Goal: Task Accomplishment & Management: Complete application form

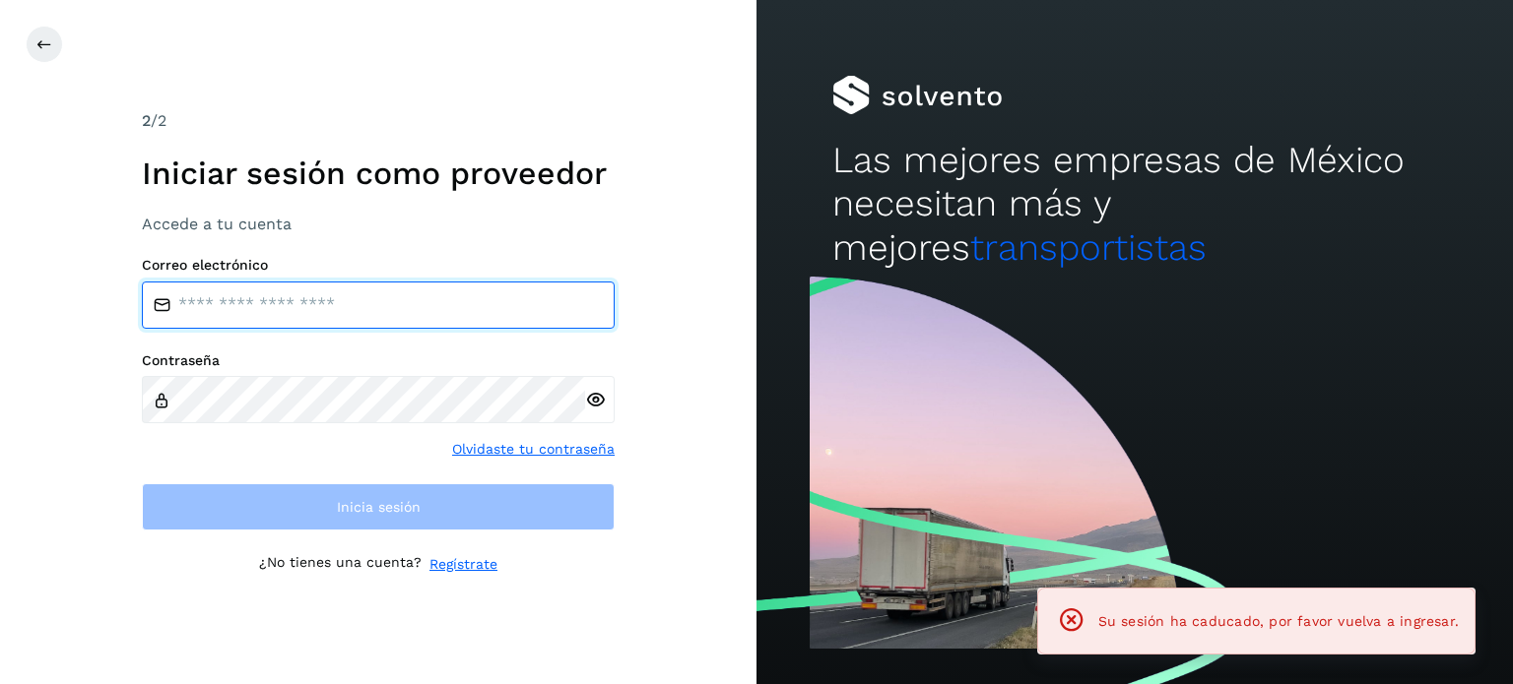
type input "**********"
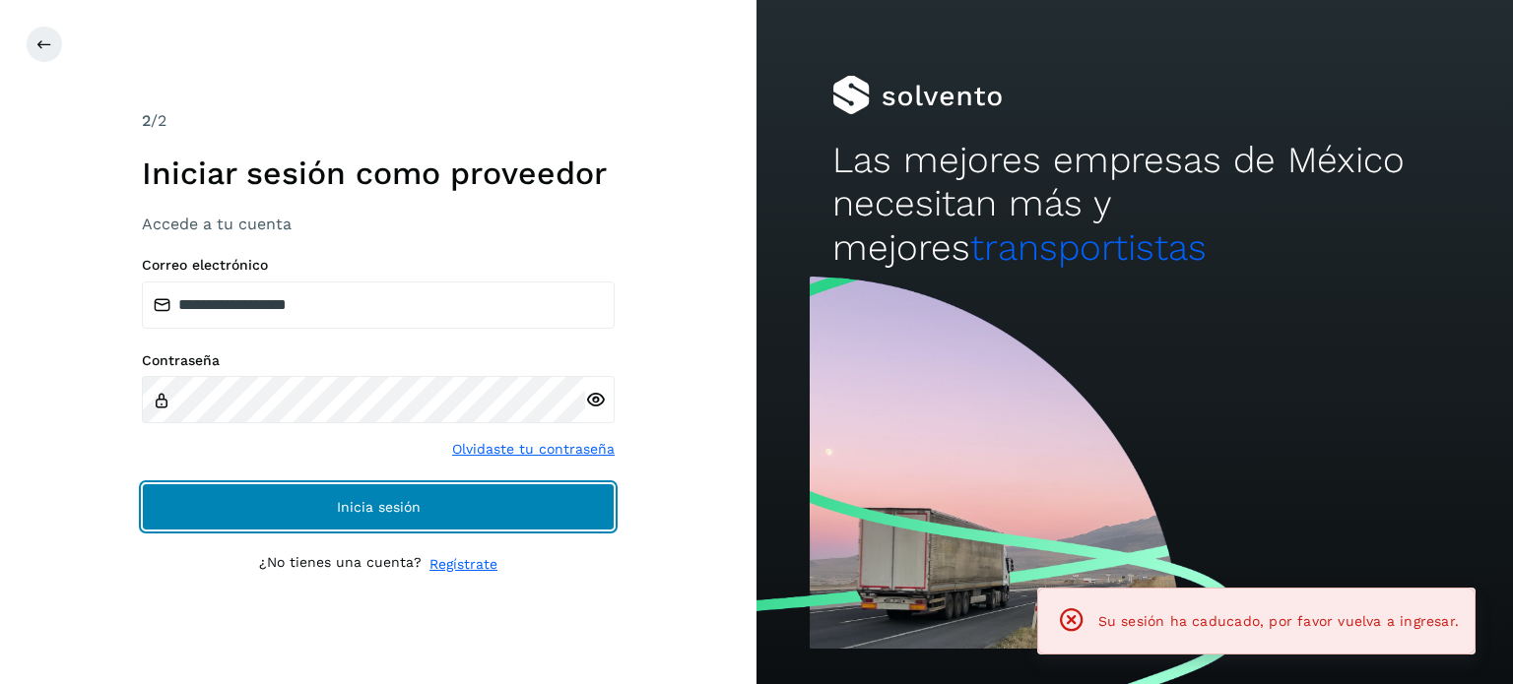
click at [481, 517] on button "Inicia sesión" at bounding box center [378, 507] width 473 height 47
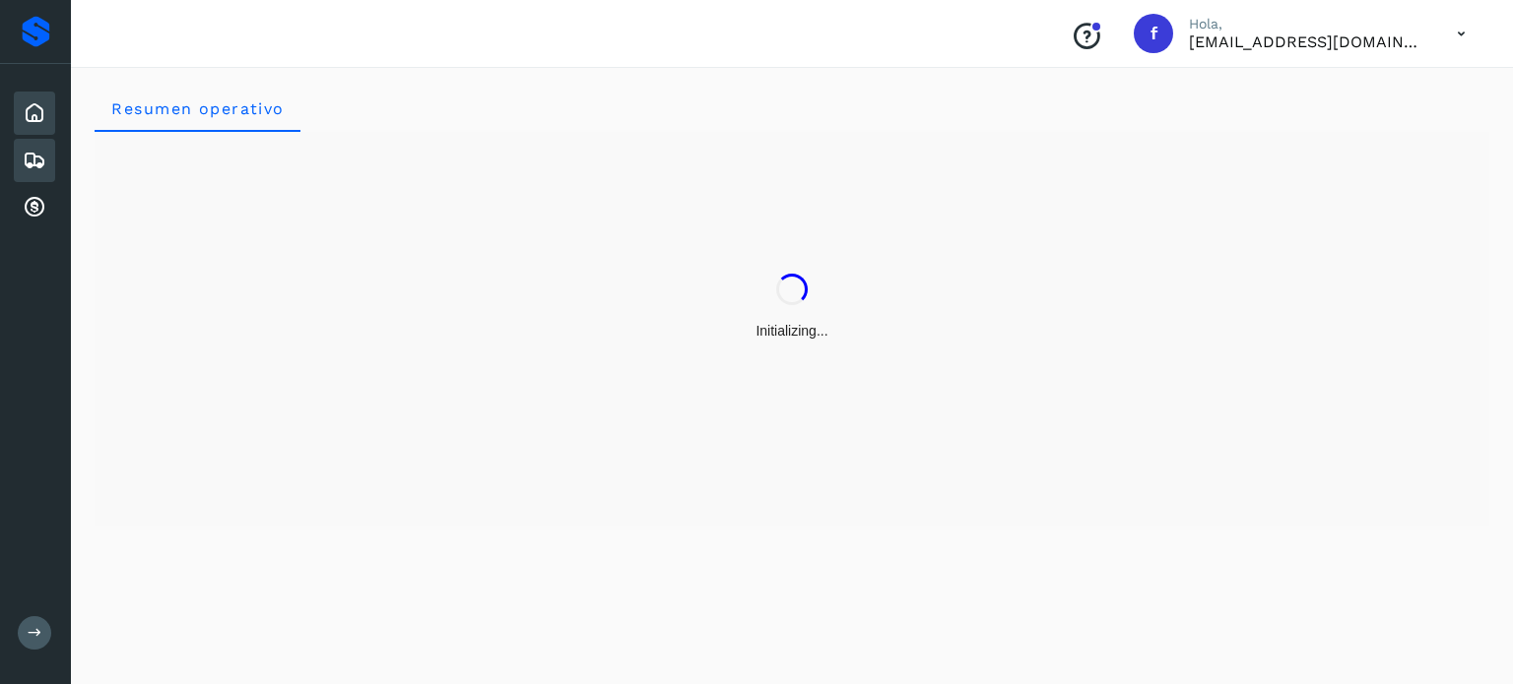
click at [26, 165] on icon at bounding box center [35, 161] width 24 height 24
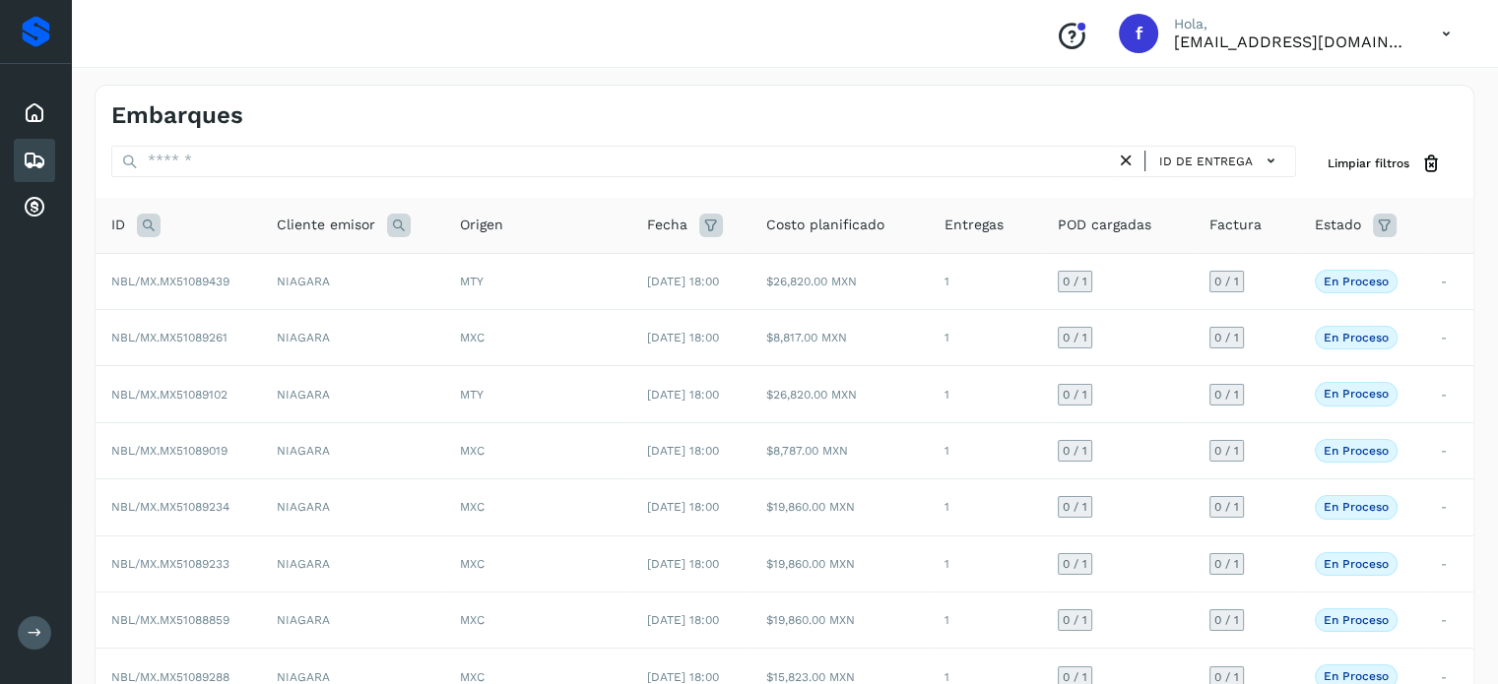
click at [156, 227] on icon at bounding box center [149, 226] width 24 height 24
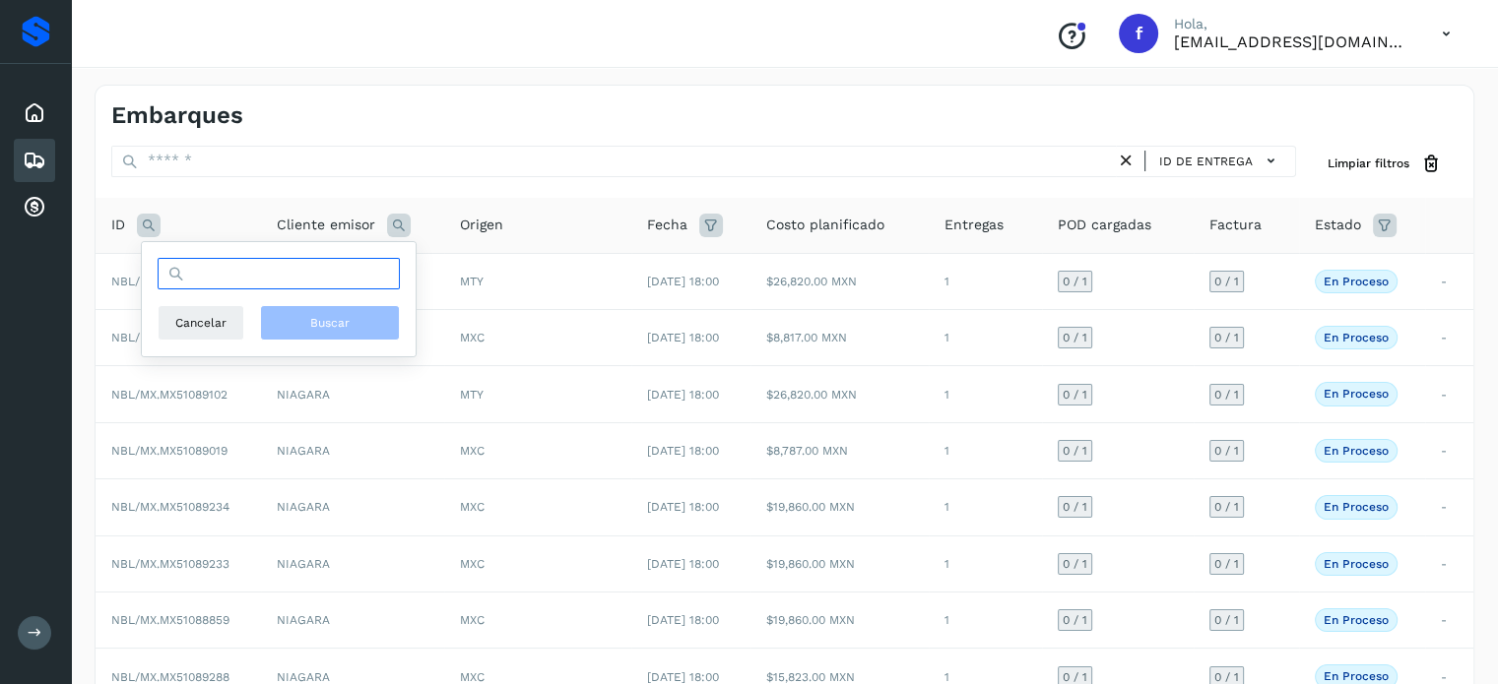
click at [209, 270] on input "text" at bounding box center [279, 274] width 242 height 32
paste input "**********"
type input "**********"
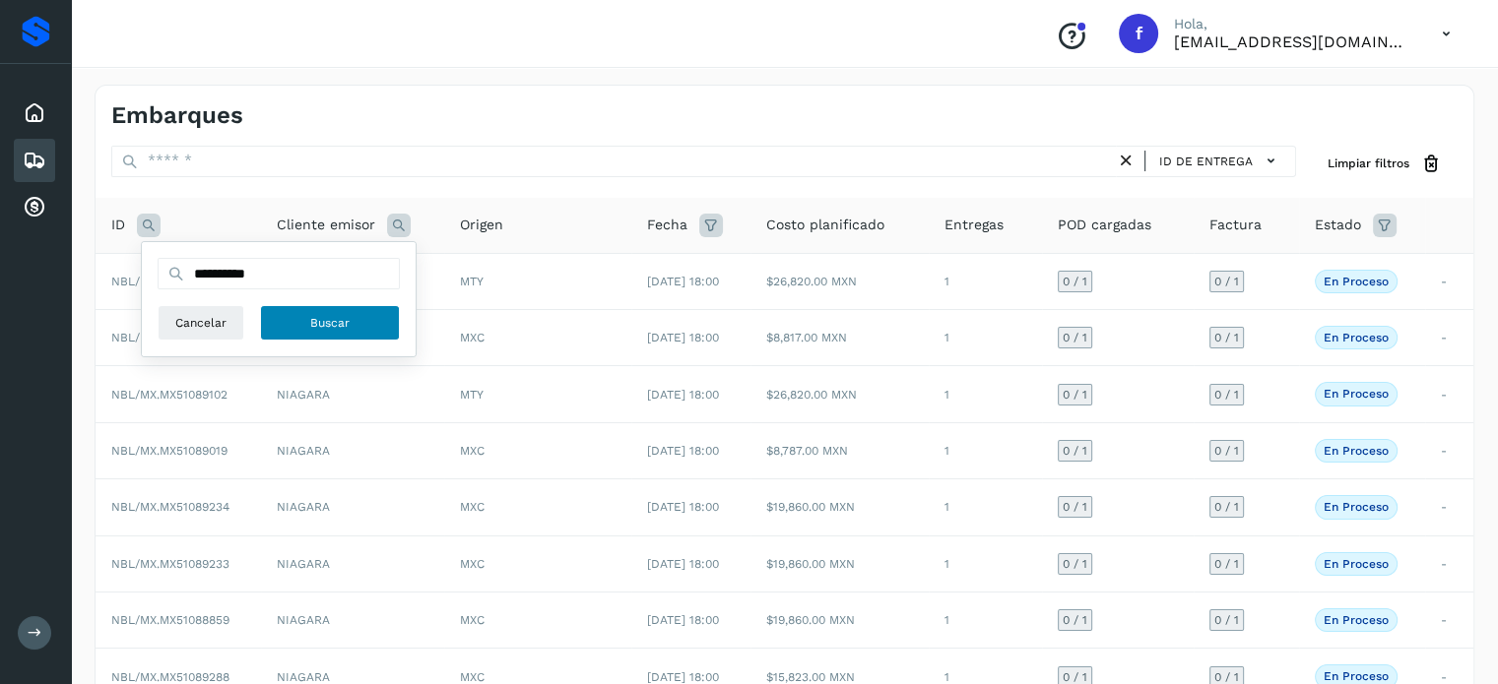
click at [327, 330] on span "Buscar" at bounding box center [329, 323] width 39 height 18
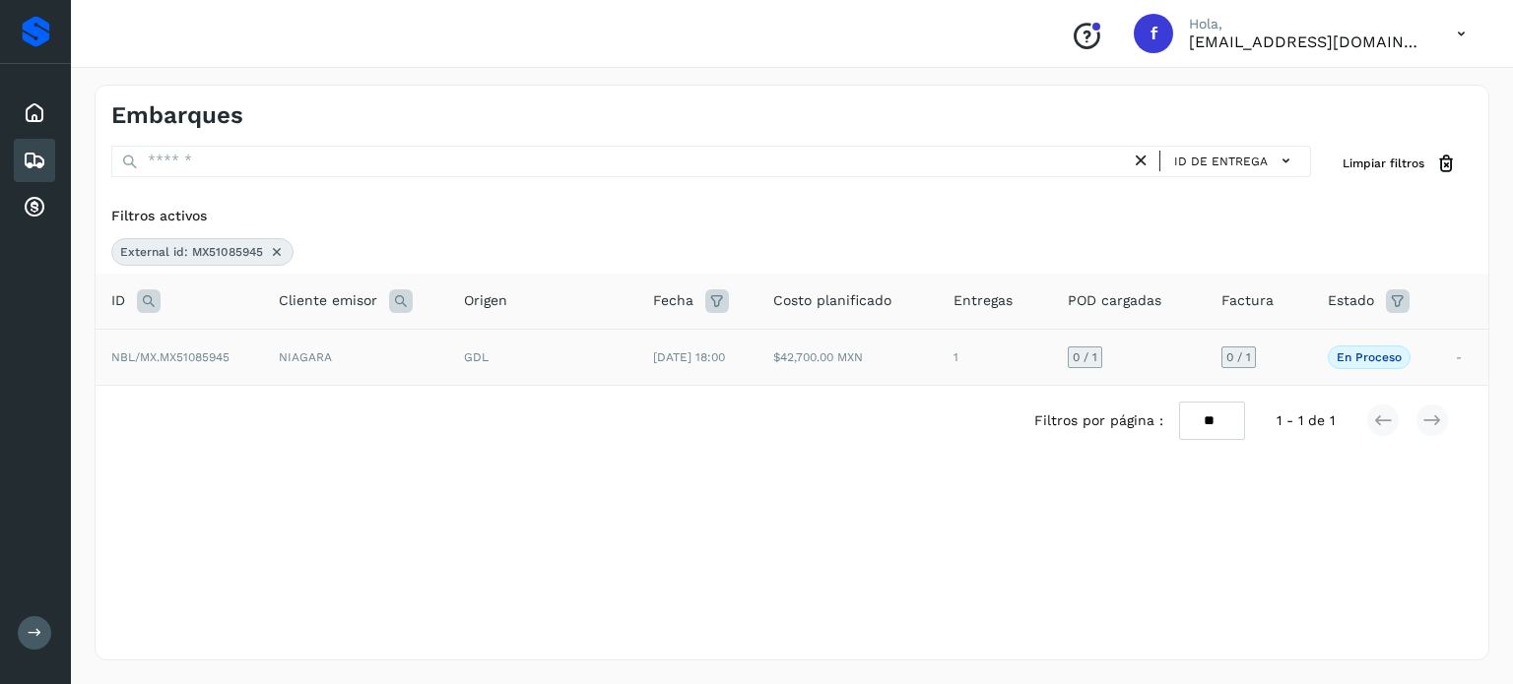
click at [702, 360] on span "[DATE] 18:00" at bounding box center [689, 358] width 72 height 14
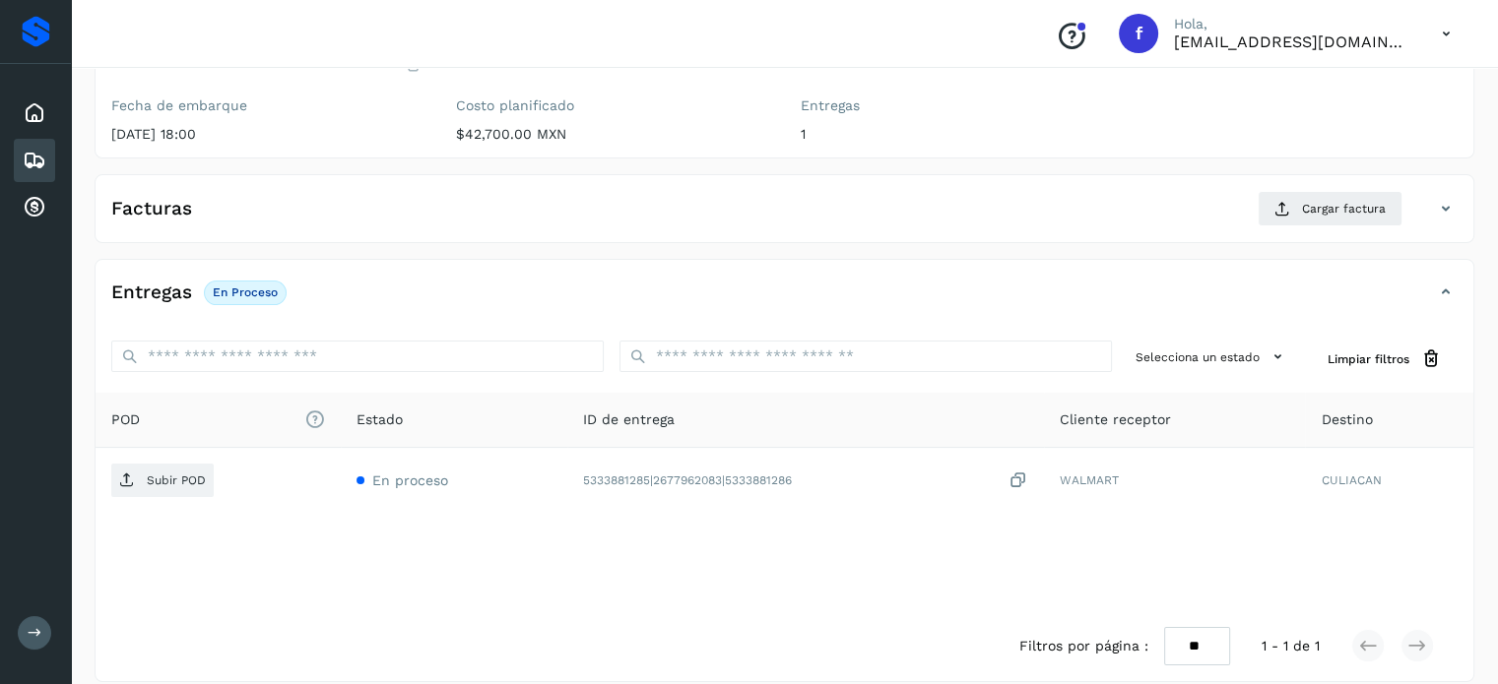
scroll to position [250, 0]
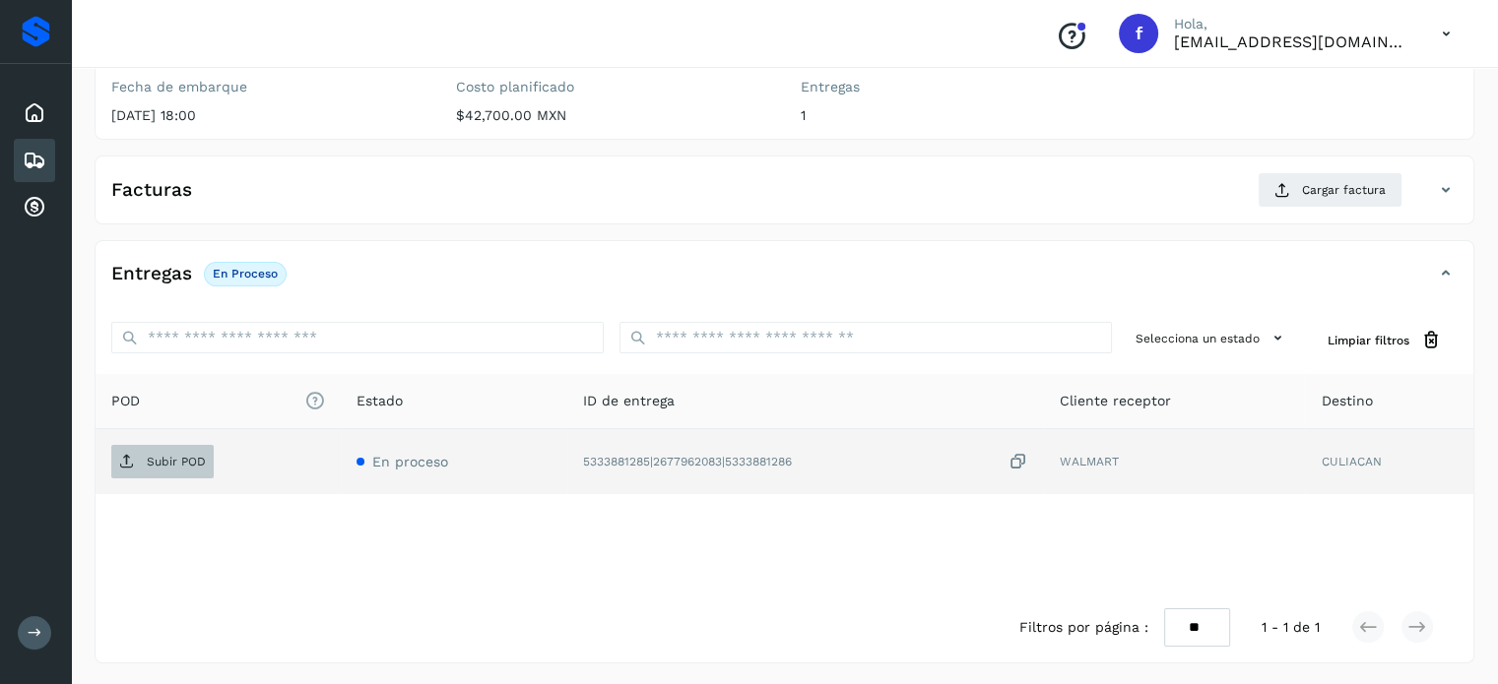
click at [177, 462] on p "Subir POD" at bounding box center [176, 462] width 59 height 14
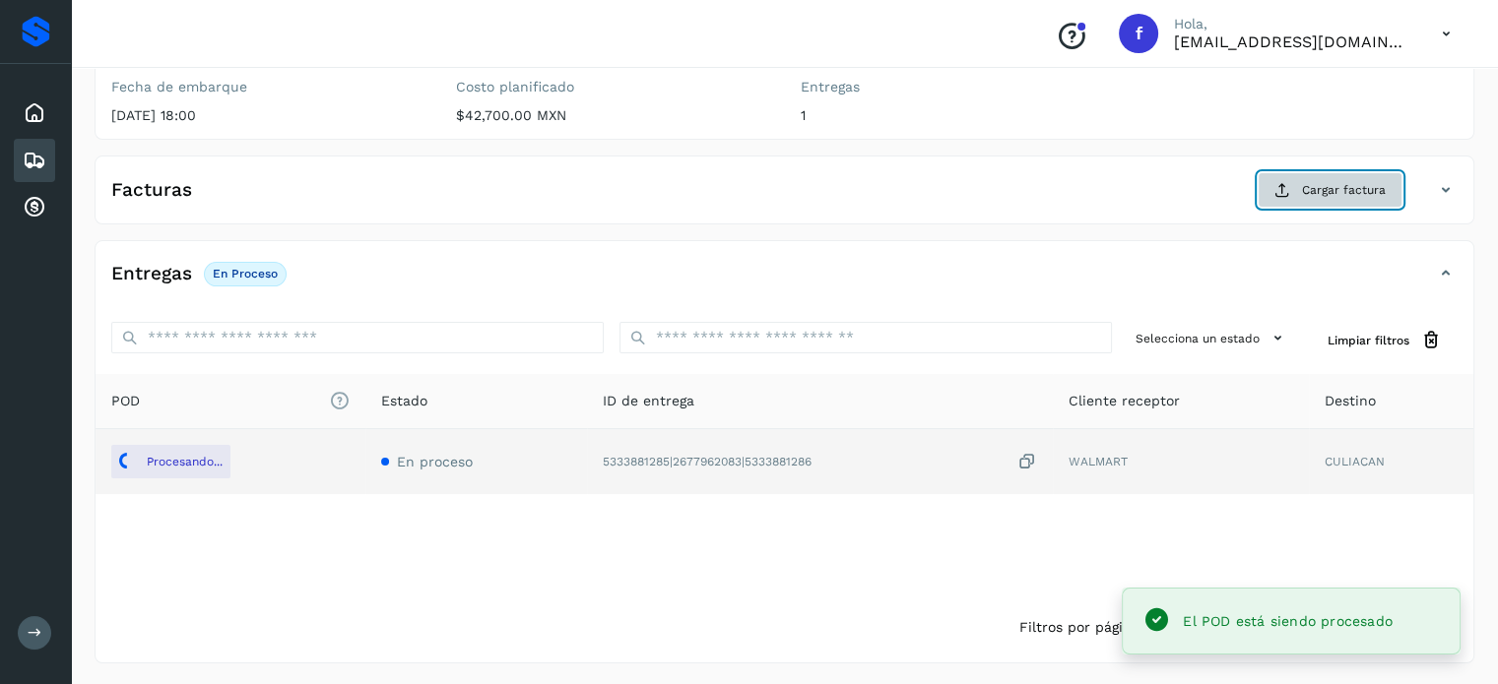
click at [1281, 186] on icon at bounding box center [1282, 190] width 16 height 16
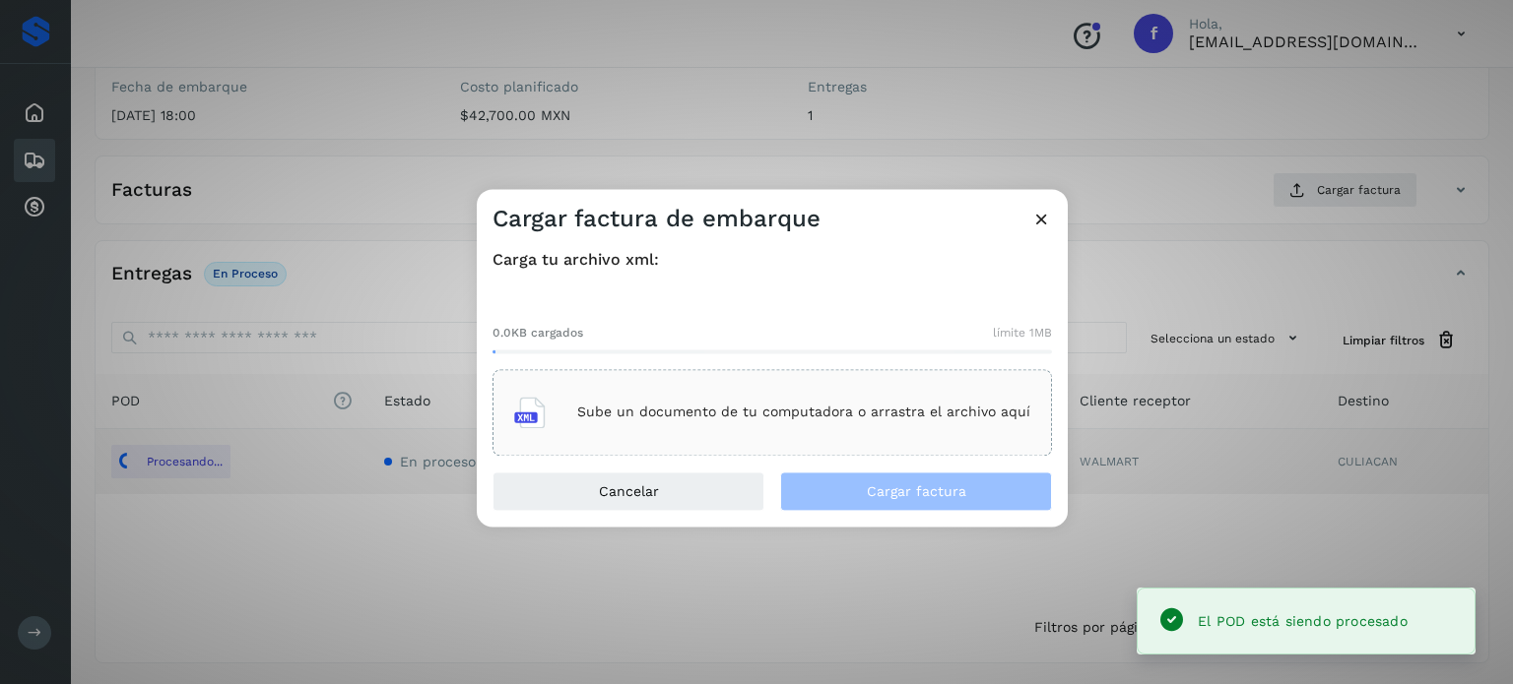
click at [841, 415] on p "Sube un documento de tu computadora o arrastra el archivo aquí" at bounding box center [803, 413] width 453 height 17
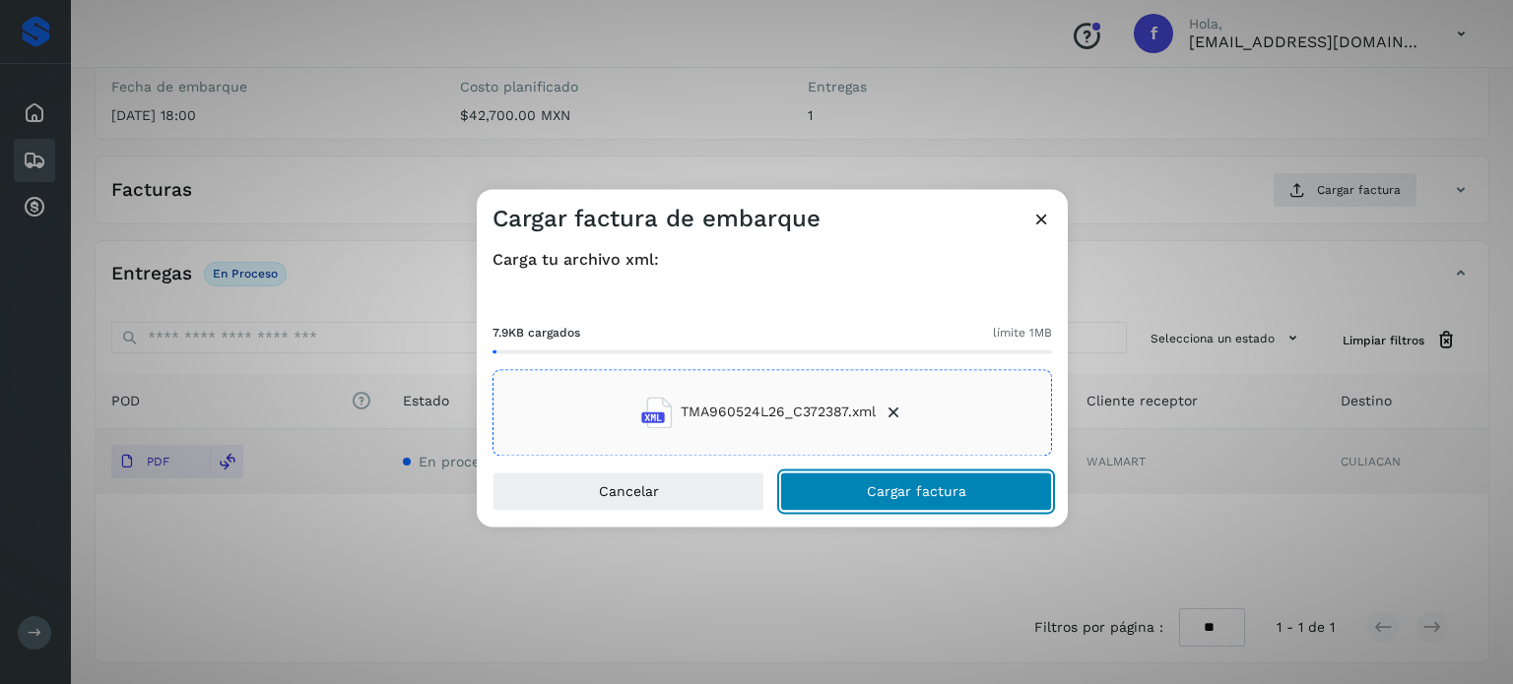
click at [934, 502] on button "Cargar factura" at bounding box center [916, 491] width 272 height 39
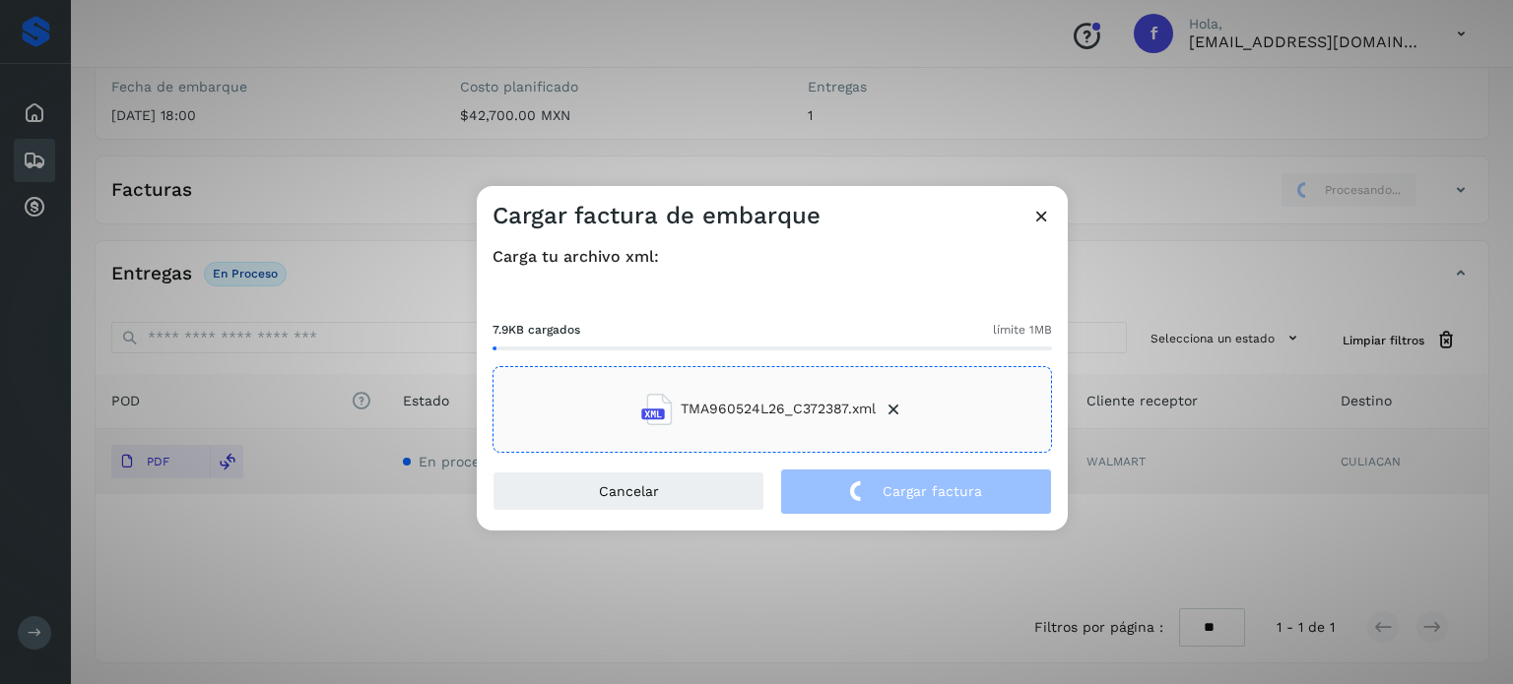
click at [320, 129] on div "Cargar factura de embarque Carga tu archivo xml: 7.9KB cargados límite 1MB TMA9…" at bounding box center [756, 342] width 1513 height 684
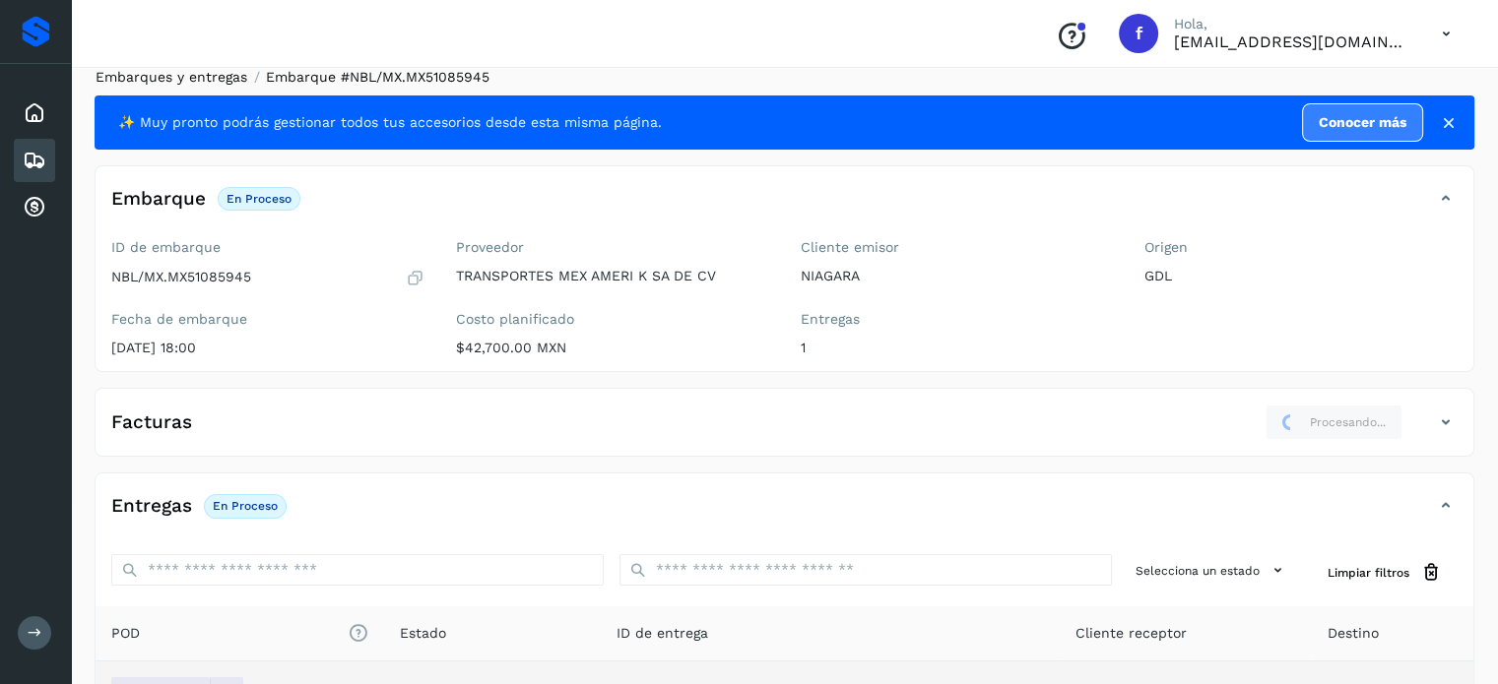
scroll to position [0, 0]
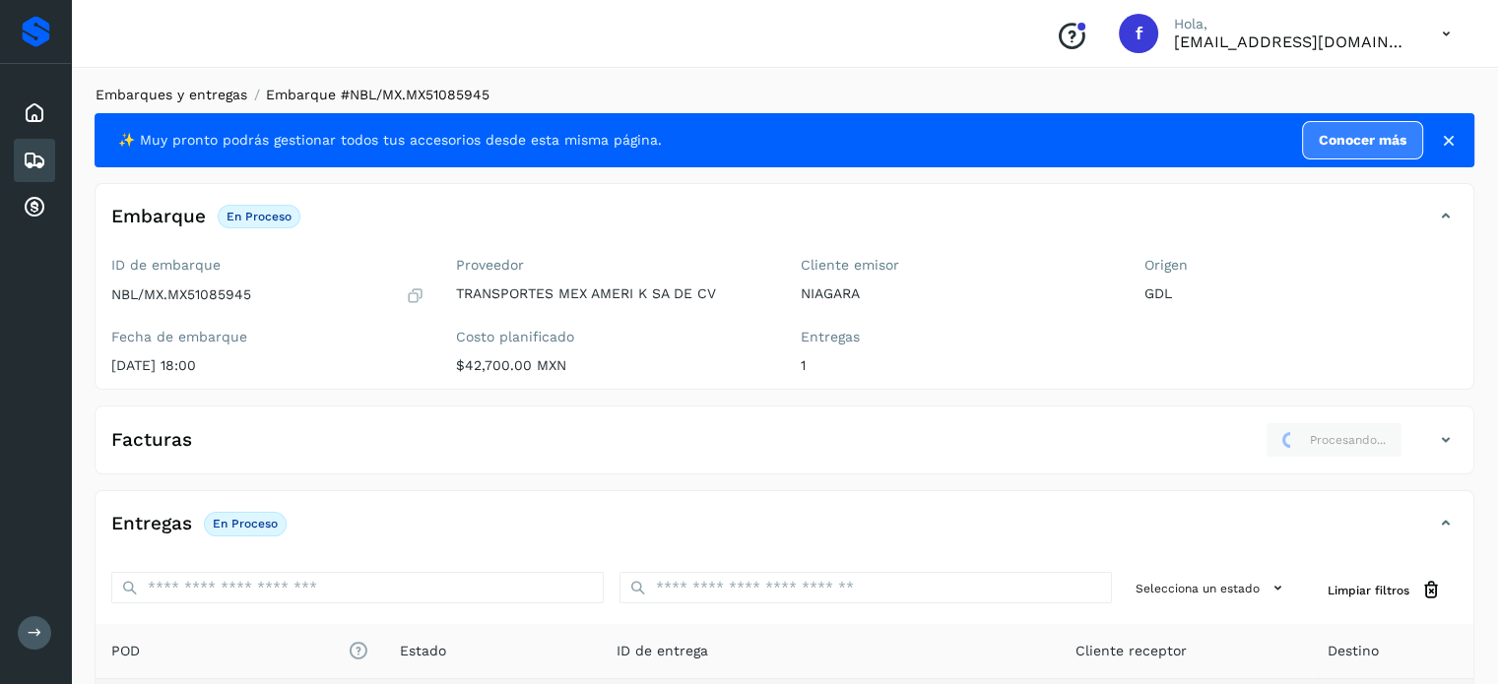
click at [146, 94] on link "Embarques y entregas" at bounding box center [172, 95] width 152 height 16
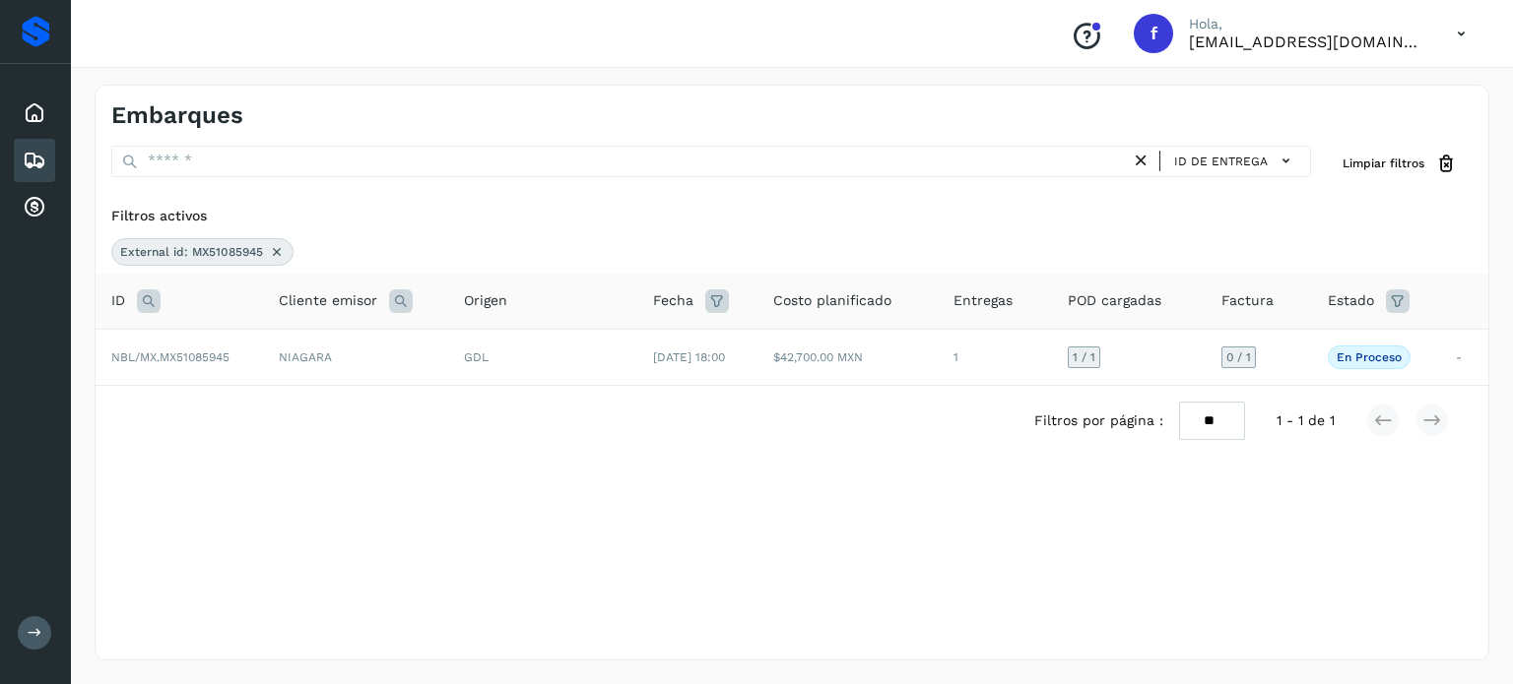
click at [152, 301] on icon at bounding box center [149, 302] width 24 height 24
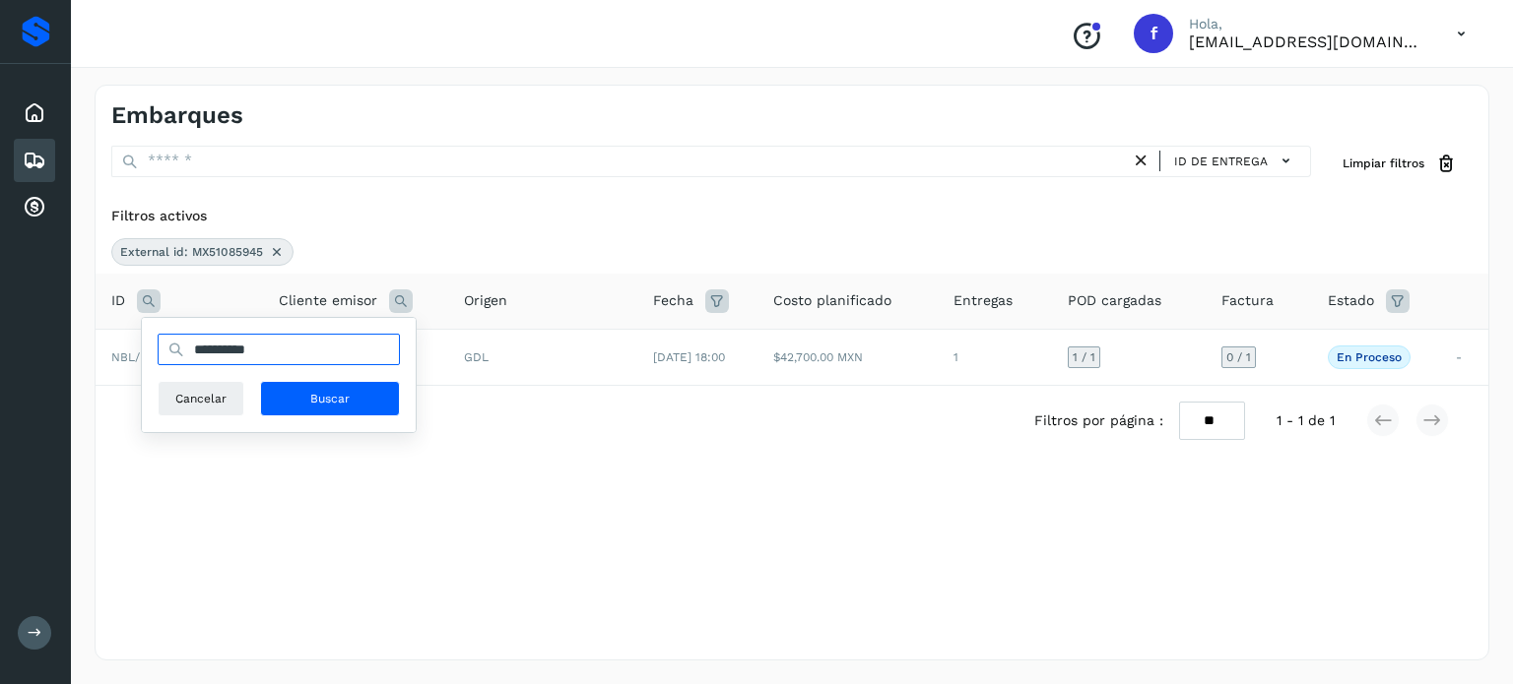
click at [212, 346] on input "**********" at bounding box center [279, 350] width 242 height 32
paste input "text"
type input "**********"
click at [303, 401] on button "Buscar" at bounding box center [330, 398] width 140 height 35
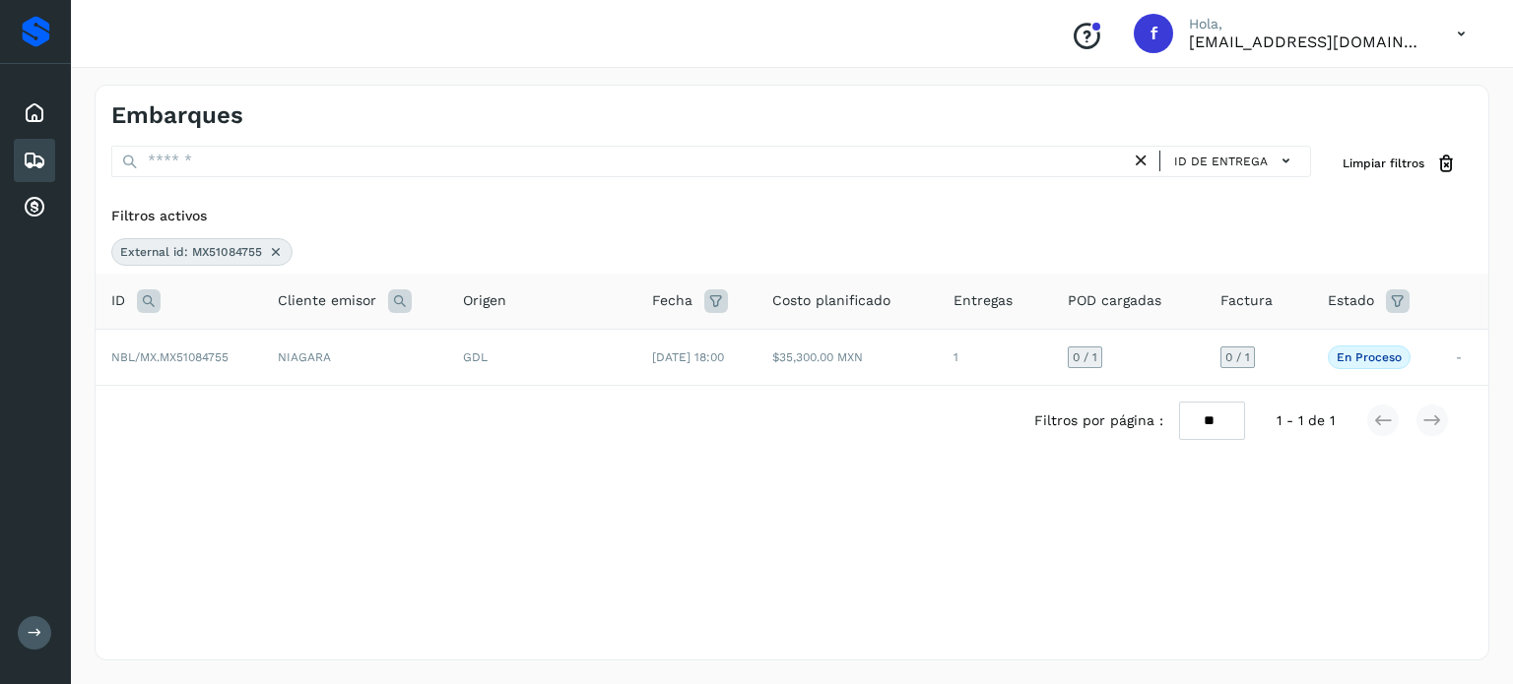
click at [503, 391] on div "Filtros por página : ** ** ** 1 - 1 de 1" at bounding box center [792, 421] width 1393 height 70
click at [520, 377] on td "GDL" at bounding box center [541, 357] width 189 height 56
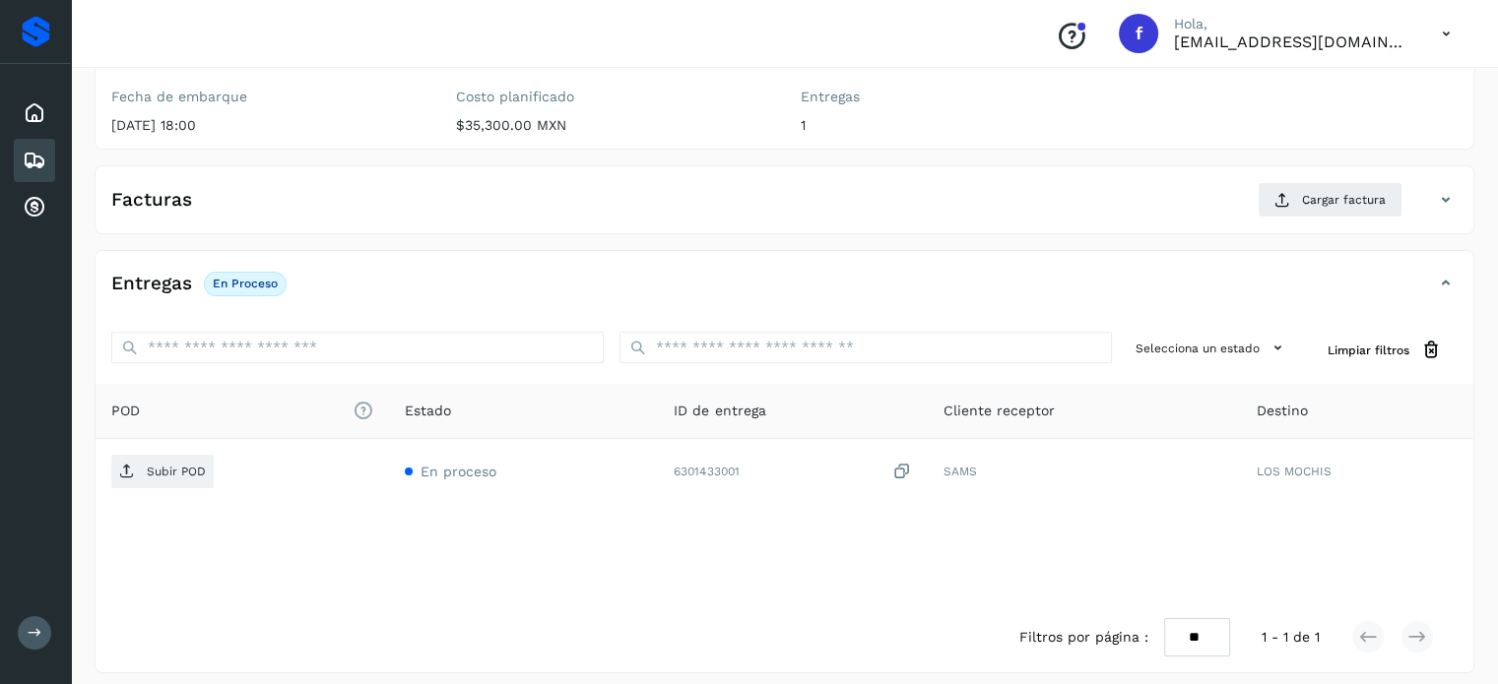
scroll to position [250, 0]
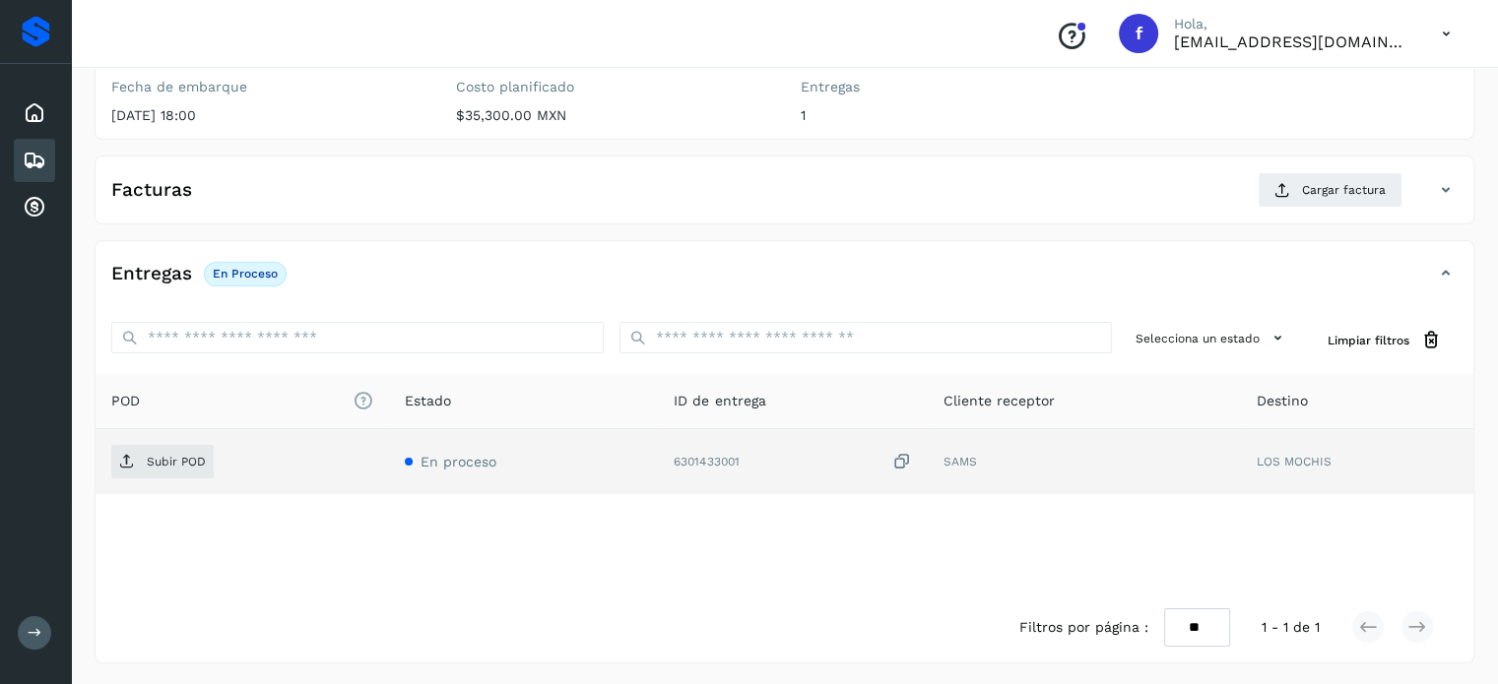
click at [906, 455] on icon at bounding box center [902, 462] width 20 height 21
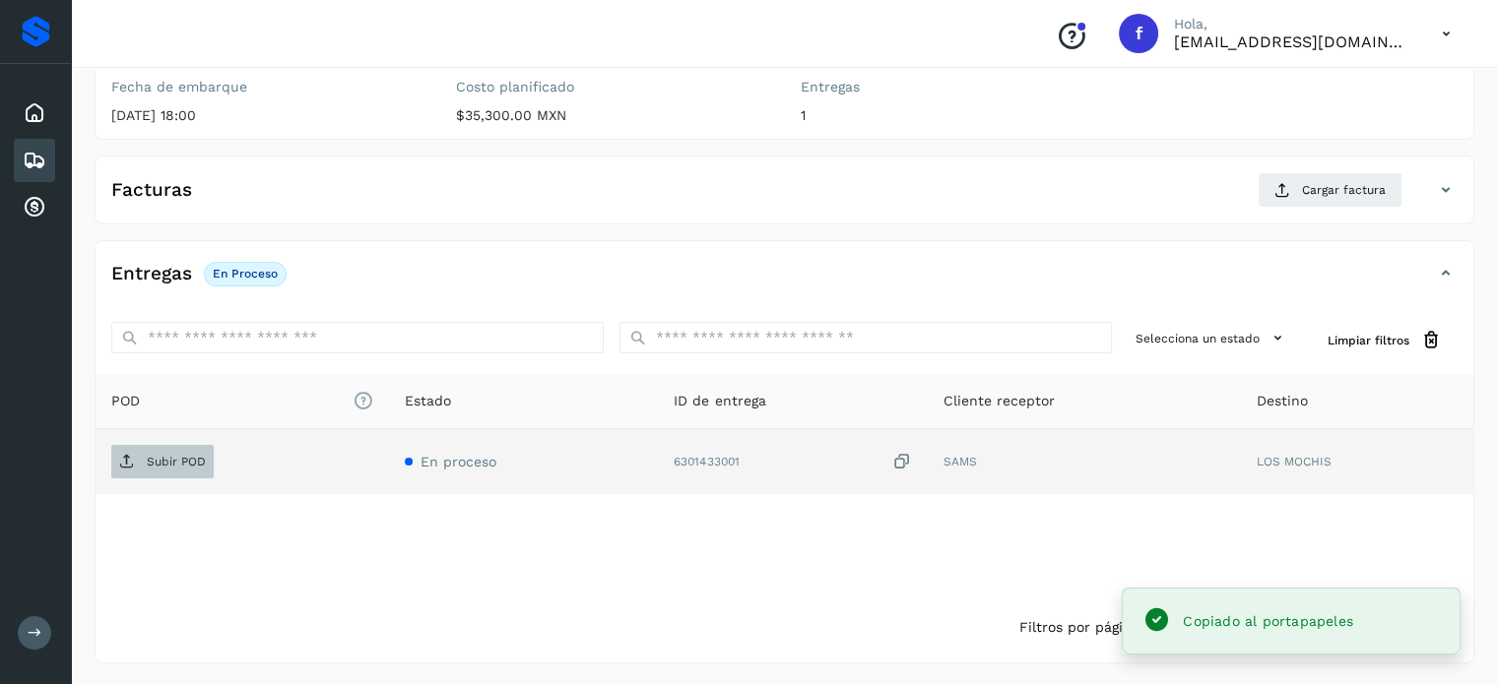
click at [151, 468] on span "Subir POD" at bounding box center [162, 462] width 102 height 32
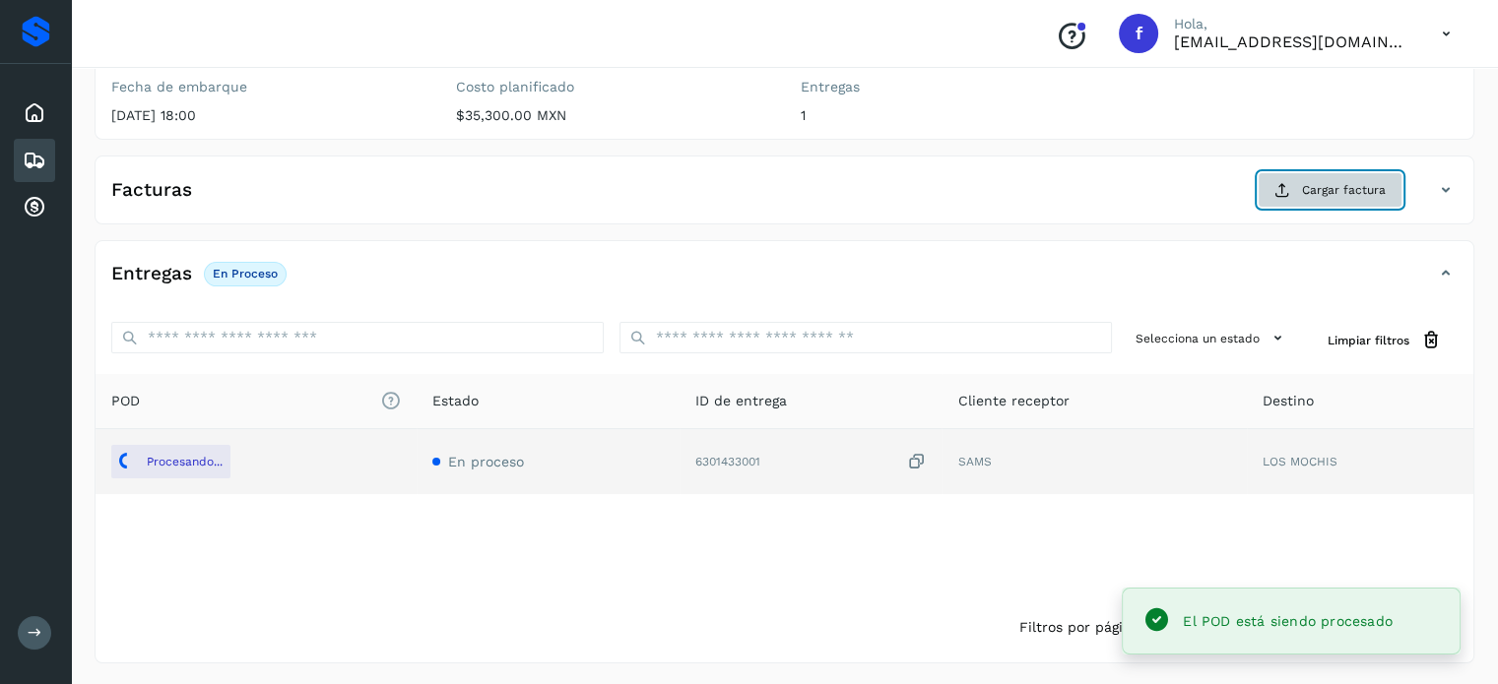
click at [1339, 176] on button "Cargar factura" at bounding box center [1330, 189] width 145 height 35
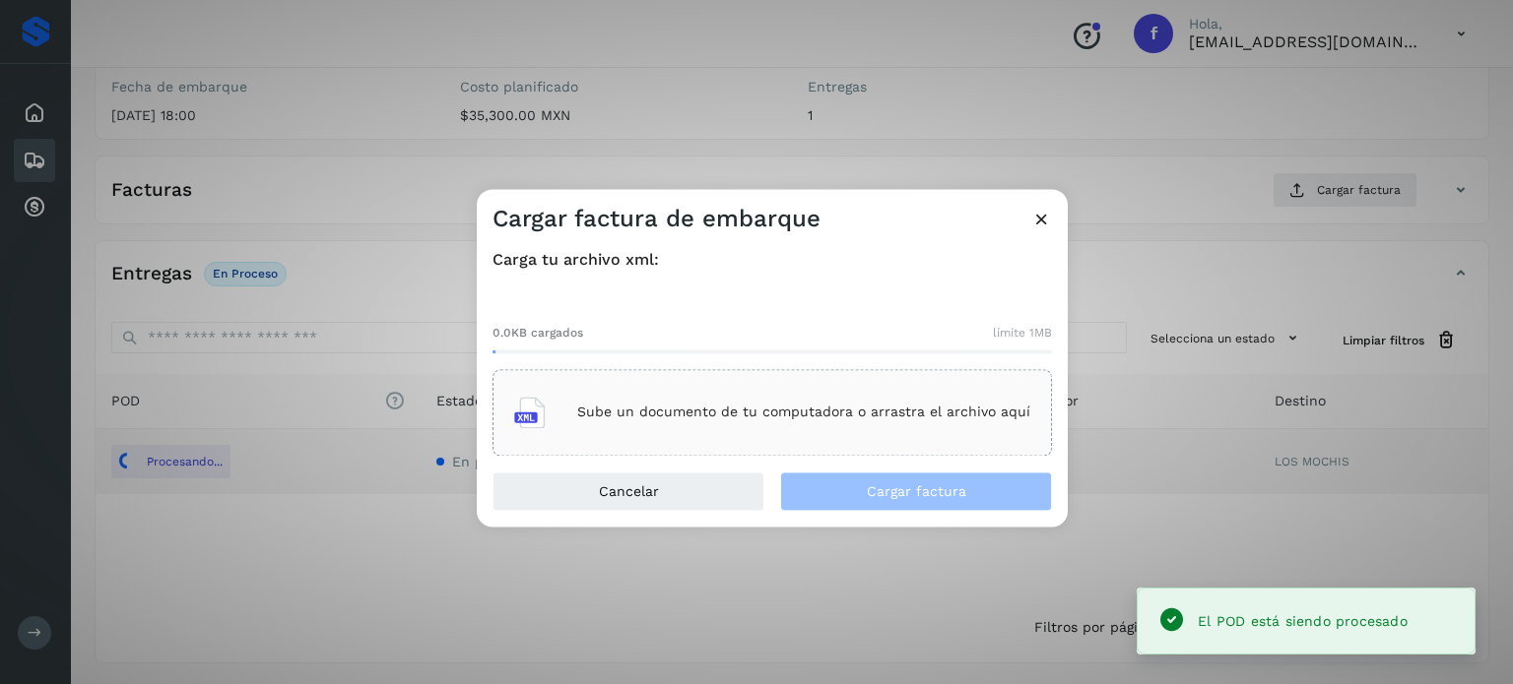
click at [777, 426] on div "Sube un documento de tu computadora o arrastra el archivo aquí" at bounding box center [772, 412] width 516 height 53
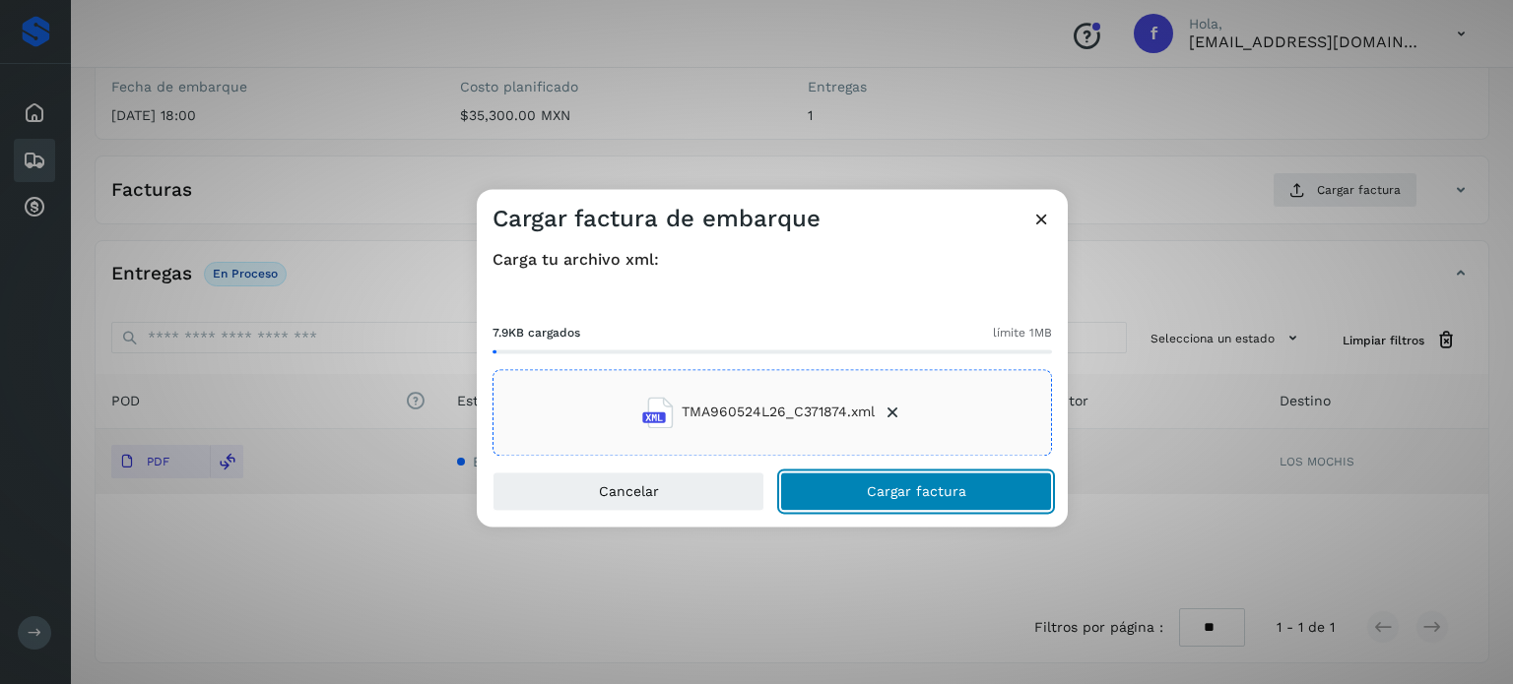
click at [933, 499] on button "Cargar factura" at bounding box center [916, 491] width 272 height 39
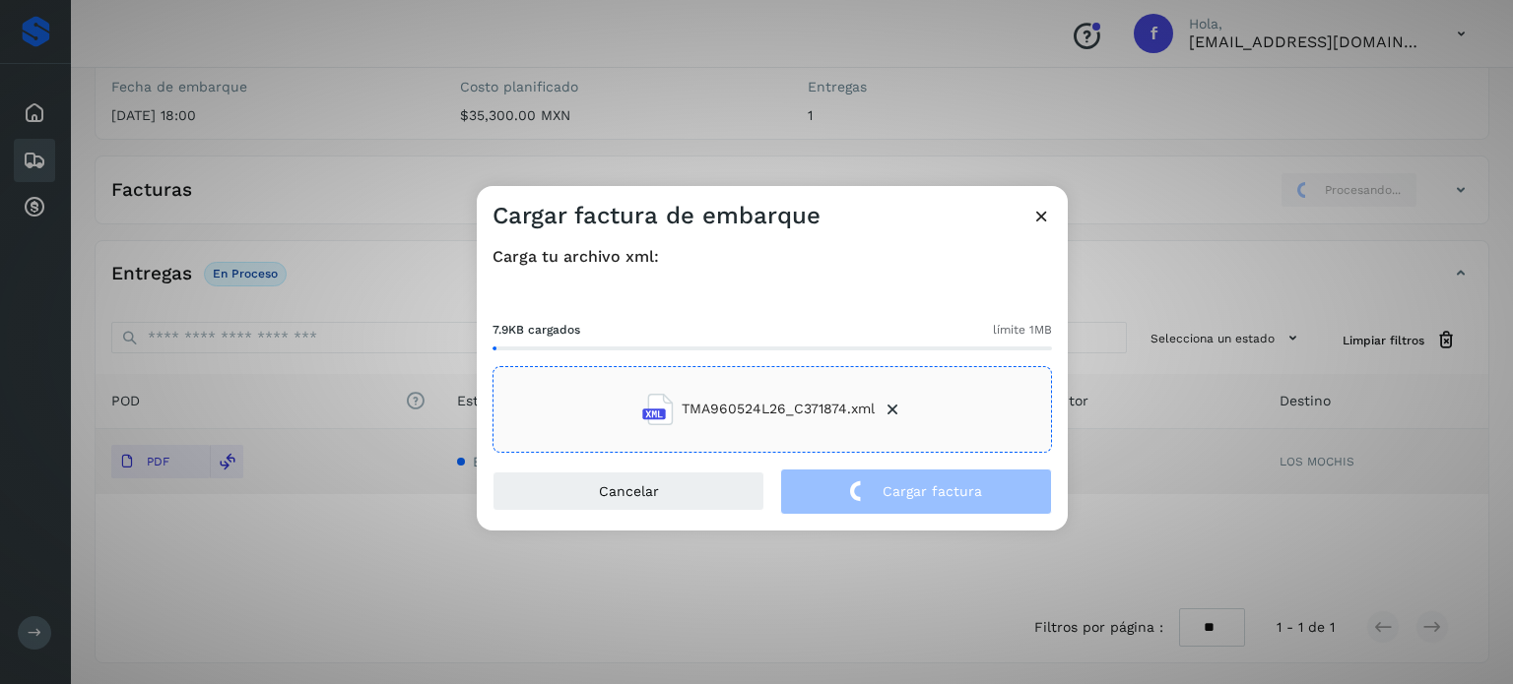
click at [195, 133] on div "Cargar factura de embarque Carga tu archivo xml: 7.9KB cargados límite 1MB TMA9…" at bounding box center [756, 342] width 1513 height 684
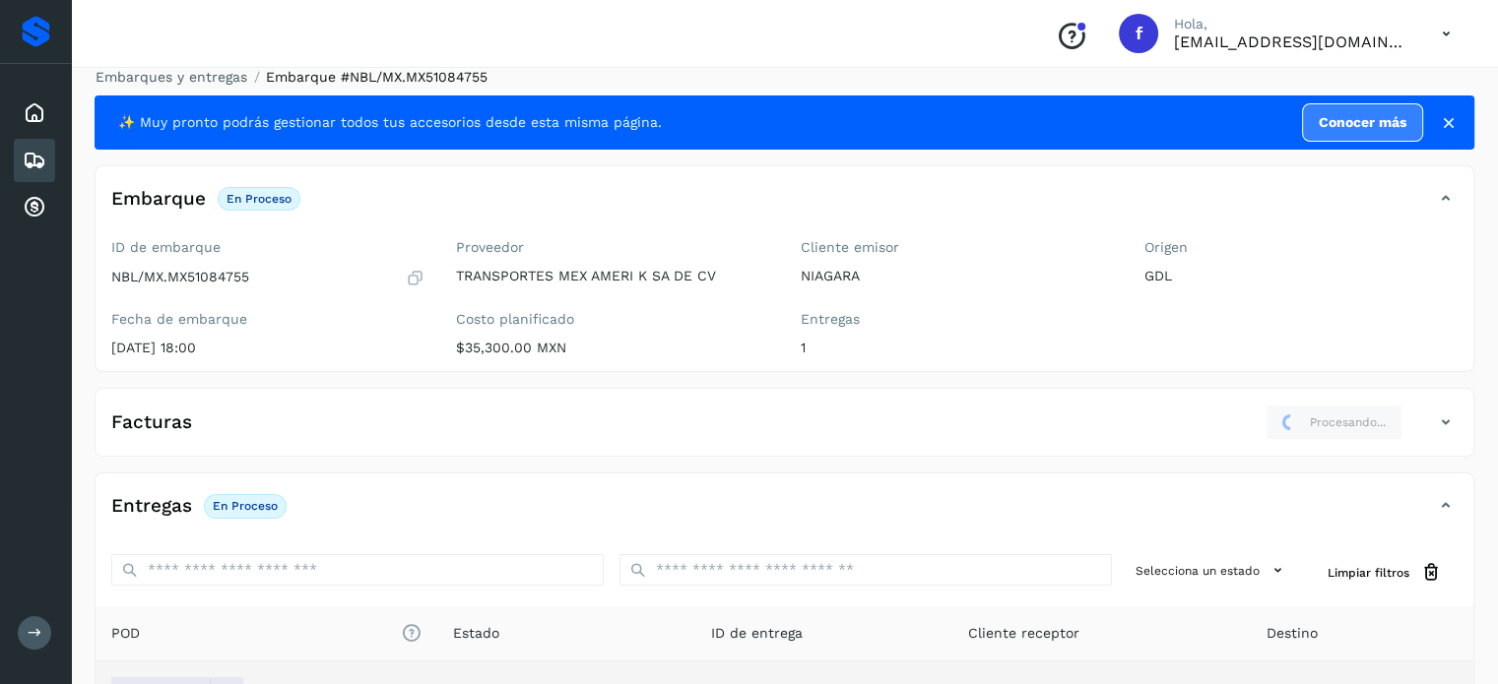
scroll to position [0, 0]
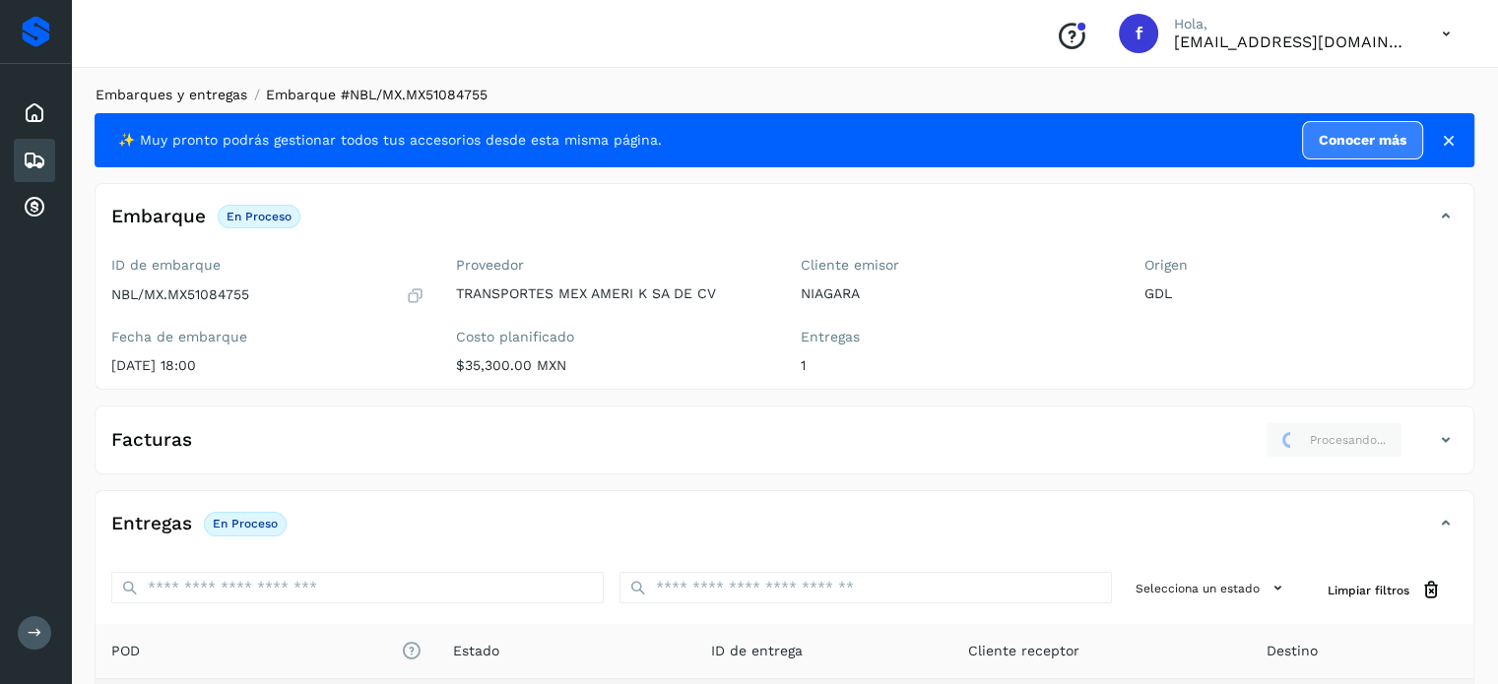
click at [189, 101] on link "Embarques y entregas" at bounding box center [172, 95] width 152 height 16
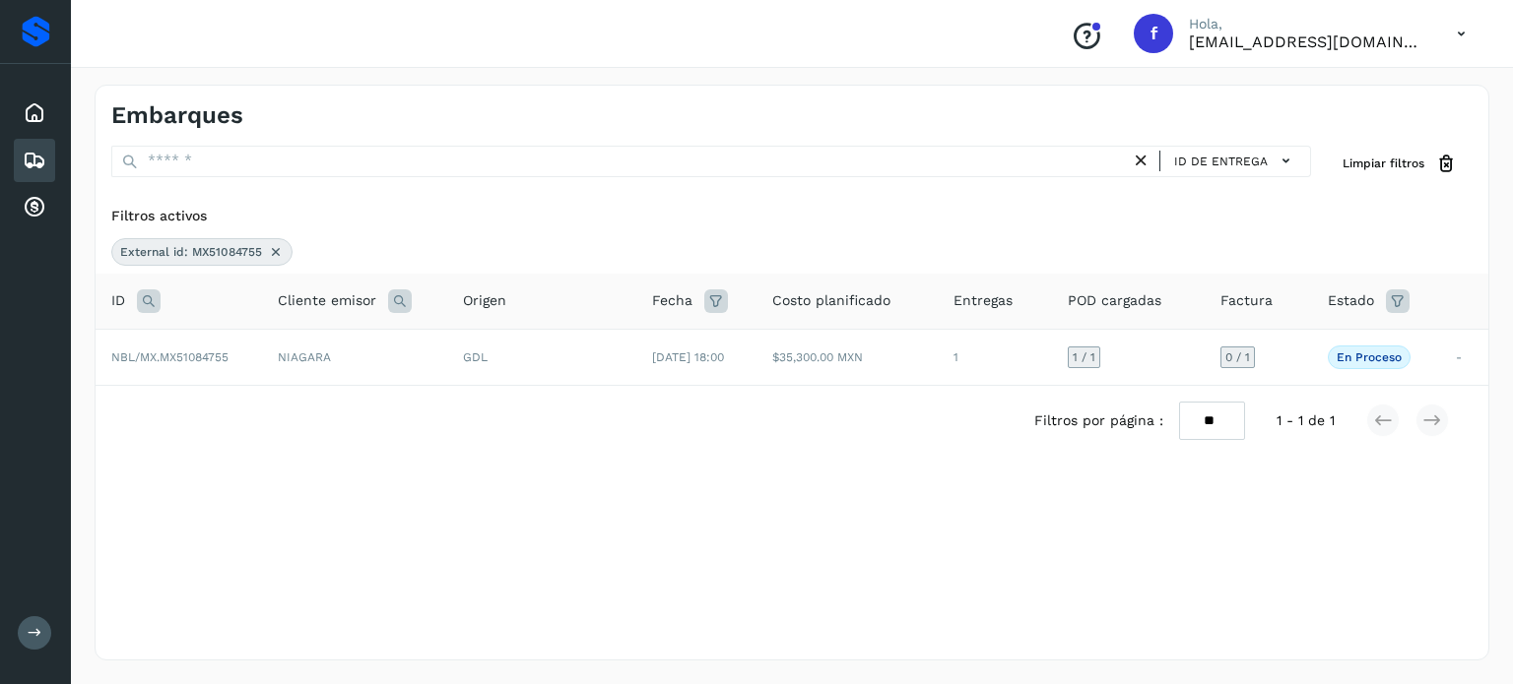
click at [155, 302] on icon at bounding box center [149, 302] width 24 height 24
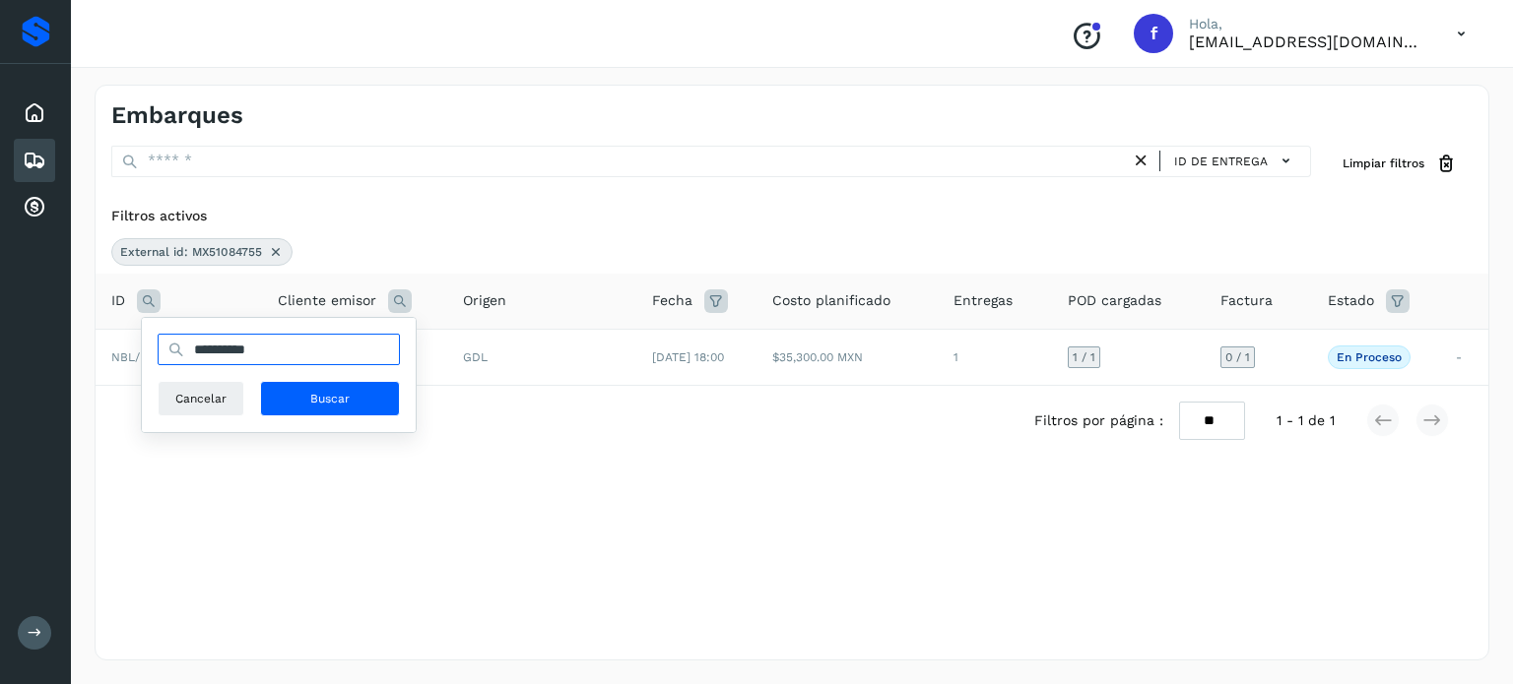
click at [234, 349] on input "**********" at bounding box center [279, 350] width 242 height 32
paste input "text"
type input "**********"
click at [333, 406] on span "Buscar" at bounding box center [329, 399] width 39 height 18
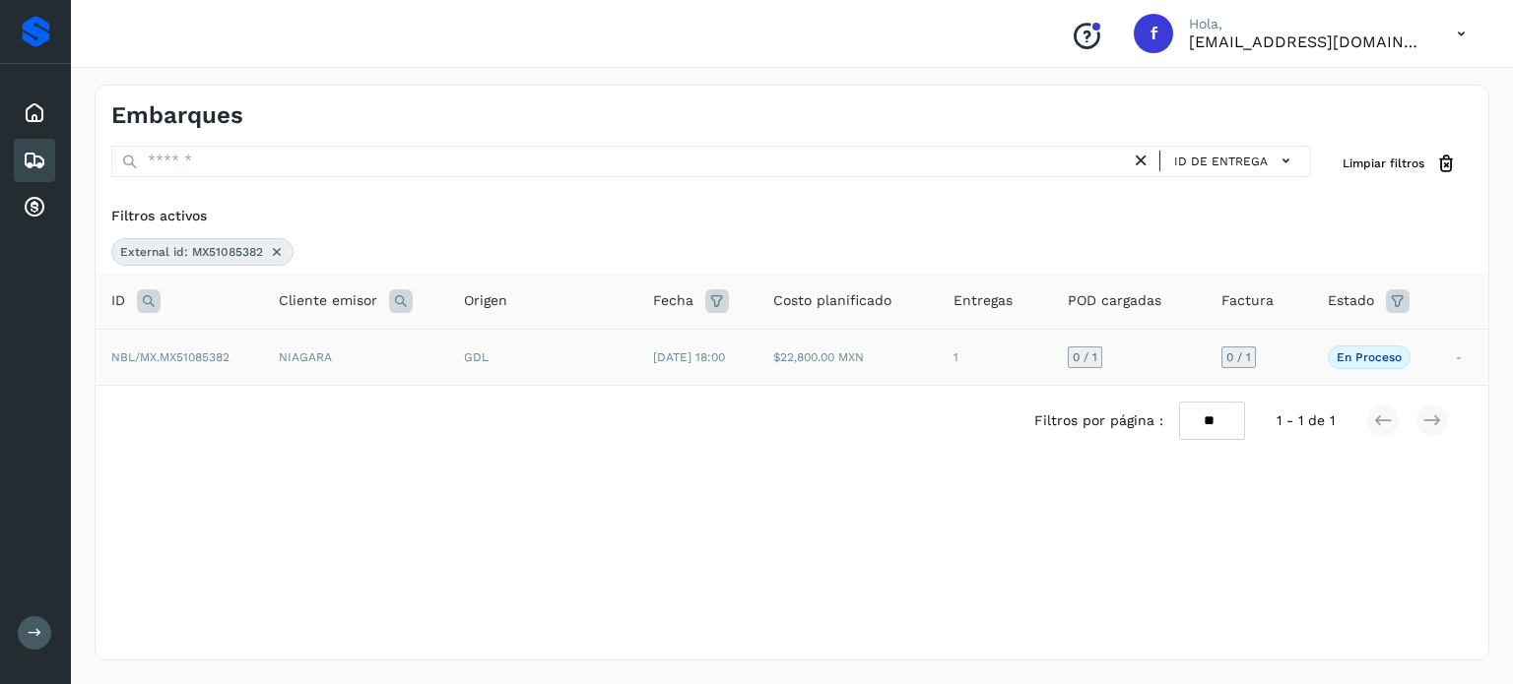
click at [555, 357] on div "GDL" at bounding box center [543, 358] width 158 height 18
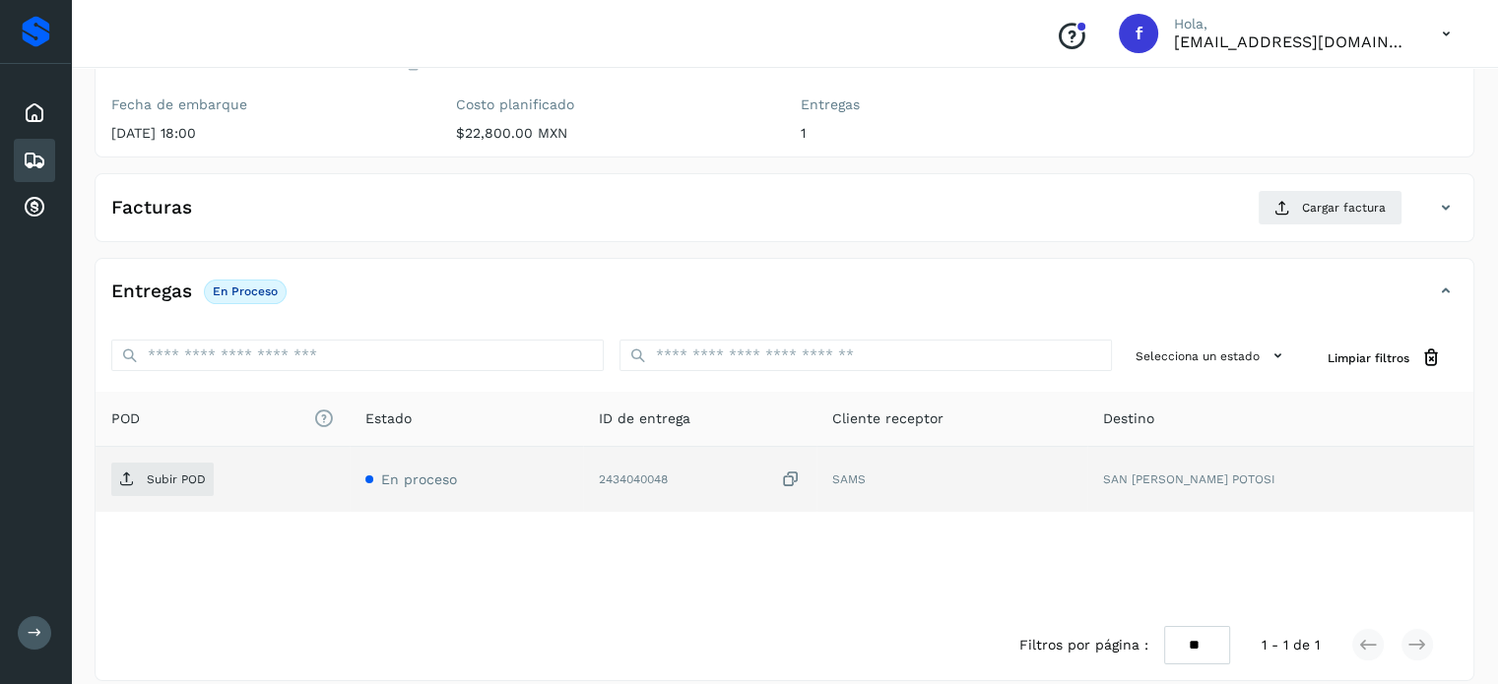
scroll to position [250, 0]
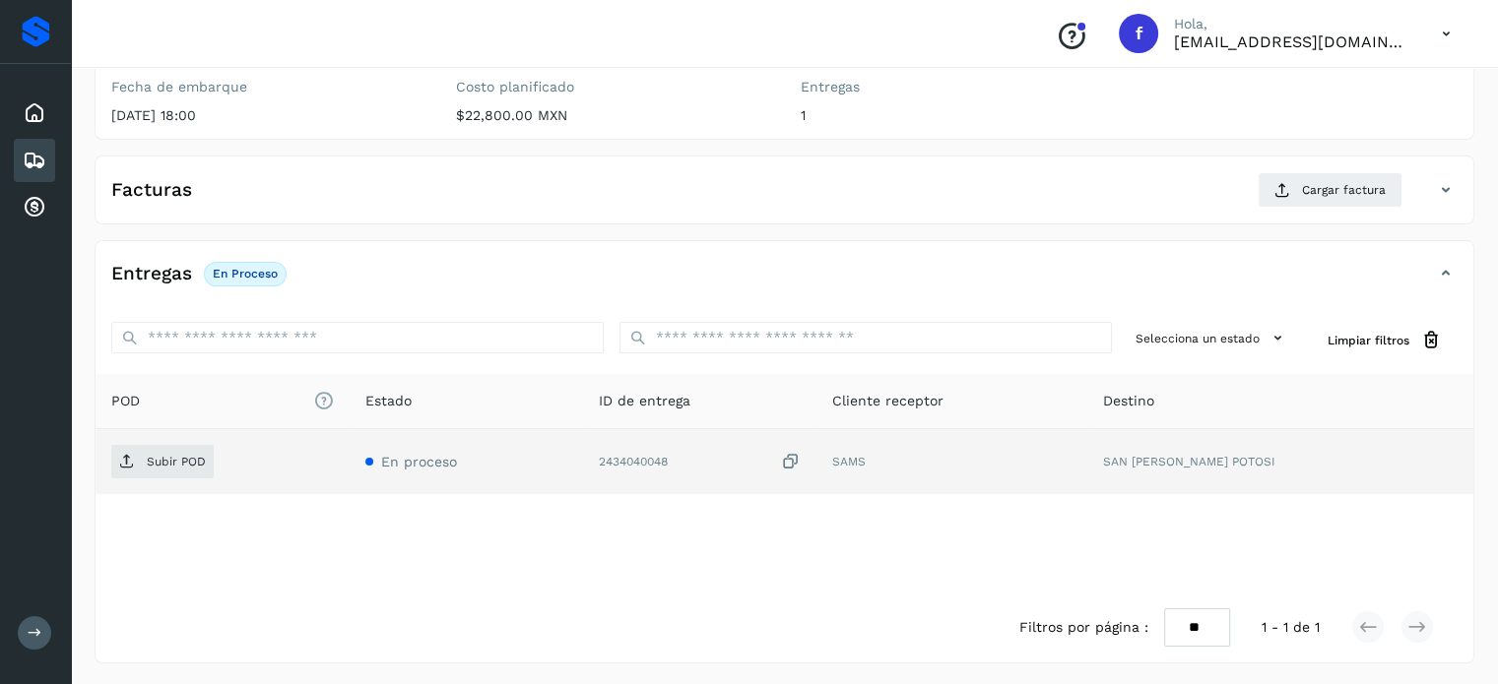
click at [801, 456] on icon at bounding box center [791, 462] width 20 height 21
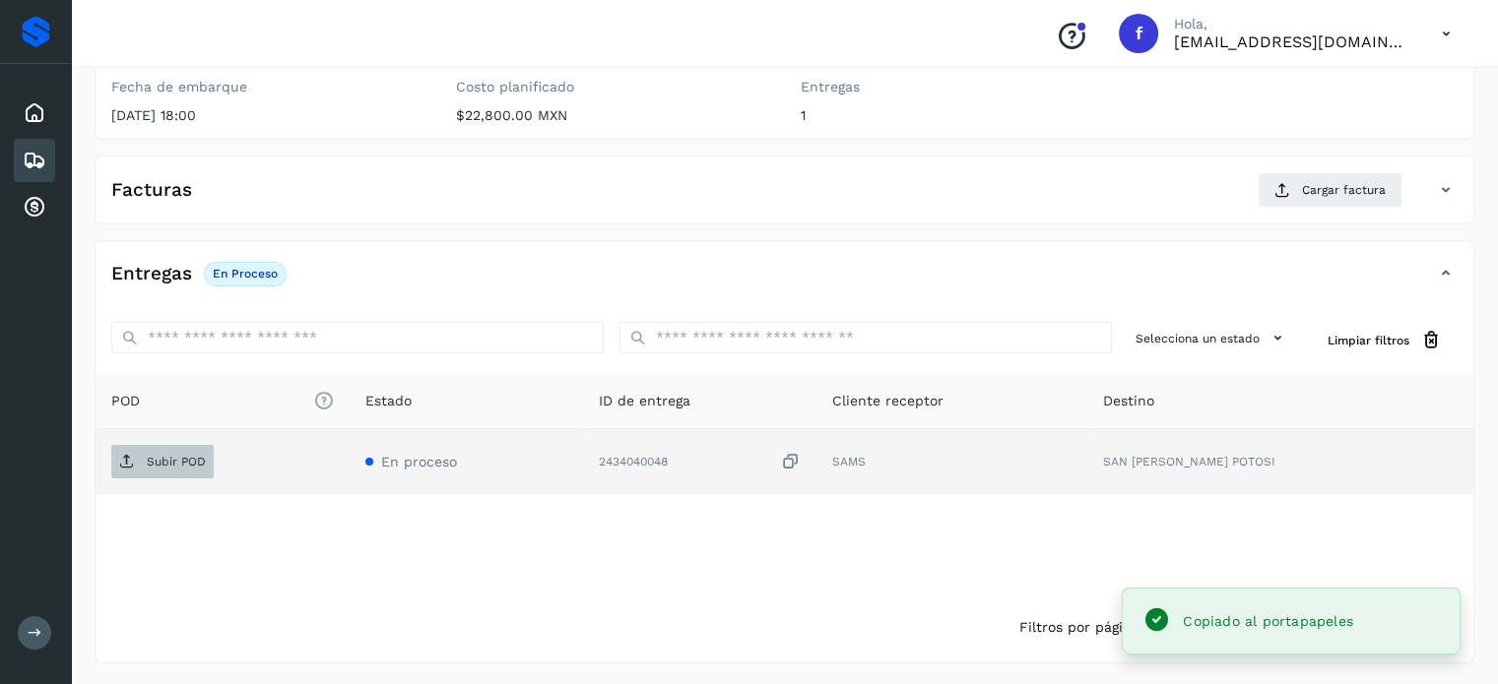
click at [163, 450] on span "Subir POD" at bounding box center [162, 462] width 102 height 32
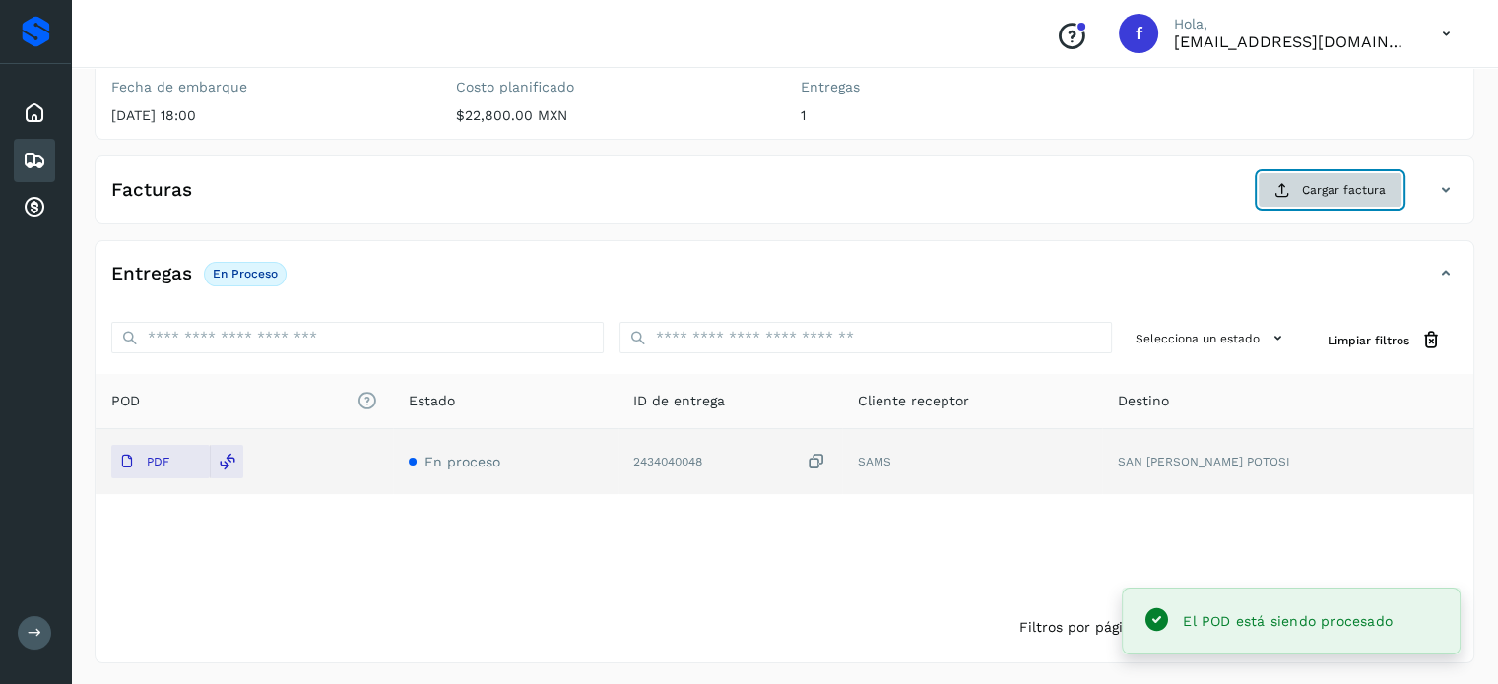
click at [1286, 187] on icon at bounding box center [1282, 190] width 16 height 16
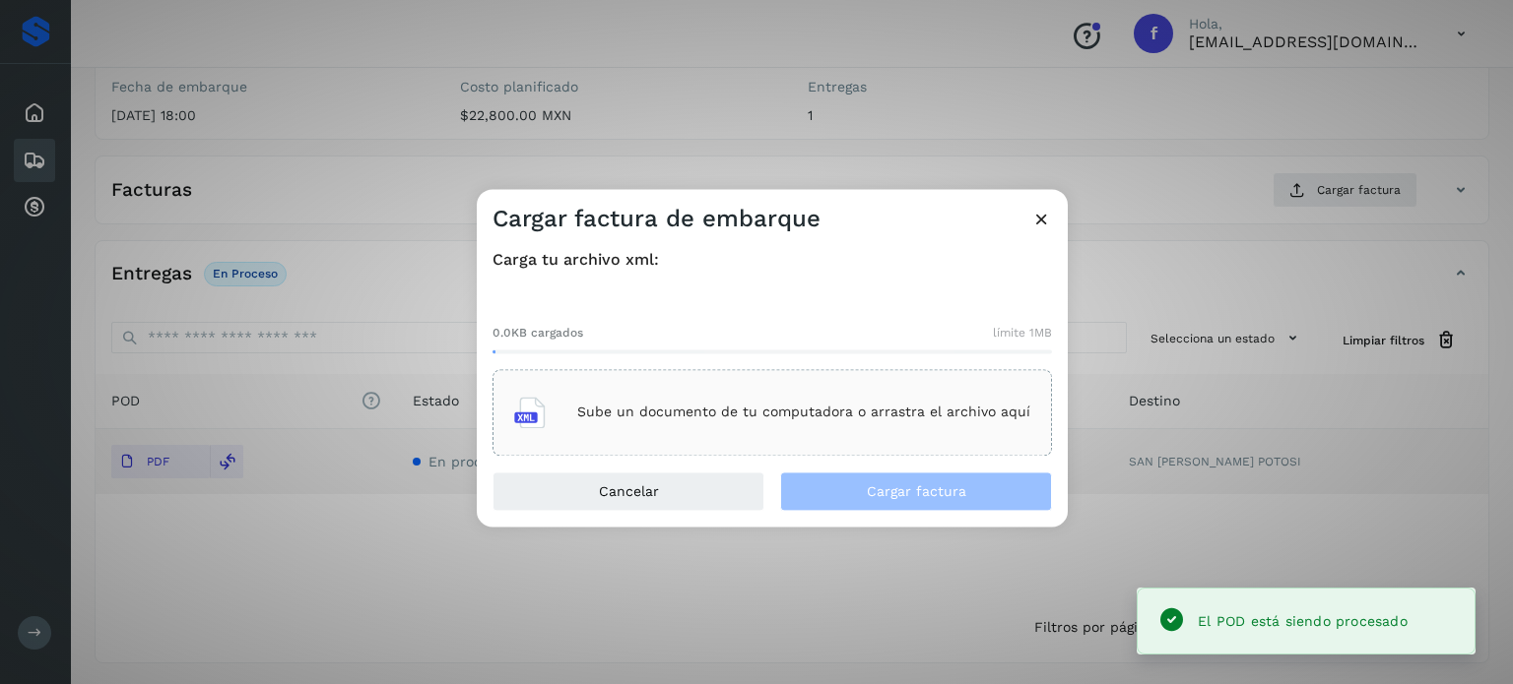
click at [828, 428] on div "Sube un documento de tu computadora o arrastra el archivo aquí" at bounding box center [772, 412] width 516 height 53
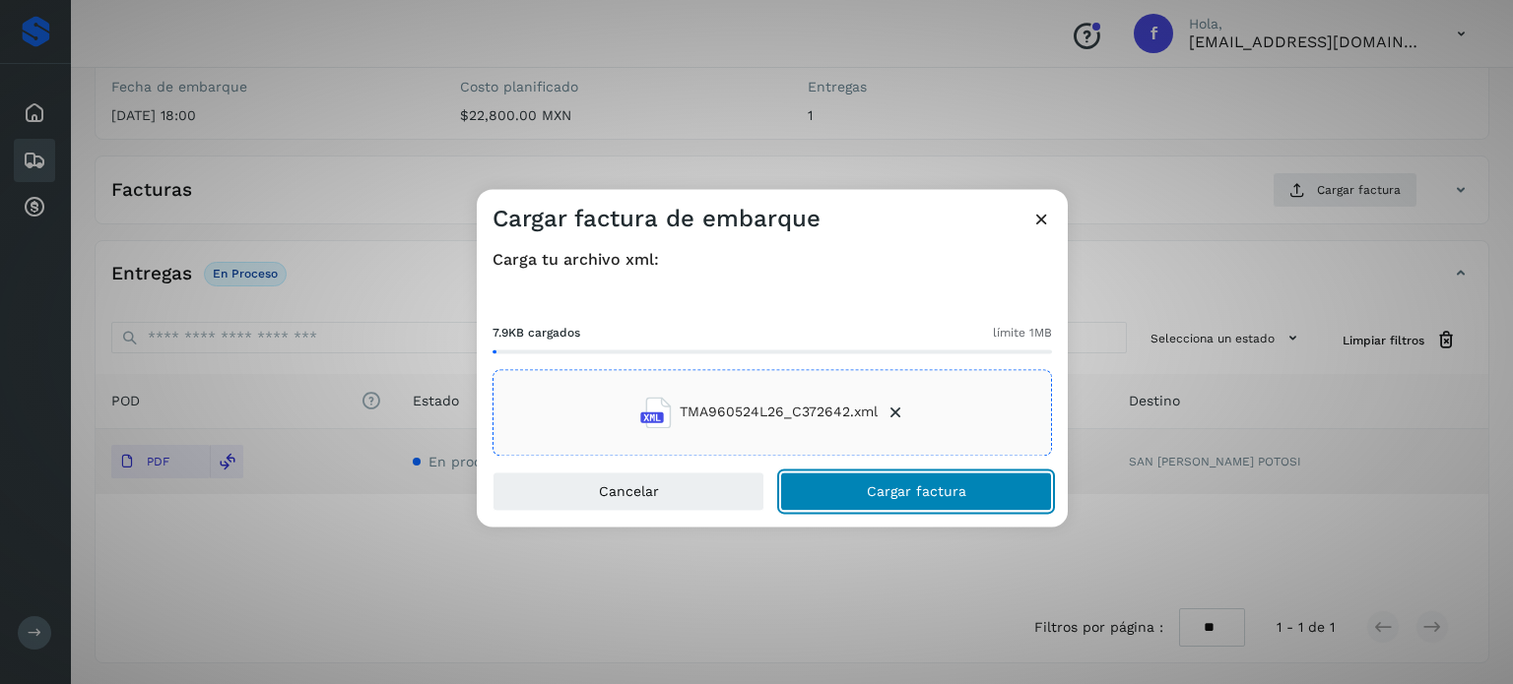
click at [899, 494] on span "Cargar factura" at bounding box center [916, 492] width 99 height 14
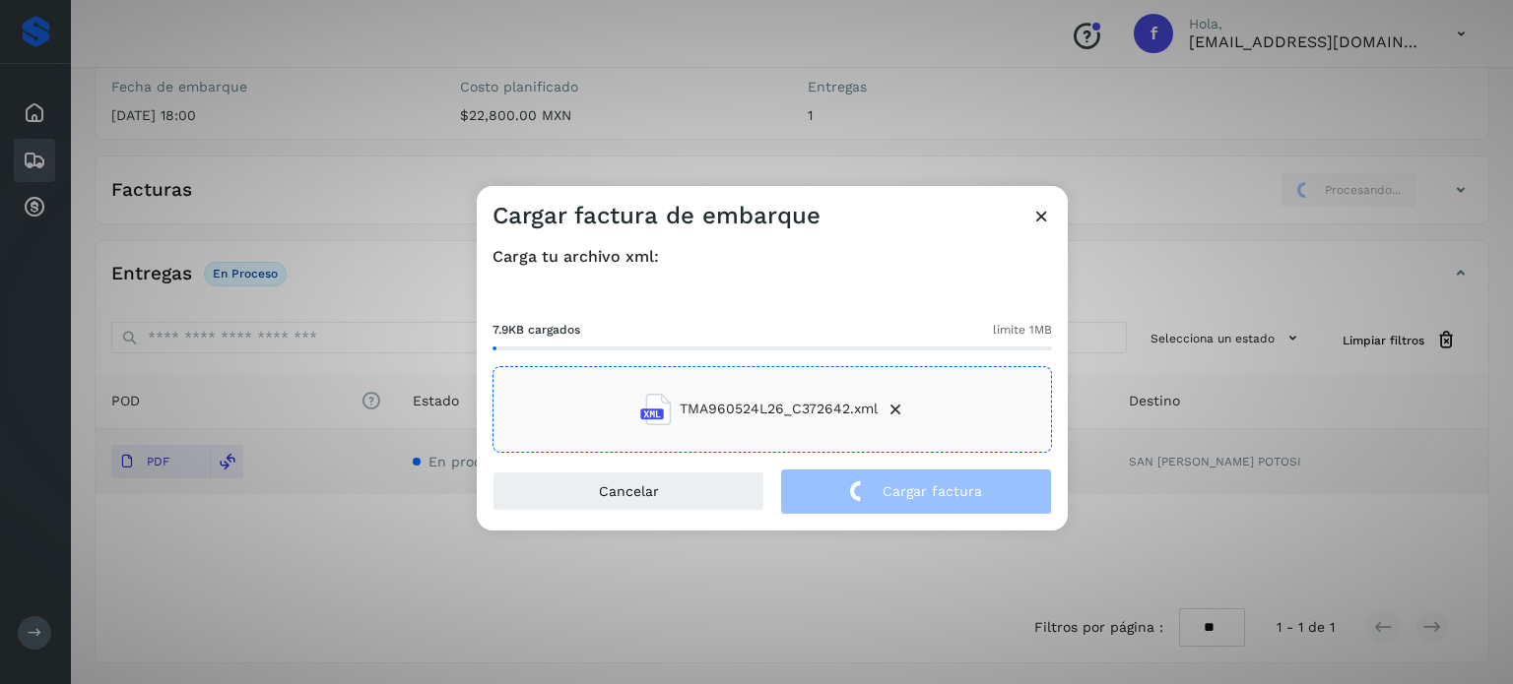
click at [315, 112] on div "Cargar factura de embarque Carga tu archivo xml: 7.9KB cargados límite 1MB TMA9…" at bounding box center [756, 342] width 1513 height 684
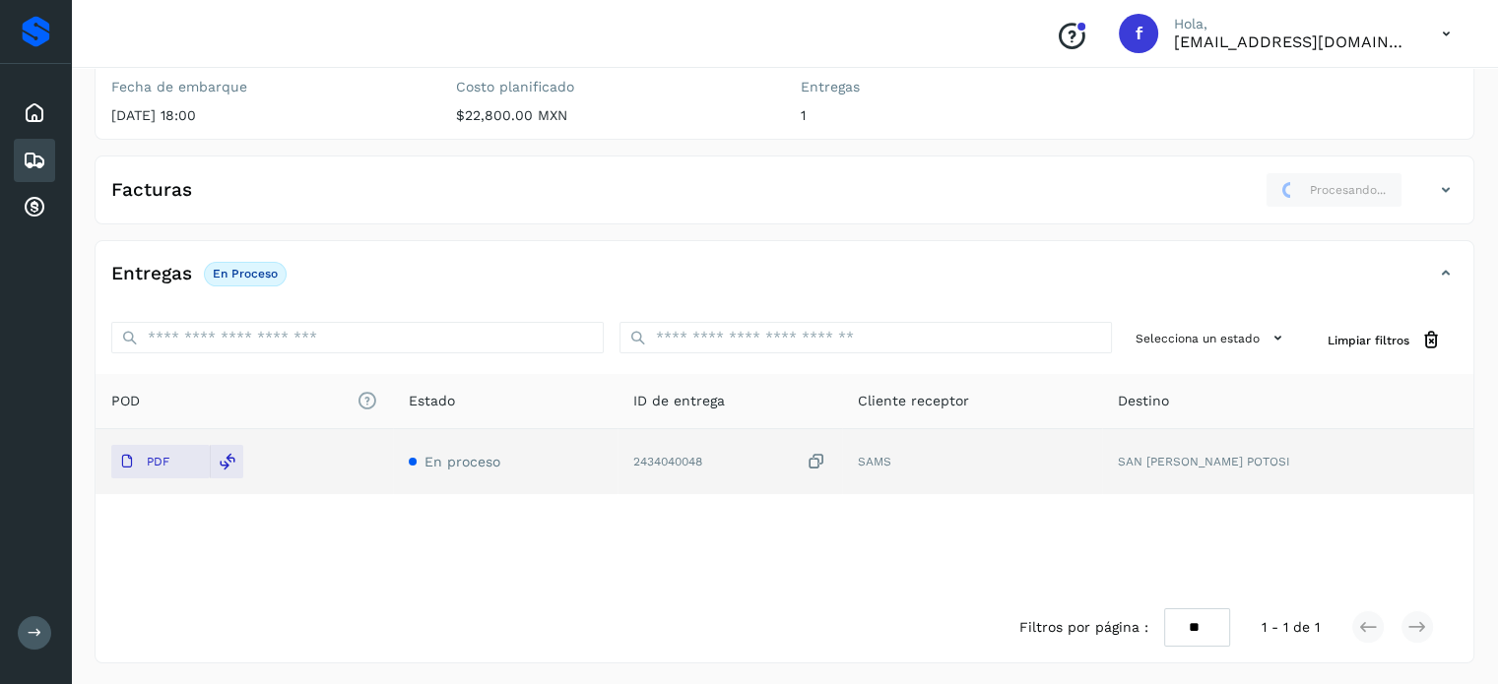
scroll to position [0, 0]
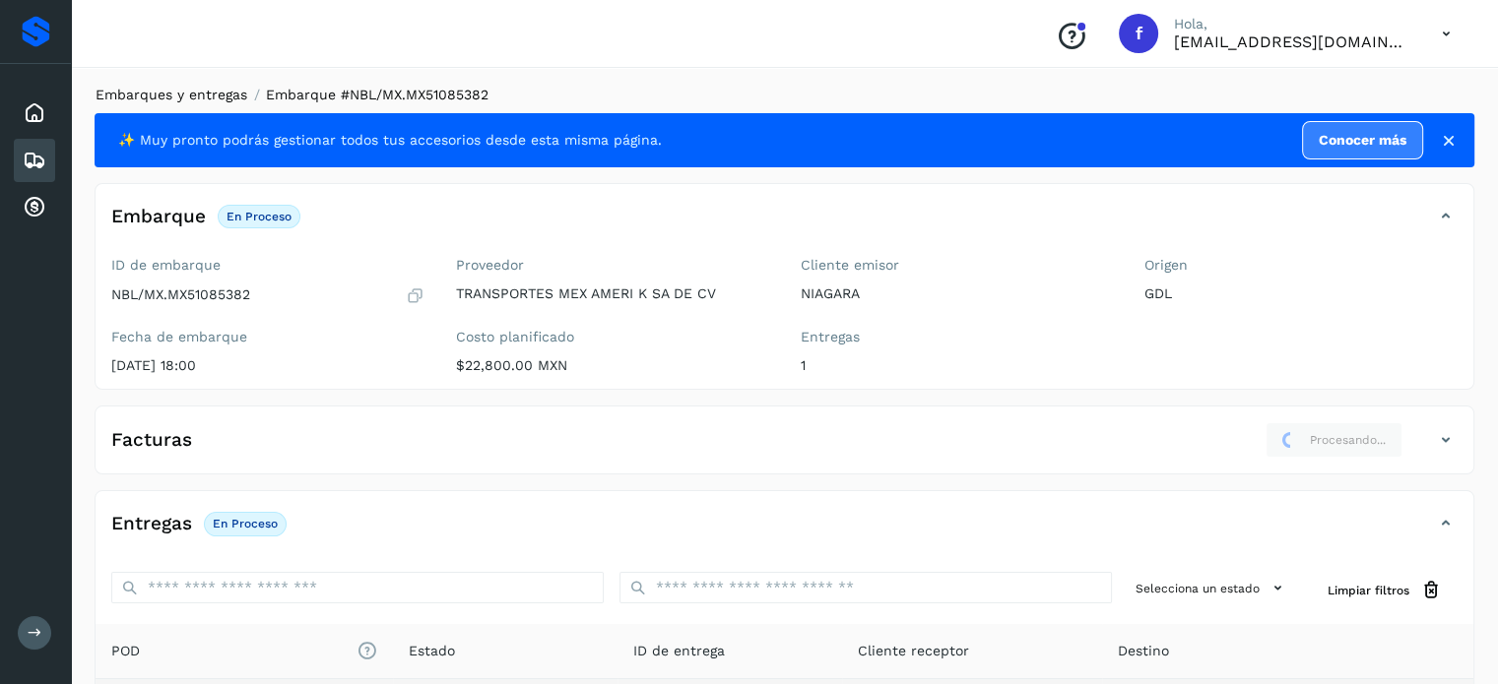
click at [205, 90] on link "Embarques y entregas" at bounding box center [172, 95] width 152 height 16
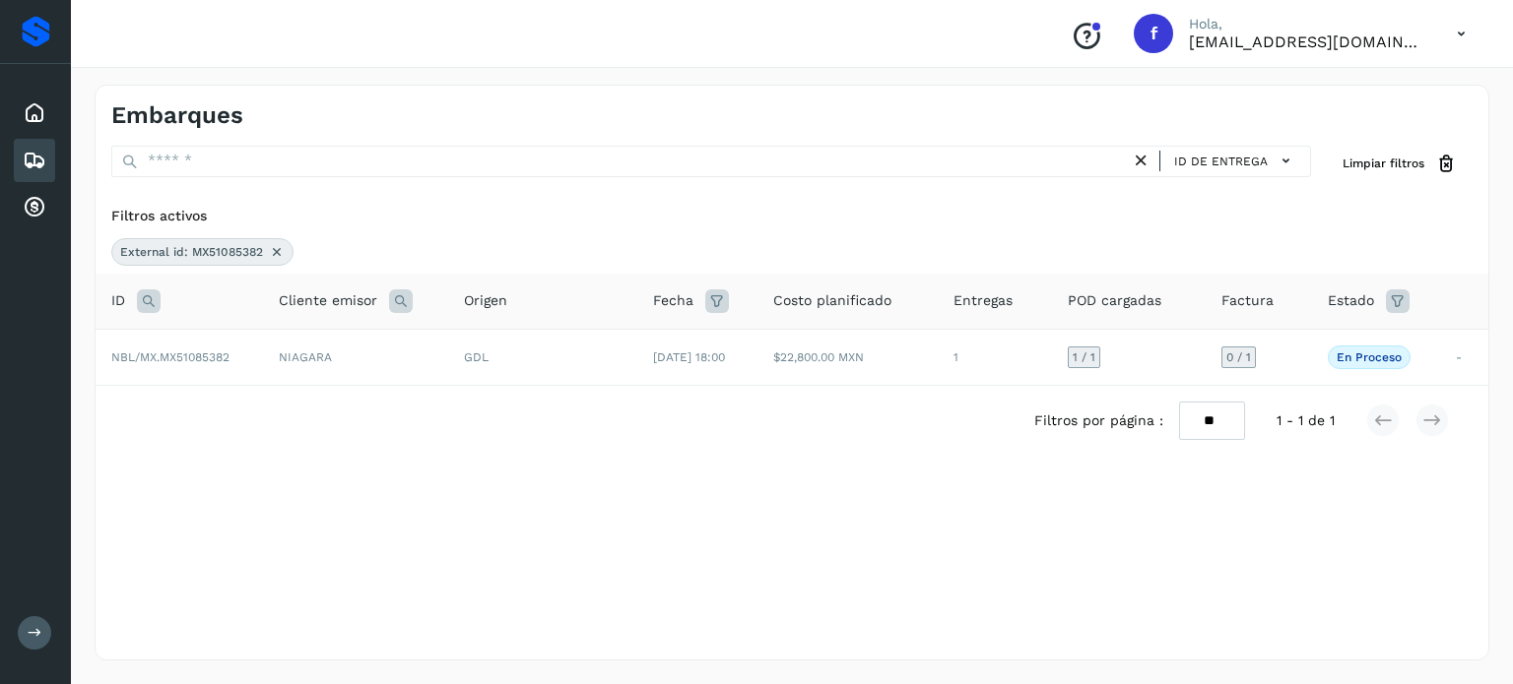
click at [151, 299] on icon at bounding box center [149, 302] width 24 height 24
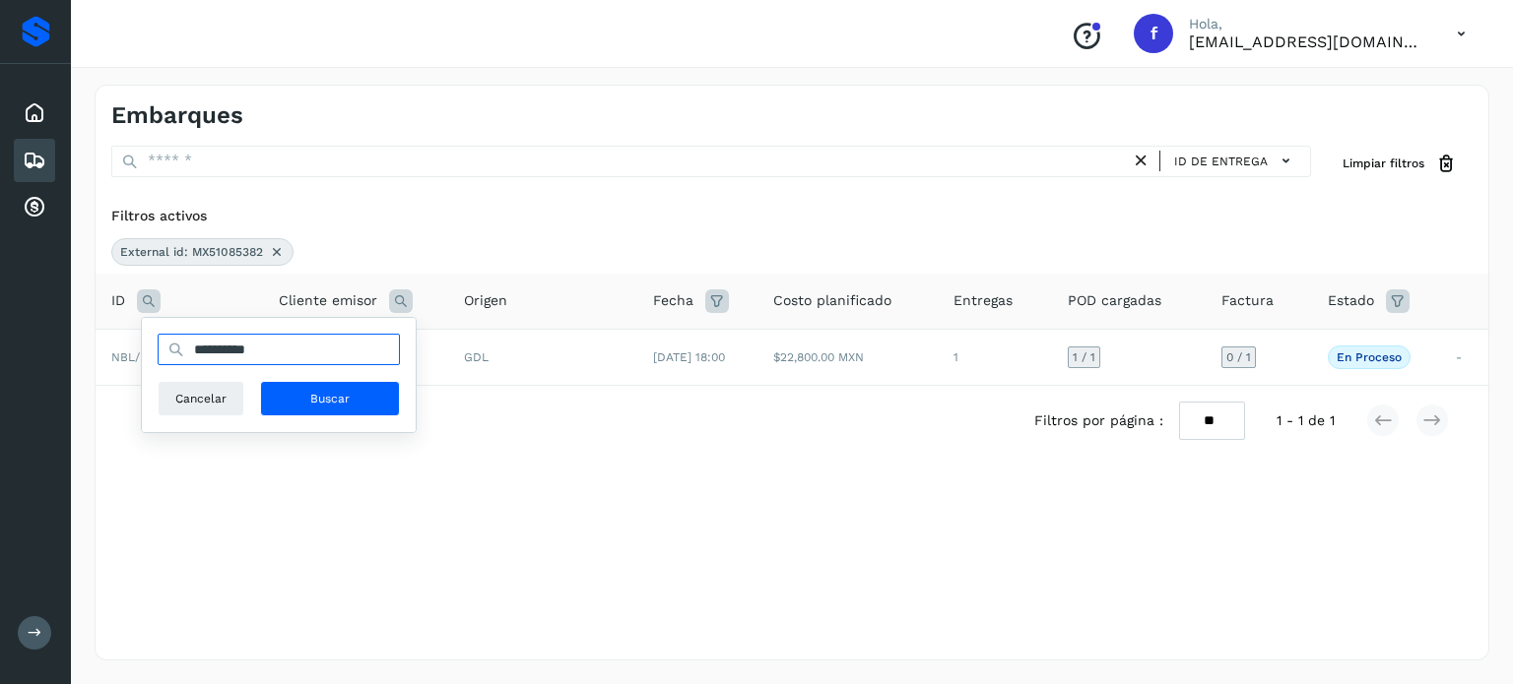
click at [242, 346] on input "**********" at bounding box center [279, 350] width 242 height 32
paste input "text"
type input "**********"
click at [315, 396] on span "Buscar" at bounding box center [329, 399] width 39 height 18
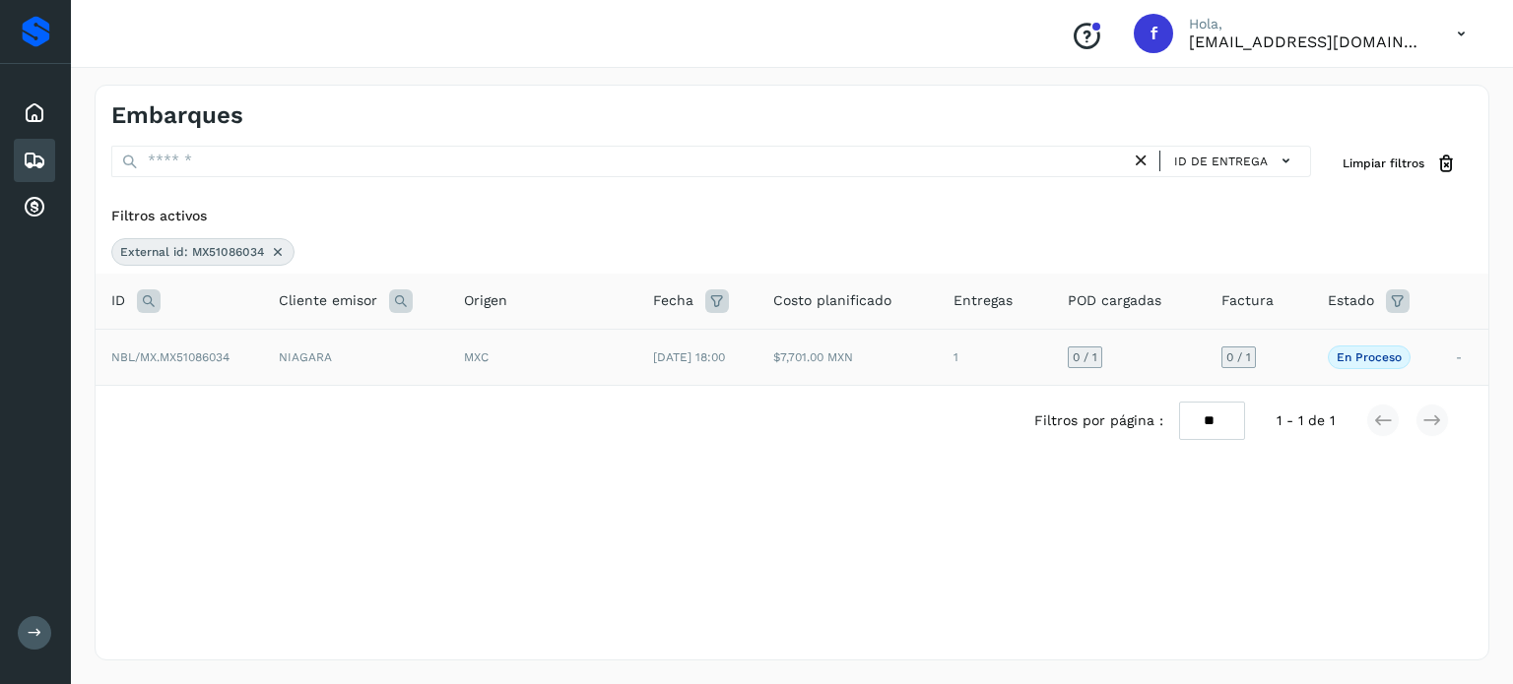
click at [449, 369] on td "MXC" at bounding box center [542, 357] width 189 height 56
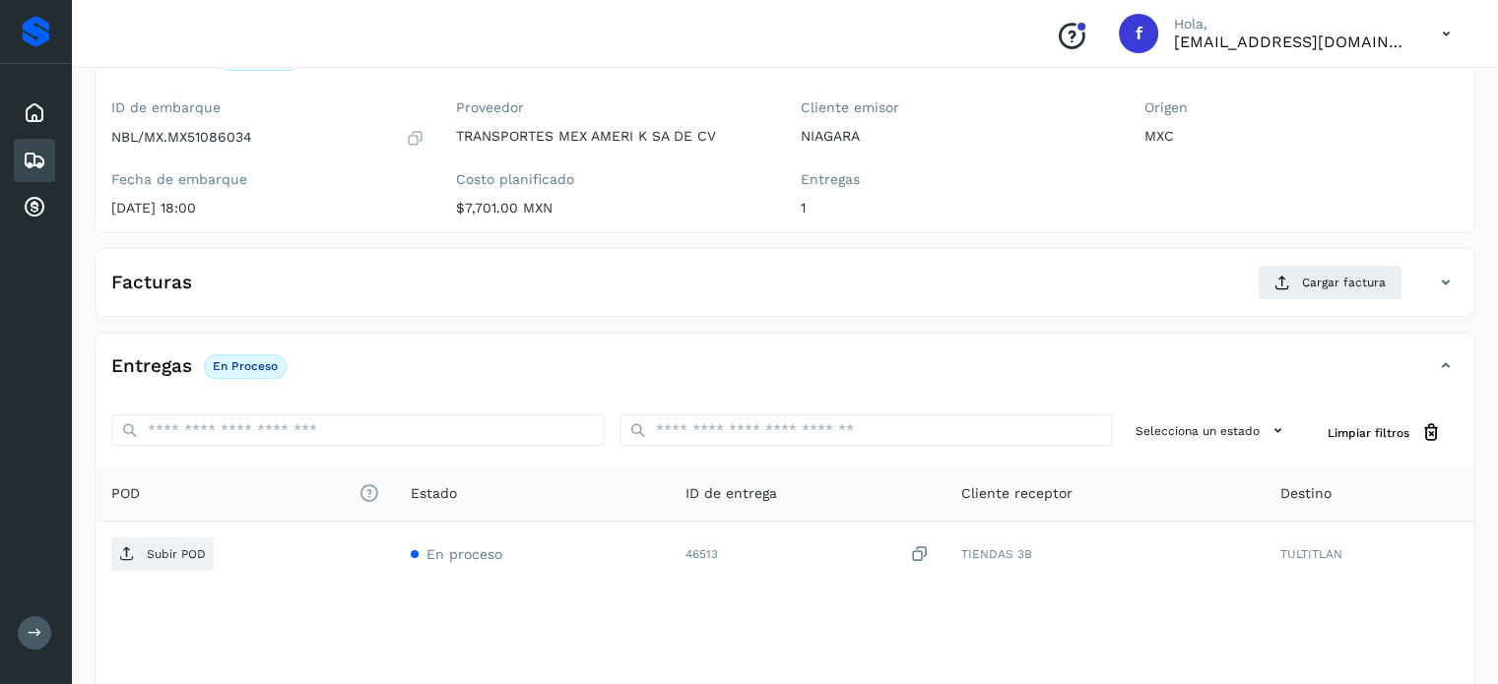
scroll to position [250, 0]
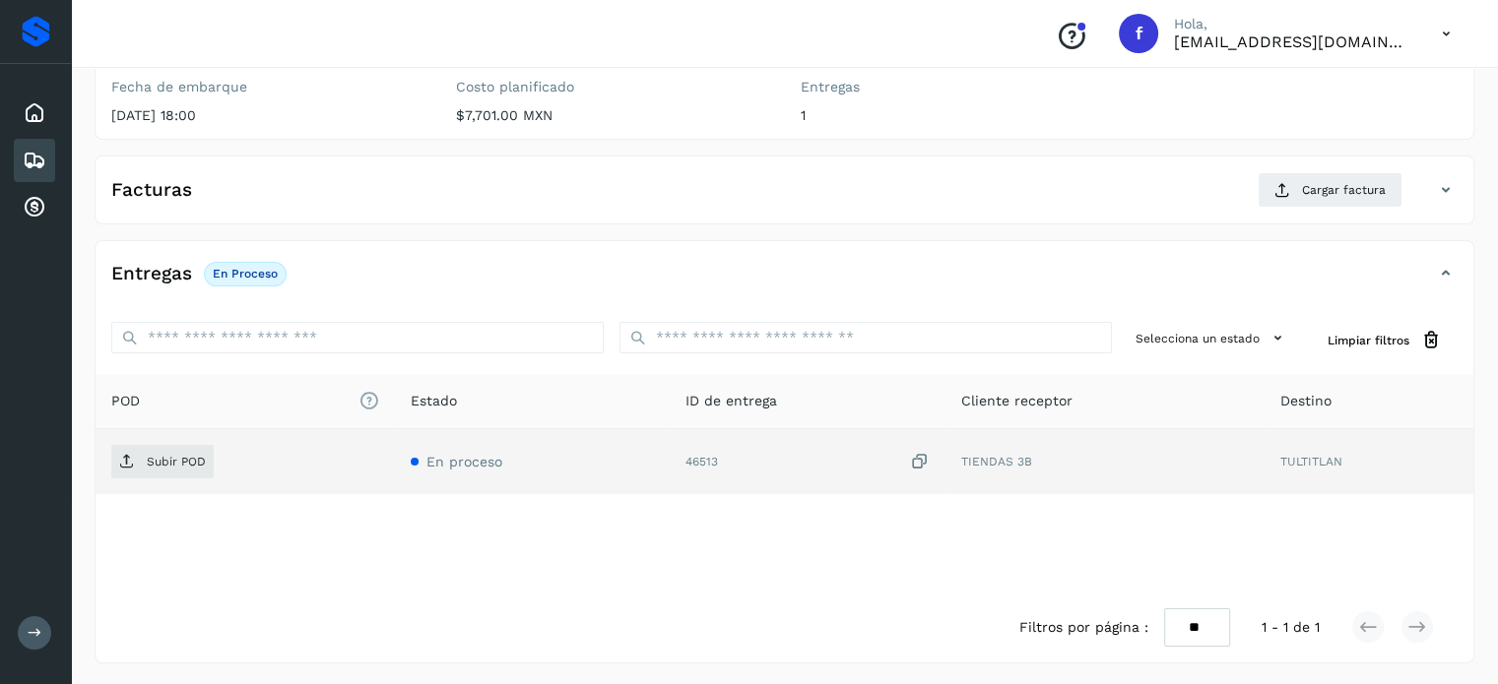
click at [918, 454] on icon at bounding box center [920, 462] width 20 height 21
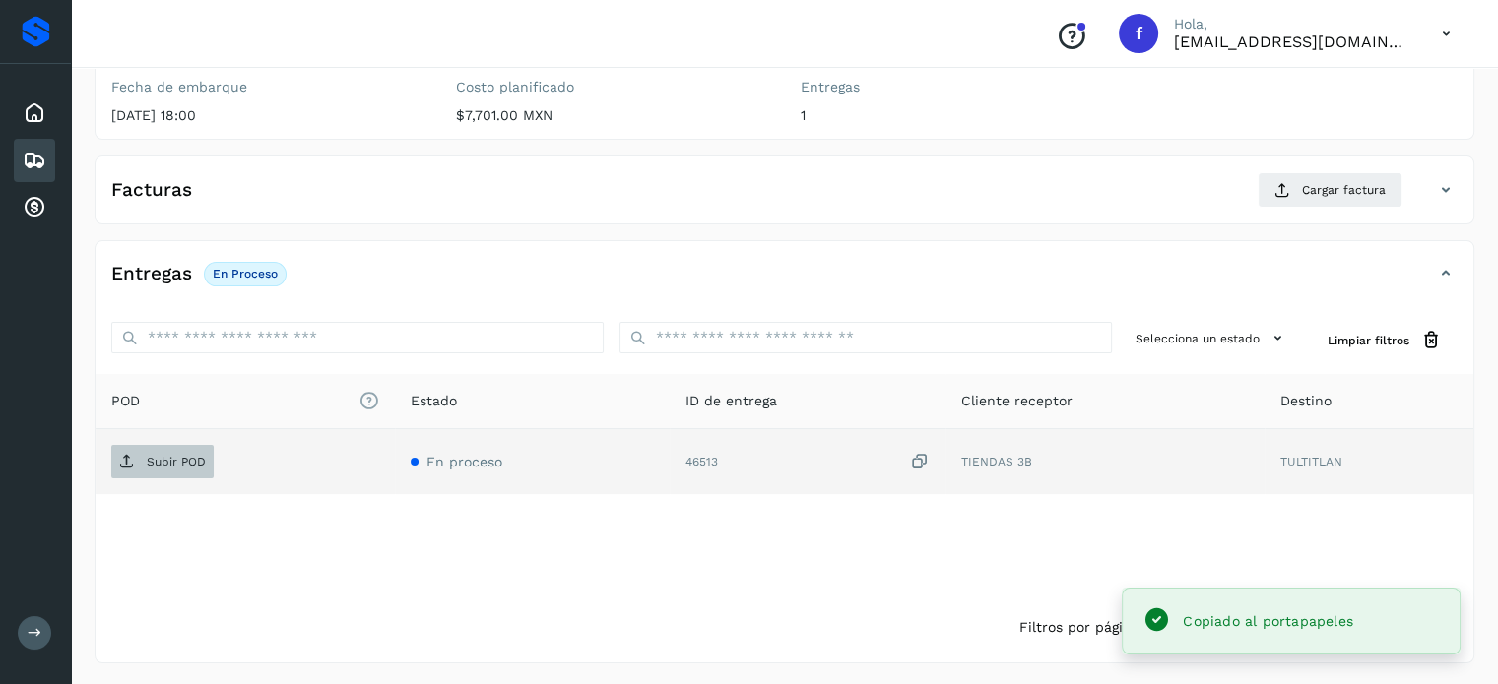
click at [123, 468] on span "Subir POD" at bounding box center [162, 462] width 102 height 32
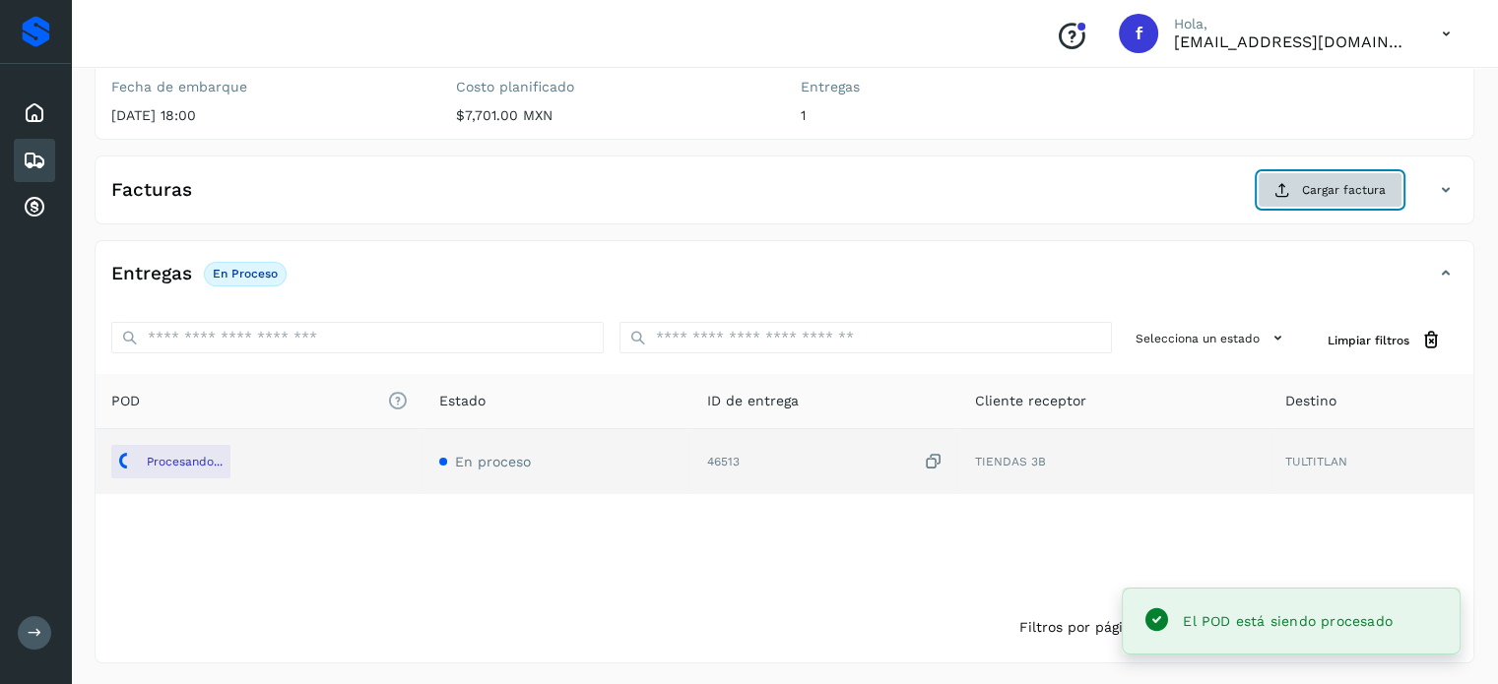
click at [1273, 174] on button "Cargar factura" at bounding box center [1330, 189] width 145 height 35
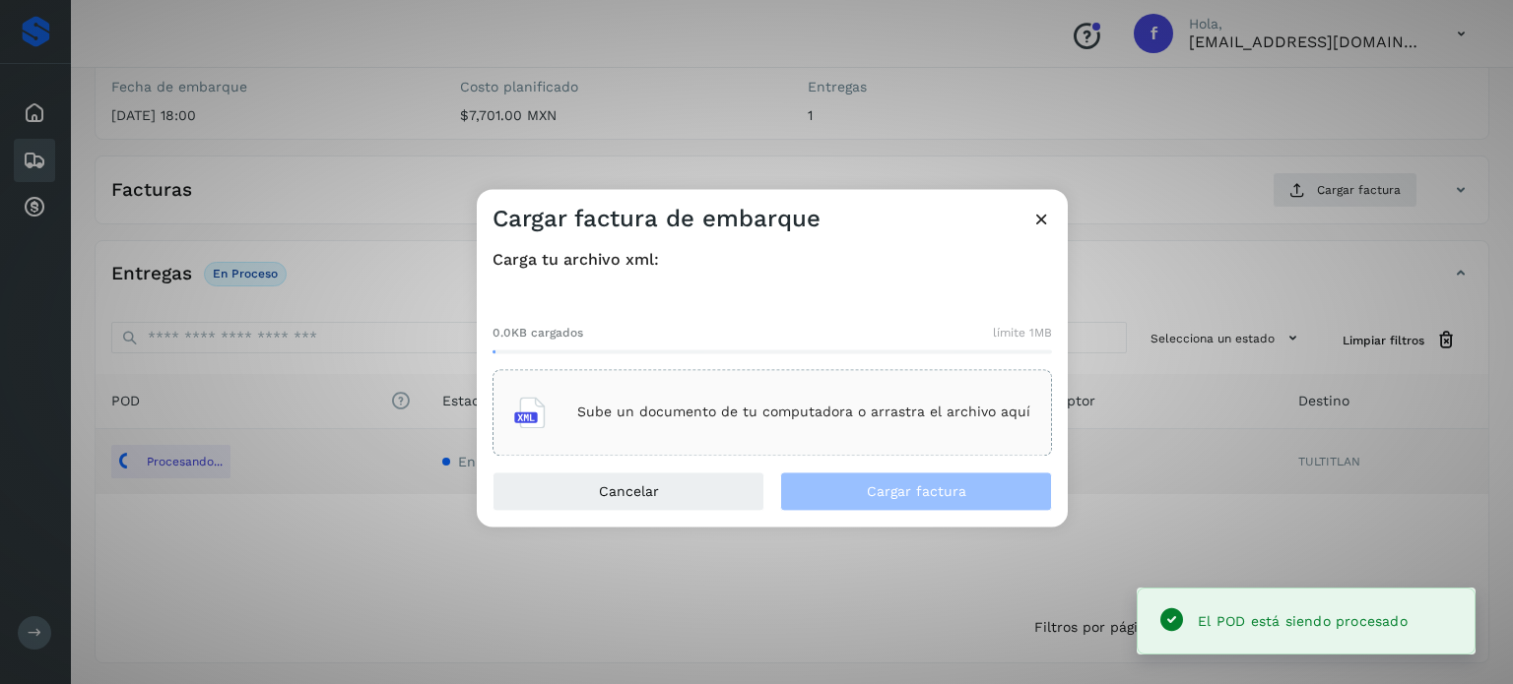
click at [827, 428] on div "Sube un documento de tu computadora o arrastra el archivo aquí" at bounding box center [772, 412] width 516 height 53
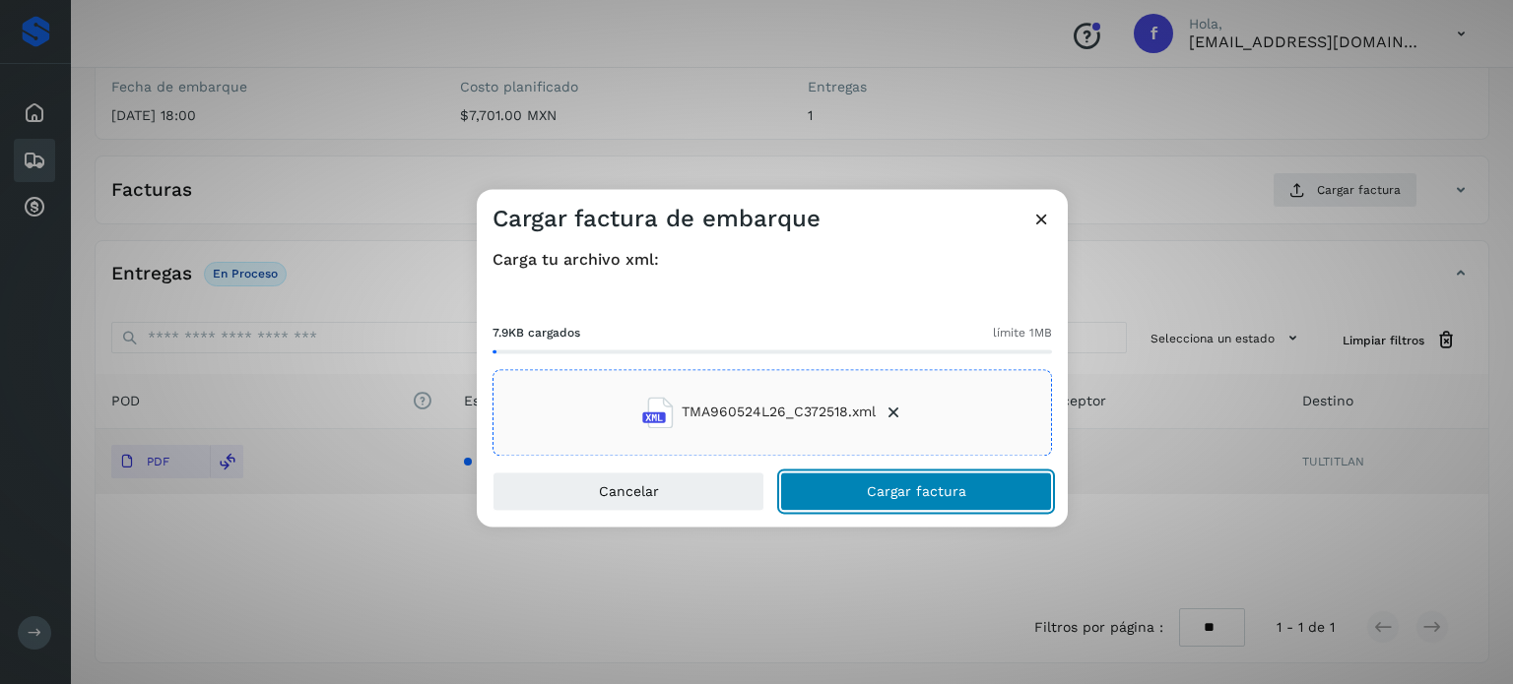
click at [953, 485] on span "Cargar factura" at bounding box center [916, 492] width 99 height 14
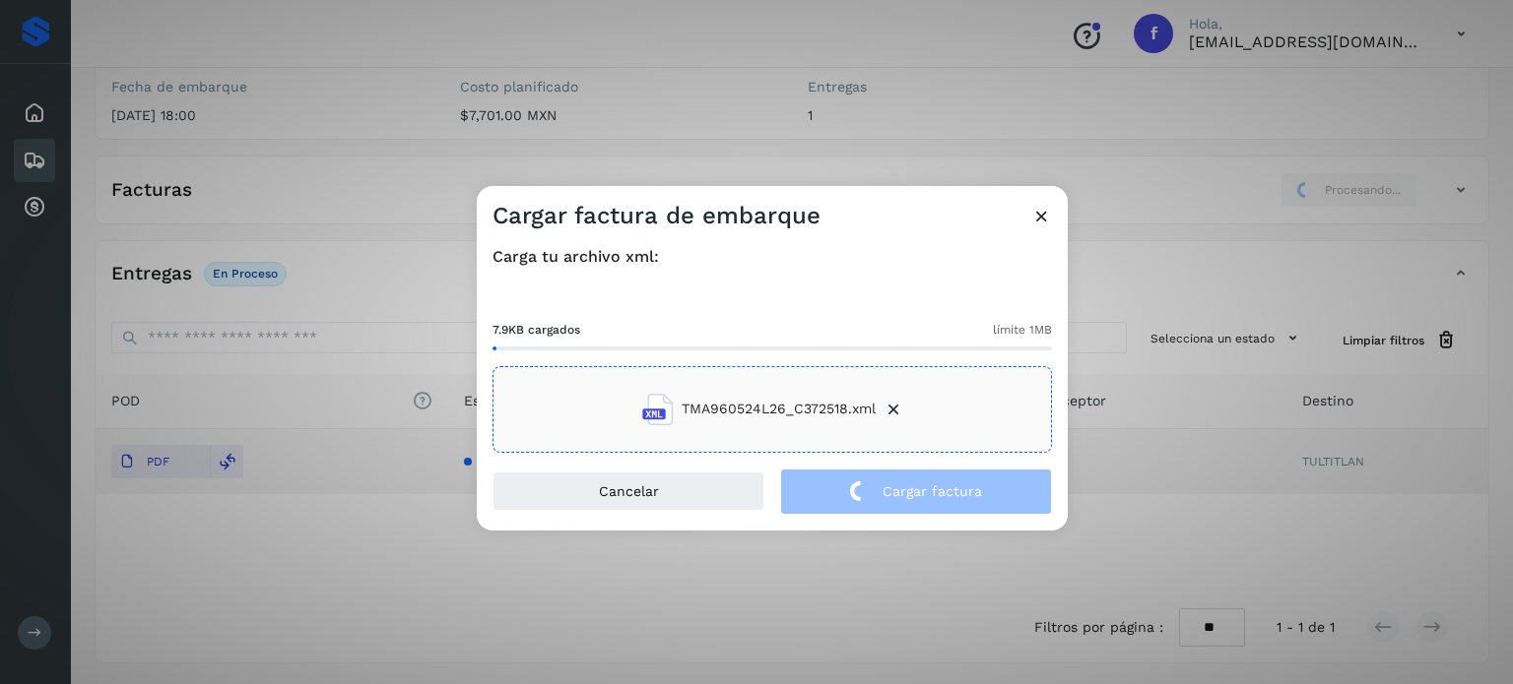
click at [257, 65] on div "Cargar factura de embarque Carga tu archivo xml: 7.9KB cargados límite 1MB TMA9…" at bounding box center [756, 342] width 1513 height 684
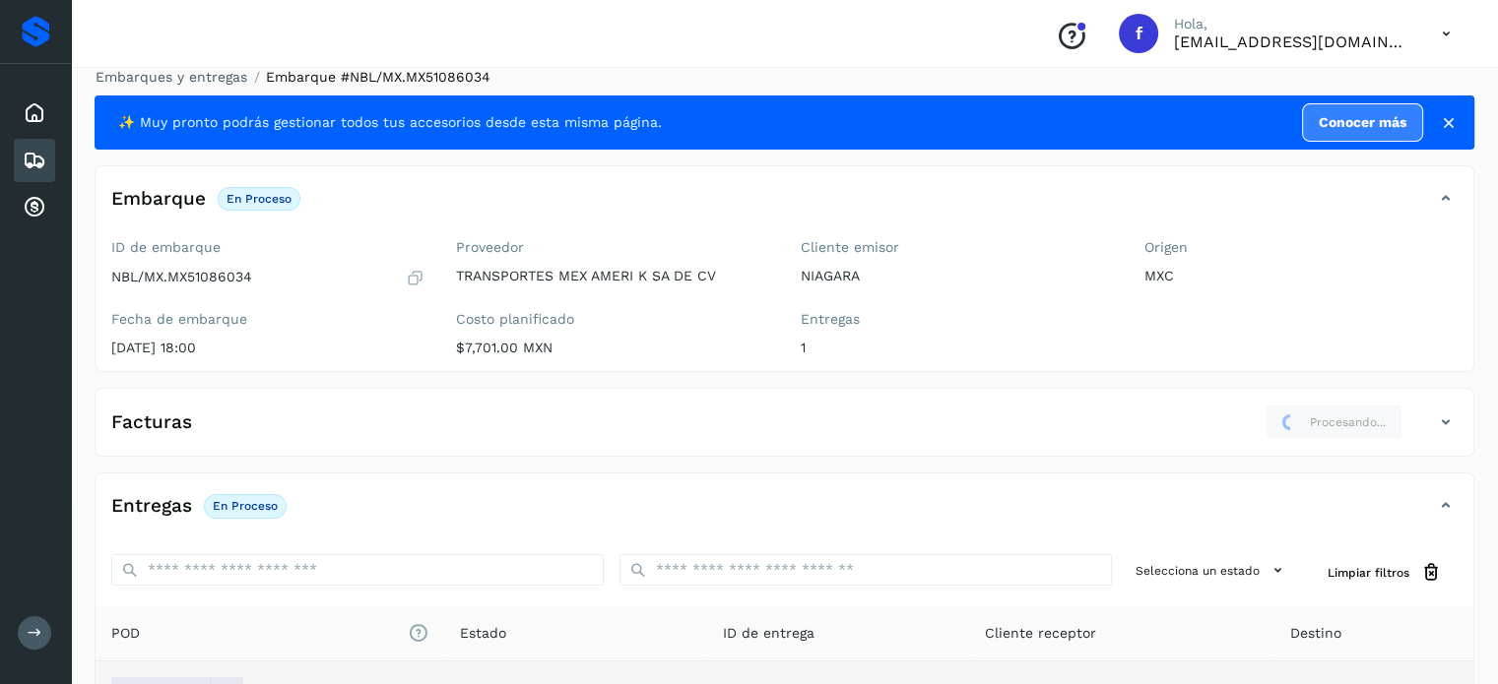
scroll to position [0, 0]
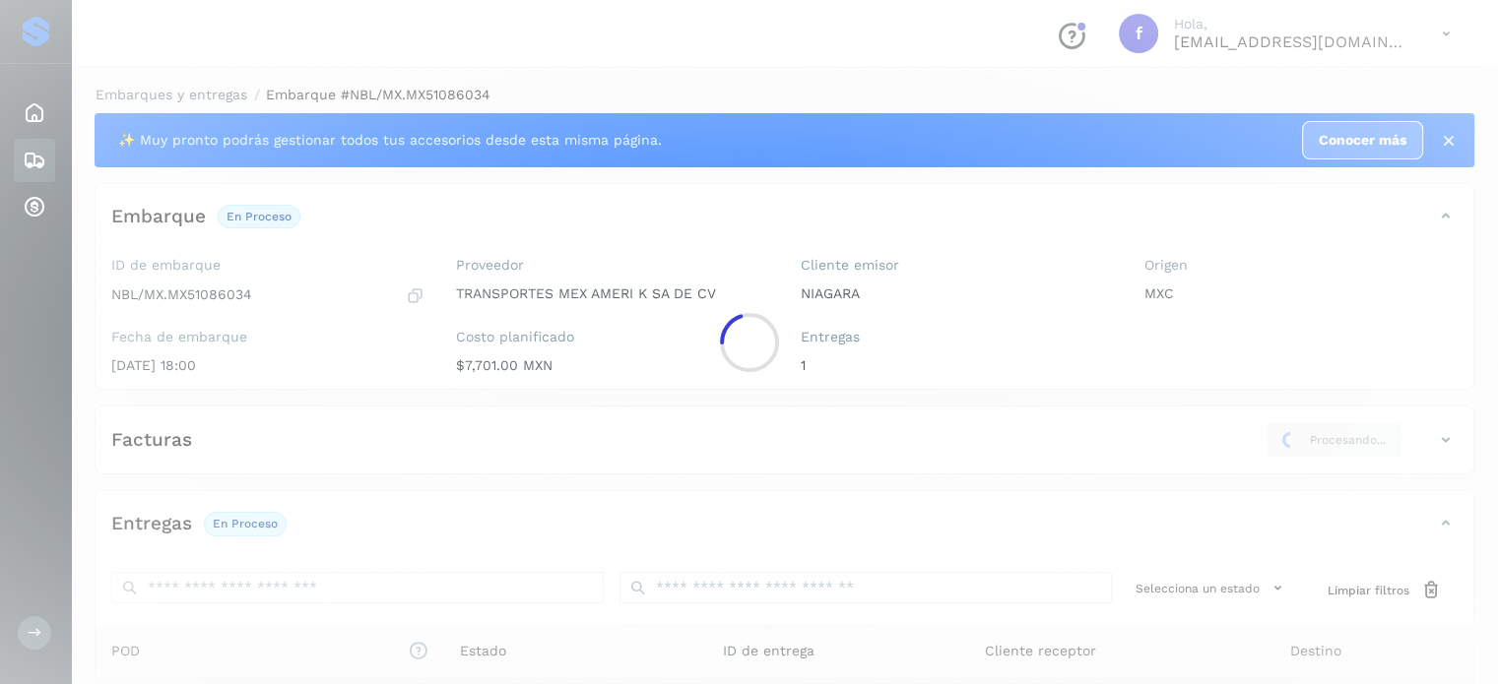
click at [197, 93] on div at bounding box center [749, 342] width 1498 height 684
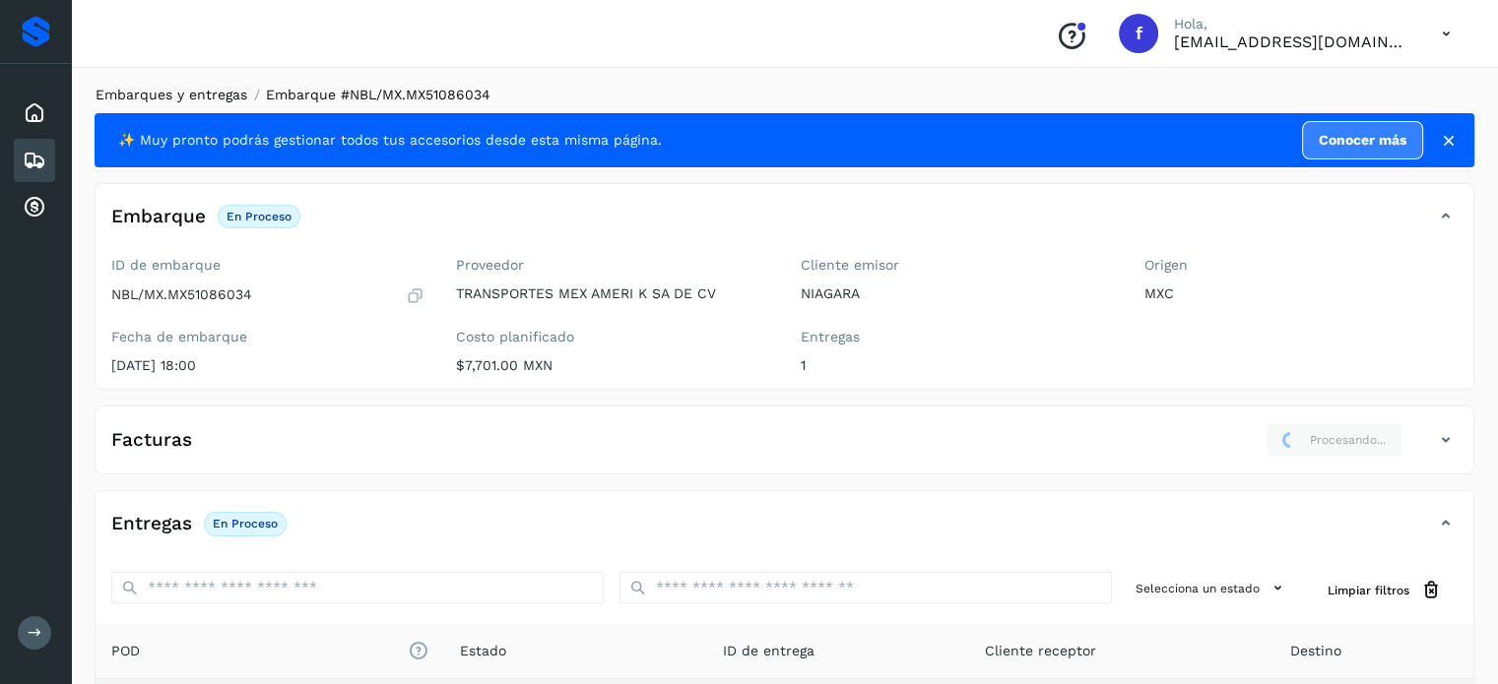
click at [232, 100] on link "Embarques y entregas" at bounding box center [172, 95] width 152 height 16
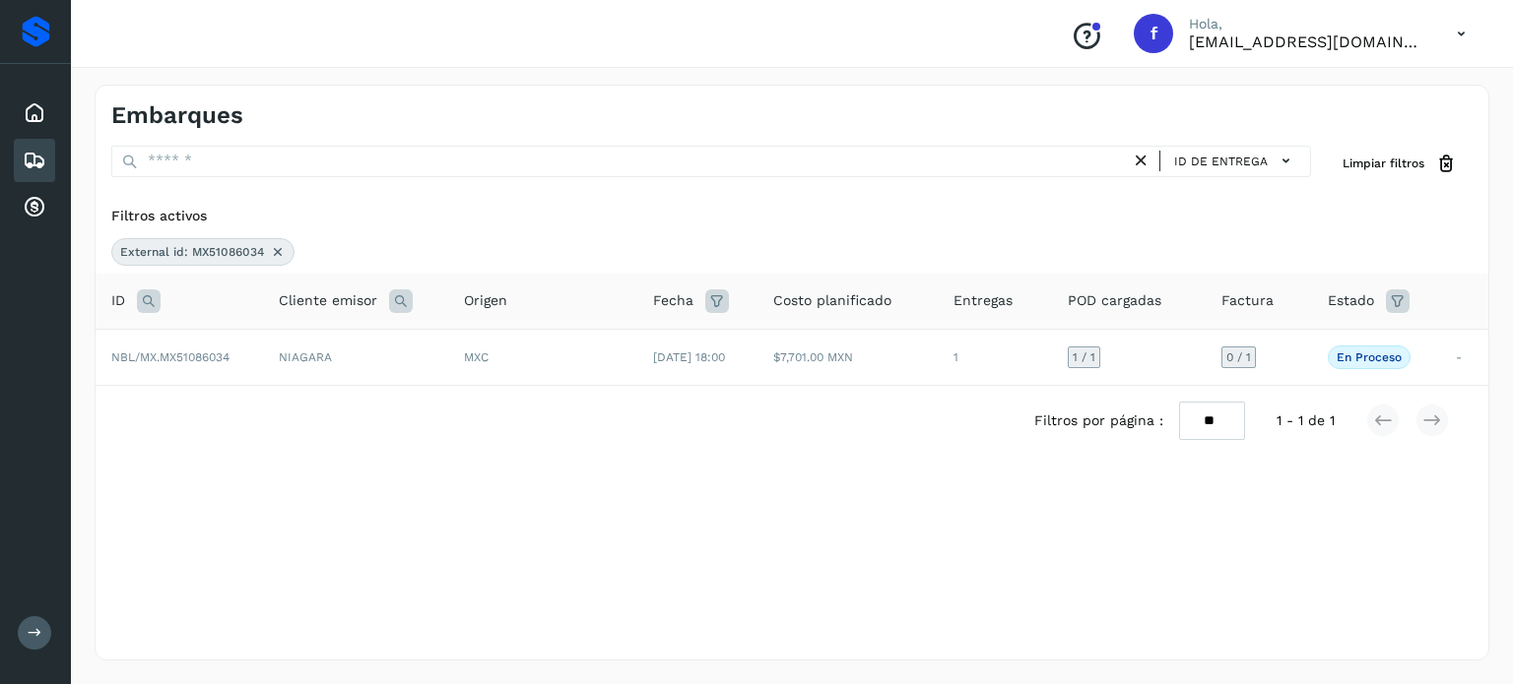
click at [147, 297] on icon at bounding box center [149, 302] width 24 height 24
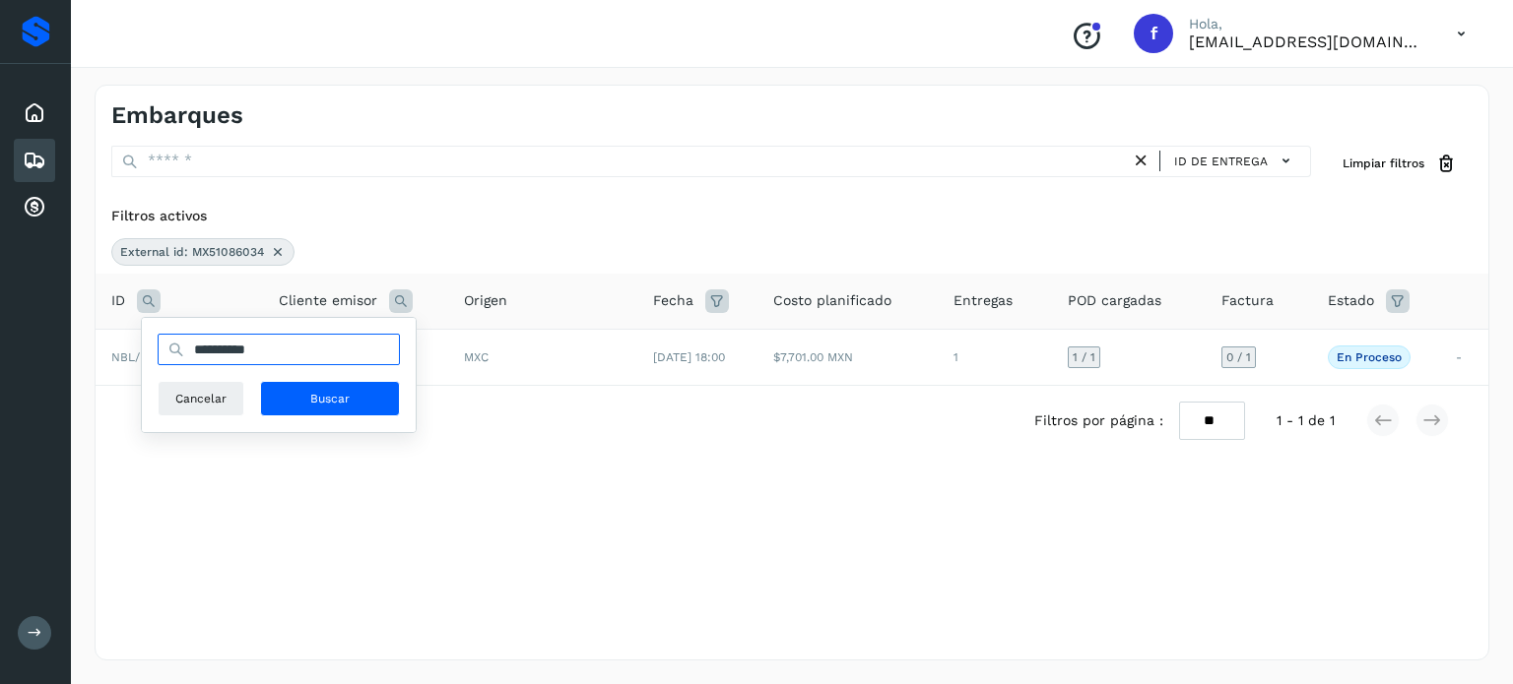
click at [252, 358] on input "**********" at bounding box center [279, 350] width 242 height 32
paste input "text"
type input "**********"
click at [327, 393] on span "Buscar" at bounding box center [329, 399] width 39 height 18
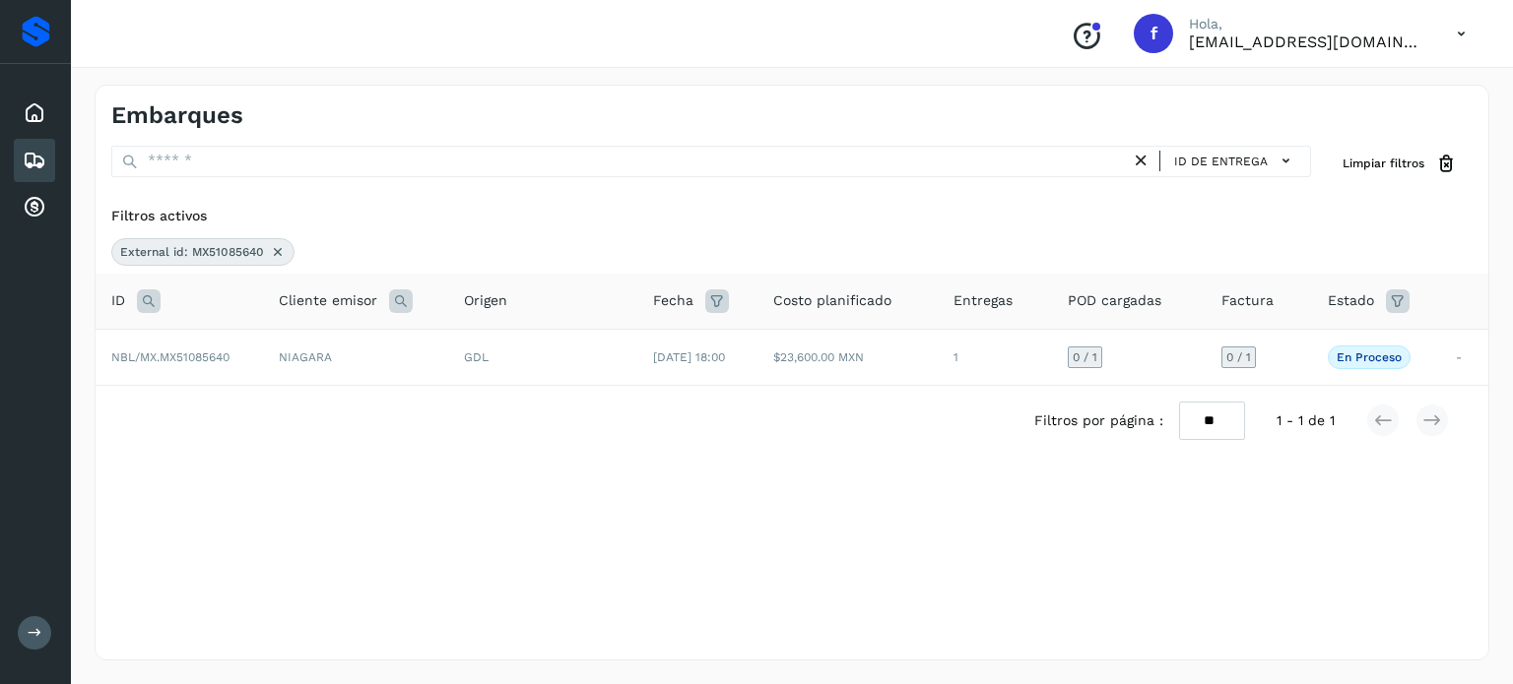
click at [411, 357] on td "NIAGARA" at bounding box center [355, 357] width 185 height 56
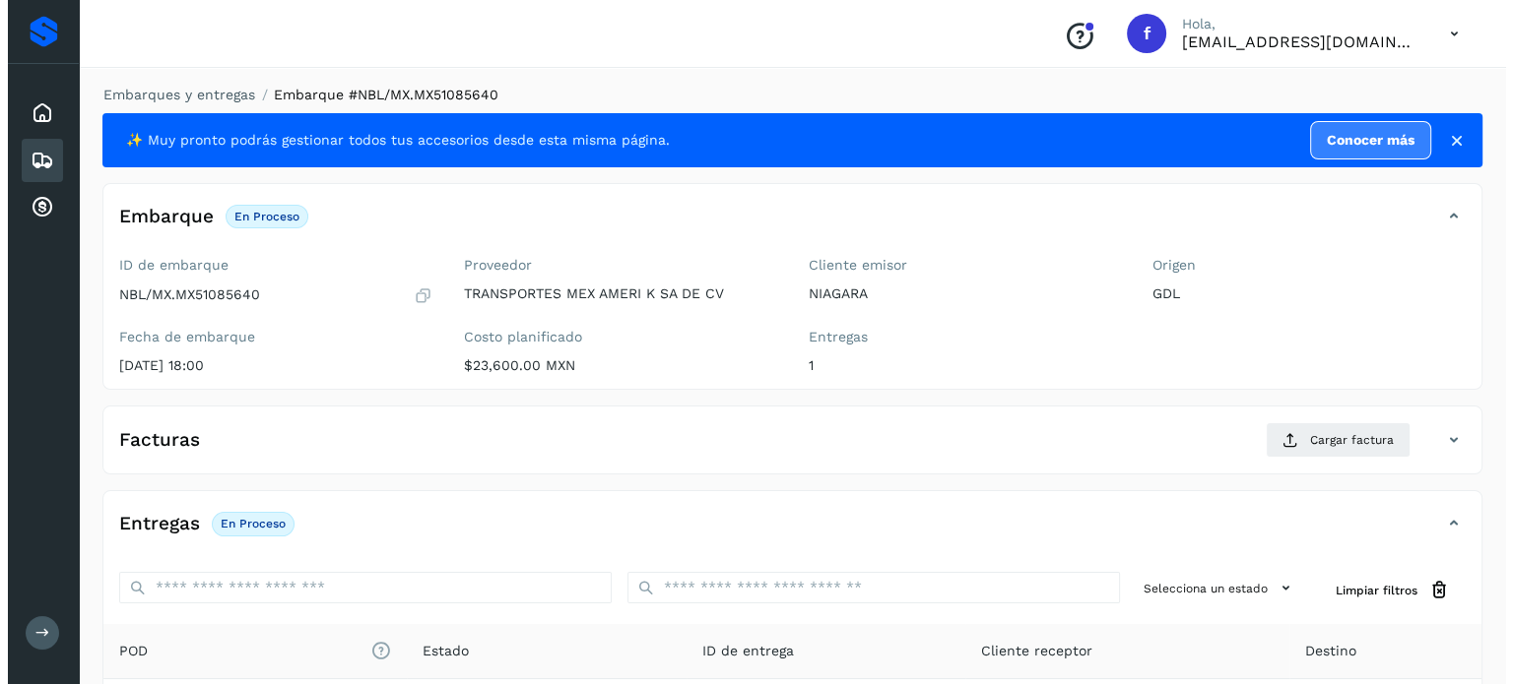
scroll to position [250, 0]
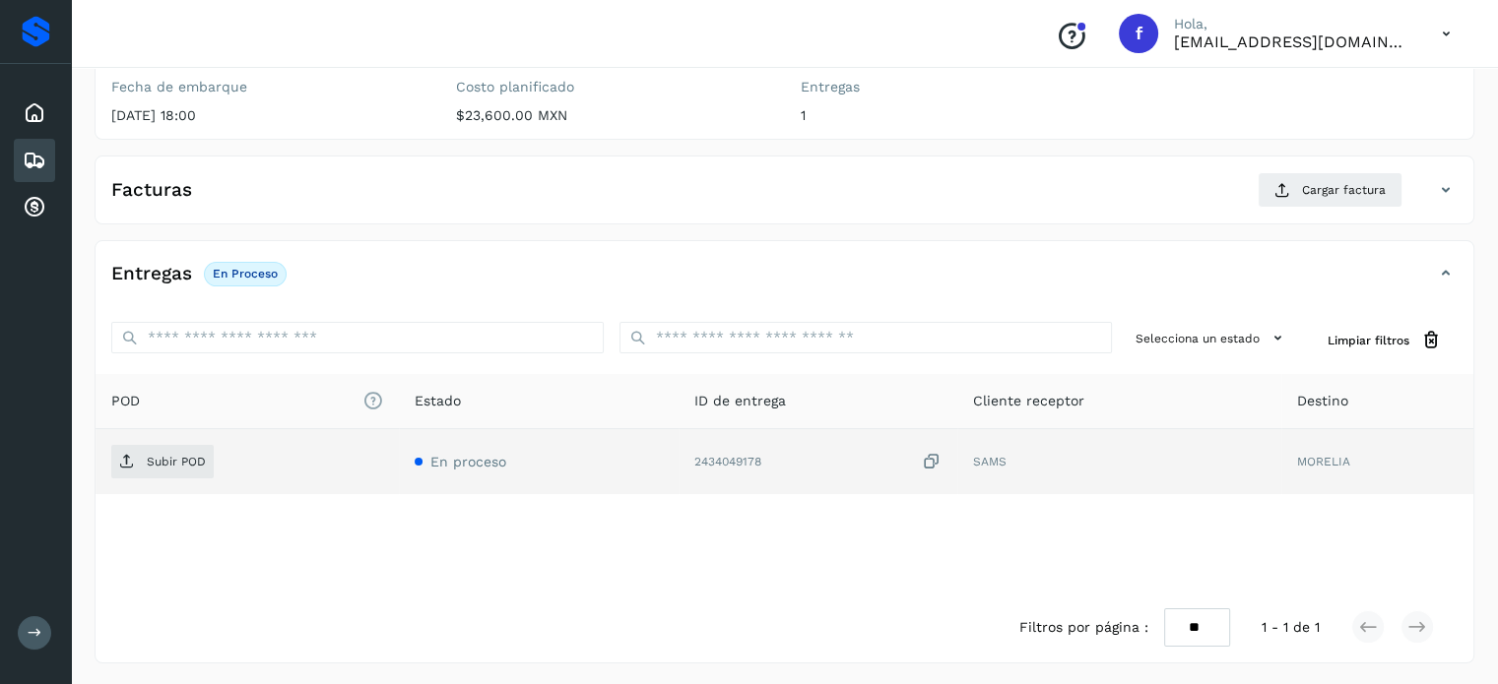
click at [932, 460] on icon at bounding box center [932, 462] width 20 height 21
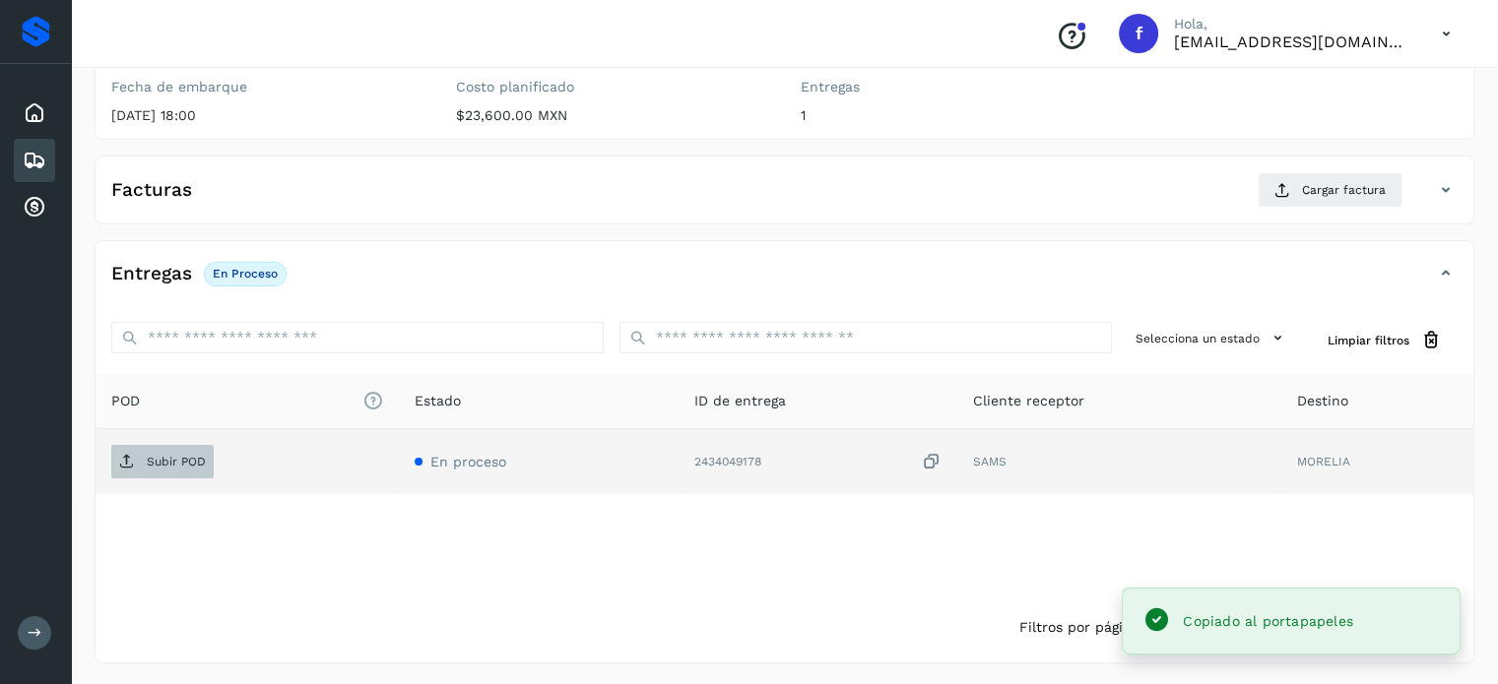
click at [185, 447] on span "Subir POD" at bounding box center [162, 462] width 102 height 32
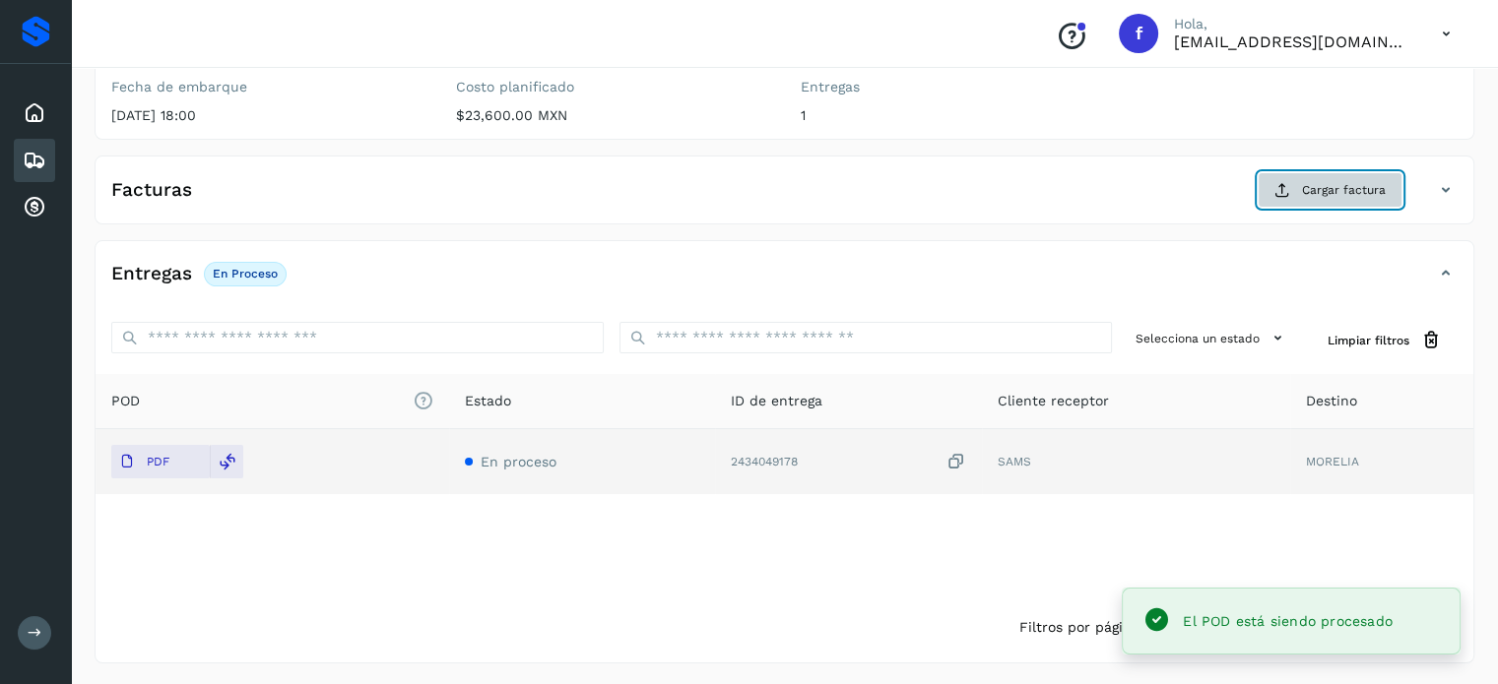
click at [1313, 179] on button "Cargar factura" at bounding box center [1330, 189] width 145 height 35
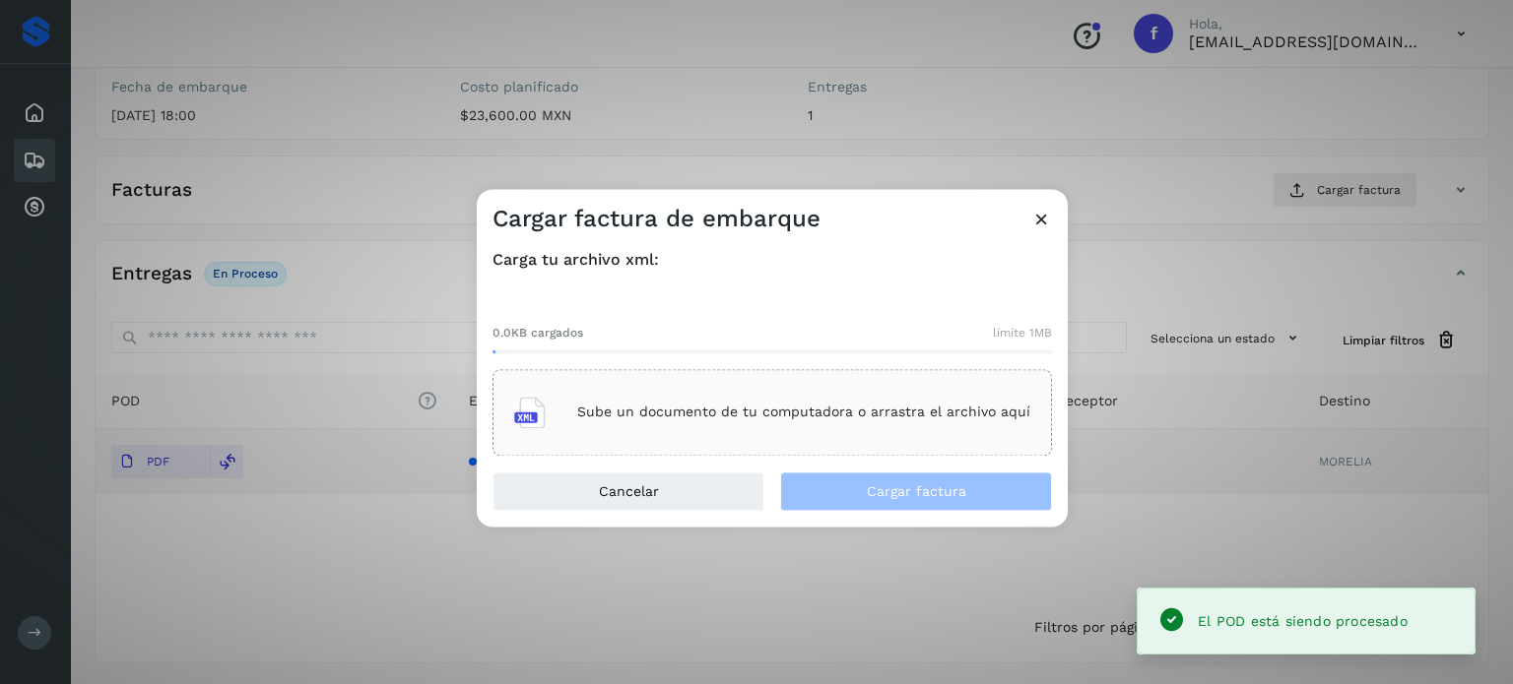
click at [990, 415] on p "Sube un documento de tu computadora o arrastra el archivo aquí" at bounding box center [803, 413] width 453 height 17
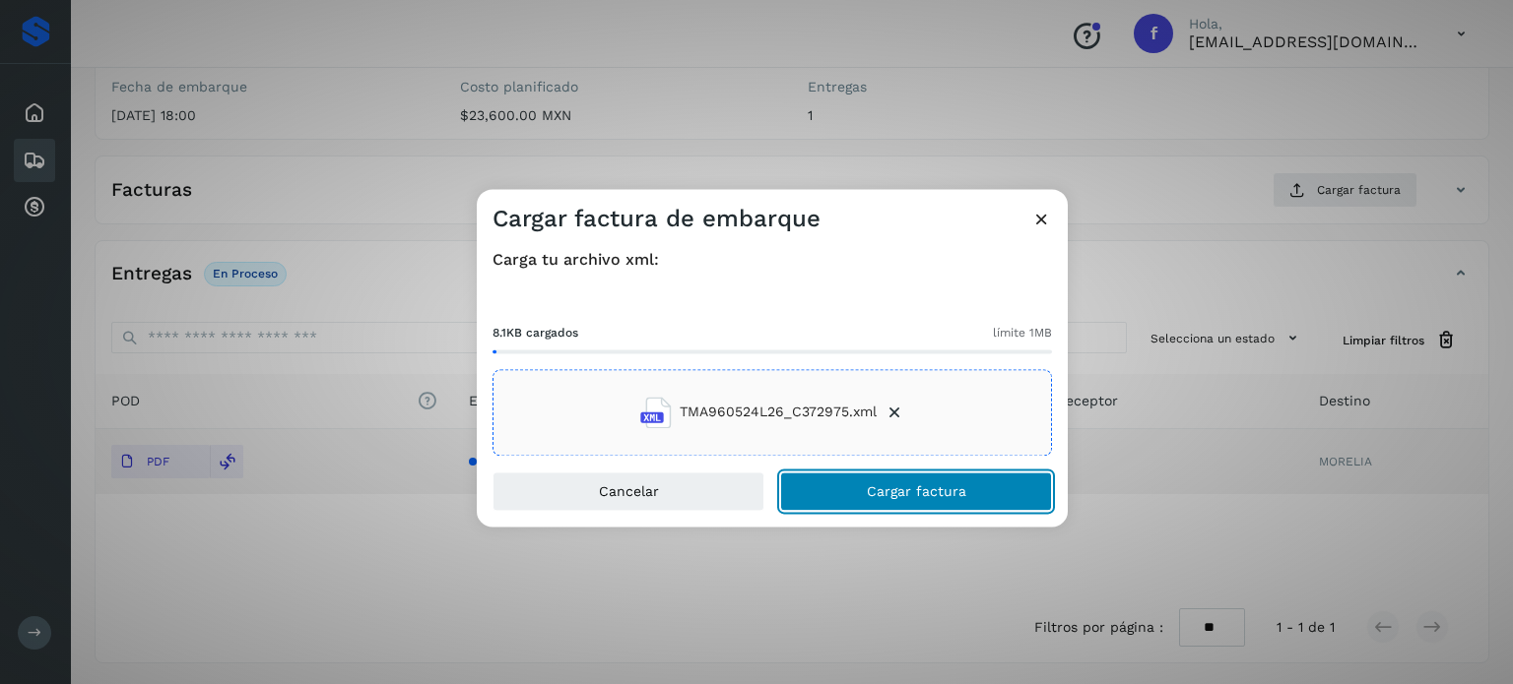
click at [938, 496] on span "Cargar factura" at bounding box center [916, 492] width 99 height 14
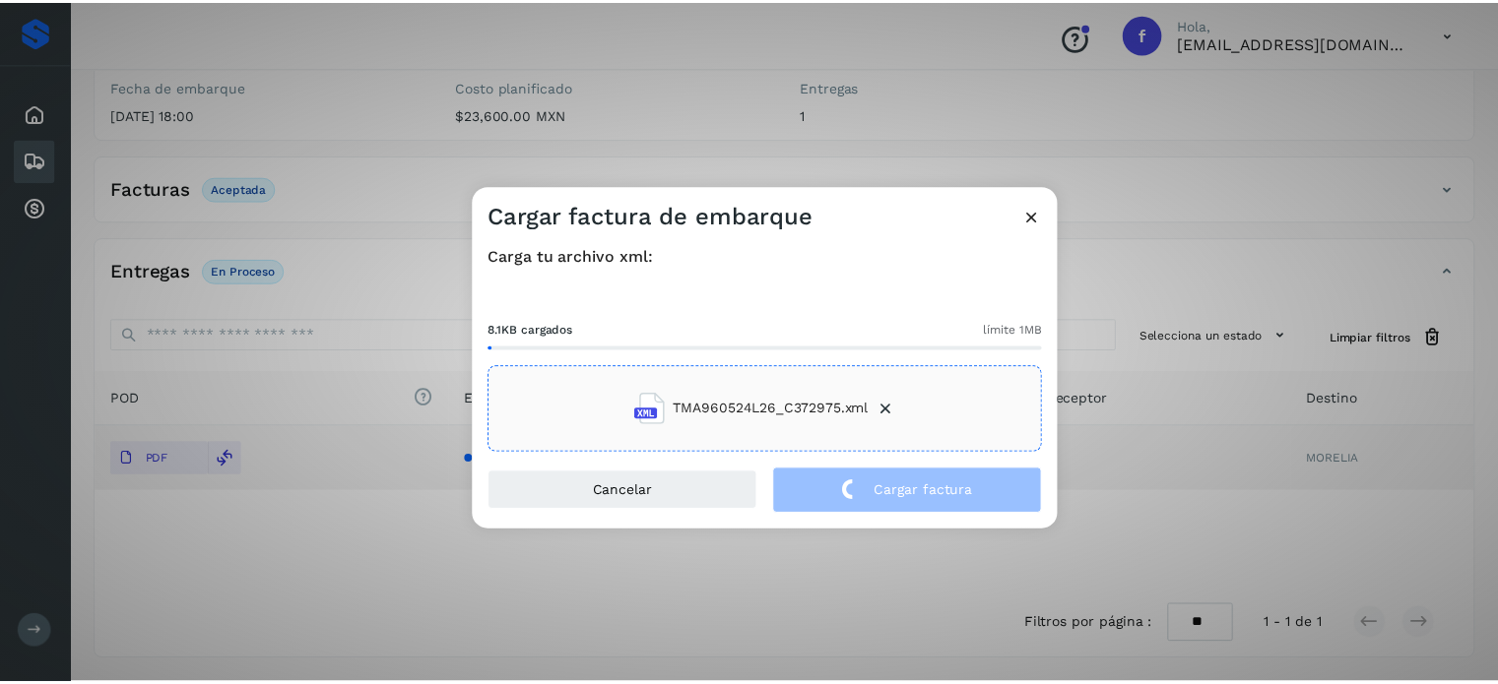
scroll to position [248, 0]
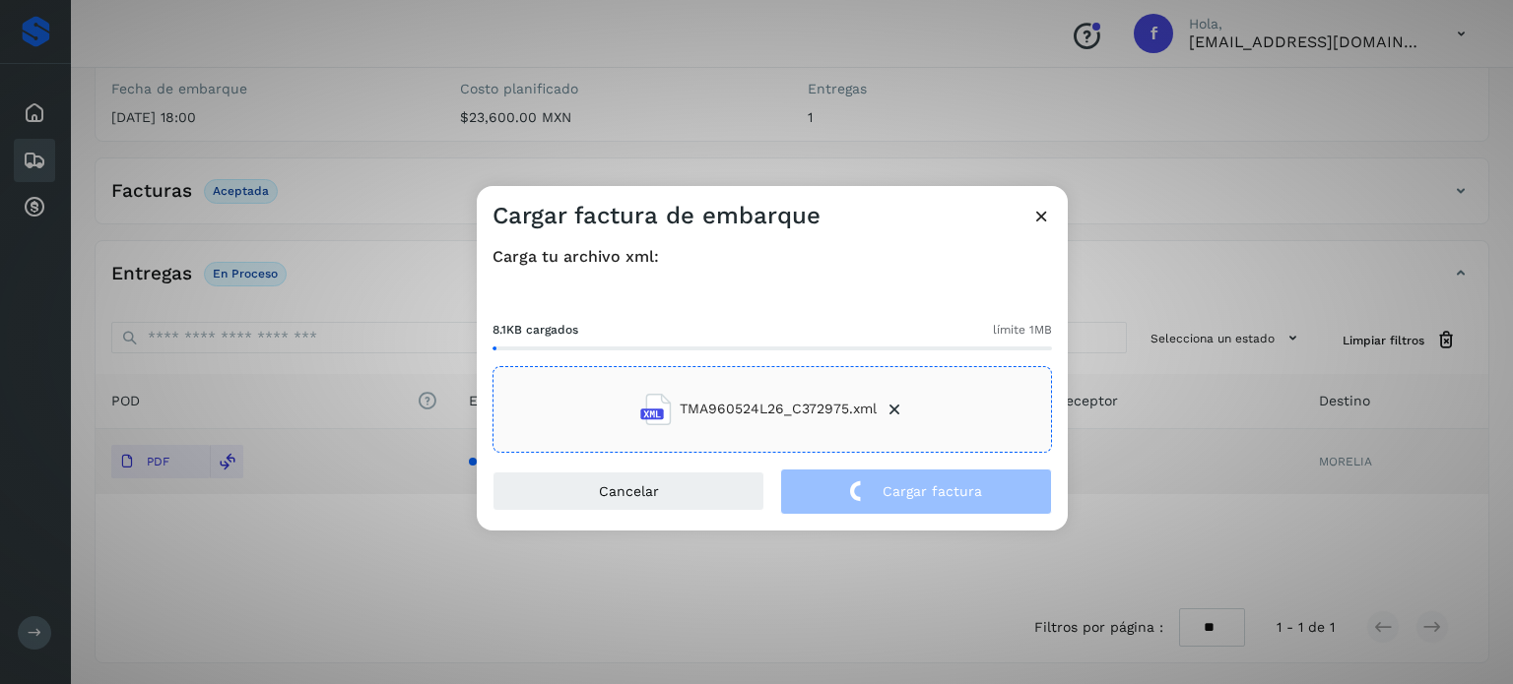
click at [325, 146] on div "Cargar factura de embarque Carga tu archivo xml: 8.1KB cargados límite 1MB TMA9…" at bounding box center [756, 342] width 1513 height 684
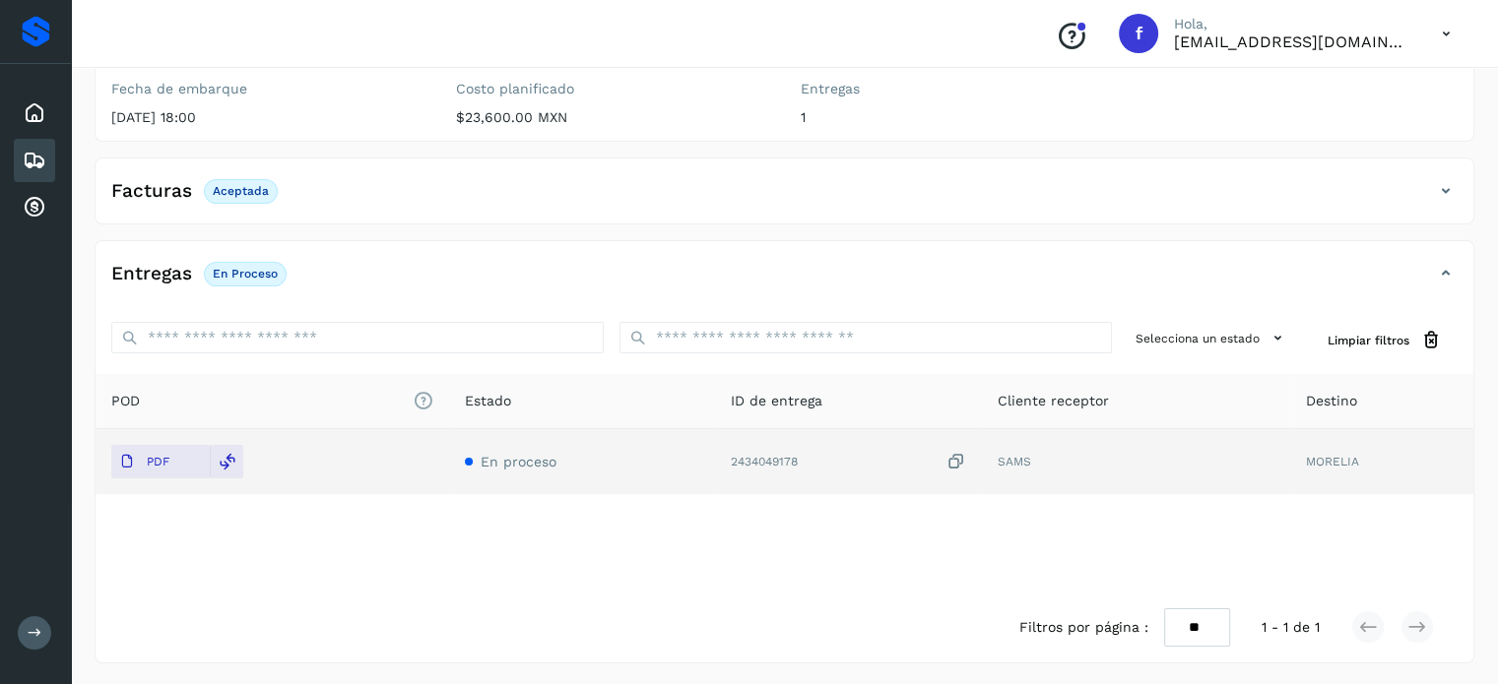
scroll to position [0, 0]
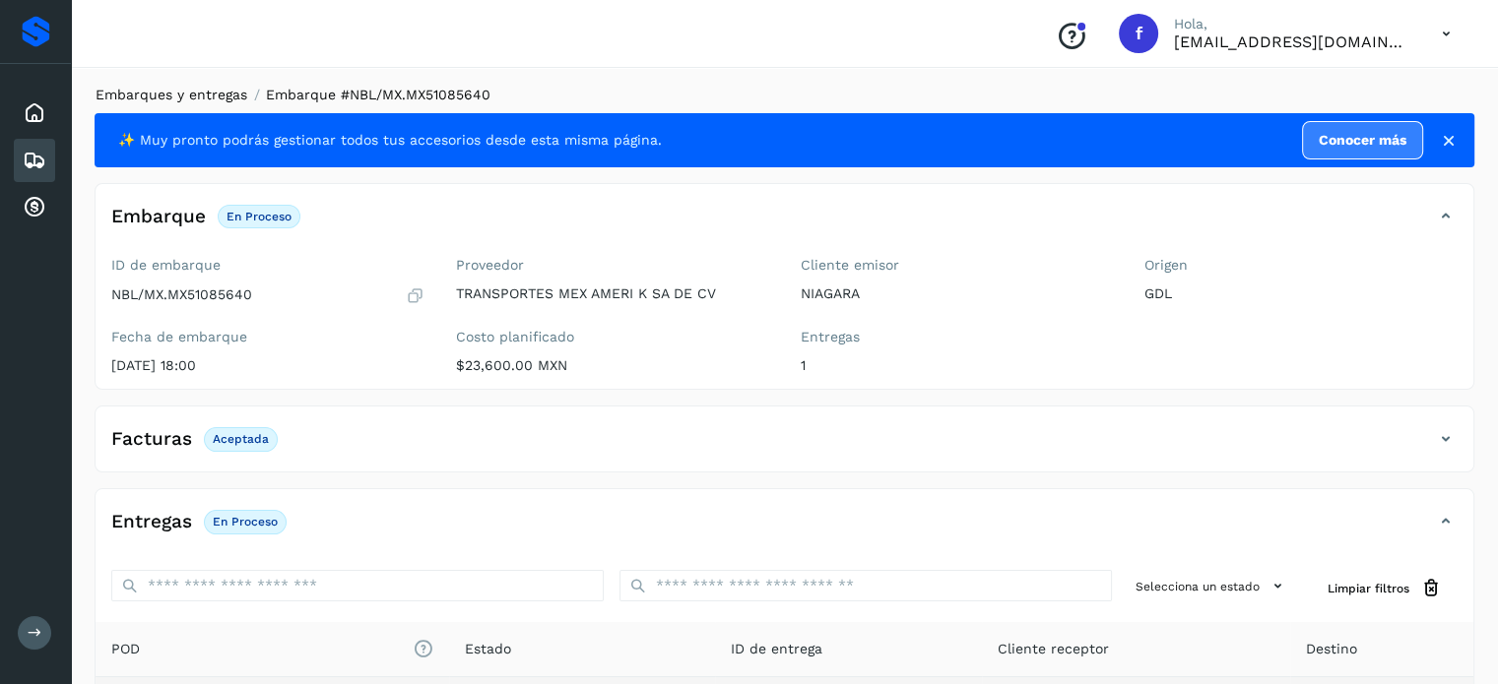
click at [216, 101] on link "Embarques y entregas" at bounding box center [172, 95] width 152 height 16
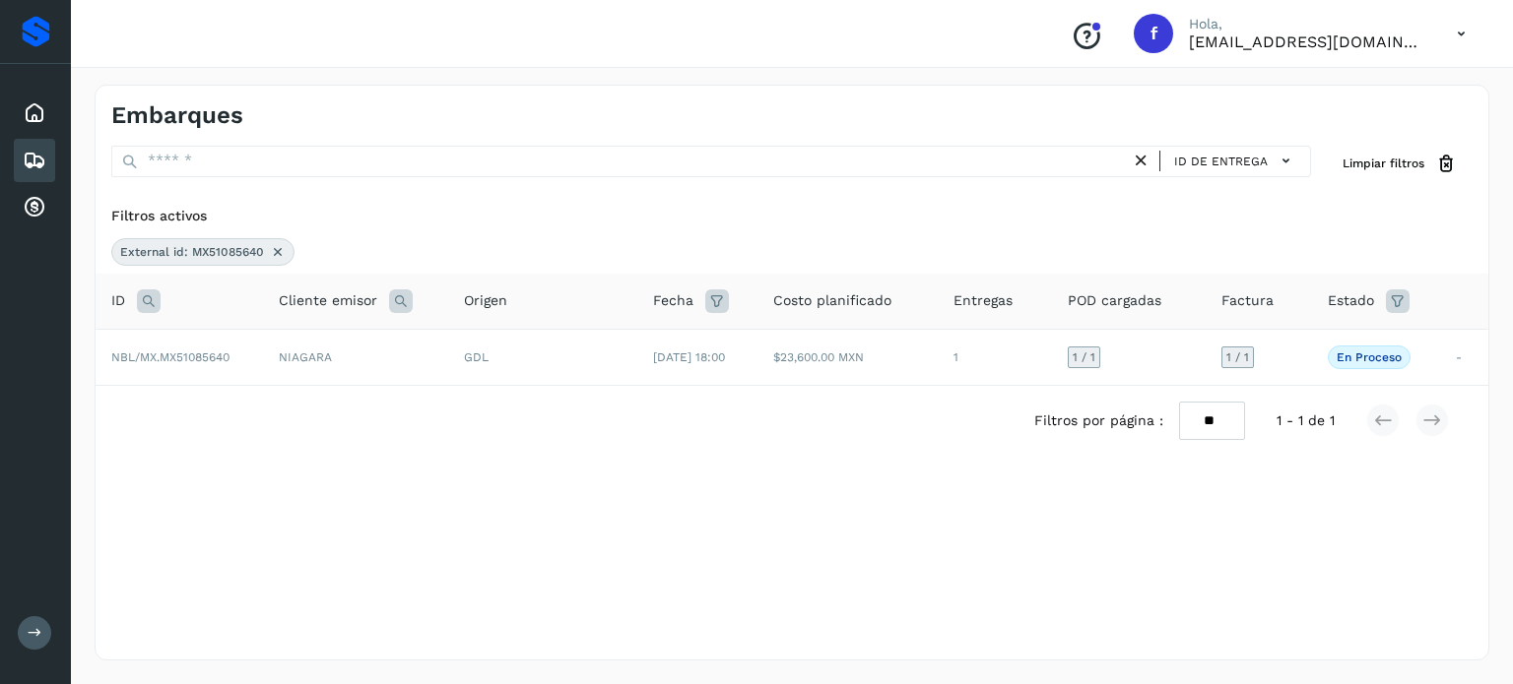
click at [149, 296] on icon at bounding box center [149, 302] width 24 height 24
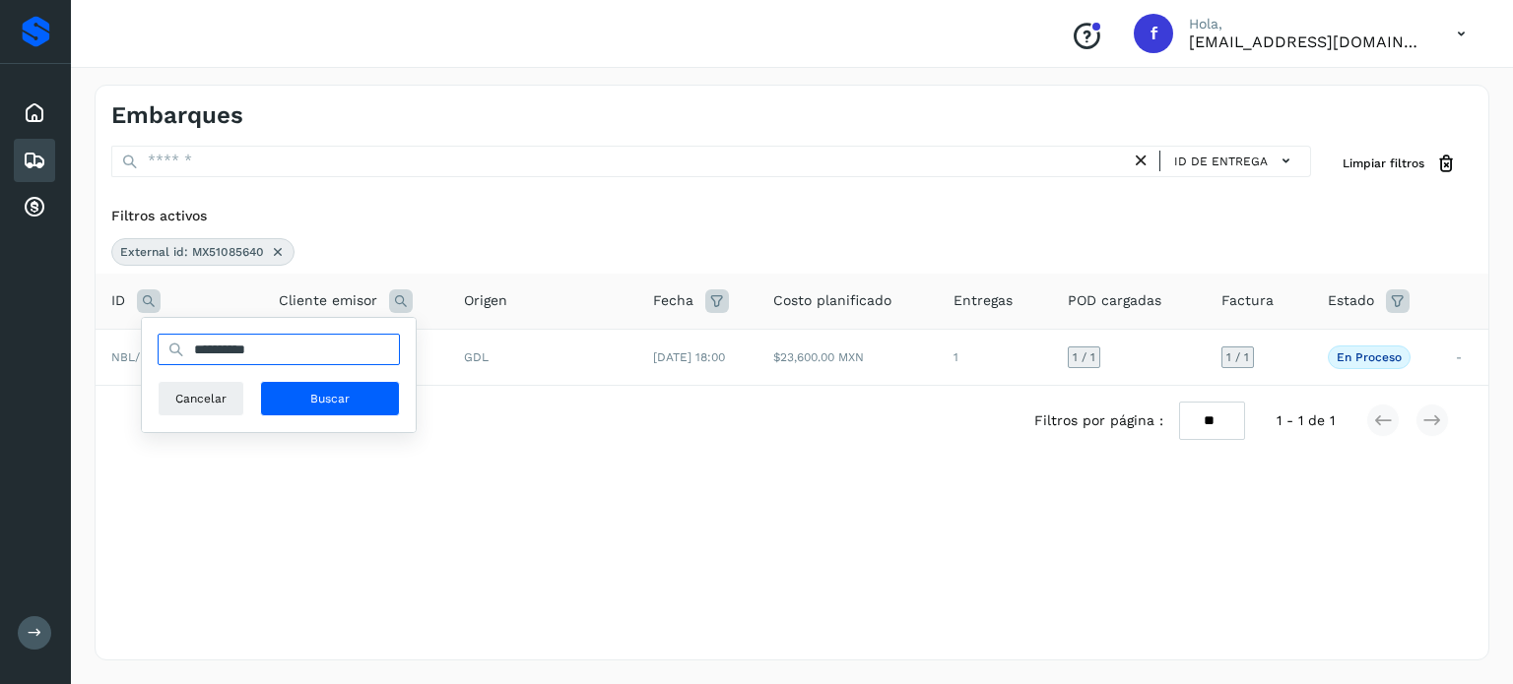
click at [220, 342] on input "**********" at bounding box center [279, 350] width 242 height 32
drag, startPoint x: 220, startPoint y: 342, endPoint x: 240, endPoint y: 342, distance: 20.7
click at [221, 341] on input "**********" at bounding box center [279, 350] width 242 height 32
paste input "text"
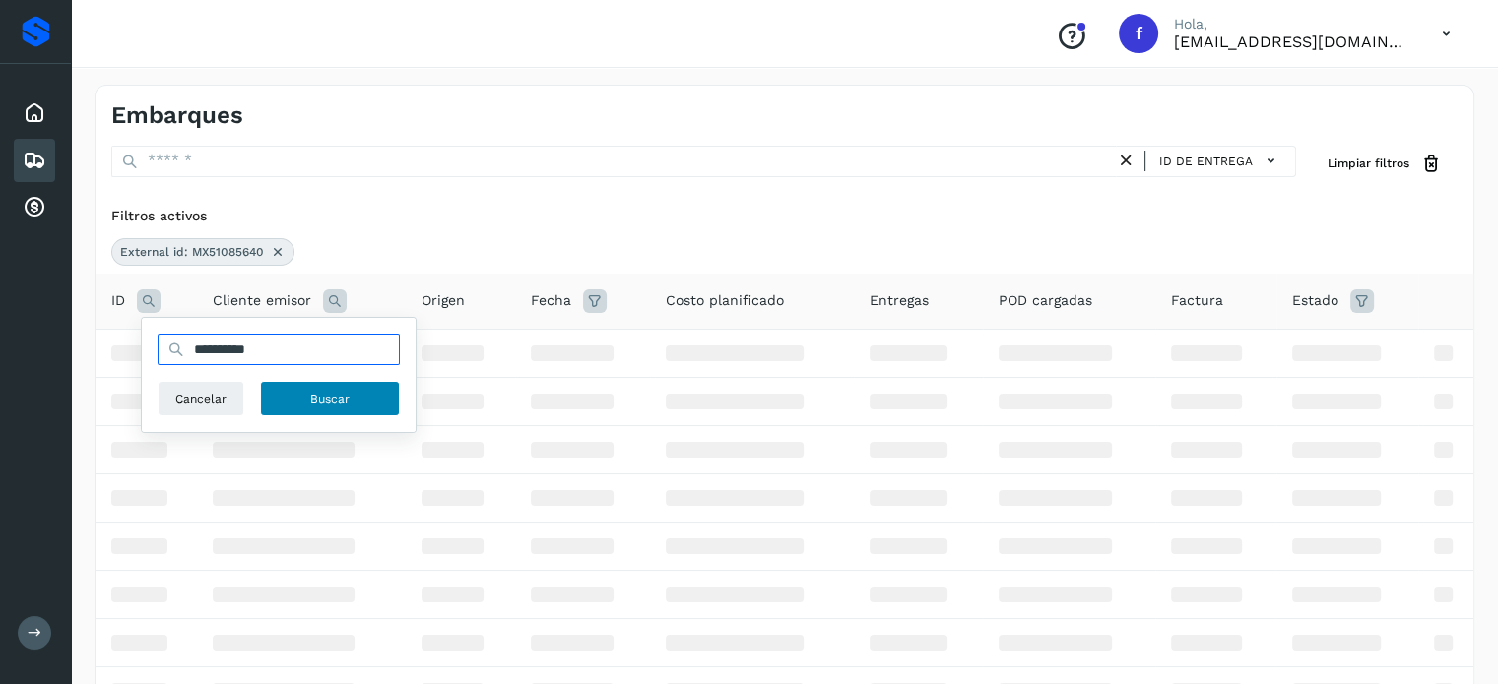
type input "**********"
click at [352, 412] on button "Buscar" at bounding box center [330, 398] width 140 height 35
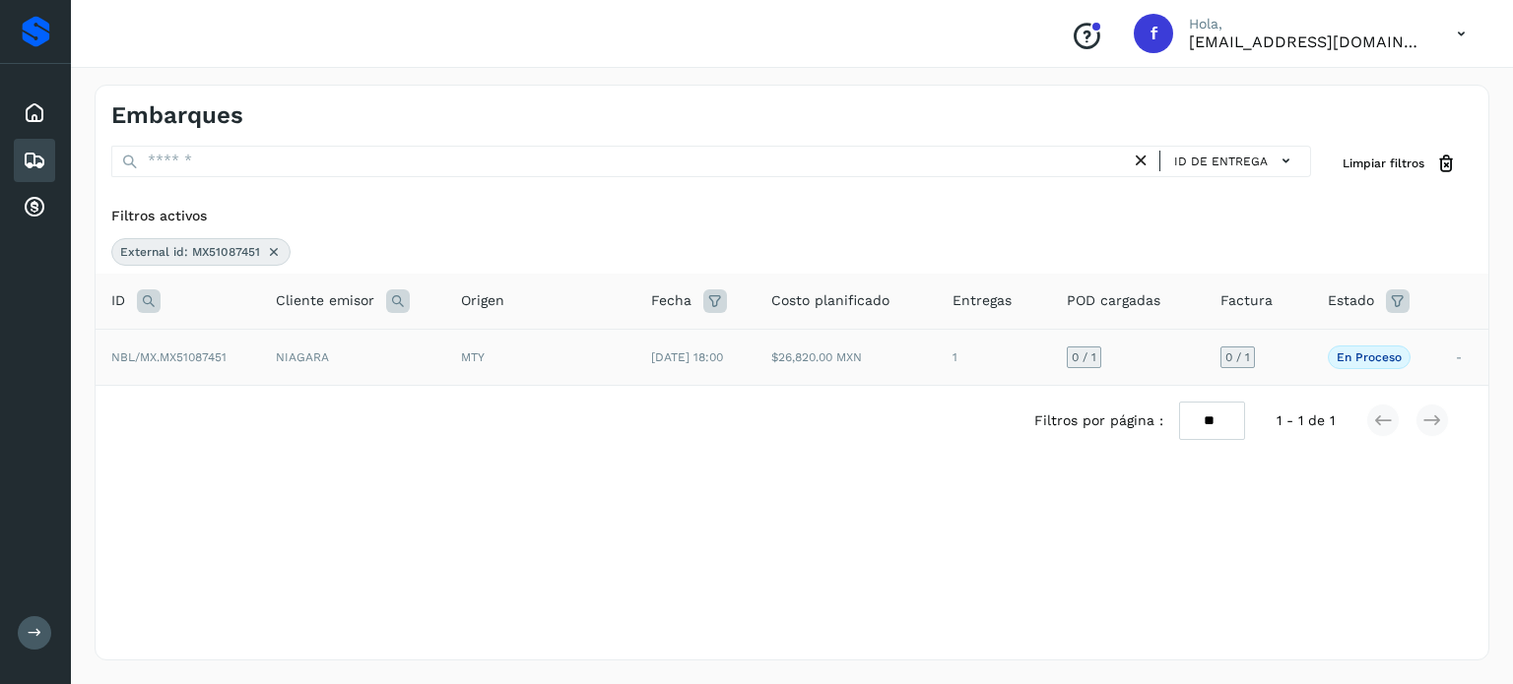
click at [755, 376] on td "[DATE] 18:00" at bounding box center [695, 357] width 120 height 56
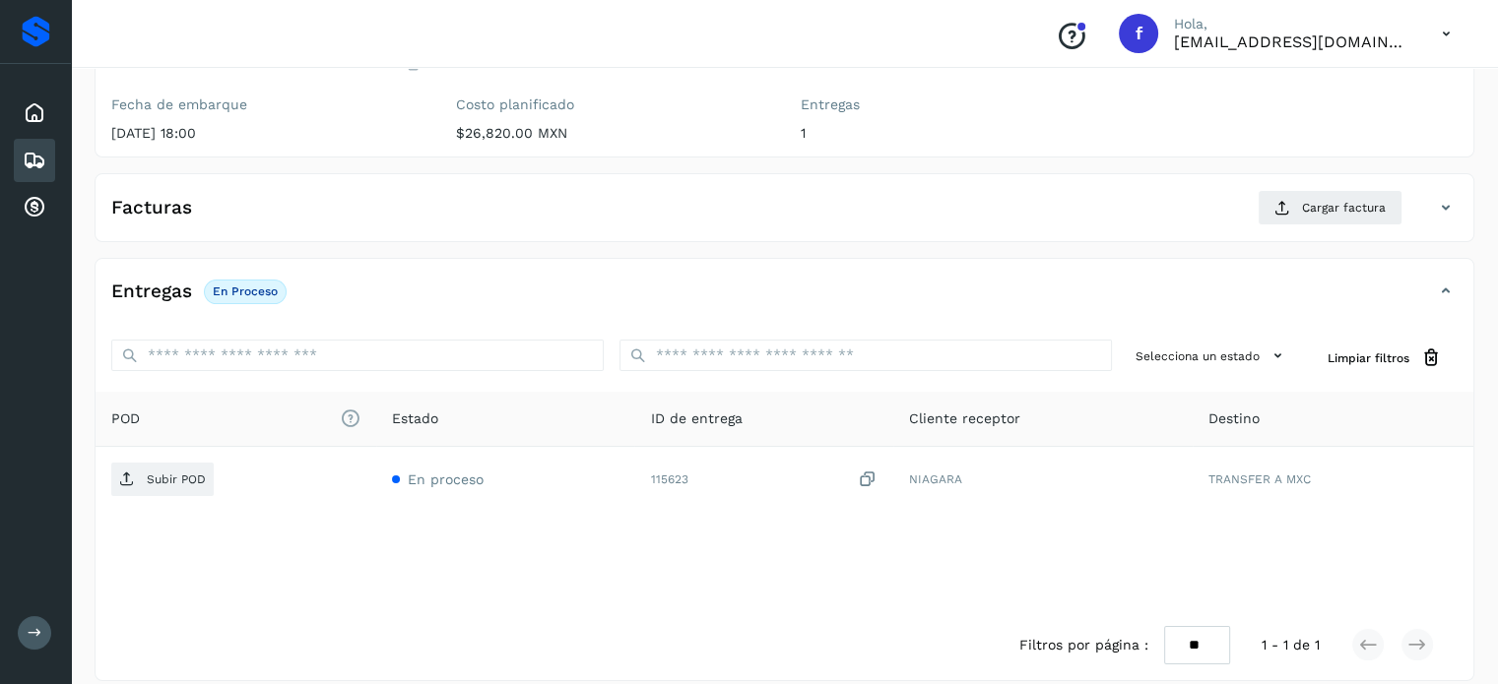
scroll to position [250, 0]
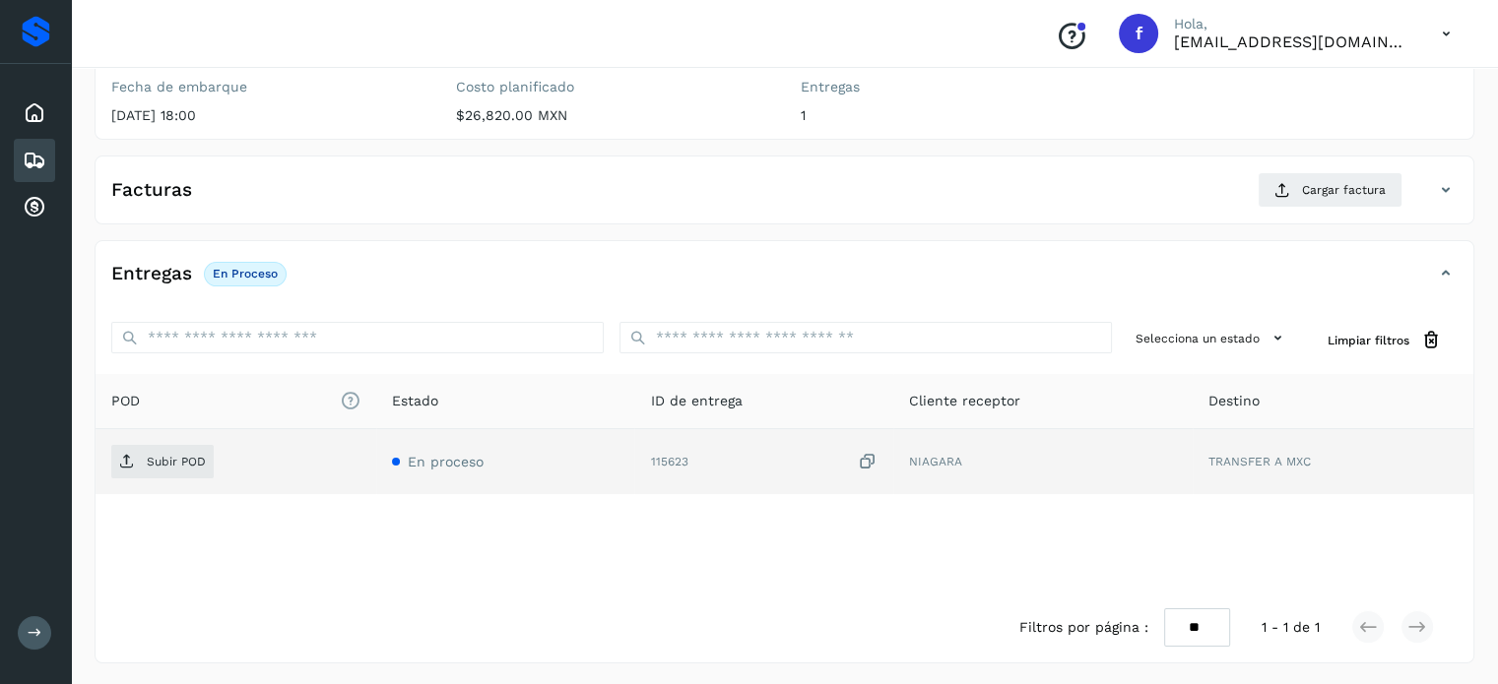
click at [867, 460] on icon at bounding box center [868, 462] width 20 height 21
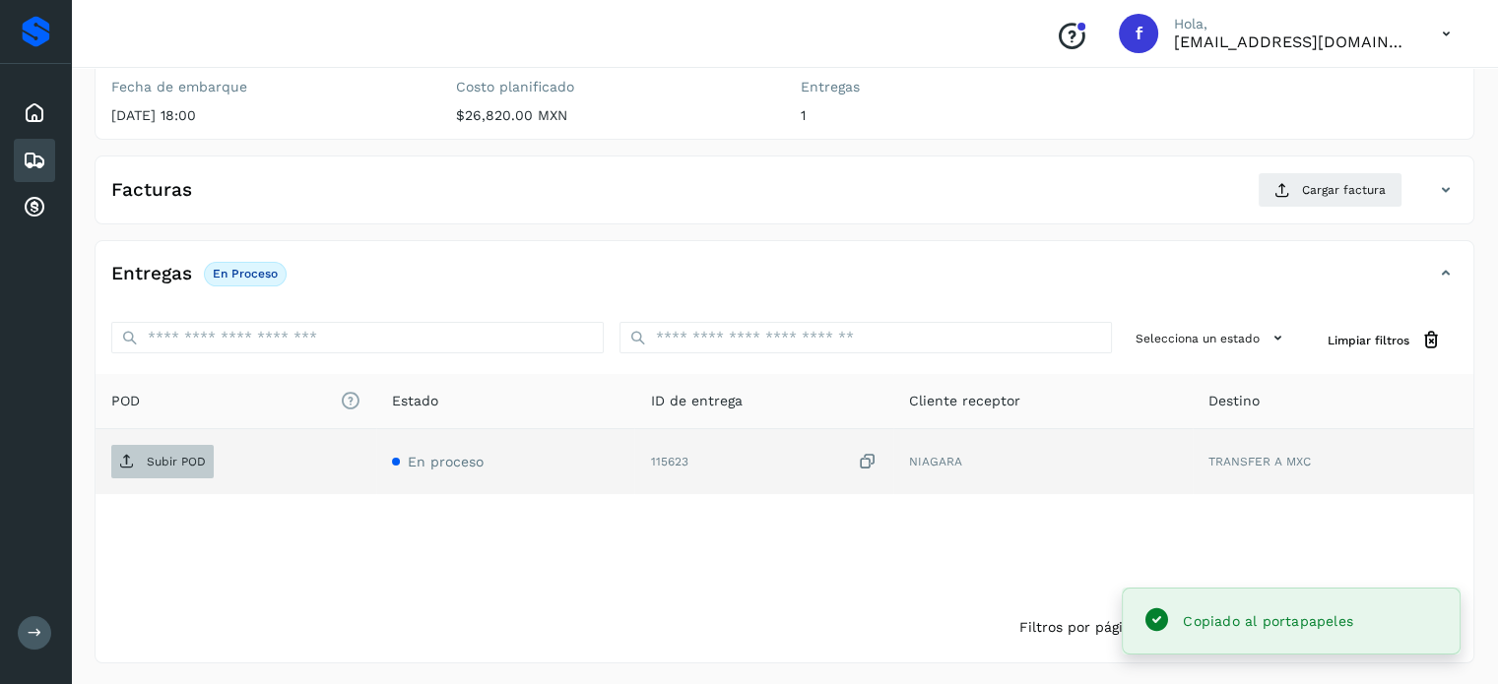
click at [173, 460] on p "Subir POD" at bounding box center [176, 462] width 59 height 14
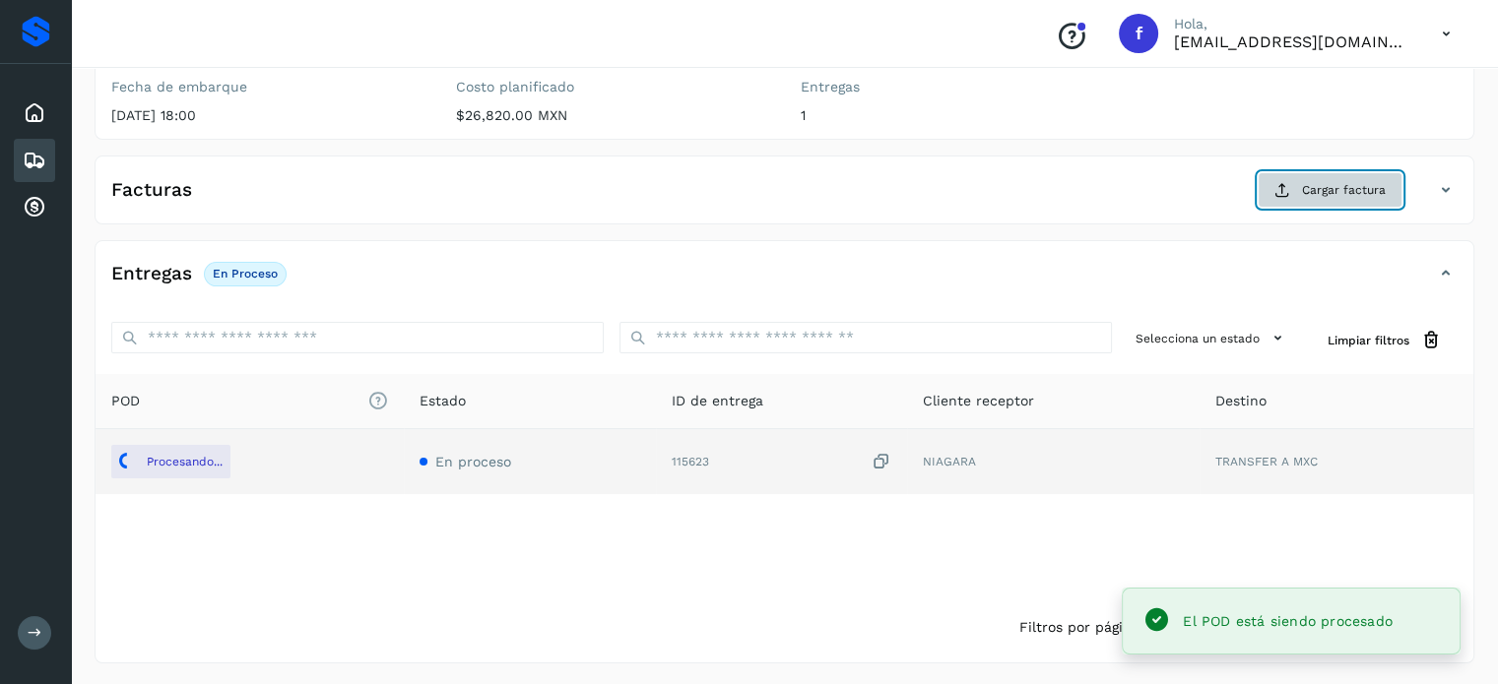
click at [1298, 196] on button "Cargar factura" at bounding box center [1330, 189] width 145 height 35
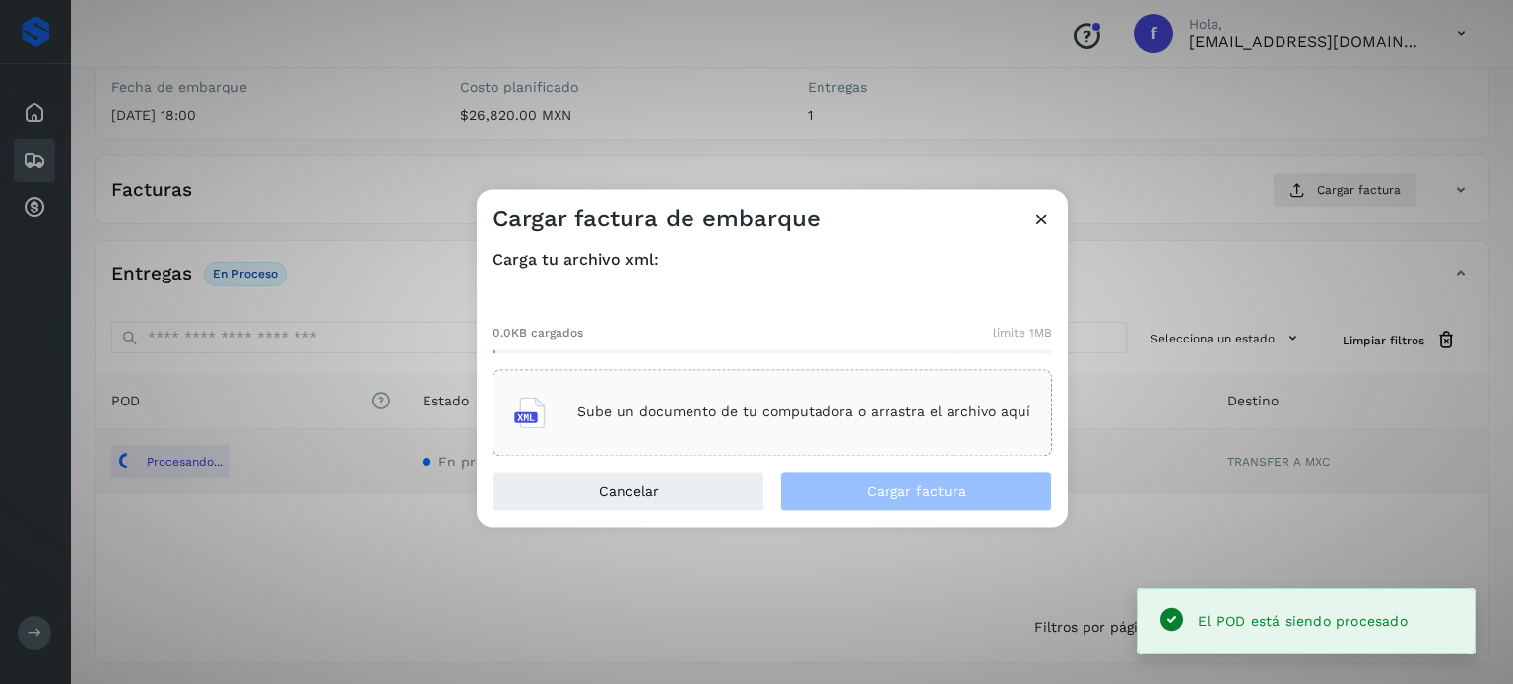
click at [868, 422] on div "Sube un documento de tu computadora o arrastra el archivo aquí" at bounding box center [772, 412] width 516 height 53
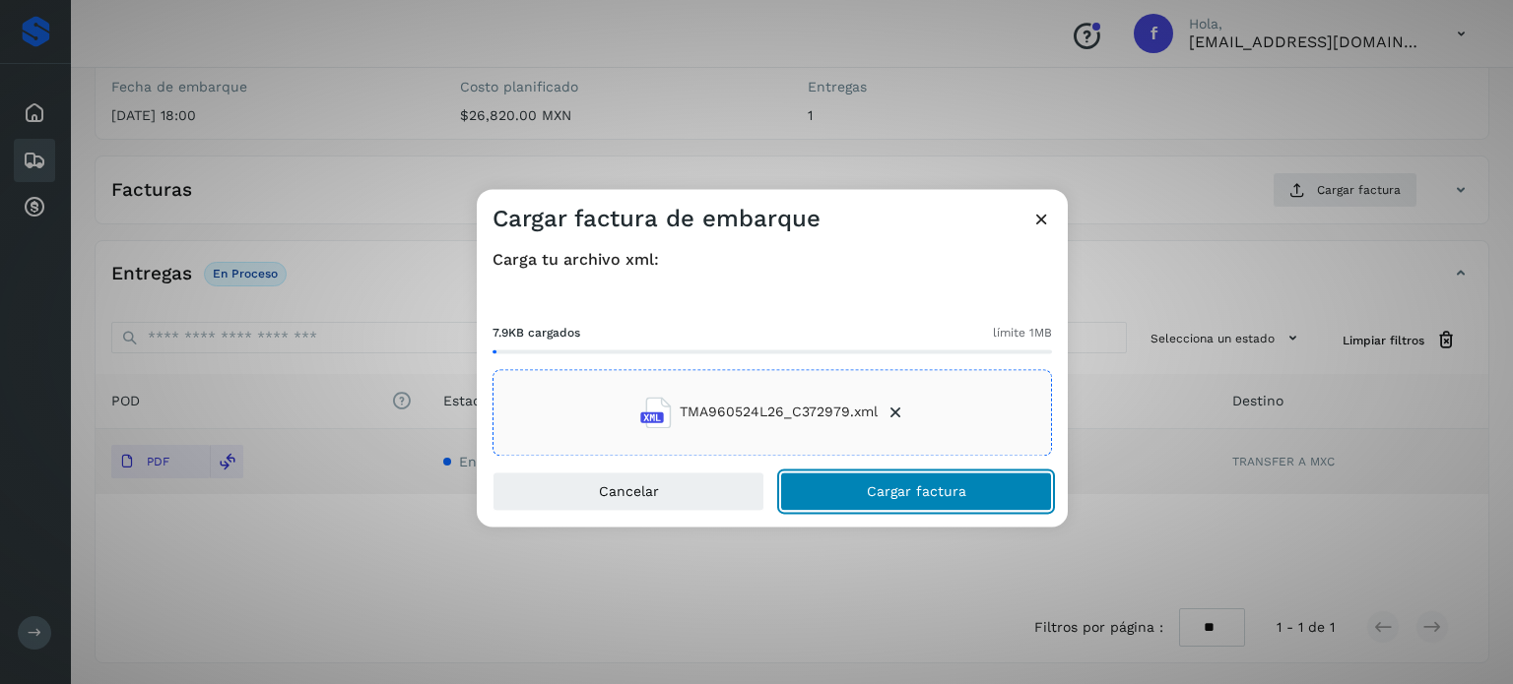
click at [874, 487] on span "Cargar factura" at bounding box center [916, 492] width 99 height 14
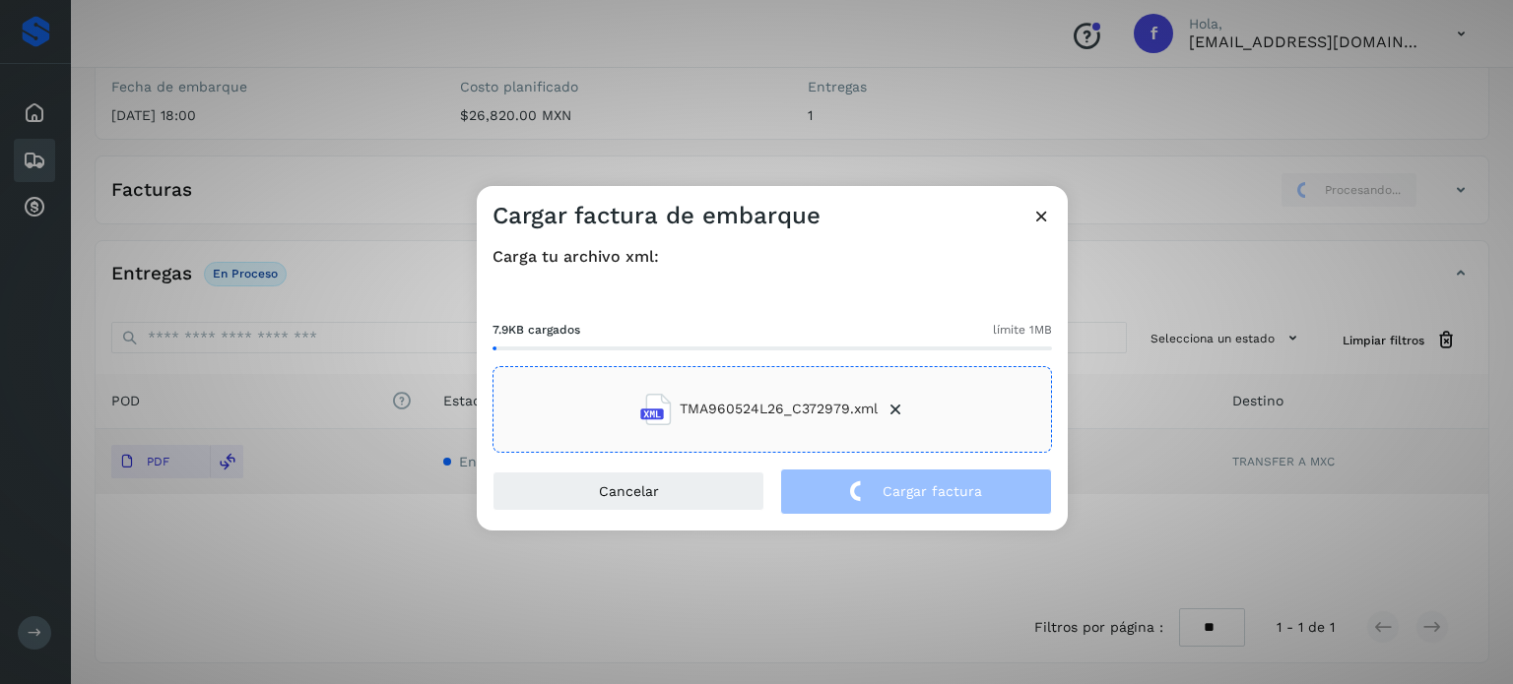
click at [235, 140] on div "Cargar factura de embarque Carga tu archivo xml: 7.9KB cargados límite 1MB TMA9…" at bounding box center [756, 342] width 1513 height 684
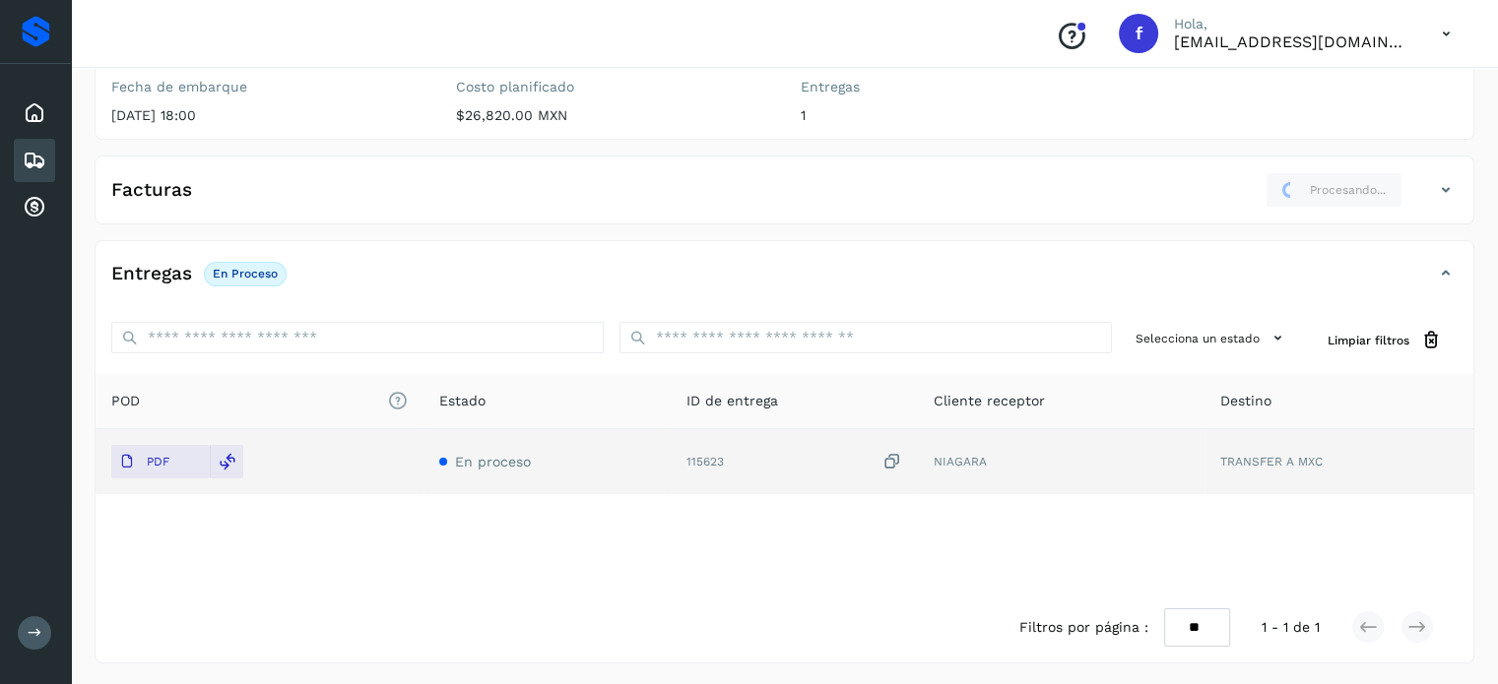
scroll to position [0, 0]
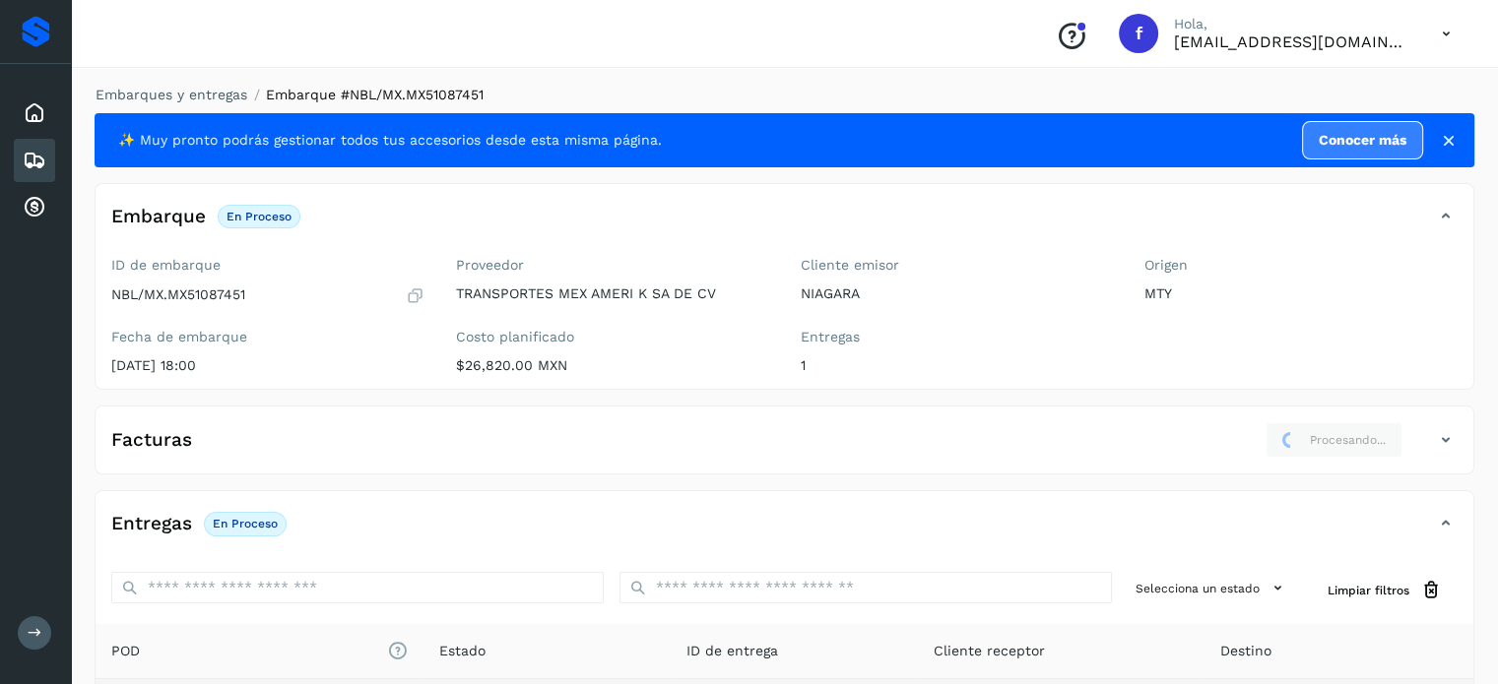
click at [213, 105] on div "Embarques y entregas Embarque #NBL/MX.MX51087451 ✨ Muy pronto podrás gestionar …" at bounding box center [785, 499] width 1380 height 829
click at [203, 100] on link "Embarques y entregas" at bounding box center [172, 95] width 152 height 16
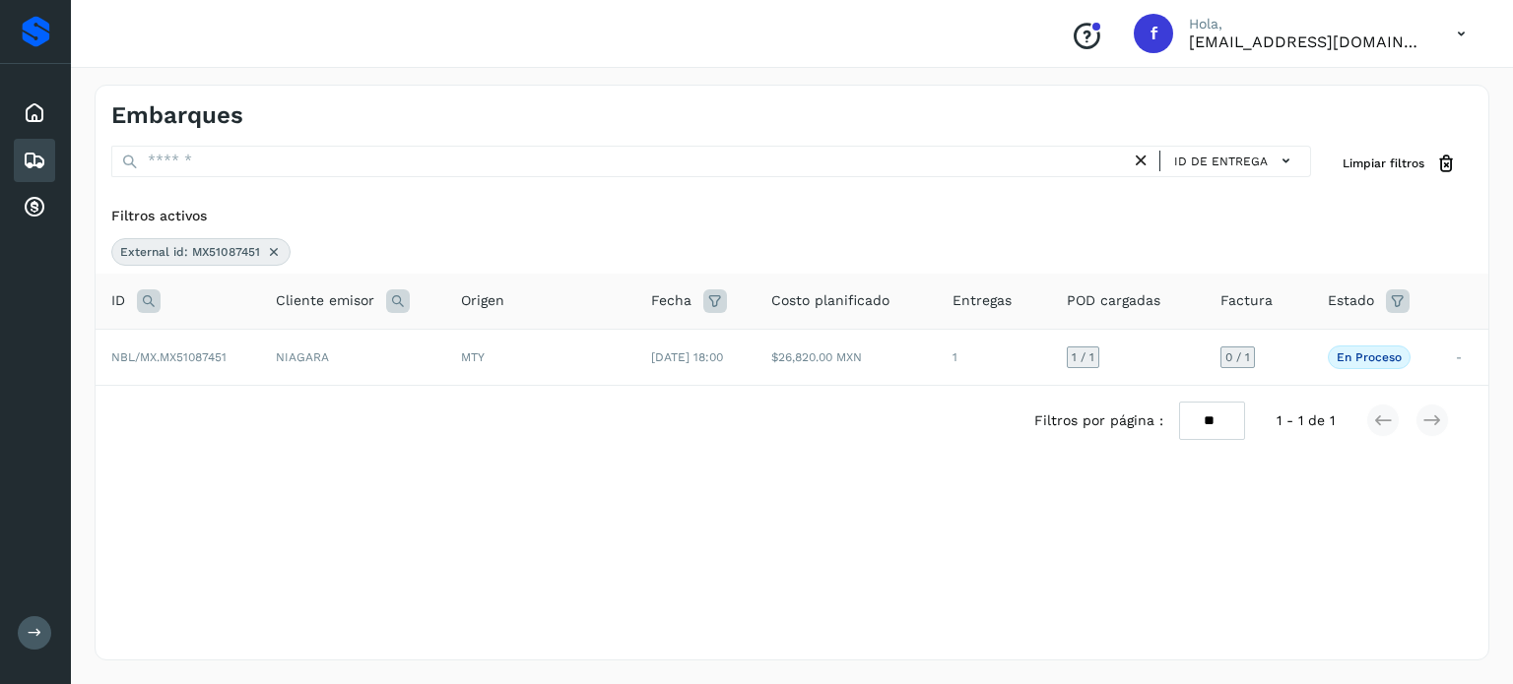
click at [149, 298] on icon at bounding box center [149, 302] width 24 height 24
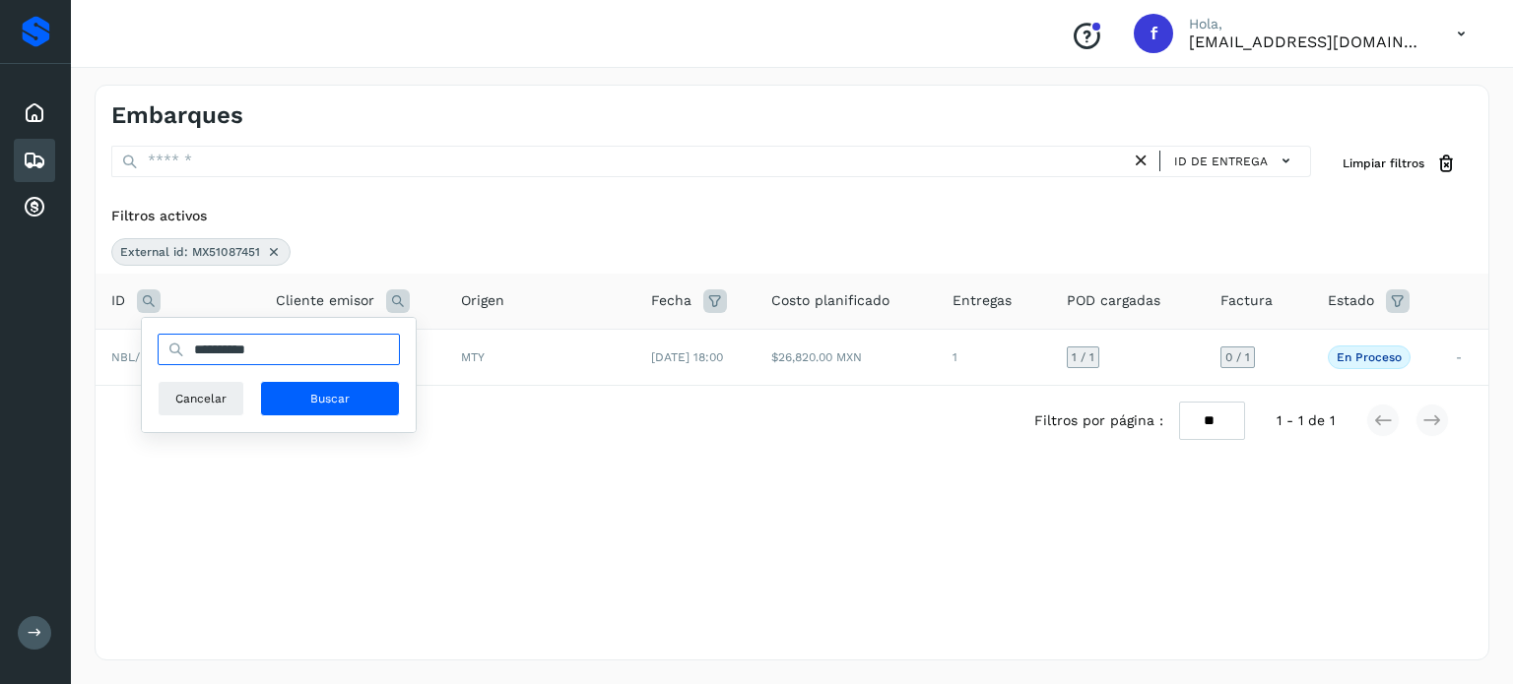
click at [205, 344] on input "**********" at bounding box center [279, 350] width 242 height 32
paste input "text"
type input "**********"
click at [326, 390] on span "Buscar" at bounding box center [329, 399] width 39 height 18
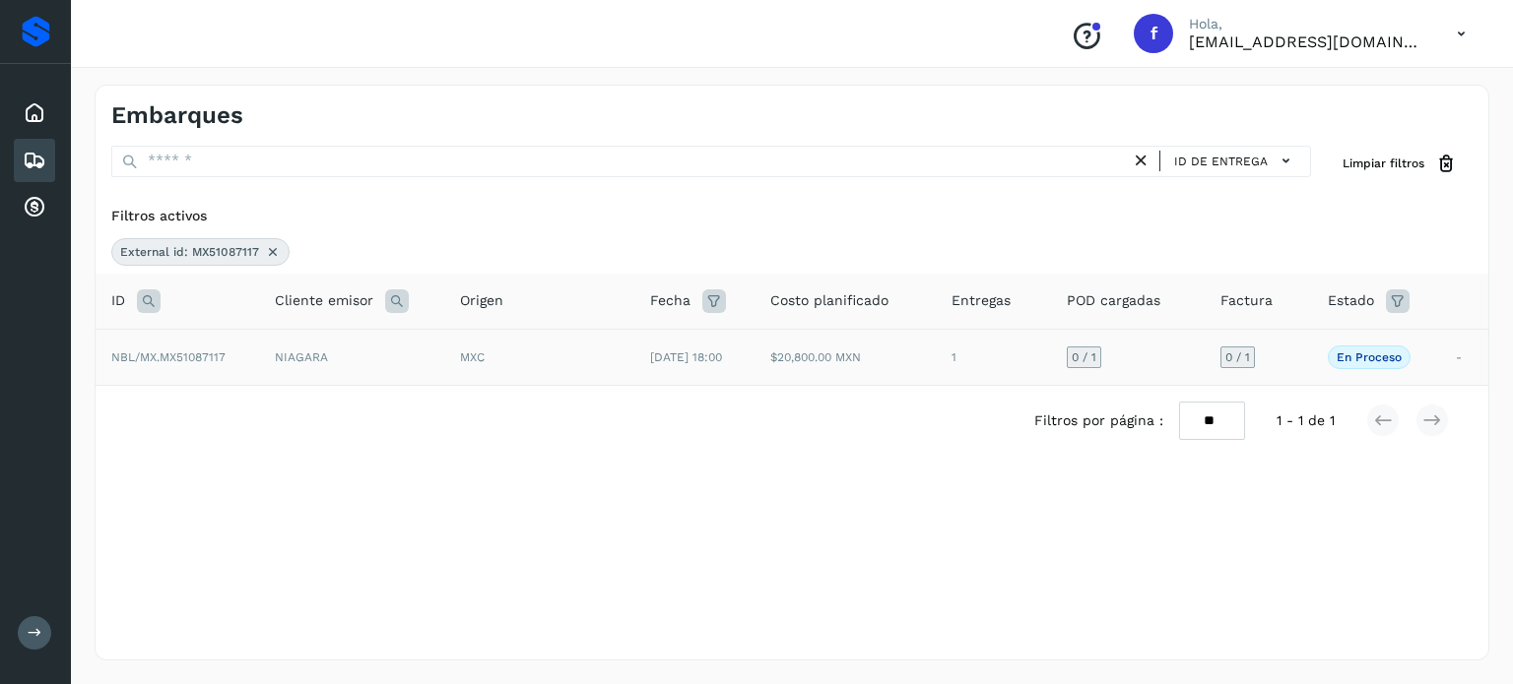
click at [693, 361] on span "[DATE] 18:00" at bounding box center [686, 358] width 72 height 14
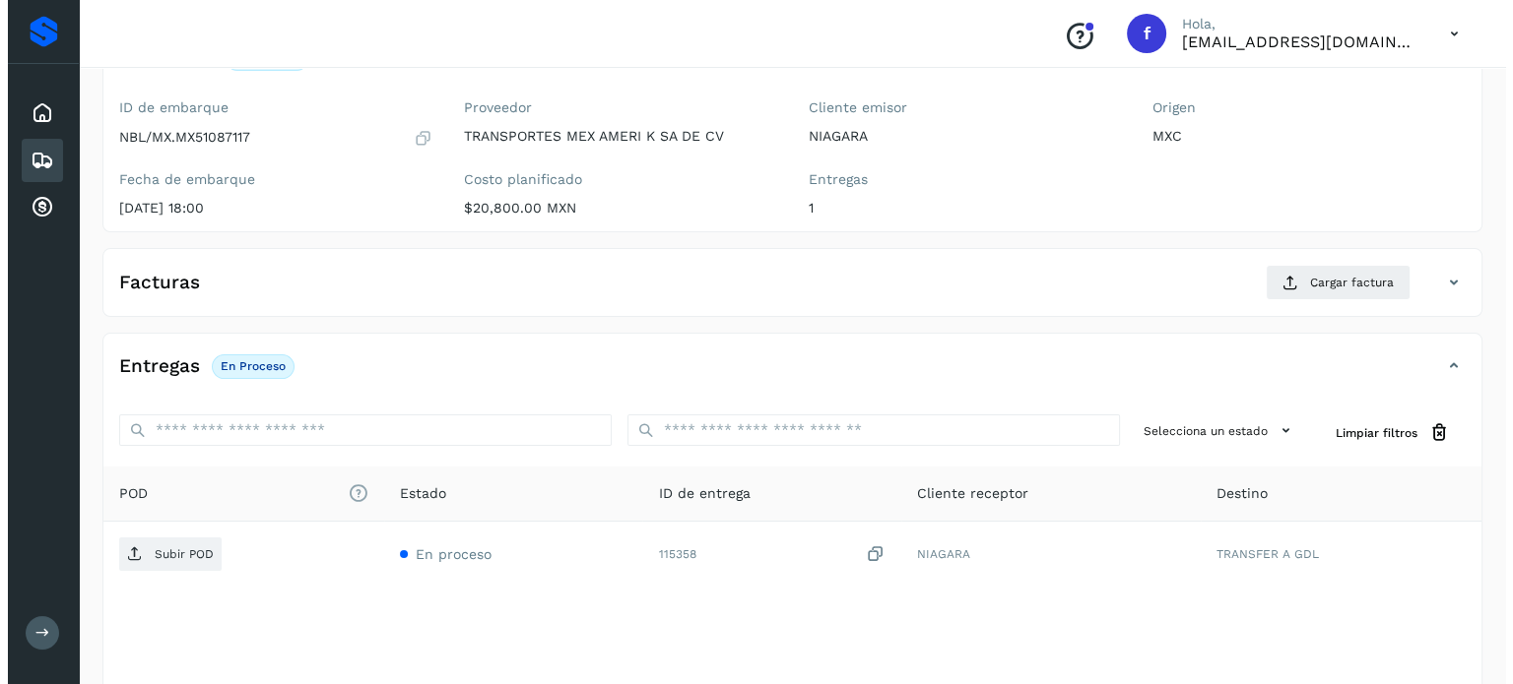
scroll to position [250, 0]
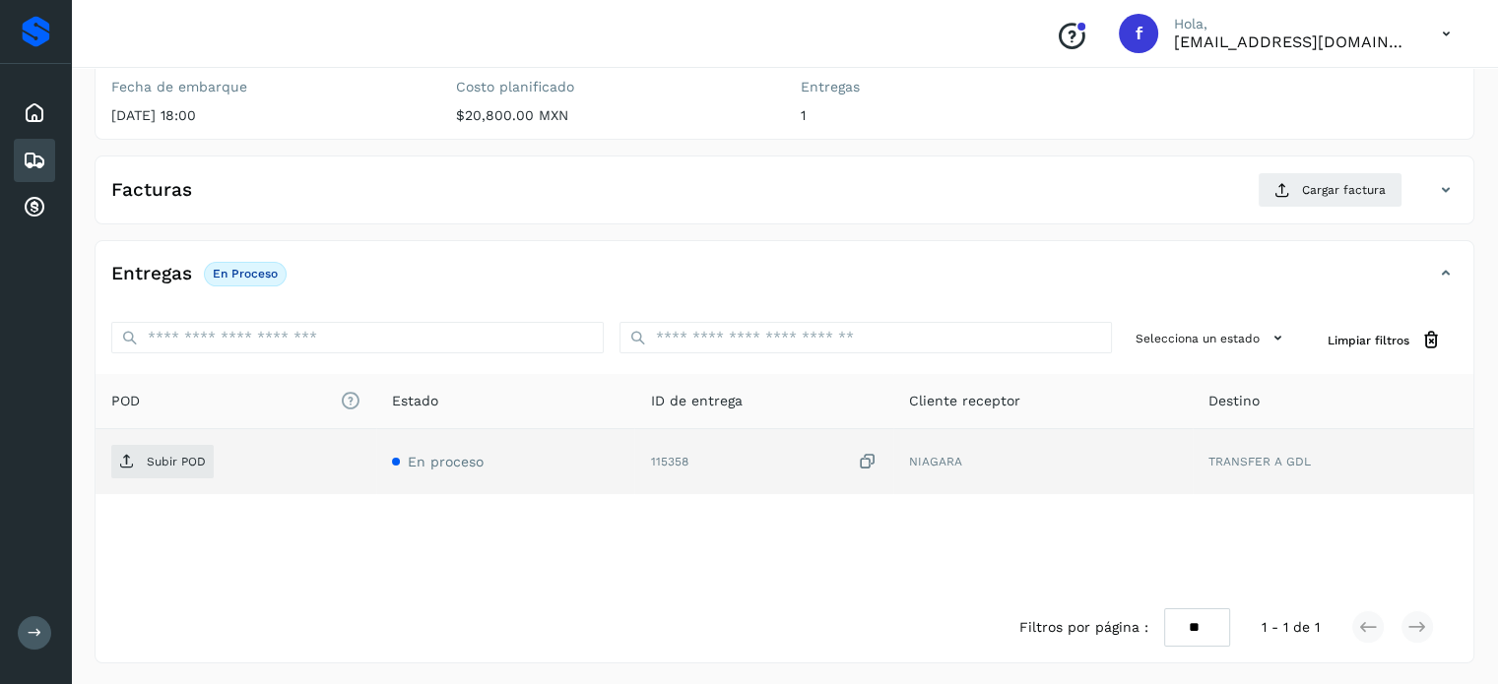
click at [870, 456] on icon at bounding box center [868, 462] width 20 height 21
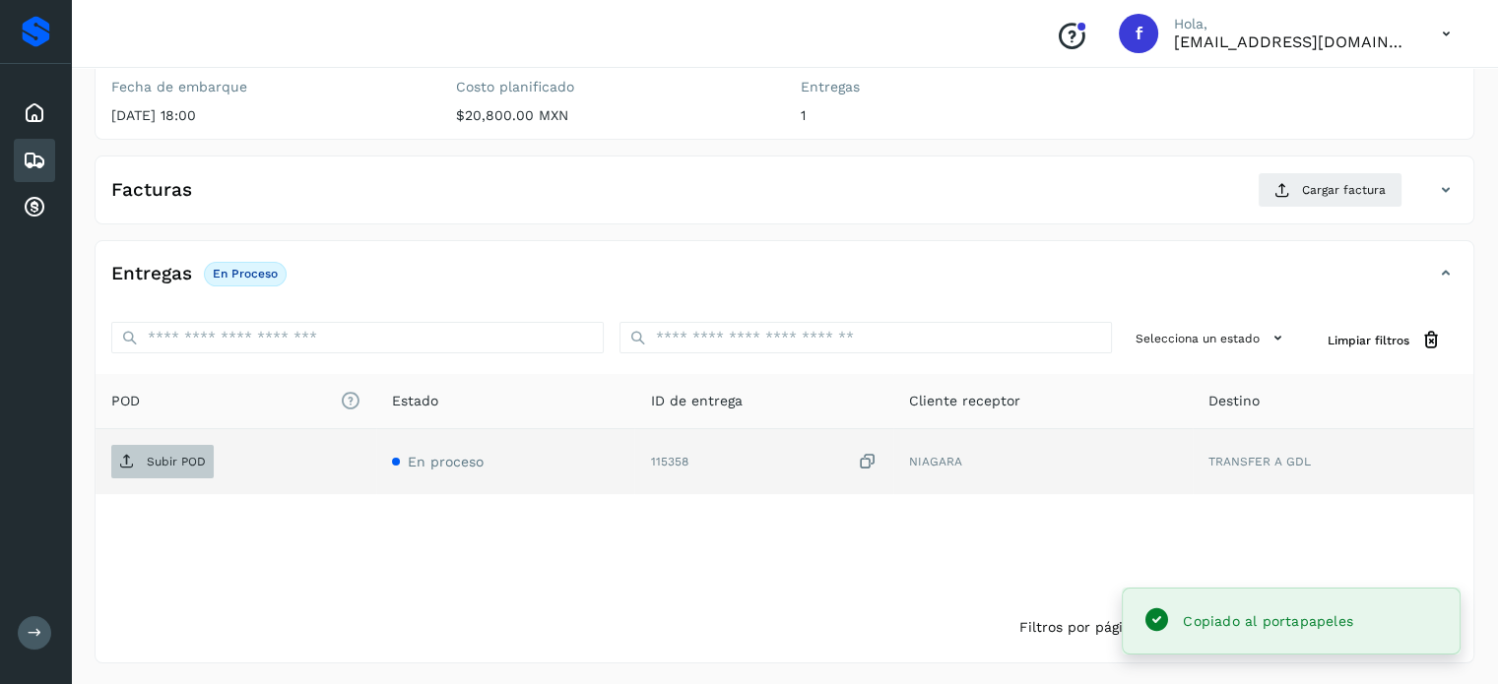
click at [134, 471] on span "Subir POD" at bounding box center [162, 462] width 102 height 32
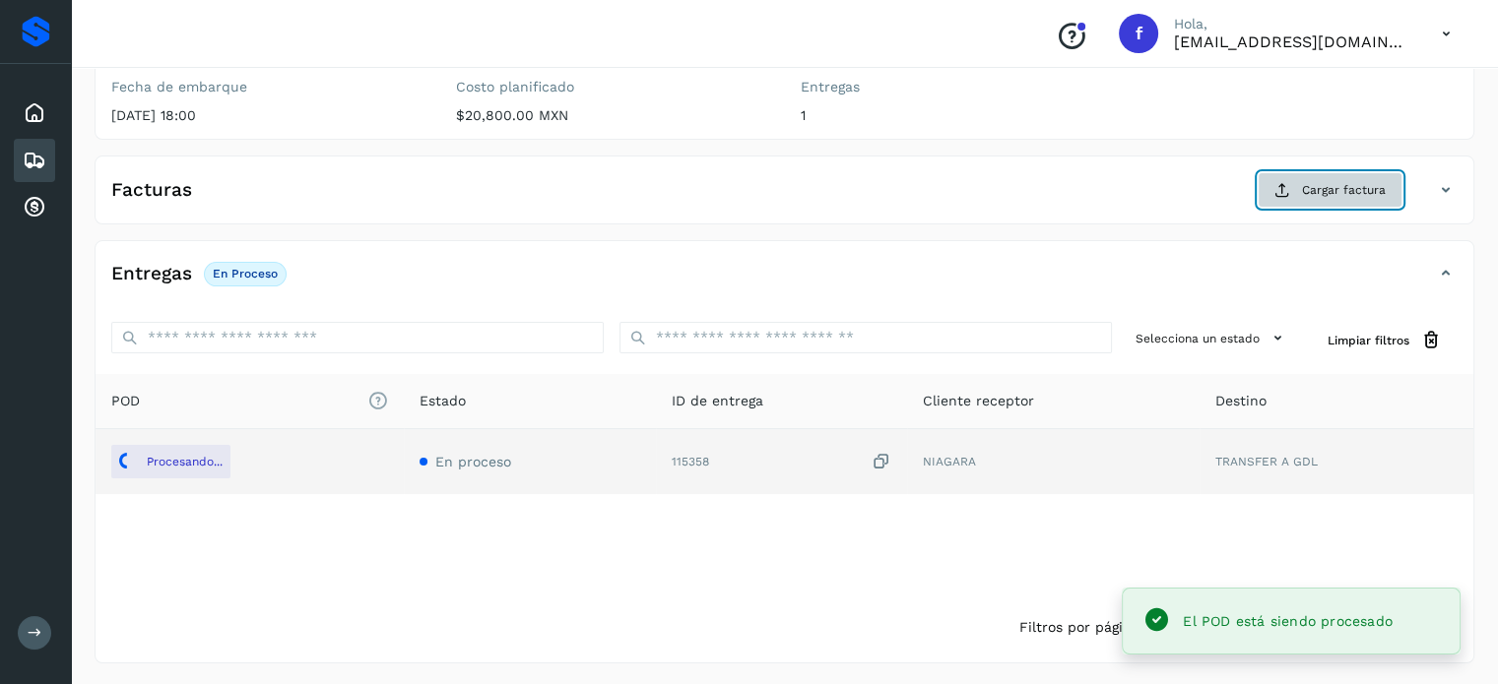
click at [1340, 191] on span "Cargar factura" at bounding box center [1344, 190] width 84 height 18
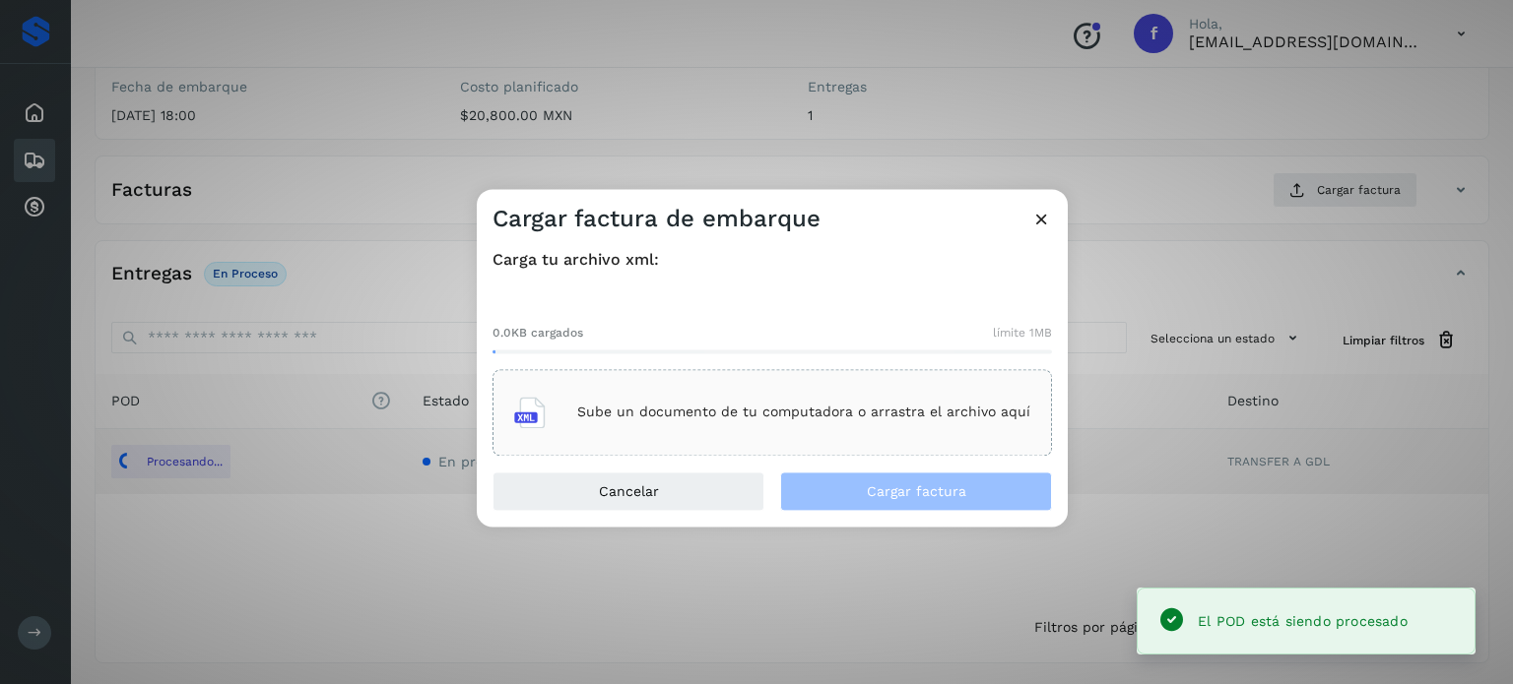
click at [599, 402] on div "Sube un documento de tu computadora o arrastra el archivo aquí" at bounding box center [772, 412] width 516 height 53
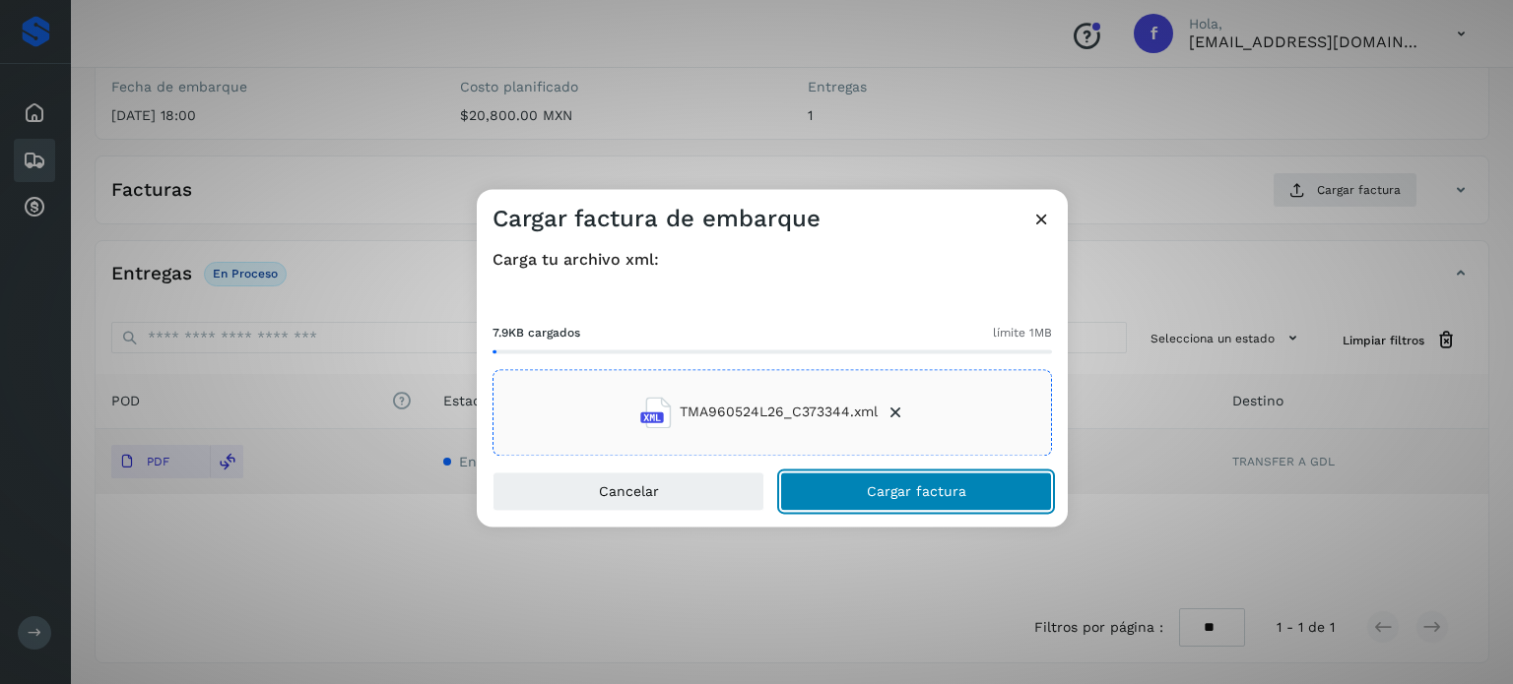
click at [974, 496] on button "Cargar factura" at bounding box center [916, 491] width 272 height 39
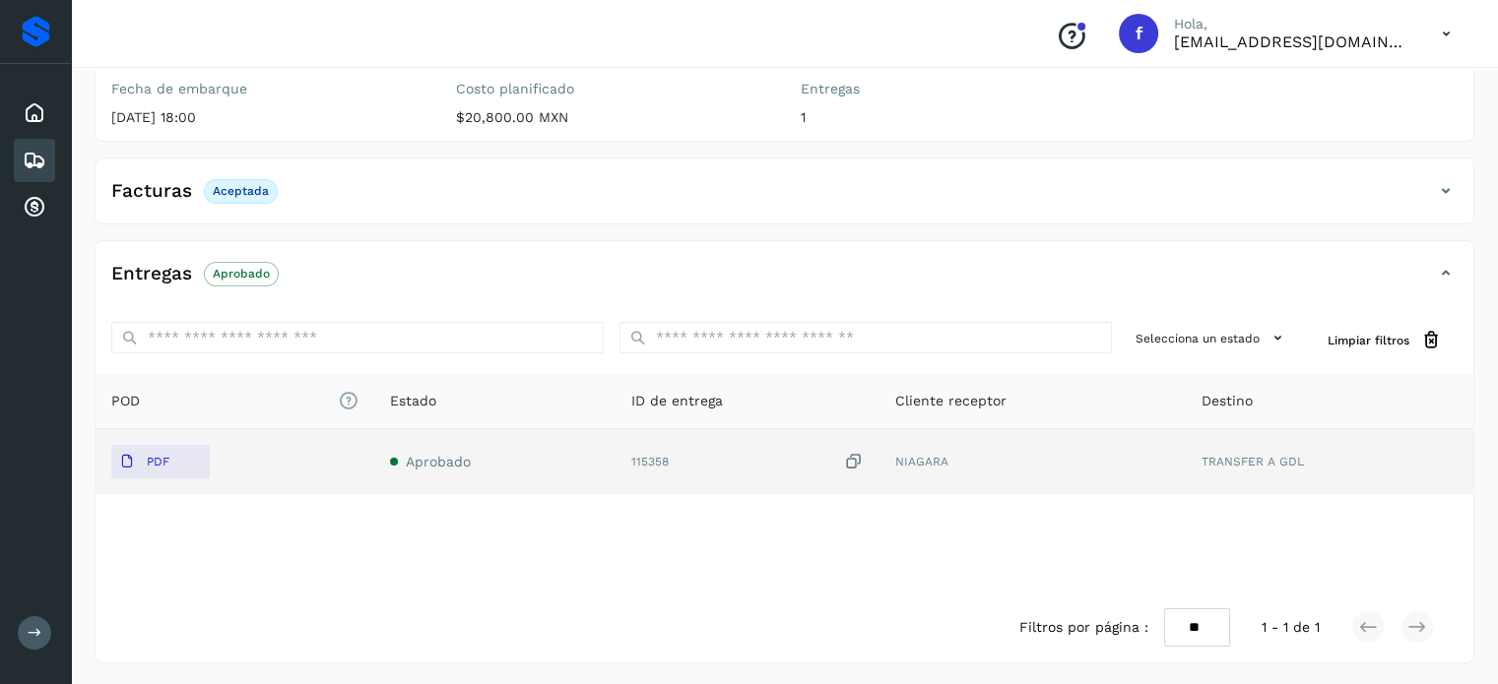
scroll to position [0, 0]
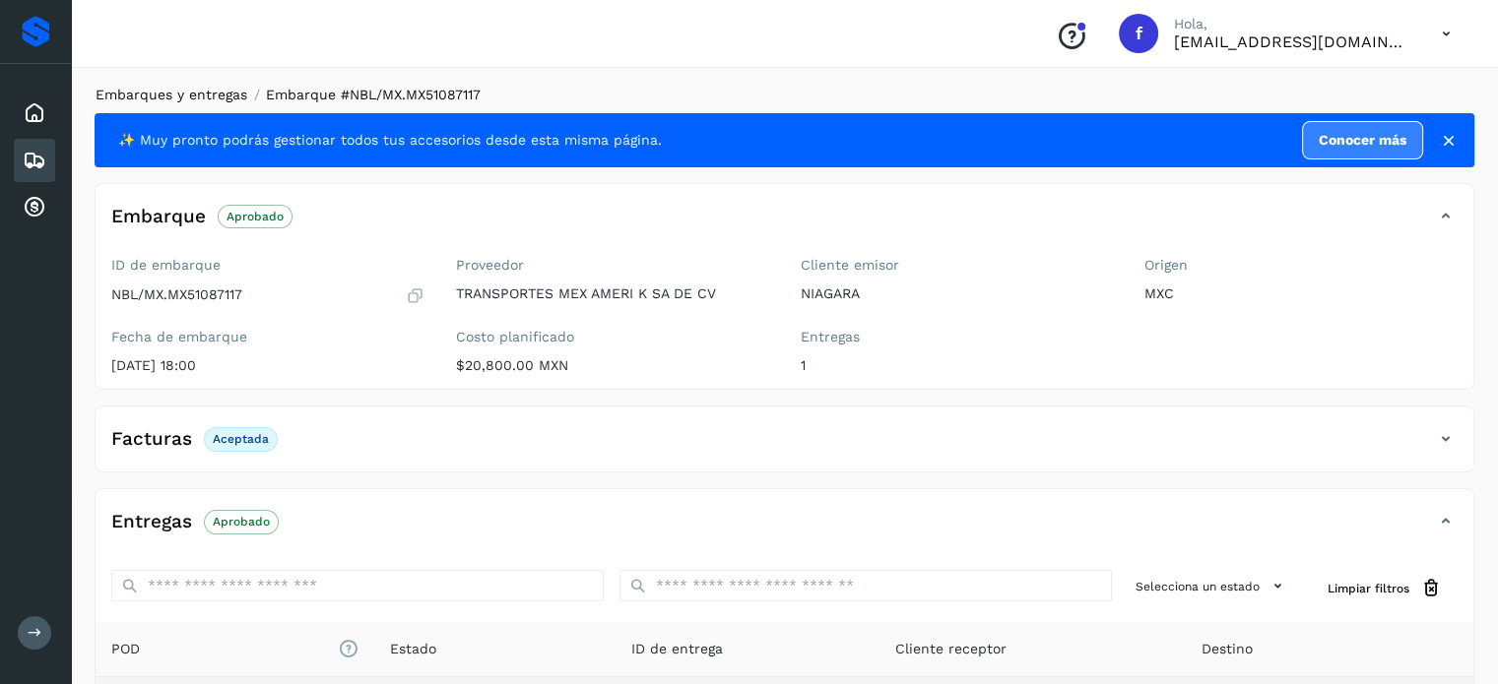
click at [150, 96] on link "Embarques y entregas" at bounding box center [172, 95] width 152 height 16
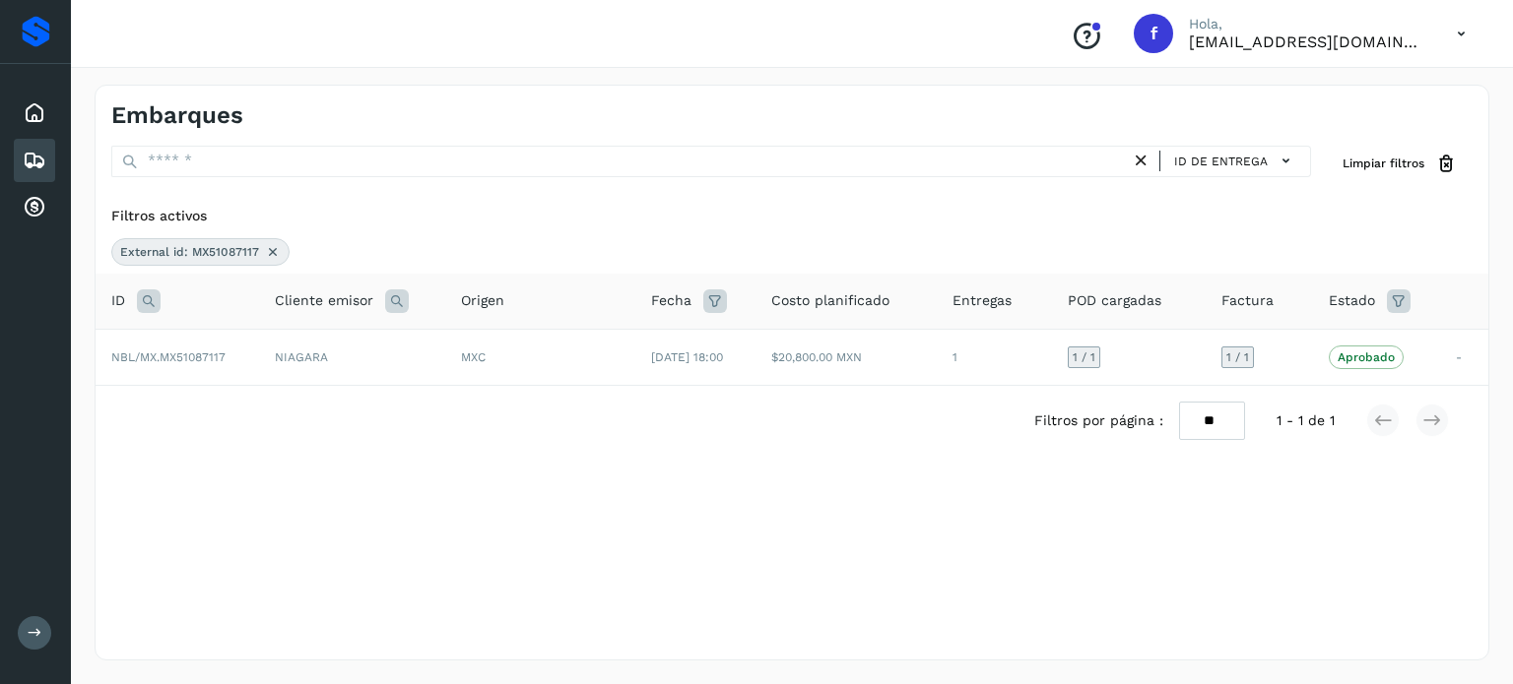
click at [145, 301] on icon at bounding box center [149, 302] width 24 height 24
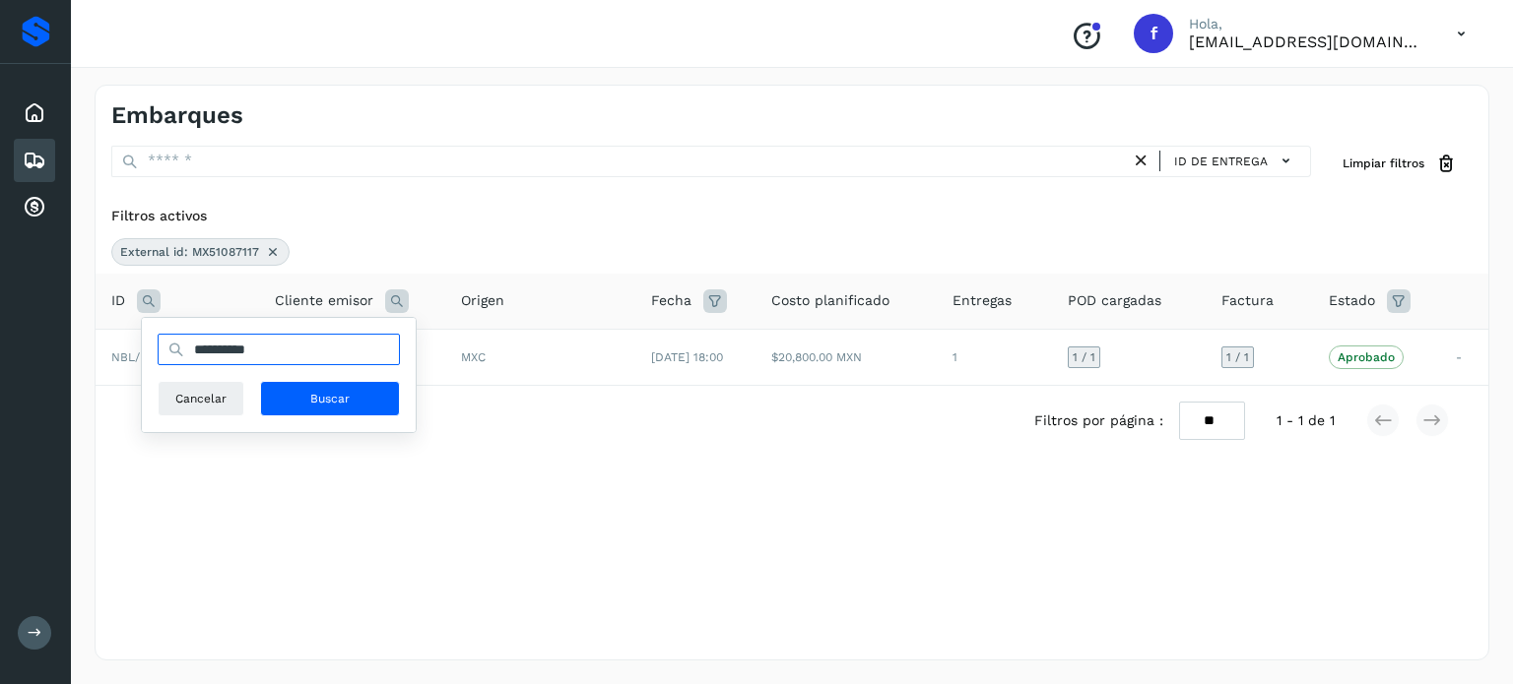
click at [257, 347] on input "**********" at bounding box center [279, 350] width 242 height 32
paste input "text"
type input "**********"
click at [307, 400] on button "Buscar" at bounding box center [330, 398] width 140 height 35
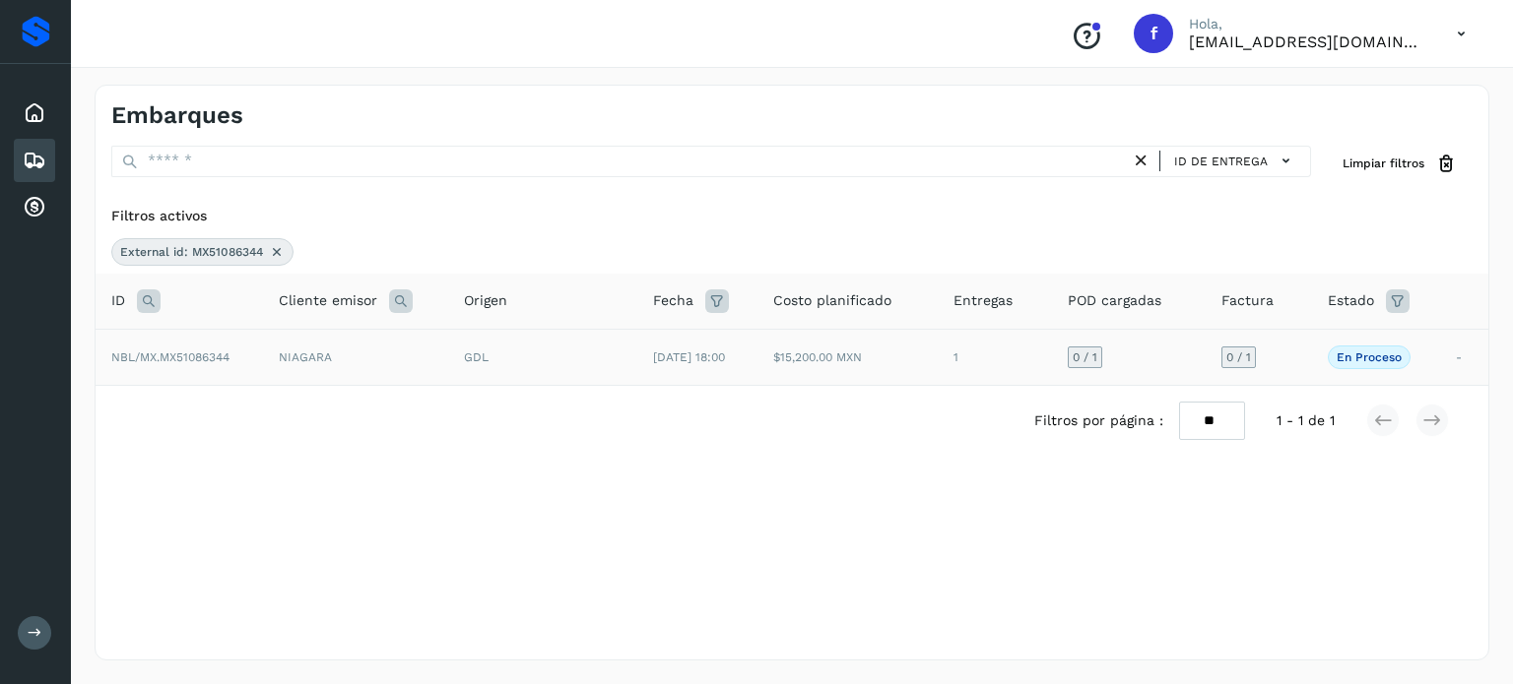
click at [619, 363] on td "GDL" at bounding box center [542, 357] width 189 height 56
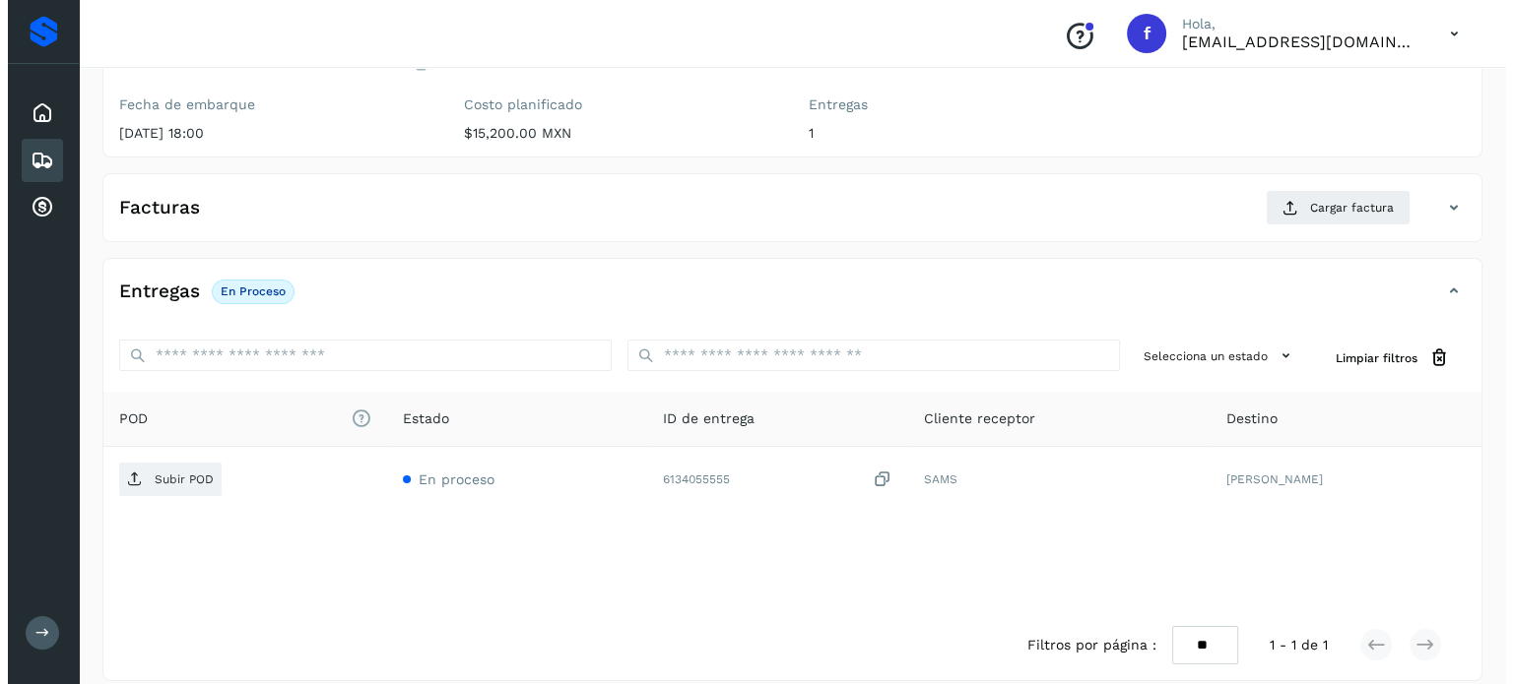
scroll to position [250, 0]
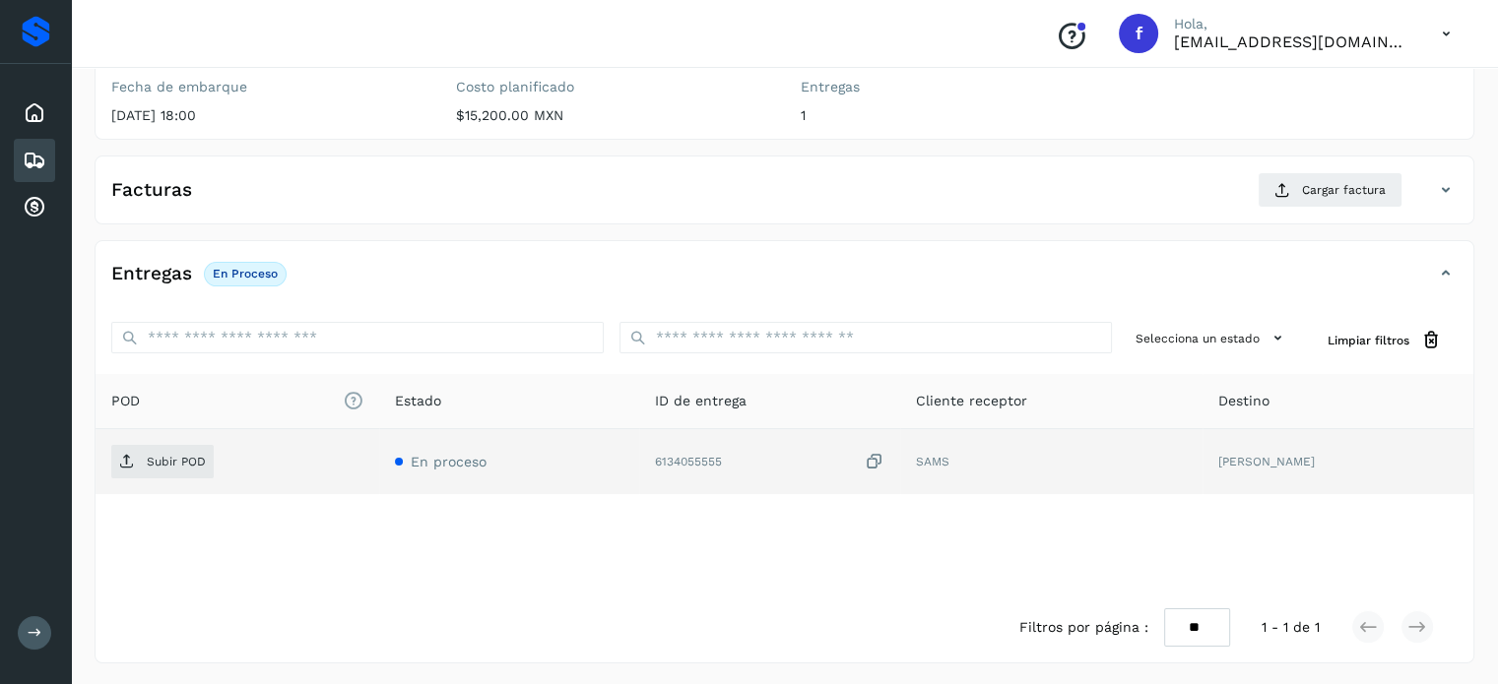
click at [884, 457] on icon at bounding box center [875, 462] width 20 height 21
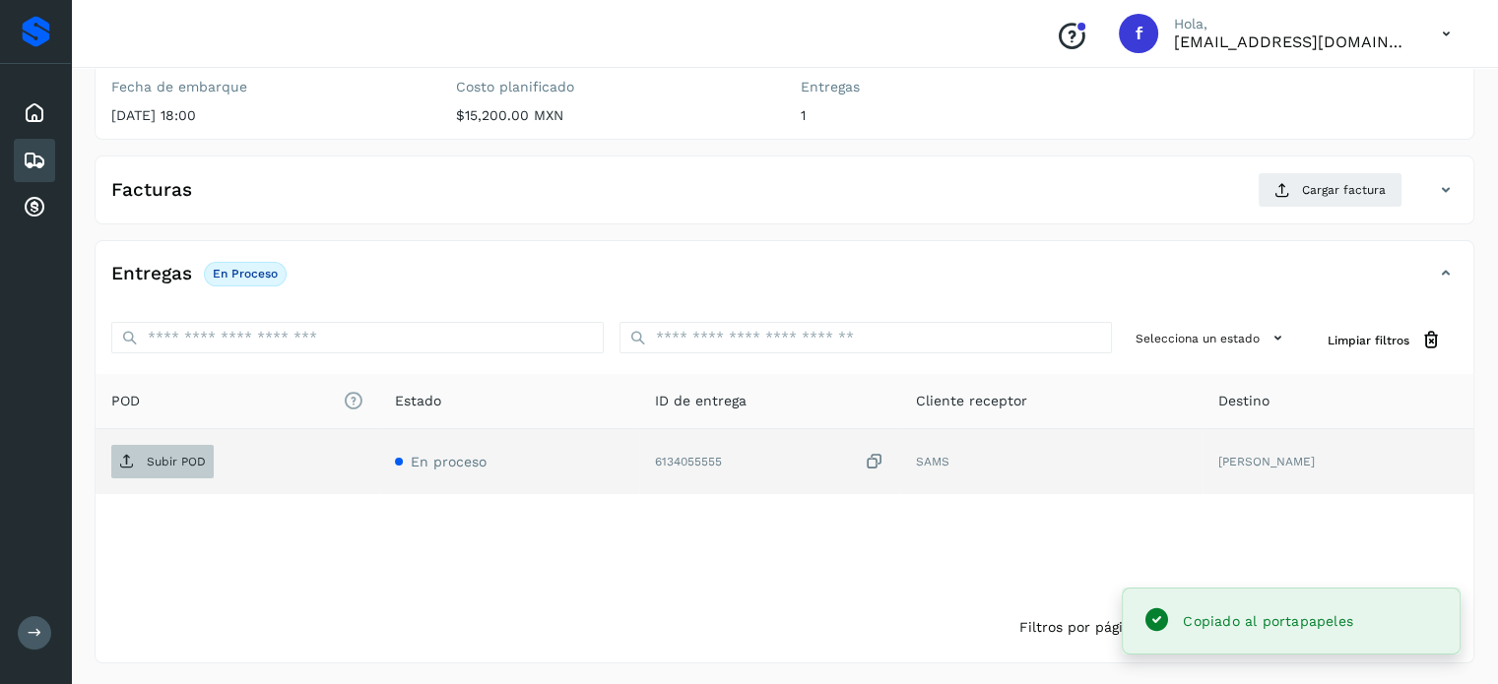
click at [174, 459] on p "Subir POD" at bounding box center [176, 462] width 59 height 14
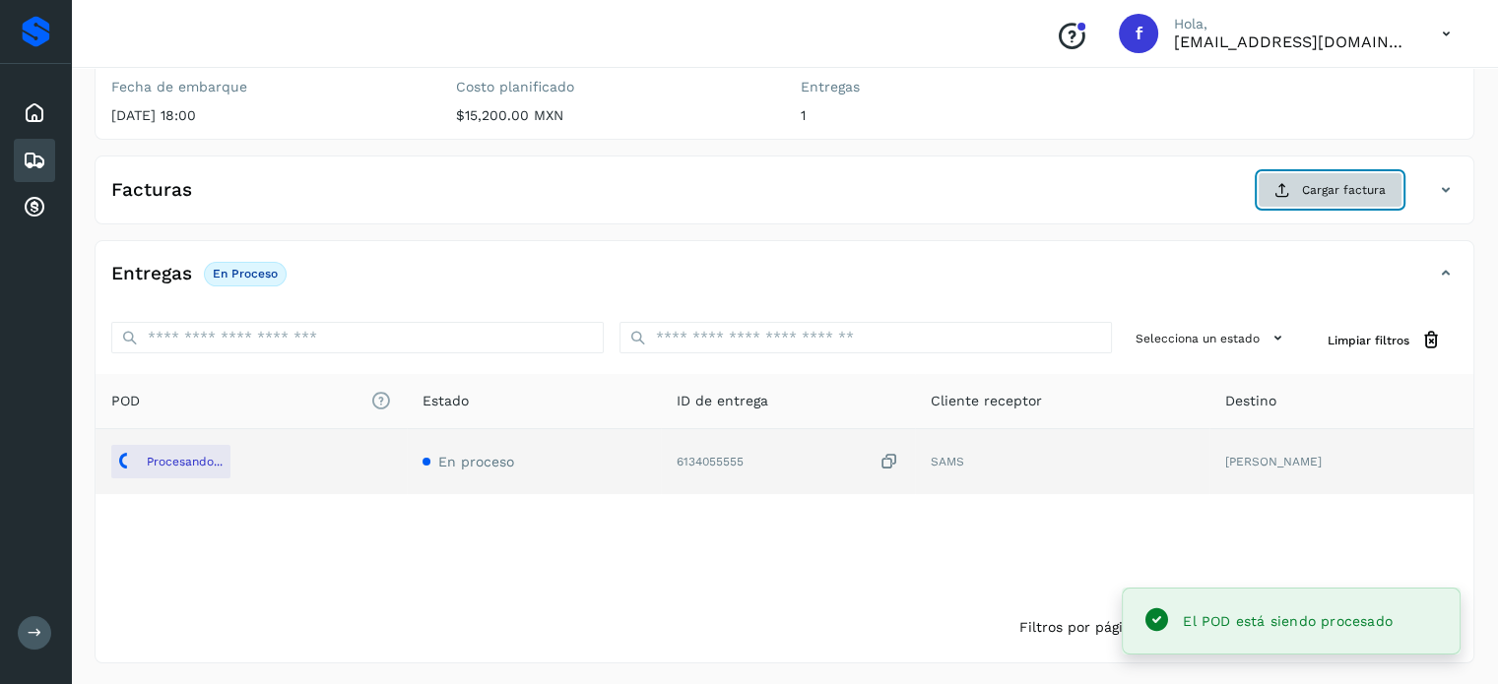
click at [1318, 185] on span "Cargar factura" at bounding box center [1344, 190] width 84 height 18
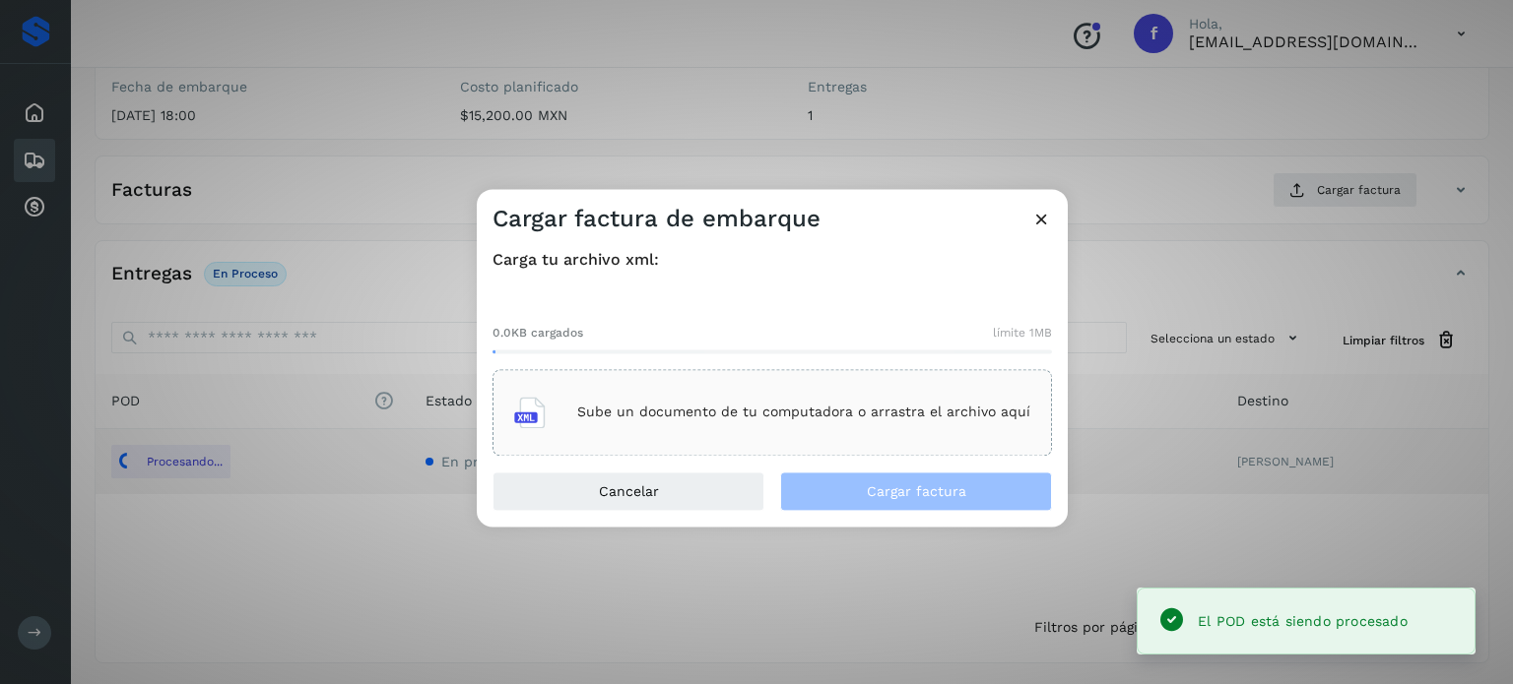
click at [939, 390] on div "Sube un documento de tu computadora o arrastra el archivo aquí" at bounding box center [772, 412] width 516 height 53
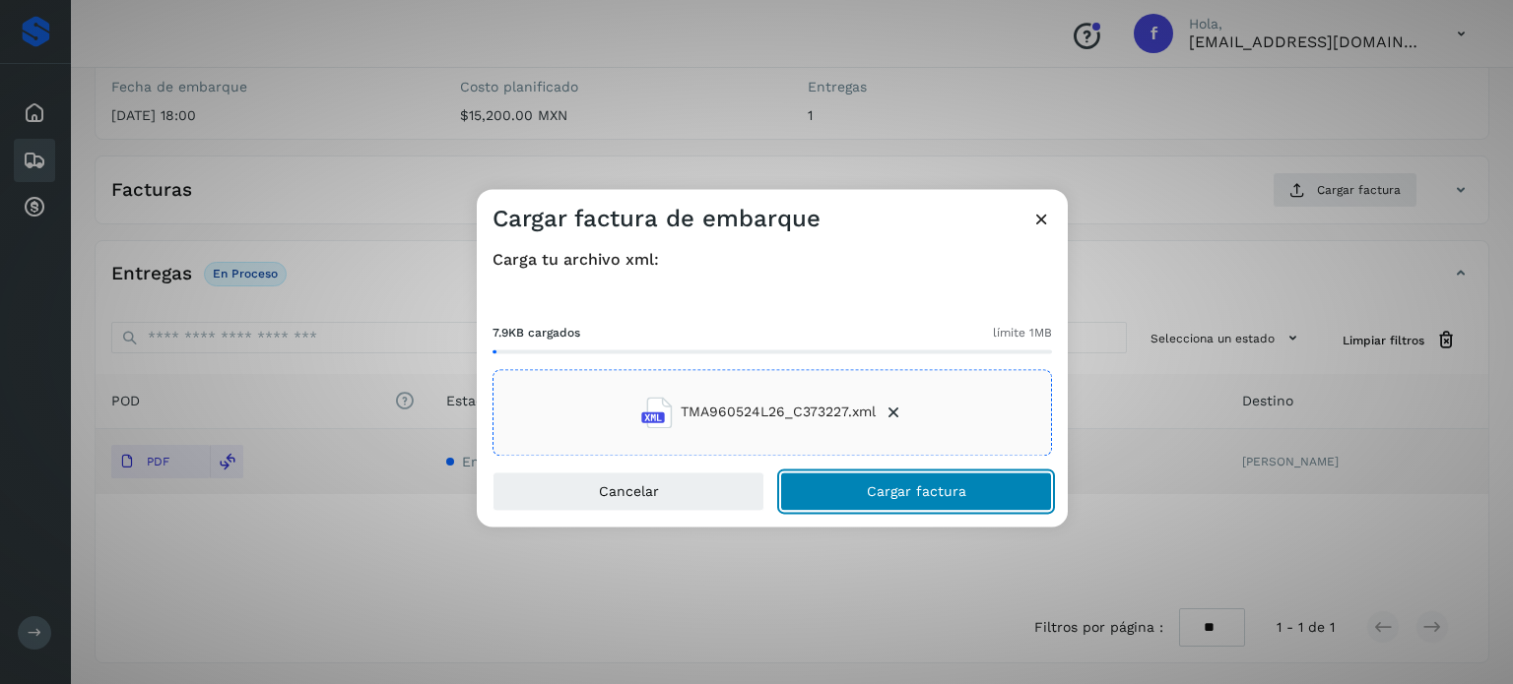
click at [930, 503] on button "Cargar factura" at bounding box center [916, 491] width 272 height 39
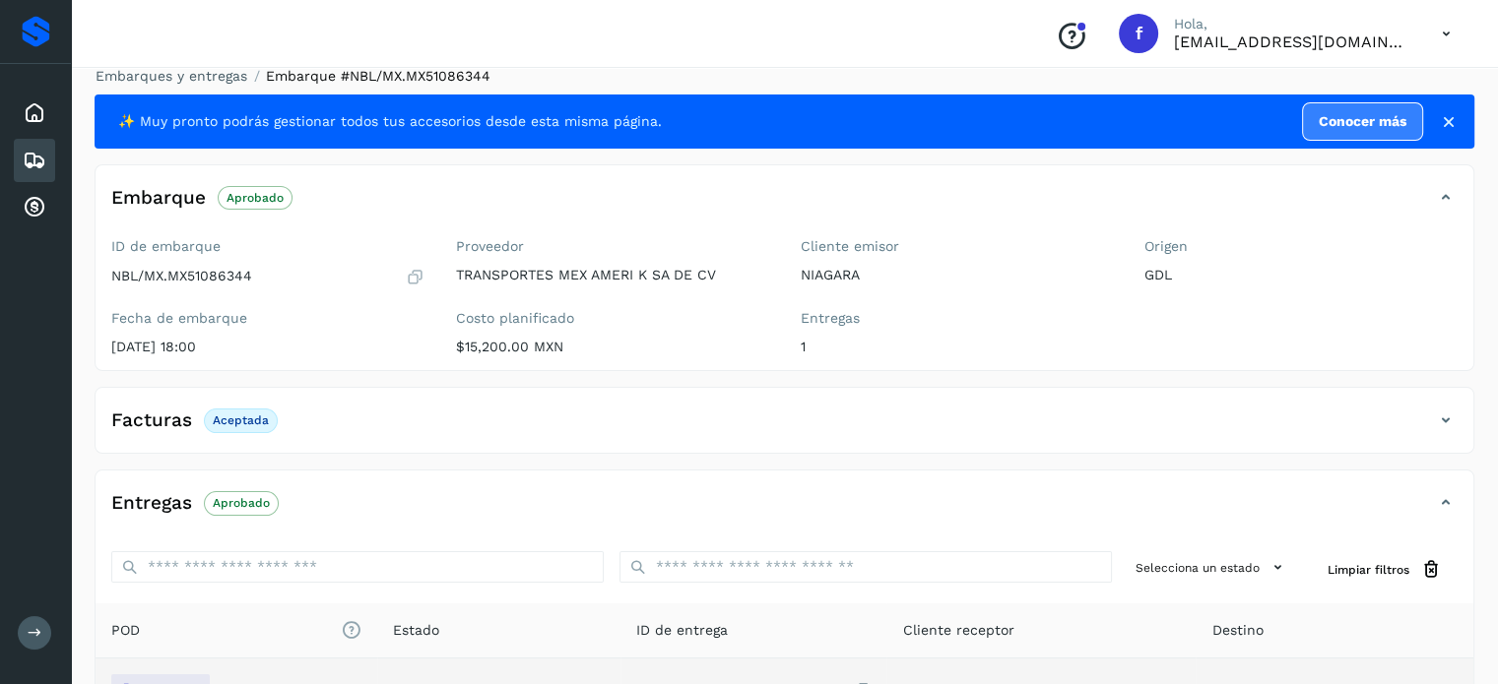
scroll to position [0, 0]
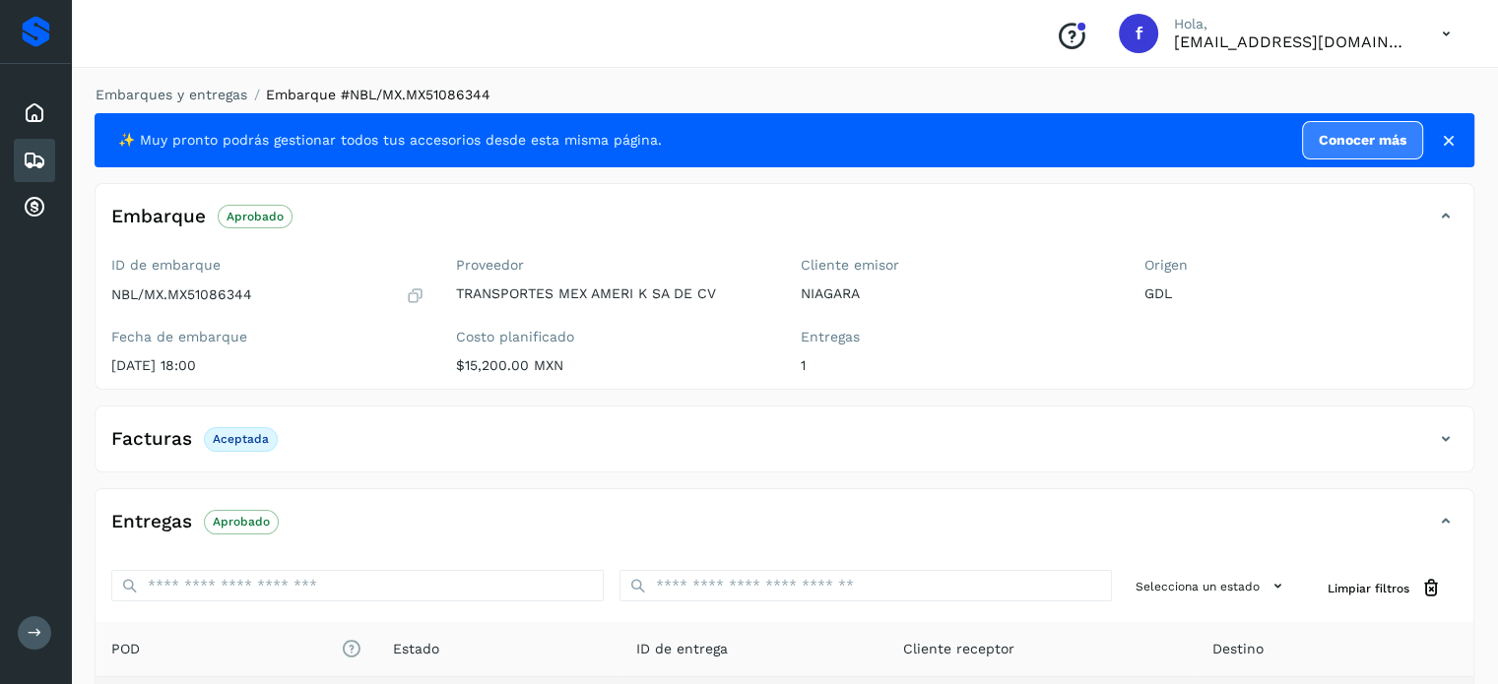
click at [197, 103] on li "Embarques y entregas" at bounding box center [165, 95] width 164 height 21
click at [204, 93] on link "Embarques y entregas" at bounding box center [172, 95] width 152 height 16
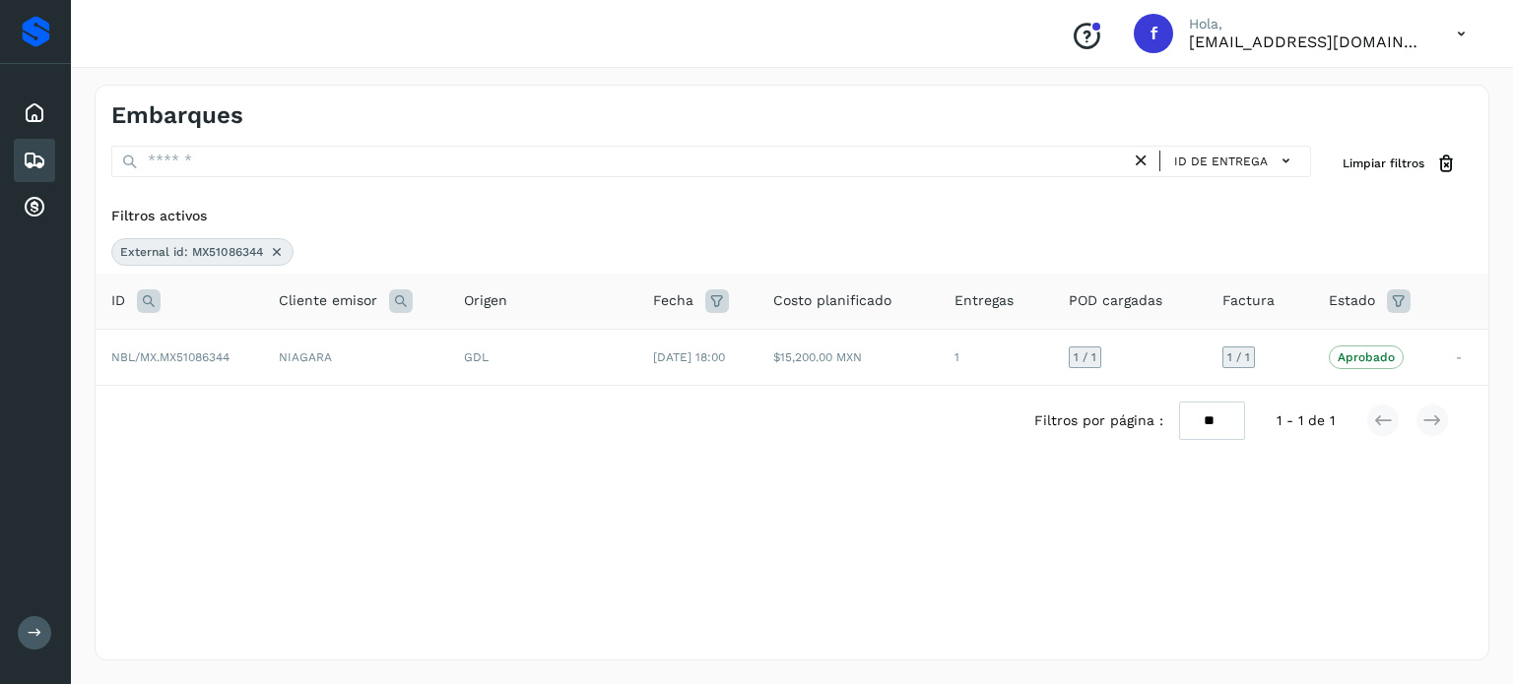
click at [156, 300] on icon at bounding box center [149, 302] width 24 height 24
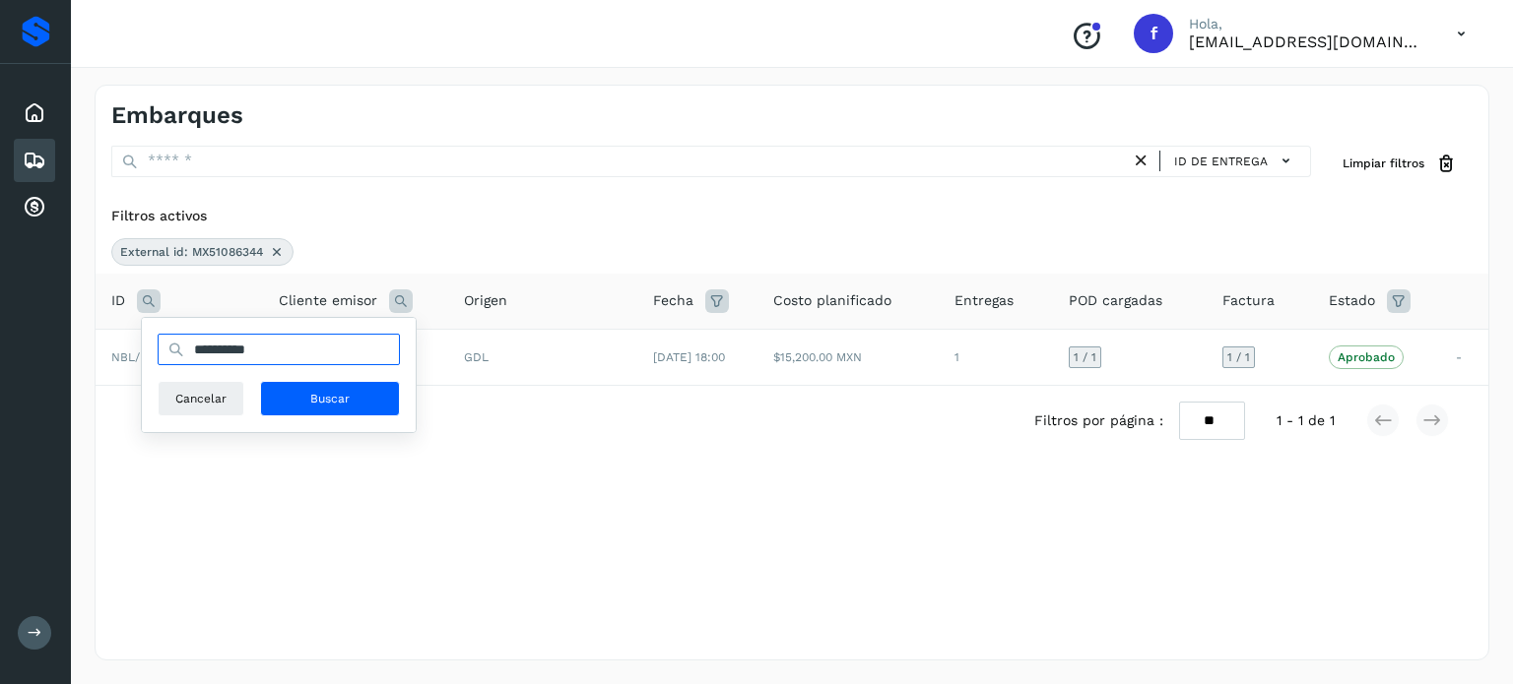
click at [204, 336] on input "**********" at bounding box center [279, 350] width 242 height 32
paste input "text"
type input "**********"
click at [329, 396] on span "Buscar" at bounding box center [329, 399] width 39 height 18
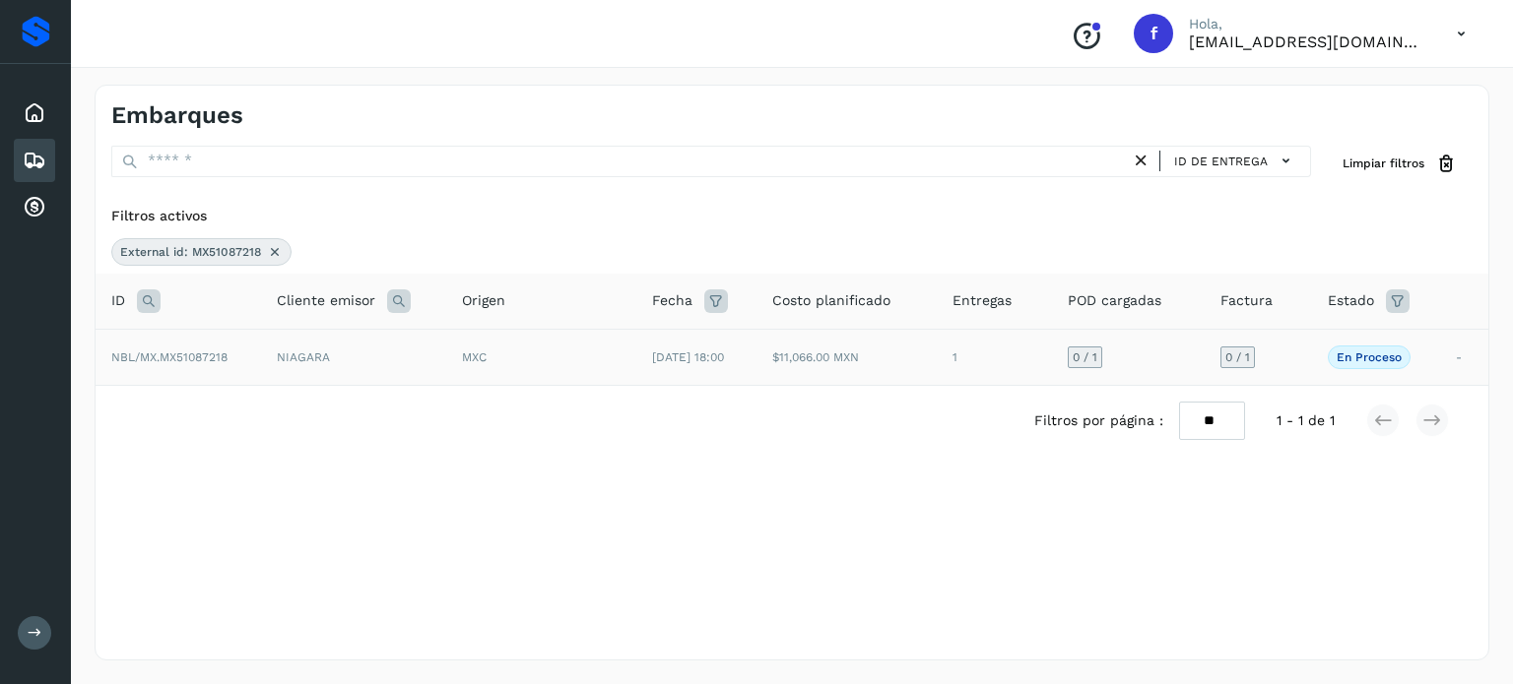
click at [377, 365] on td "NIAGARA" at bounding box center [353, 357] width 185 height 56
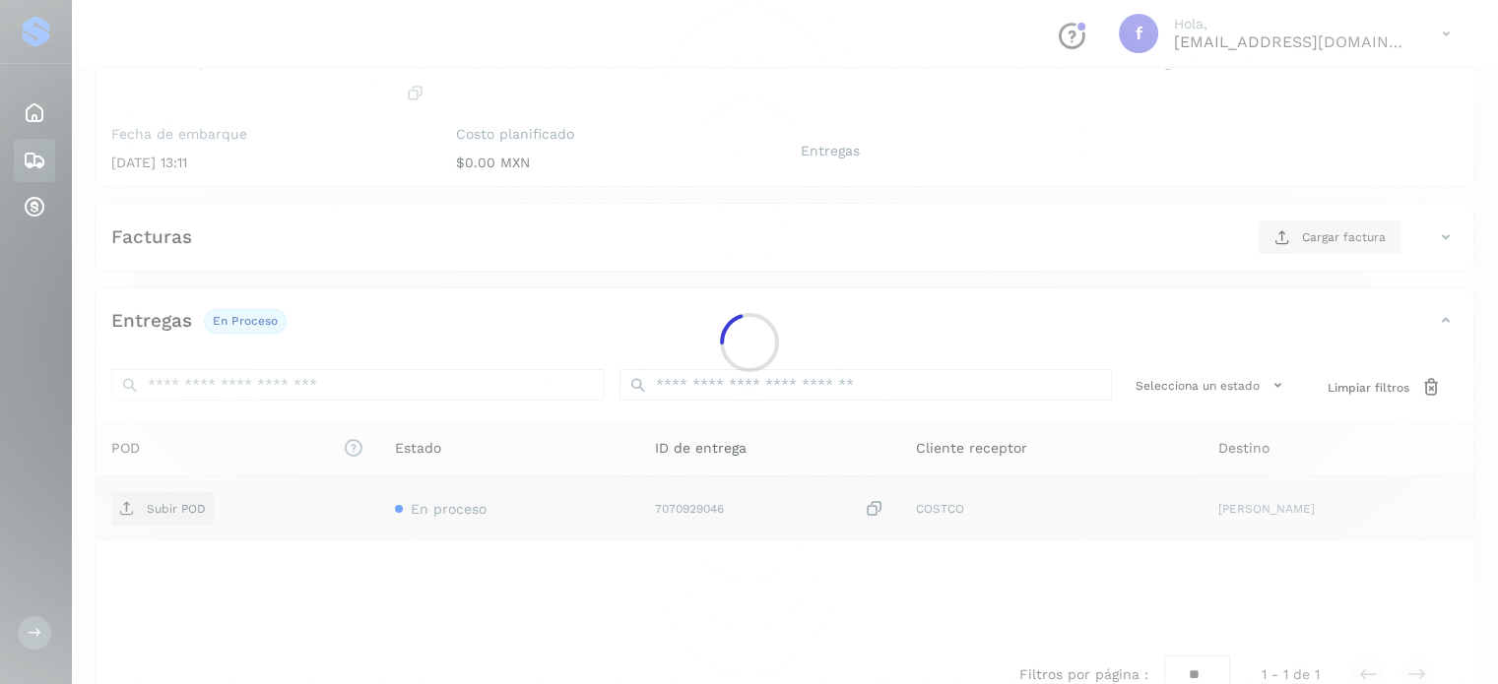
scroll to position [250, 0]
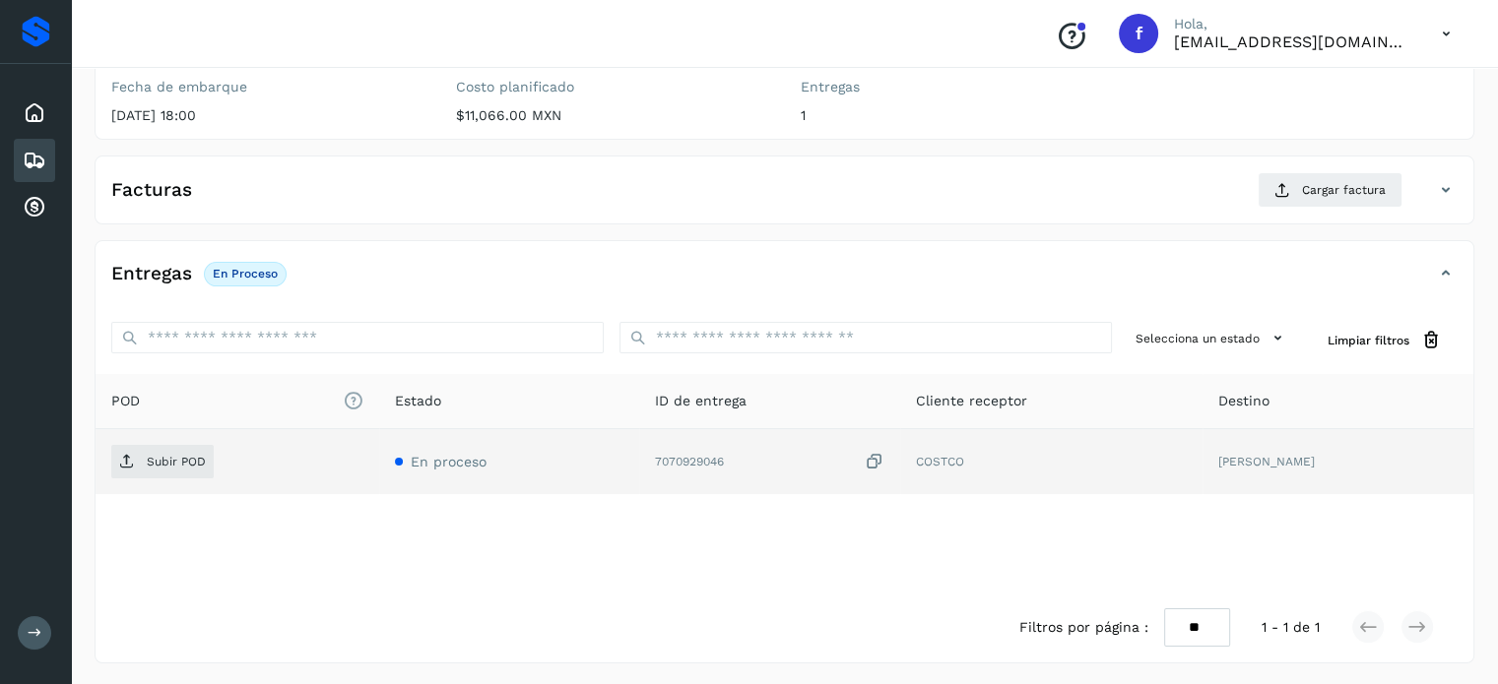
click at [865, 456] on icon at bounding box center [875, 462] width 20 height 21
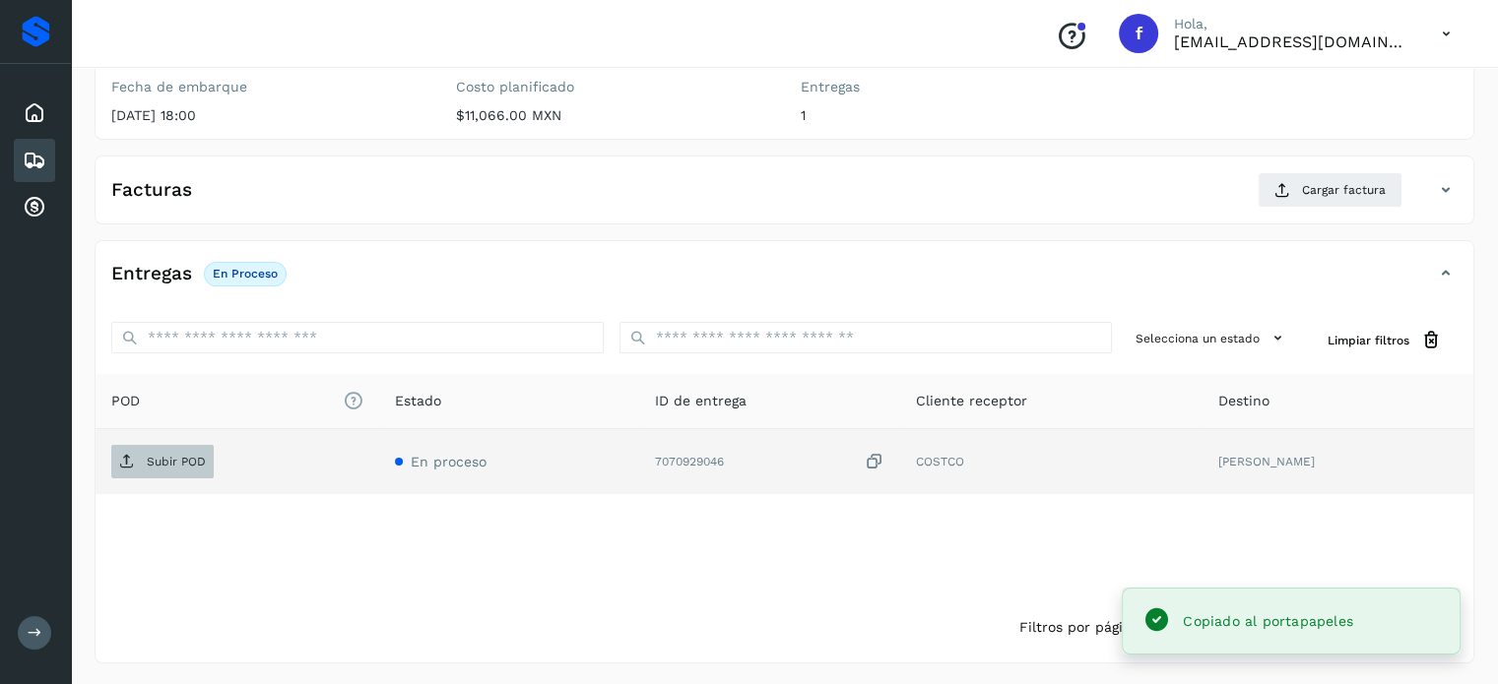
click at [119, 456] on icon at bounding box center [127, 462] width 16 height 16
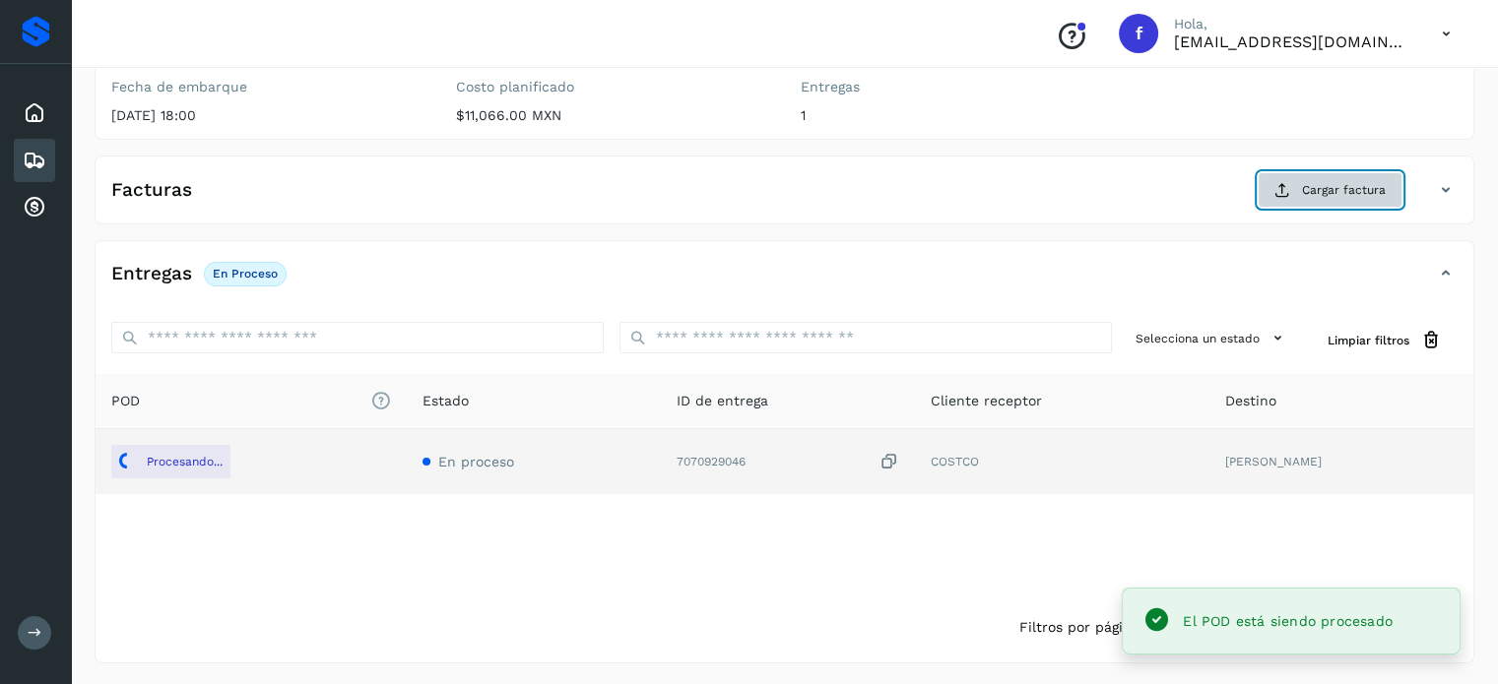
click at [1316, 186] on span "Cargar factura" at bounding box center [1344, 190] width 84 height 18
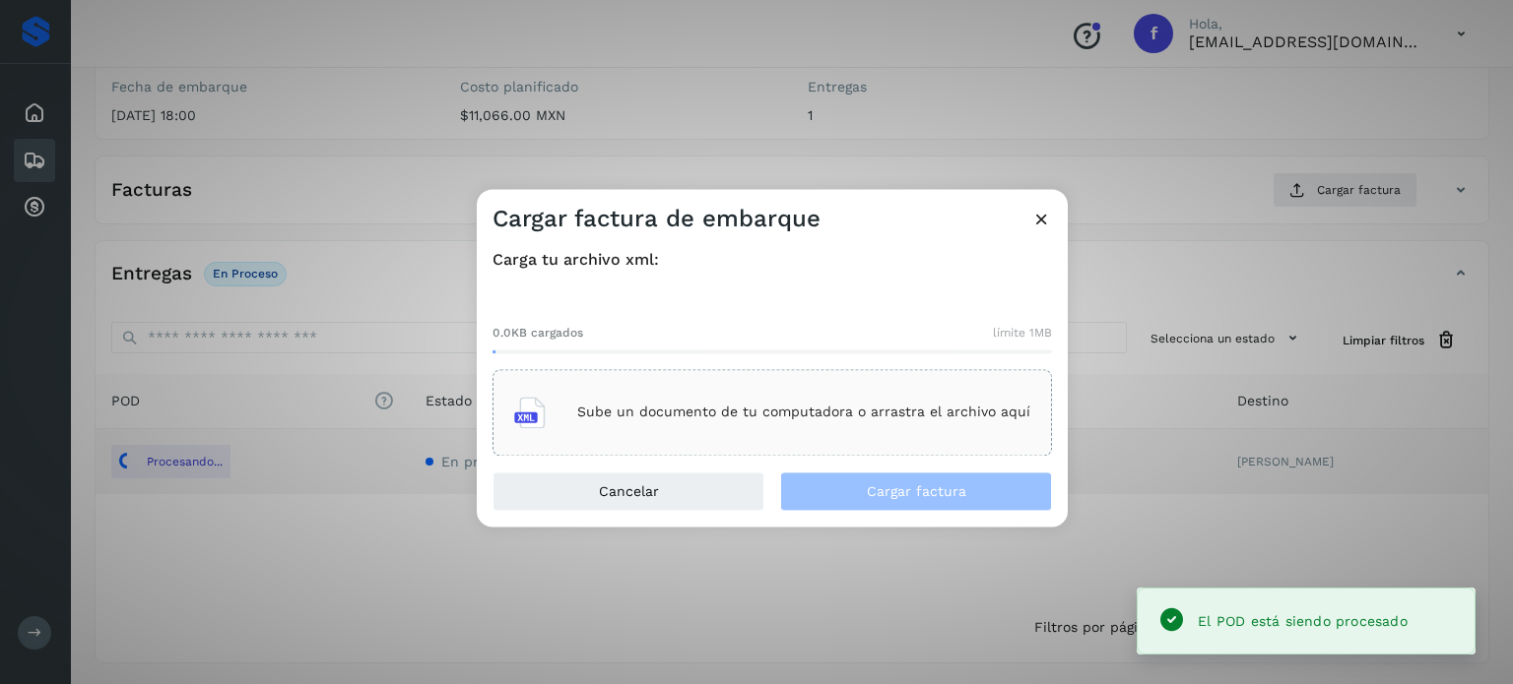
click at [809, 409] on p "Sube un documento de tu computadora o arrastra el archivo aquí" at bounding box center [803, 413] width 453 height 17
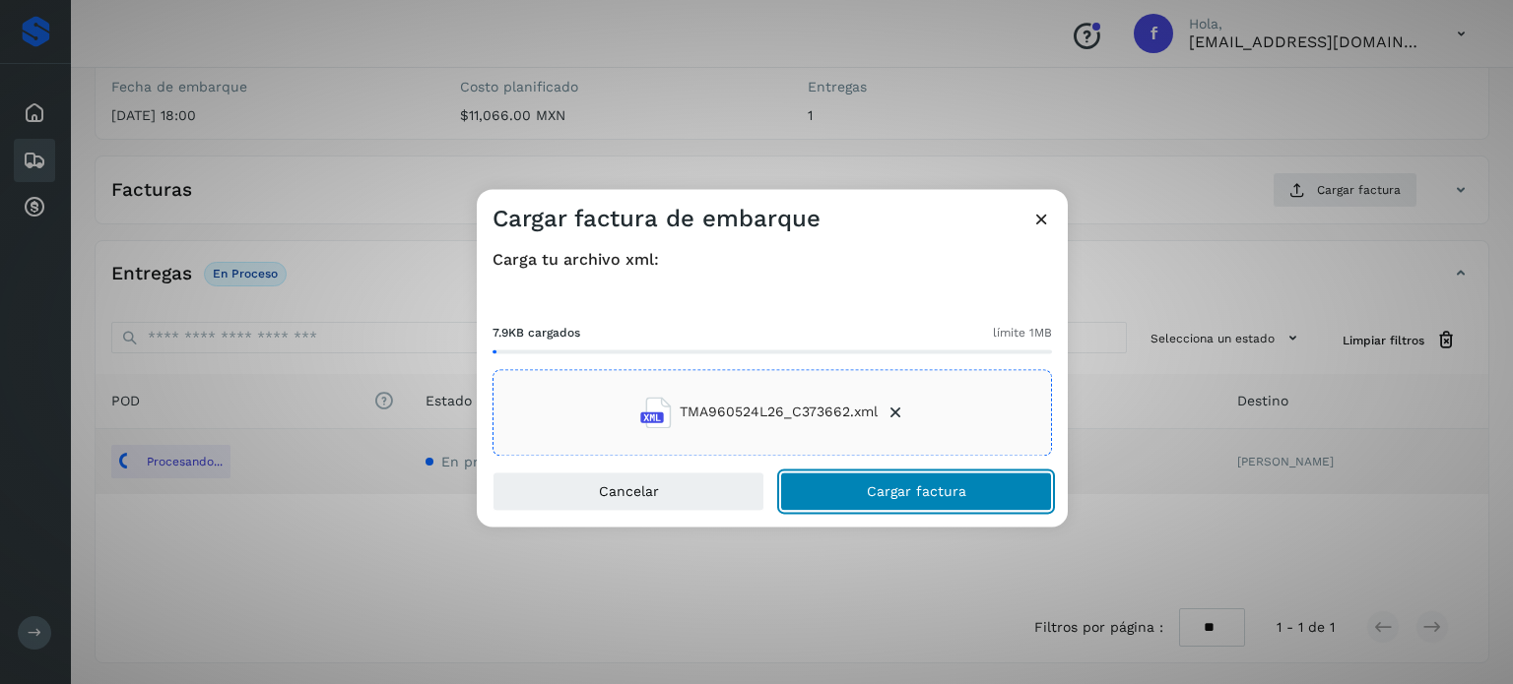
click at [923, 489] on span "Cargar factura" at bounding box center [916, 492] width 99 height 14
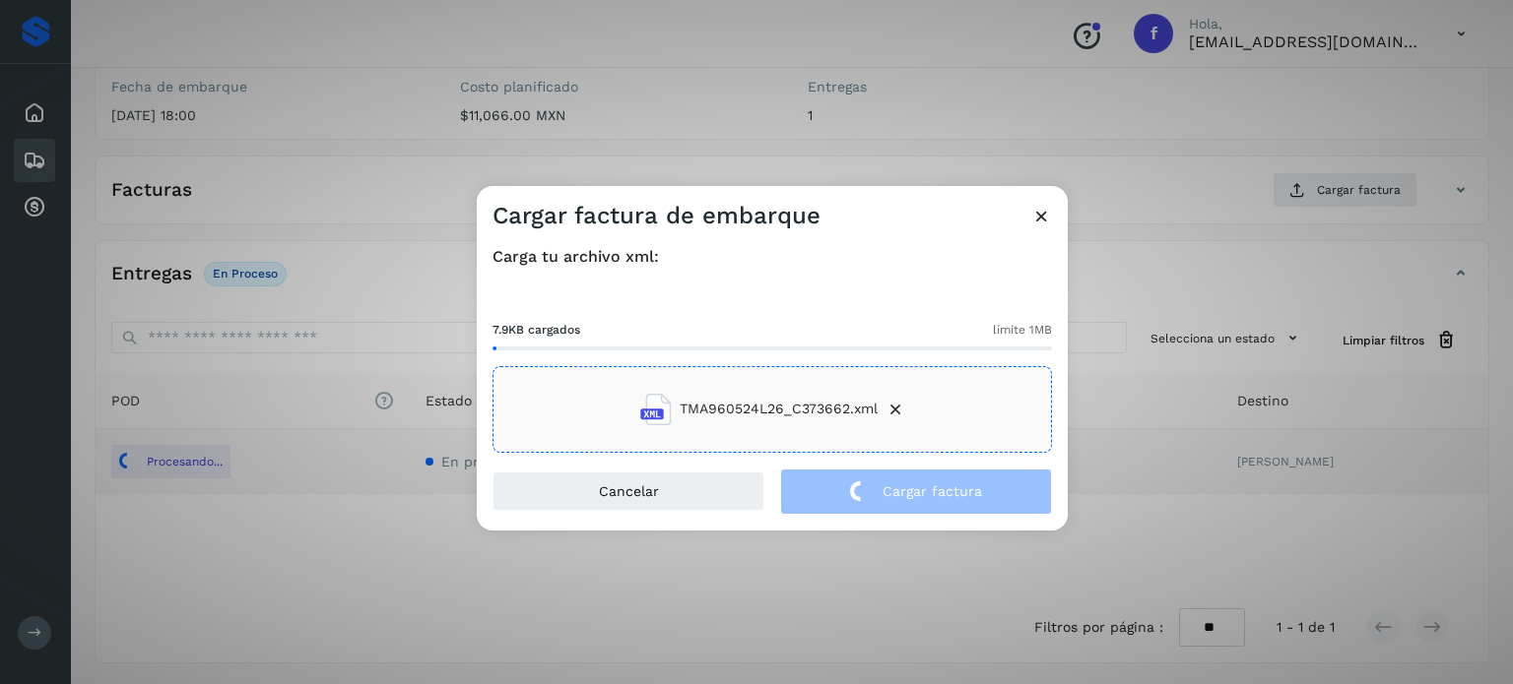
click at [326, 192] on div "Cargar factura de embarque Carga tu archivo xml: 7.9KB cargados límite 1MB TMA9…" at bounding box center [756, 342] width 1513 height 684
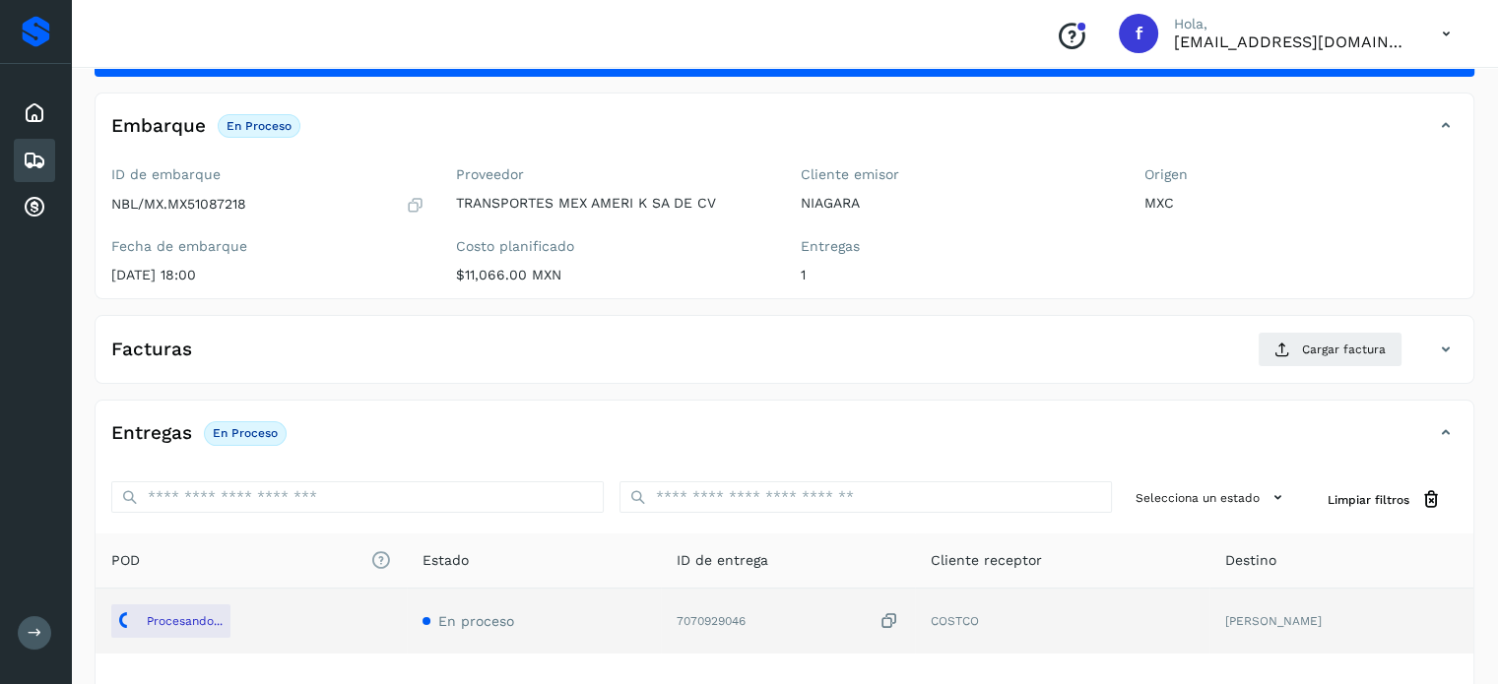
scroll to position [0, 0]
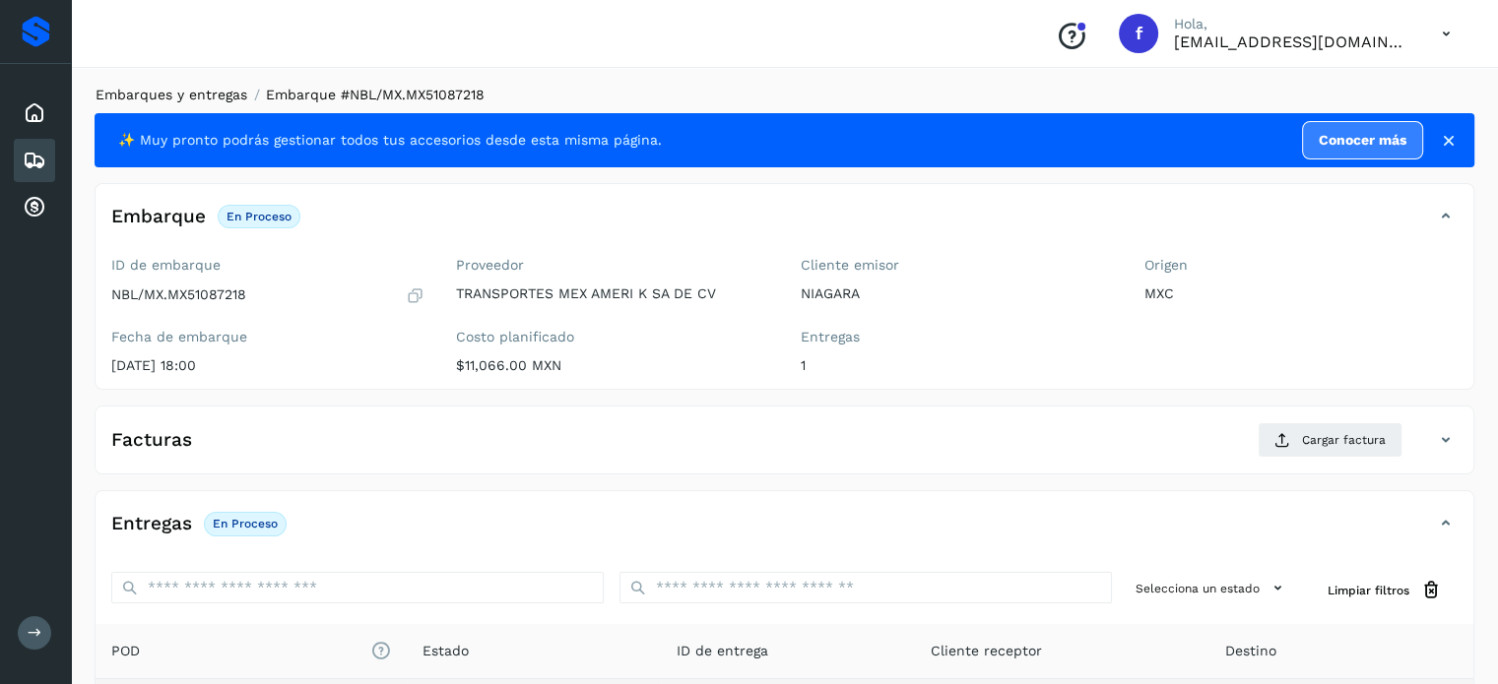
click at [189, 98] on link "Embarques y entregas" at bounding box center [172, 95] width 152 height 16
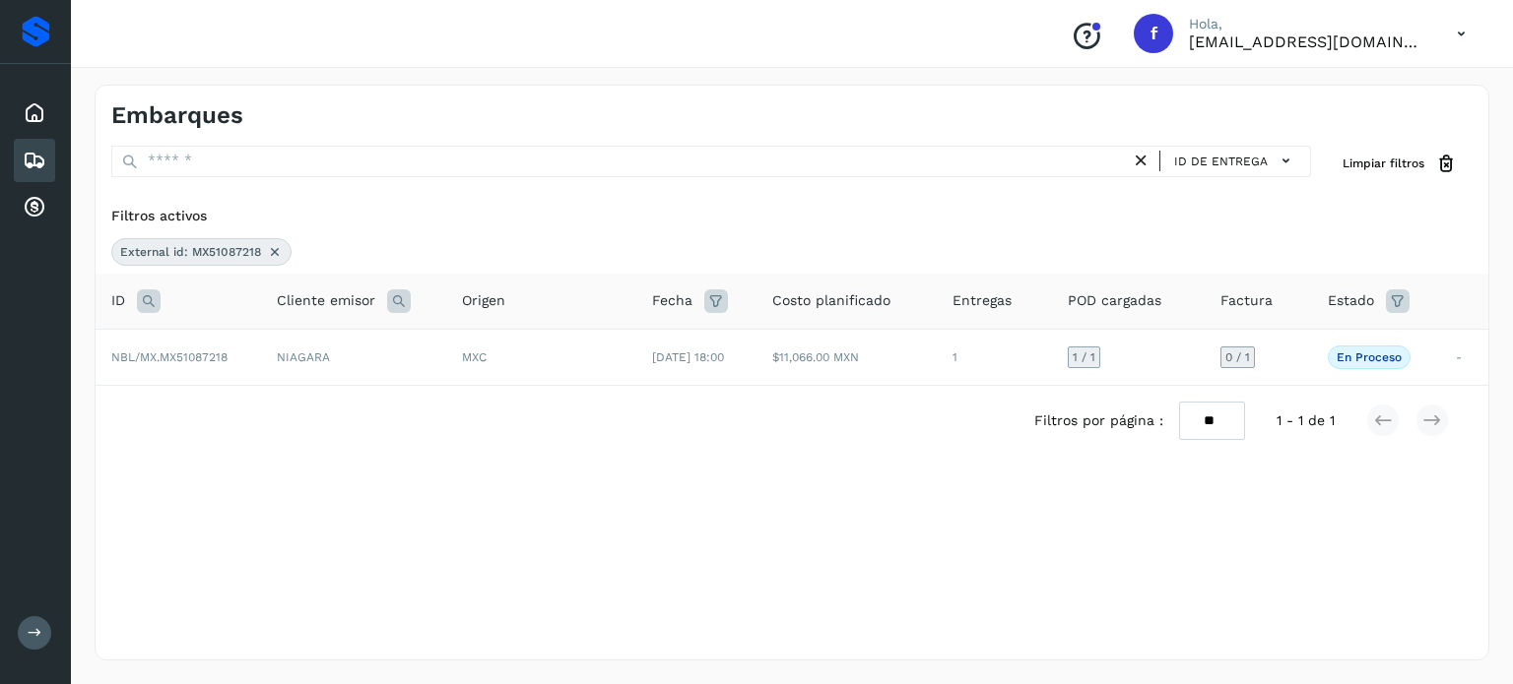
click at [151, 299] on icon at bounding box center [149, 302] width 24 height 24
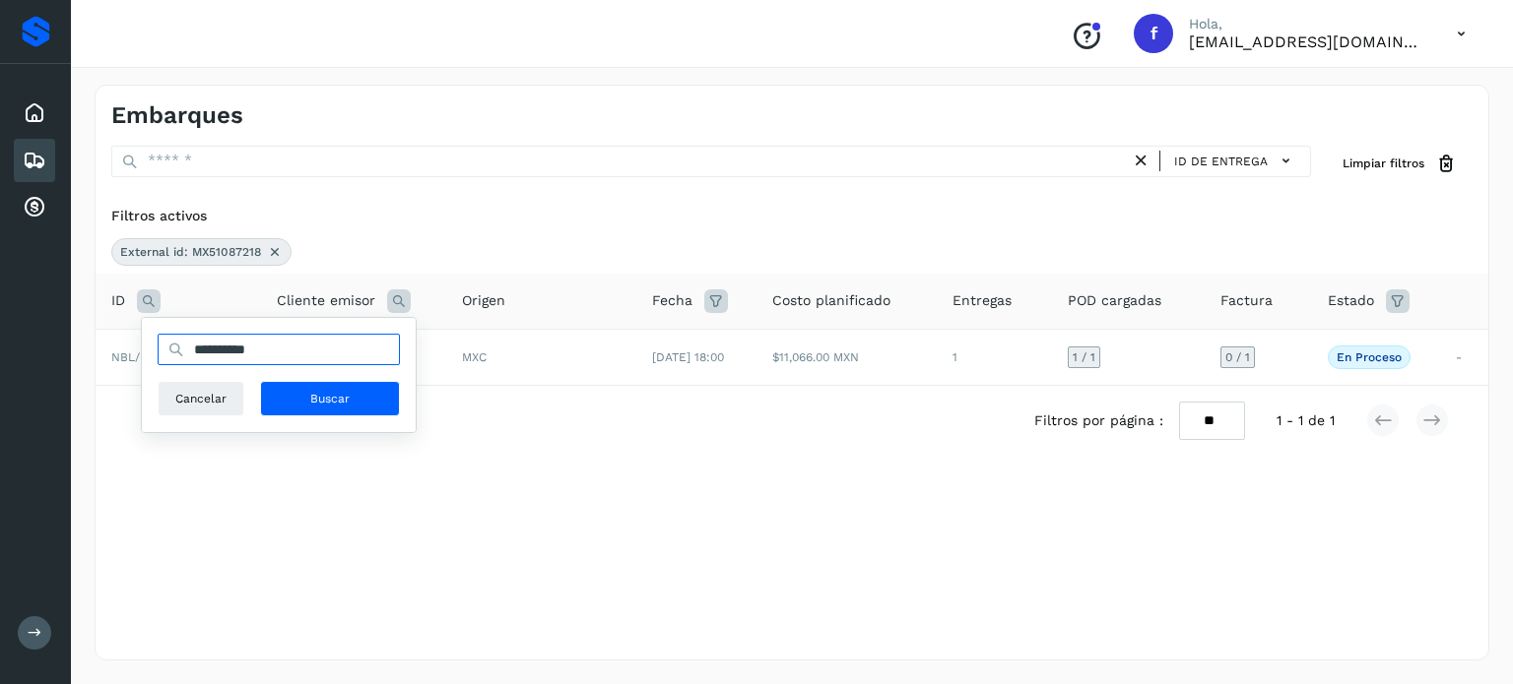
click at [232, 343] on input "**********" at bounding box center [279, 350] width 242 height 32
paste input "text"
type input "**********"
click at [323, 399] on span "Buscar" at bounding box center [329, 399] width 39 height 18
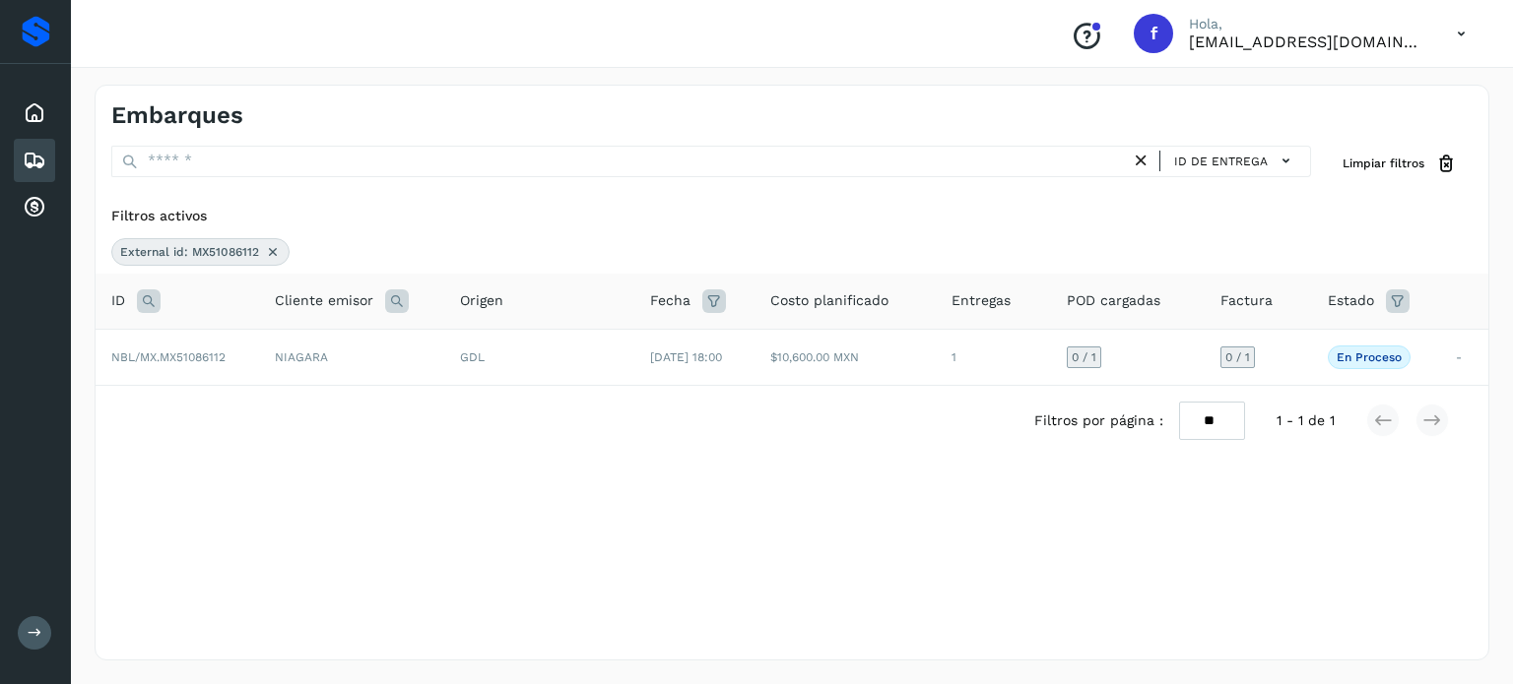
click at [781, 352] on td "$10,600.00 MXN" at bounding box center [844, 357] width 181 height 56
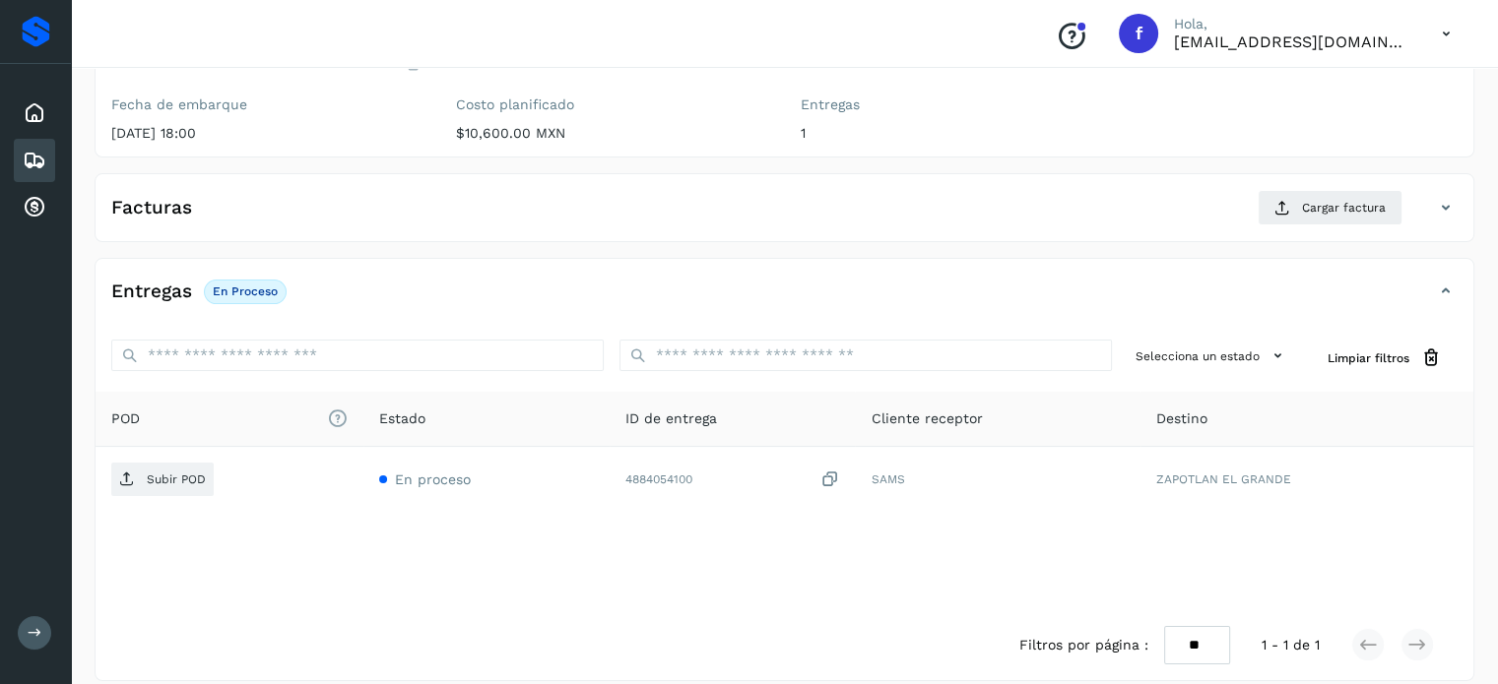
scroll to position [250, 0]
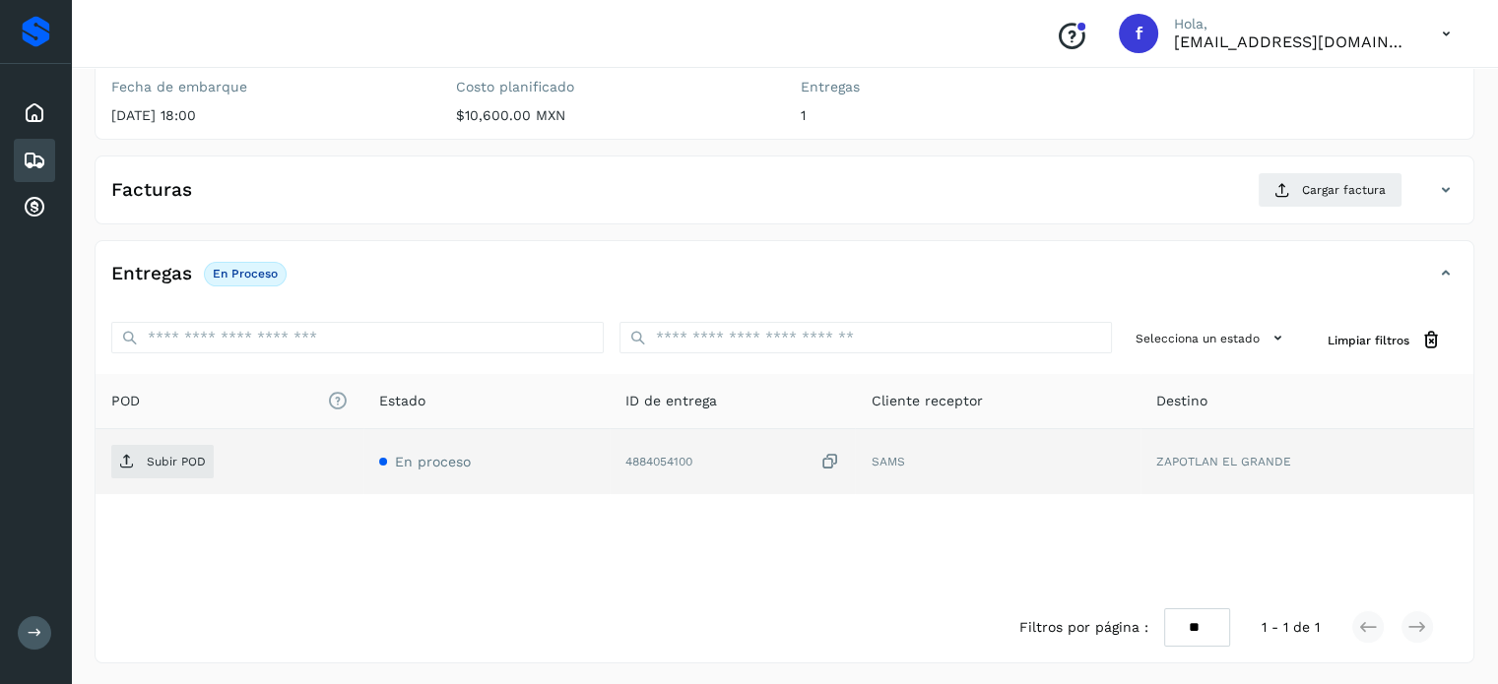
click at [834, 455] on icon at bounding box center [829, 462] width 20 height 21
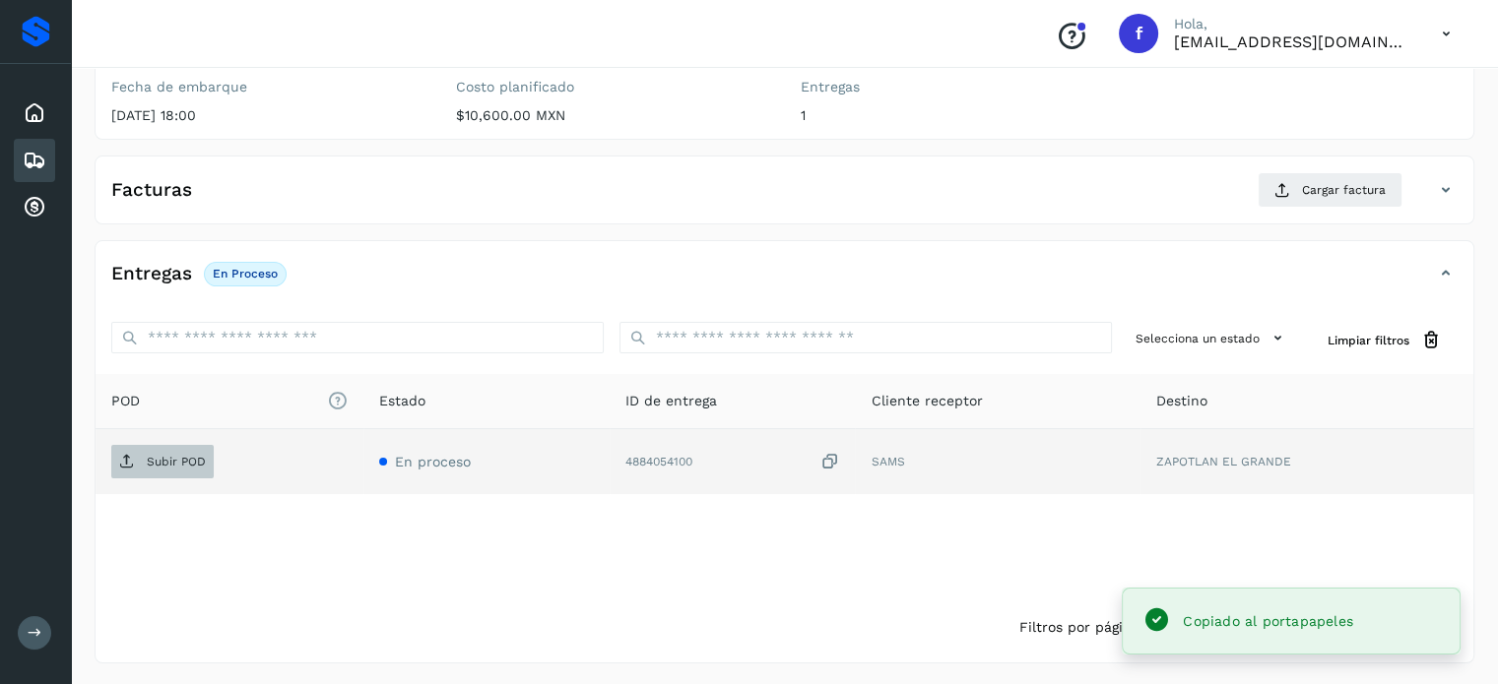
click at [200, 456] on p "Subir POD" at bounding box center [176, 462] width 59 height 14
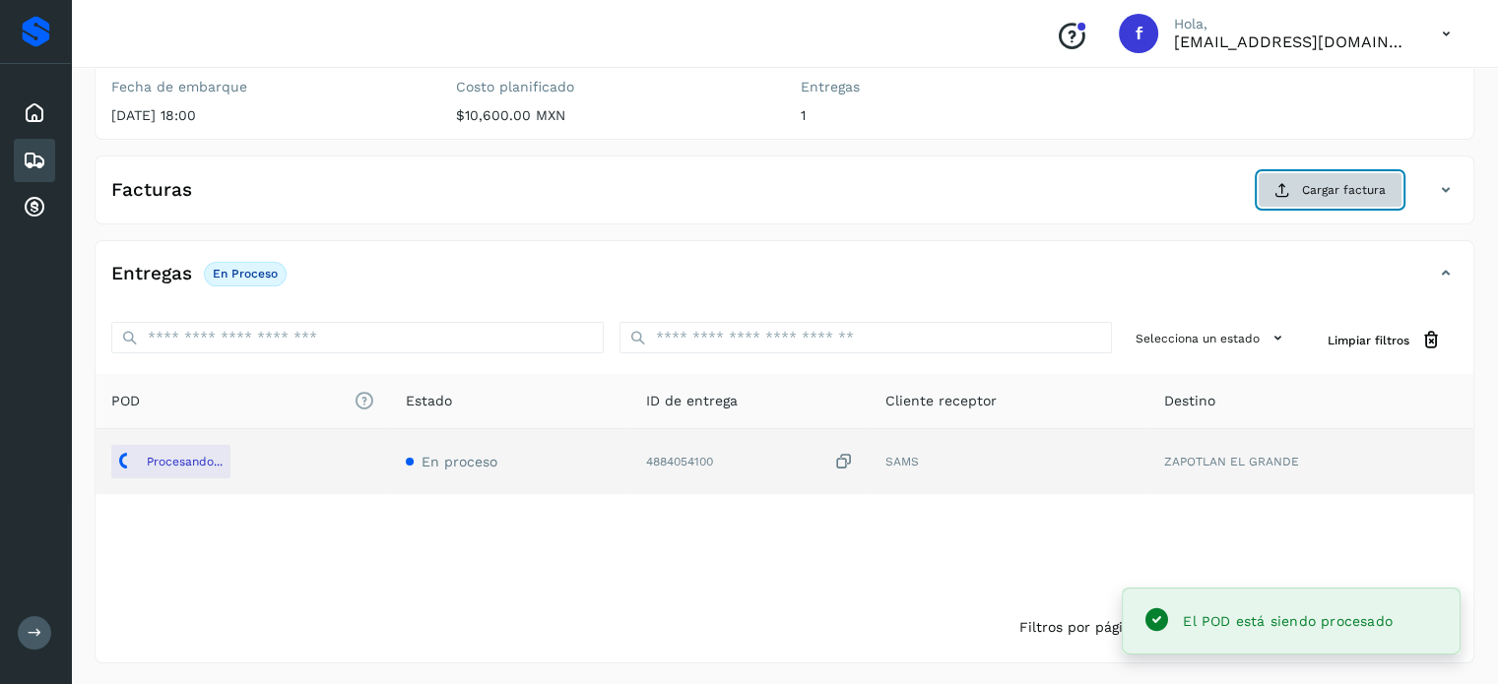
click at [1284, 196] on icon at bounding box center [1282, 190] width 16 height 16
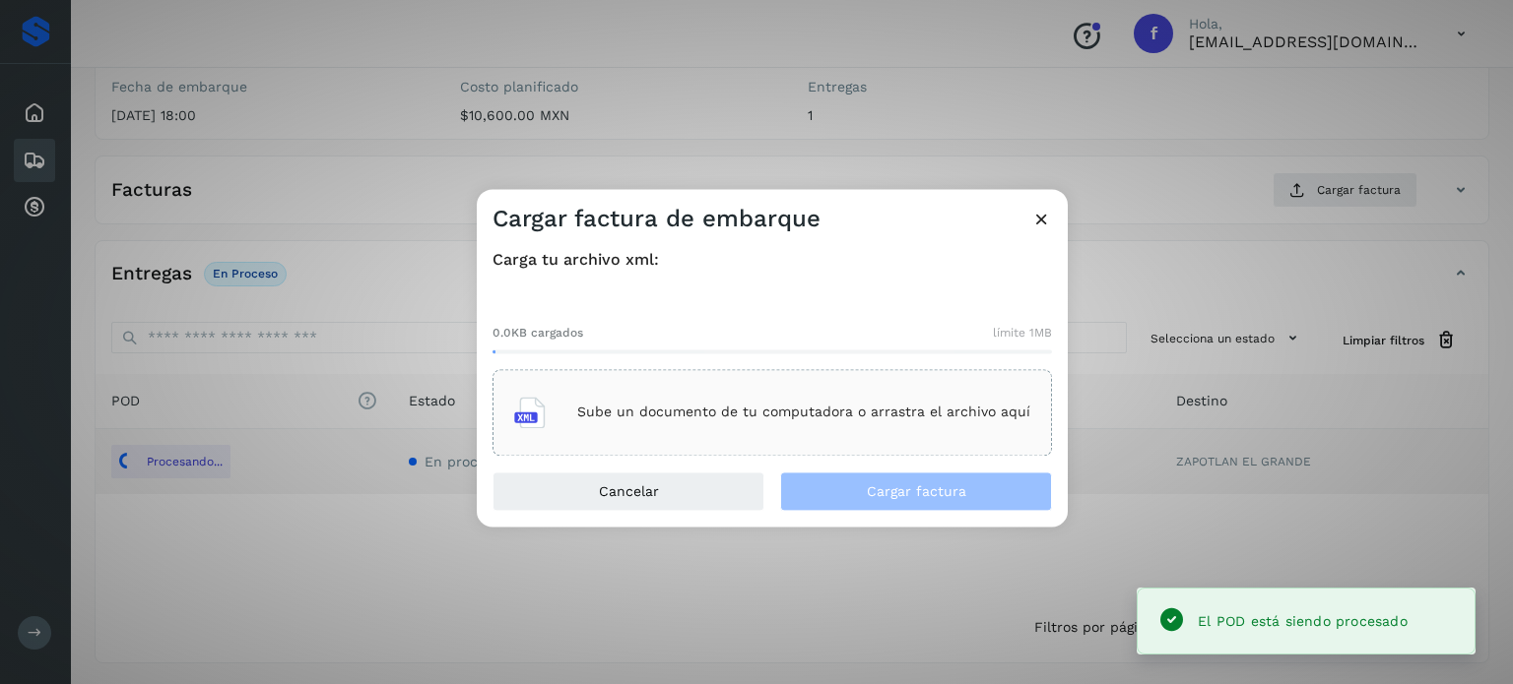
click at [849, 405] on p "Sube un documento de tu computadora o arrastra el archivo aquí" at bounding box center [803, 413] width 453 height 17
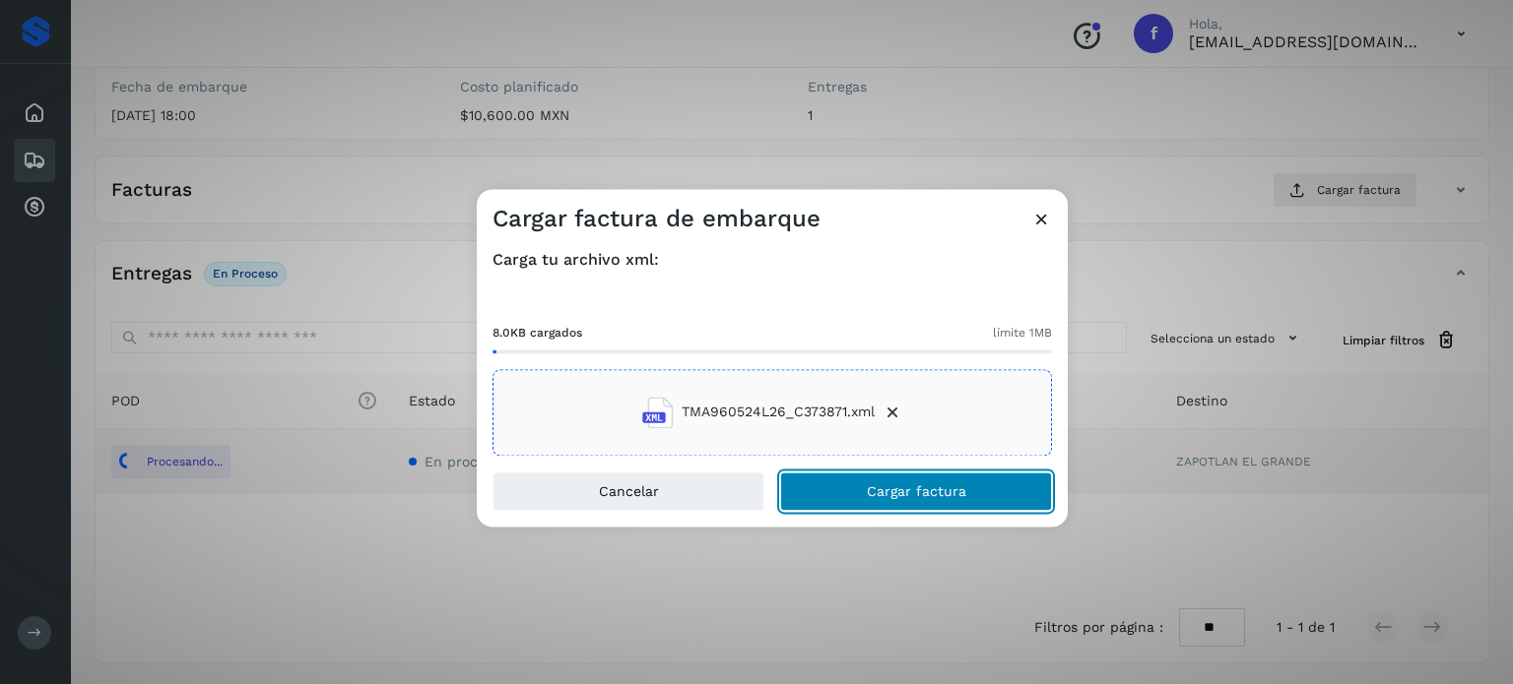
click at [946, 499] on button "Cargar factura" at bounding box center [916, 491] width 272 height 39
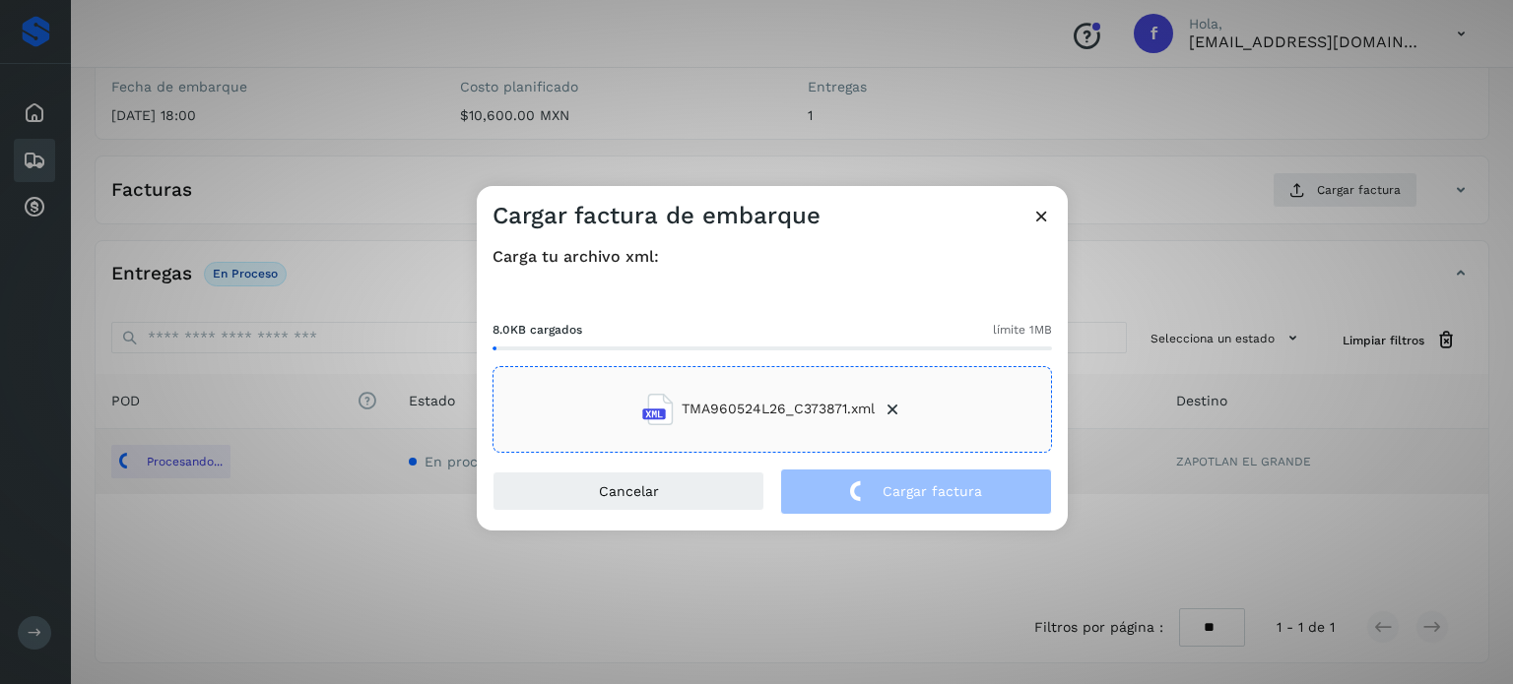
click at [269, 86] on div "Cargar factura de embarque Carga tu archivo xml: 8.0KB cargados límite 1MB TMA9…" at bounding box center [756, 342] width 1513 height 684
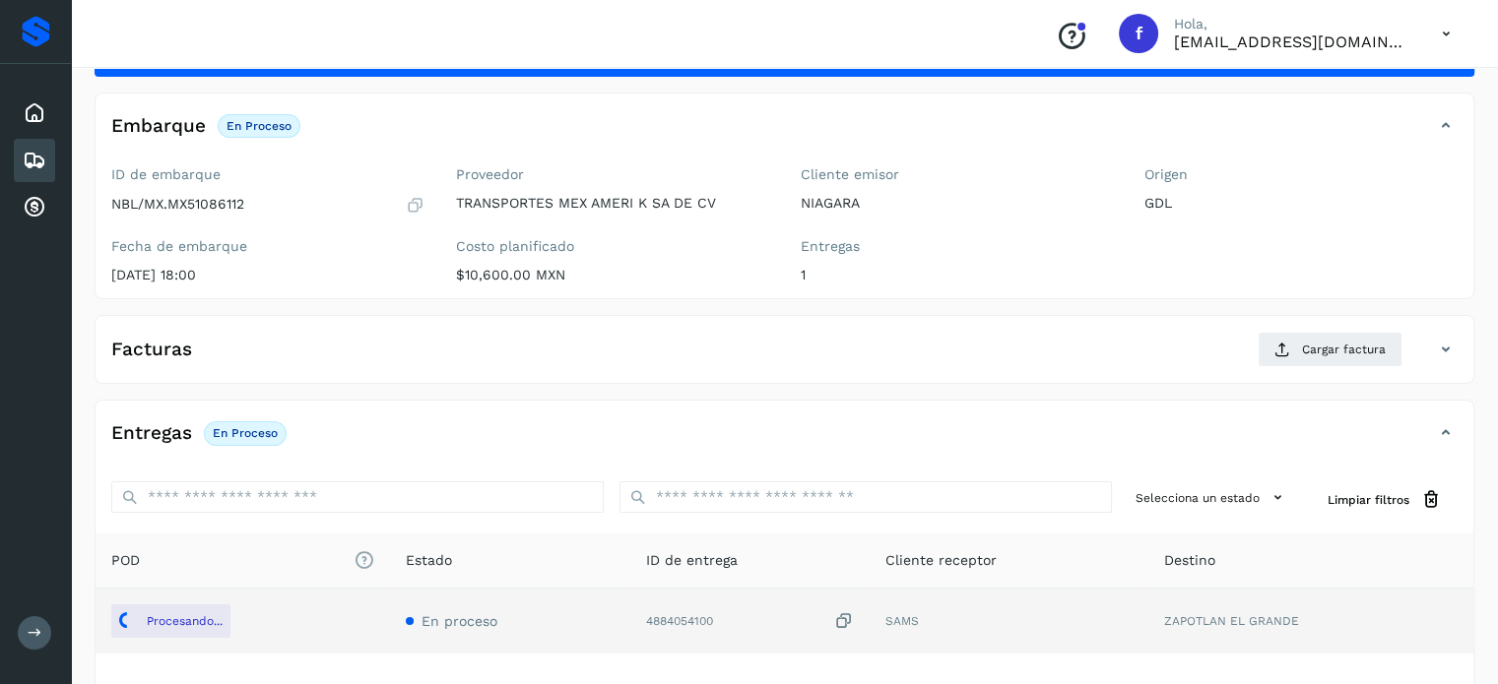
scroll to position [0, 0]
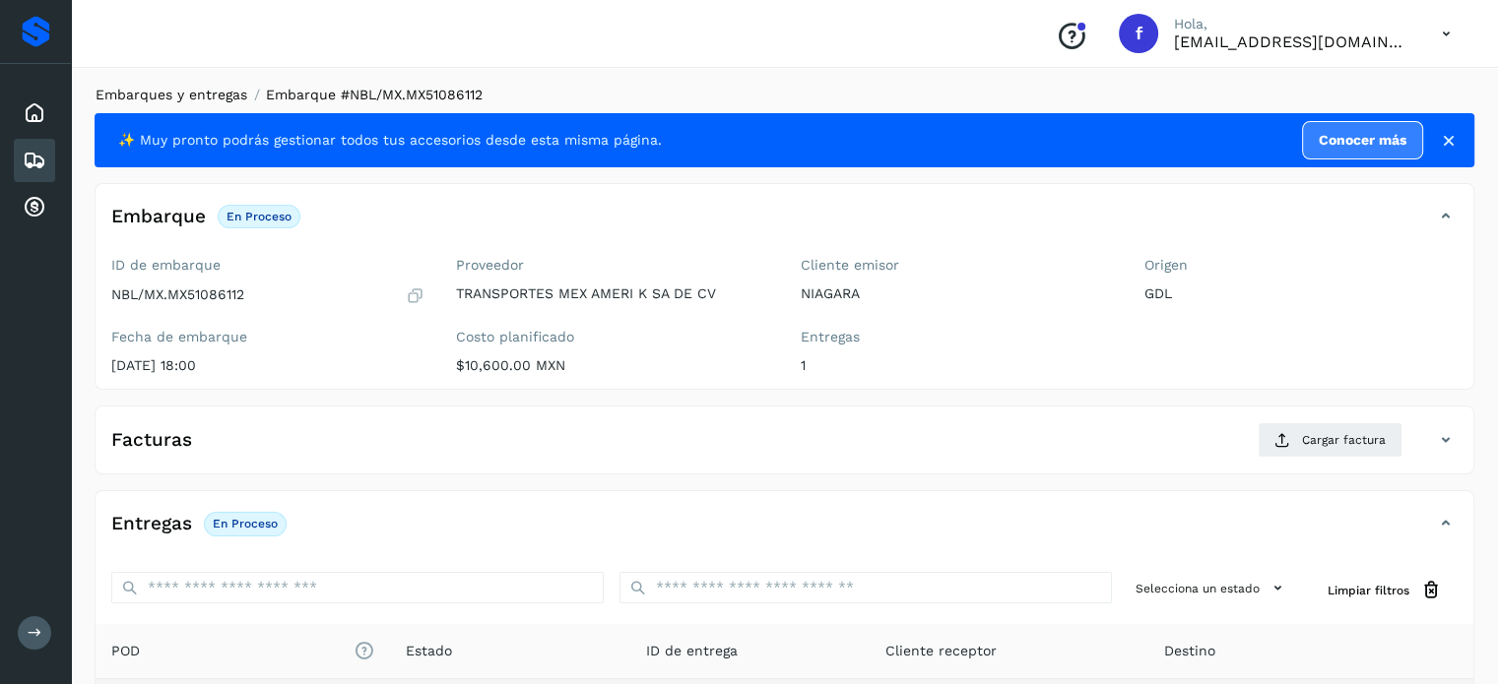
click at [236, 89] on link "Embarques y entregas" at bounding box center [172, 95] width 152 height 16
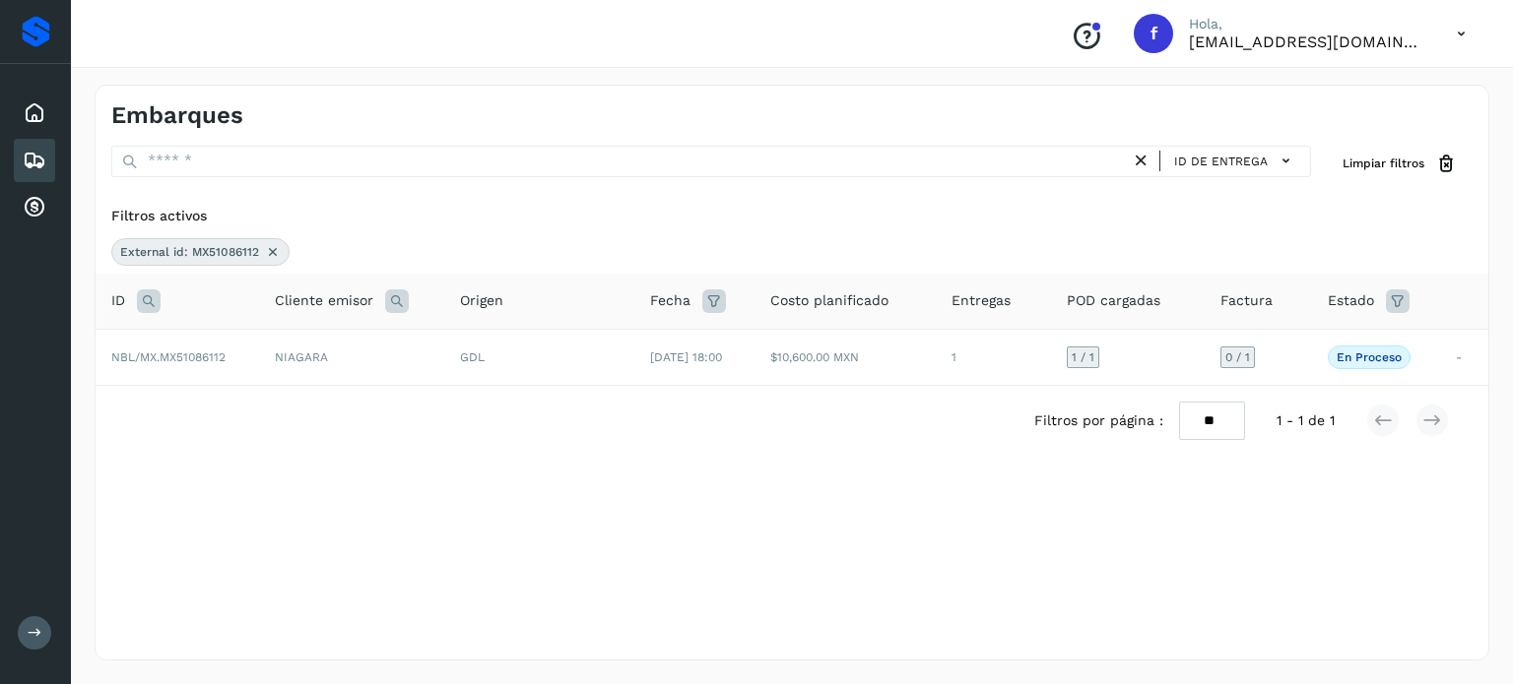
click at [150, 311] on icon at bounding box center [149, 302] width 24 height 24
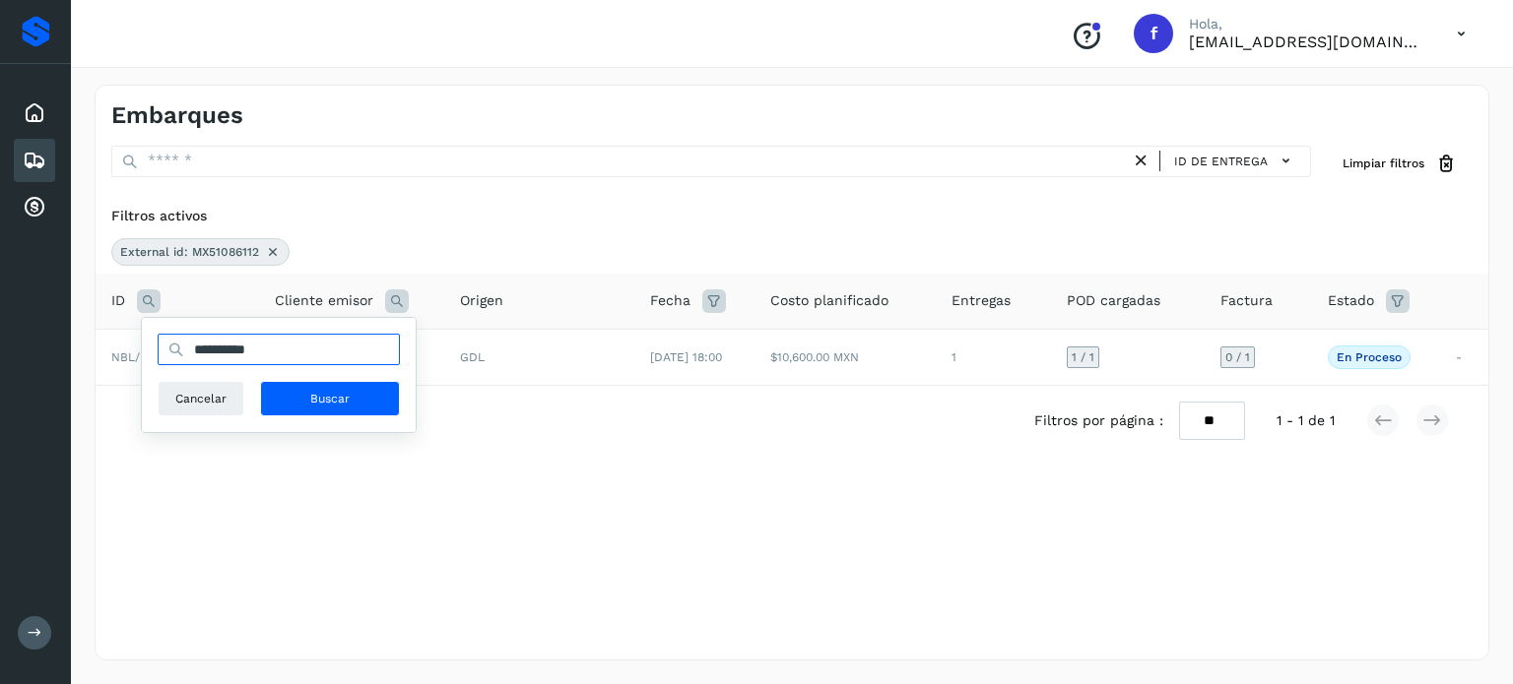
drag, startPoint x: 205, startPoint y: 344, endPoint x: 222, endPoint y: 345, distance: 16.8
click at [206, 344] on input "**********" at bounding box center [279, 350] width 242 height 32
click at [222, 345] on input "**********" at bounding box center [279, 350] width 242 height 32
paste input "text"
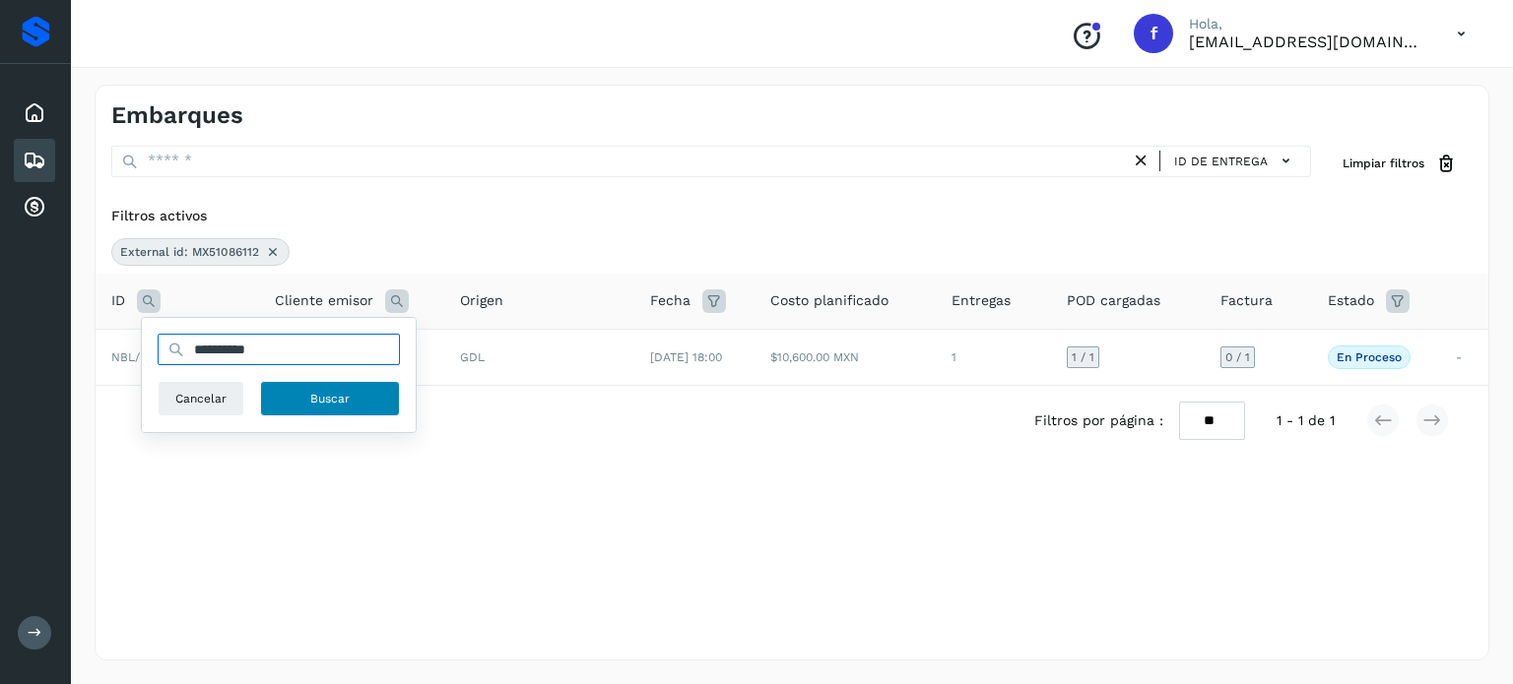
type input "**********"
click at [335, 396] on span "Buscar" at bounding box center [329, 399] width 39 height 18
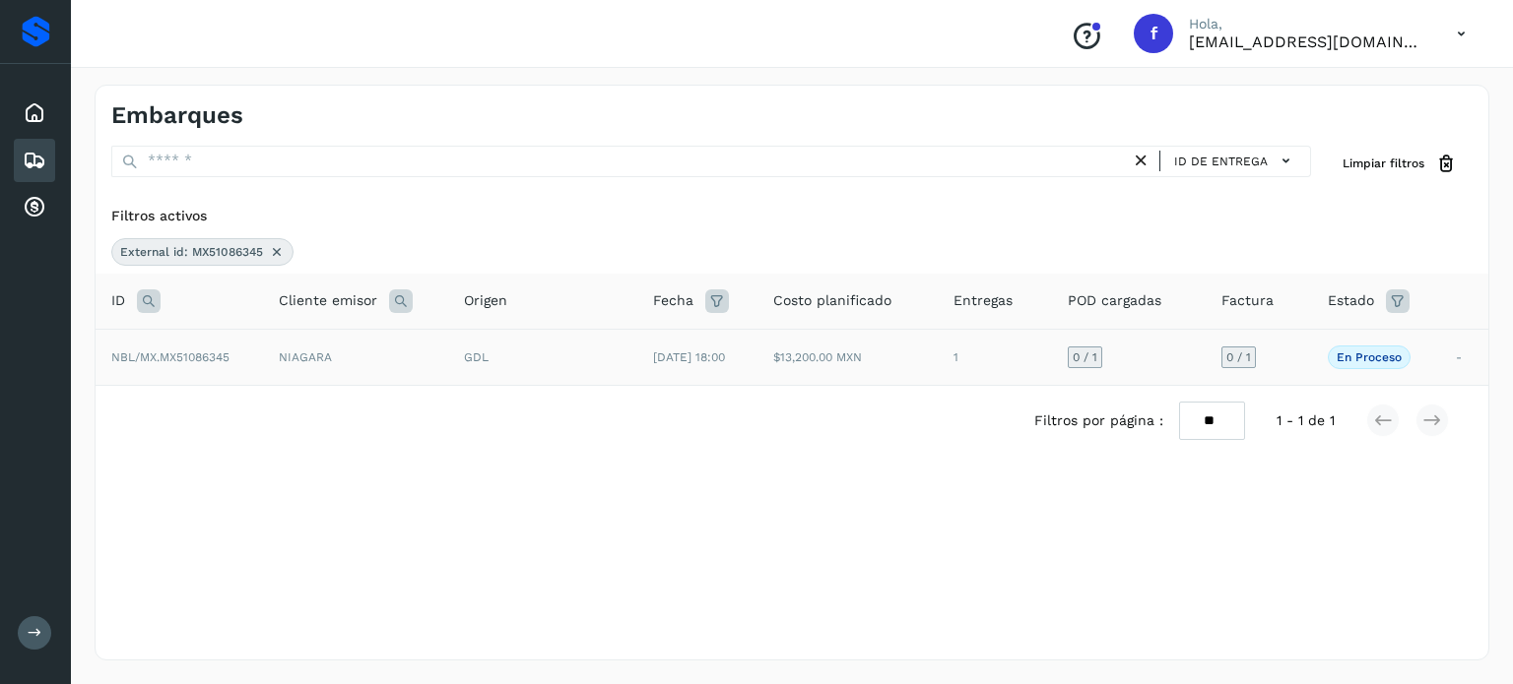
click at [638, 357] on td "[DATE] 18:00" at bounding box center [697, 357] width 120 height 56
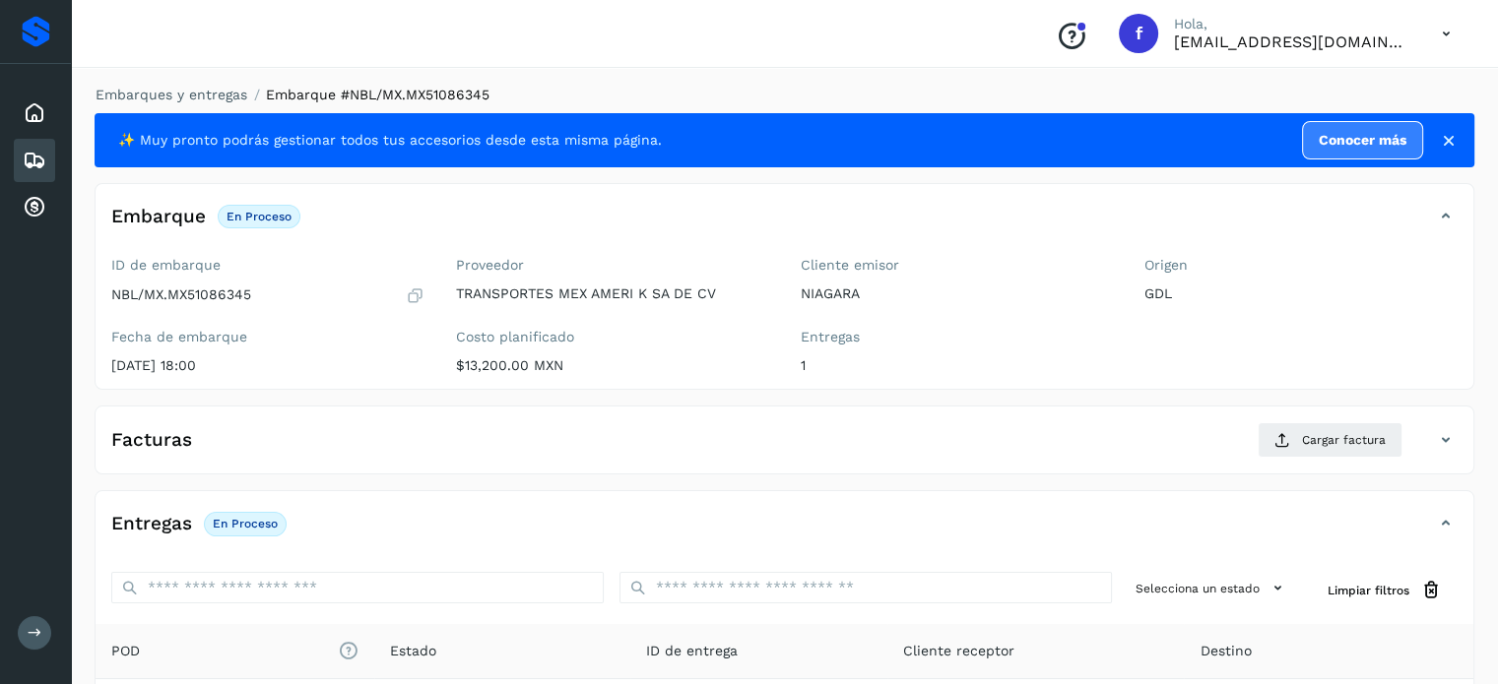
scroll to position [250, 0]
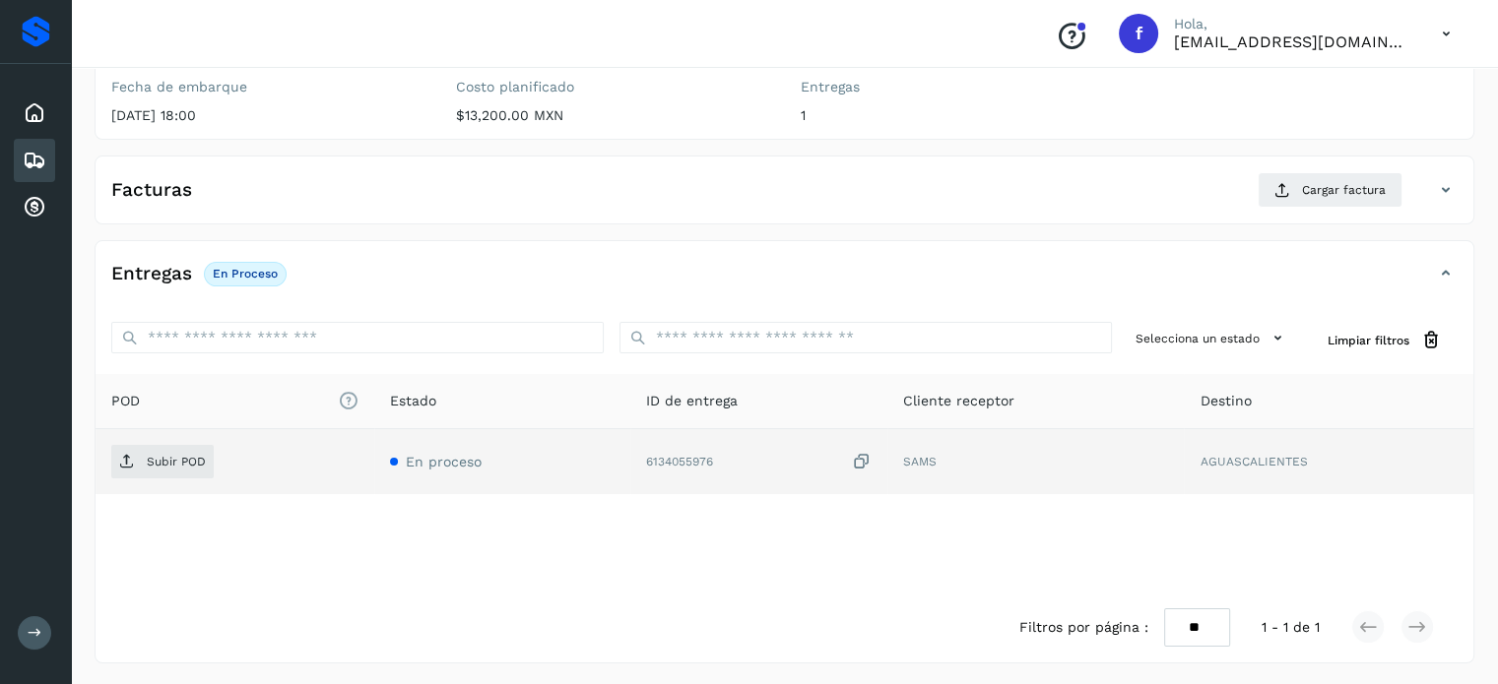
click at [871, 453] on icon at bounding box center [862, 462] width 20 height 21
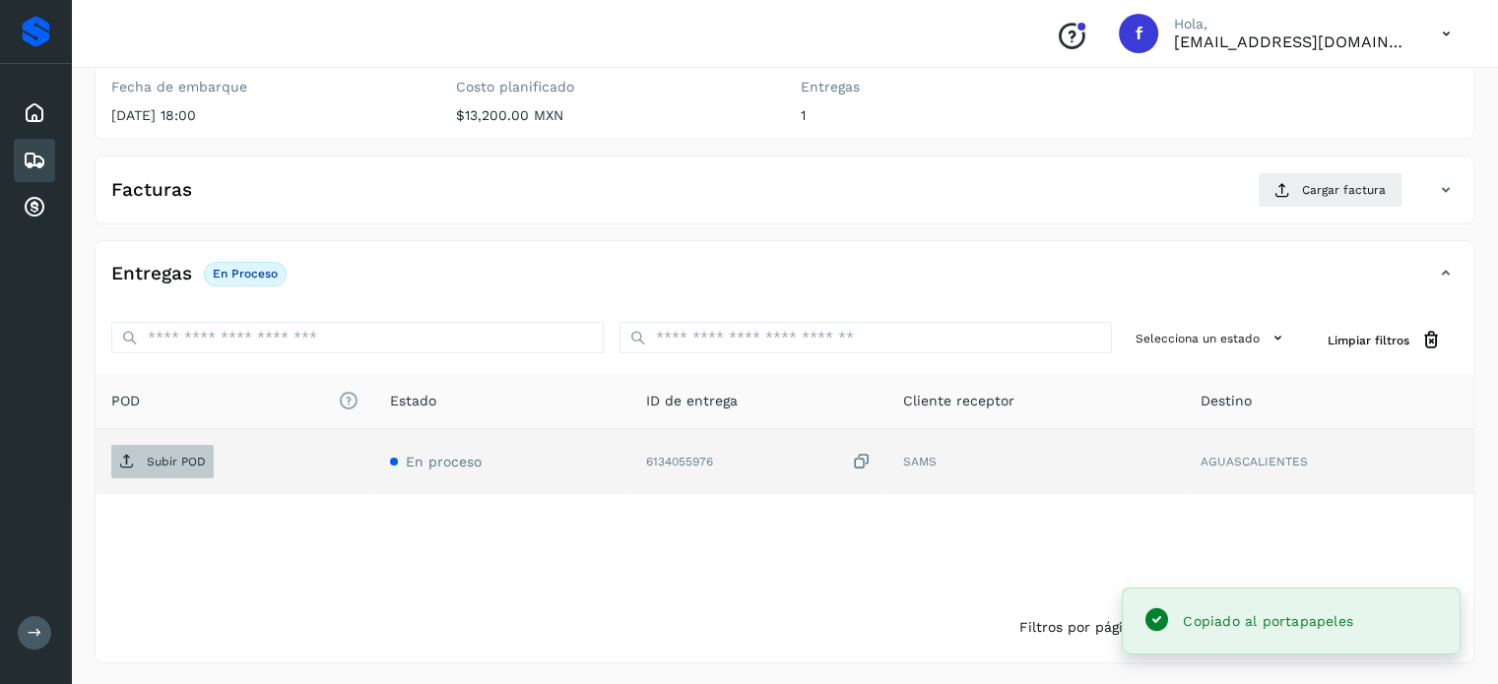
click at [172, 446] on span "Subir POD" at bounding box center [162, 462] width 102 height 32
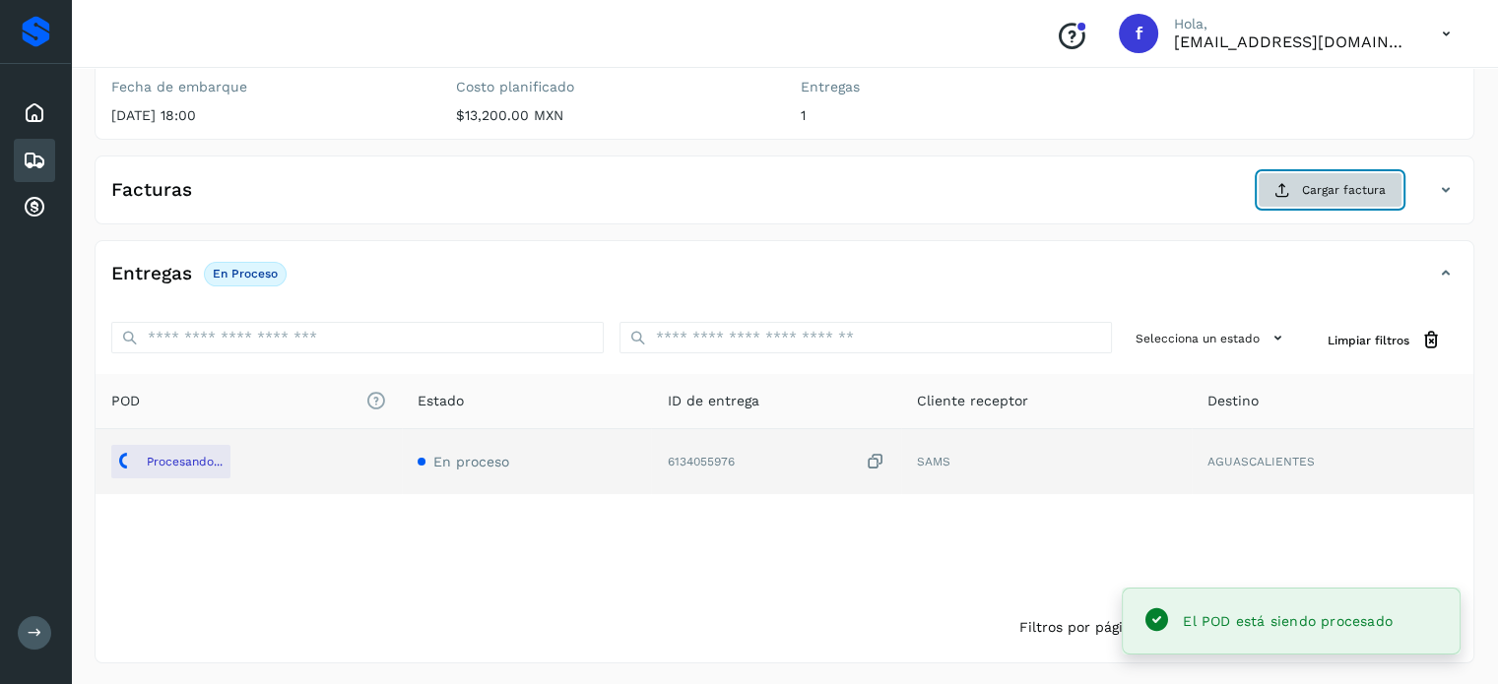
click at [1280, 187] on icon at bounding box center [1282, 190] width 16 height 16
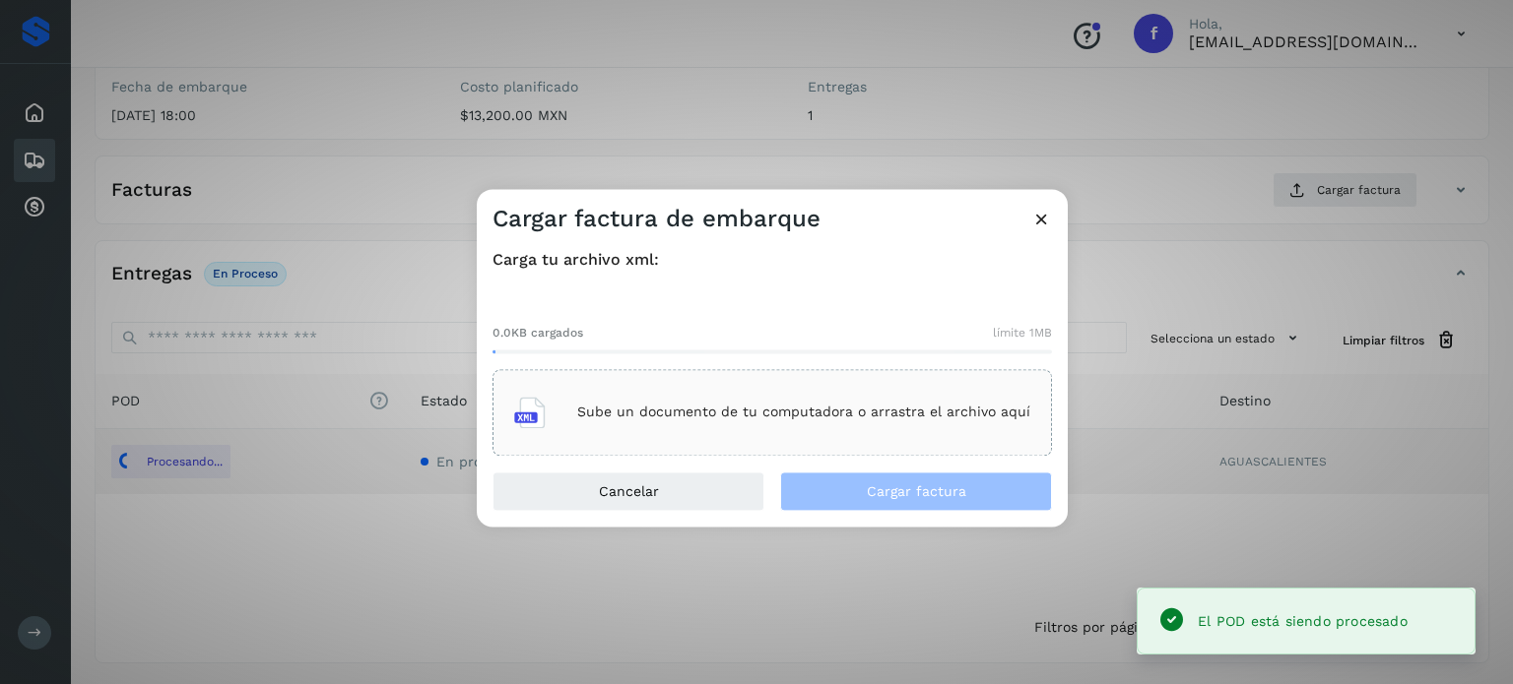
click at [886, 427] on div "Sube un documento de tu computadora o arrastra el archivo aquí" at bounding box center [772, 412] width 516 height 53
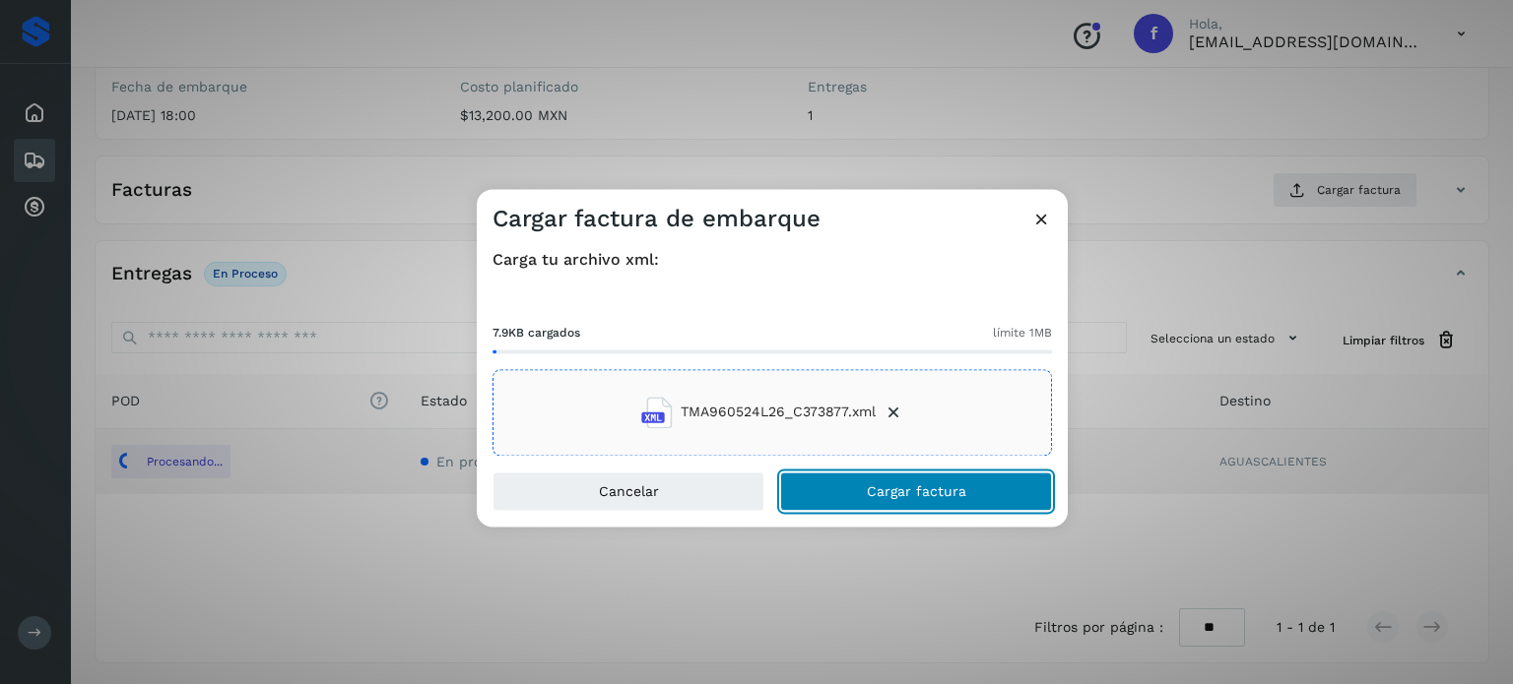
click at [890, 488] on span "Cargar factura" at bounding box center [916, 492] width 99 height 14
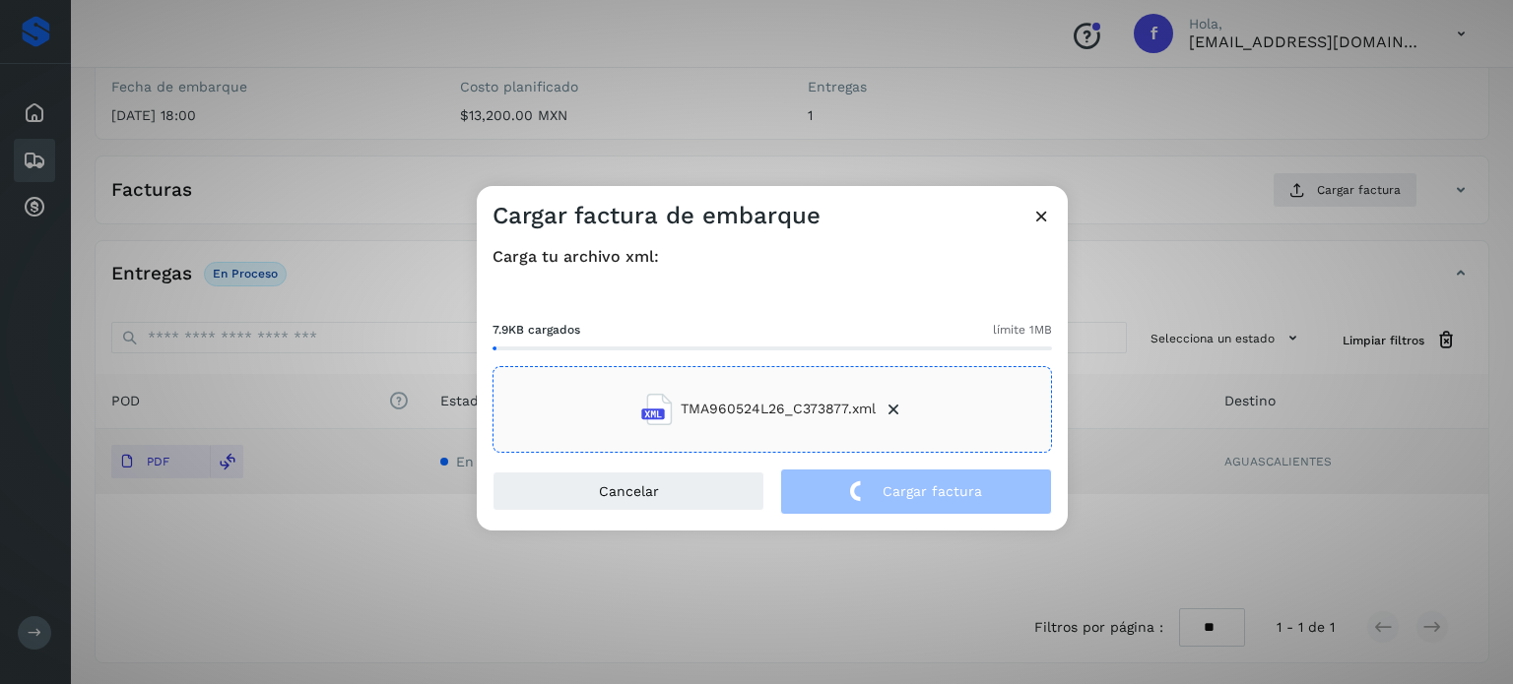
click at [289, 180] on div "Cargar factura de embarque Carga tu archivo xml: 7.9KB cargados límite 1MB TMA9…" at bounding box center [756, 342] width 1513 height 684
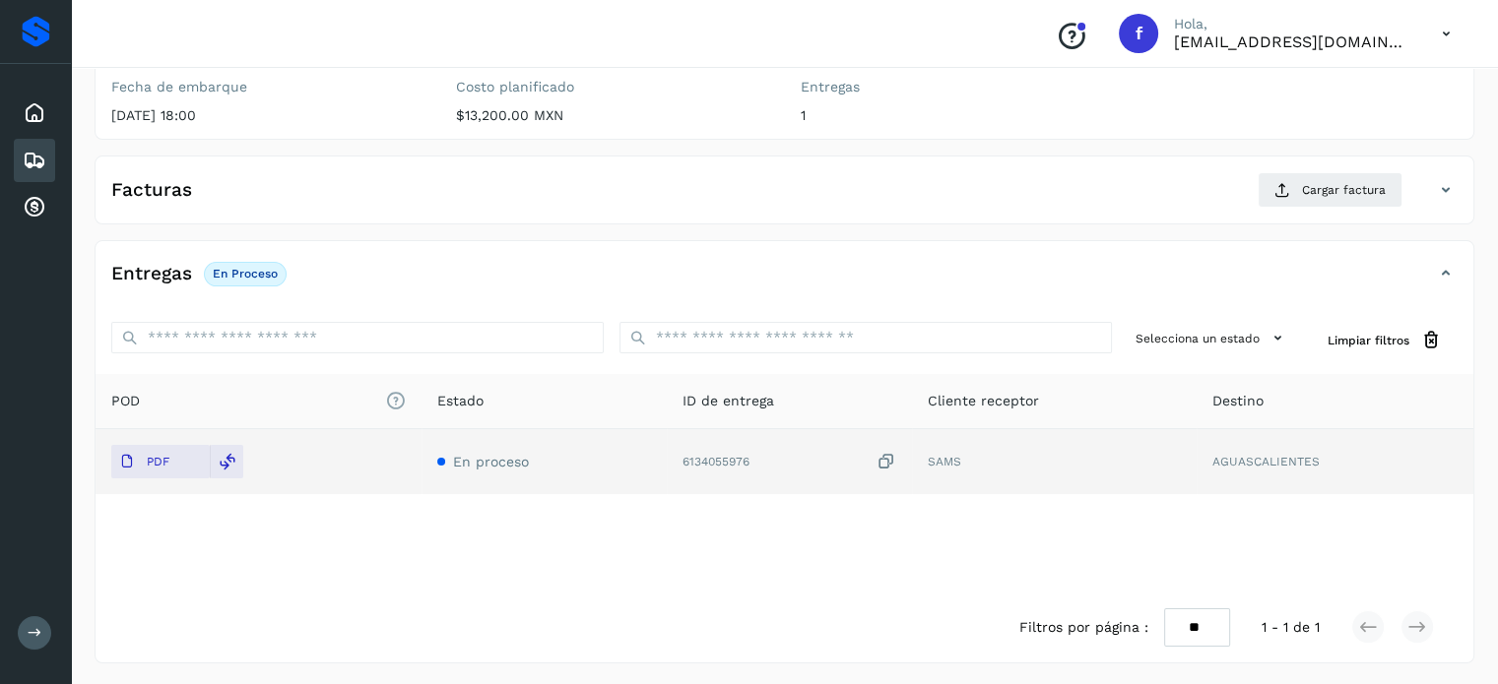
scroll to position [0, 0]
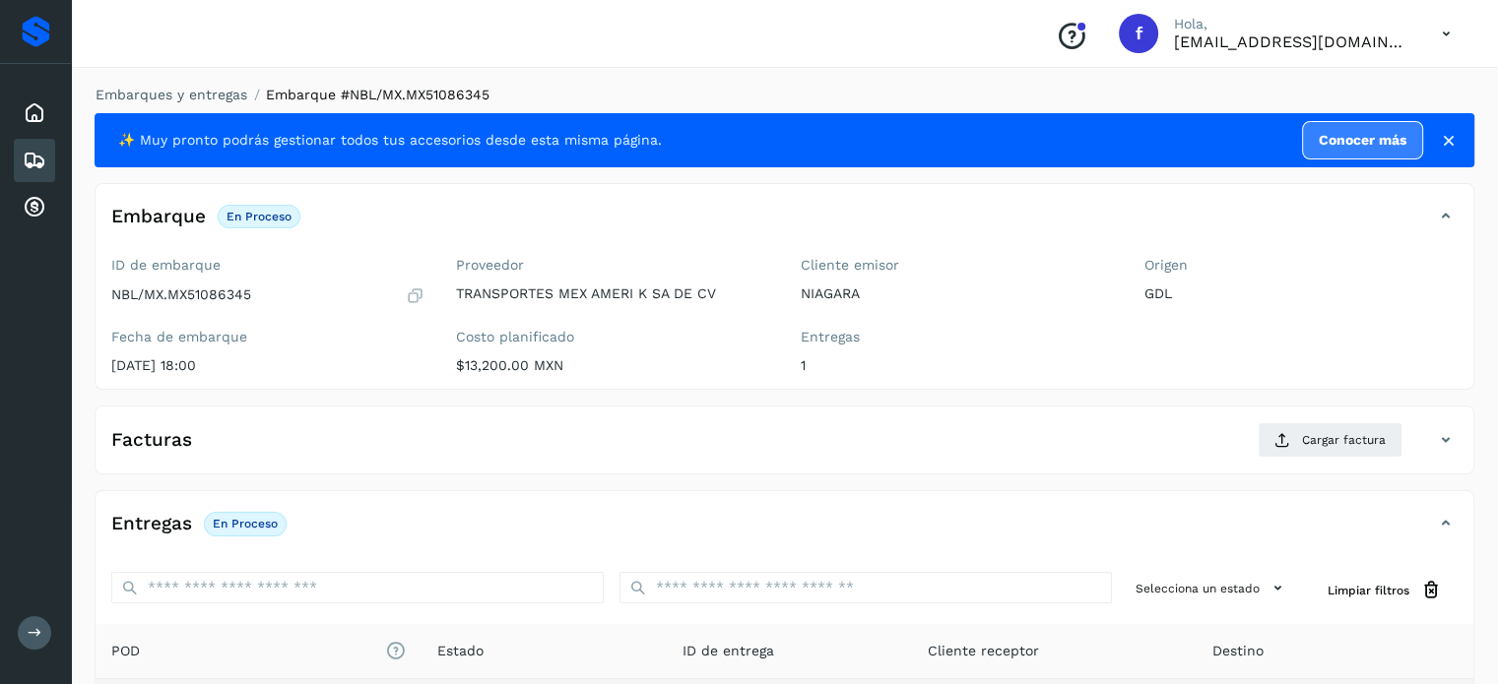
click at [208, 86] on li "Embarques y entregas" at bounding box center [165, 95] width 164 height 21
click at [204, 94] on link "Embarques y entregas" at bounding box center [172, 95] width 152 height 16
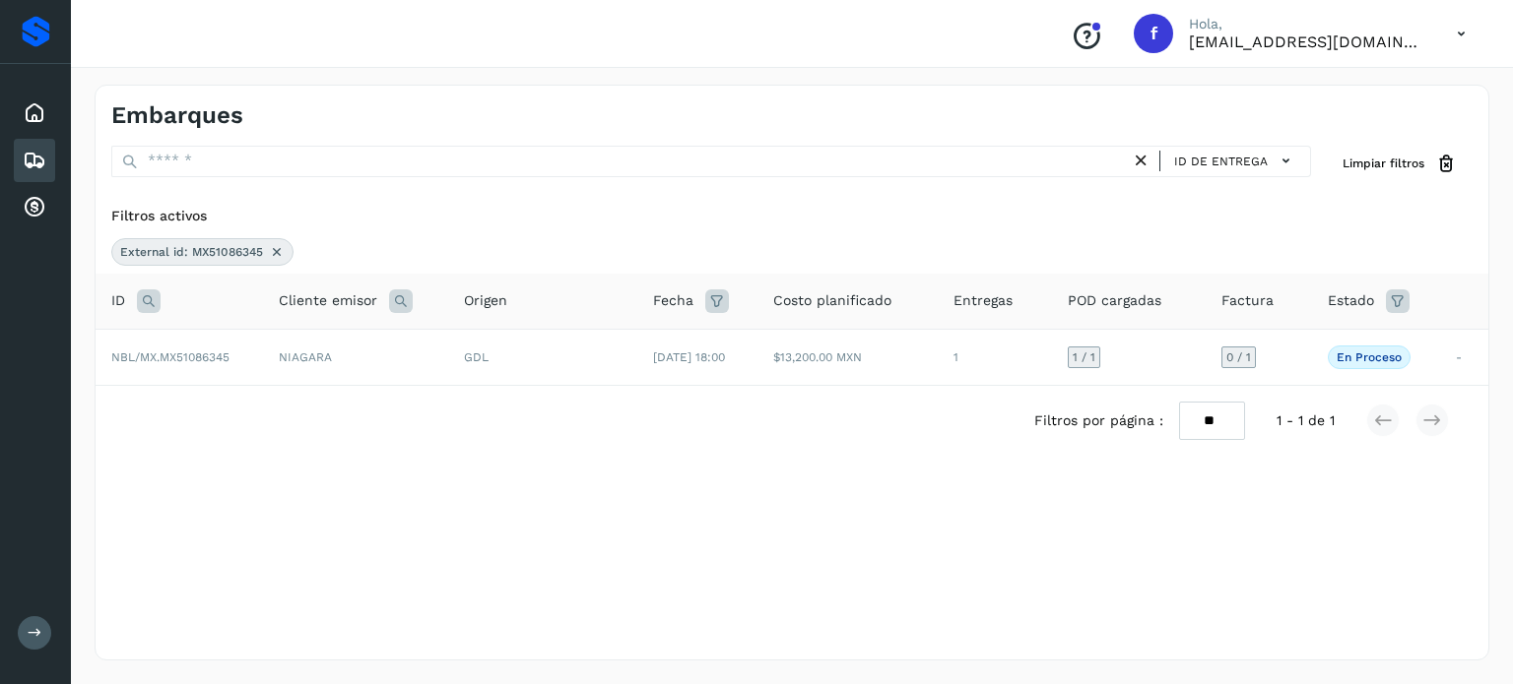
click at [154, 292] on icon at bounding box center [149, 302] width 24 height 24
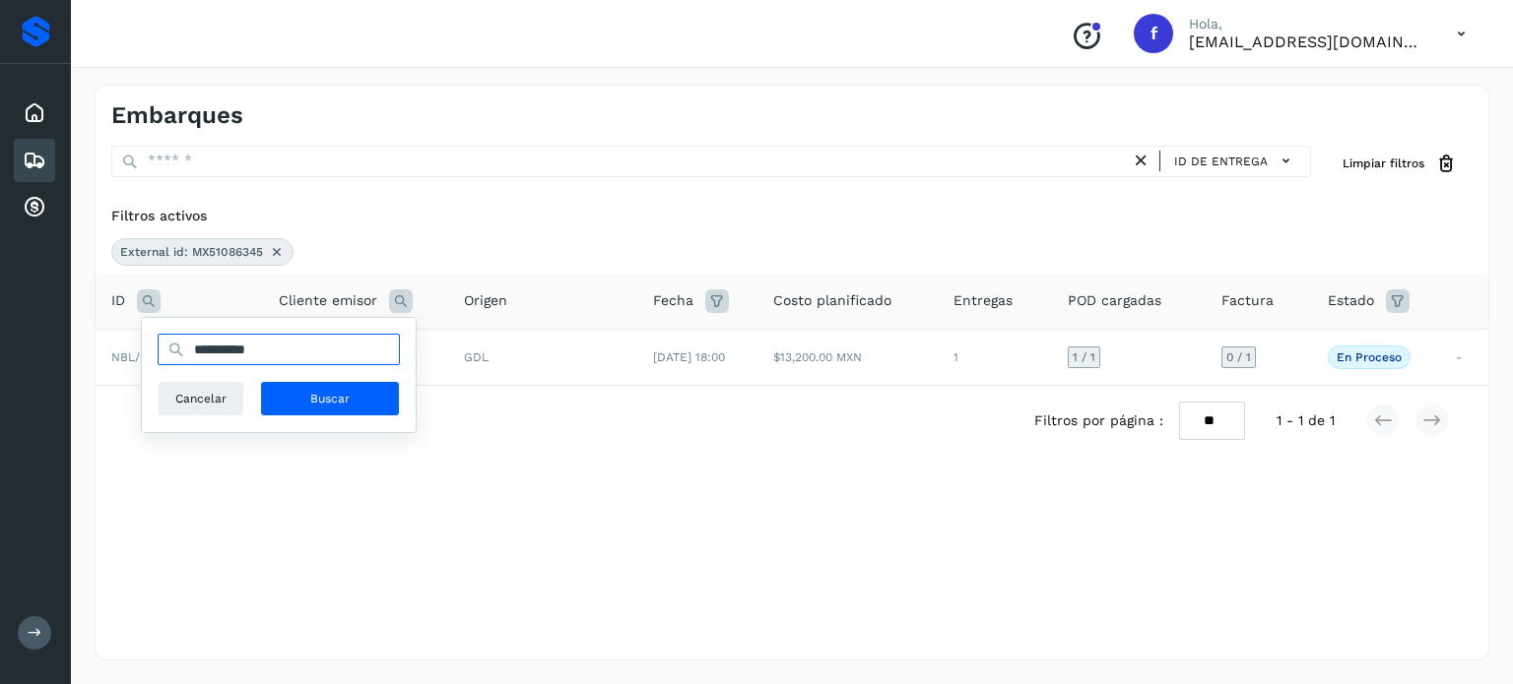
click at [215, 335] on input "**********" at bounding box center [279, 350] width 242 height 32
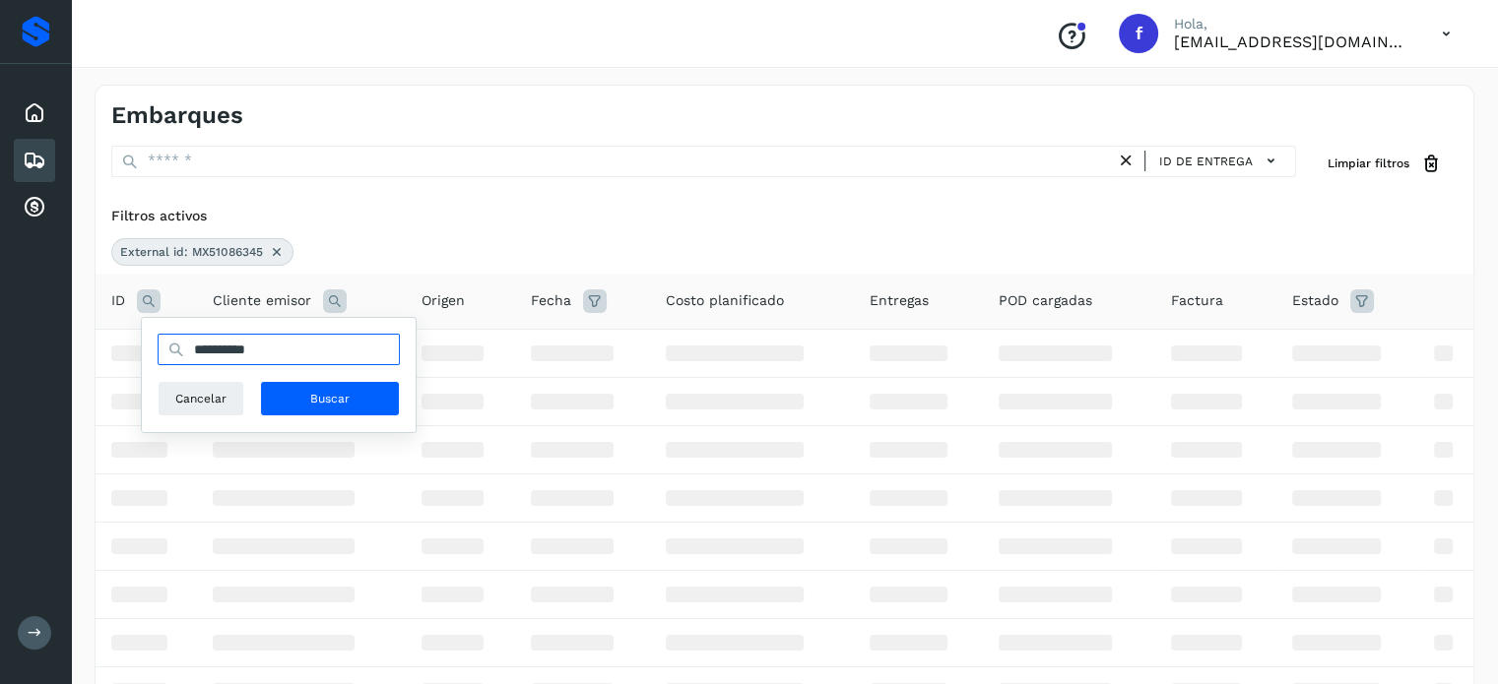
click at [229, 336] on input "**********" at bounding box center [279, 350] width 242 height 32
click at [236, 345] on input "**********" at bounding box center [279, 350] width 242 height 32
paste input "text"
type input "**********"
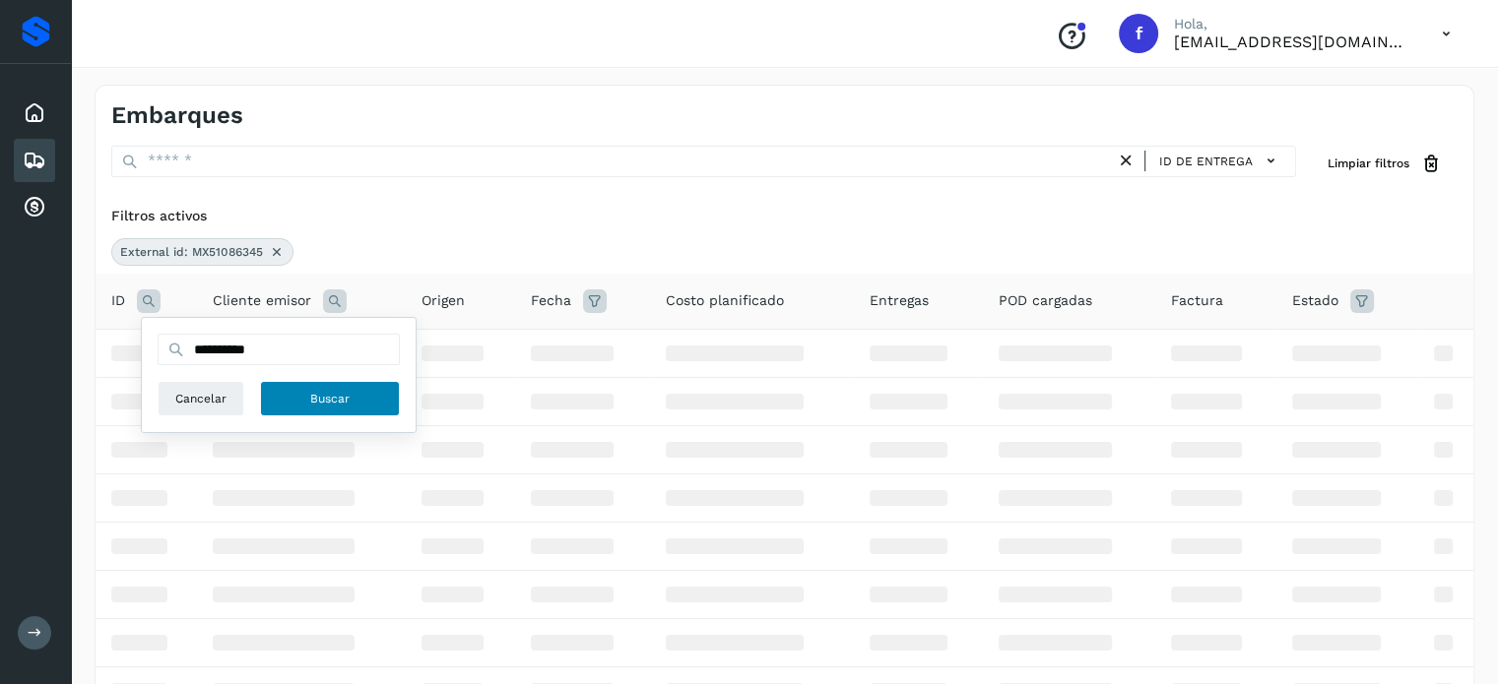
click at [331, 393] on span "Buscar" at bounding box center [329, 399] width 39 height 18
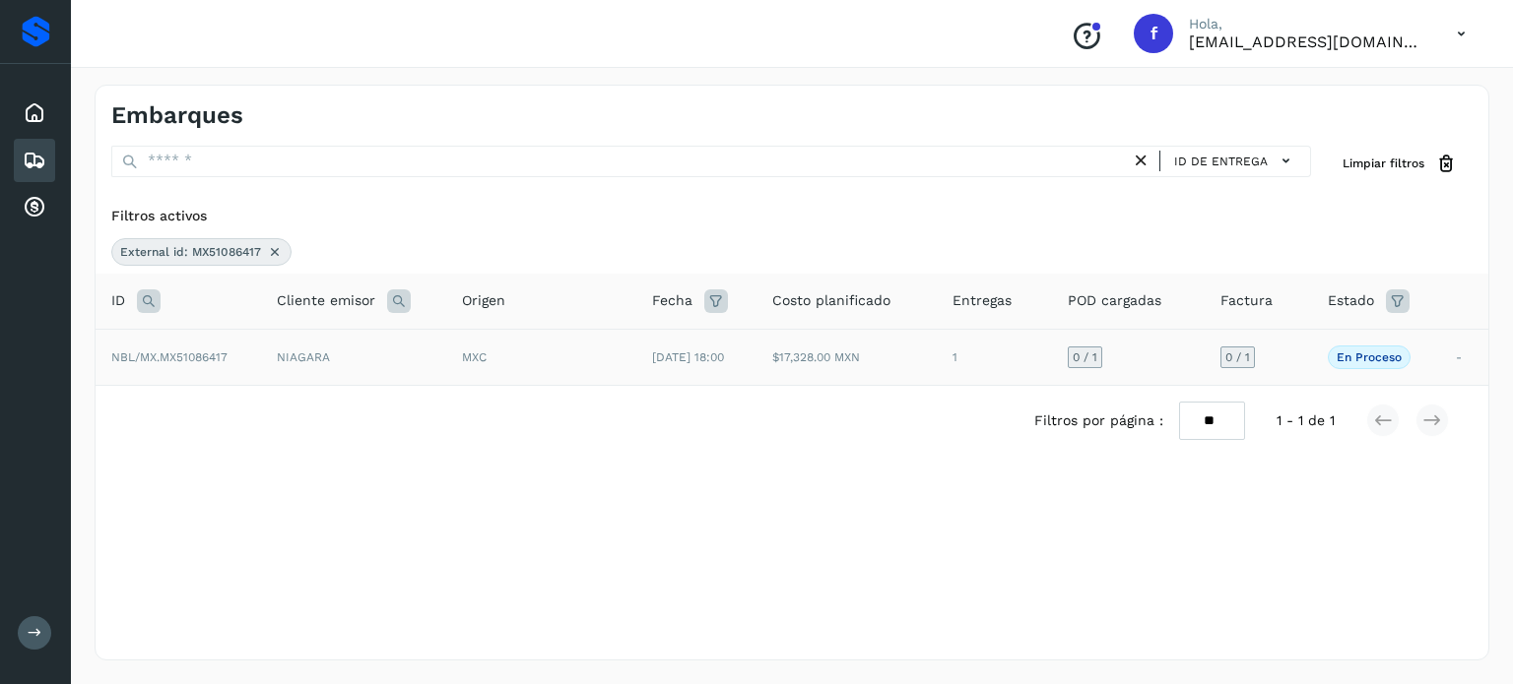
click at [335, 358] on td "NIAGARA" at bounding box center [353, 357] width 185 height 56
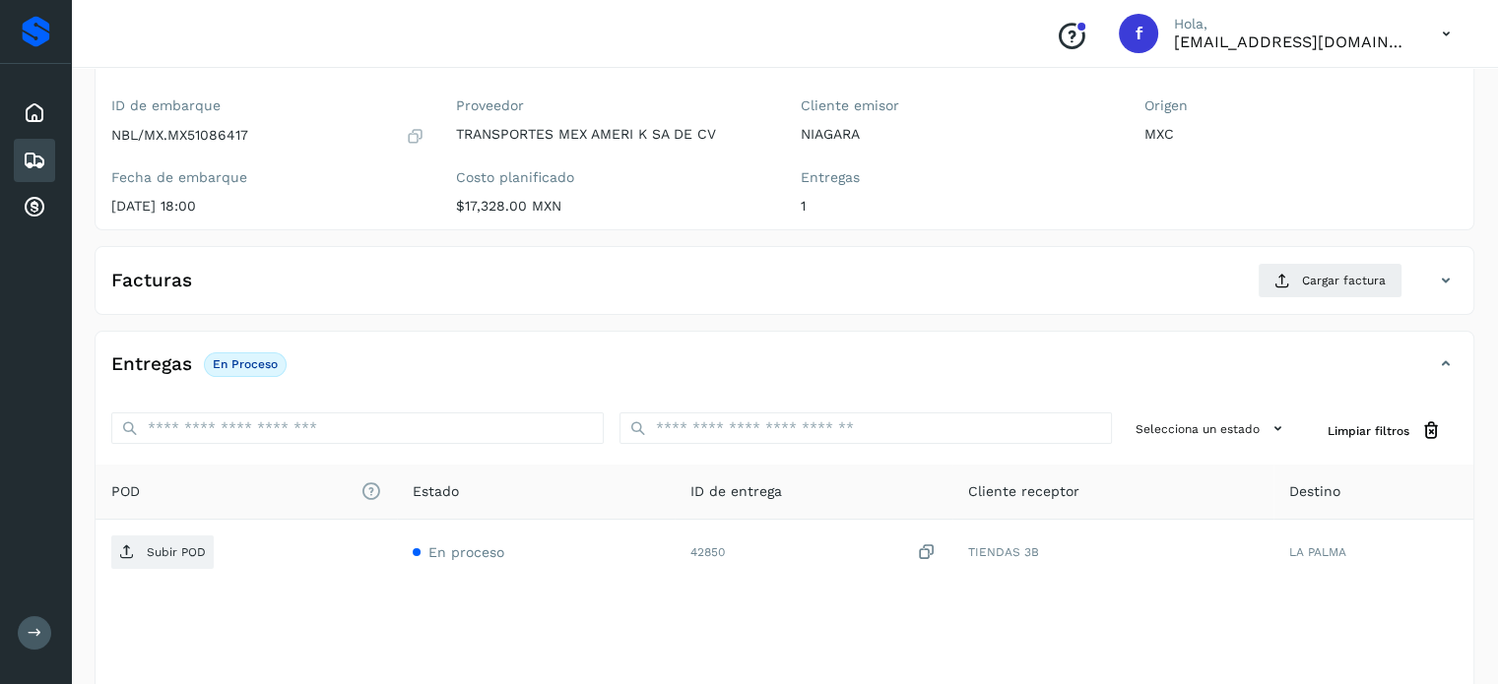
scroll to position [250, 0]
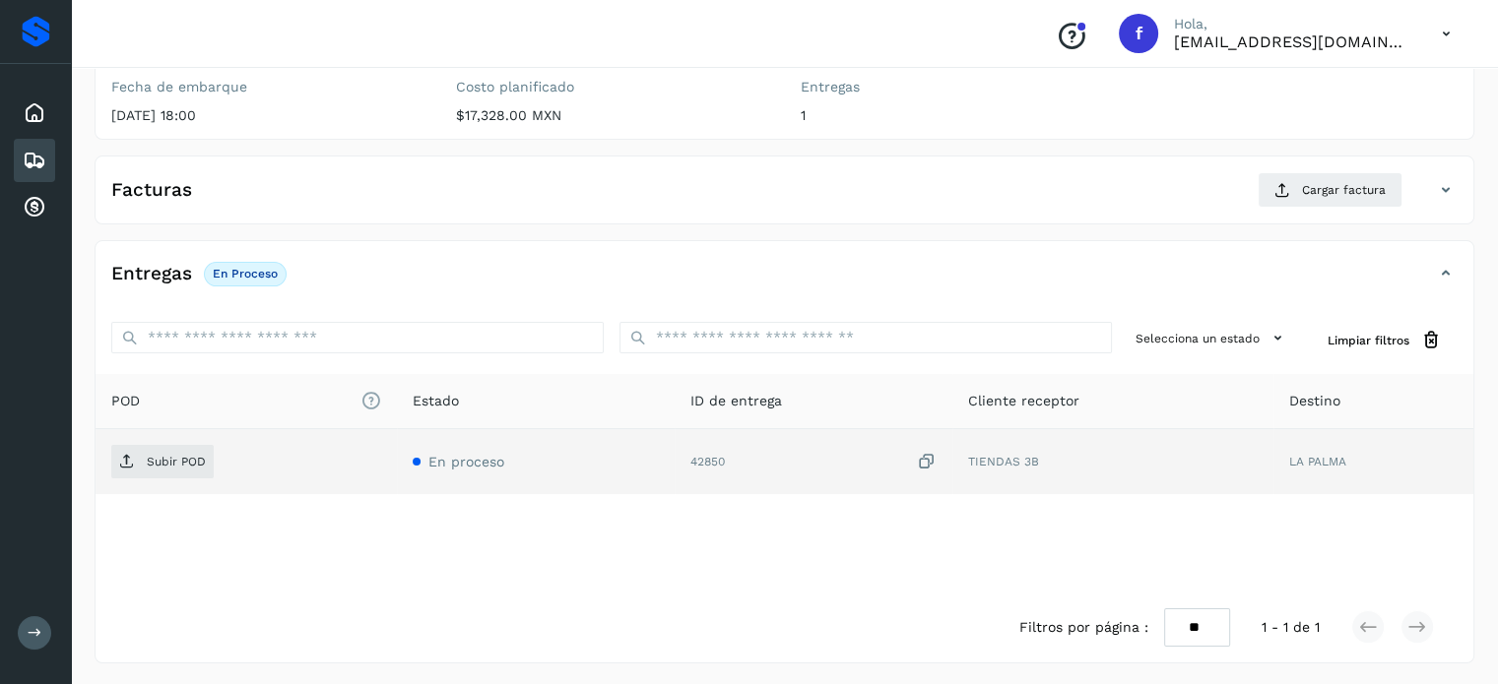
click at [924, 457] on icon at bounding box center [927, 462] width 20 height 21
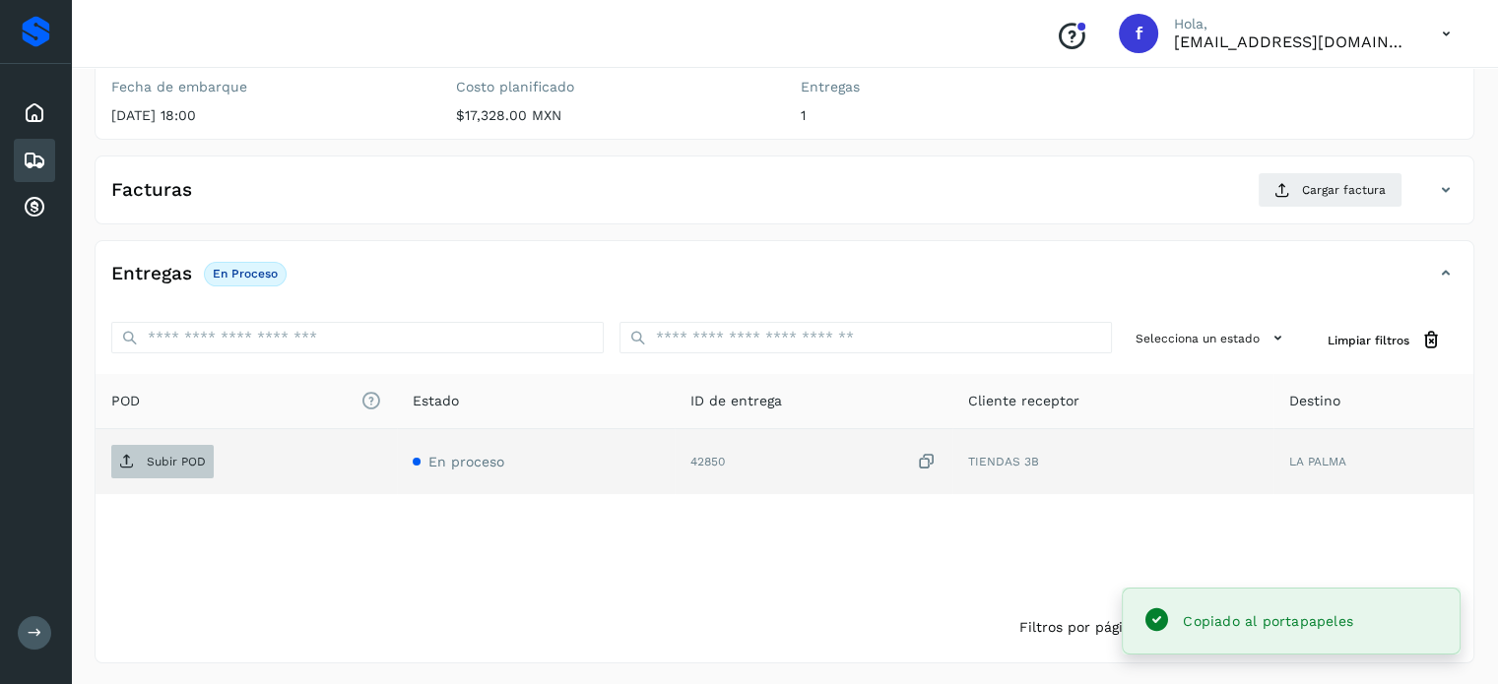
click at [170, 468] on span "Subir POD" at bounding box center [162, 462] width 102 height 32
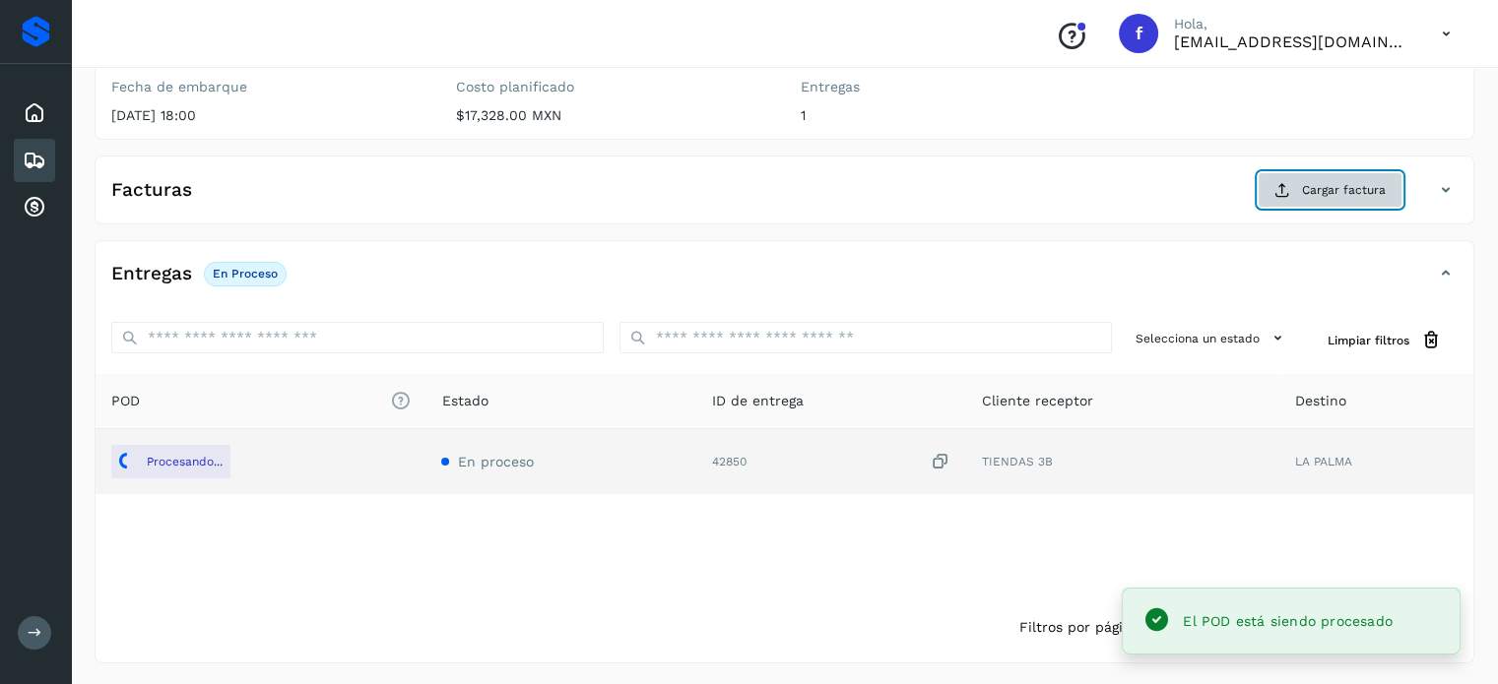
click at [1332, 192] on span "Cargar factura" at bounding box center [1344, 190] width 84 height 18
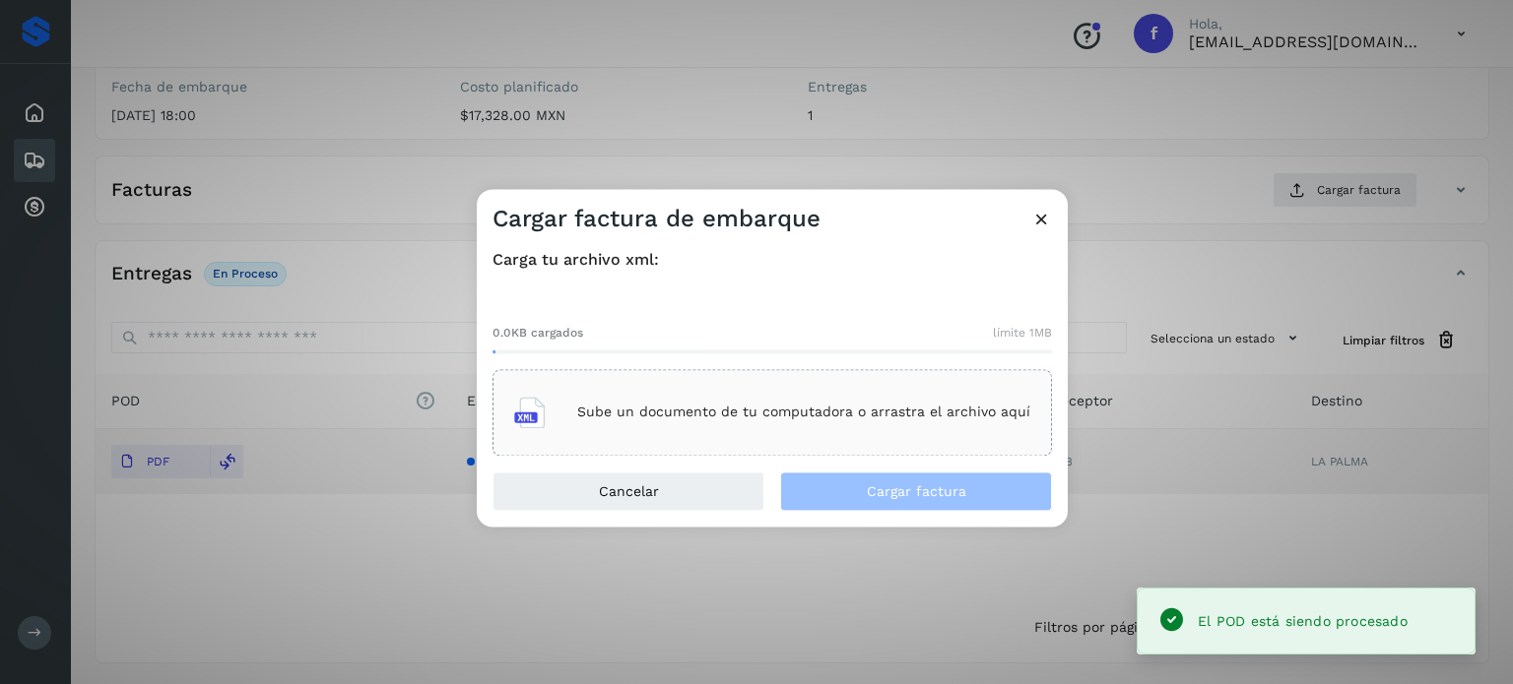
click at [866, 403] on div "Sube un documento de tu computadora o arrastra el archivo aquí" at bounding box center [772, 412] width 516 height 53
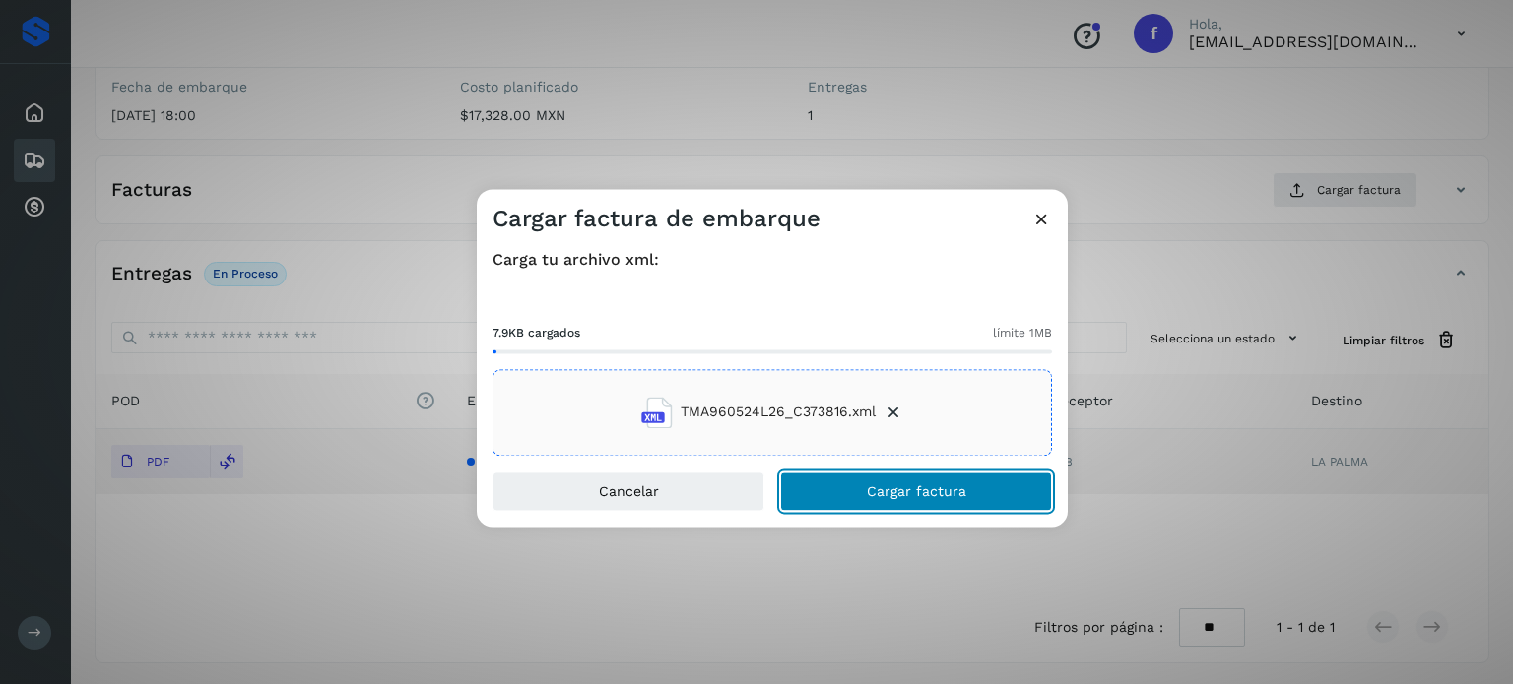
drag, startPoint x: 848, startPoint y: 491, endPoint x: 875, endPoint y: 405, distance: 90.7
click at [854, 491] on button "Cargar factura" at bounding box center [916, 491] width 272 height 39
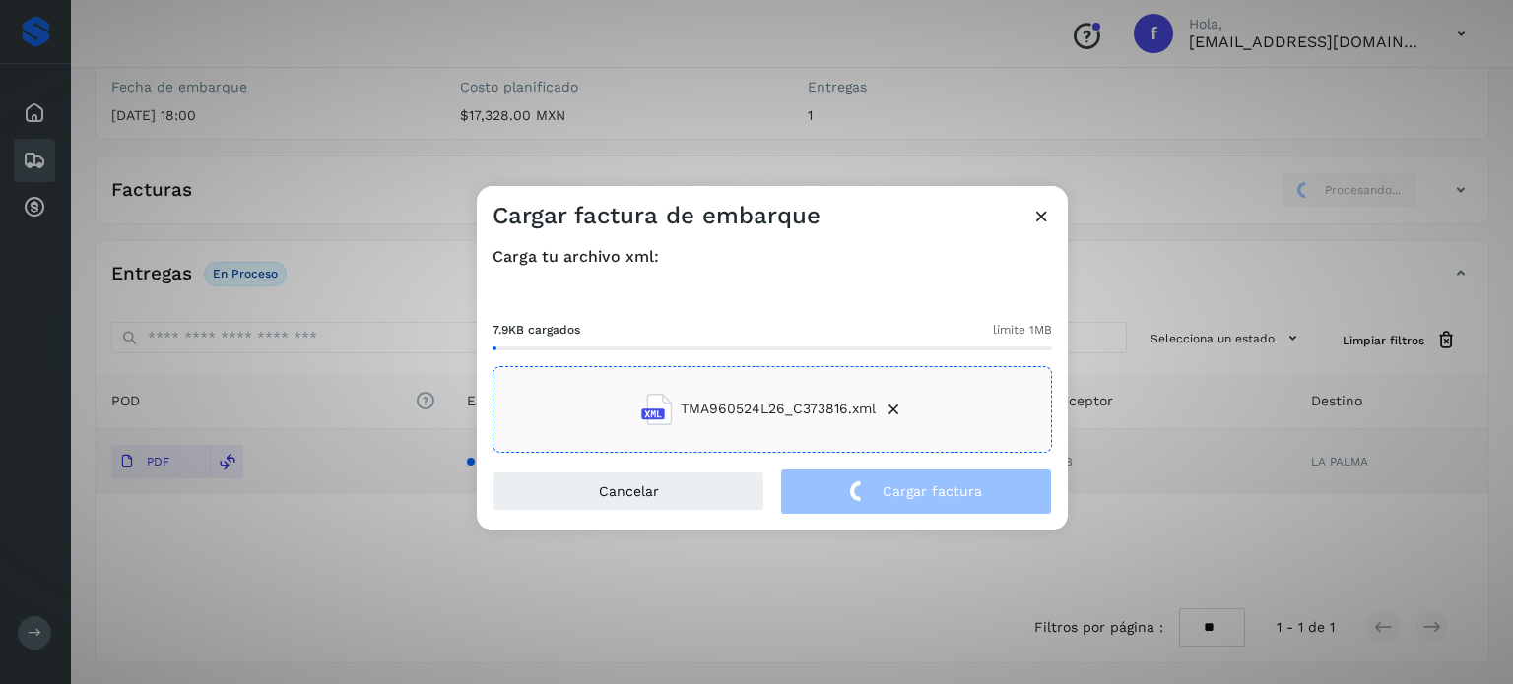
click at [398, 190] on div "Cargar factura de embarque Carga tu archivo xml: 7.9KB cargados límite 1MB TMA9…" at bounding box center [756, 342] width 1513 height 684
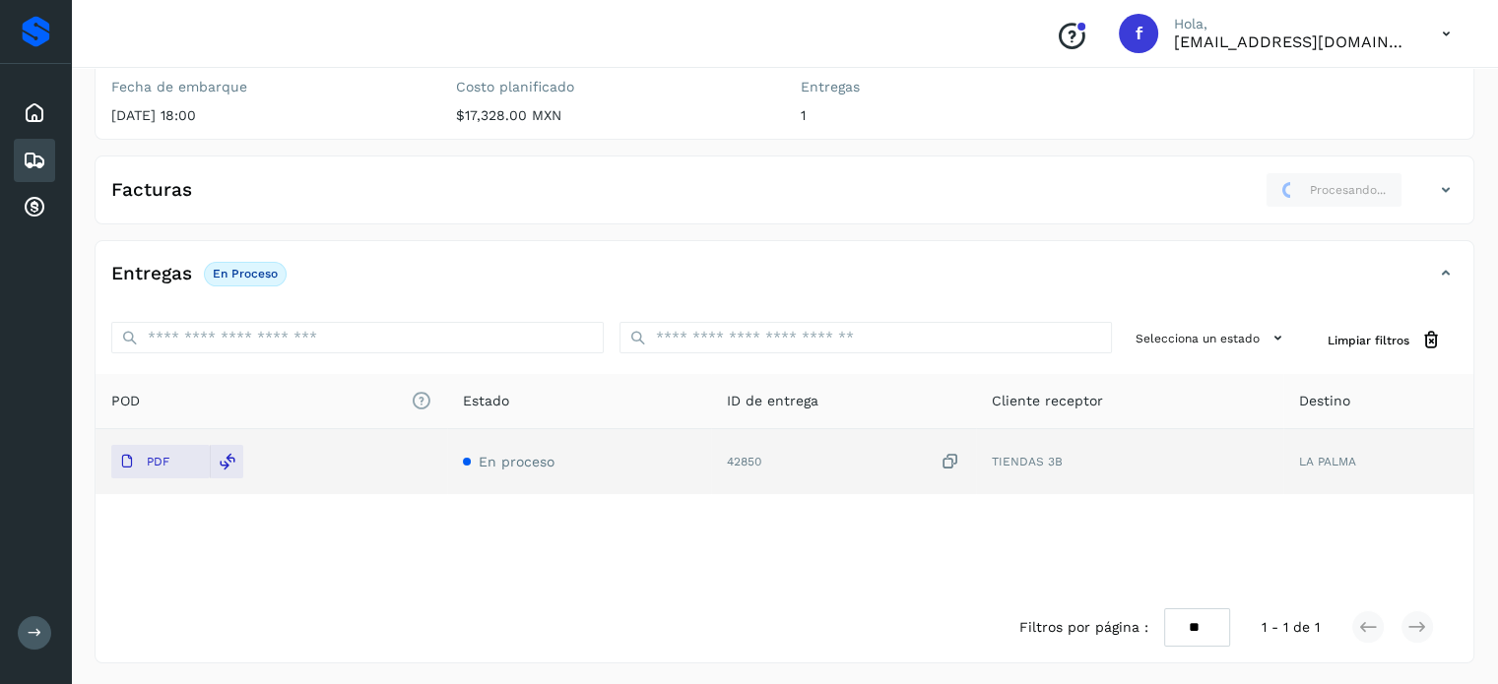
scroll to position [0, 0]
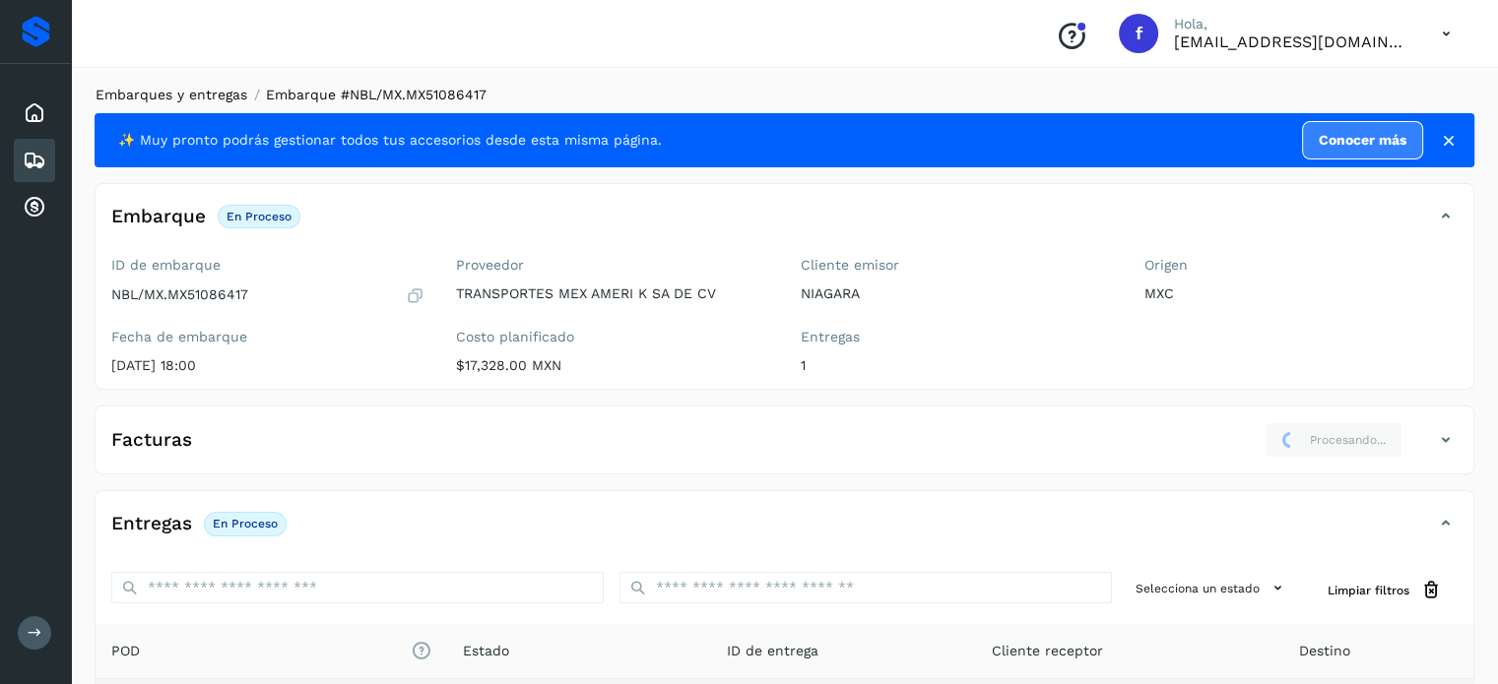
click at [197, 89] on link "Embarques y entregas" at bounding box center [172, 95] width 152 height 16
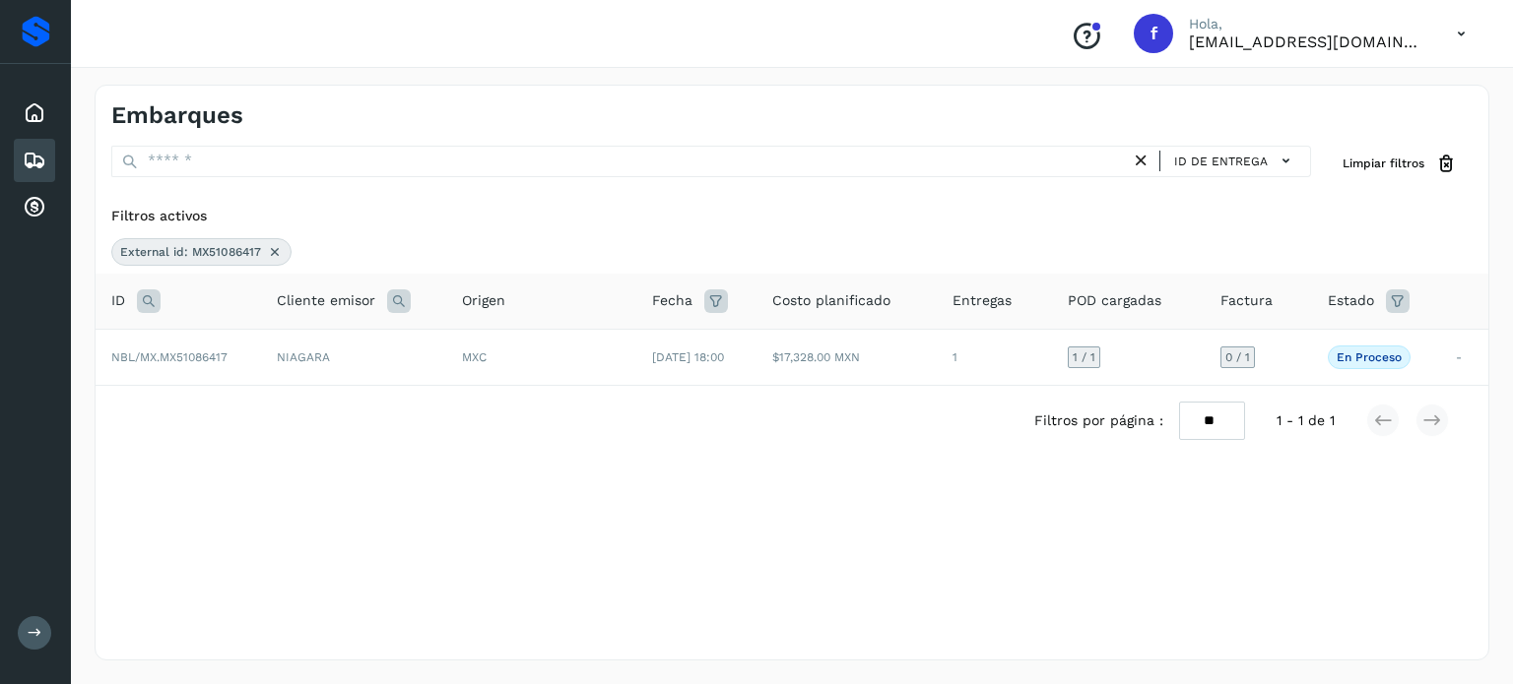
click at [155, 297] on icon at bounding box center [149, 302] width 24 height 24
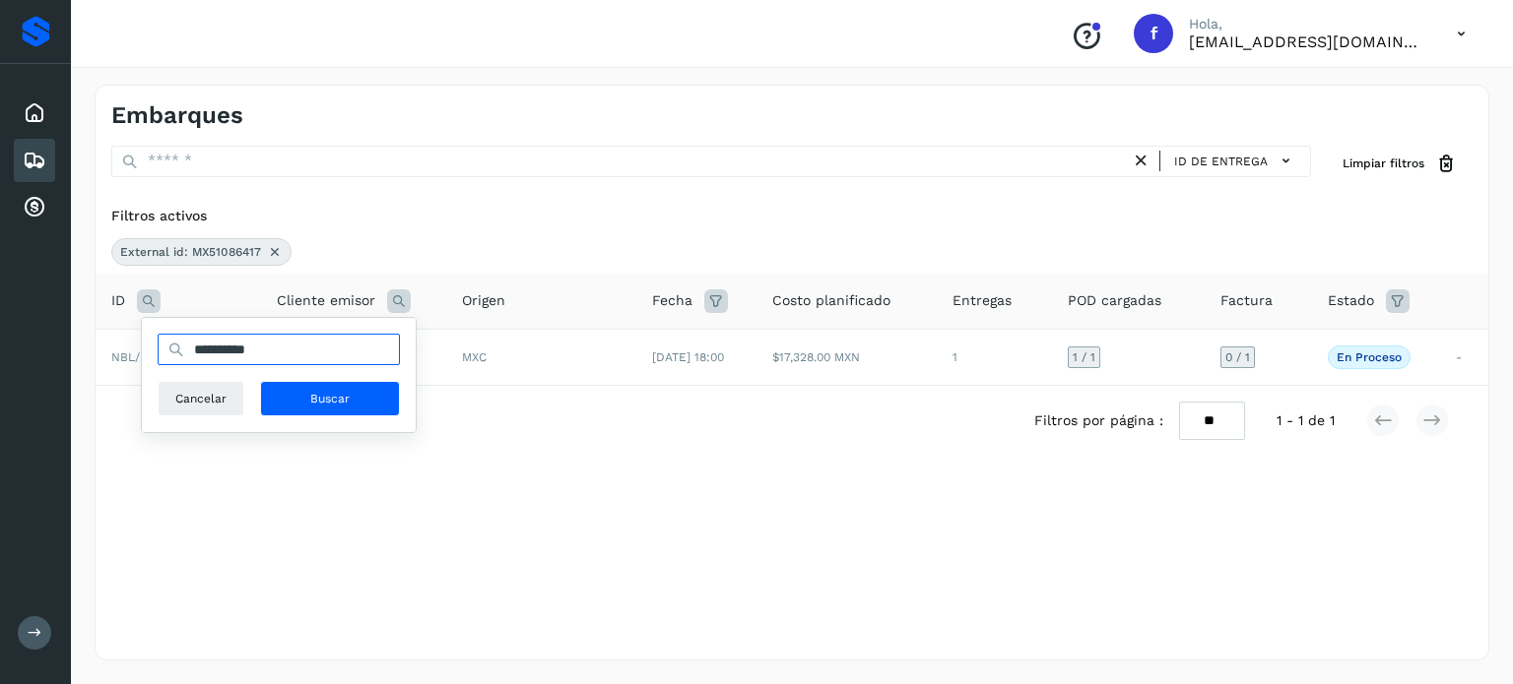
click at [228, 342] on input "**********" at bounding box center [279, 350] width 242 height 32
drag, startPoint x: 228, startPoint y: 342, endPoint x: 353, endPoint y: 354, distance: 124.6
click at [244, 342] on input "**********" at bounding box center [279, 350] width 242 height 32
click at [215, 347] on input "**********" at bounding box center [279, 350] width 242 height 32
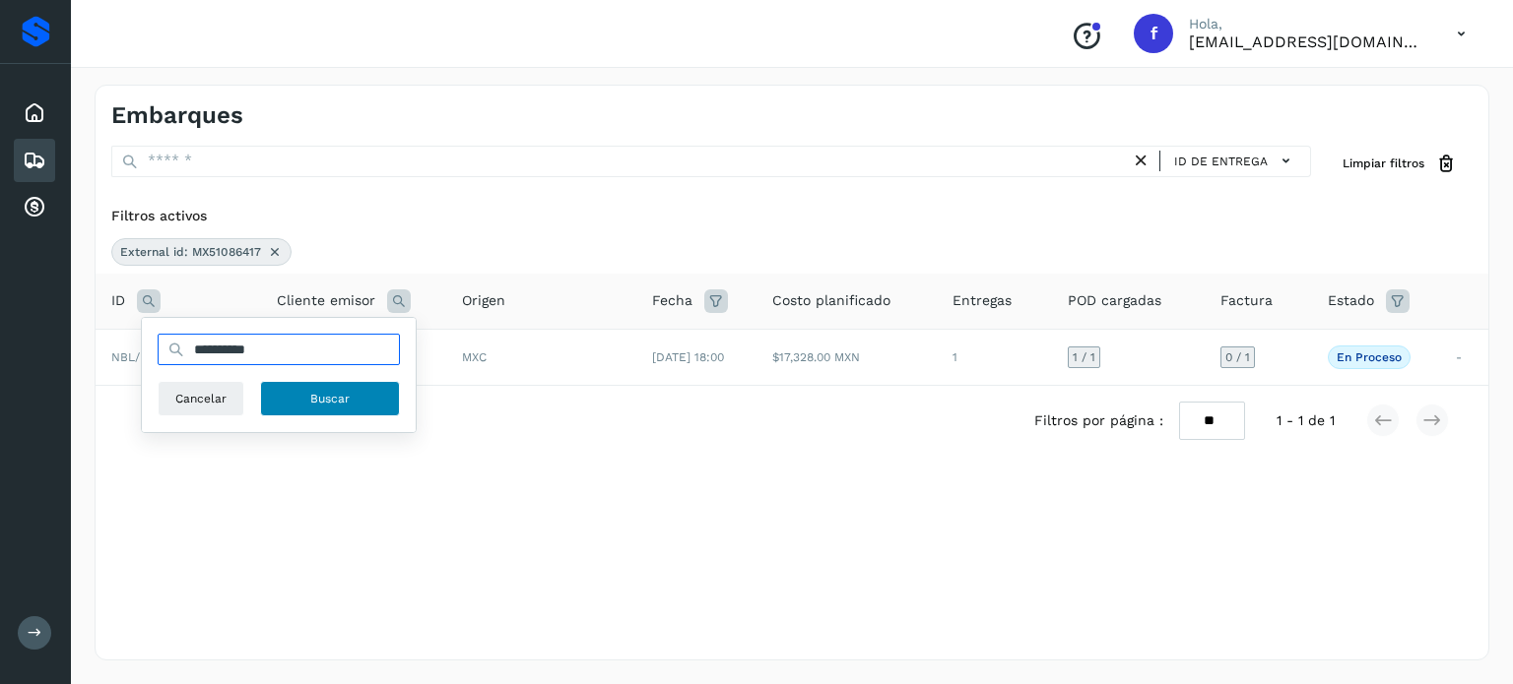
paste input "text"
type input "**********"
click at [319, 394] on span "Buscar" at bounding box center [329, 399] width 39 height 18
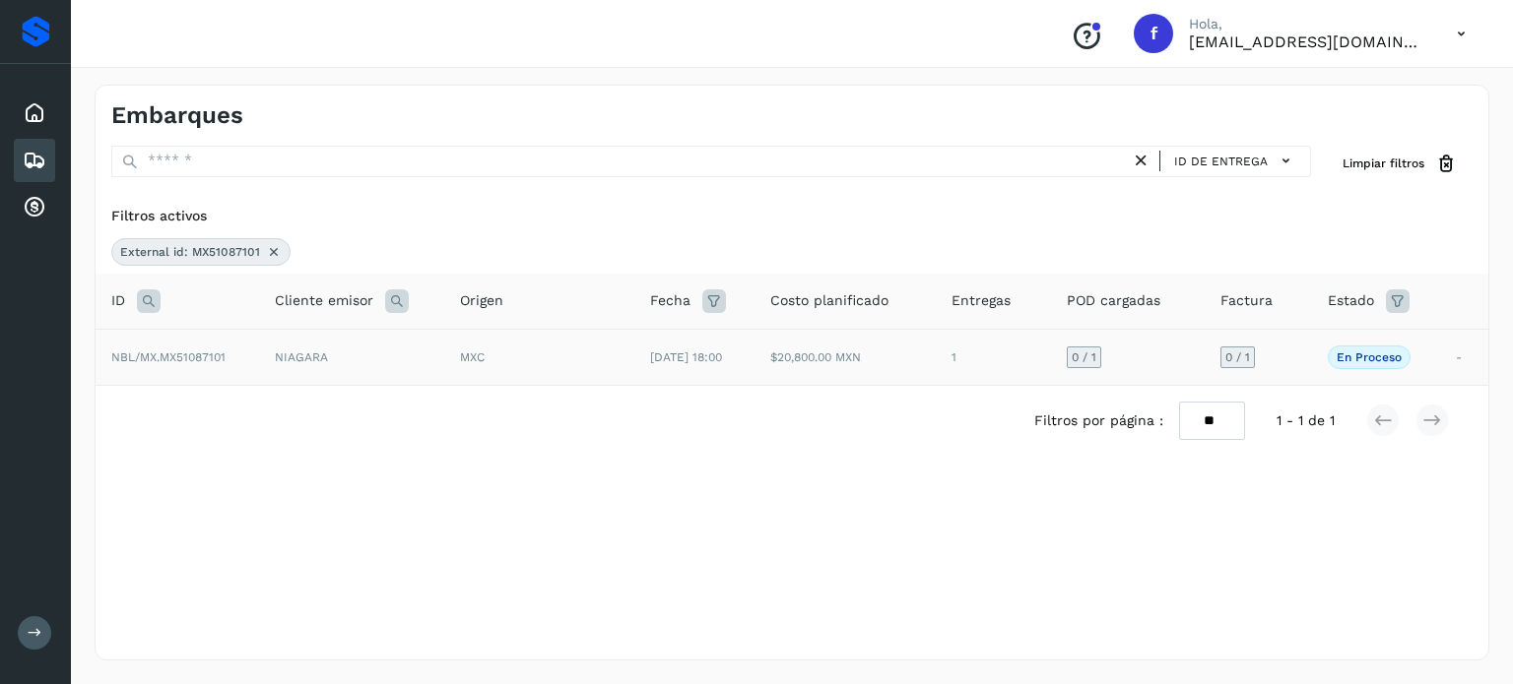
click at [791, 369] on td "$20,800.00 MXN" at bounding box center [844, 357] width 181 height 56
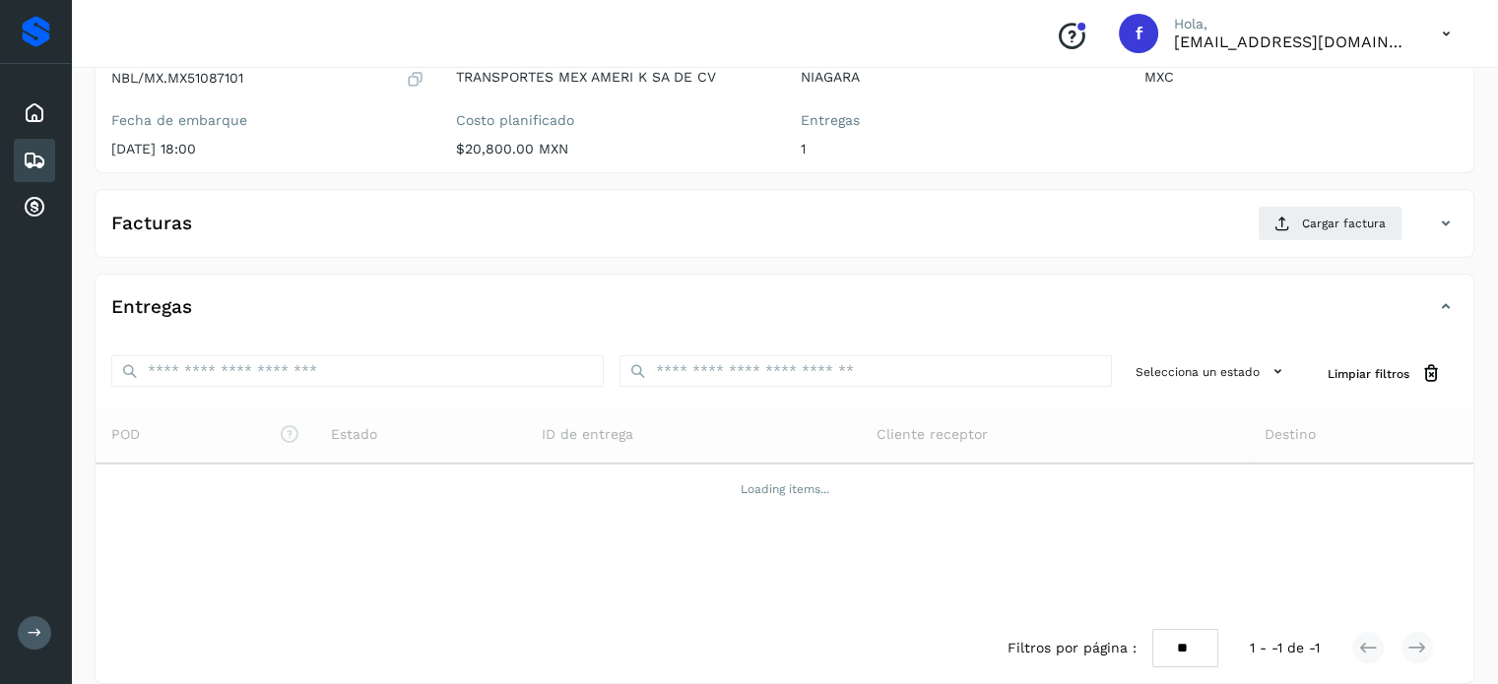
scroll to position [237, 0]
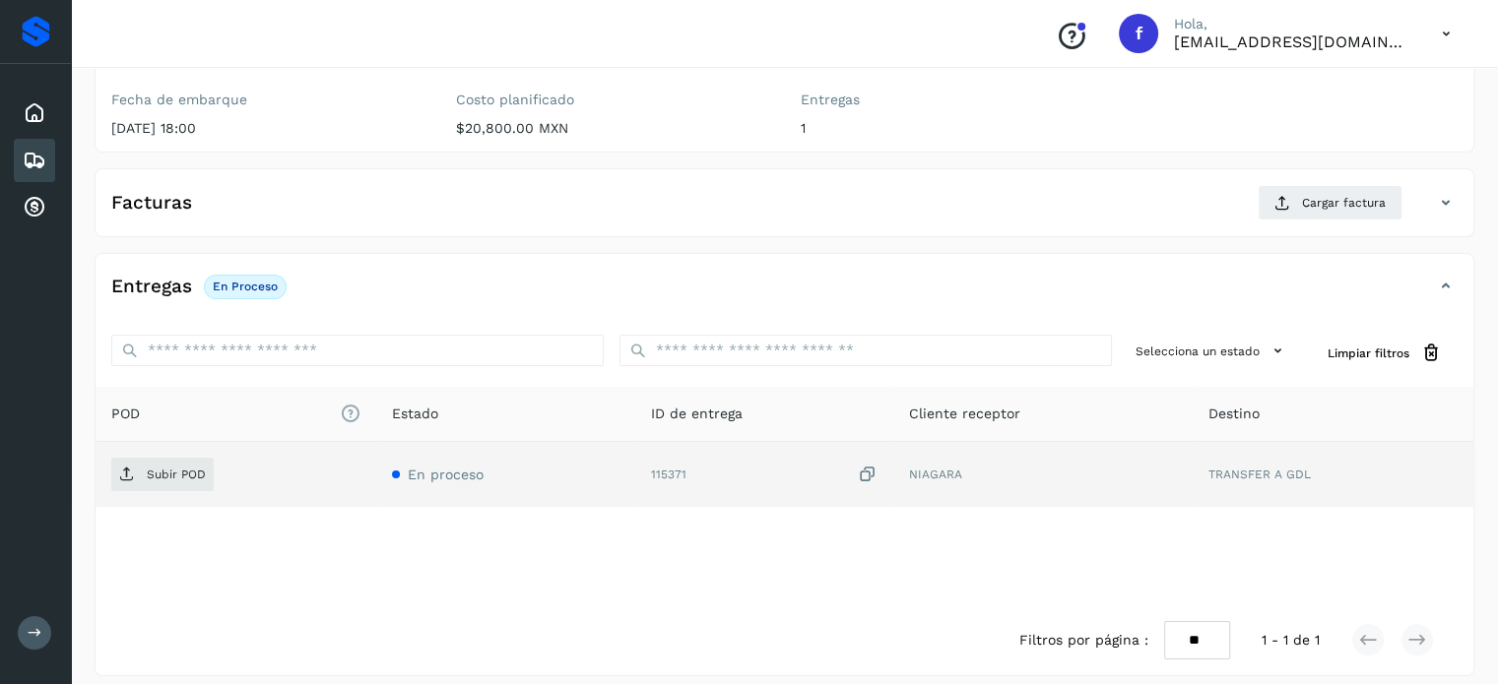
click at [872, 471] on icon at bounding box center [868, 475] width 20 height 21
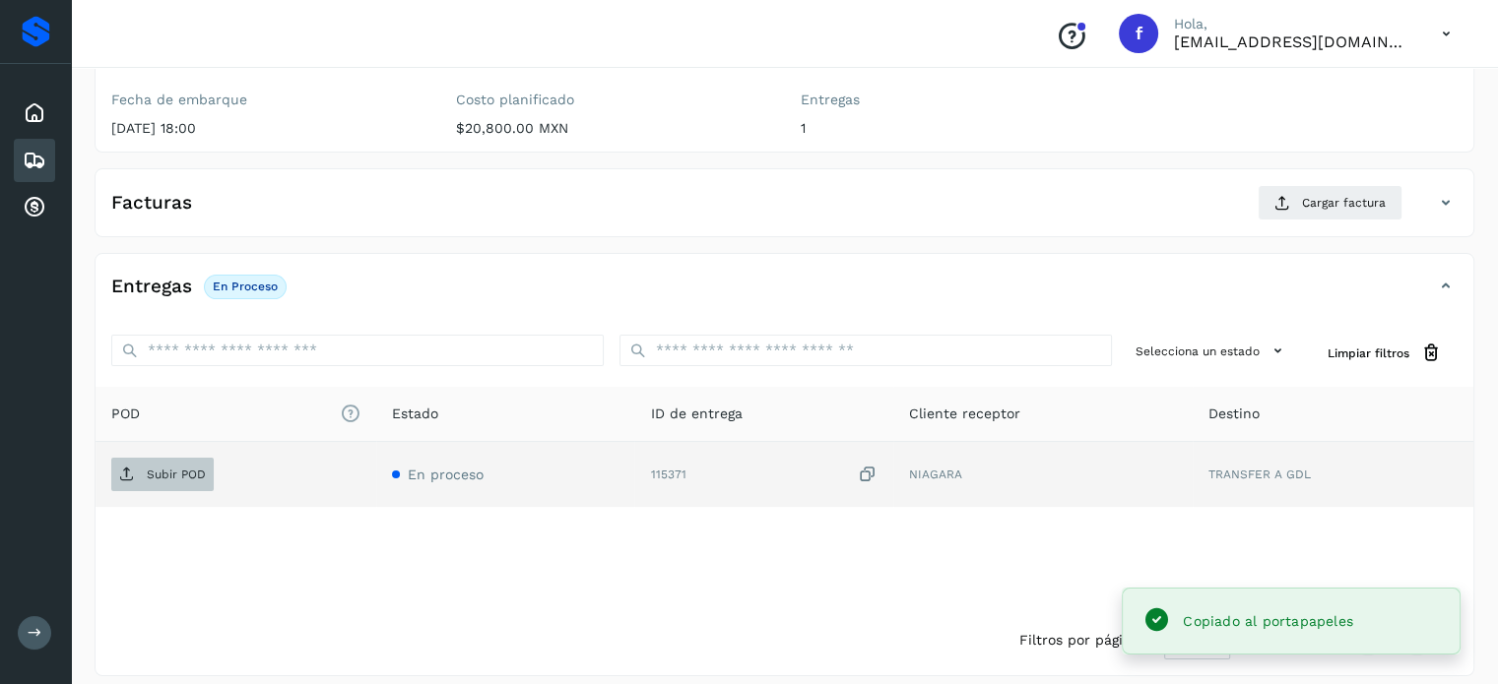
click at [154, 480] on span "Subir POD" at bounding box center [162, 475] width 102 height 32
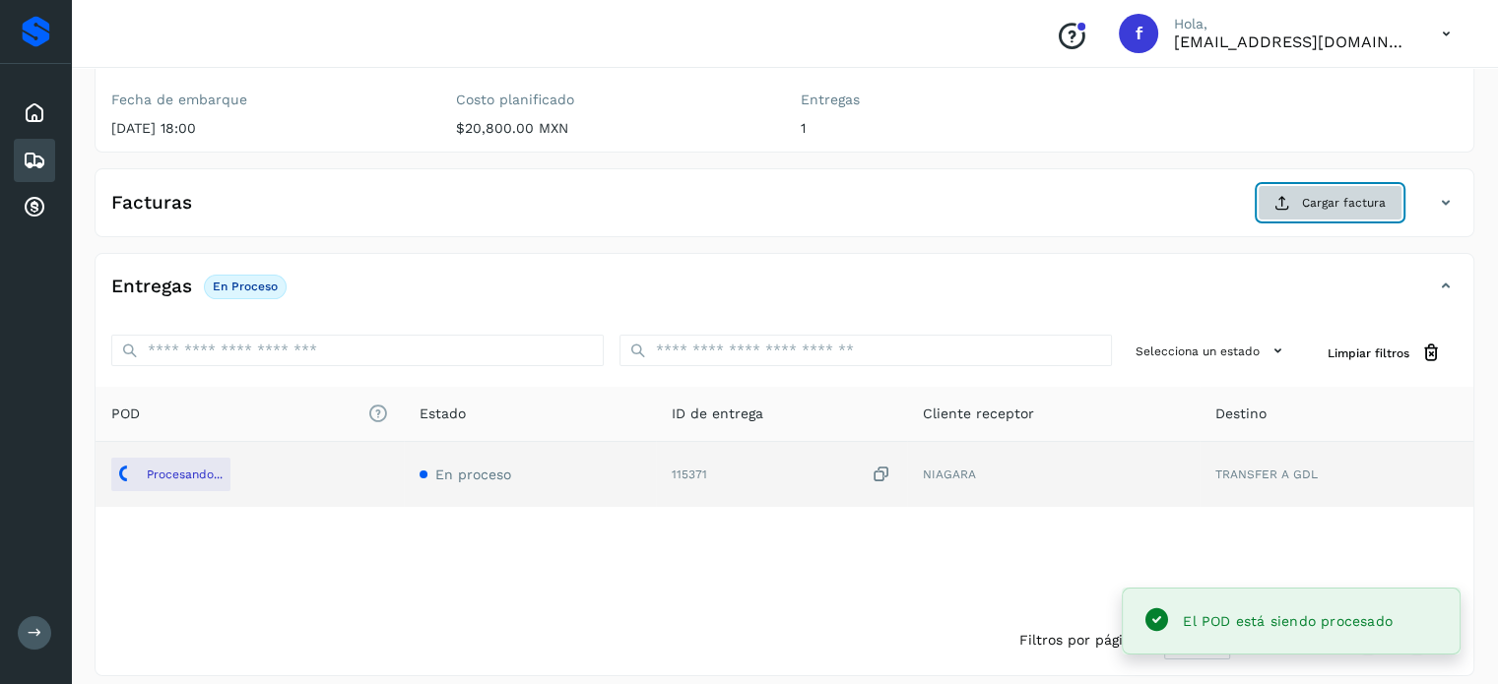
click at [1343, 199] on span "Cargar factura" at bounding box center [1344, 203] width 84 height 18
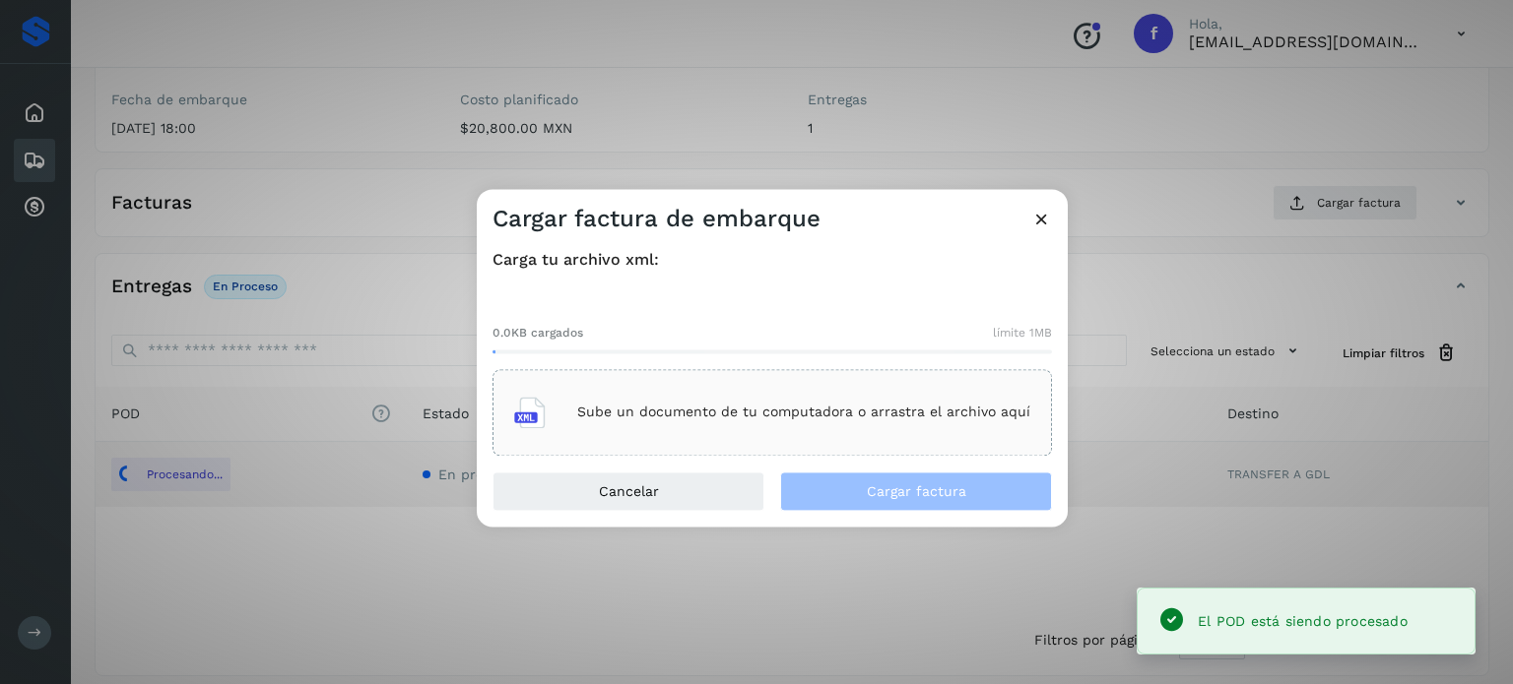
drag, startPoint x: 806, startPoint y: 412, endPoint x: 812, endPoint y: 400, distance: 13.7
click at [812, 400] on div "Sube un documento de tu computadora o arrastra el archivo aquí" at bounding box center [772, 412] width 516 height 53
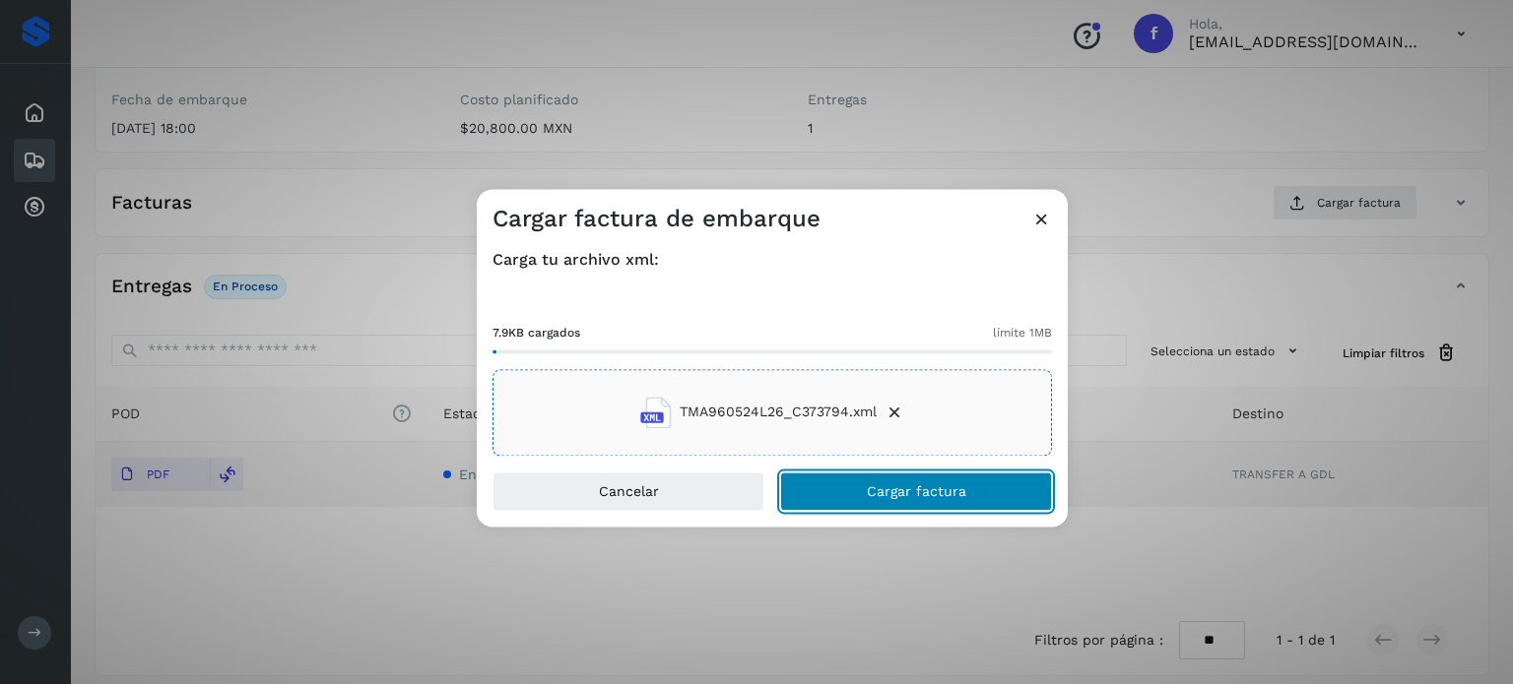
click at [938, 485] on span "Cargar factura" at bounding box center [916, 492] width 99 height 14
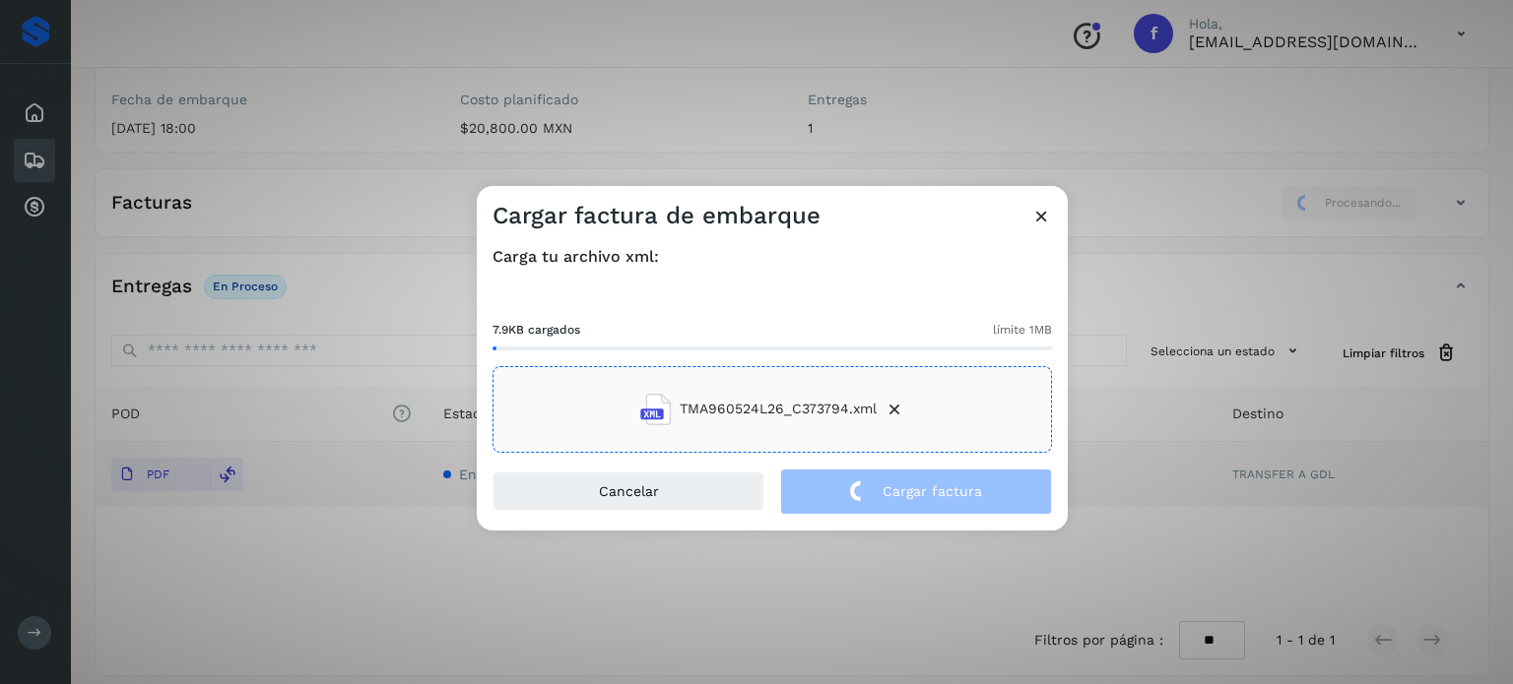
click at [367, 159] on div "Cargar factura de embarque Carga tu archivo xml: 7.9KB cargados límite 1MB TMA9…" at bounding box center [756, 342] width 1513 height 684
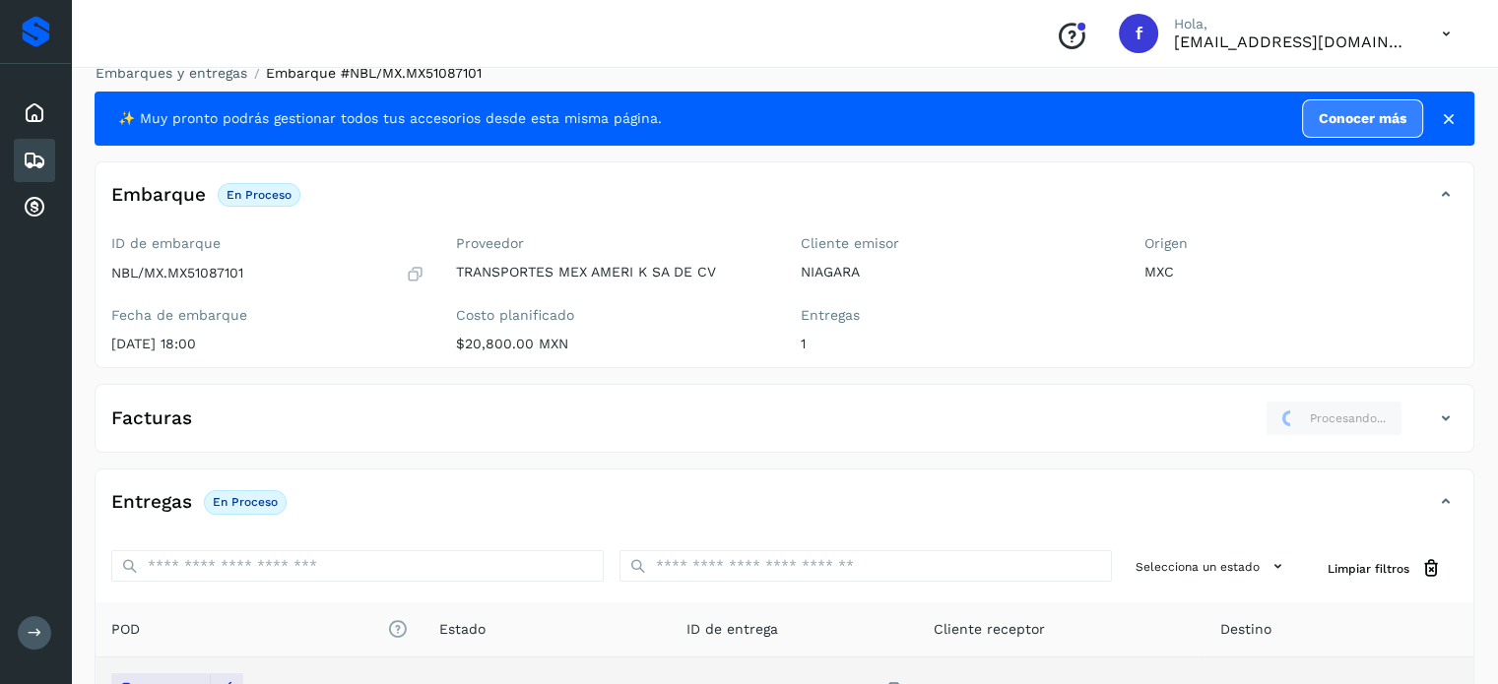
scroll to position [0, 0]
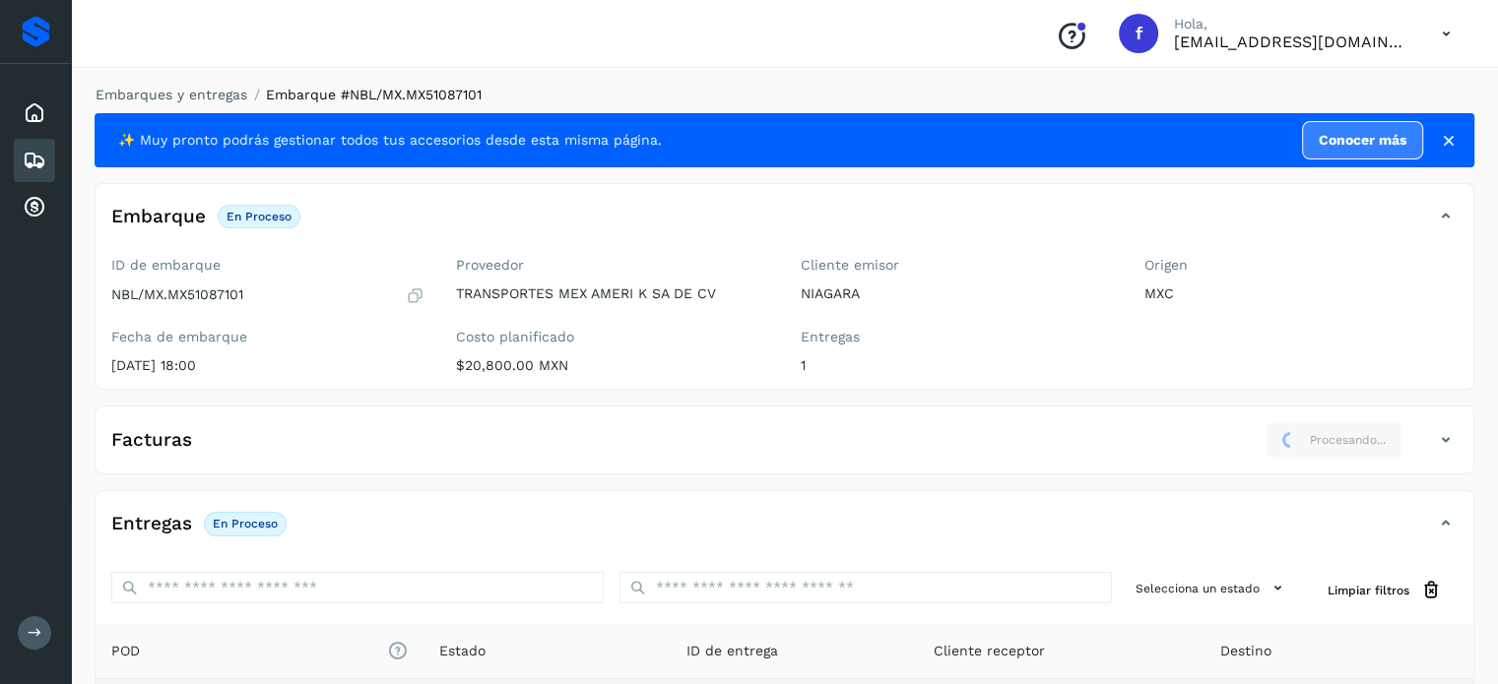
click at [208, 103] on li "Embarques y entregas" at bounding box center [165, 95] width 164 height 21
click at [206, 94] on link "Embarques y entregas" at bounding box center [172, 95] width 152 height 16
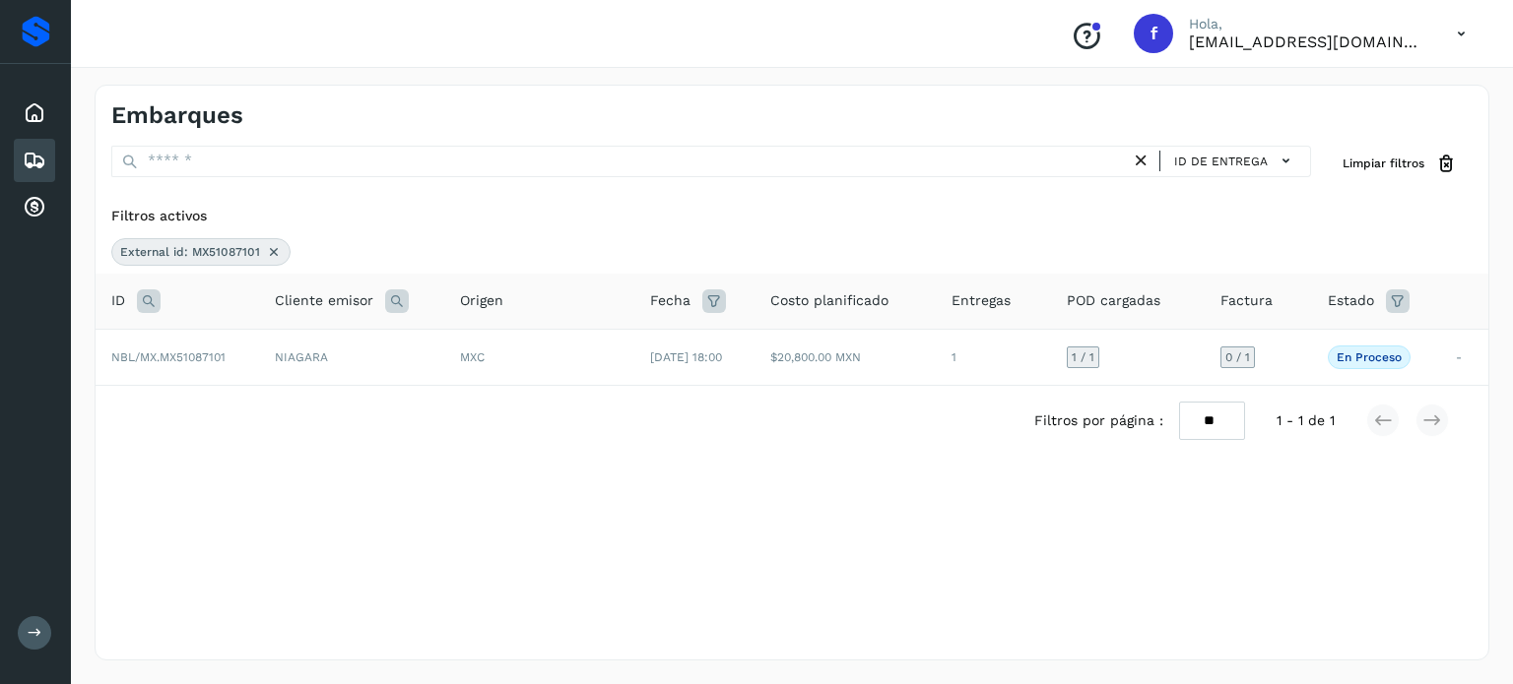
click at [146, 292] on icon at bounding box center [149, 302] width 24 height 24
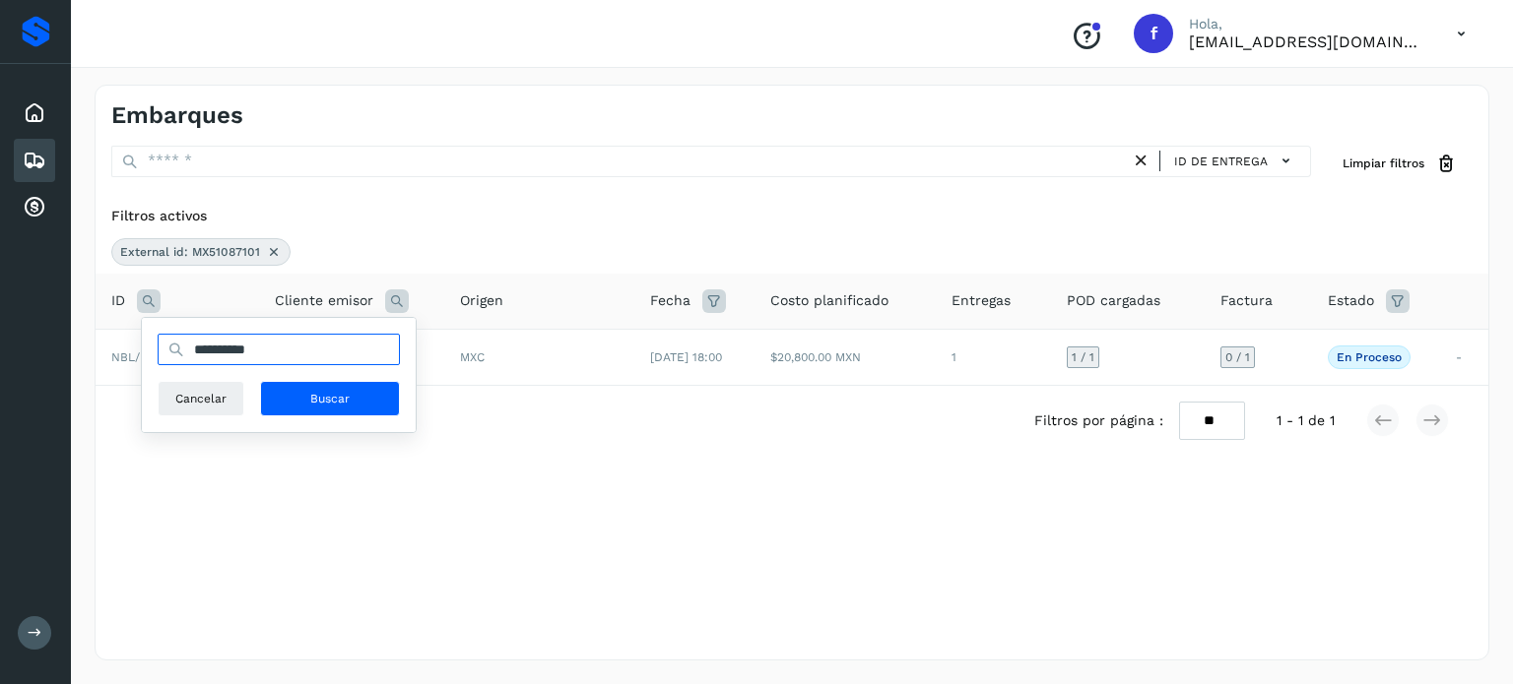
click at [225, 348] on input "**********" at bounding box center [279, 350] width 242 height 32
paste input "text"
type input "**********"
click at [362, 401] on button "Buscar" at bounding box center [330, 398] width 140 height 35
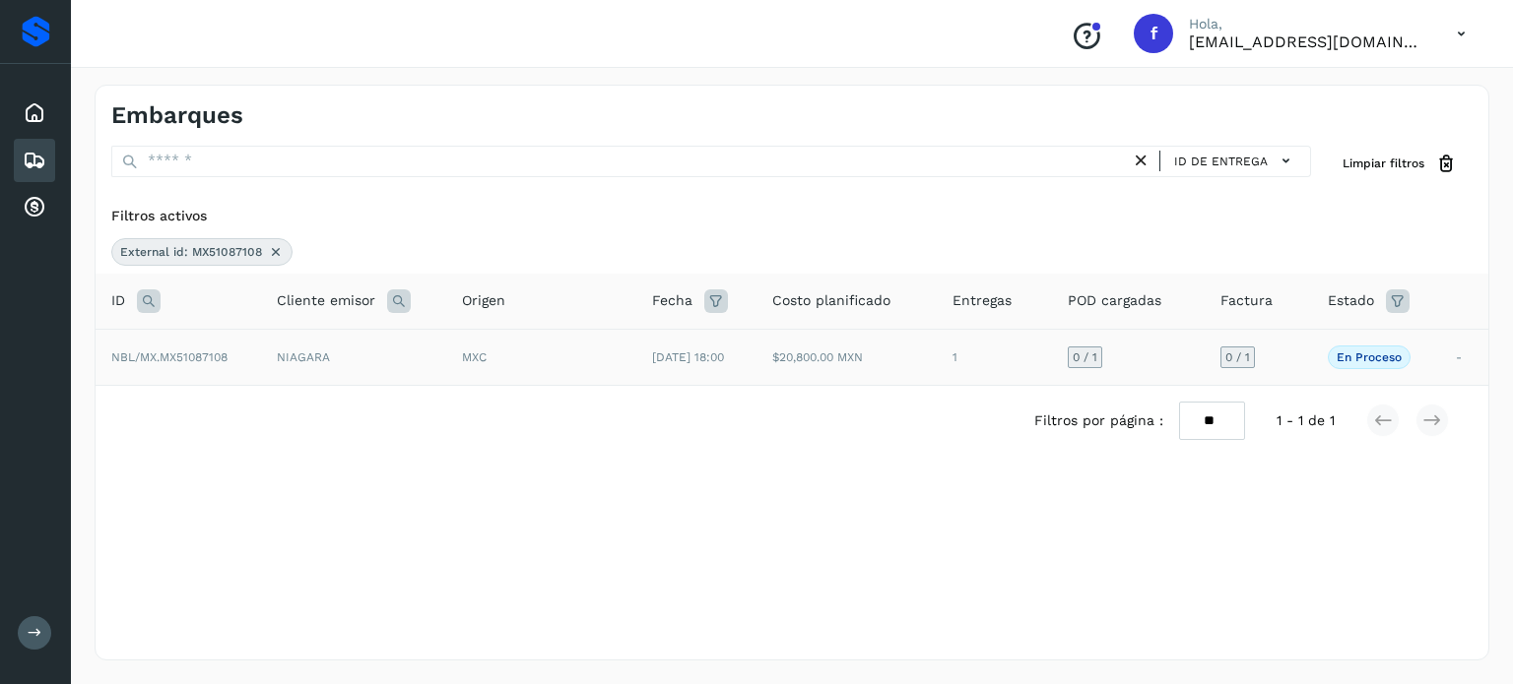
click at [666, 357] on span "[DATE] 18:00" at bounding box center [688, 358] width 72 height 14
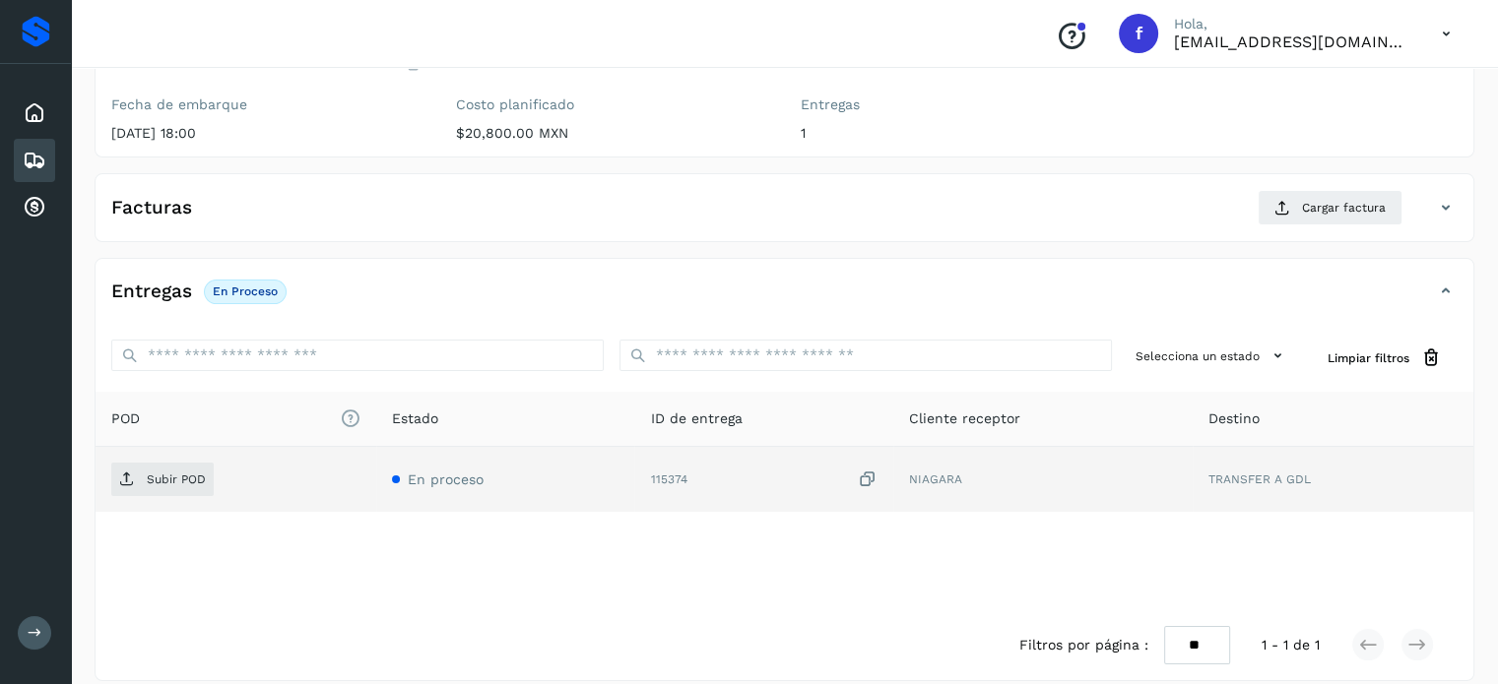
scroll to position [250, 0]
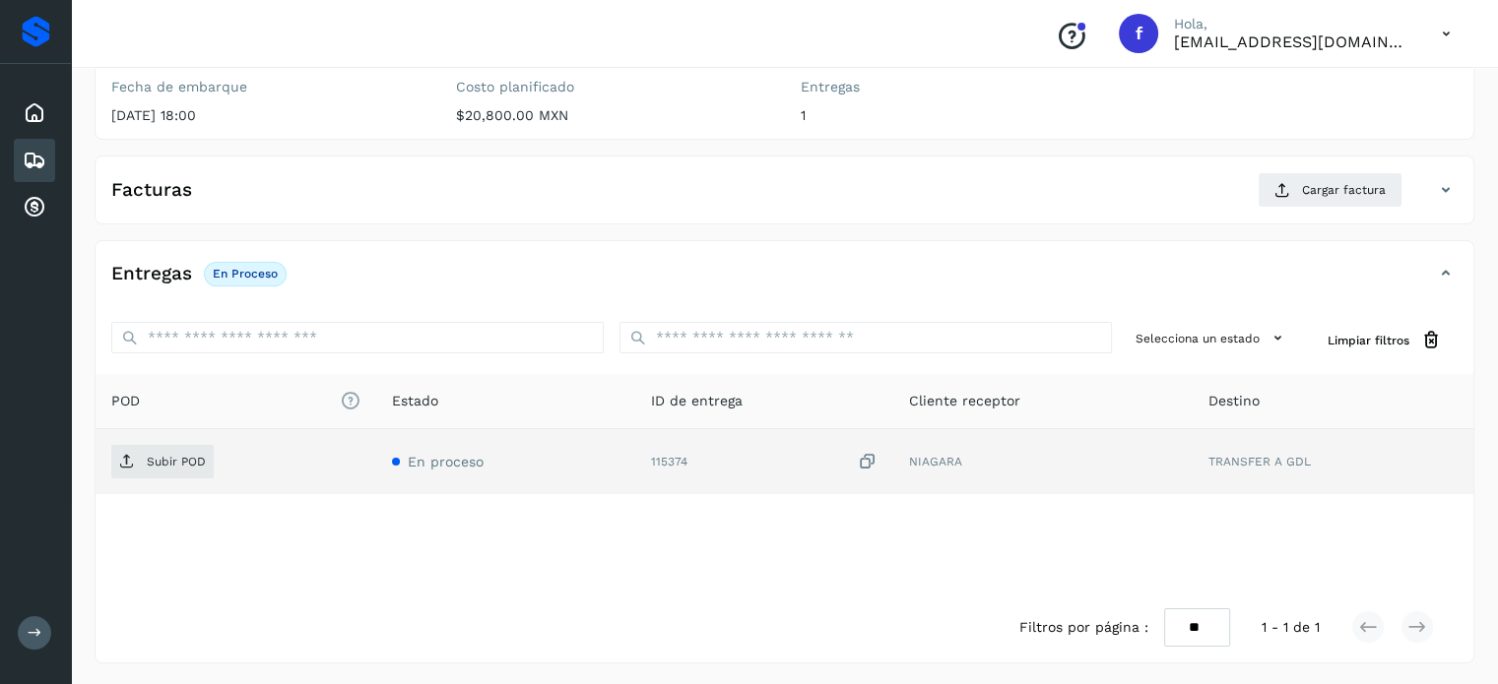
click at [865, 463] on icon at bounding box center [868, 462] width 20 height 21
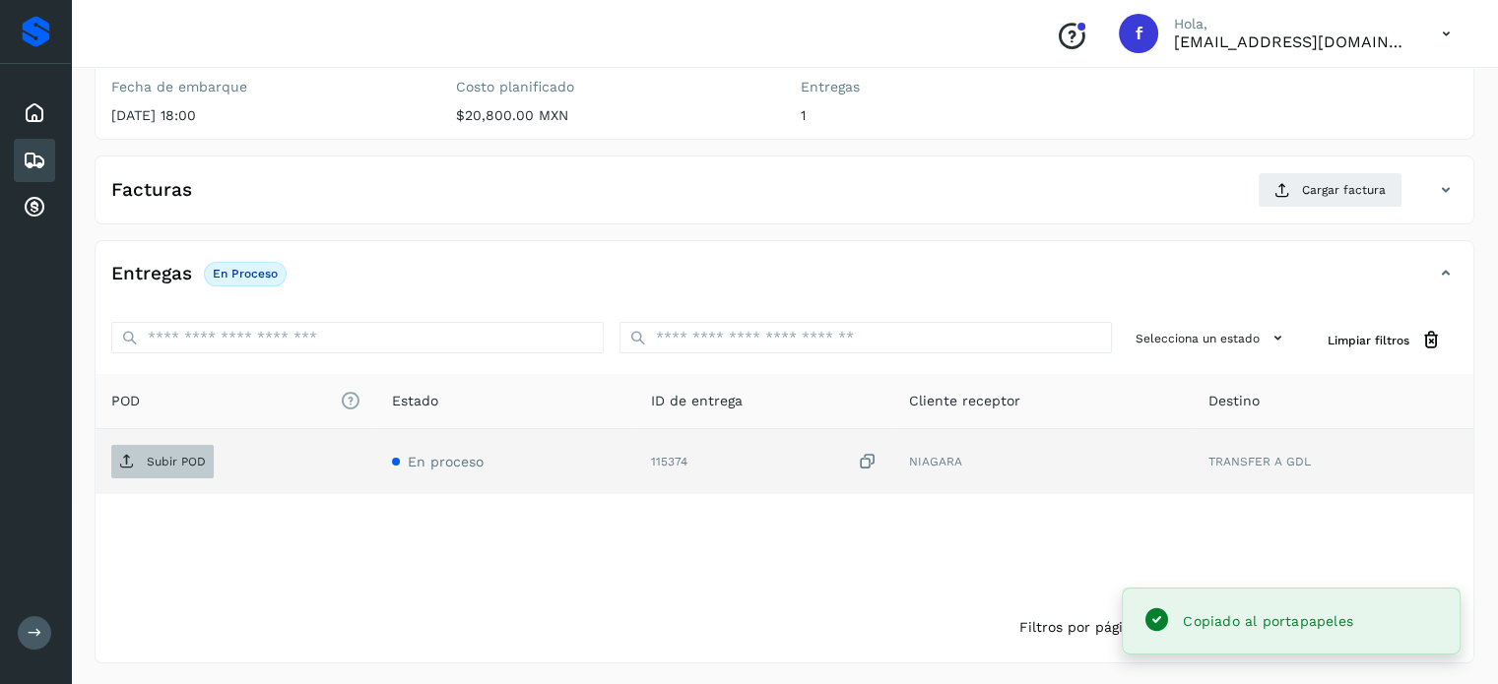
click at [122, 467] on icon at bounding box center [127, 462] width 16 height 16
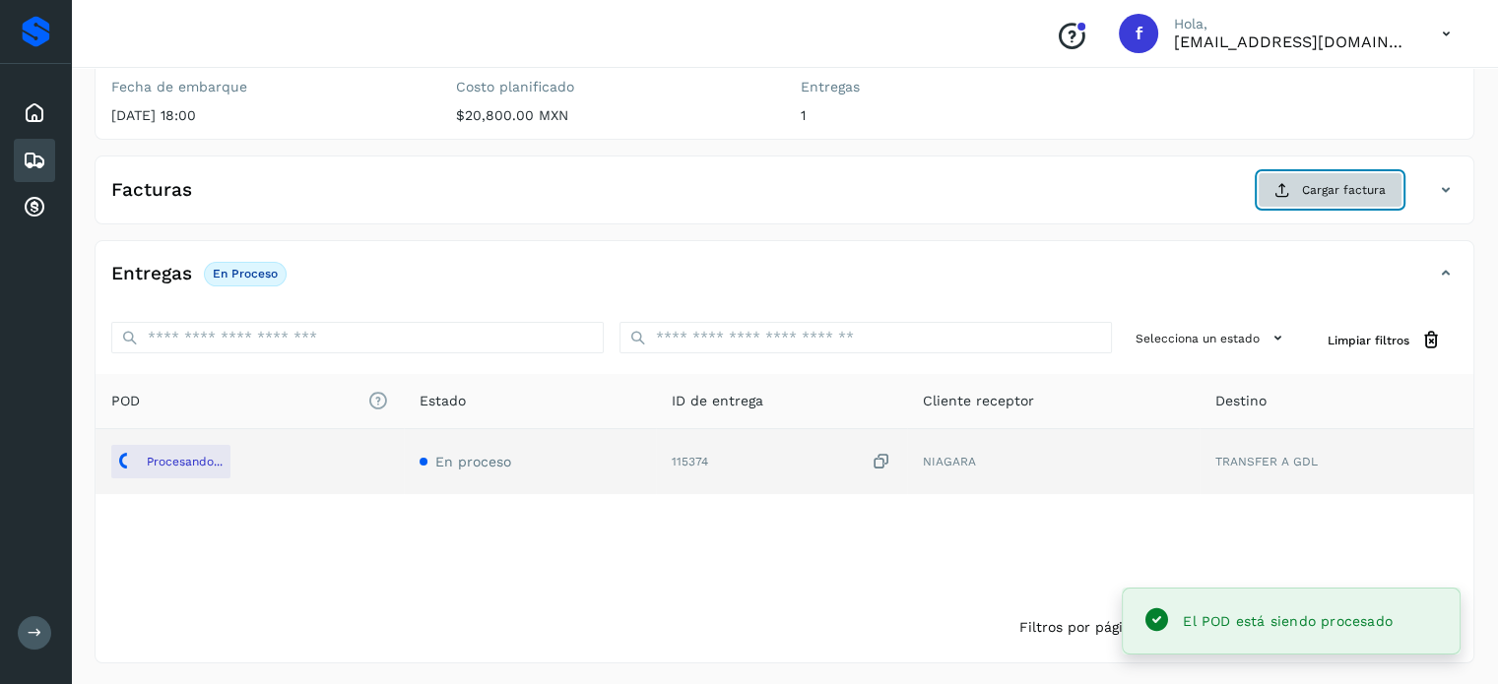
click at [1324, 197] on span "Cargar factura" at bounding box center [1344, 190] width 84 height 18
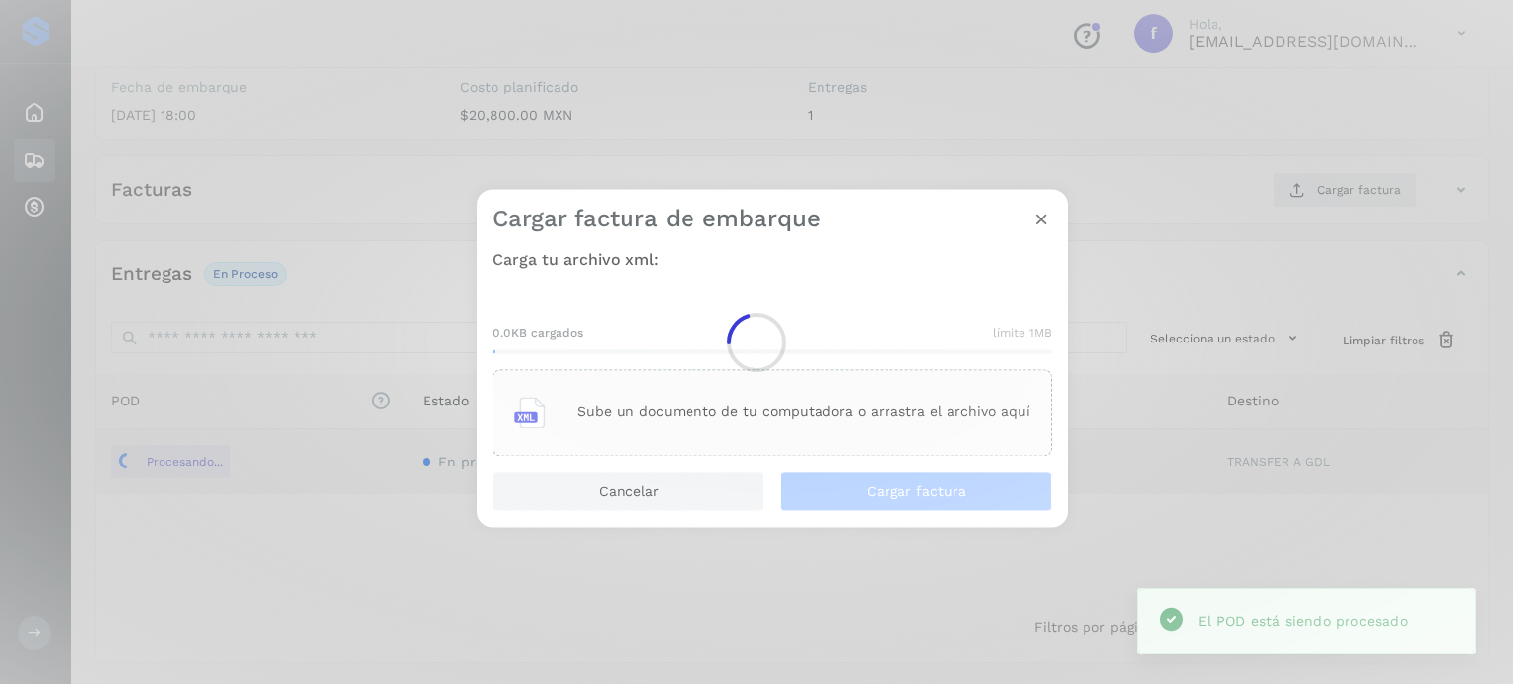
drag, startPoint x: 878, startPoint y: 394, endPoint x: 844, endPoint y: 406, distance: 36.4
click at [870, 399] on div at bounding box center [756, 342] width 1513 height 684
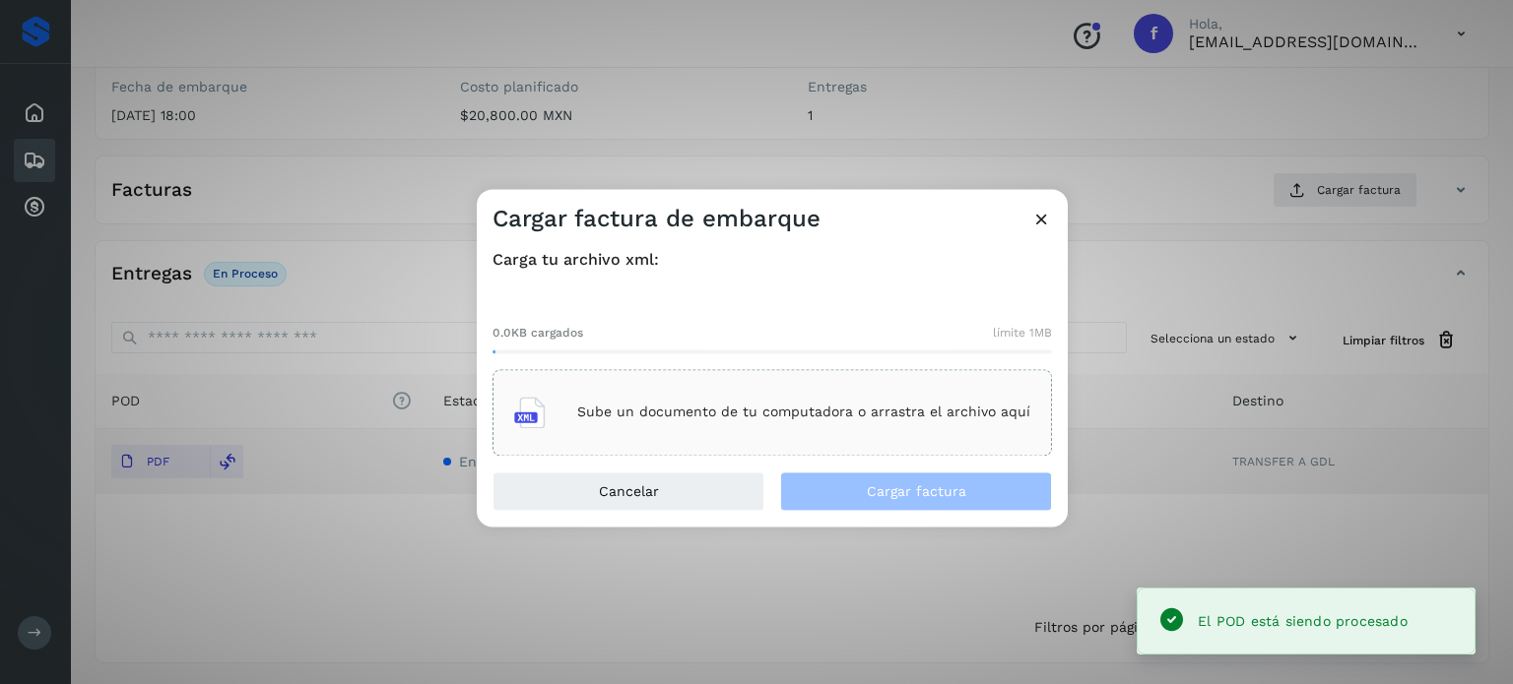
click at [721, 440] on div "Sube un documento de tu computadora o arrastra el archivo aquí" at bounding box center [771, 412] width 559 height 87
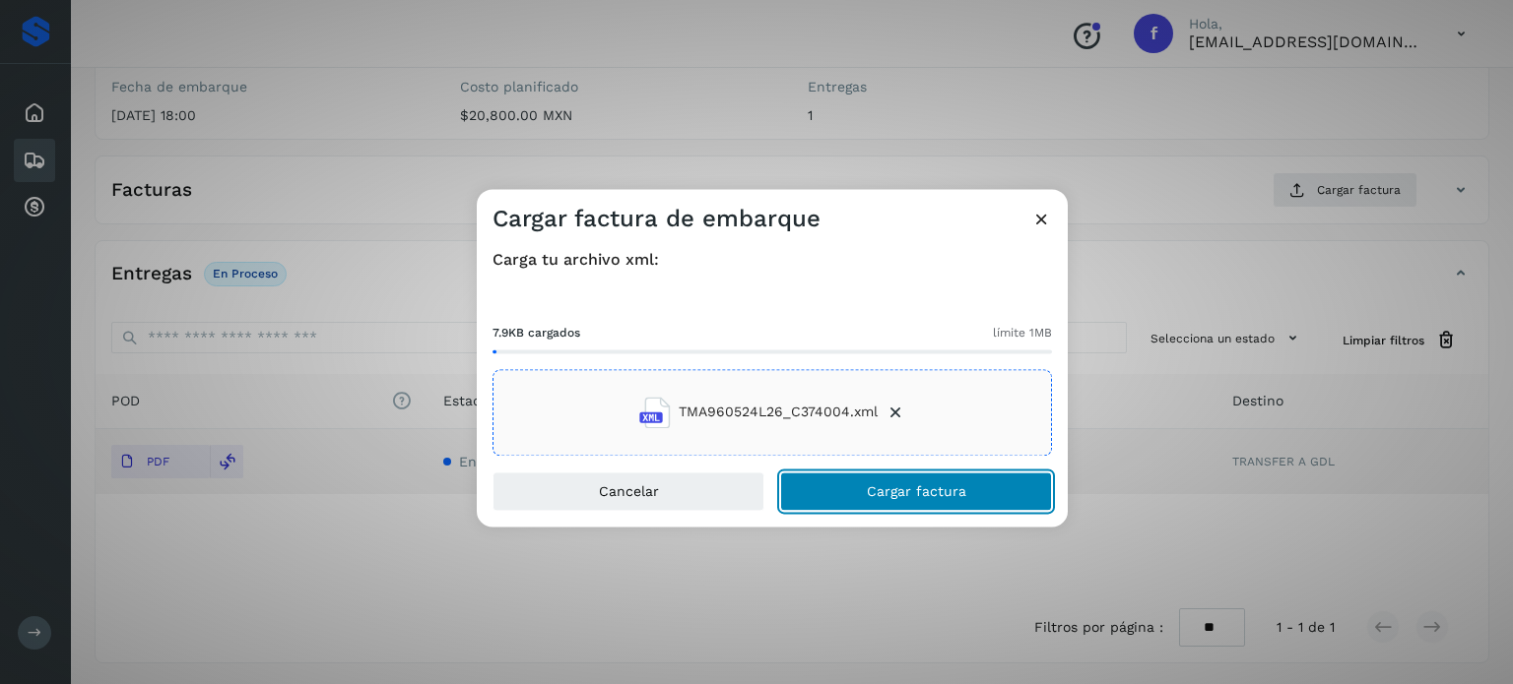
click at [861, 488] on button "Cargar factura" at bounding box center [916, 491] width 272 height 39
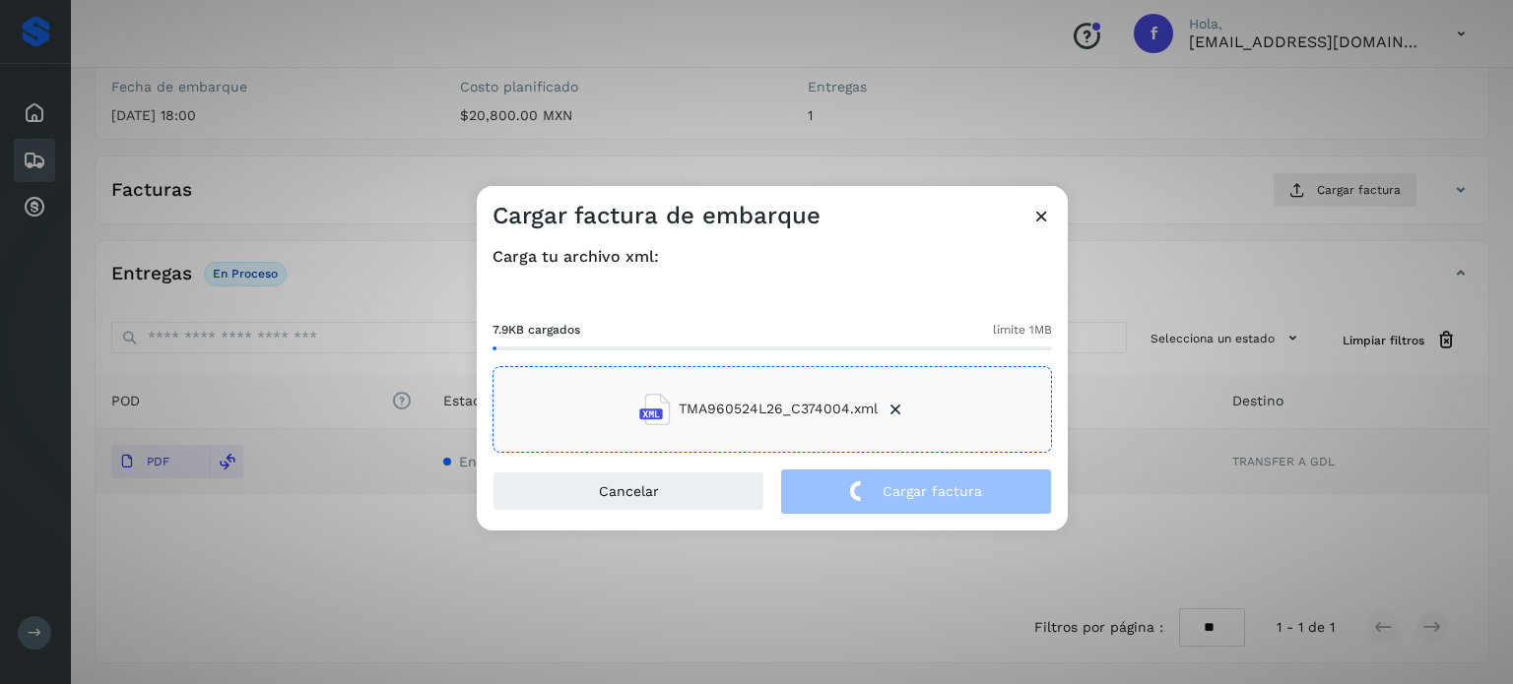
click at [343, 196] on div "Cargar factura de embarque Carga tu archivo xml: 7.9KB cargados límite 1MB TMA9…" at bounding box center [756, 342] width 1513 height 684
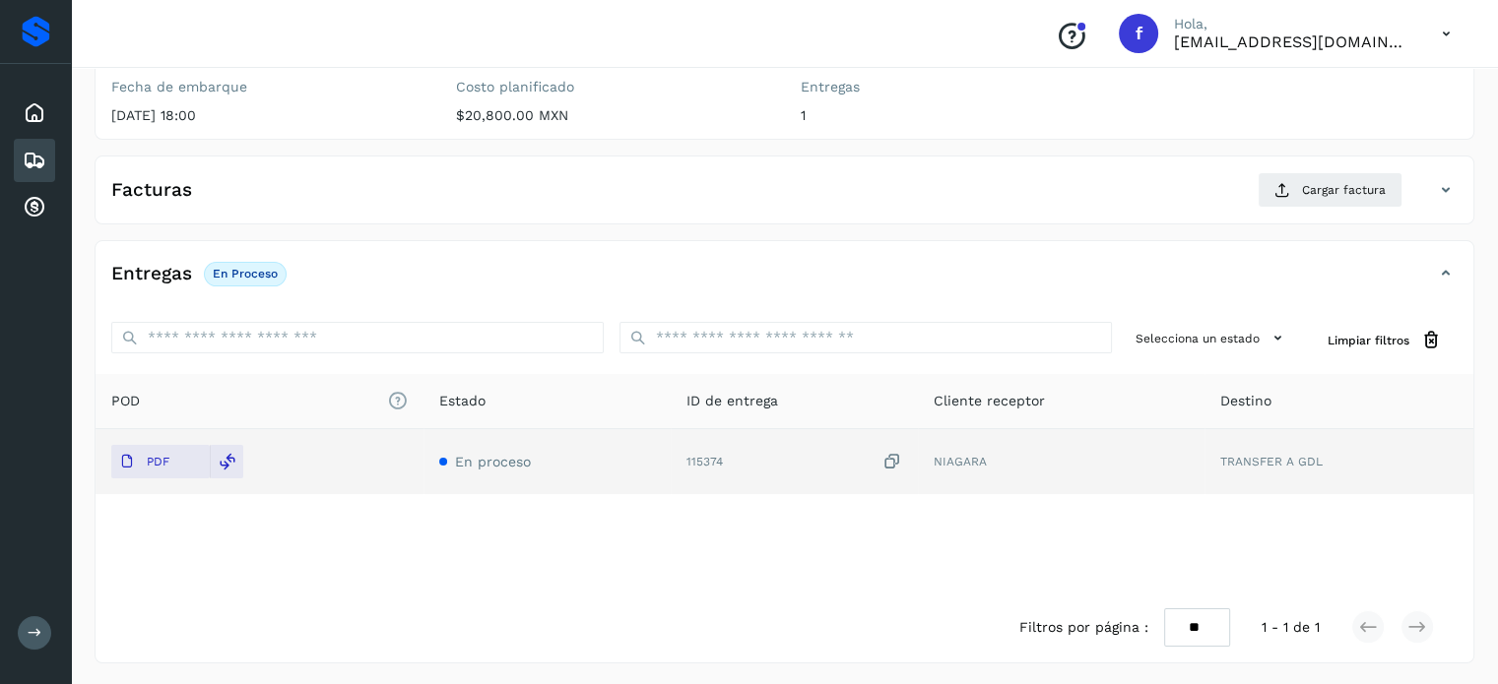
scroll to position [0, 0]
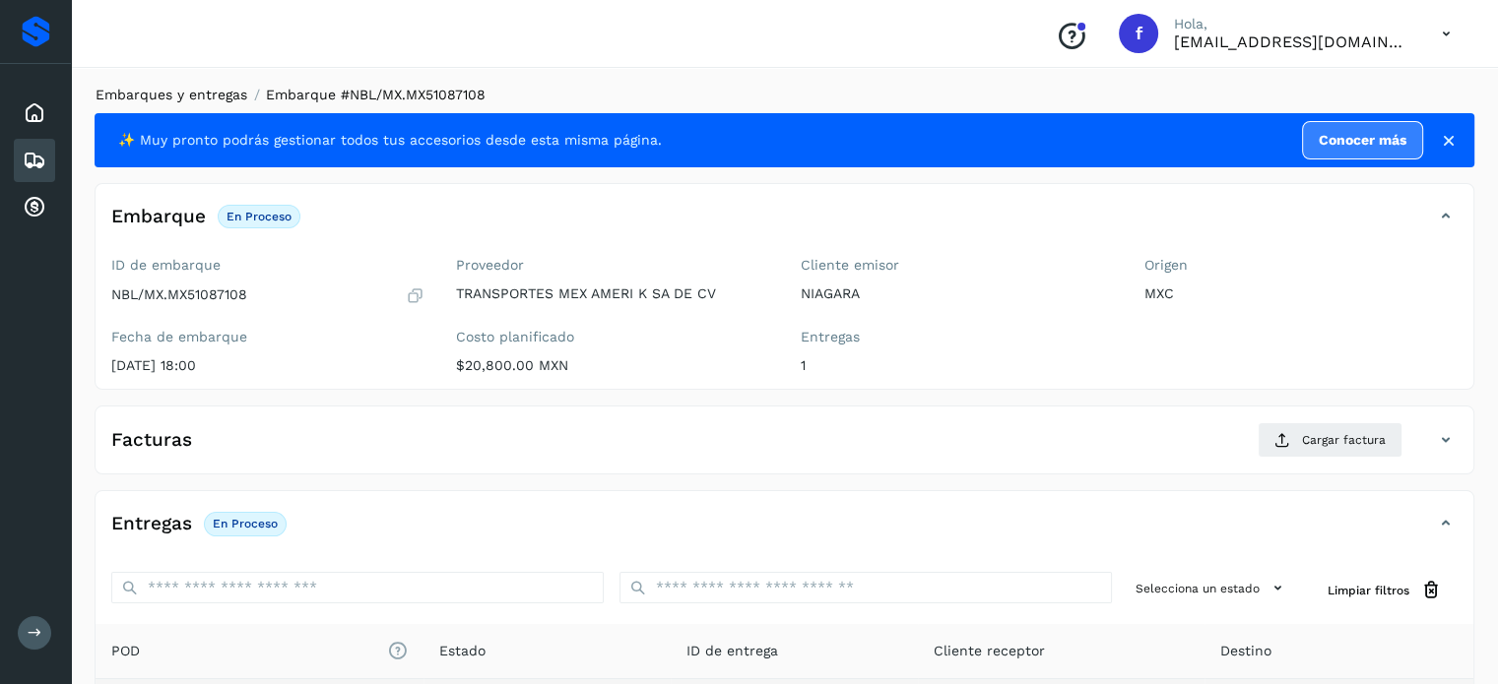
click at [173, 91] on link "Embarques y entregas" at bounding box center [172, 95] width 152 height 16
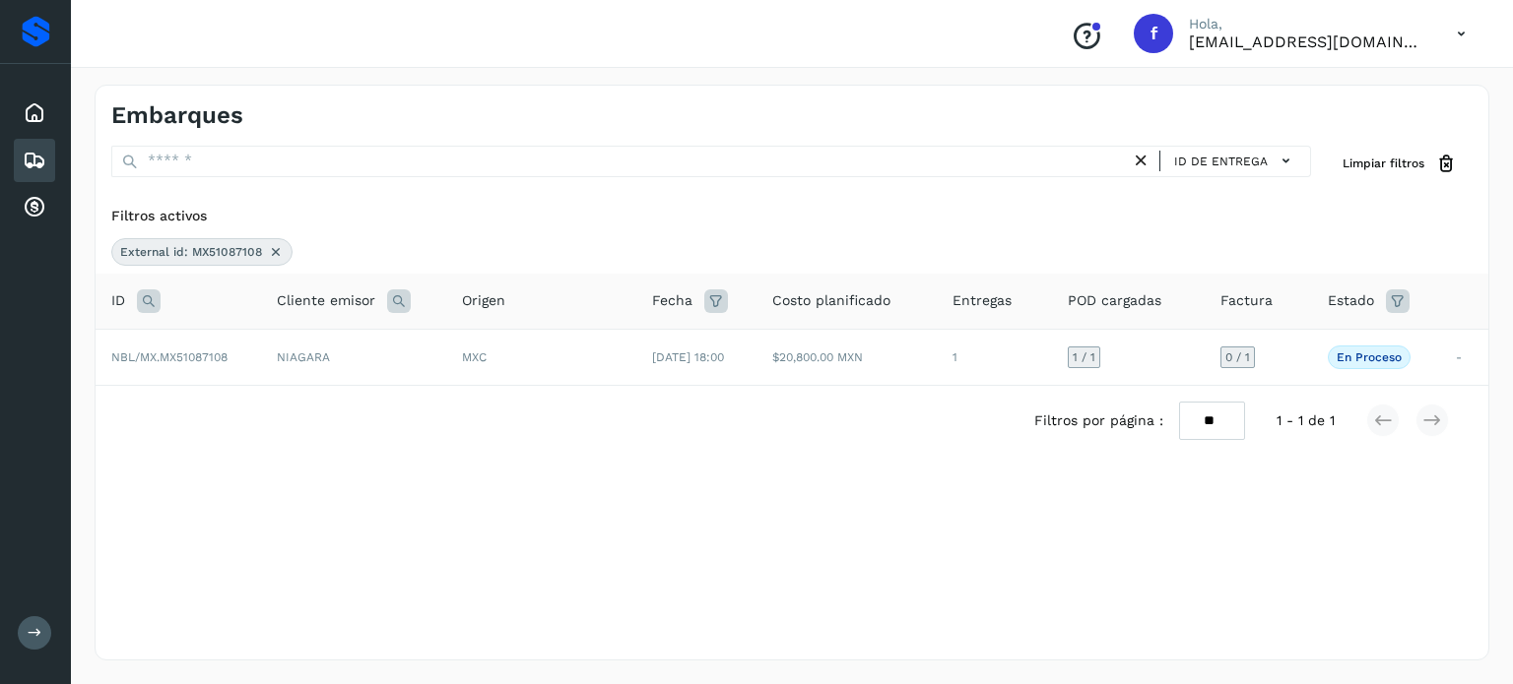
click at [140, 303] on icon at bounding box center [149, 302] width 24 height 24
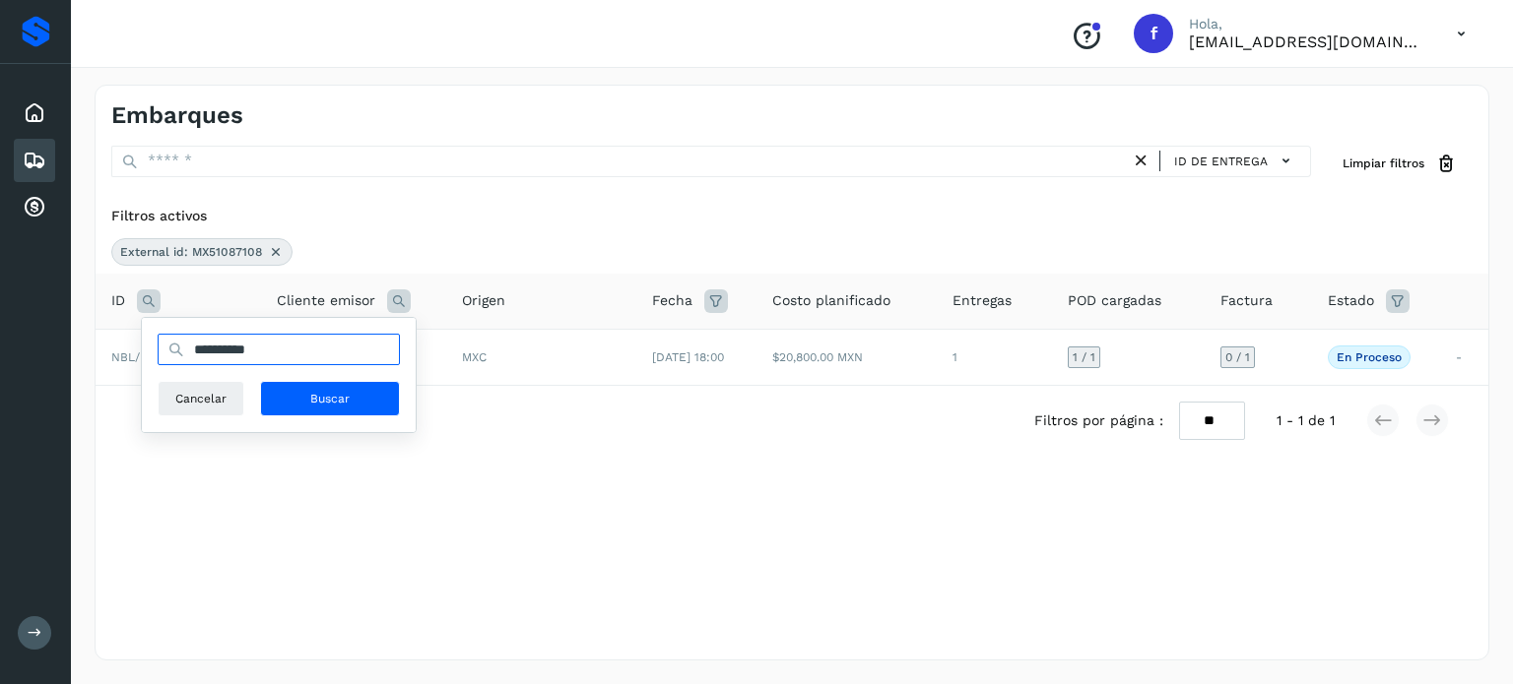
click at [228, 354] on input "**********" at bounding box center [279, 350] width 242 height 32
paste input "text"
type input "**********"
click at [330, 385] on button "Buscar" at bounding box center [330, 398] width 140 height 35
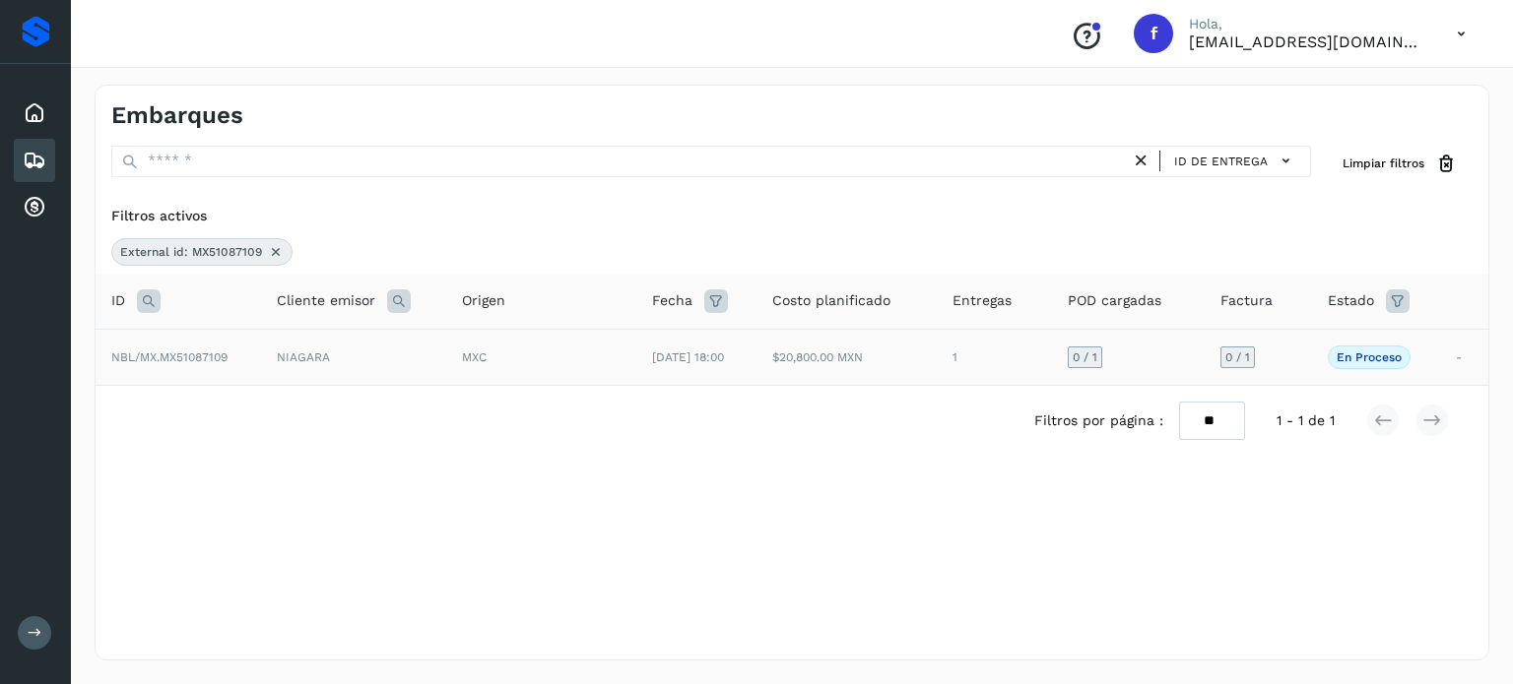
click at [577, 364] on div "MXC" at bounding box center [541, 358] width 159 height 18
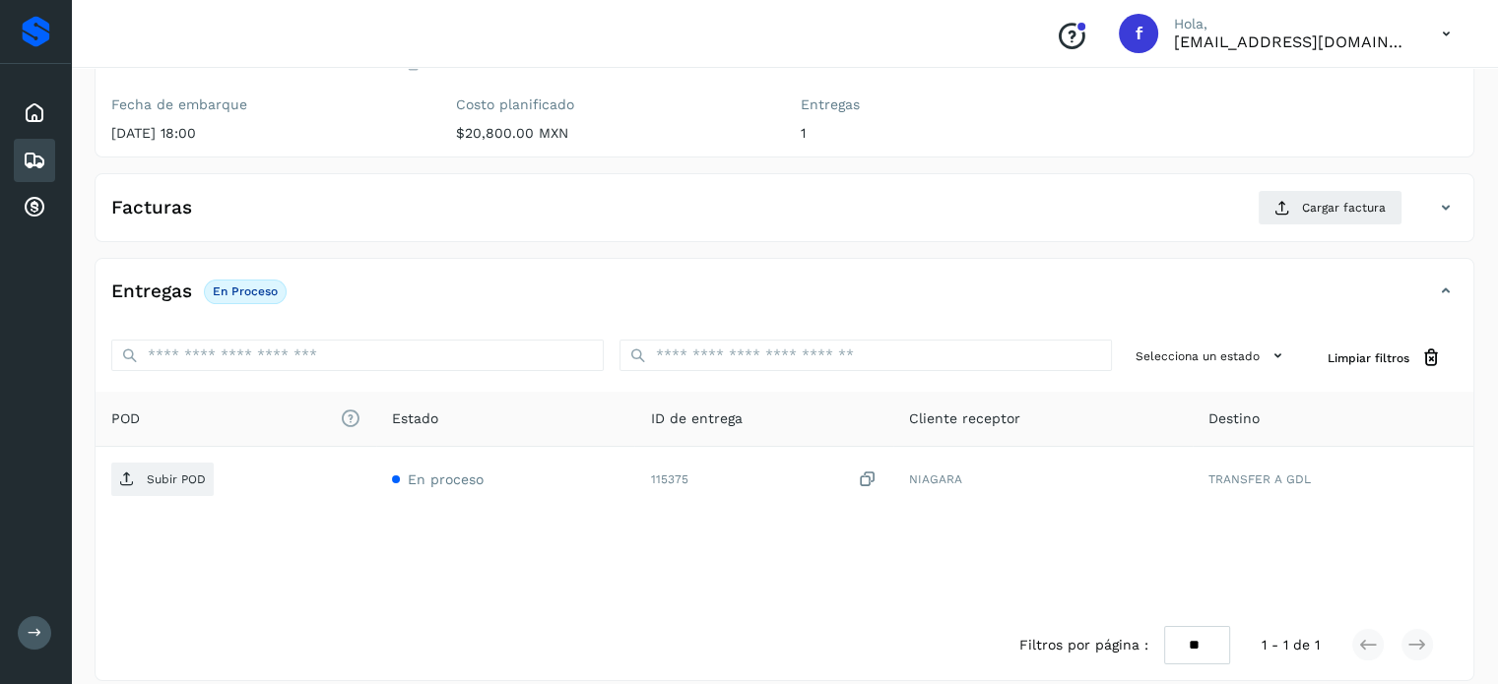
scroll to position [250, 0]
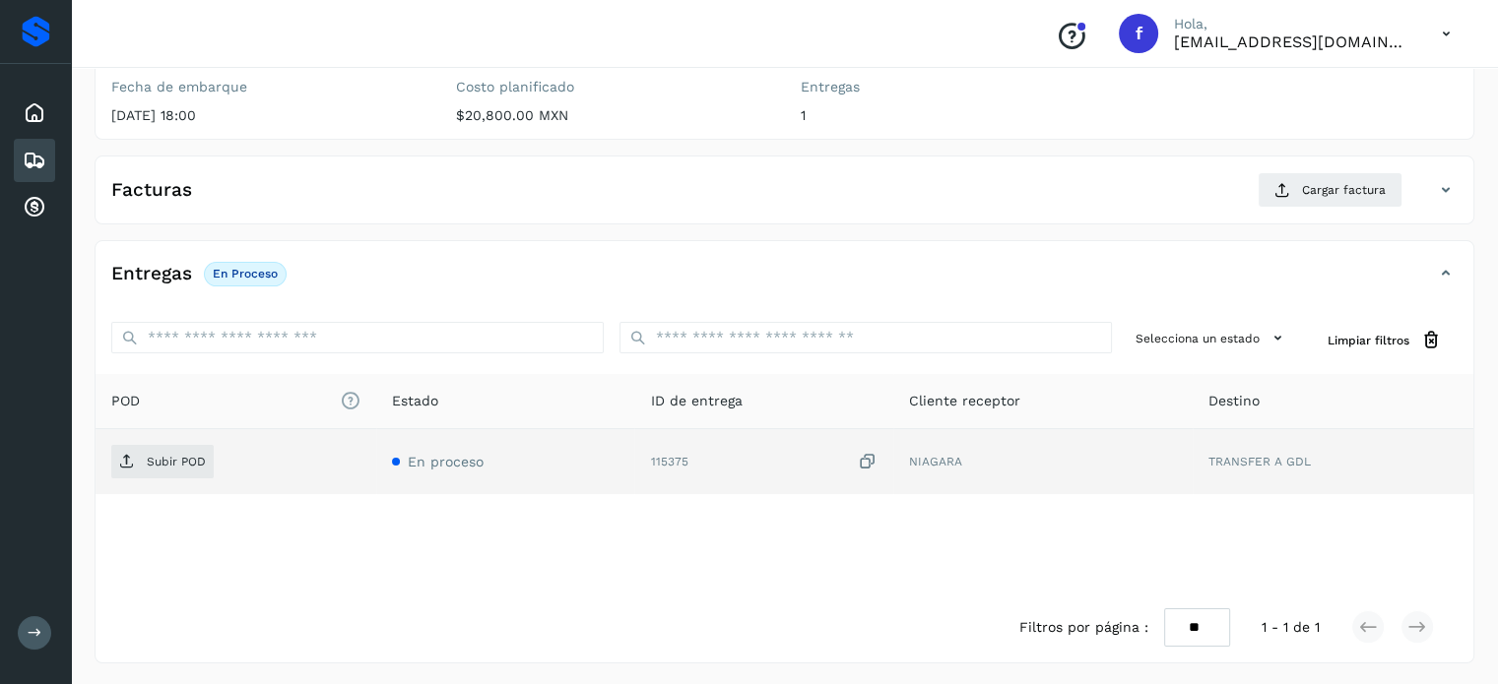
click at [865, 454] on icon at bounding box center [868, 462] width 20 height 21
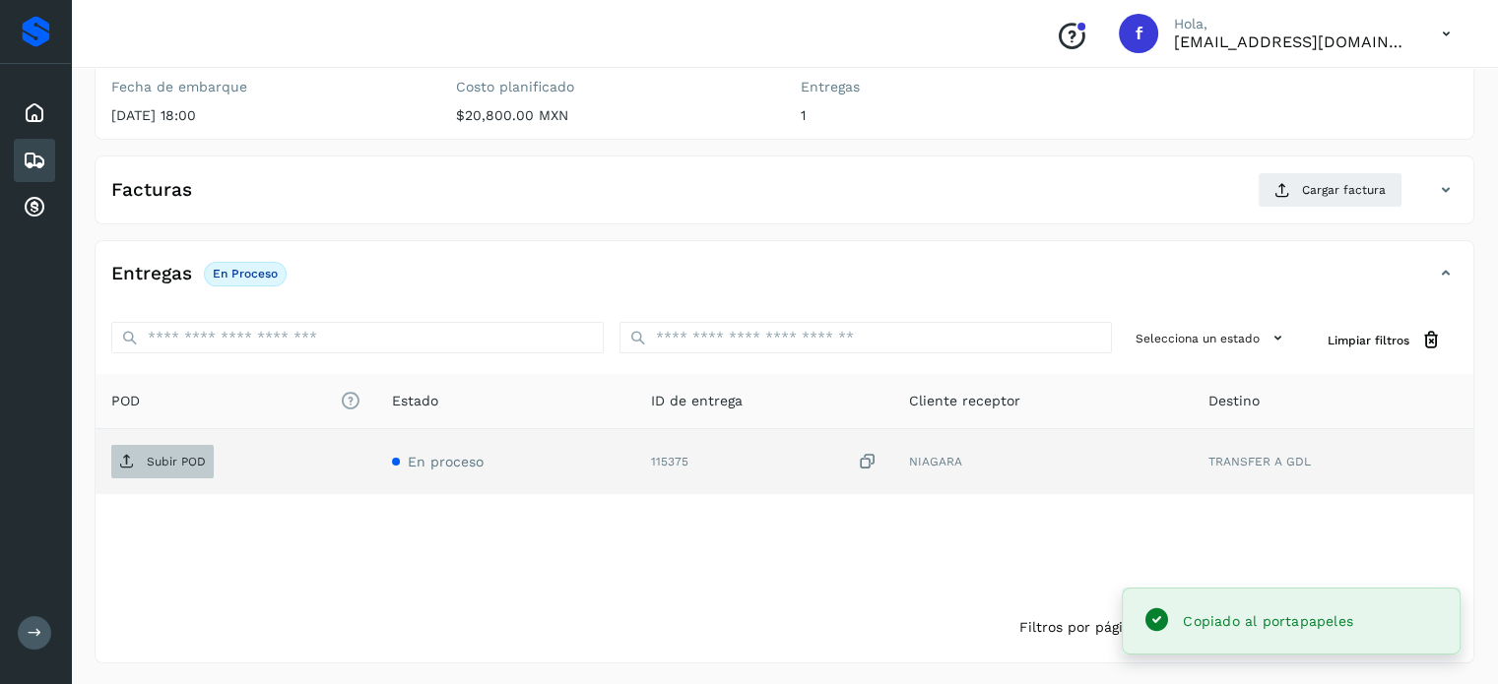
click at [184, 467] on span "Subir POD" at bounding box center [162, 462] width 102 height 32
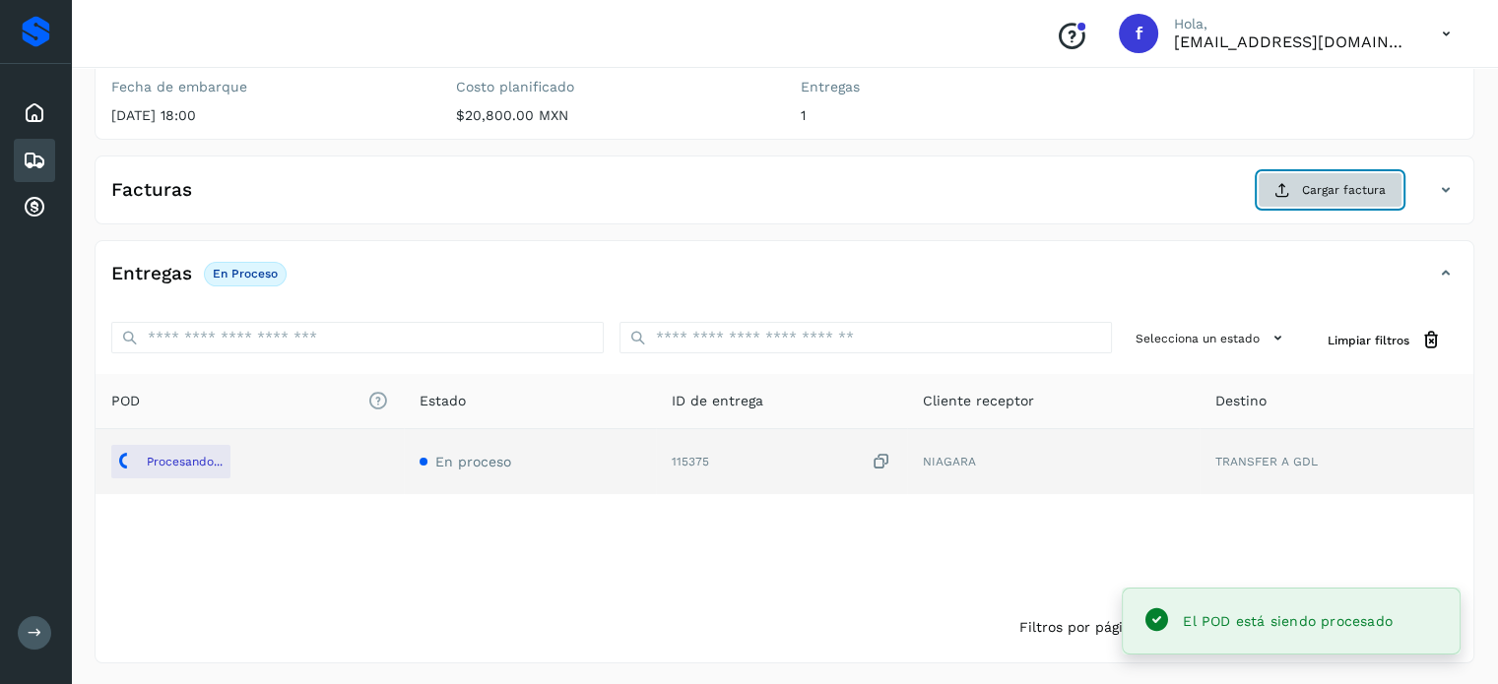
click at [1307, 188] on span "Cargar factura" at bounding box center [1344, 190] width 84 height 18
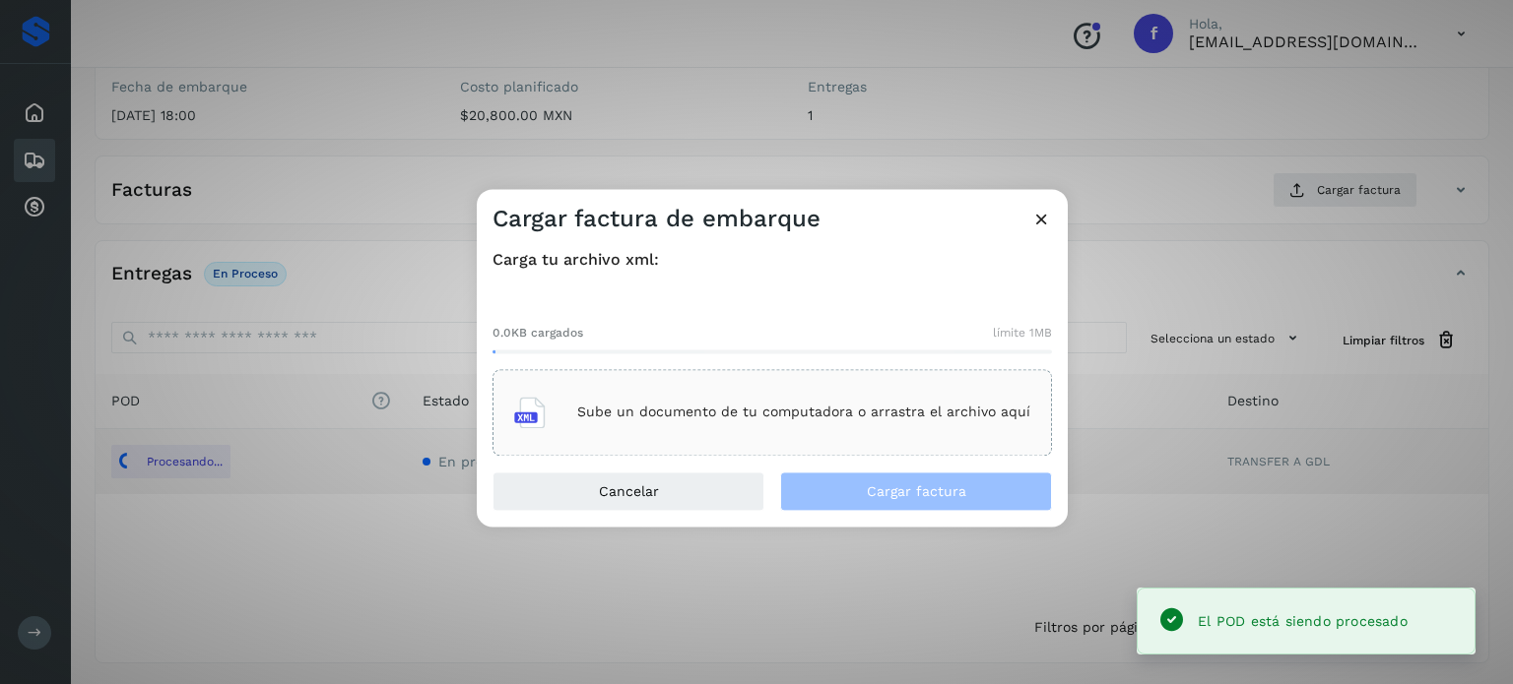
click at [775, 423] on div "Sube un documento de tu computadora o arrastra el archivo aquí" at bounding box center [772, 412] width 516 height 53
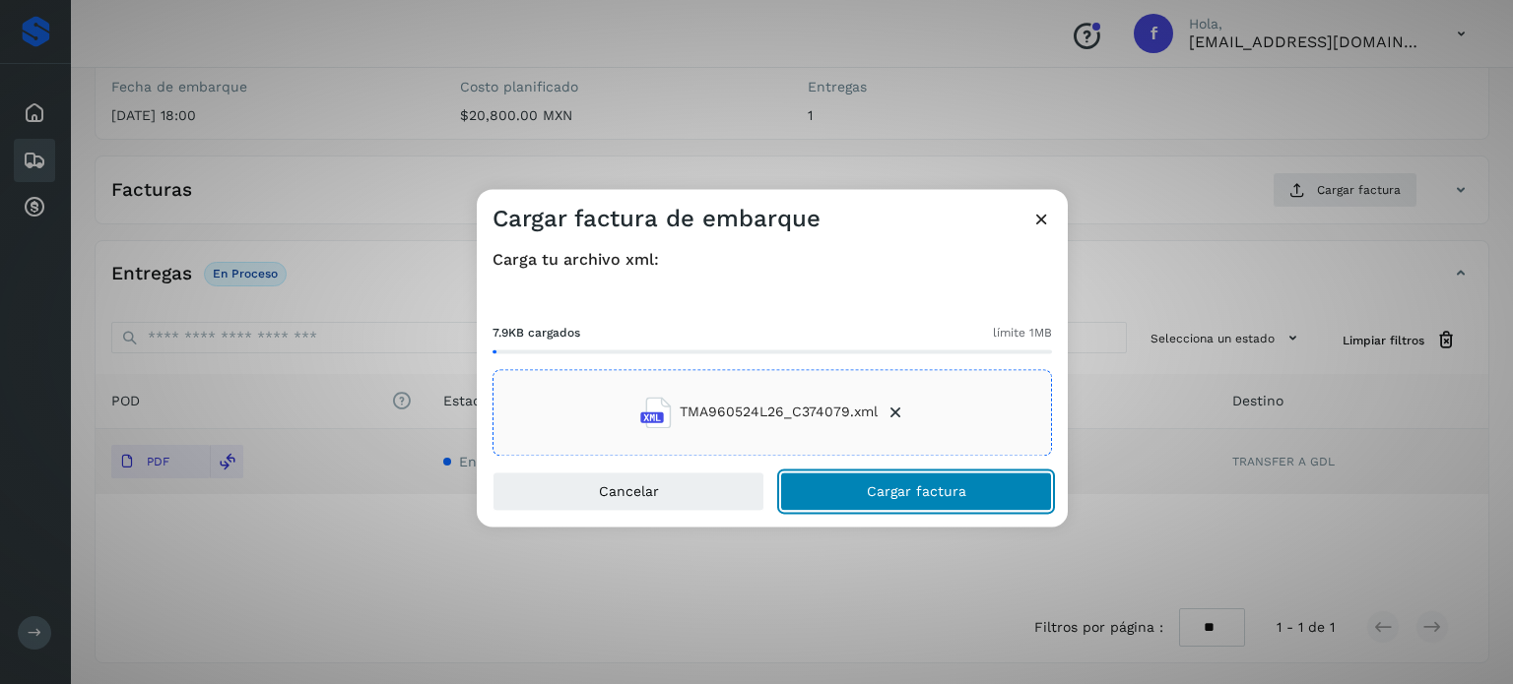
click at [949, 487] on span "Cargar factura" at bounding box center [916, 492] width 99 height 14
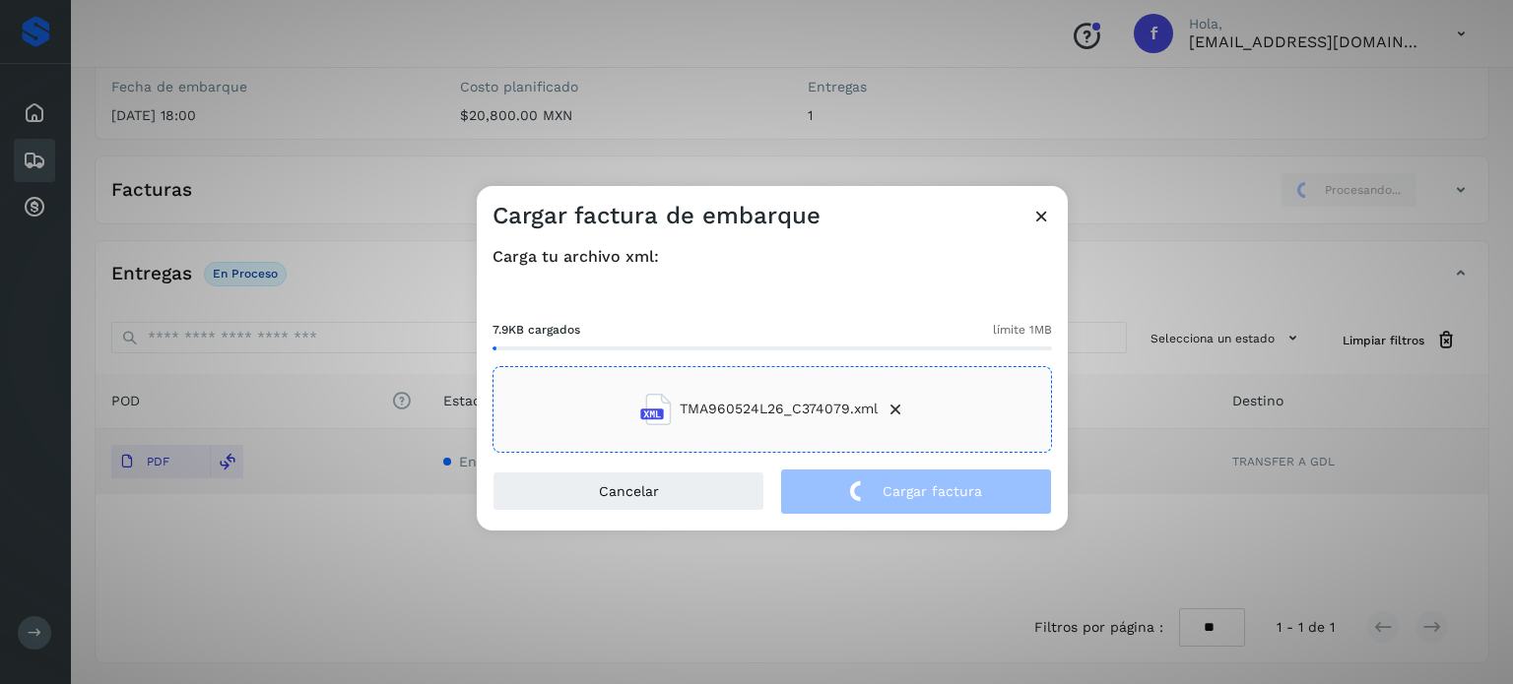
click at [244, 145] on div "Cargar factura de embarque Carga tu archivo xml: 7.9KB cargados límite 1MB TMA9…" at bounding box center [756, 342] width 1513 height 684
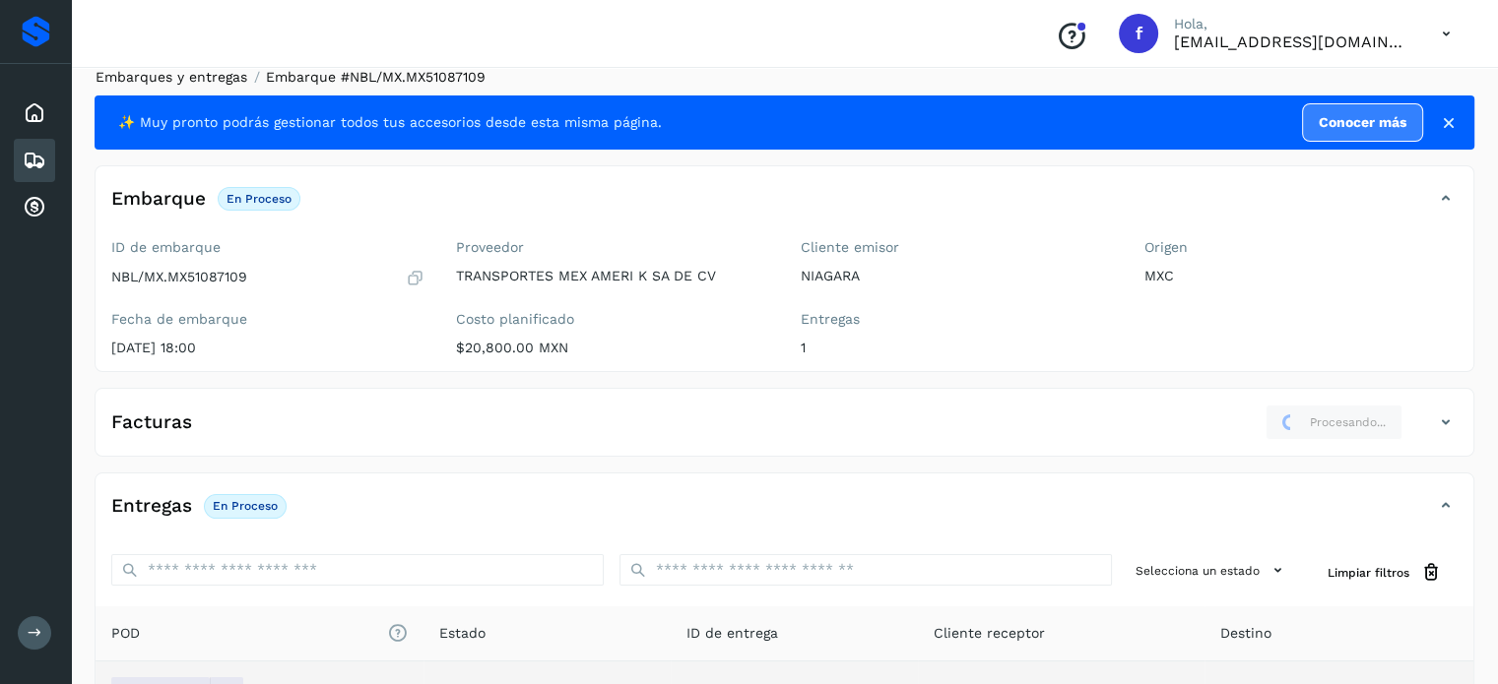
scroll to position [0, 0]
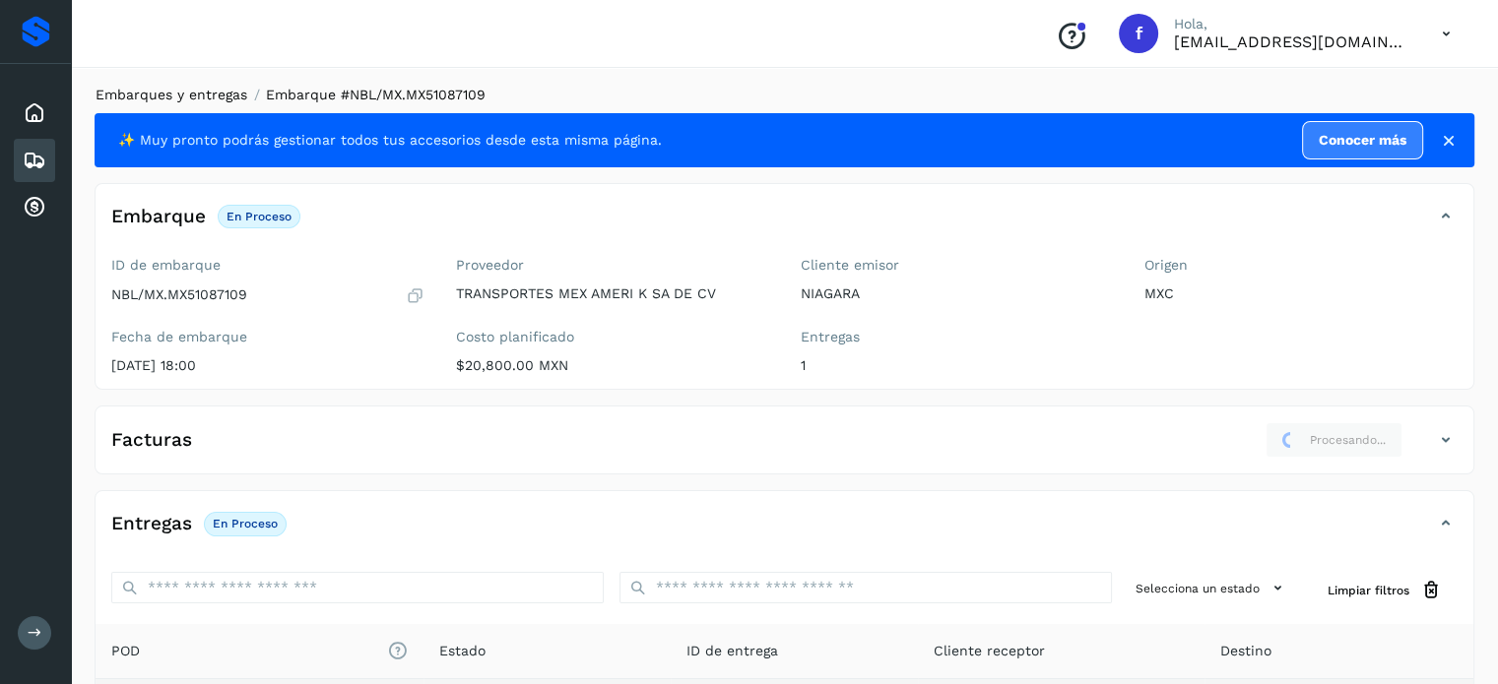
click at [172, 99] on link "Embarques y entregas" at bounding box center [172, 95] width 152 height 16
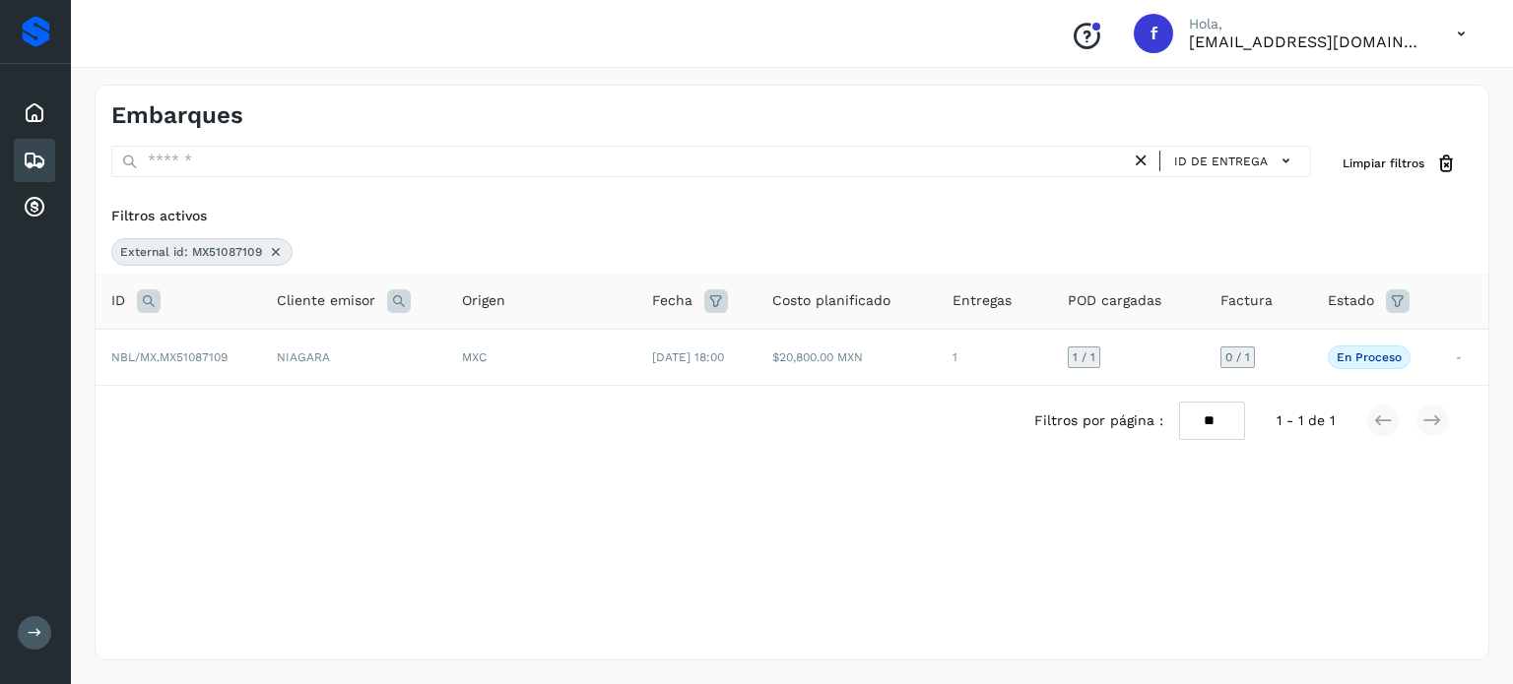
click at [146, 303] on icon at bounding box center [149, 302] width 24 height 24
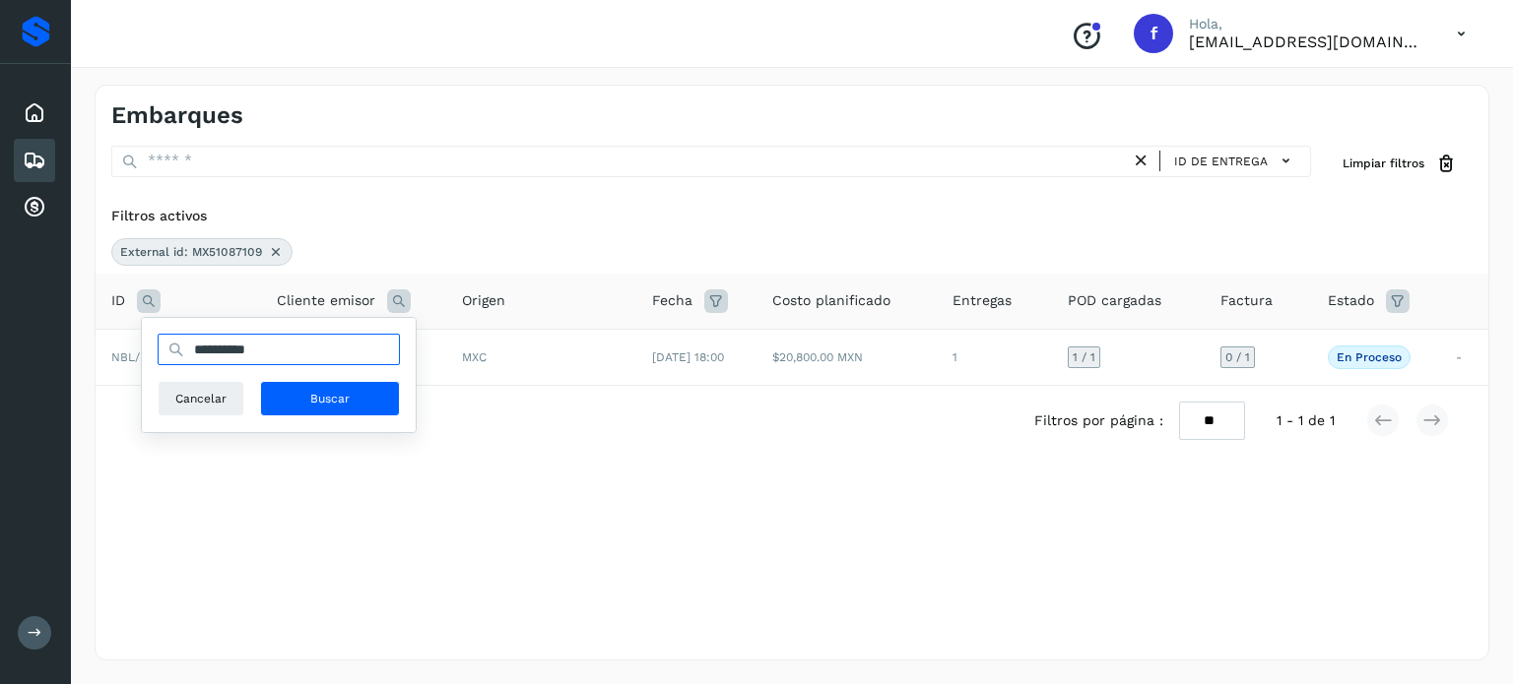
click at [228, 346] on input "**********" at bounding box center [279, 350] width 242 height 32
paste input "text"
type input "**********"
click at [315, 396] on span "Buscar" at bounding box center [329, 399] width 39 height 18
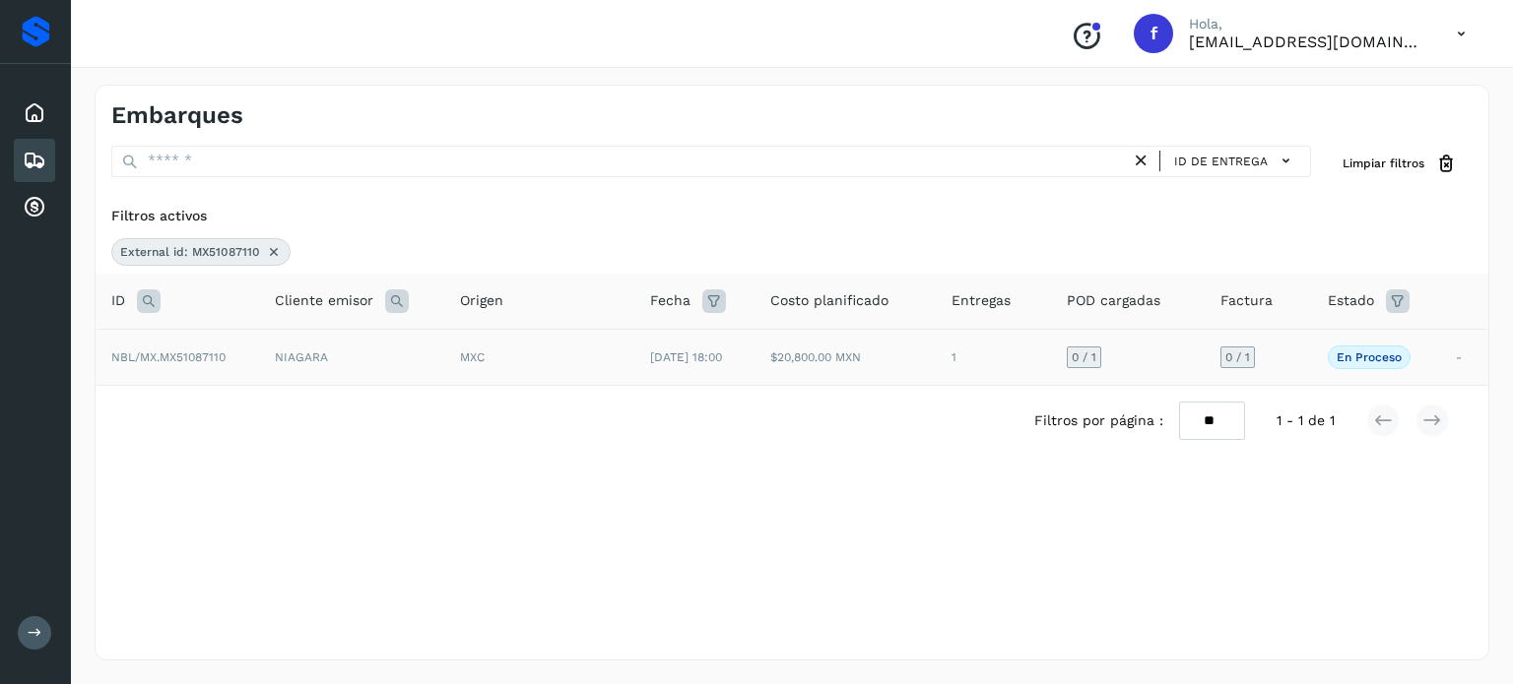
click at [311, 357] on td "NIAGARA" at bounding box center [351, 357] width 185 height 56
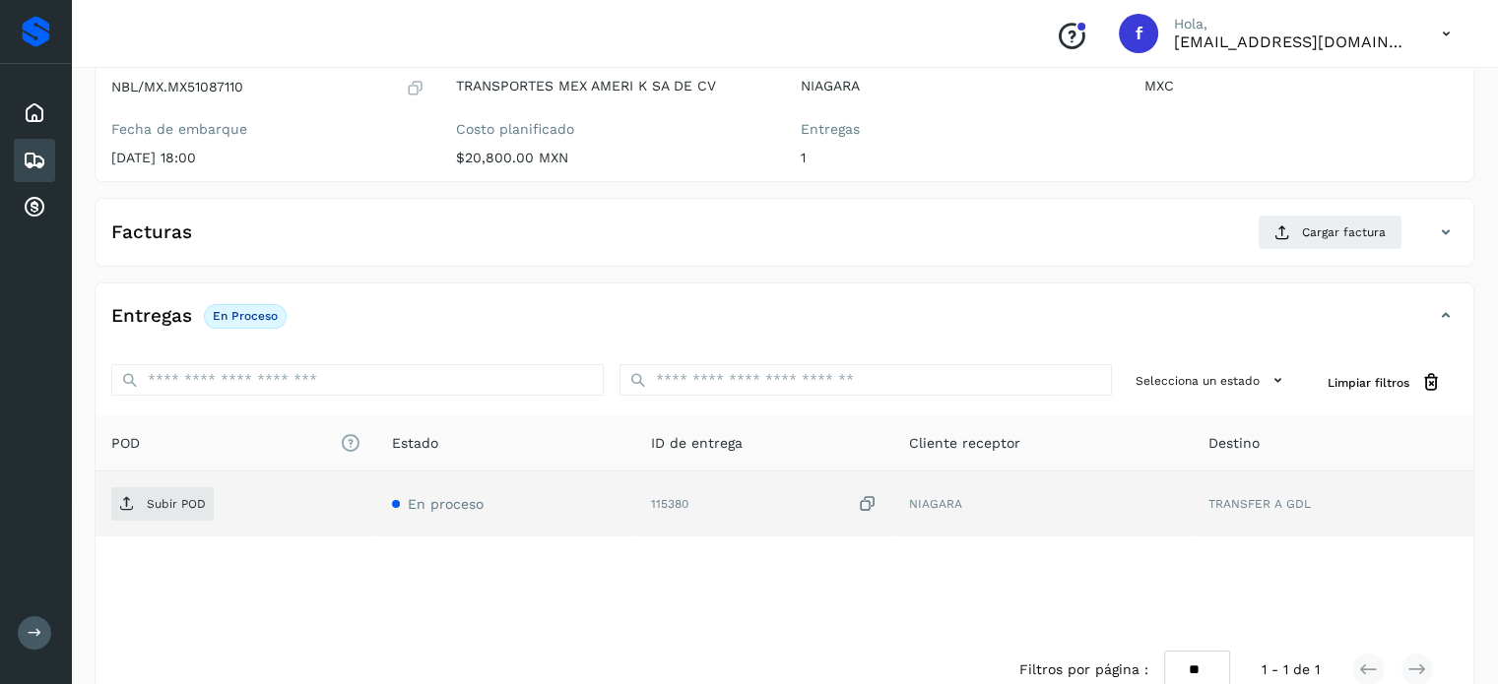
scroll to position [250, 0]
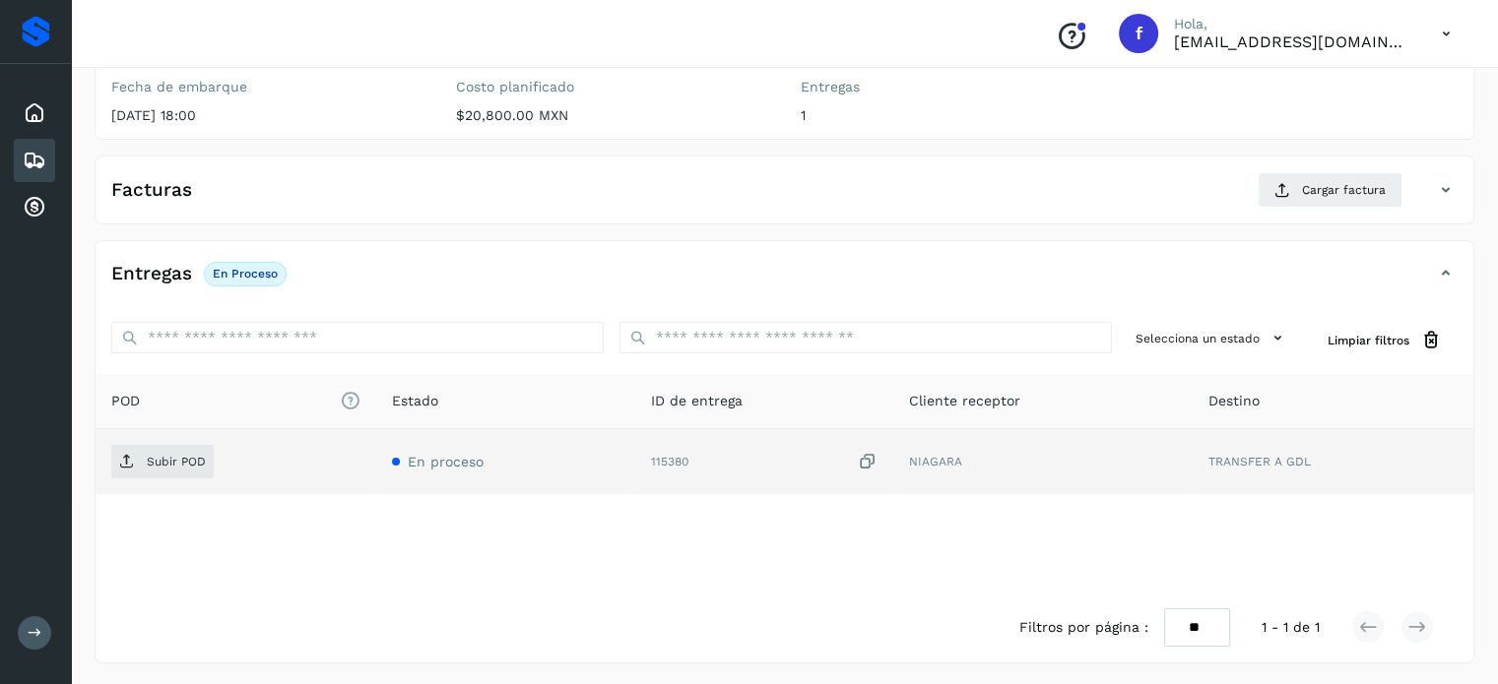
click at [866, 461] on icon at bounding box center [868, 462] width 20 height 21
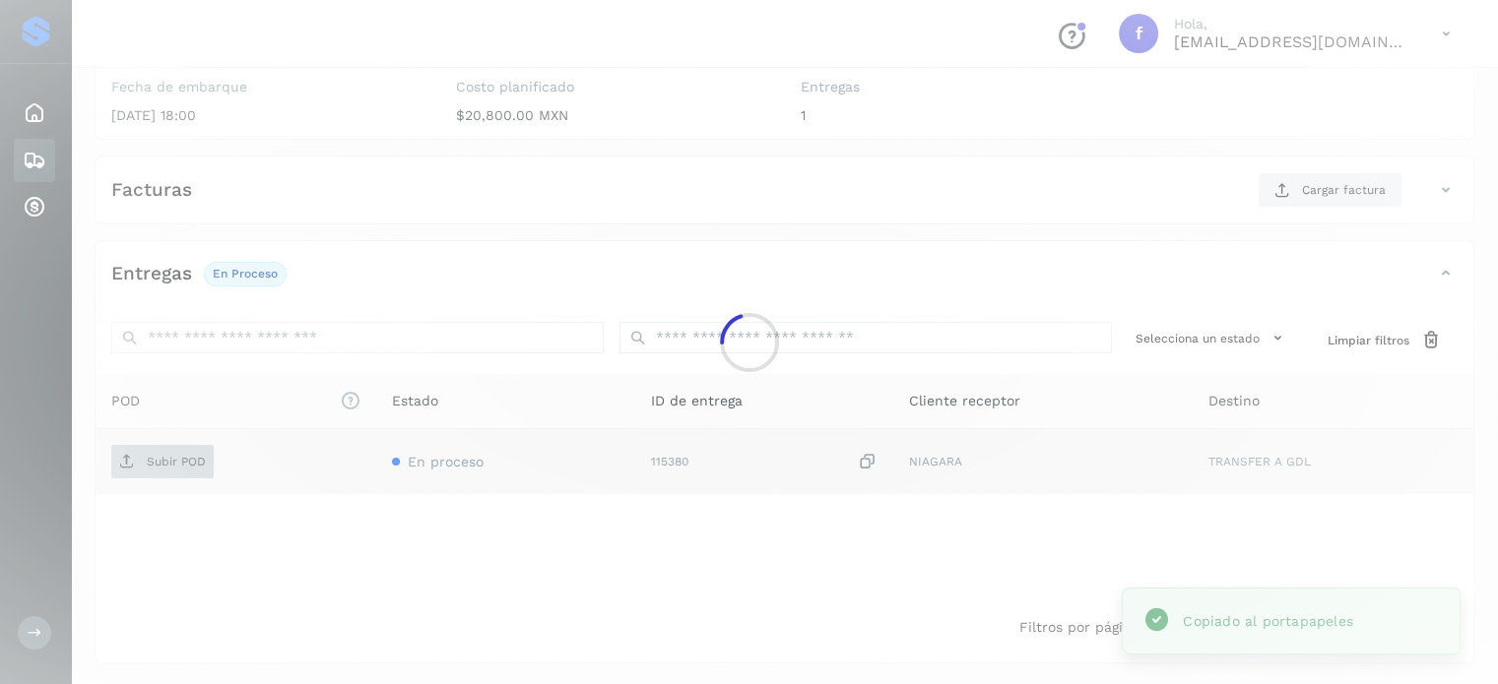
click at [148, 468] on span "Subir POD" at bounding box center [162, 462] width 102 height 32
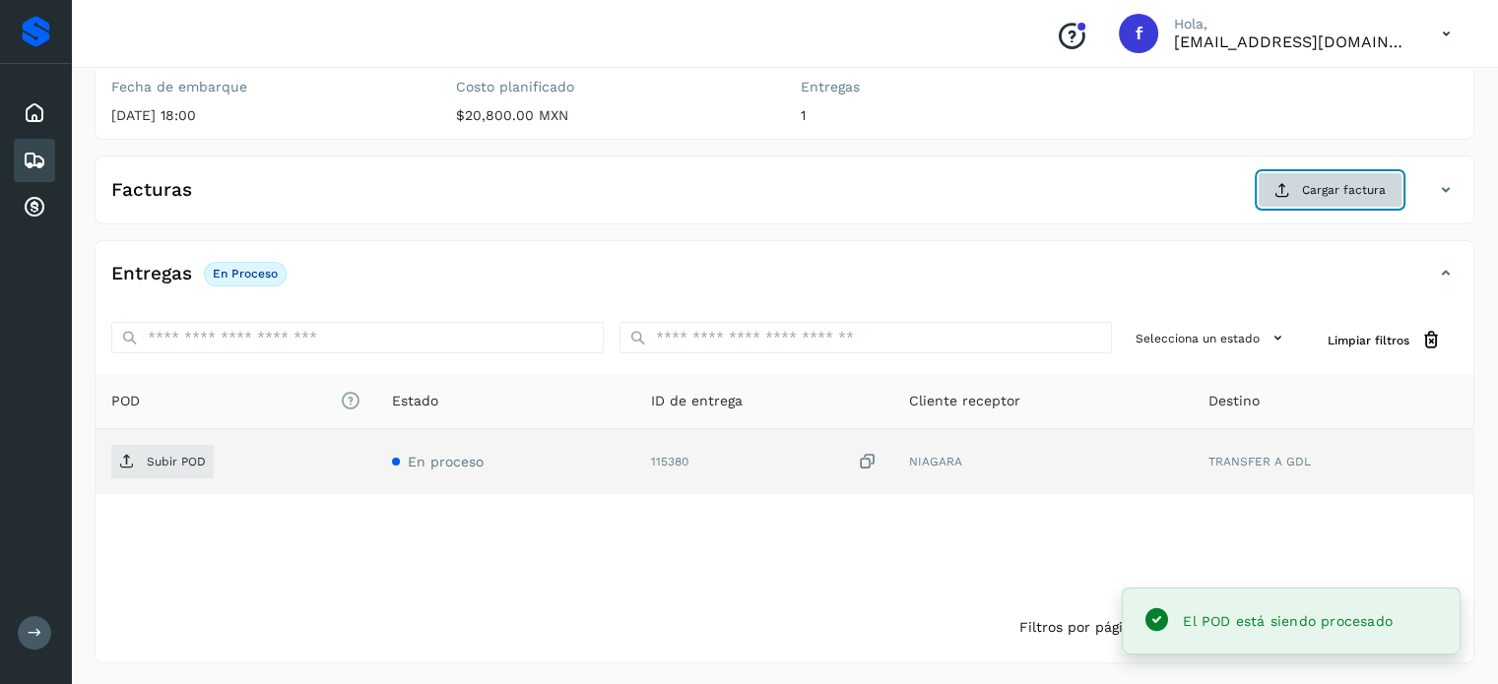
click at [1317, 181] on span "Cargar factura" at bounding box center [1344, 190] width 84 height 18
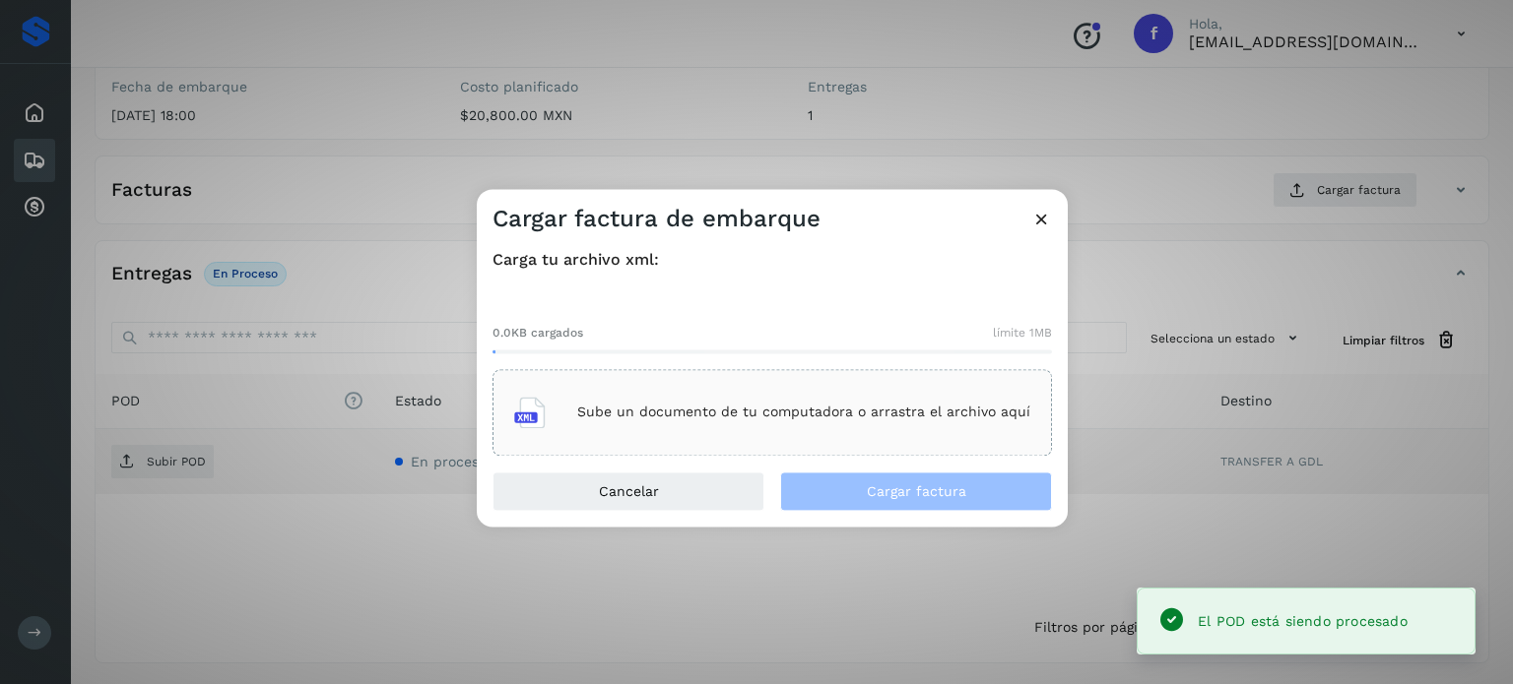
click at [752, 428] on div "Sube un documento de tu computadora o arrastra el archivo aquí" at bounding box center [772, 412] width 516 height 53
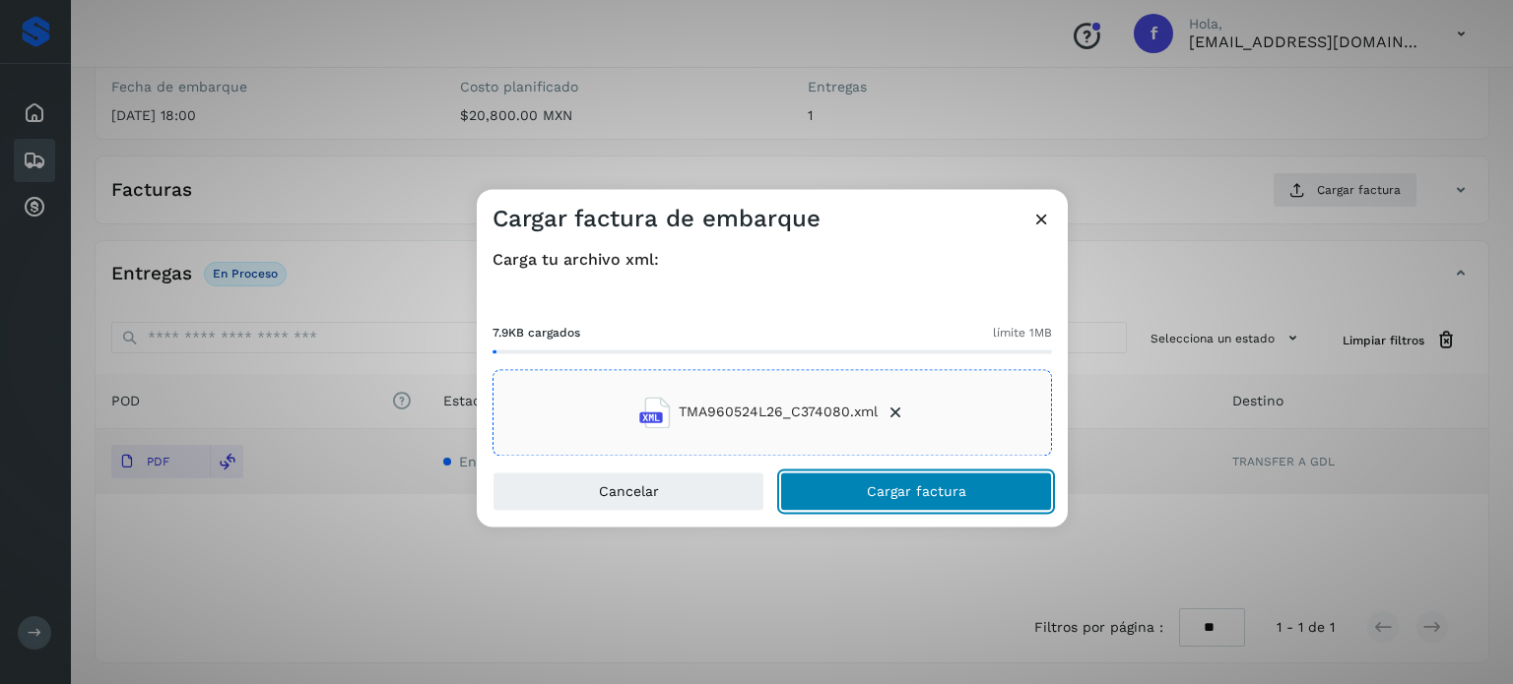
click at [945, 493] on span "Cargar factura" at bounding box center [916, 492] width 99 height 14
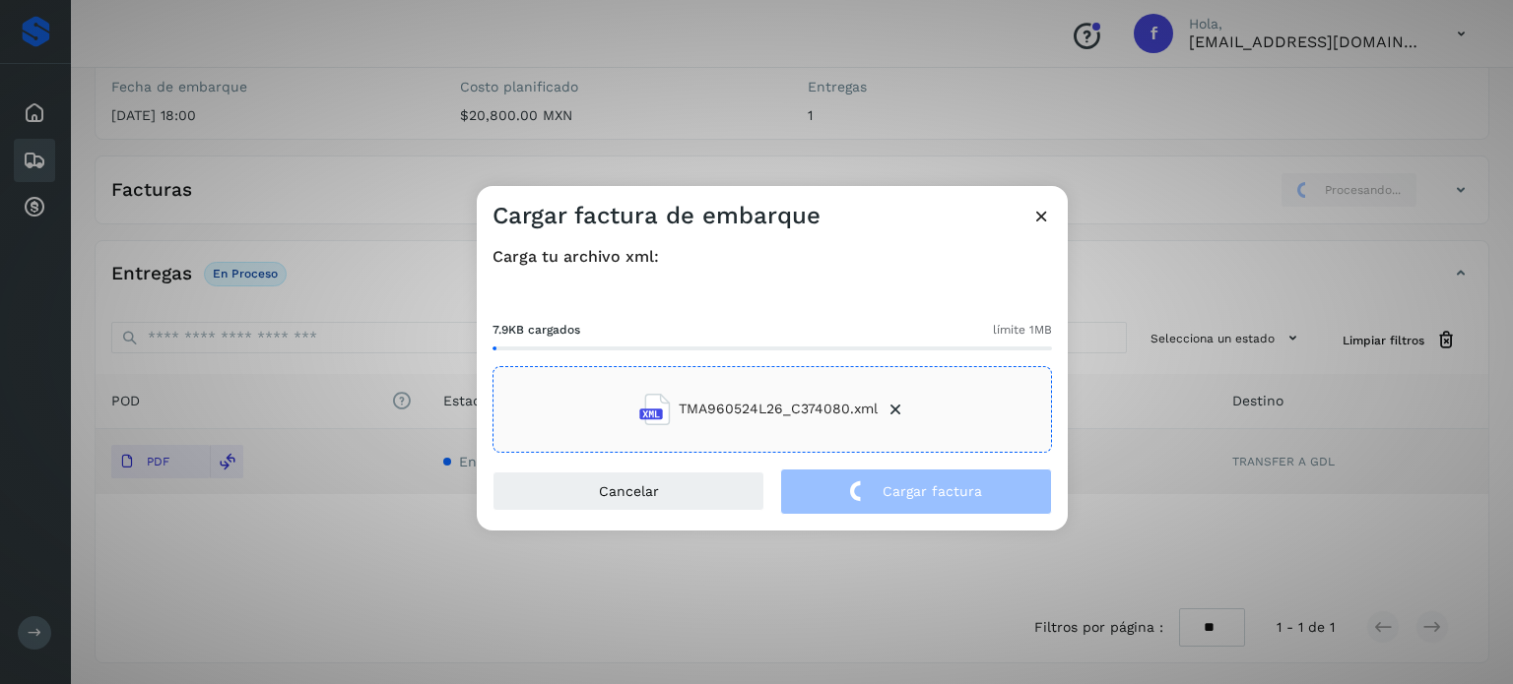
click at [359, 164] on div "Cargar factura de embarque Carga tu archivo xml: 7.9KB cargados límite 1MB TMA9…" at bounding box center [756, 342] width 1513 height 684
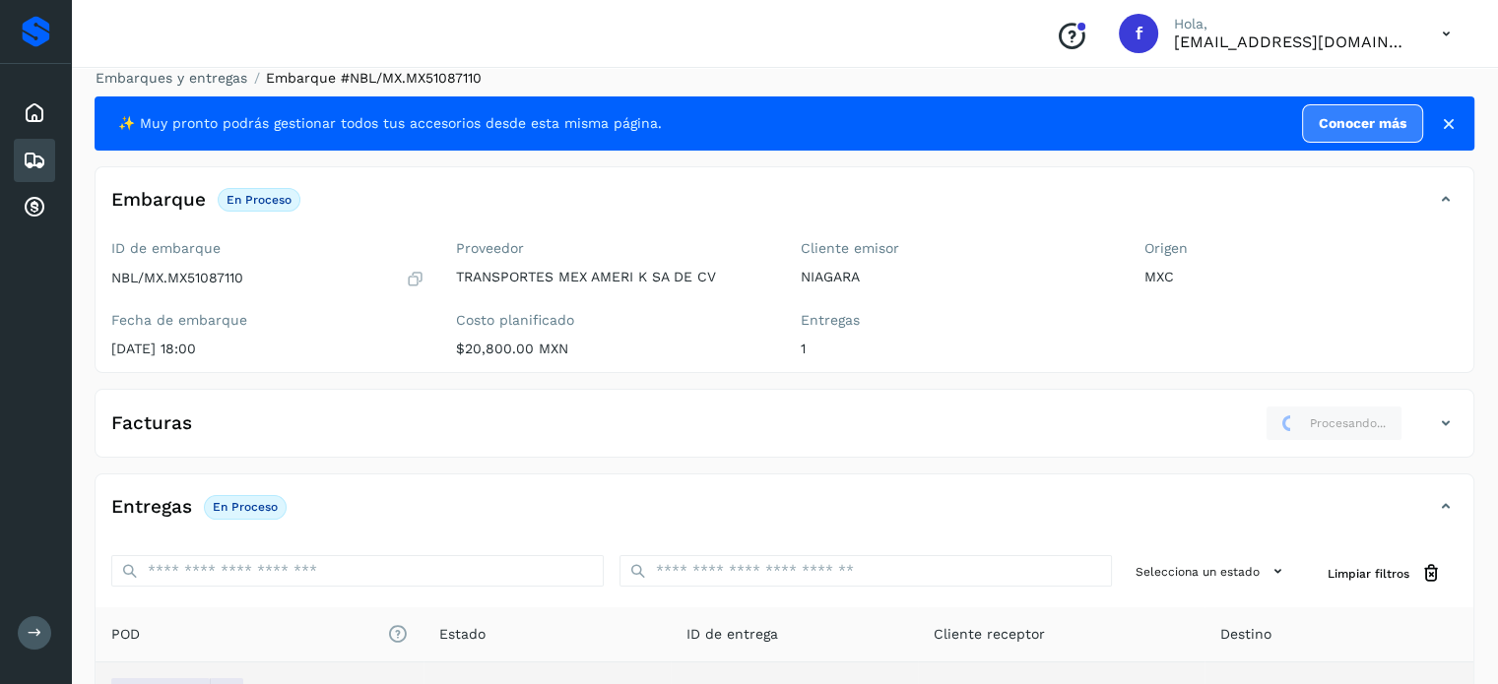
scroll to position [0, 0]
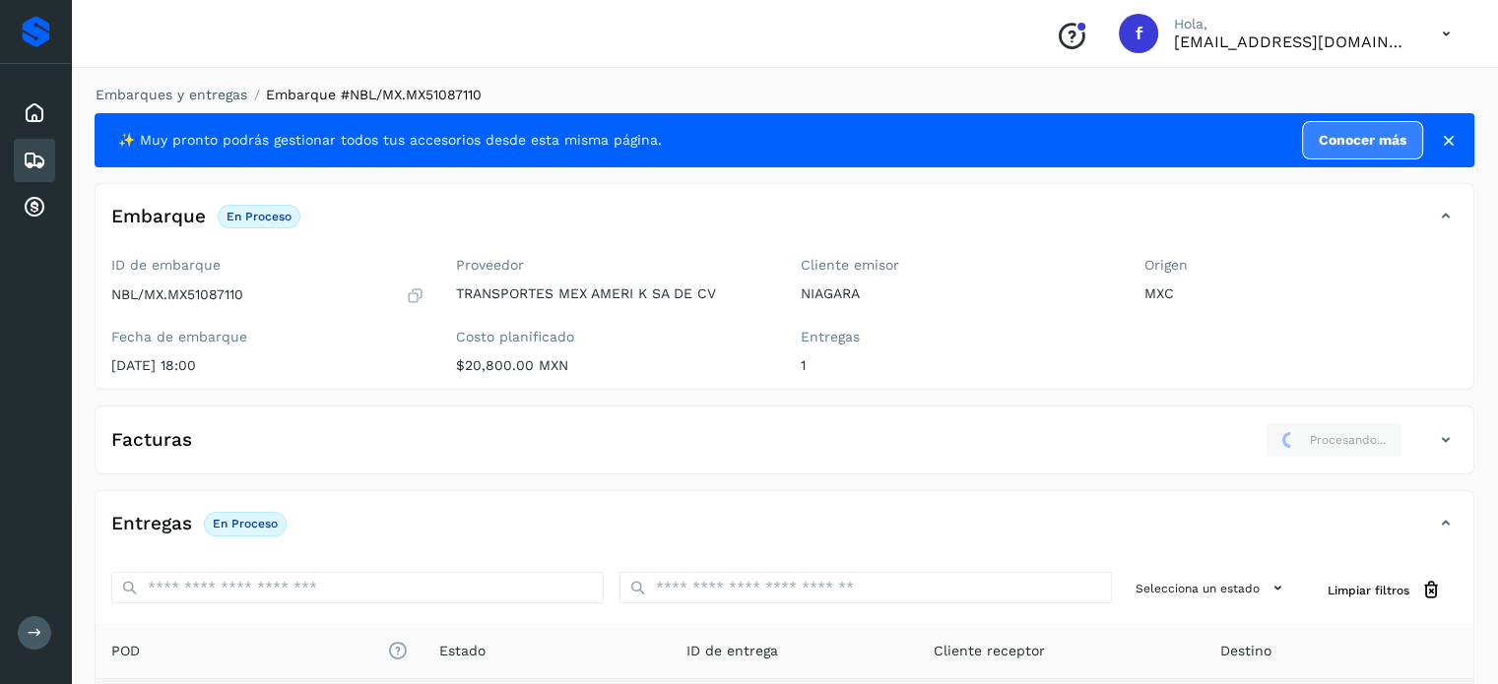
click at [222, 83] on div "Embarques y entregas Embarque #NBL/MX.MX51087110 ✨ Muy pronto podrás gestionar …" at bounding box center [784, 499] width 1427 height 876
click at [216, 106] on div "Embarques y entregas Embarque #NBL/MX.MX51087110 ✨ Muy pronto podrás gestionar …" at bounding box center [785, 499] width 1380 height 829
click at [217, 93] on link "Embarques y entregas" at bounding box center [172, 95] width 152 height 16
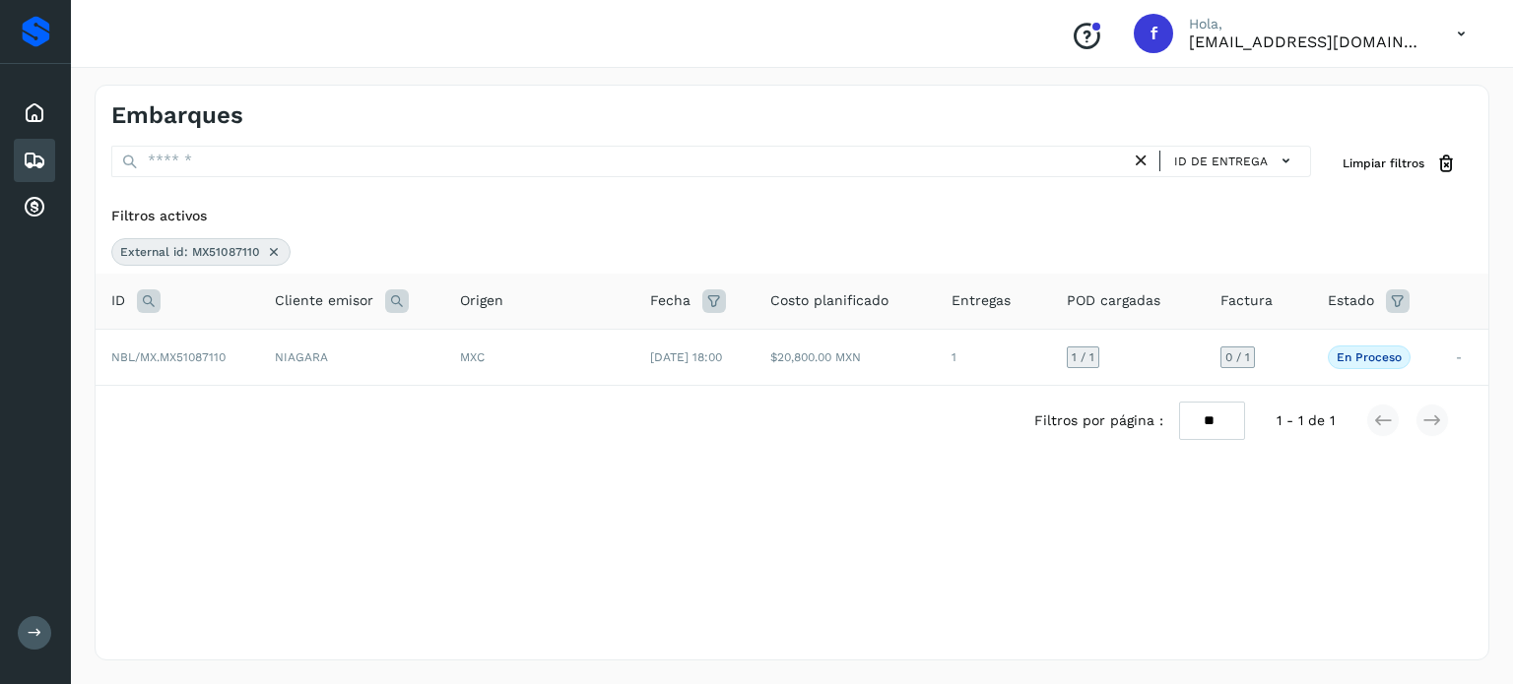
click at [154, 292] on icon at bounding box center [149, 302] width 24 height 24
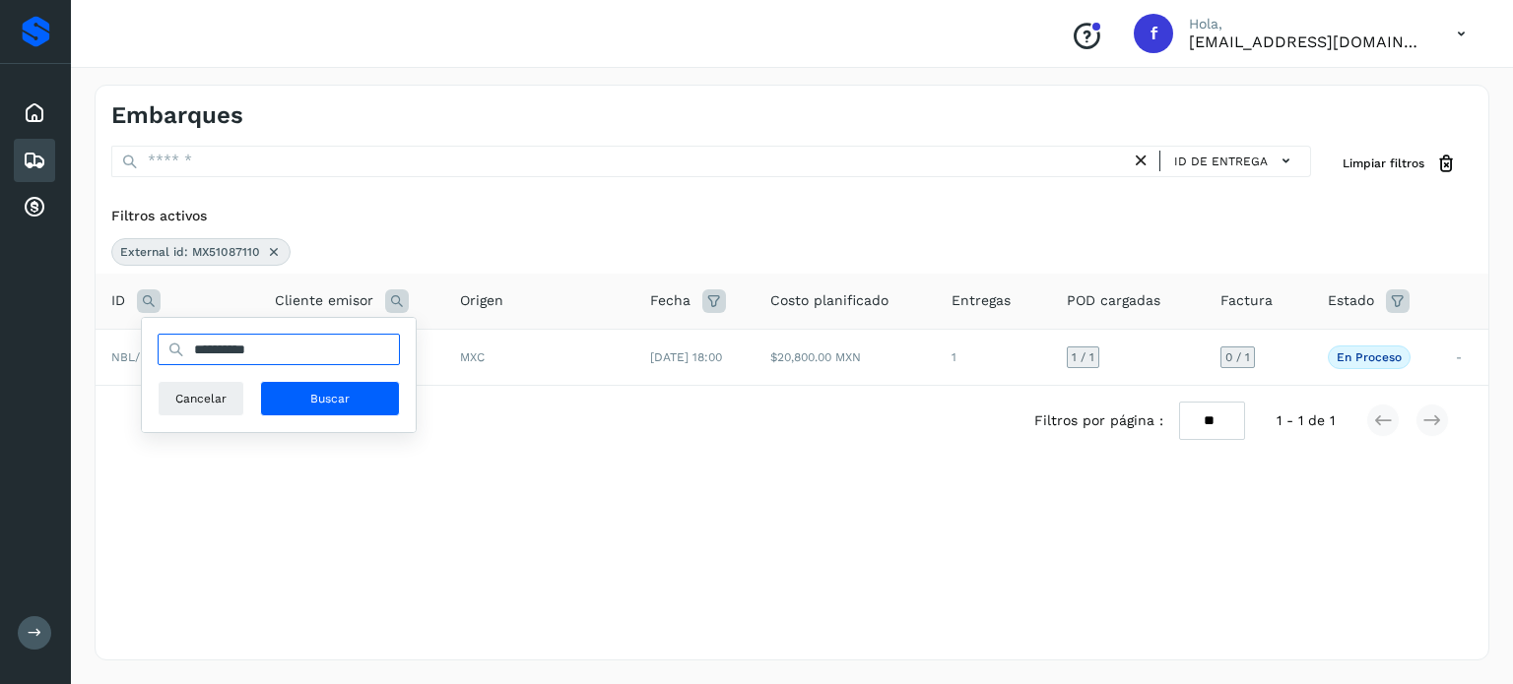
click at [252, 352] on input "**********" at bounding box center [279, 350] width 242 height 32
paste input "text"
type input "**********"
click at [326, 401] on span "Buscar" at bounding box center [329, 399] width 39 height 18
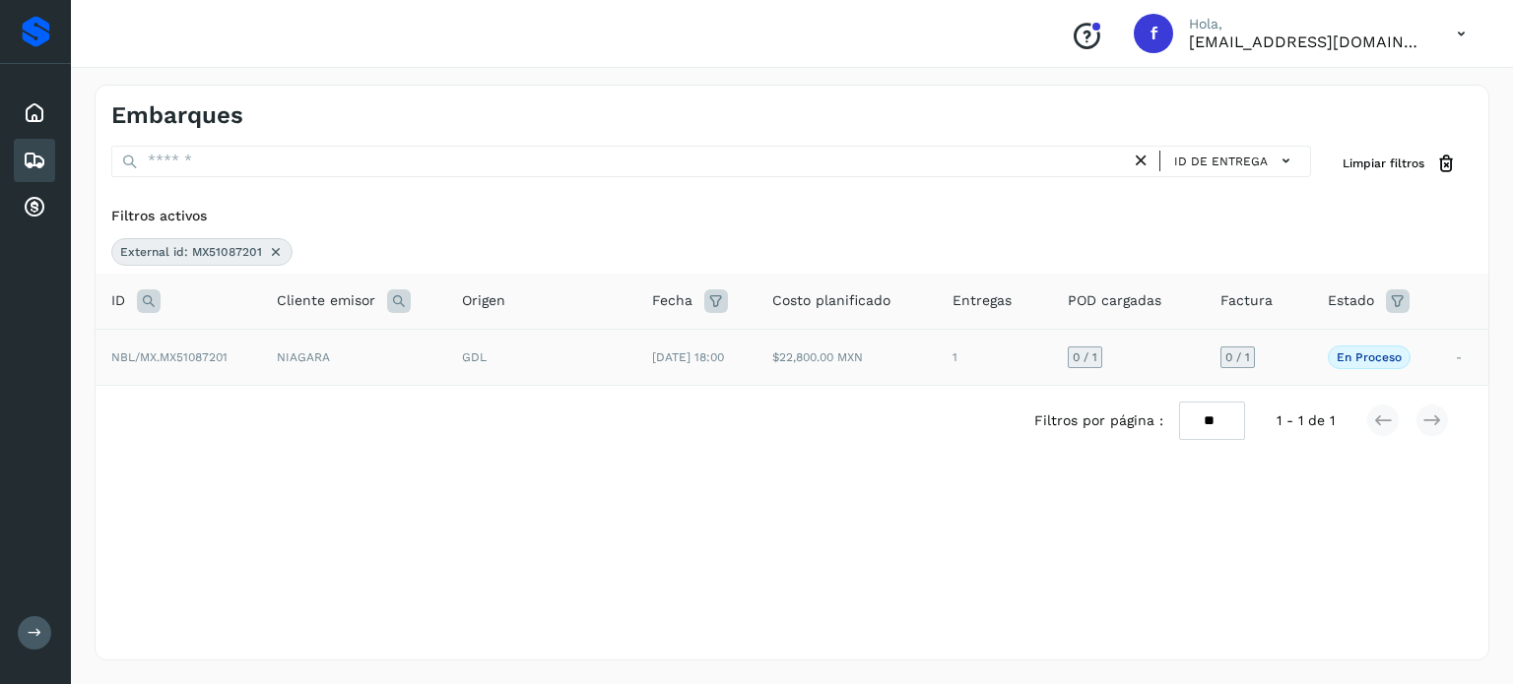
click at [780, 382] on td "$22,800.00 MXN" at bounding box center [846, 357] width 181 height 56
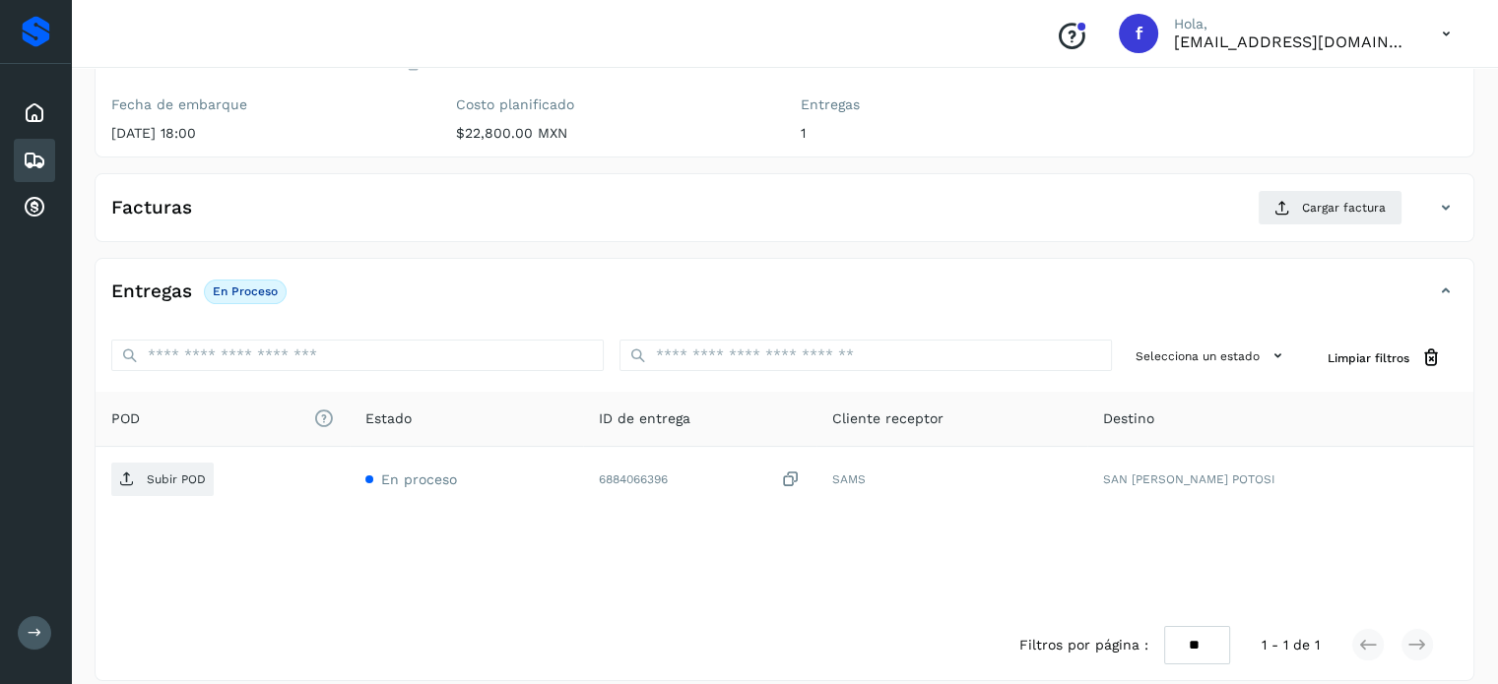
scroll to position [250, 0]
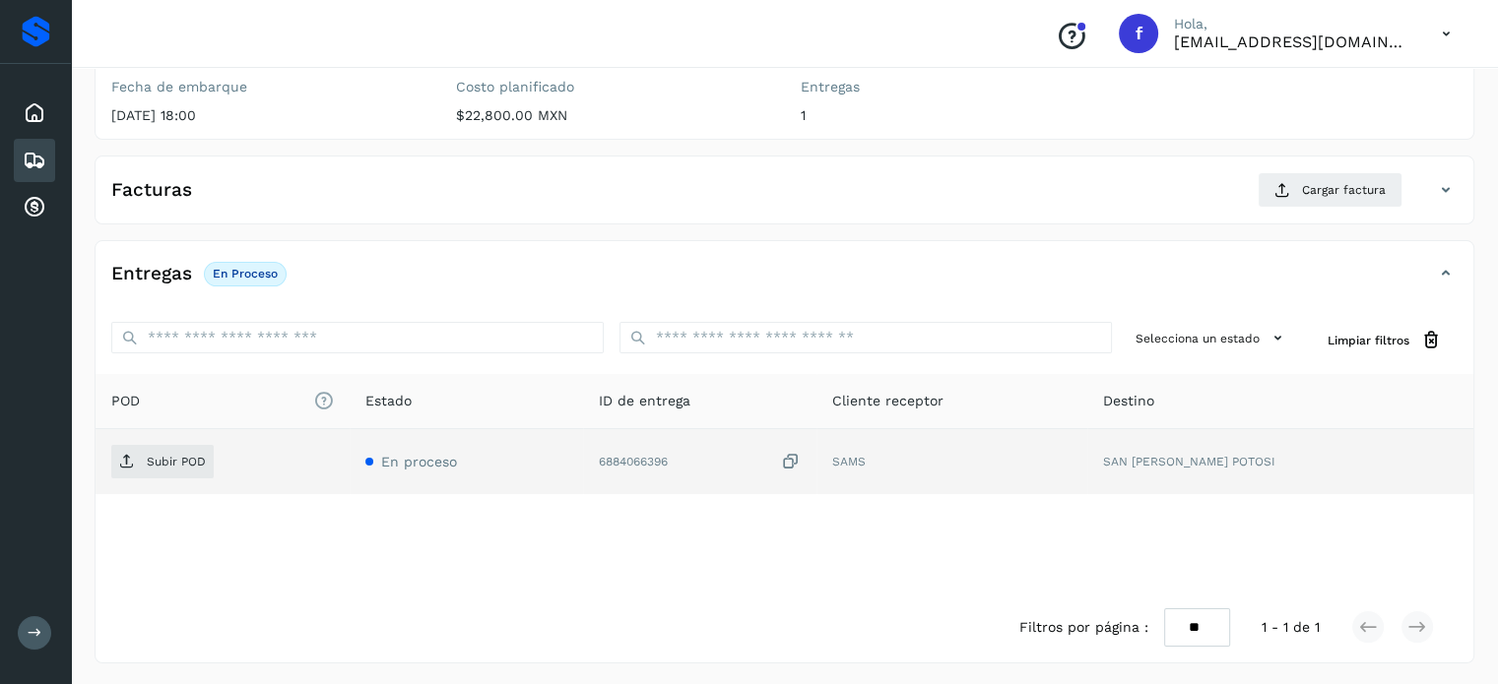
click at [801, 458] on icon at bounding box center [791, 462] width 20 height 21
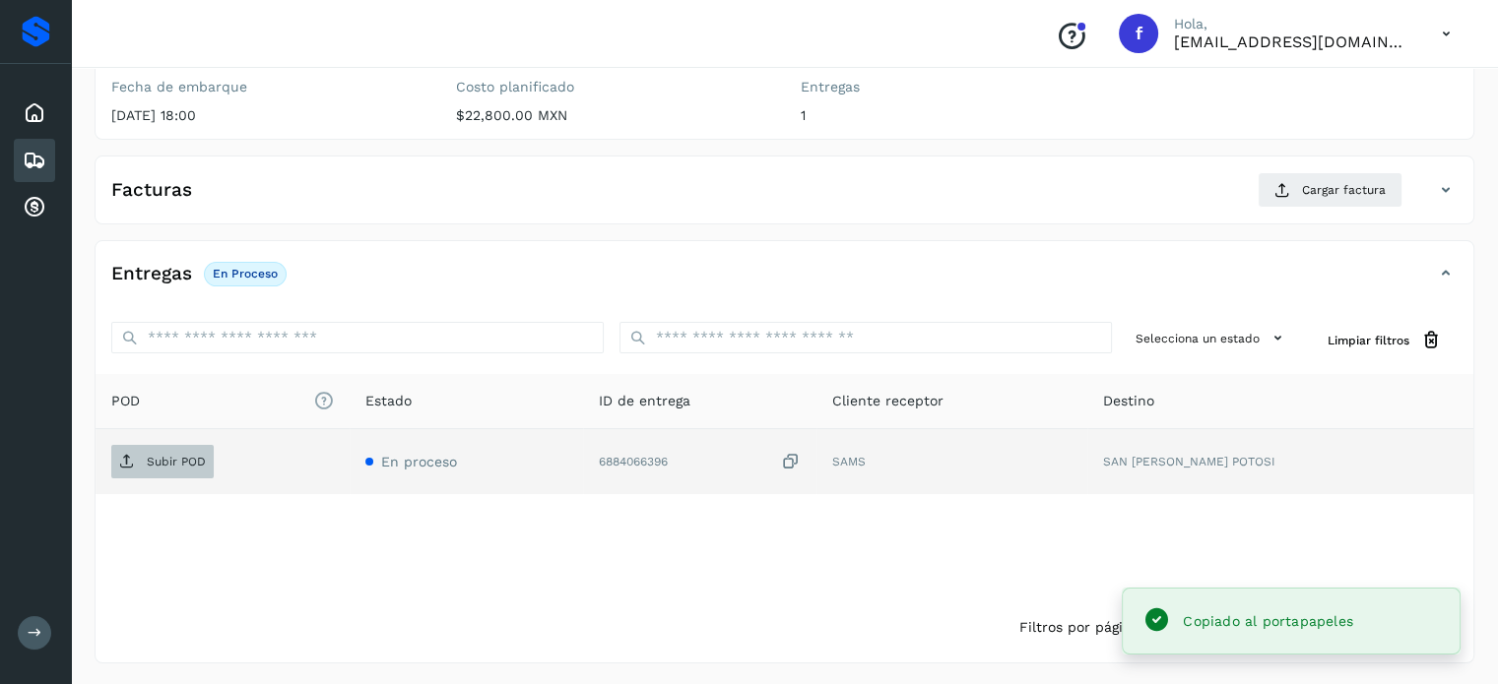
click at [189, 449] on span "Subir POD" at bounding box center [162, 462] width 102 height 32
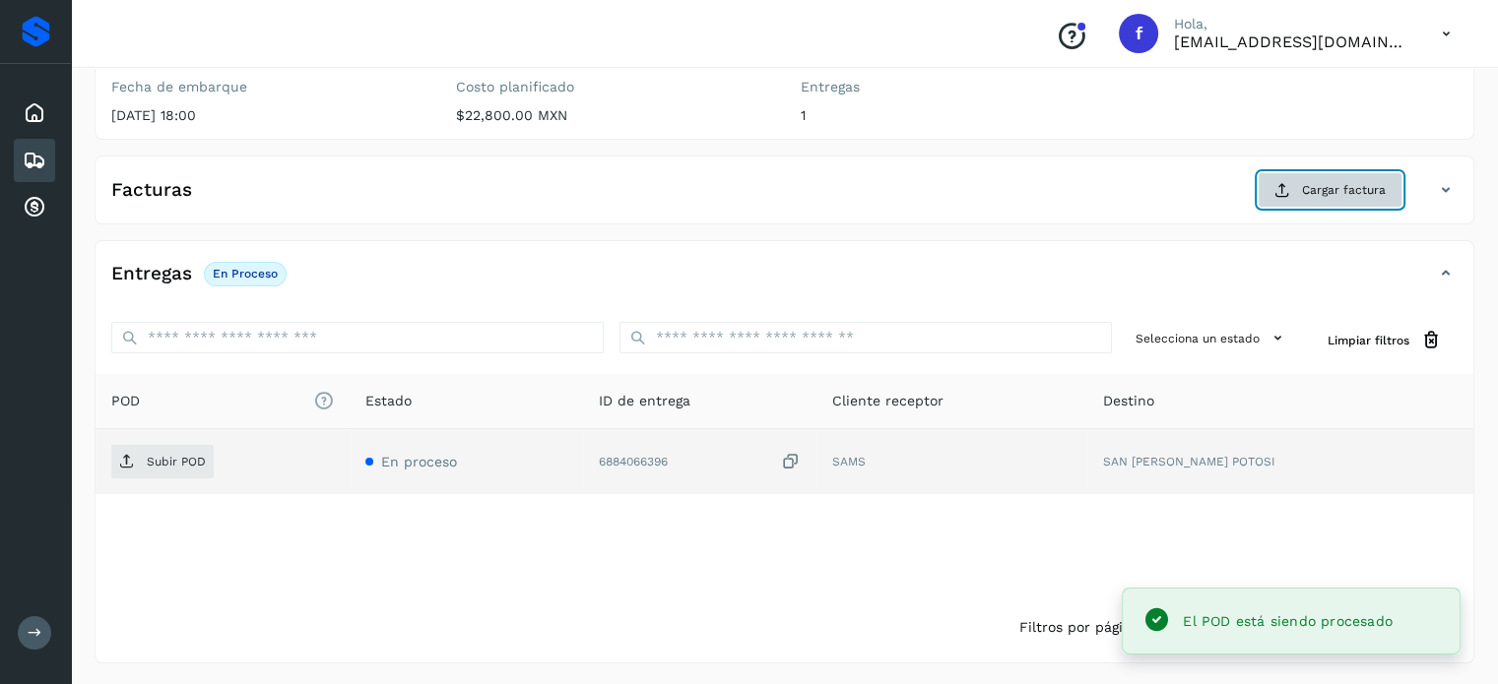
click at [1320, 189] on span "Cargar factura" at bounding box center [1344, 190] width 84 height 18
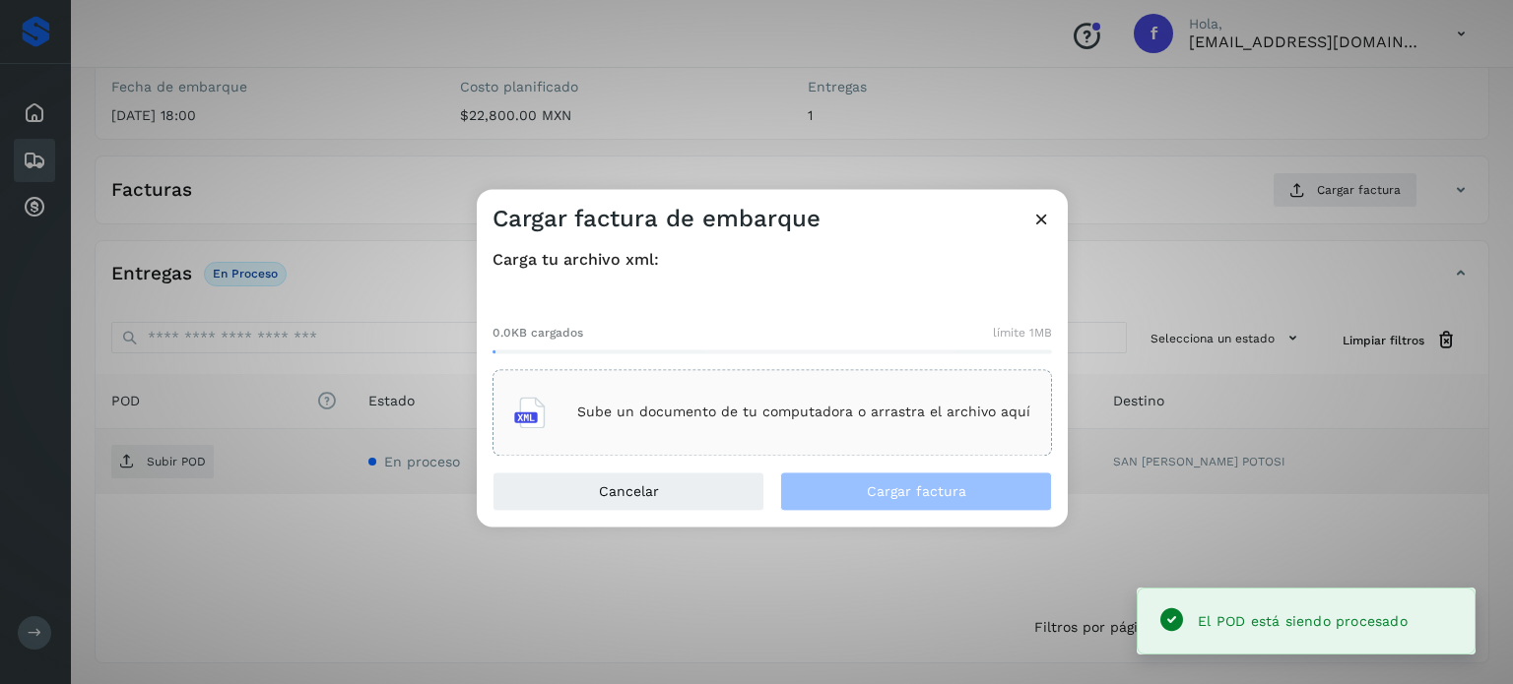
click at [864, 402] on div "Sube un documento de tu computadora o arrastra el archivo aquí" at bounding box center [772, 412] width 516 height 53
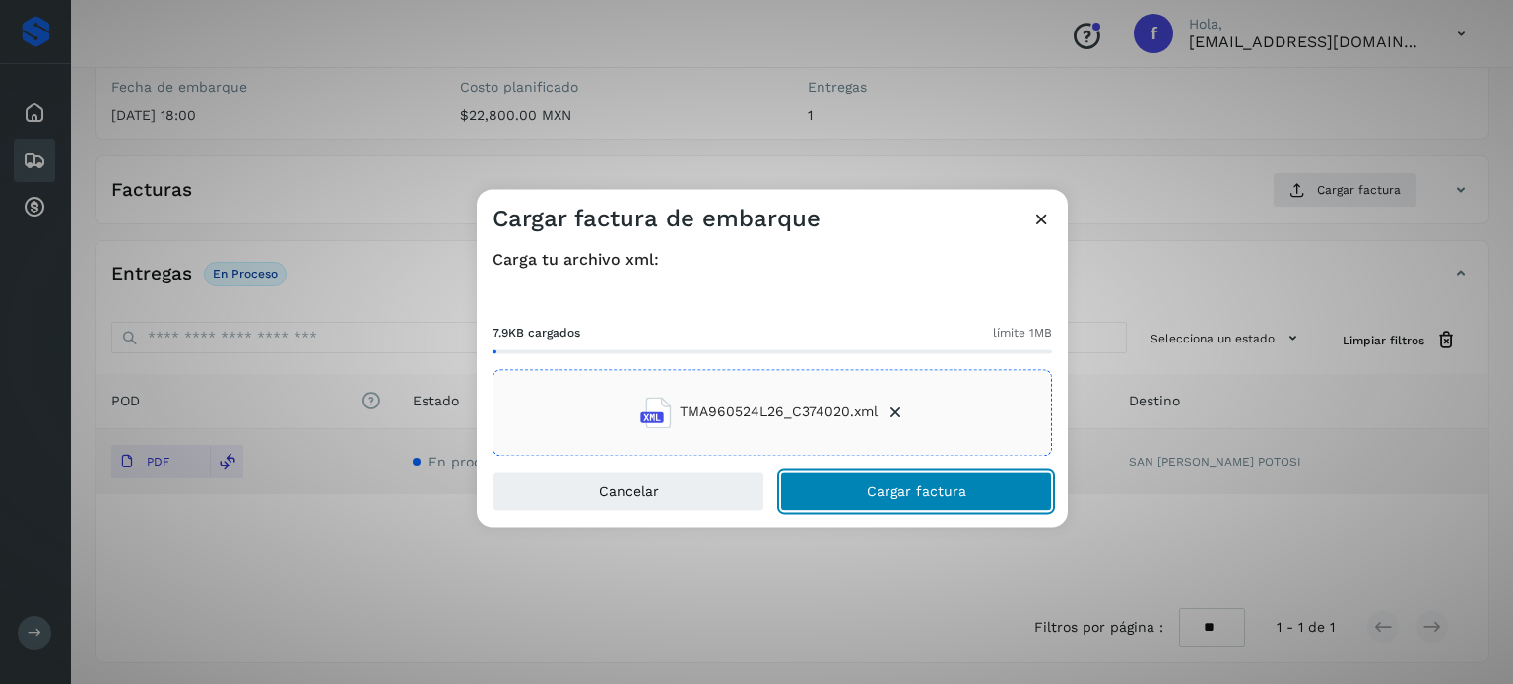
click at [962, 491] on span "Cargar factura" at bounding box center [916, 492] width 99 height 14
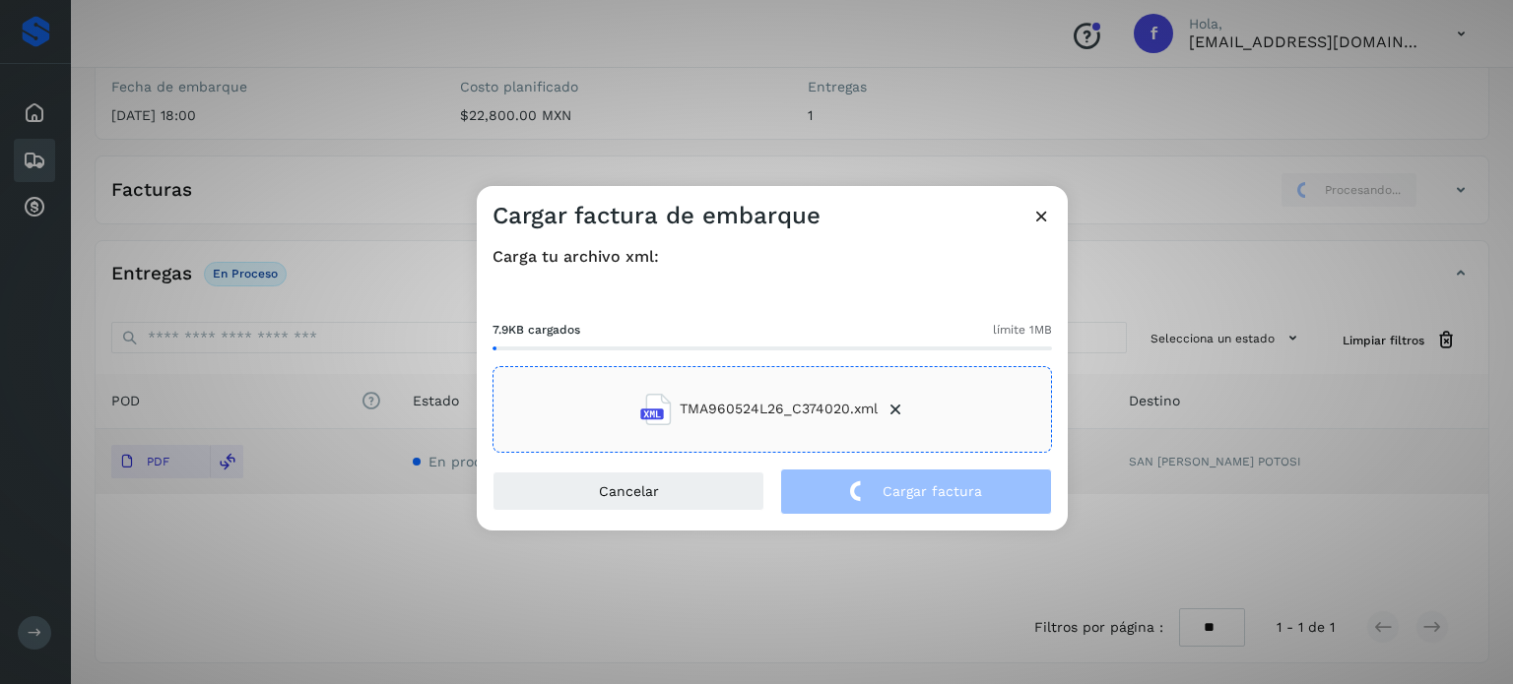
click at [232, 163] on div "Cargar factura de embarque Carga tu archivo xml: 7.9KB cargados límite 1MB TMA9…" at bounding box center [756, 342] width 1513 height 684
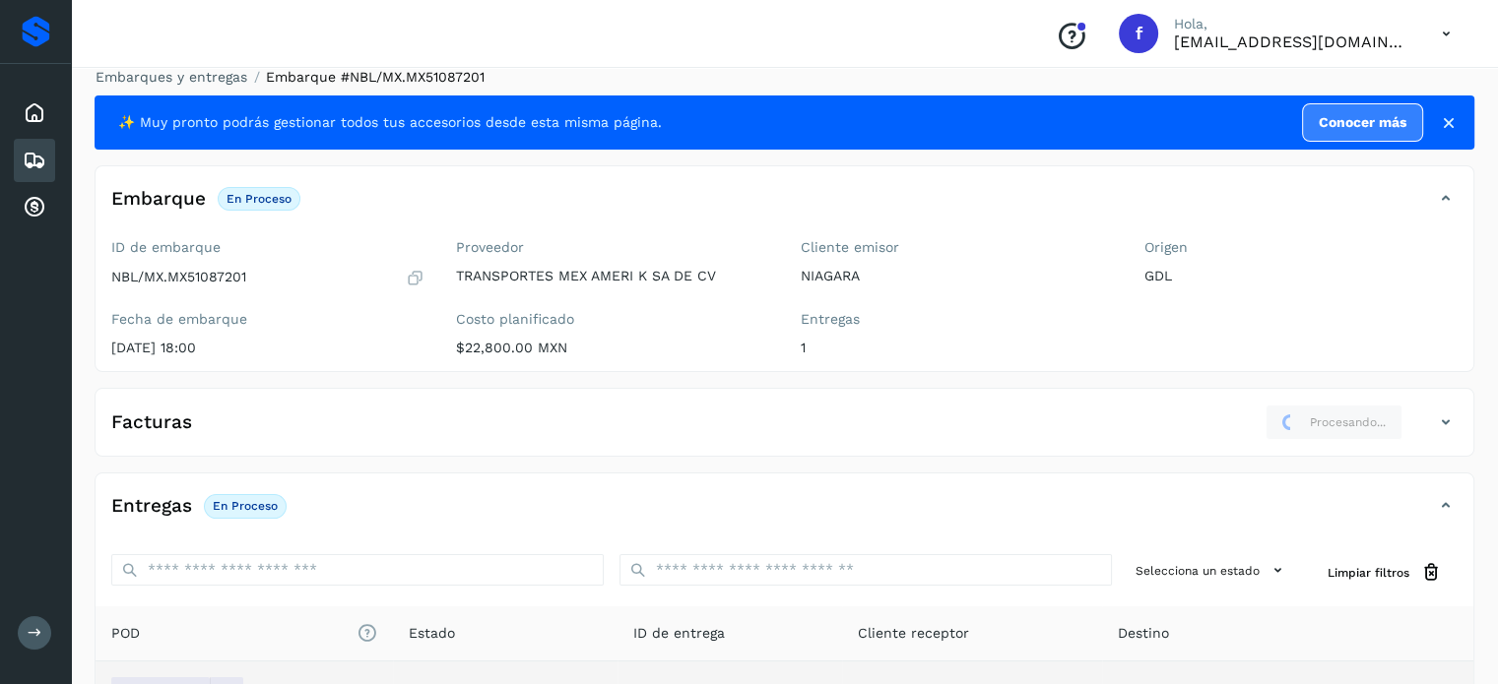
scroll to position [0, 0]
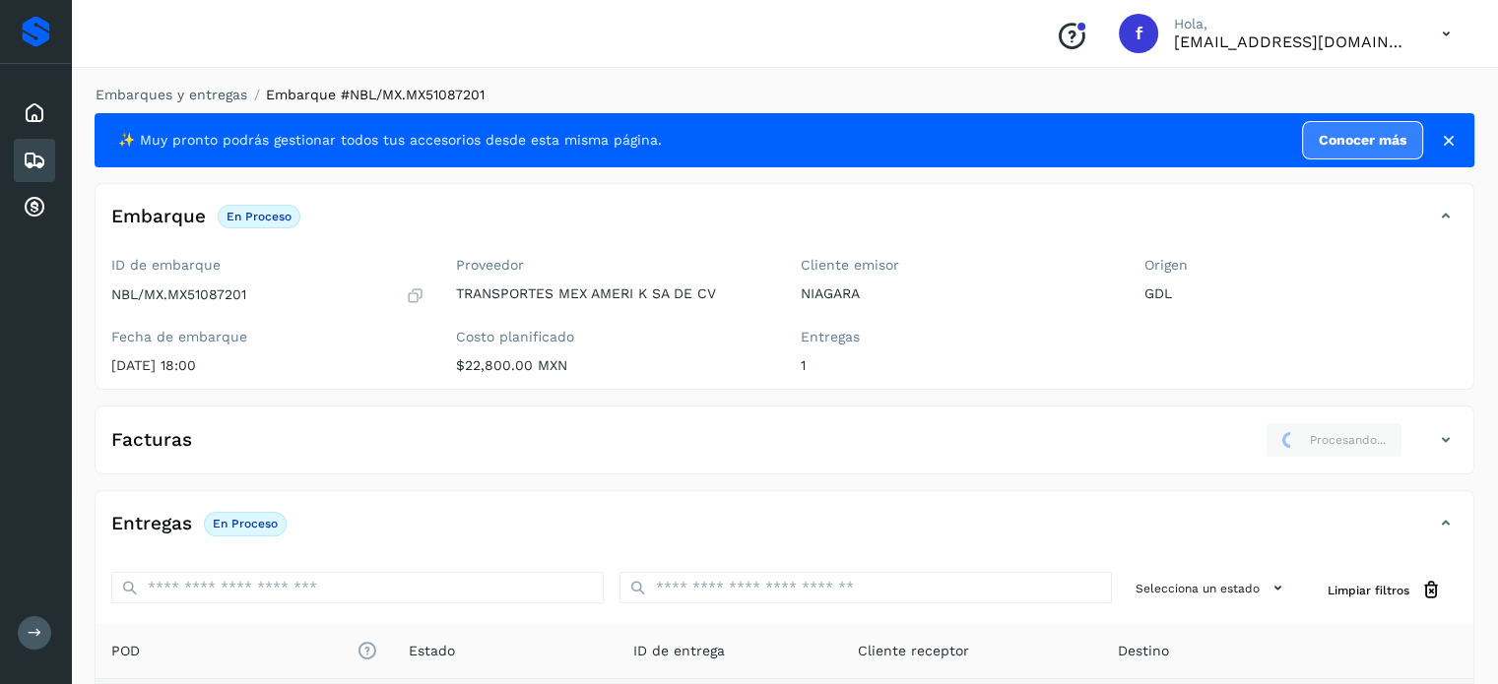
click at [210, 85] on li "Embarques y entregas" at bounding box center [165, 95] width 164 height 21
click at [212, 99] on link "Embarques y entregas" at bounding box center [172, 95] width 152 height 16
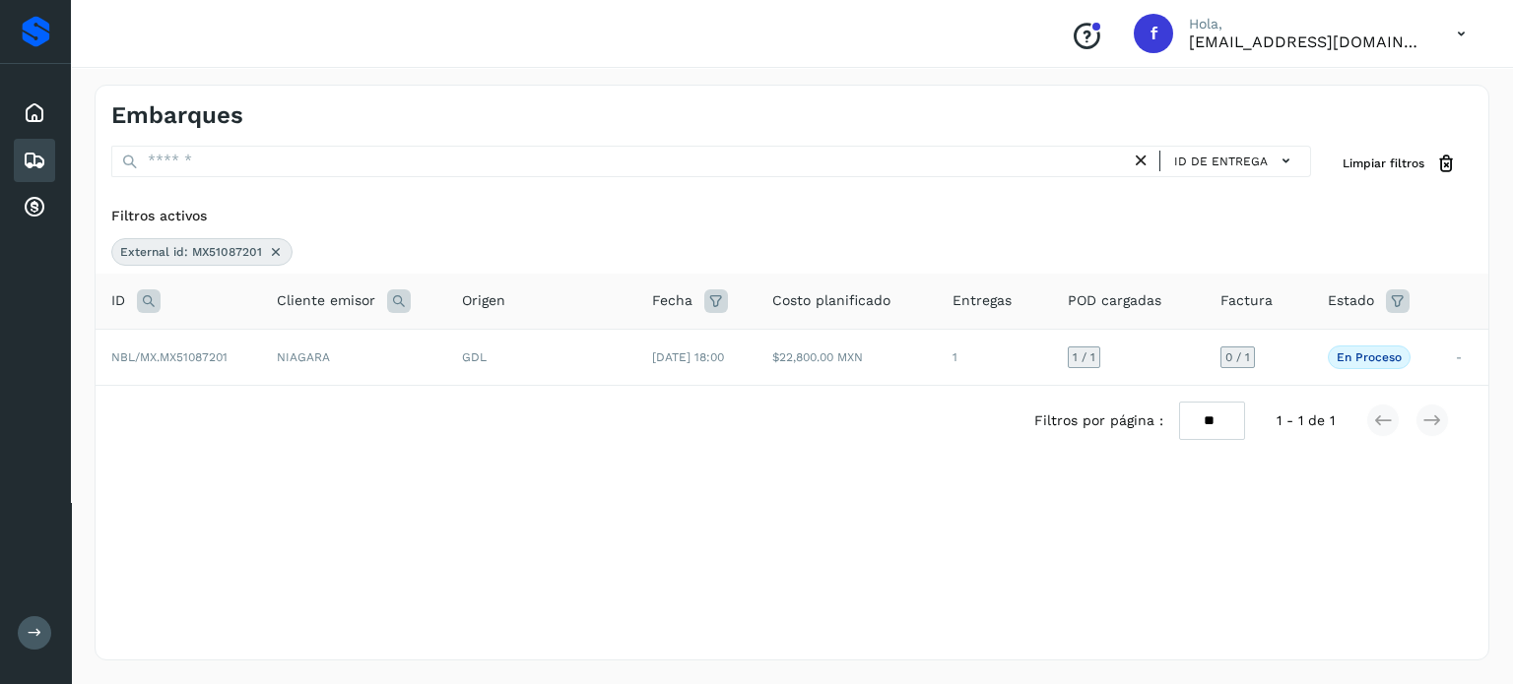
click at [153, 305] on icon at bounding box center [149, 302] width 24 height 24
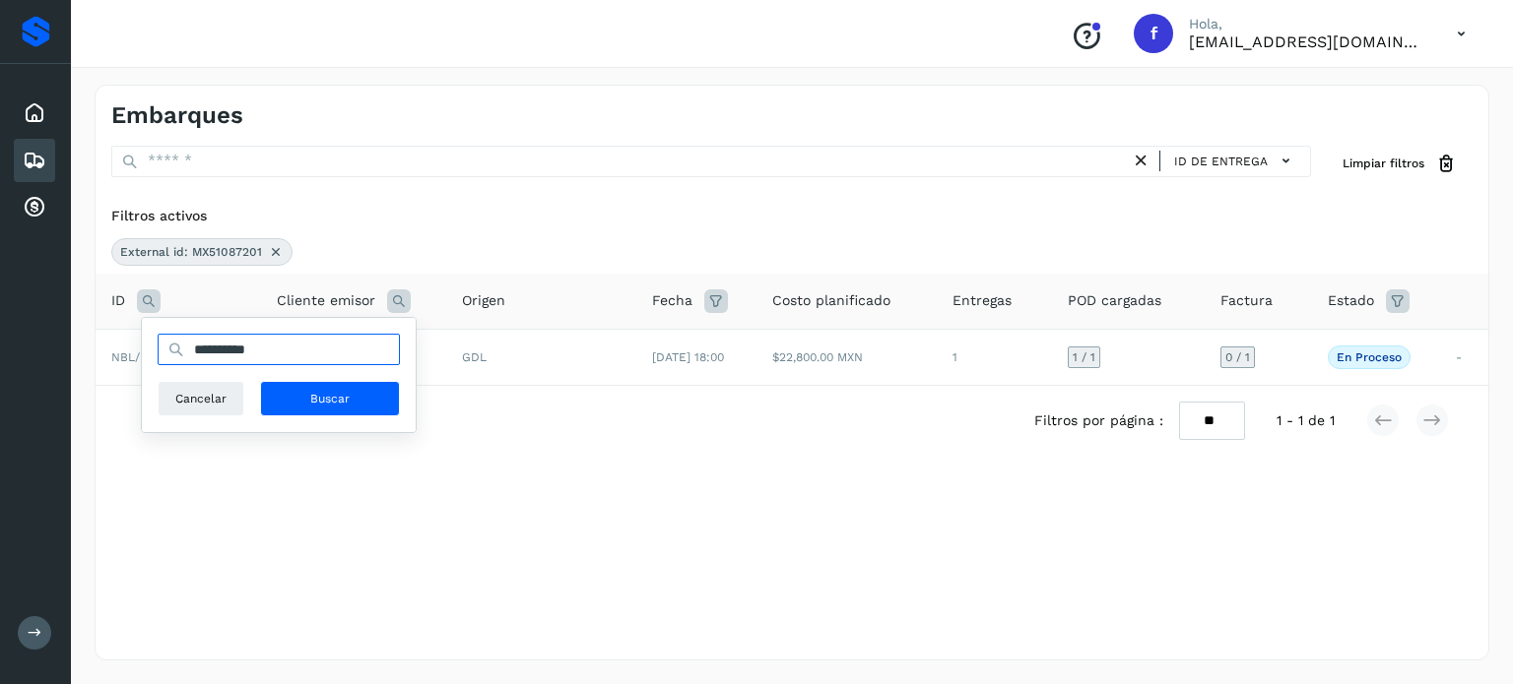
click at [214, 352] on input "**********" at bounding box center [279, 350] width 242 height 32
paste input "text"
type input "**********"
click at [346, 402] on span "Buscar" at bounding box center [329, 399] width 39 height 18
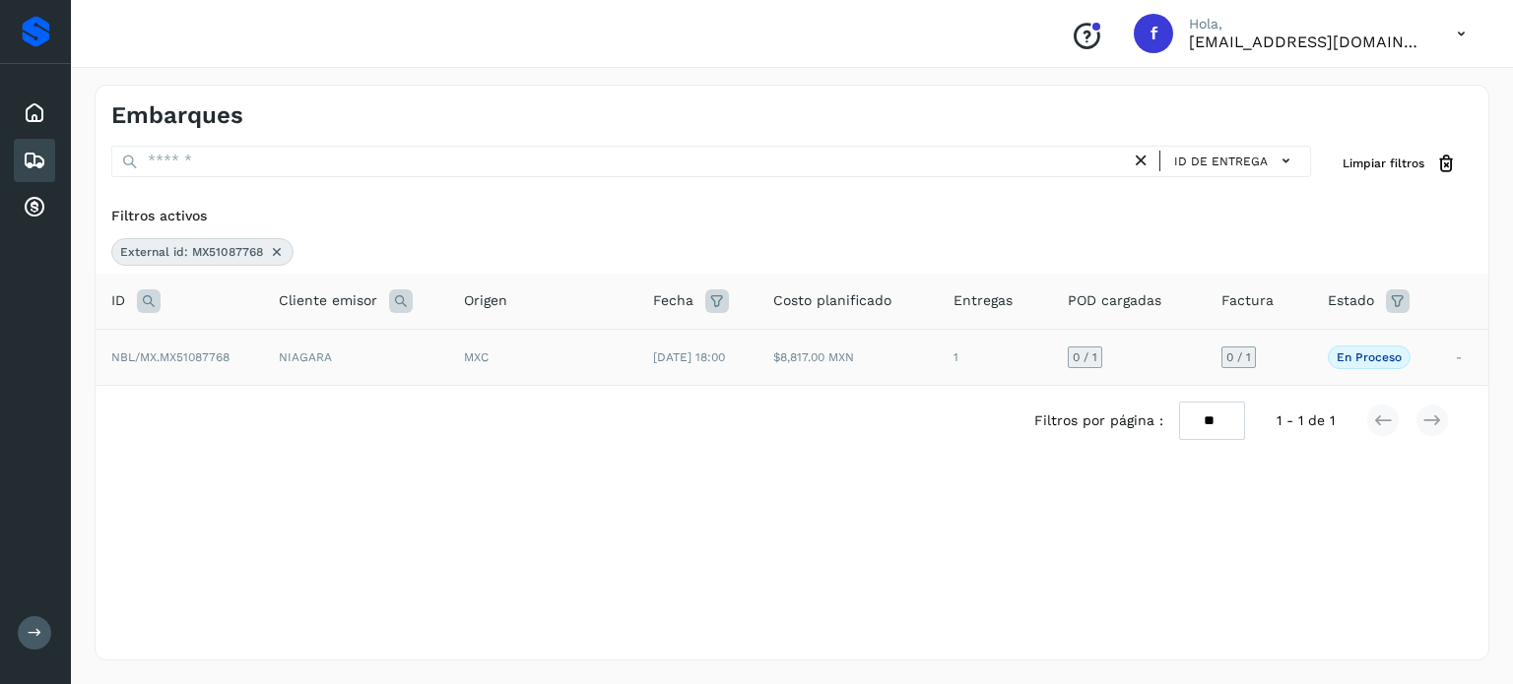
click at [680, 363] on td "[DATE] 18:00" at bounding box center [697, 357] width 120 height 56
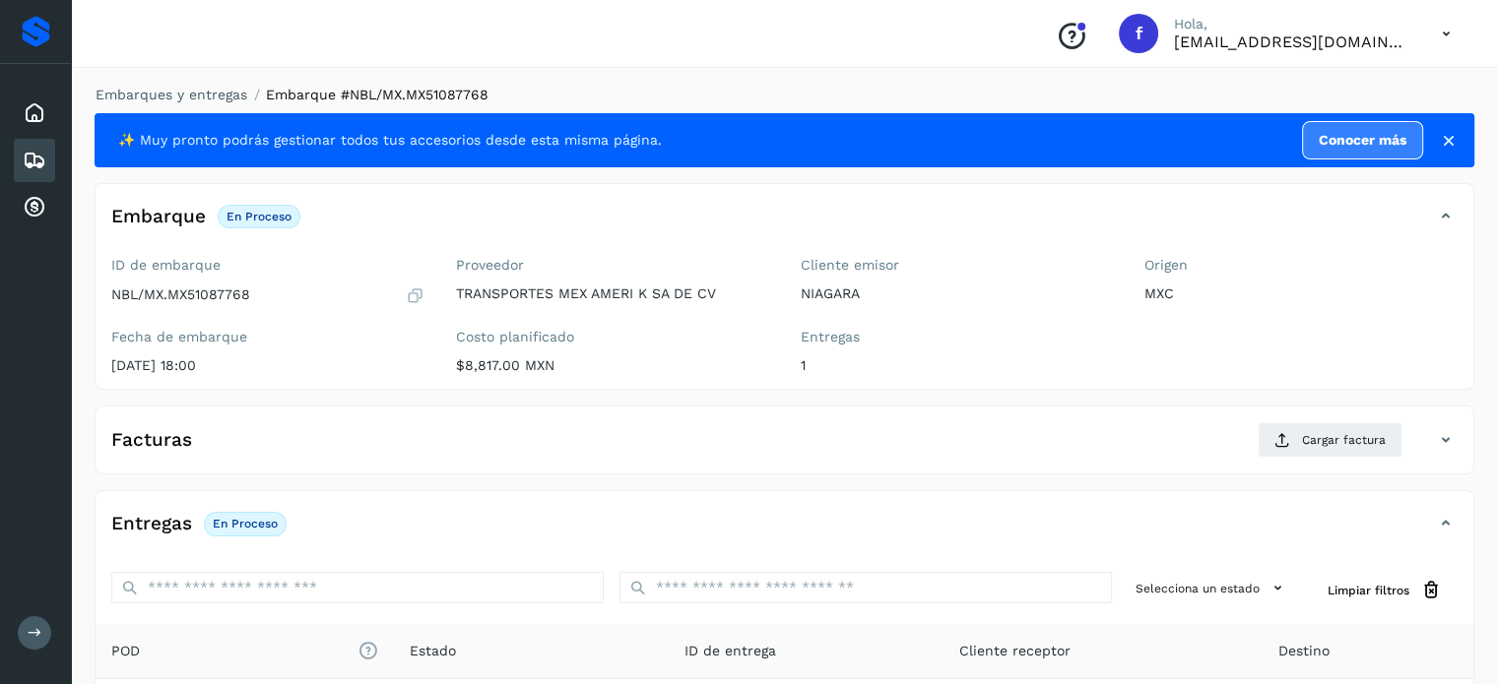
scroll to position [250, 0]
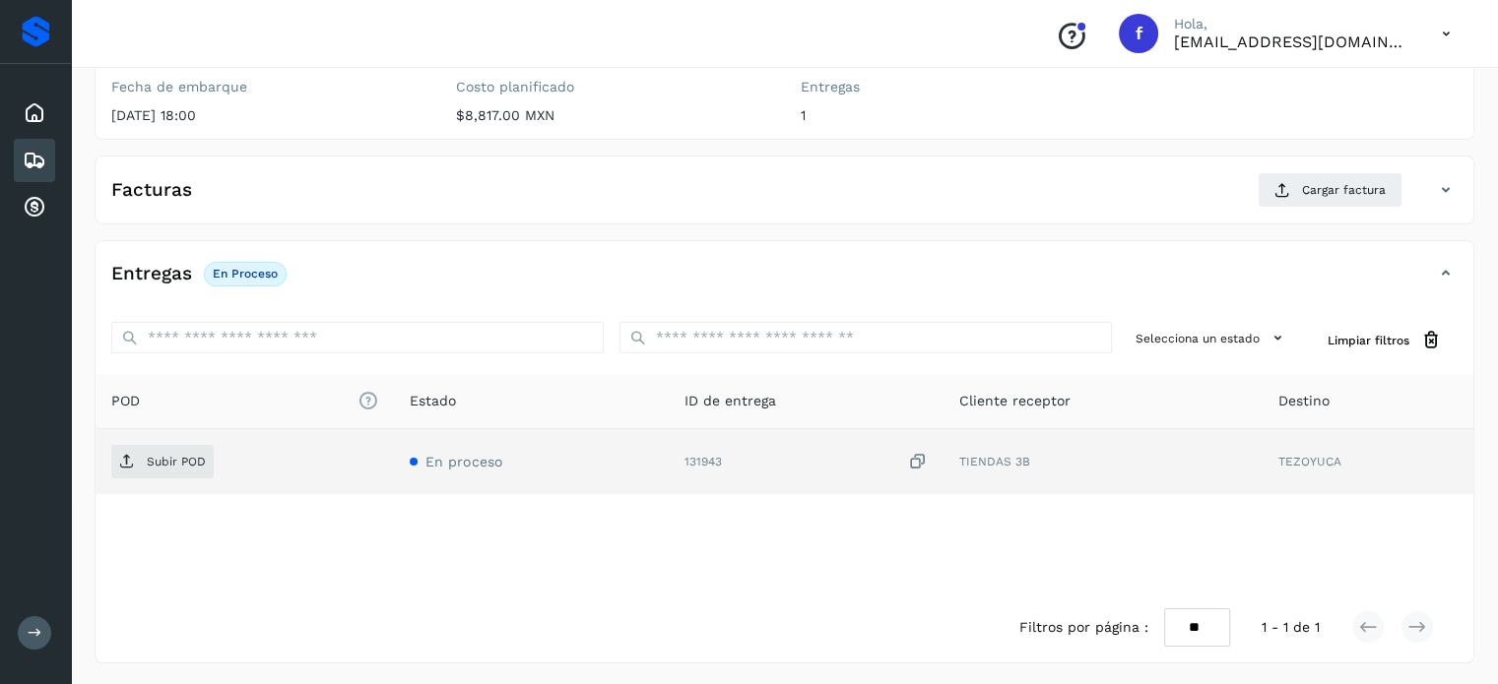
click at [923, 463] on icon at bounding box center [918, 462] width 20 height 21
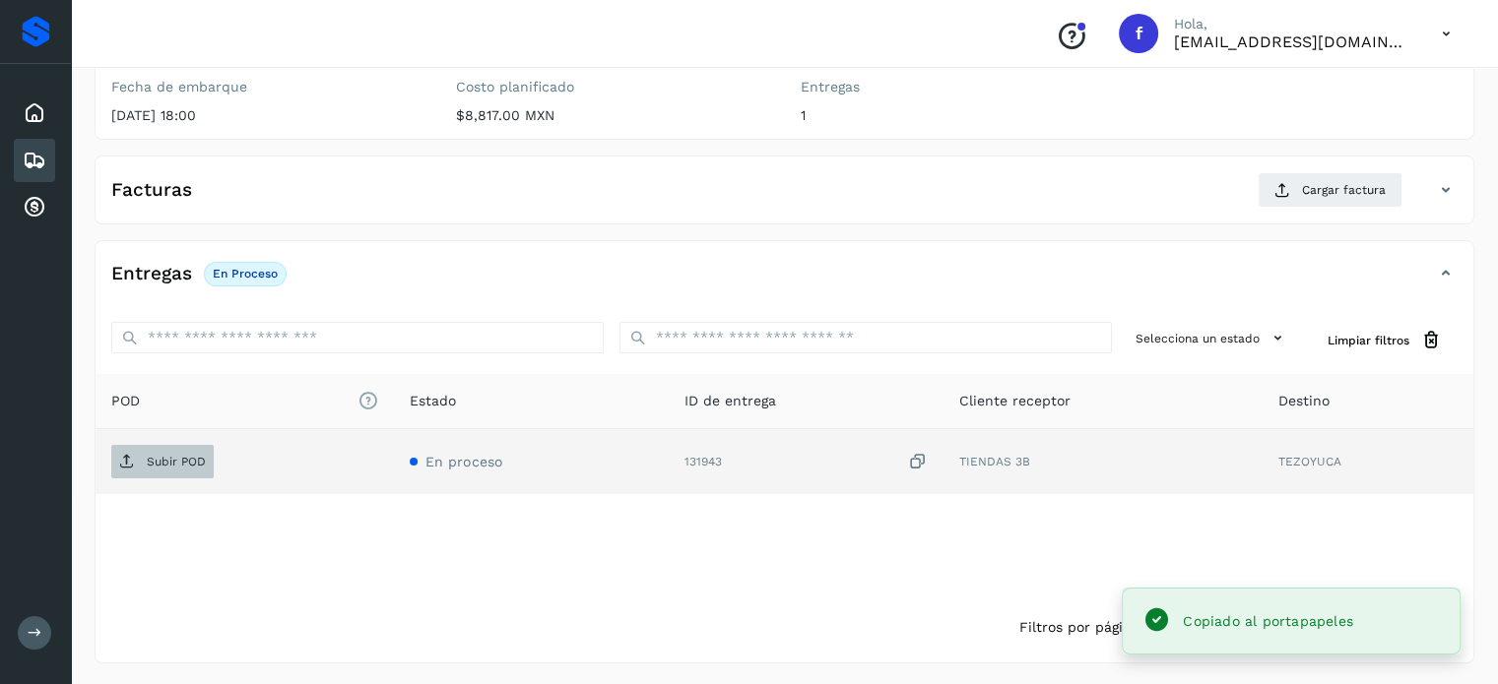
click at [182, 466] on p "Subir POD" at bounding box center [176, 462] width 59 height 14
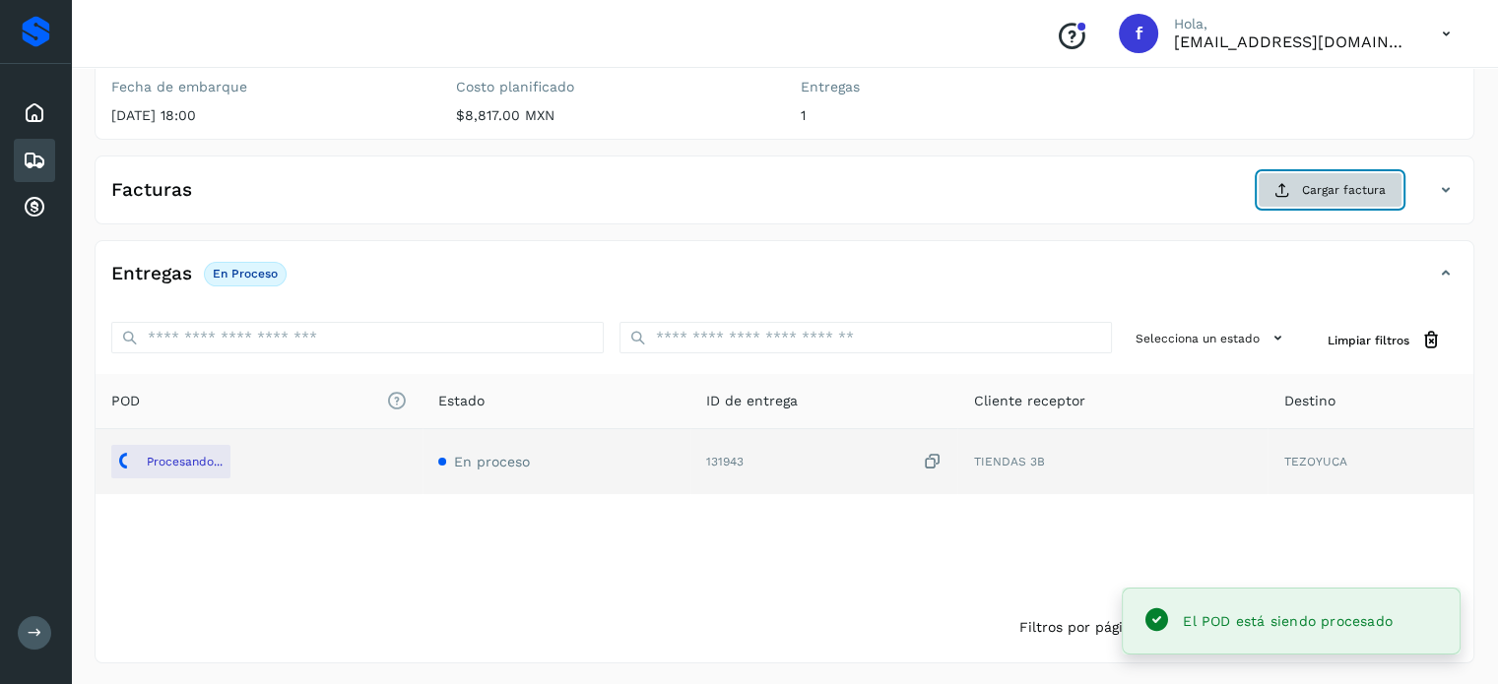
click at [1334, 190] on span "Cargar factura" at bounding box center [1344, 190] width 84 height 18
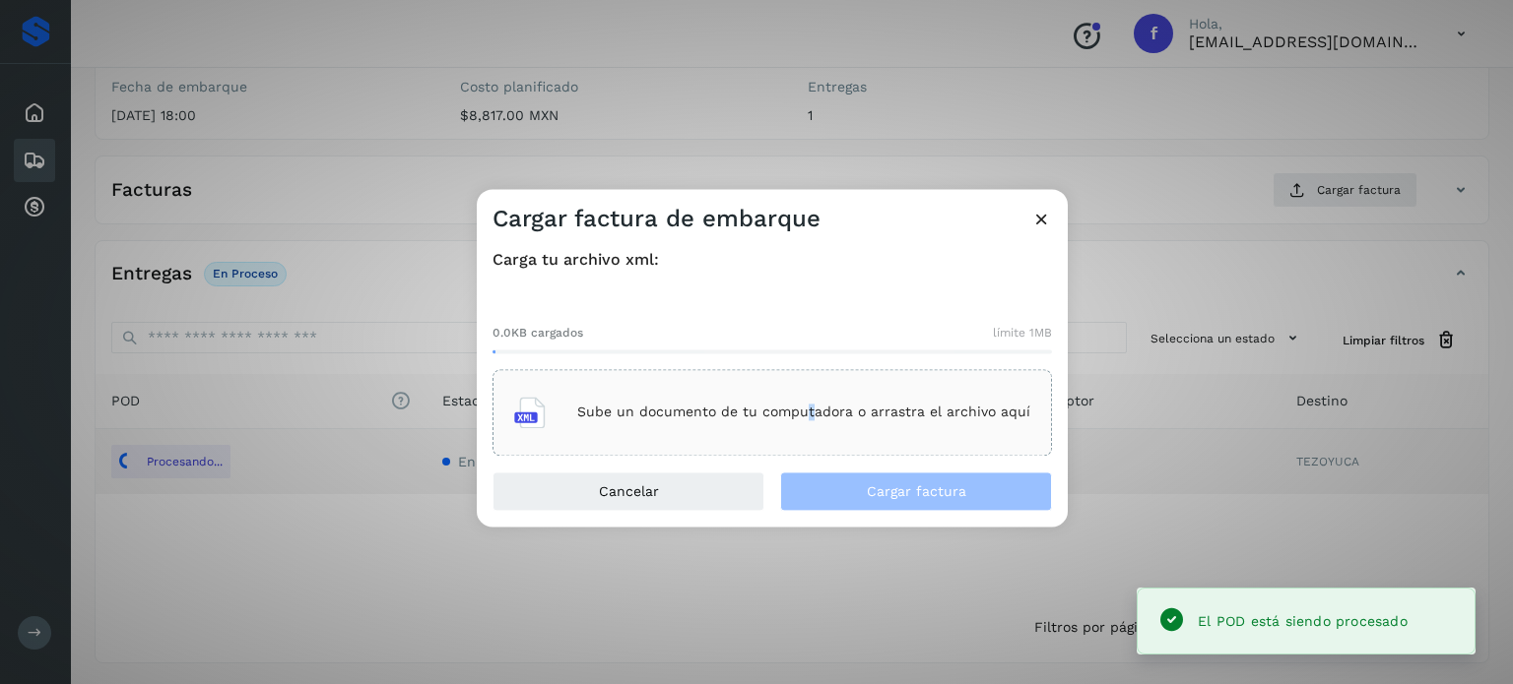
click at [808, 425] on div "Sube un documento de tu computadora o arrastra el archivo aquí" at bounding box center [772, 412] width 516 height 53
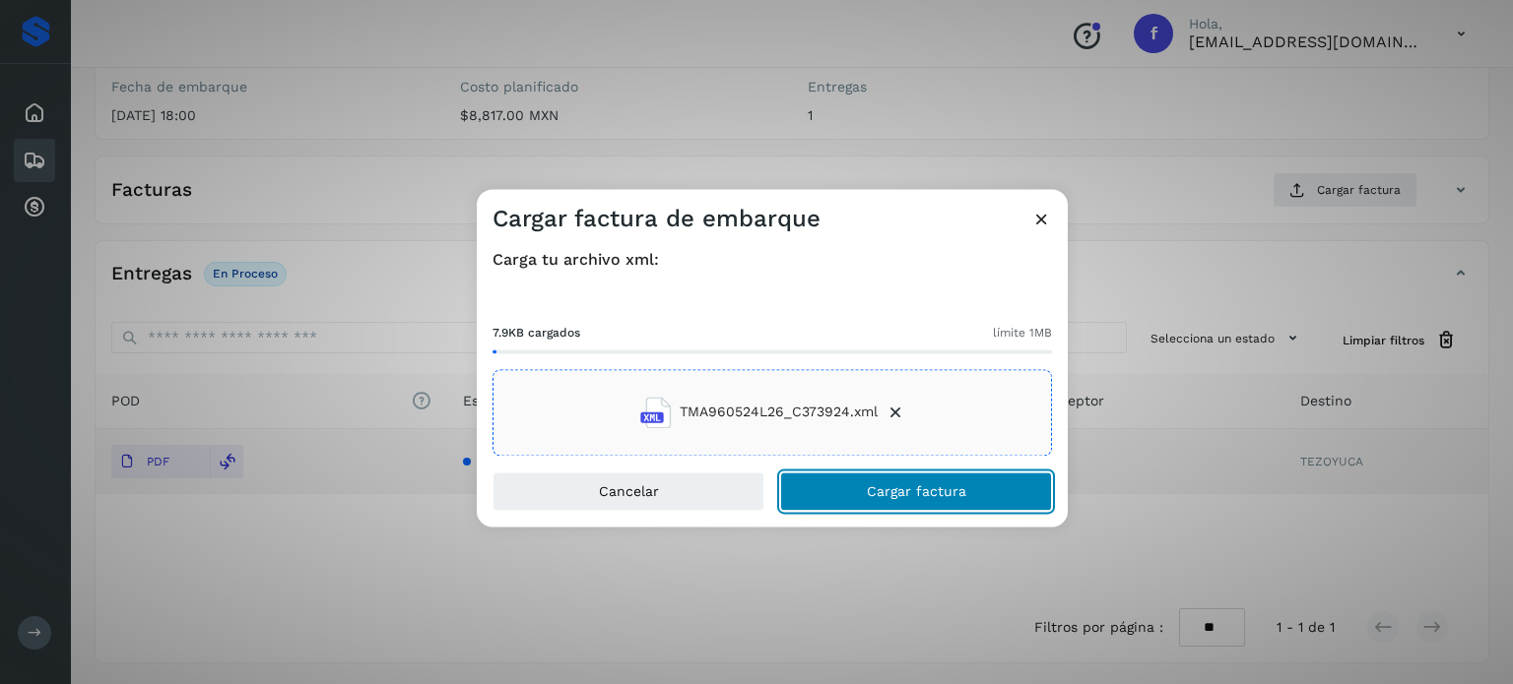
click at [926, 492] on span "Cargar factura" at bounding box center [916, 492] width 99 height 14
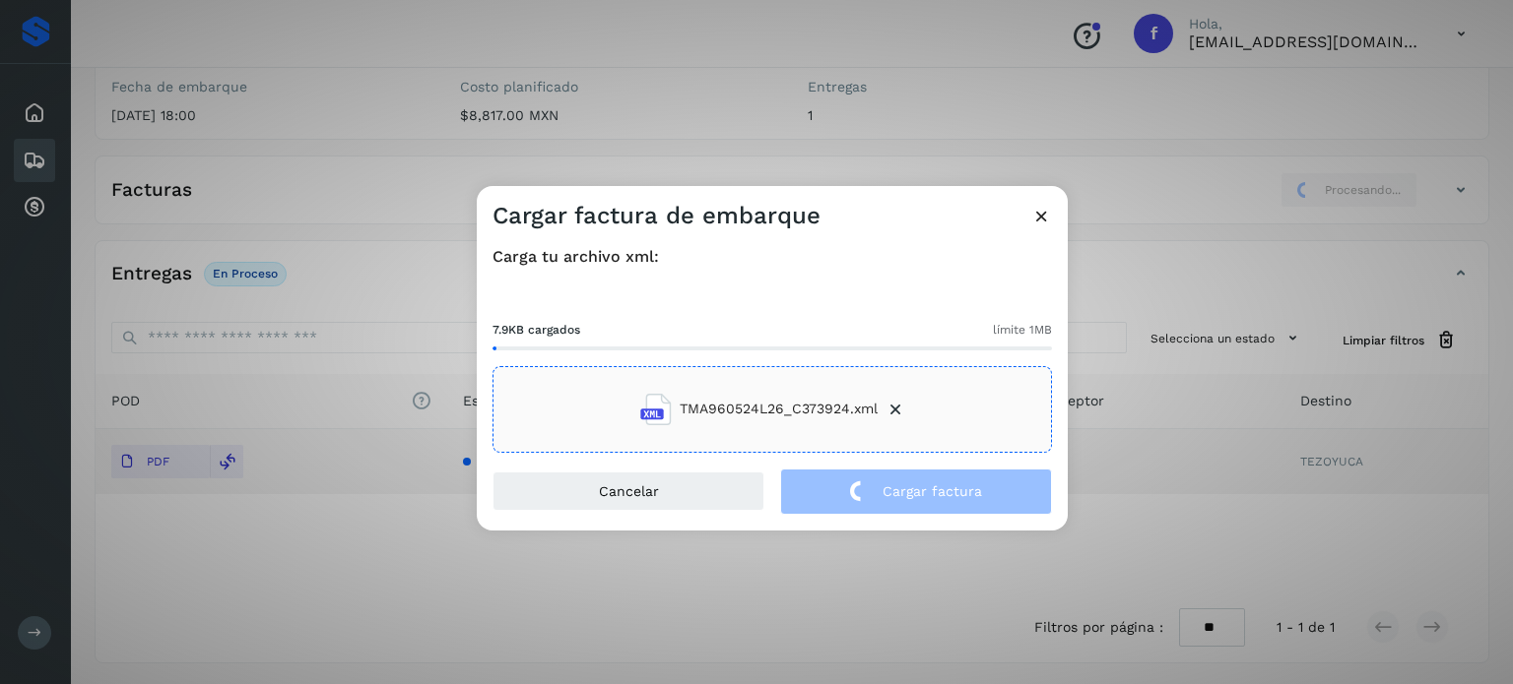
click at [344, 196] on div "Cargar factura de embarque Carga tu archivo xml: 7.9KB cargados límite 1MB TMA9…" at bounding box center [756, 342] width 1513 height 684
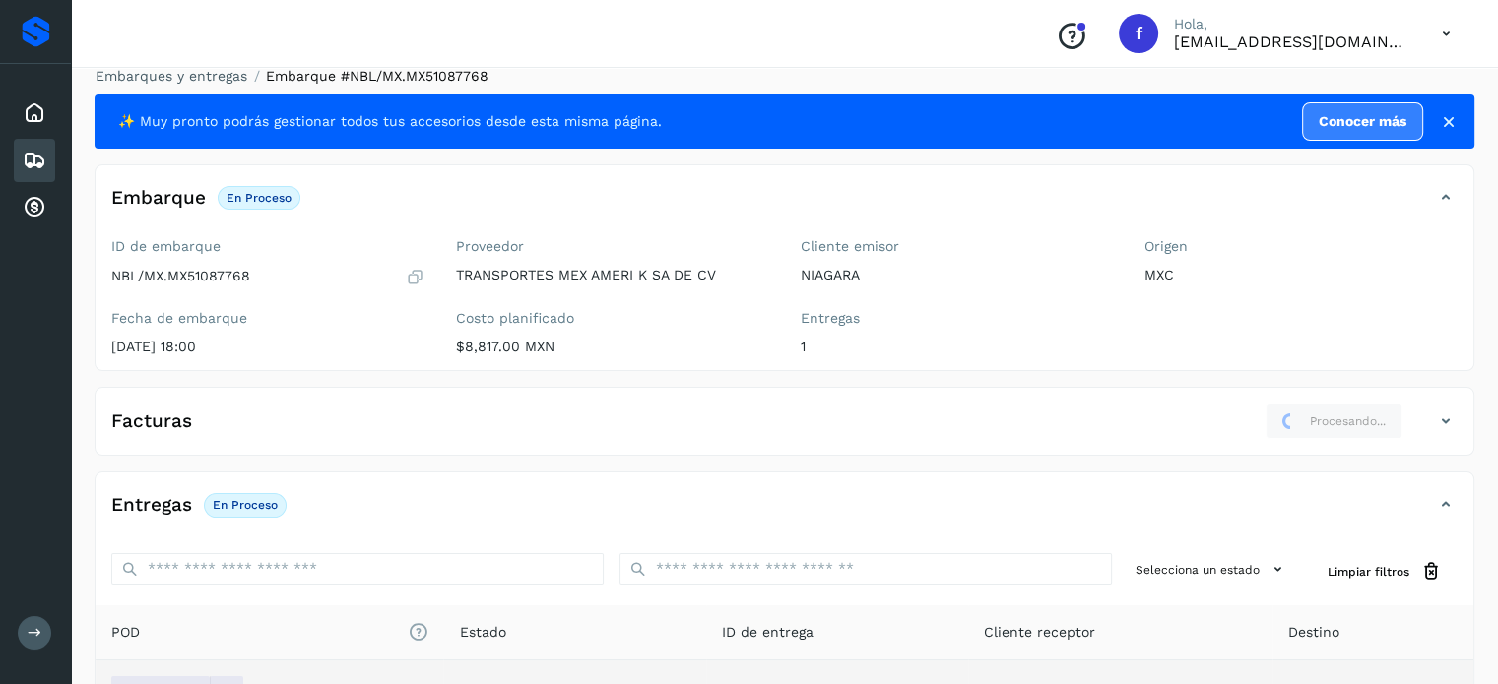
scroll to position [0, 0]
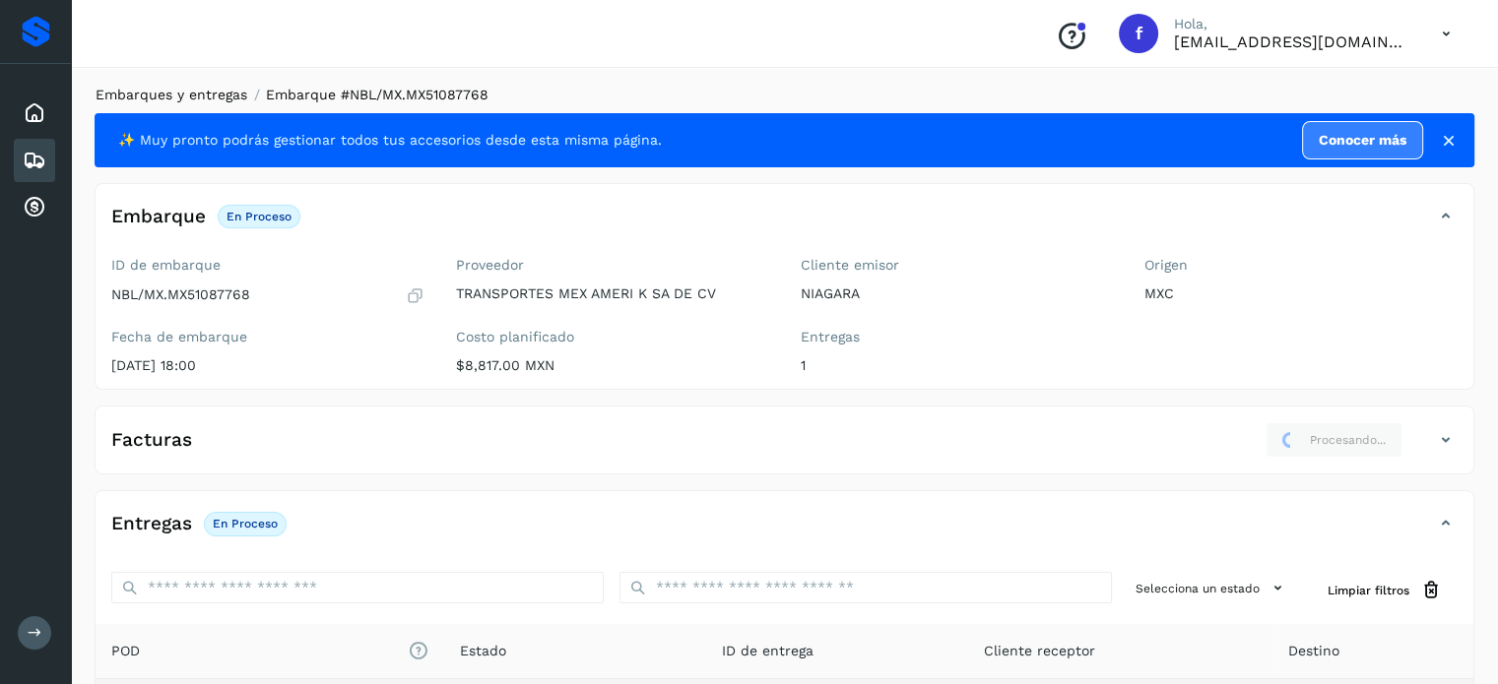
click at [208, 87] on link "Embarques y entregas" at bounding box center [172, 95] width 152 height 16
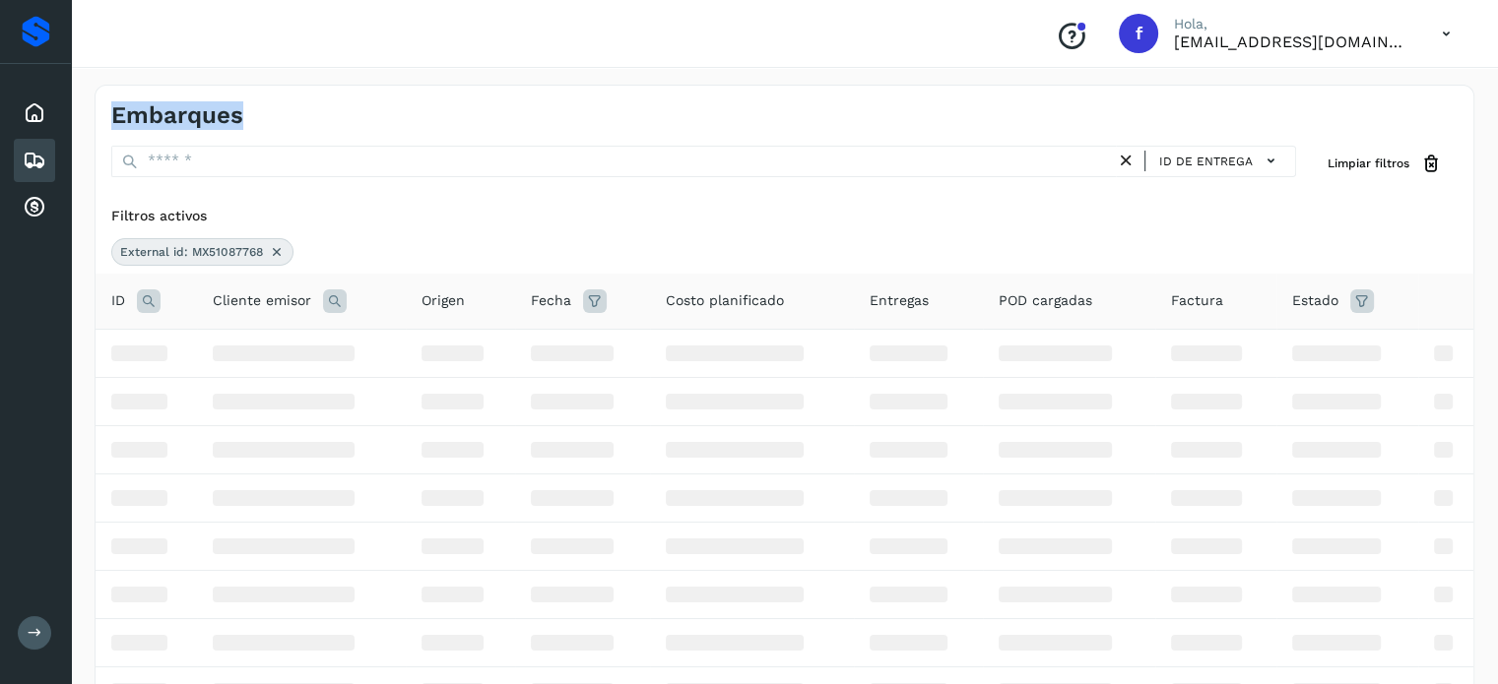
click at [207, 89] on div "Embarques" at bounding box center [785, 108] width 1378 height 44
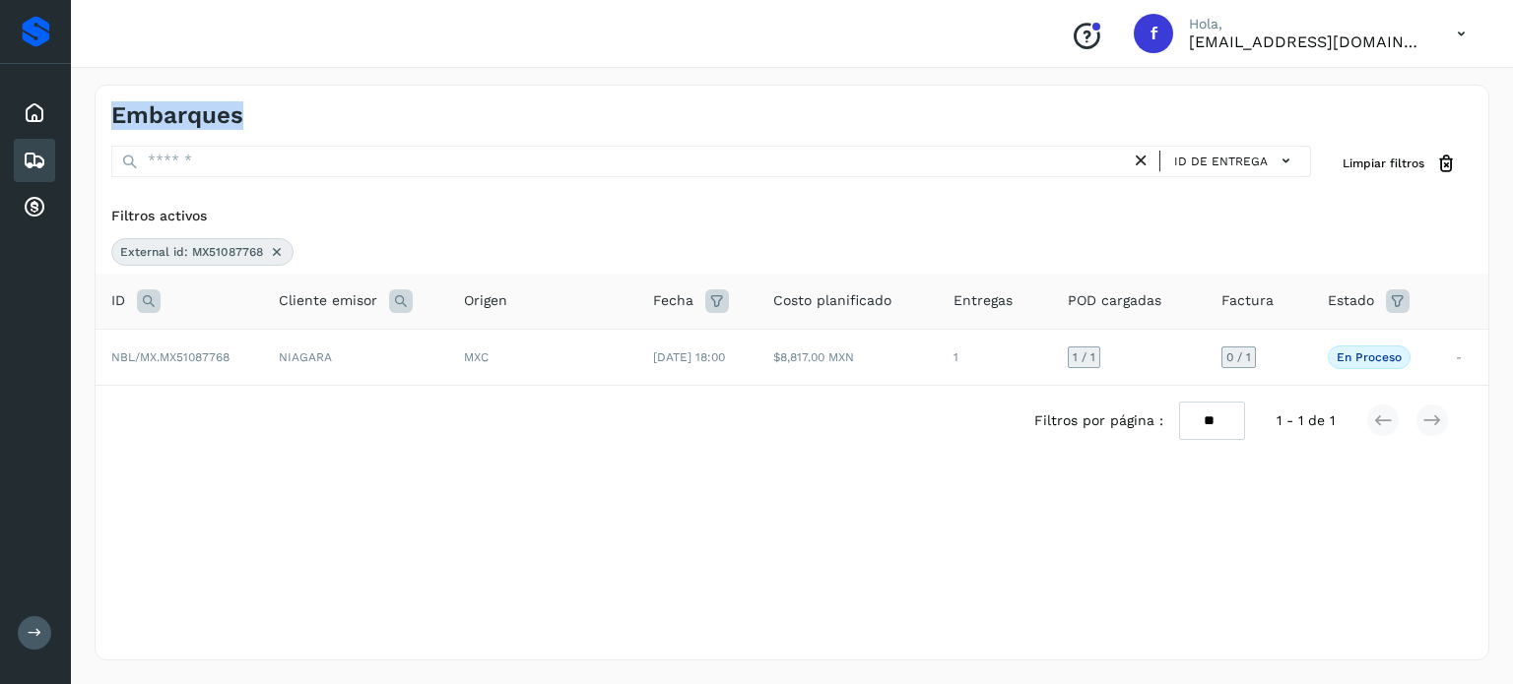
click at [150, 299] on icon at bounding box center [149, 302] width 24 height 24
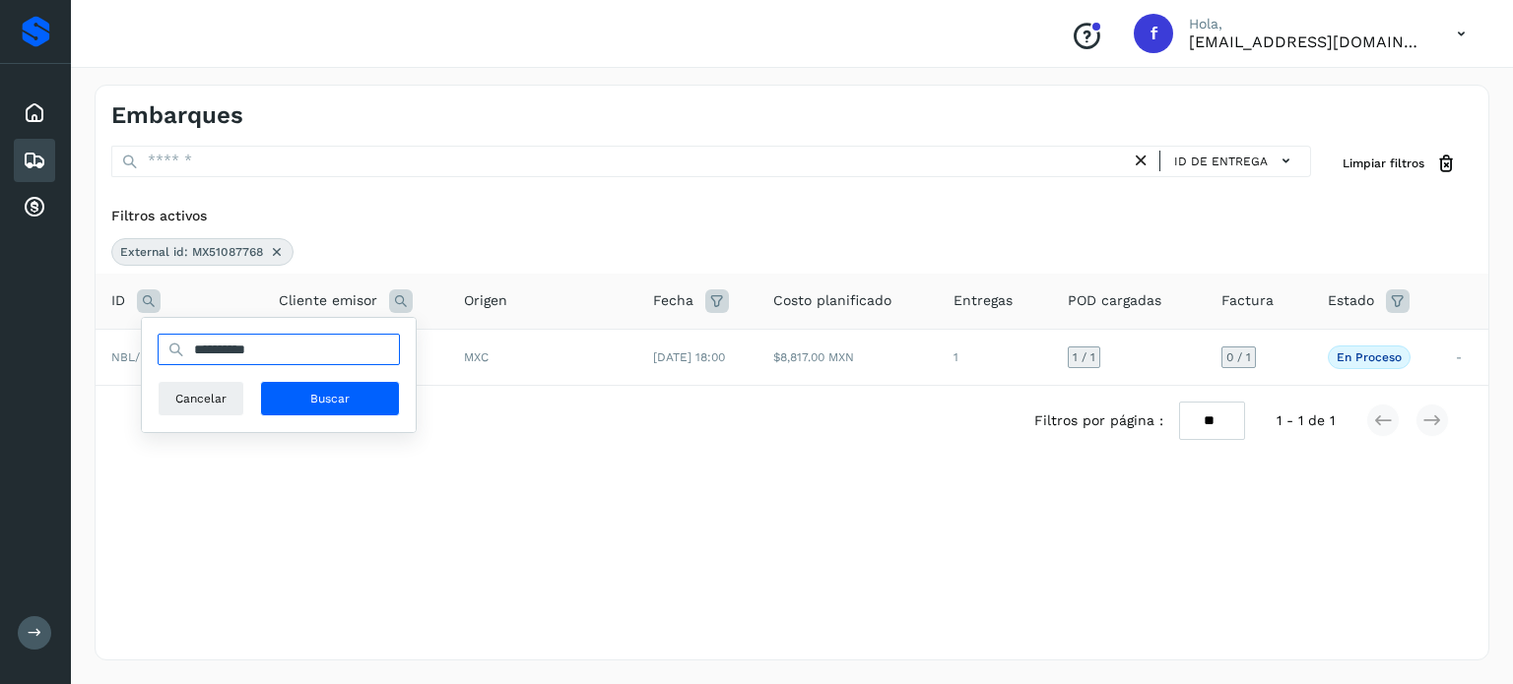
click at [227, 339] on input "**********" at bounding box center [279, 350] width 242 height 32
click at [228, 339] on input "**********" at bounding box center [279, 350] width 242 height 32
paste input "text"
type input "**********"
click at [323, 400] on span "Buscar" at bounding box center [329, 399] width 39 height 18
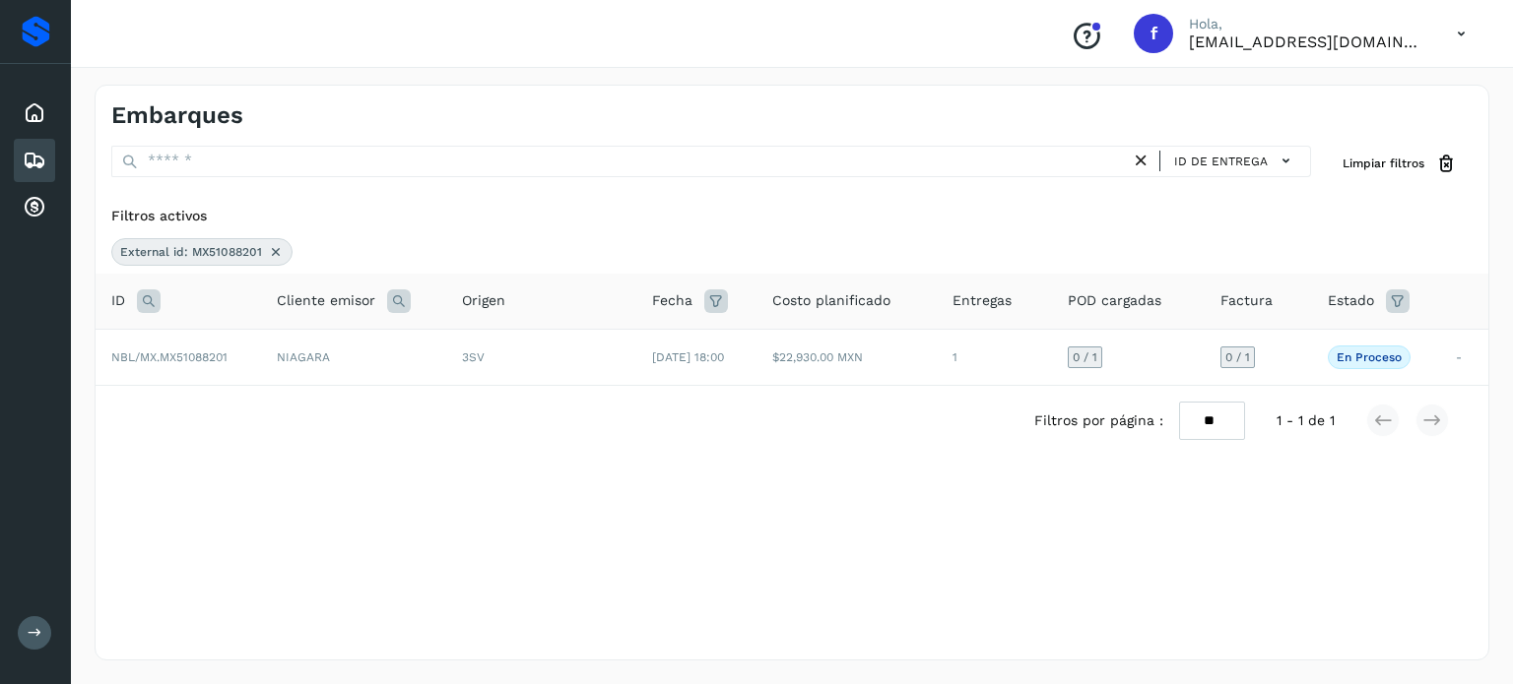
click at [419, 370] on td "NIAGARA" at bounding box center [353, 357] width 185 height 56
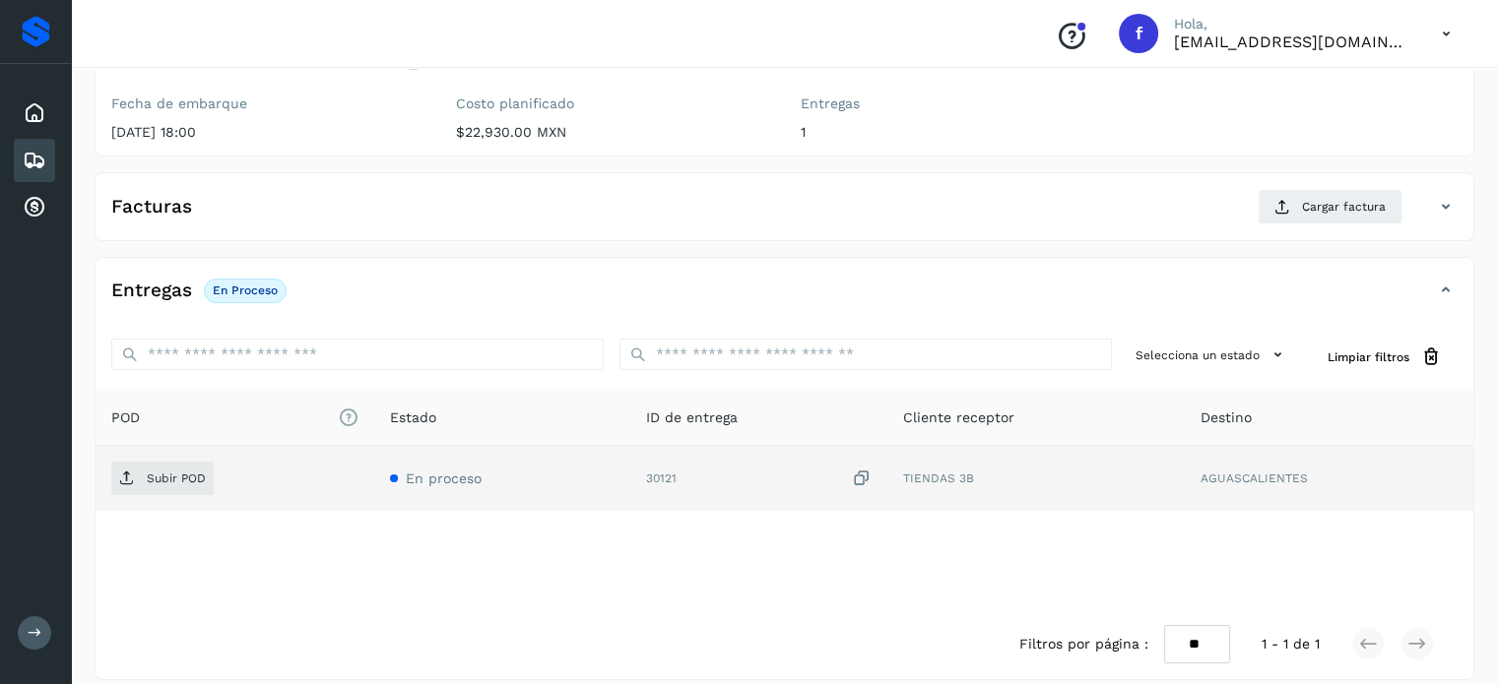
scroll to position [250, 0]
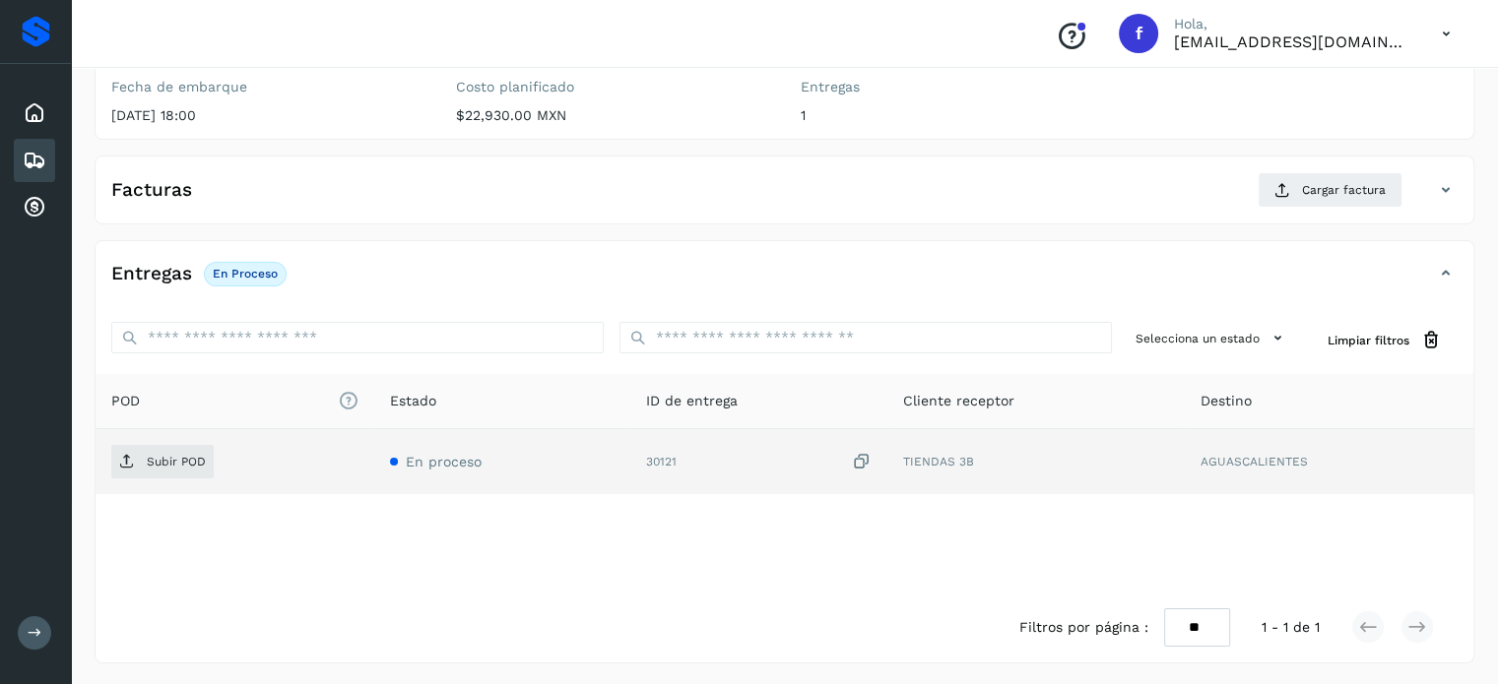
click at [863, 455] on icon at bounding box center [862, 462] width 20 height 21
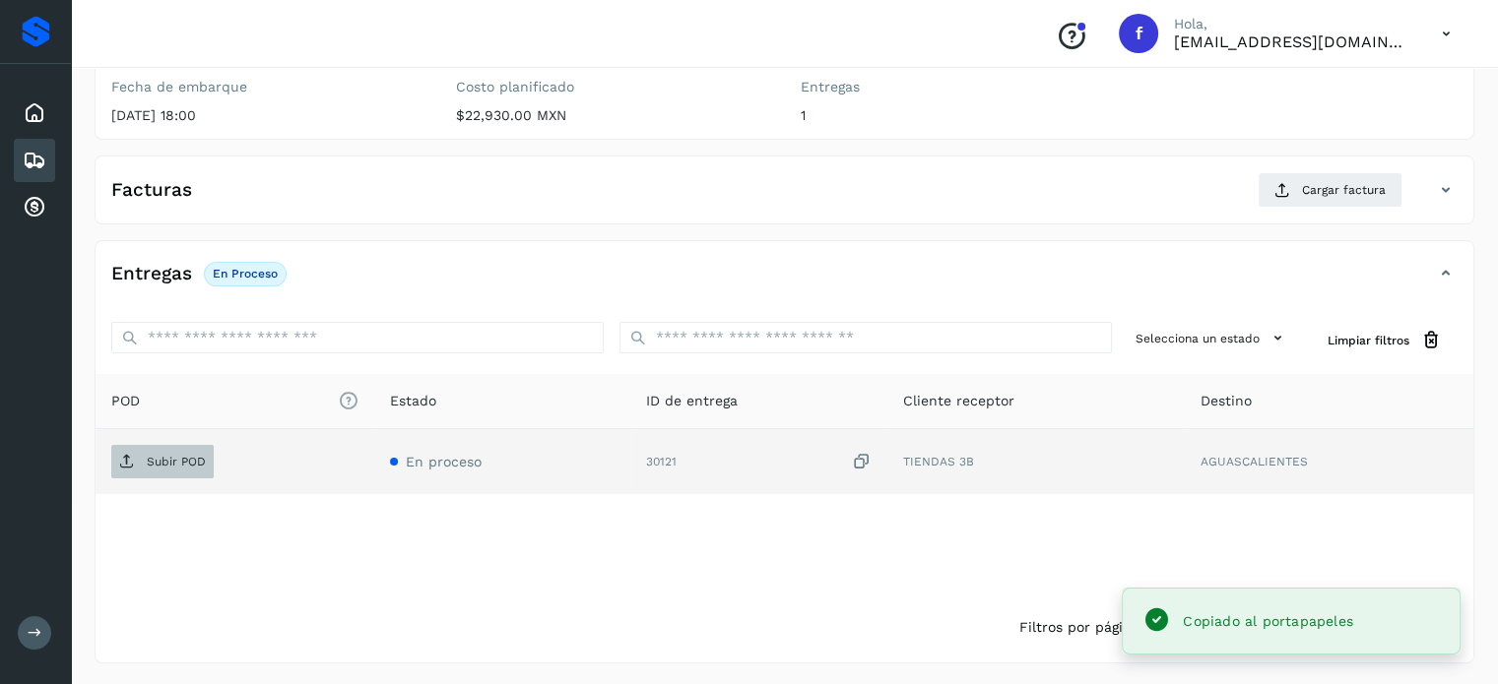
click at [206, 445] on button "Subir POD" at bounding box center [162, 461] width 102 height 33
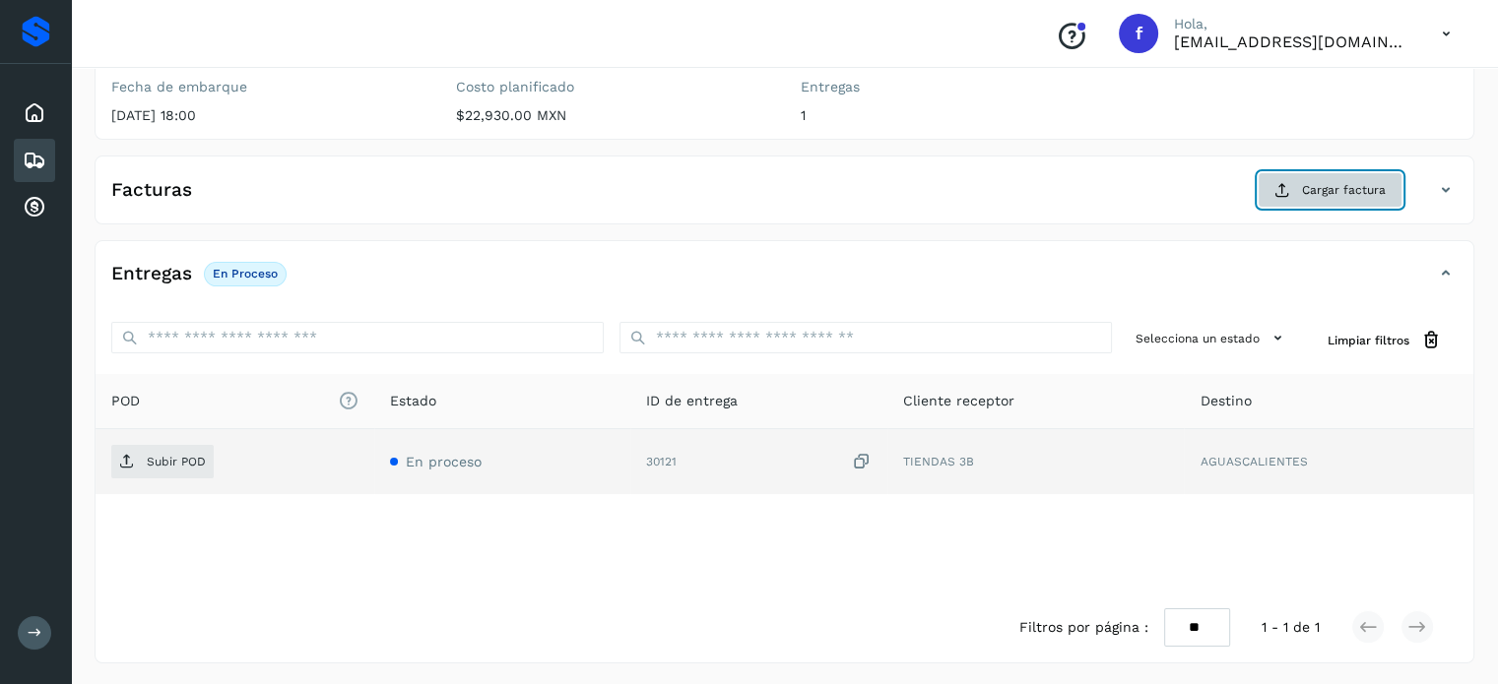
click at [1317, 187] on span "Cargar factura" at bounding box center [1344, 190] width 84 height 18
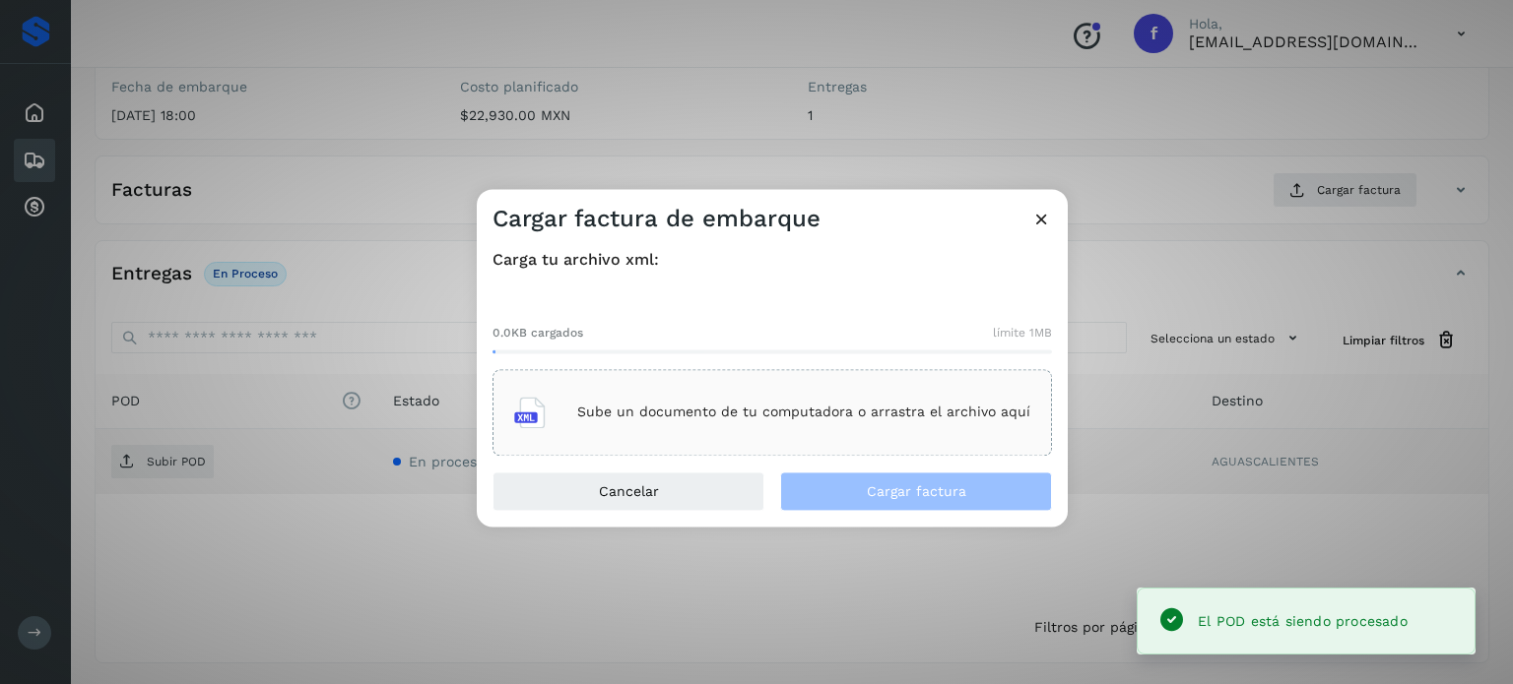
click at [753, 407] on p "Sube un documento de tu computadora o arrastra el archivo aquí" at bounding box center [803, 413] width 453 height 17
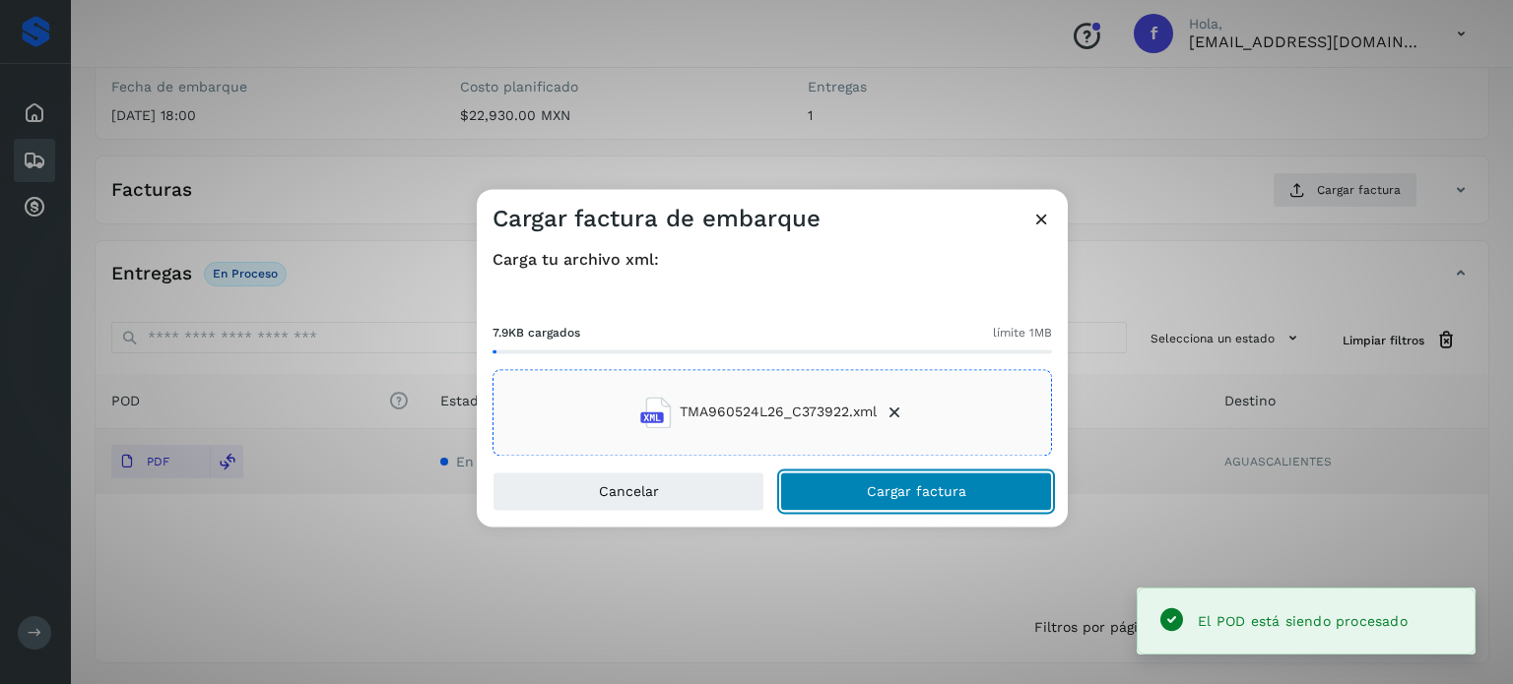
click at [902, 472] on button "Cargar factura" at bounding box center [916, 491] width 272 height 39
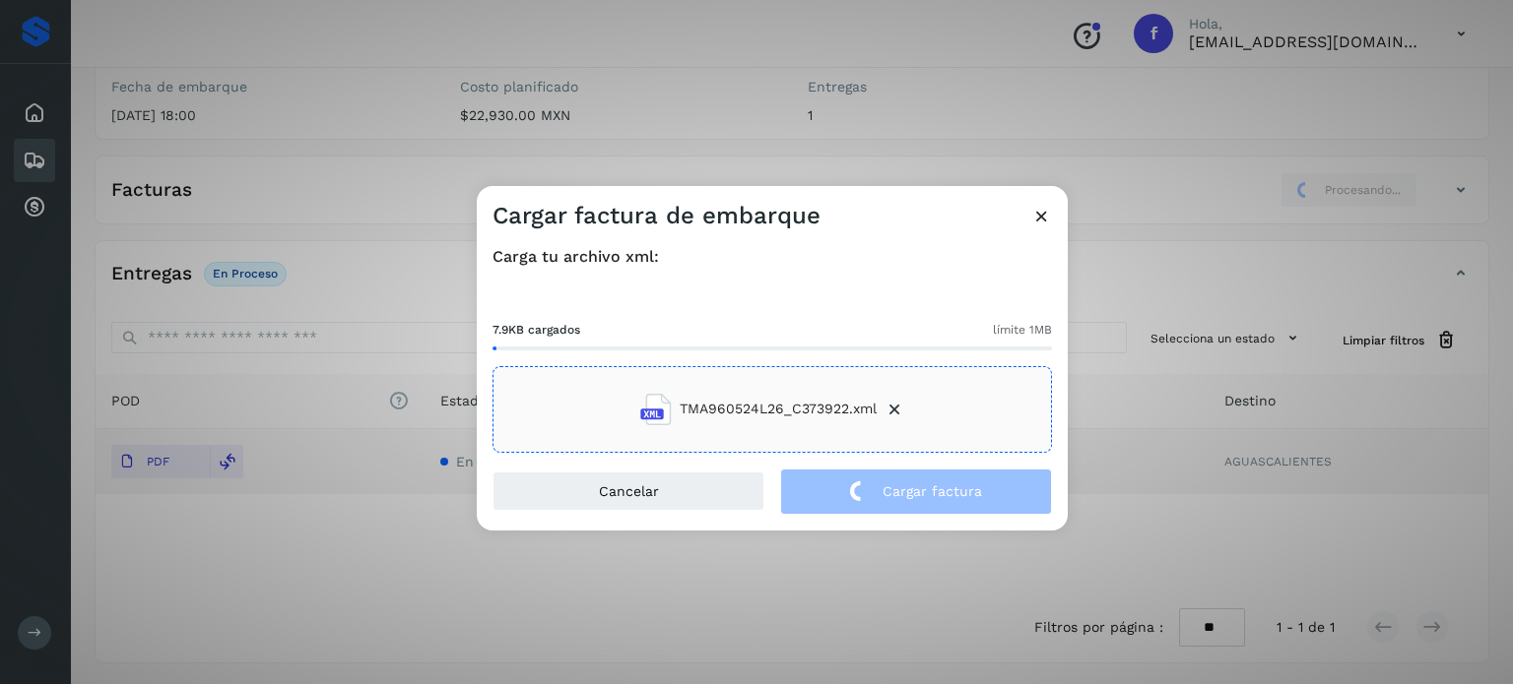
click at [488, 117] on div "Cargar factura de embarque Carga tu archivo xml: 7.9KB cargados límite 1MB TMA9…" at bounding box center [756, 342] width 1513 height 684
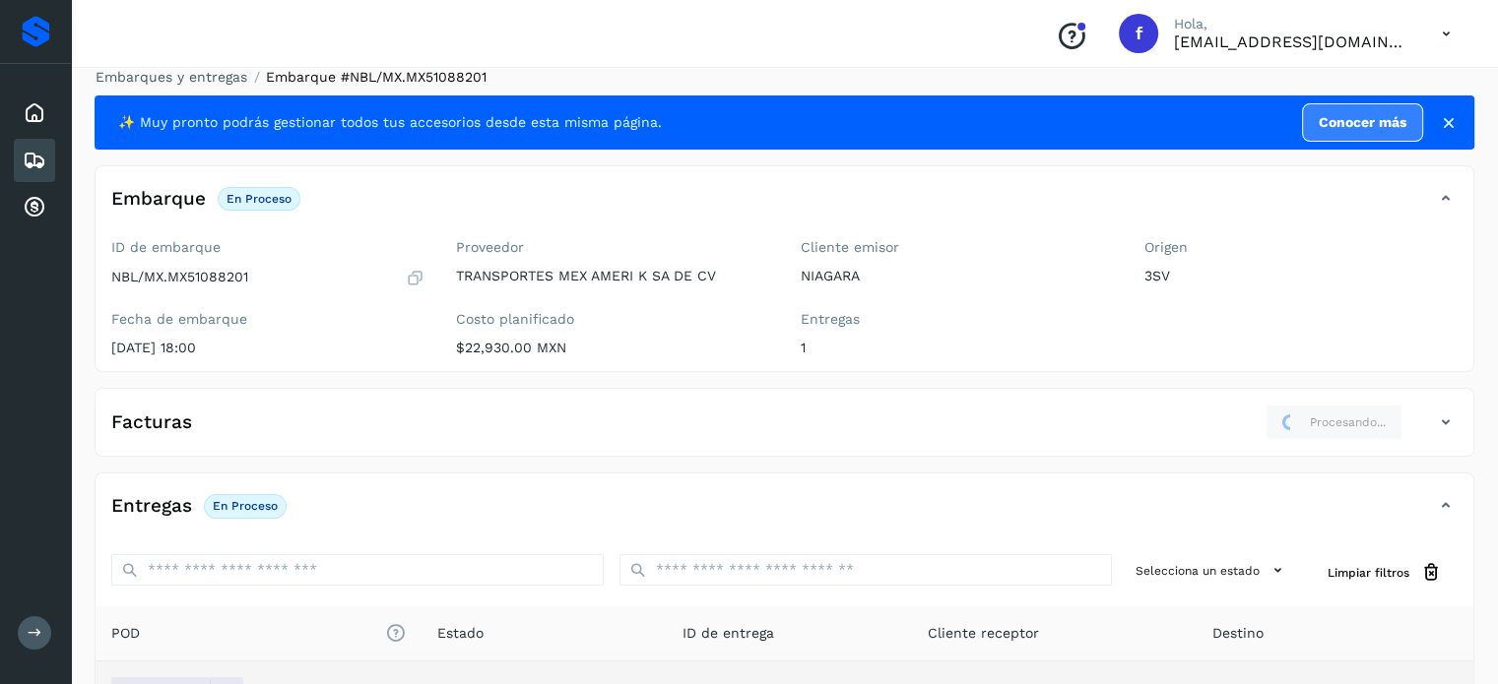
scroll to position [0, 0]
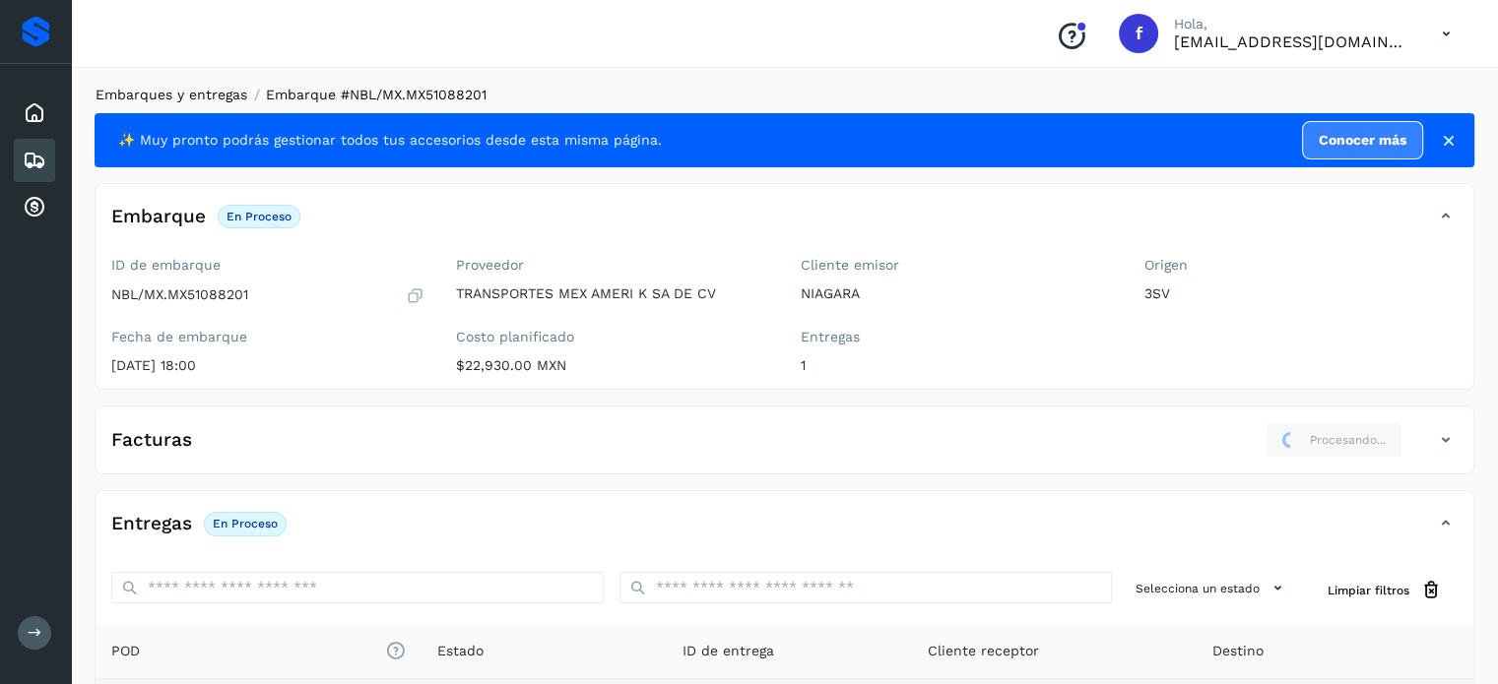
click at [208, 100] on link "Embarques y entregas" at bounding box center [172, 95] width 152 height 16
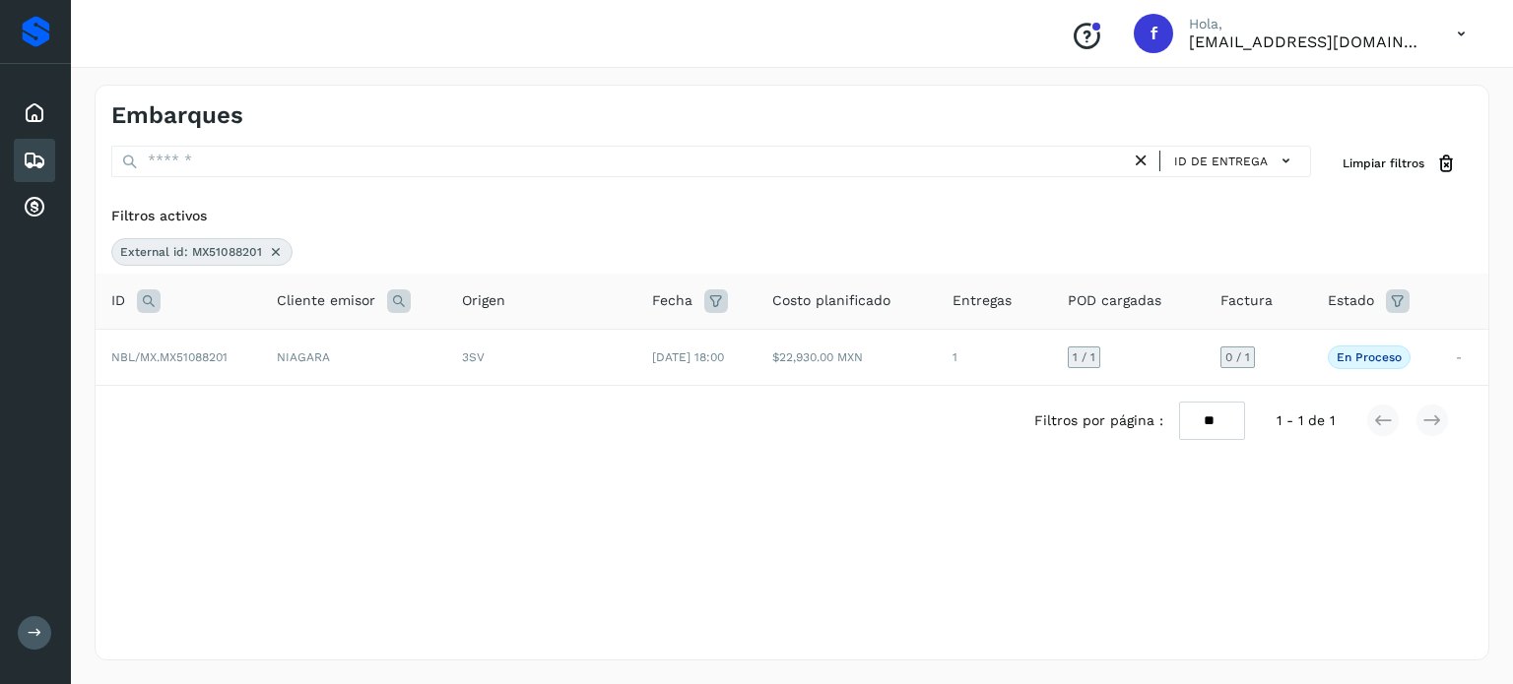
click at [150, 299] on icon at bounding box center [149, 302] width 24 height 24
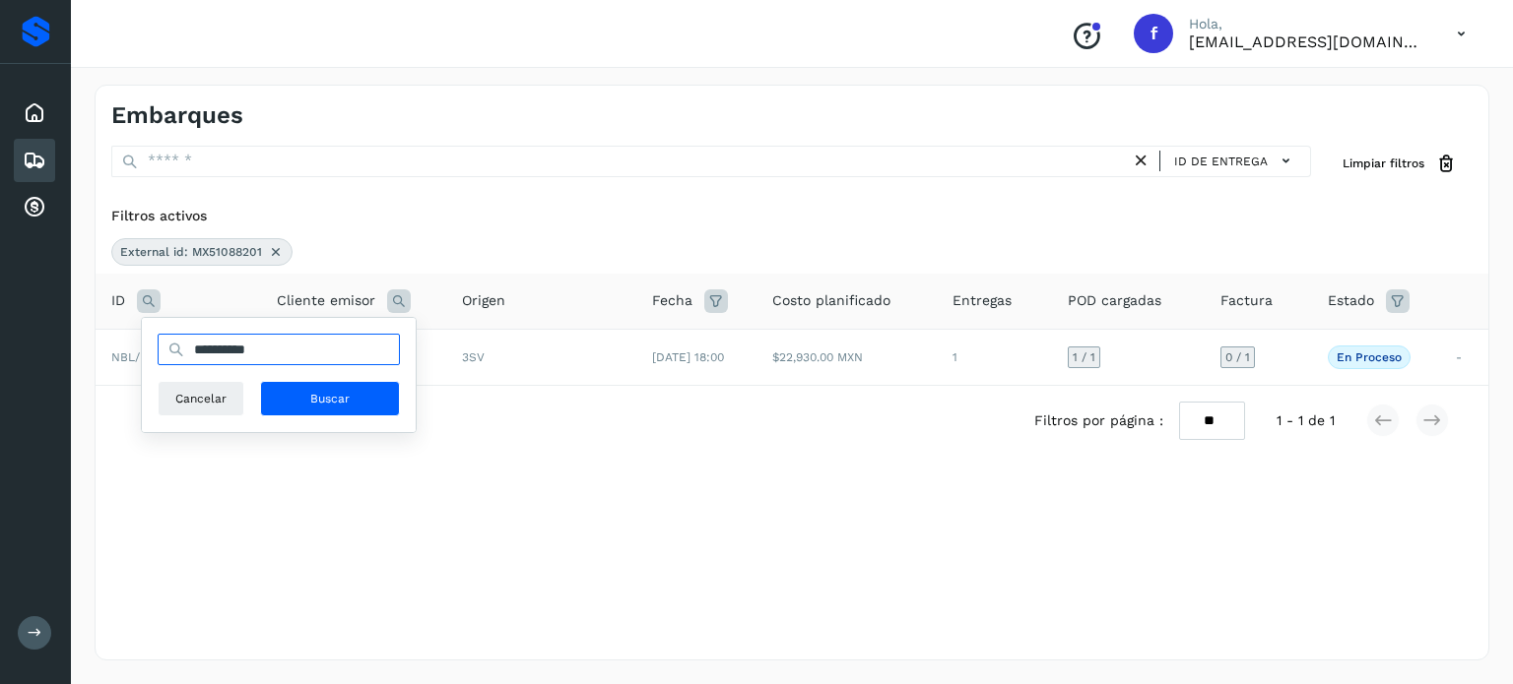
click at [227, 346] on input "**********" at bounding box center [279, 350] width 242 height 32
click at [231, 348] on input "**********" at bounding box center [279, 350] width 242 height 32
click at [246, 351] on input "**********" at bounding box center [279, 350] width 242 height 32
click at [257, 345] on input "**********" at bounding box center [279, 350] width 242 height 32
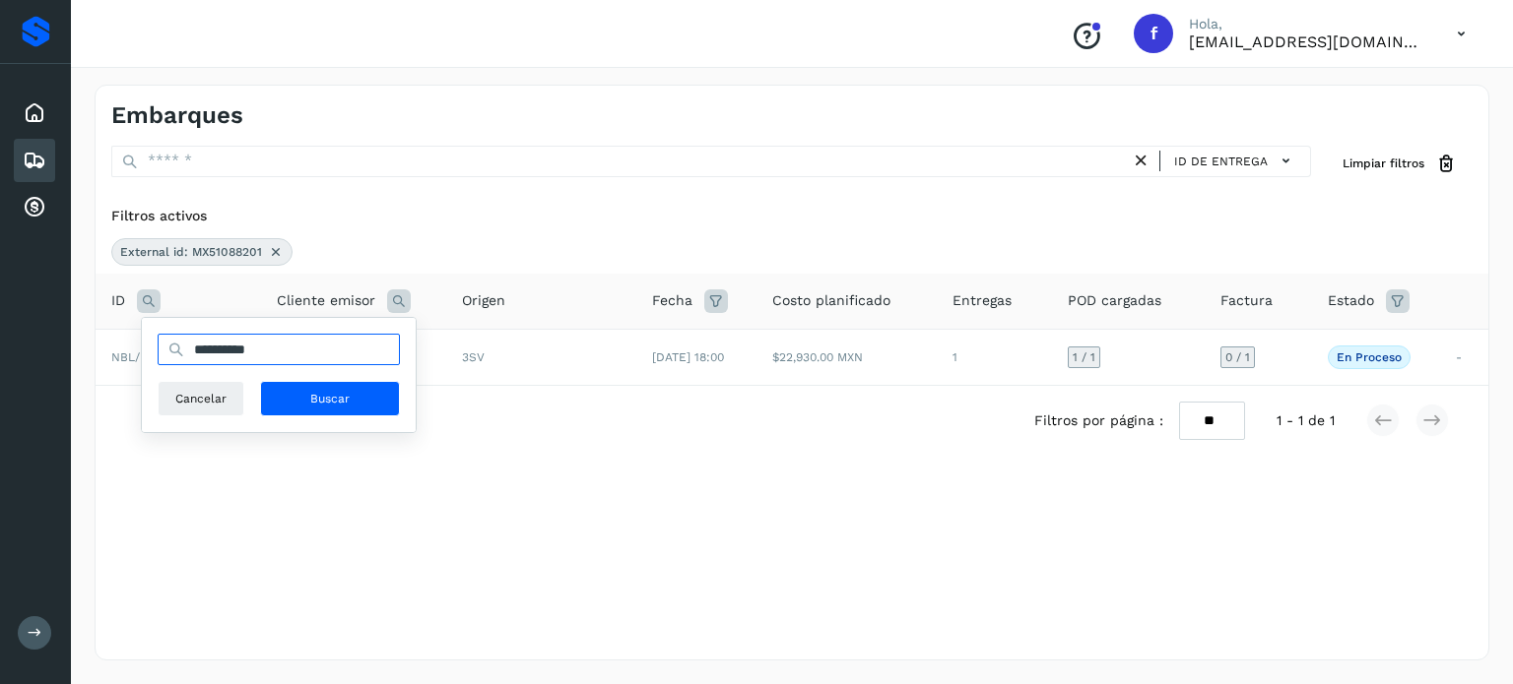
click at [257, 345] on input "**********" at bounding box center [279, 350] width 242 height 32
paste input "text"
type input "**********"
click at [341, 401] on span "Buscar" at bounding box center [329, 399] width 39 height 18
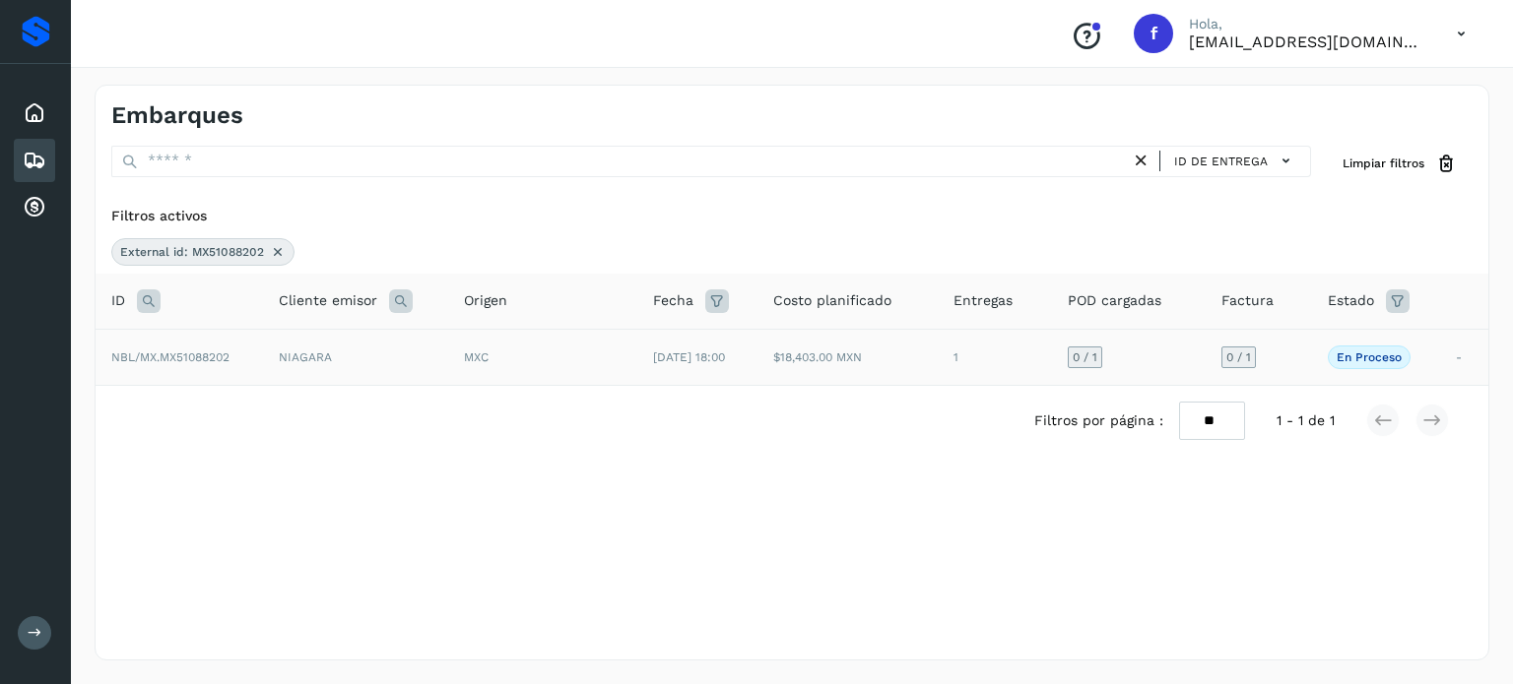
click at [898, 354] on td "$18,403.00 MXN" at bounding box center [847, 357] width 180 height 56
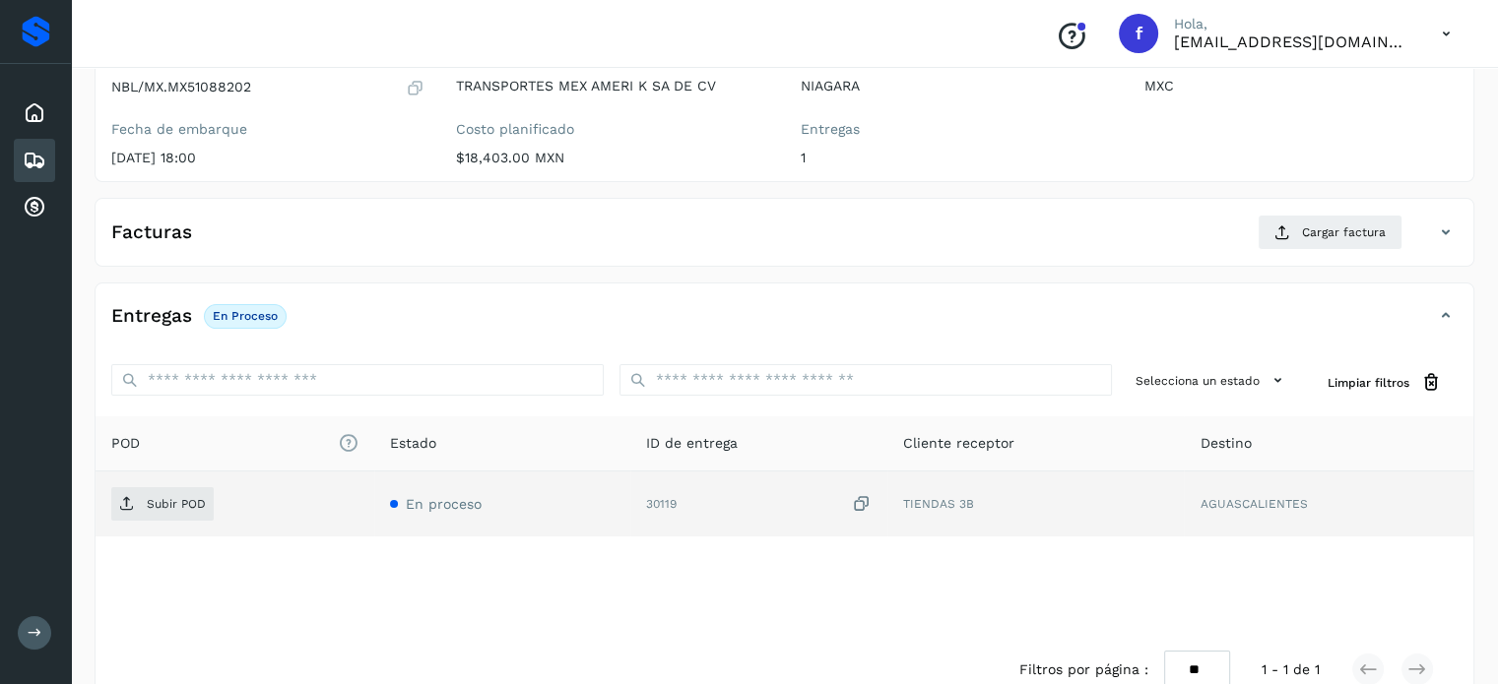
scroll to position [250, 0]
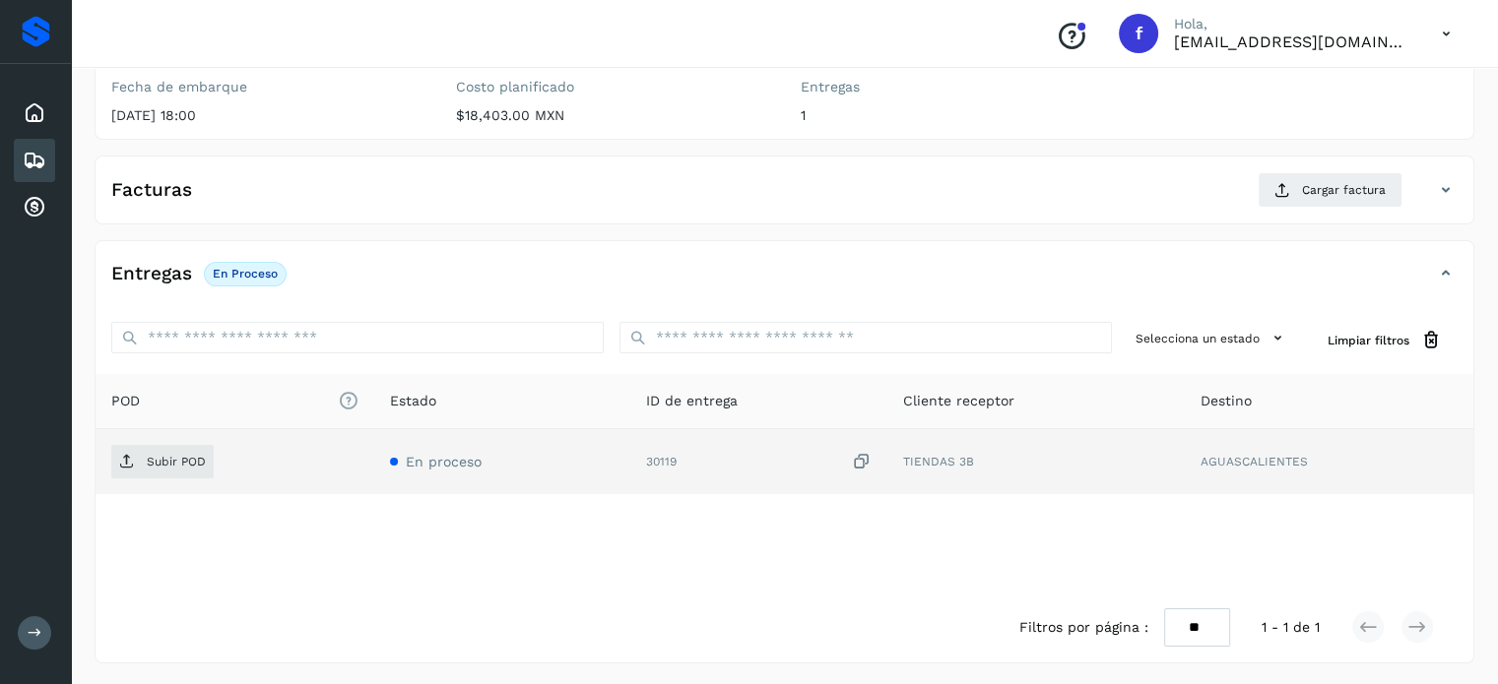
click at [861, 456] on icon at bounding box center [862, 462] width 20 height 21
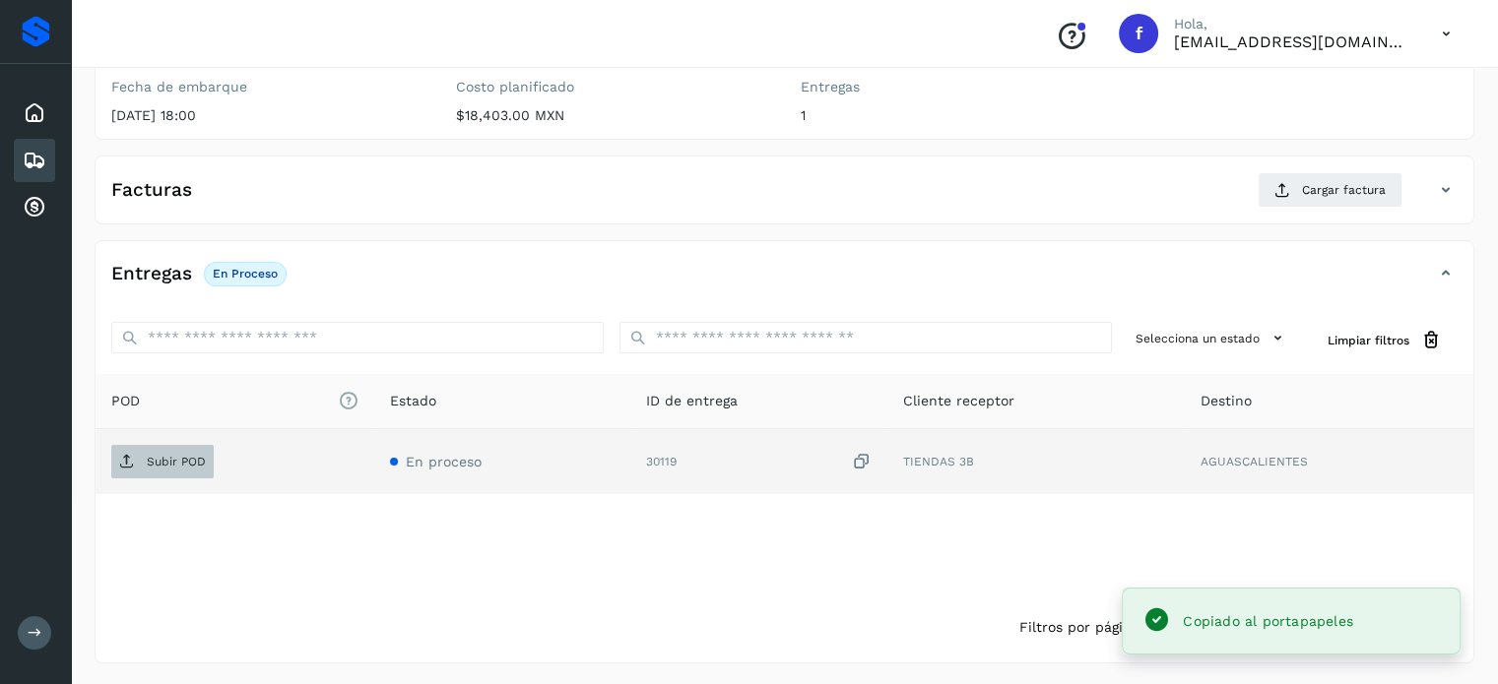
click at [184, 471] on span "Subir POD" at bounding box center [162, 462] width 102 height 32
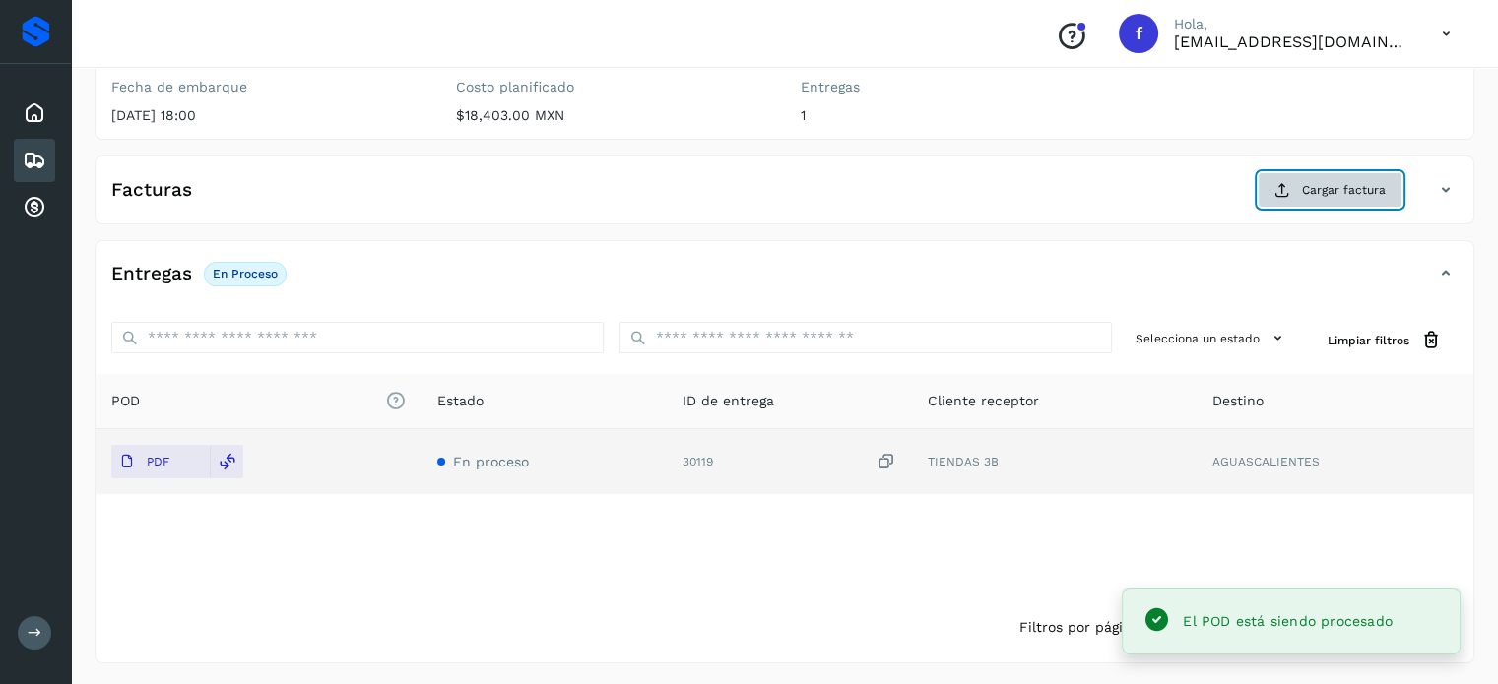
click at [1313, 181] on span "Cargar factura" at bounding box center [1344, 190] width 84 height 18
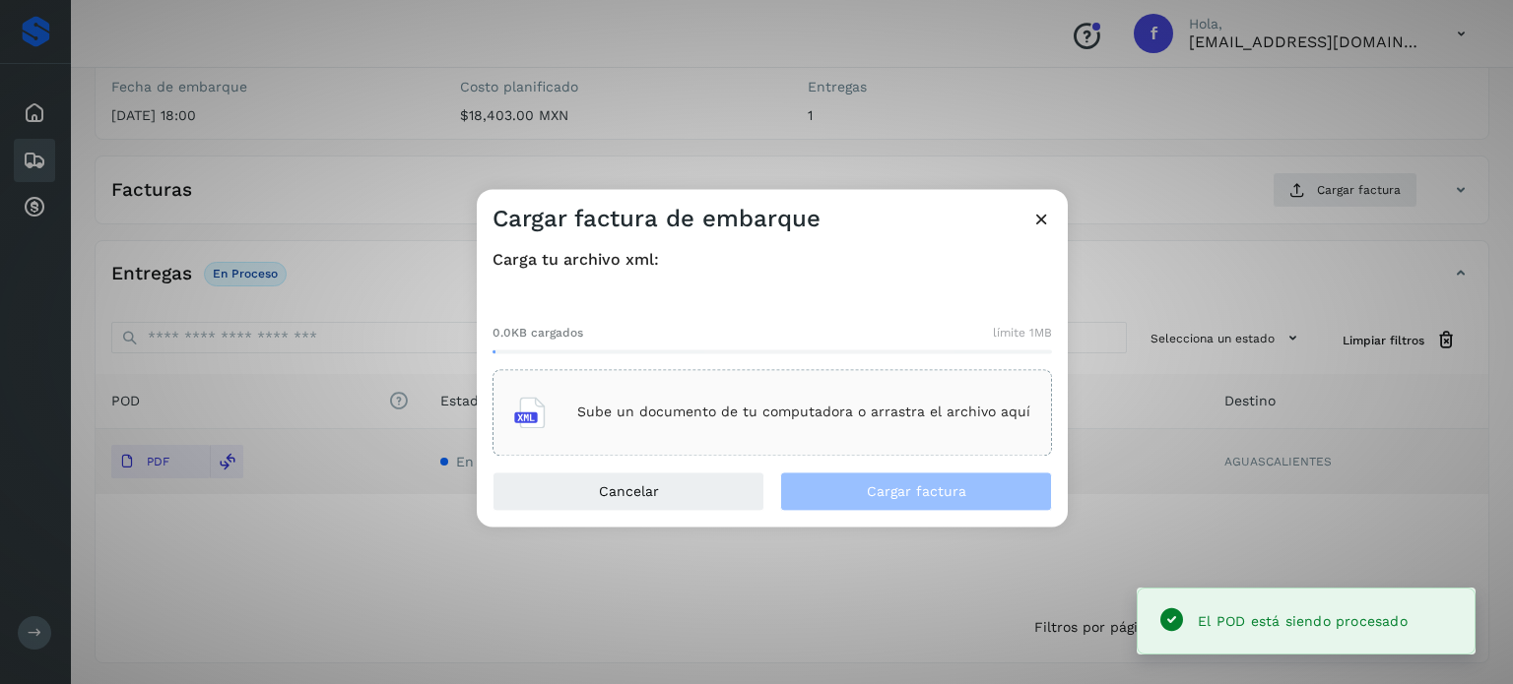
click at [867, 411] on p "Sube un documento de tu computadora o arrastra el archivo aquí" at bounding box center [803, 413] width 453 height 17
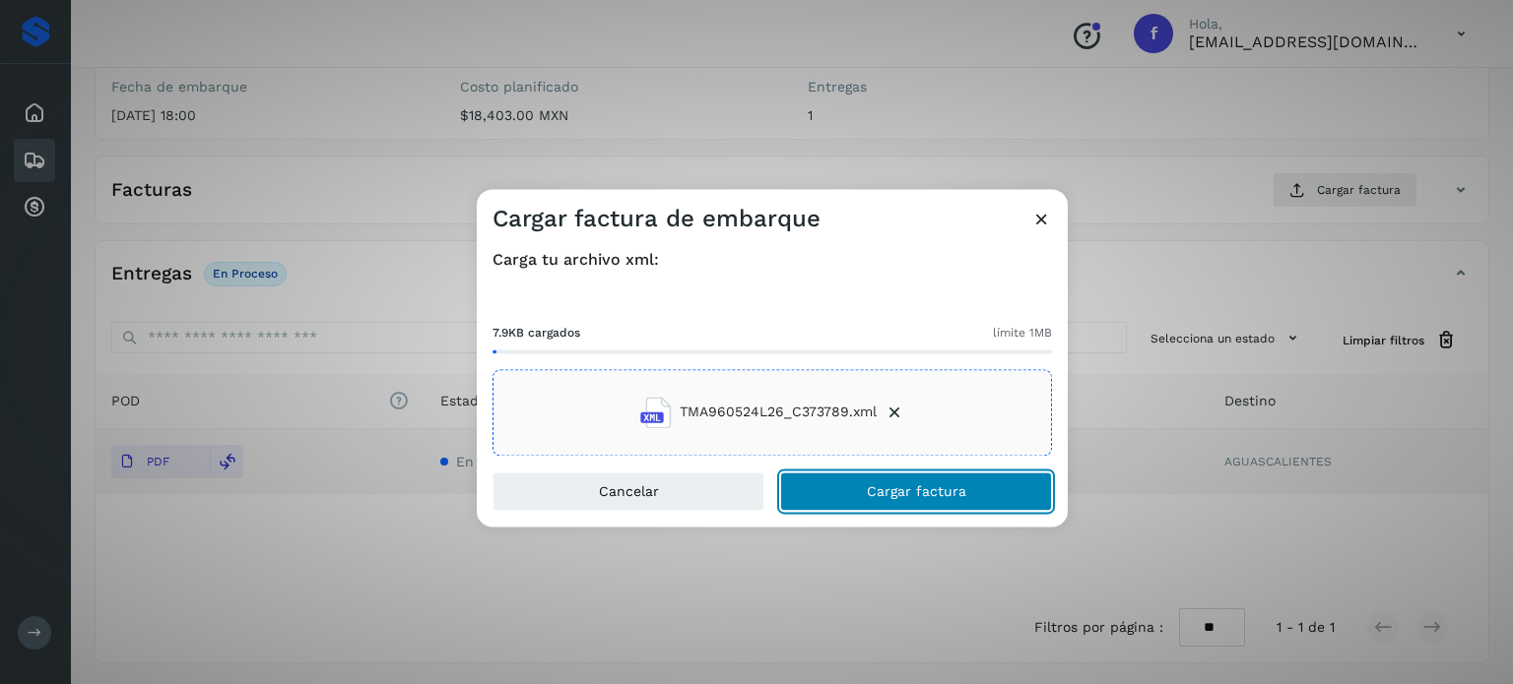
click at [916, 487] on span "Cargar factura" at bounding box center [916, 492] width 99 height 14
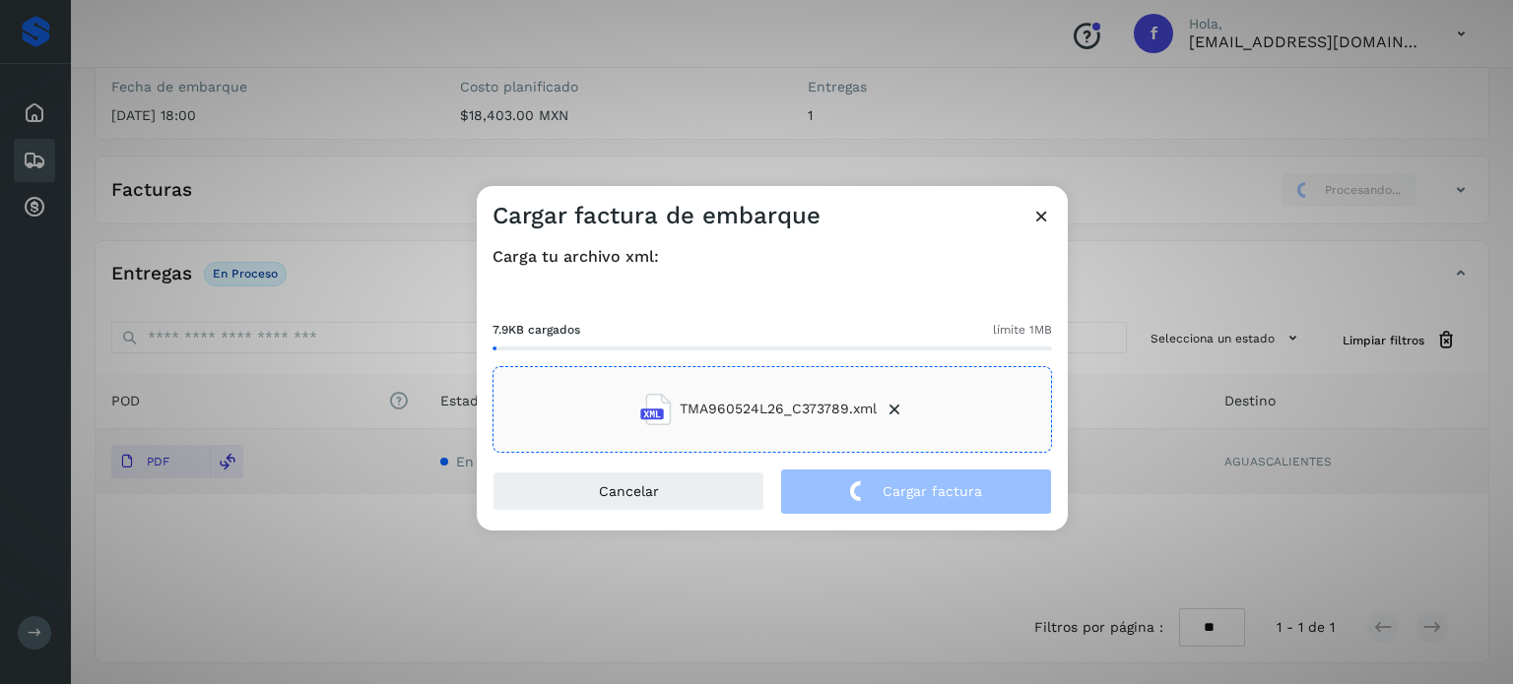
click at [306, 156] on div "Cargar factura de embarque Carga tu archivo xml: 7.9KB cargados límite 1MB TMA9…" at bounding box center [756, 342] width 1513 height 684
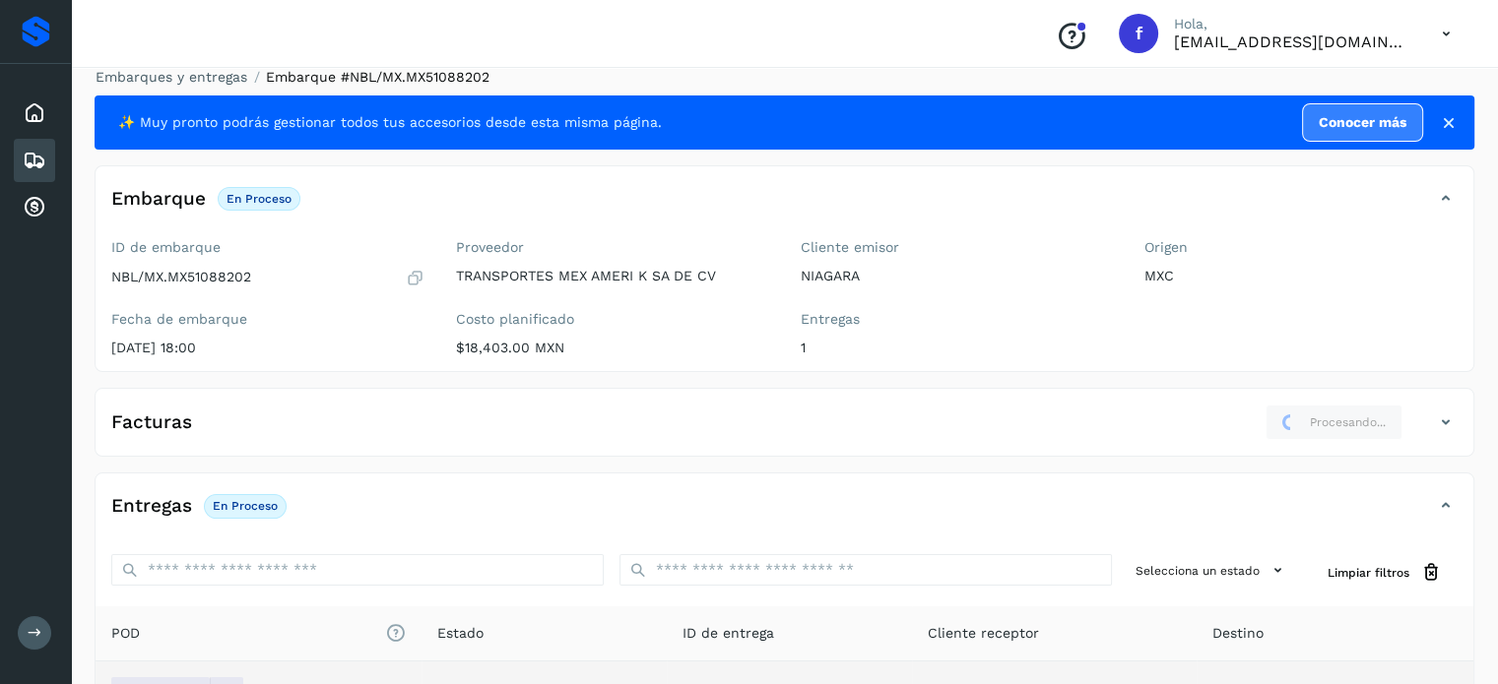
scroll to position [0, 0]
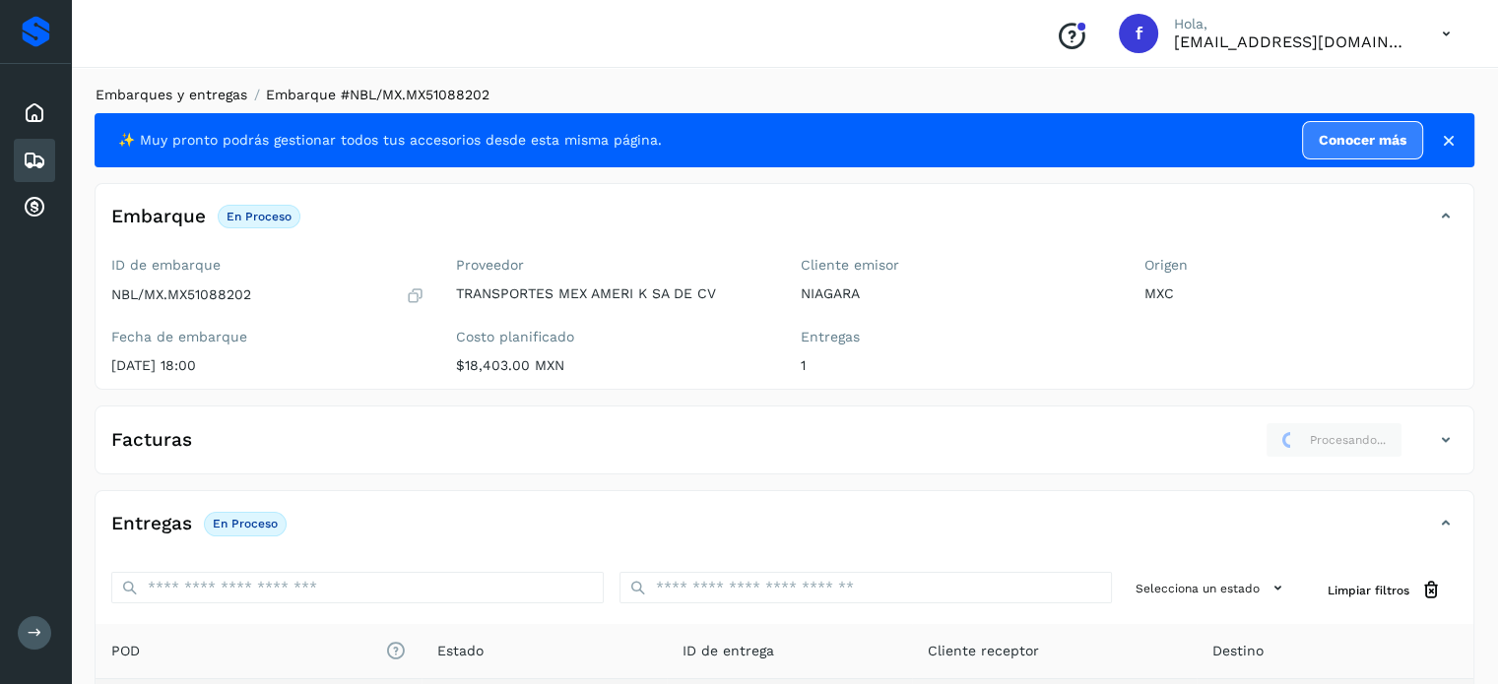
click at [162, 94] on link "Embarques y entregas" at bounding box center [172, 95] width 152 height 16
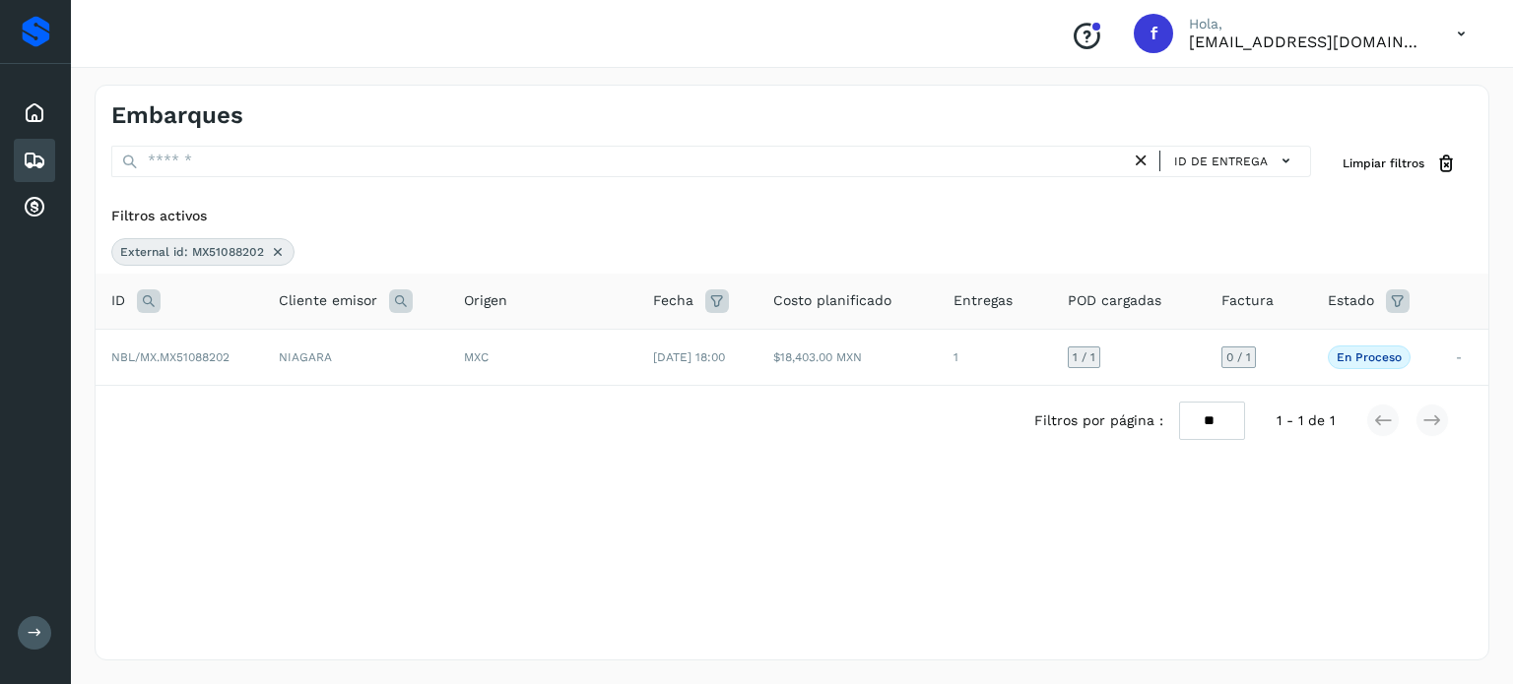
click at [144, 296] on icon at bounding box center [149, 302] width 24 height 24
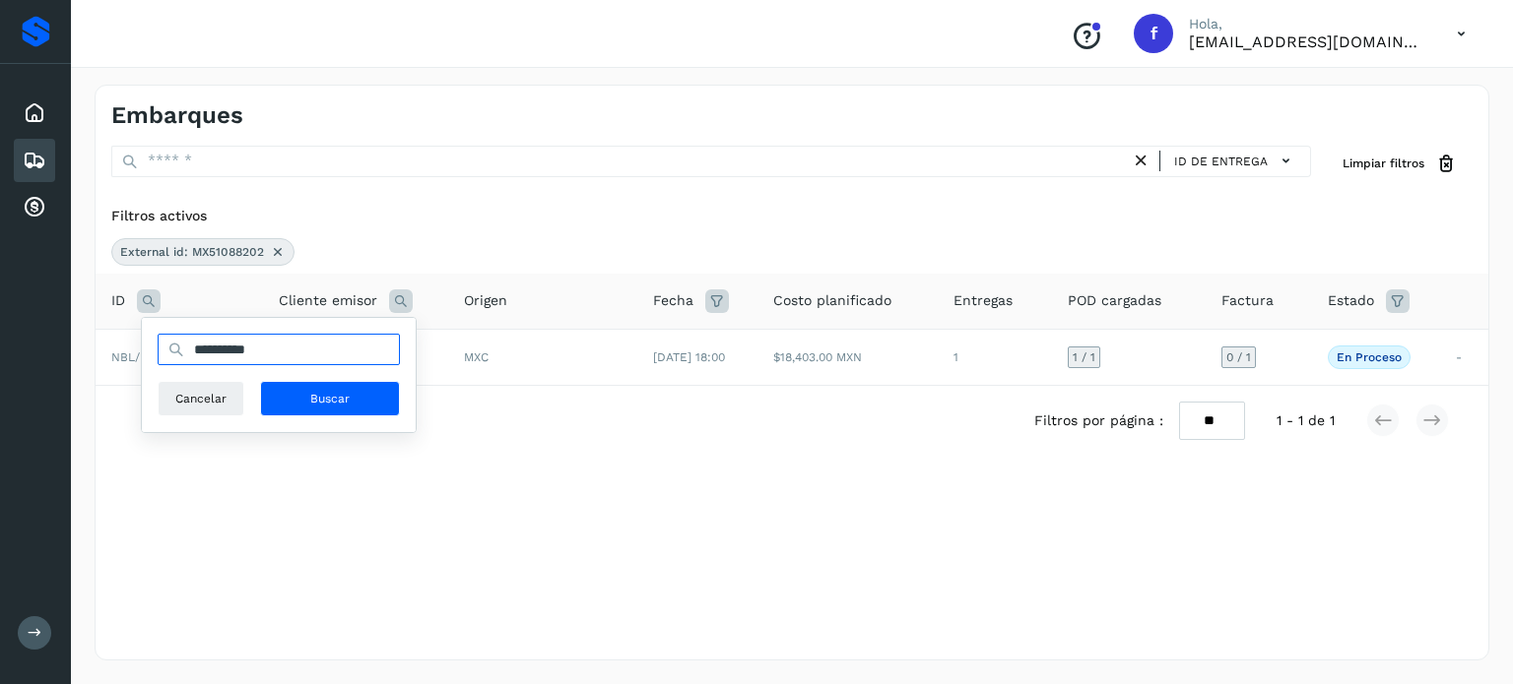
click at [230, 351] on input "**********" at bounding box center [279, 350] width 242 height 32
paste input "**********"
drag, startPoint x: 369, startPoint y: 354, endPoint x: 137, endPoint y: 381, distance: 234.0
click at [8, 378] on div "**********" at bounding box center [756, 342] width 1513 height 684
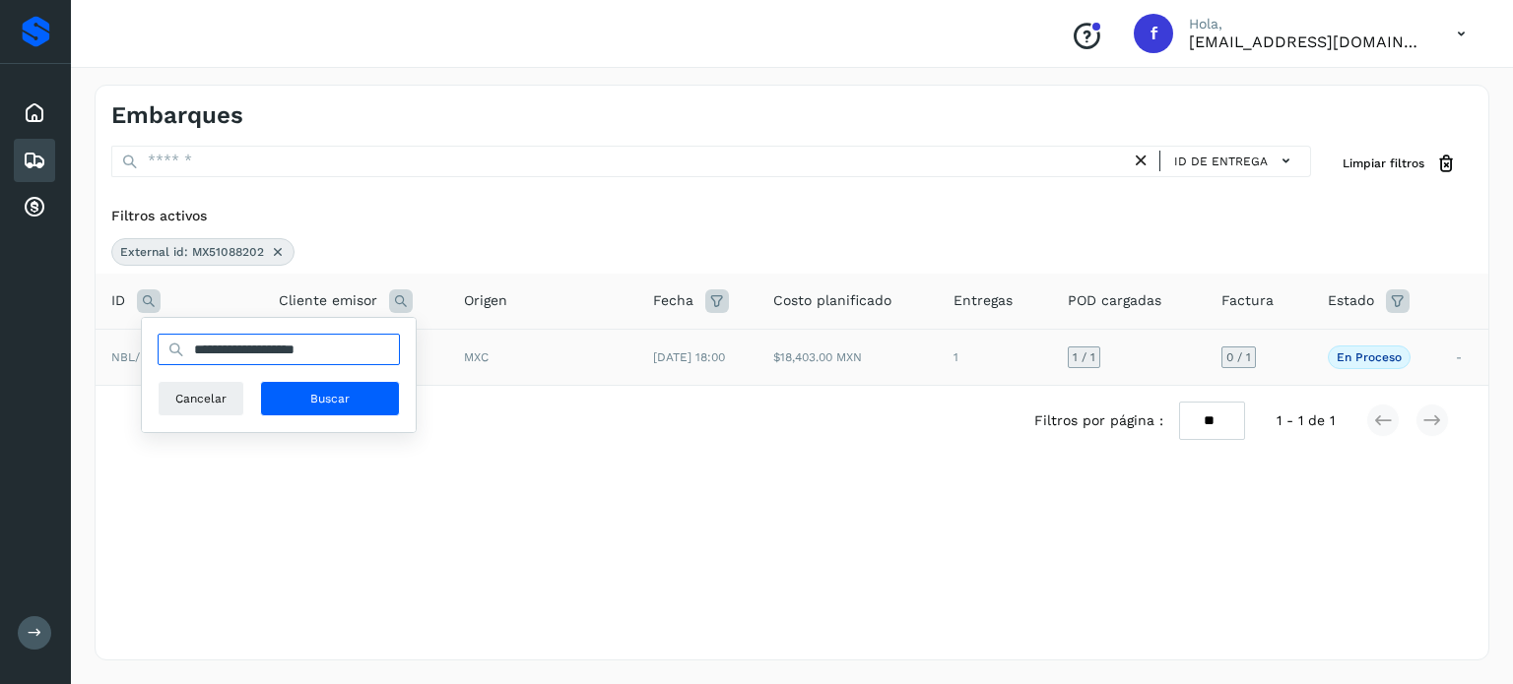
paste input "text"
type input "**********"
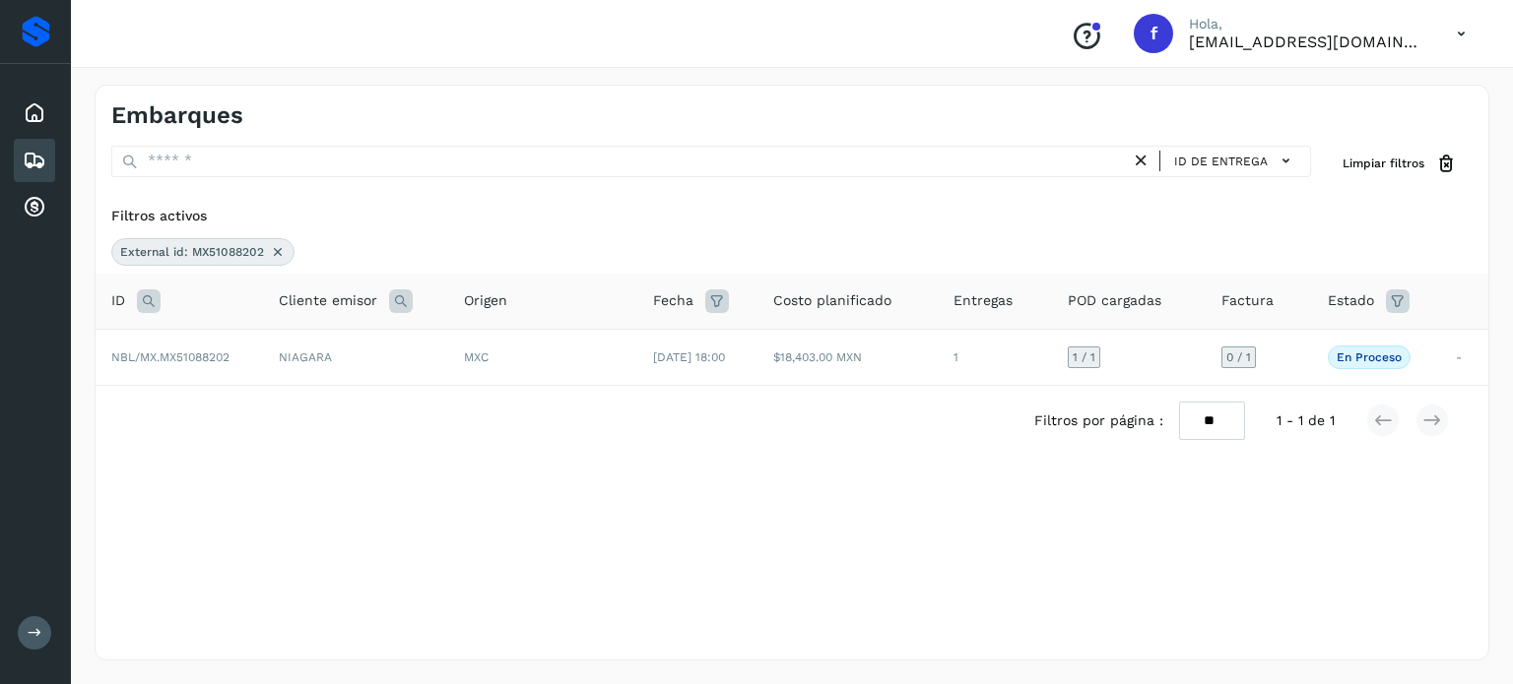
click at [152, 295] on icon at bounding box center [149, 302] width 24 height 24
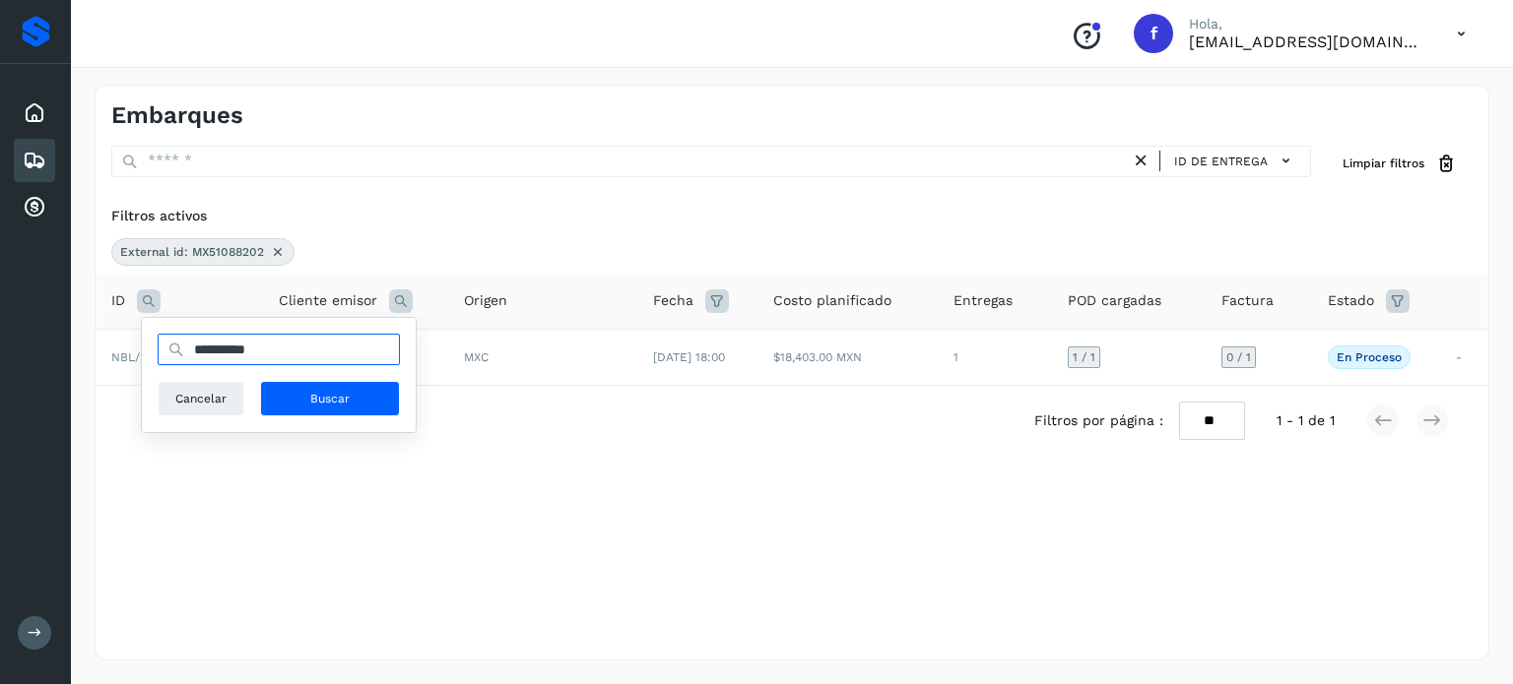
click at [205, 354] on input "**********" at bounding box center [279, 350] width 242 height 32
paste input "text"
type input "**********"
click at [298, 395] on button "Buscar" at bounding box center [330, 398] width 140 height 35
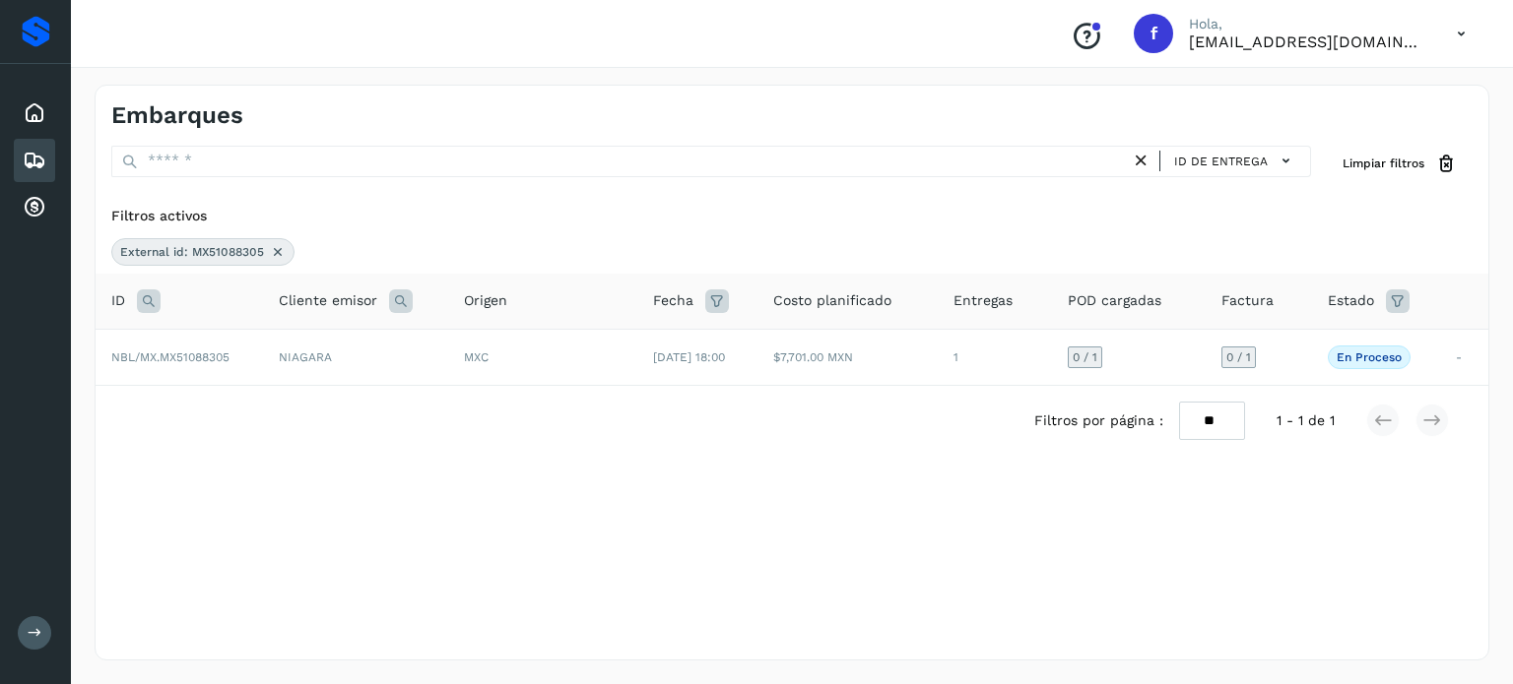
click at [424, 369] on td "NIAGARA" at bounding box center [355, 357] width 185 height 56
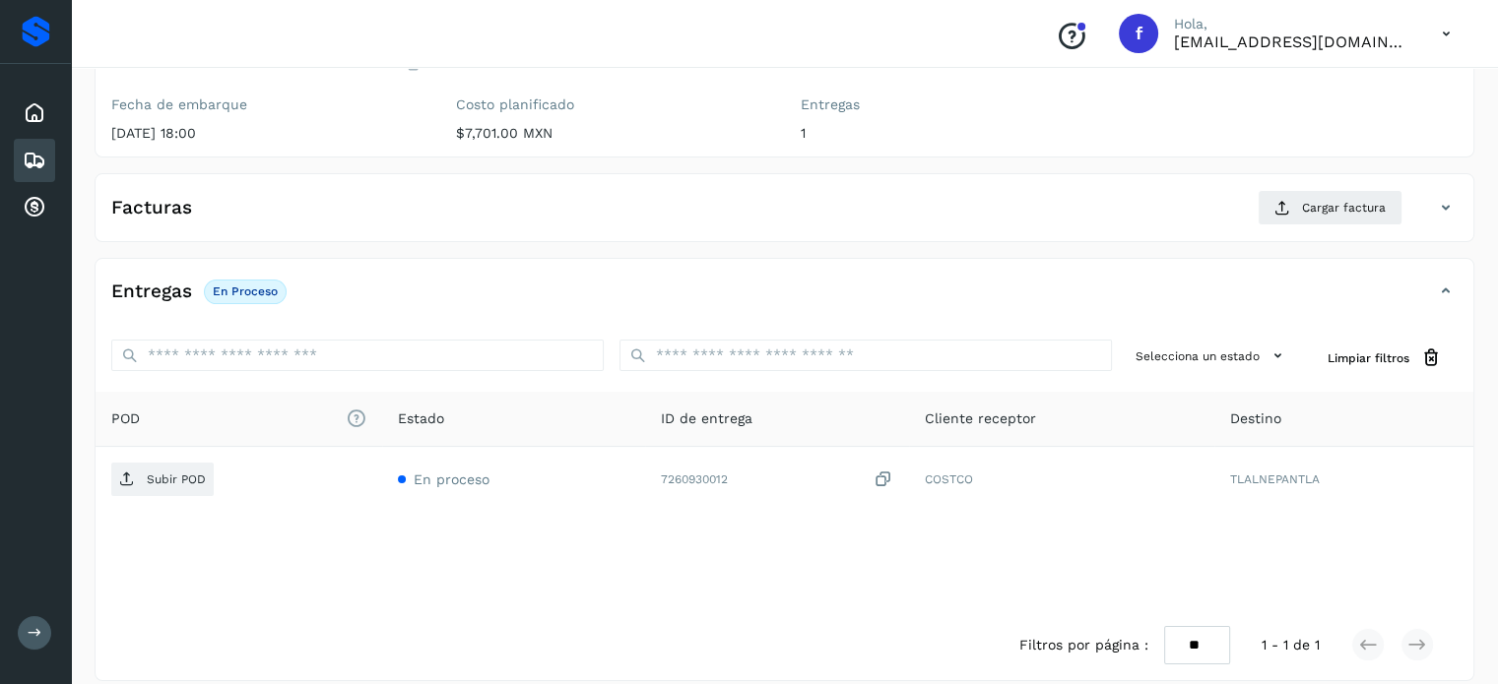
scroll to position [250, 0]
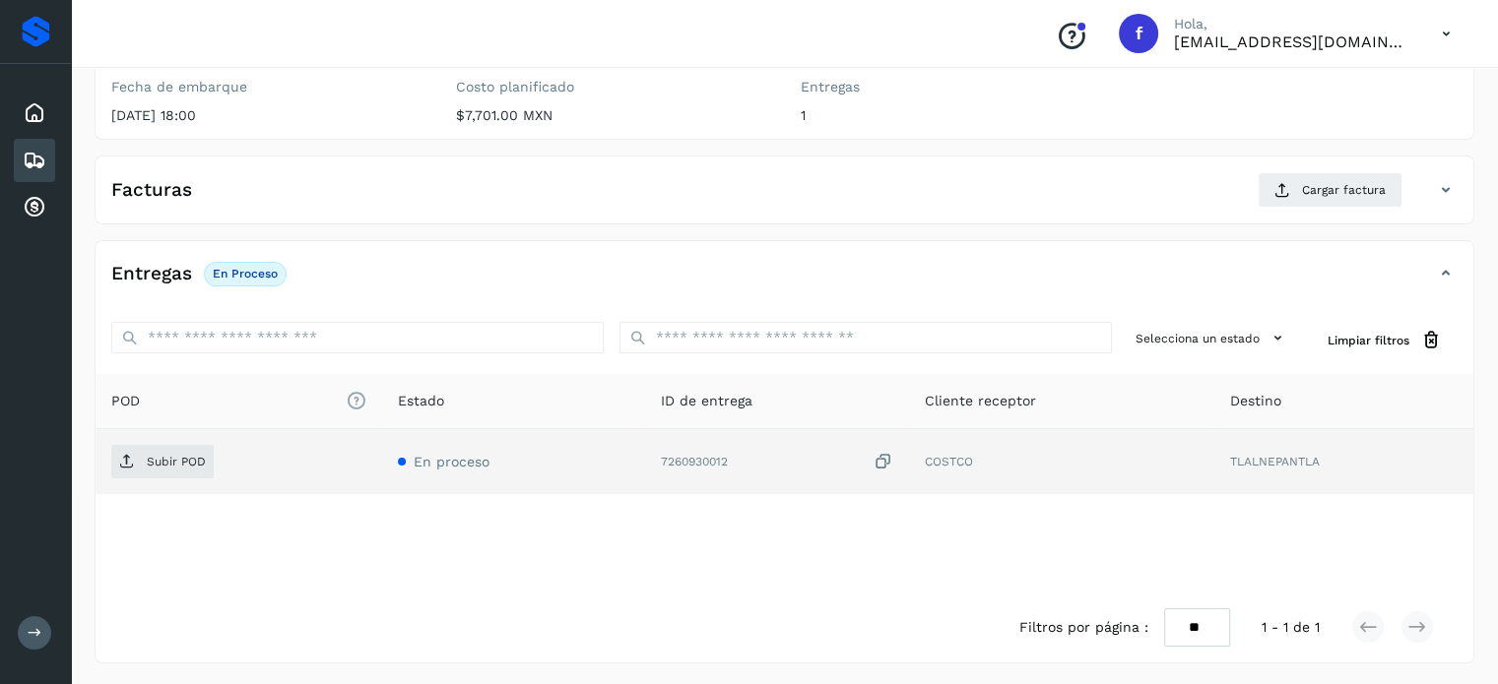
click at [883, 460] on icon at bounding box center [884, 462] width 20 height 21
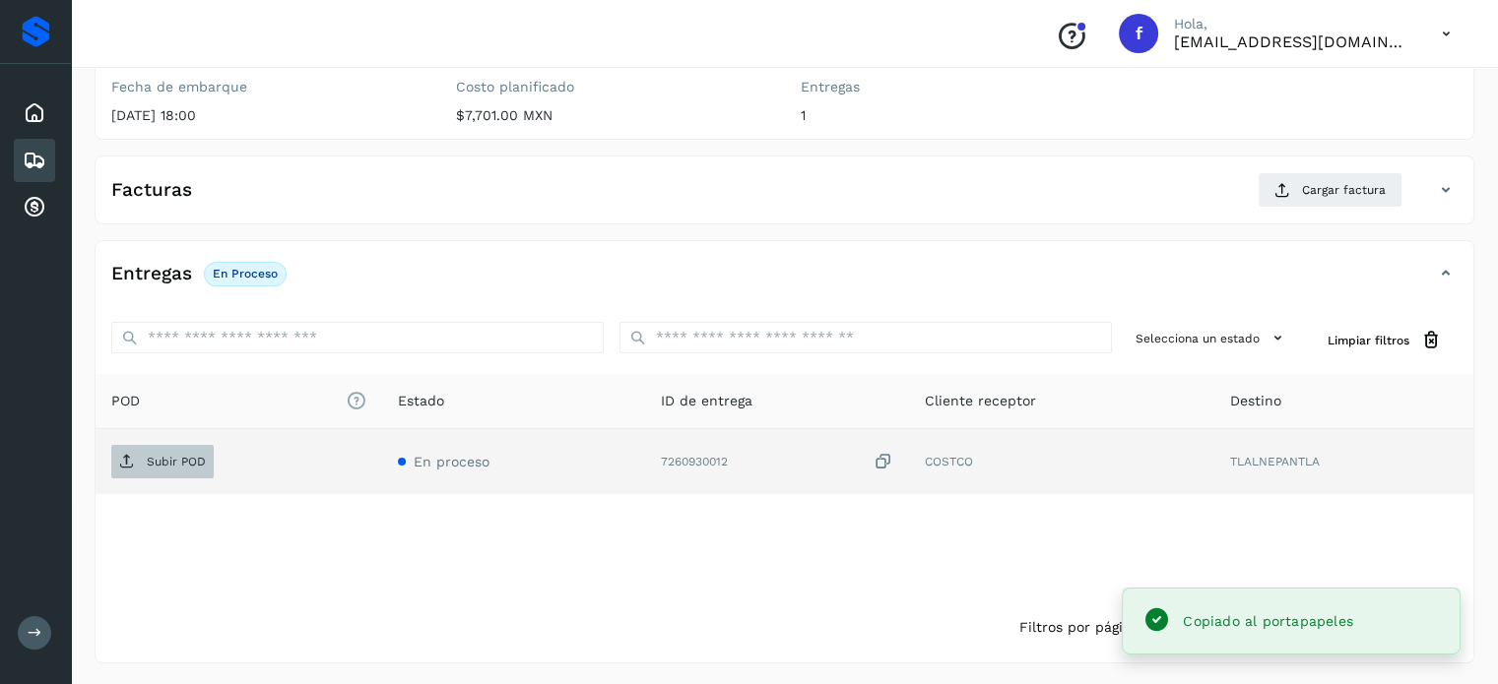
click at [182, 463] on p "Subir POD" at bounding box center [176, 462] width 59 height 14
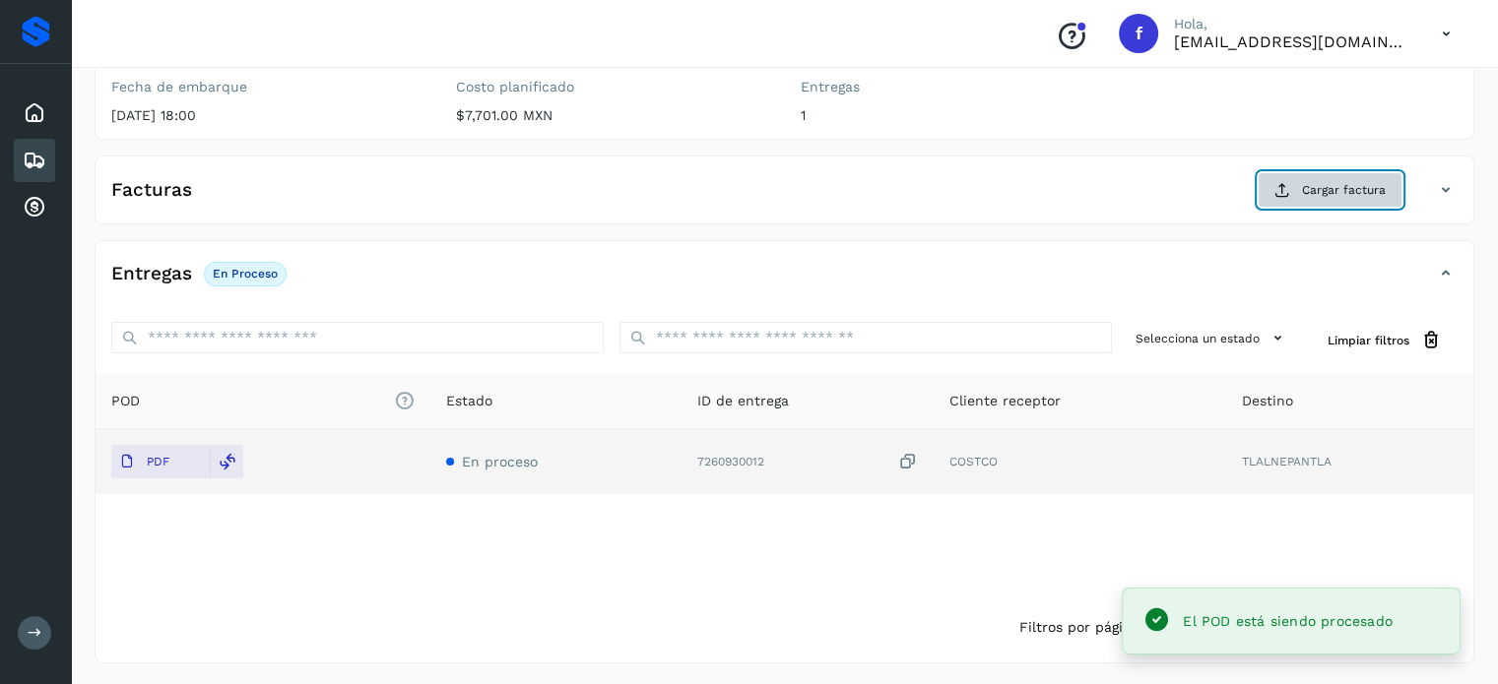
click at [1318, 196] on span "Cargar factura" at bounding box center [1344, 190] width 84 height 18
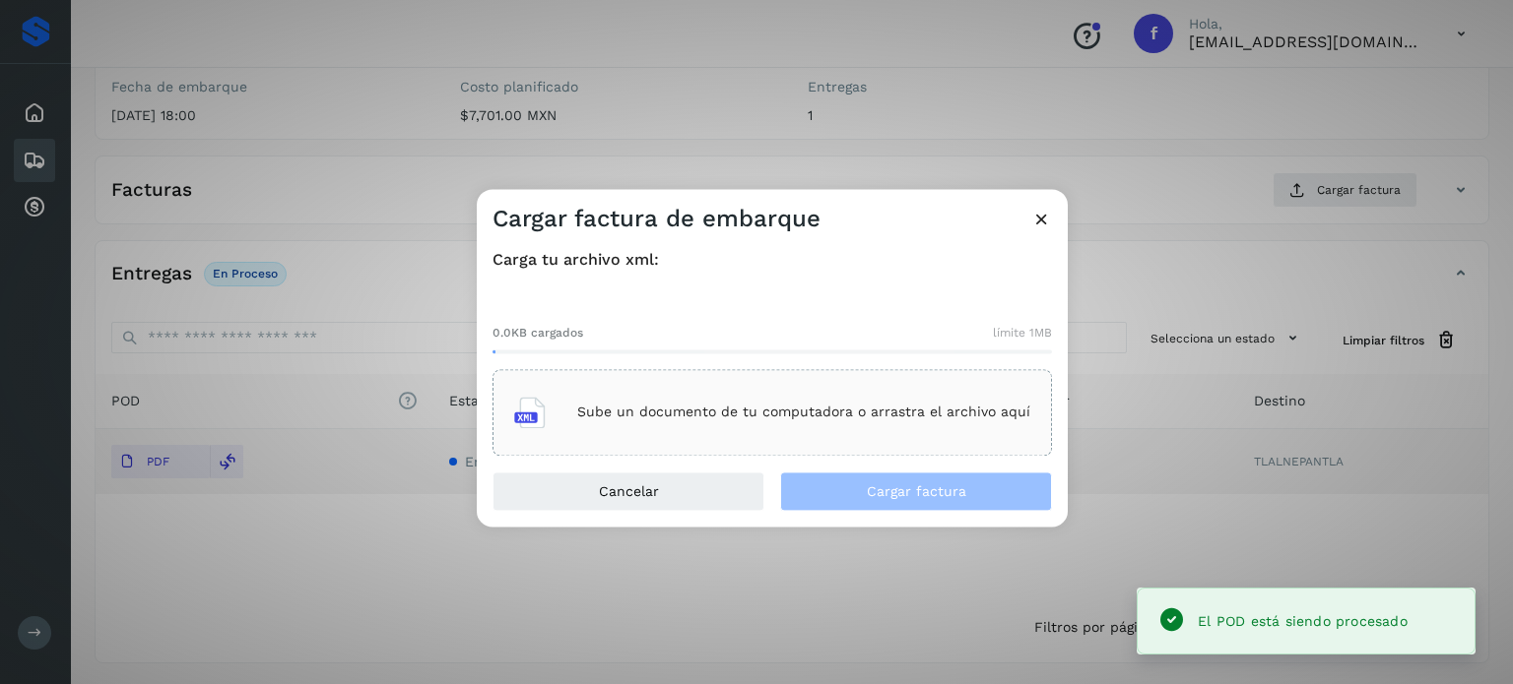
click at [764, 405] on p "Sube un documento de tu computadora o arrastra el archivo aquí" at bounding box center [803, 413] width 453 height 17
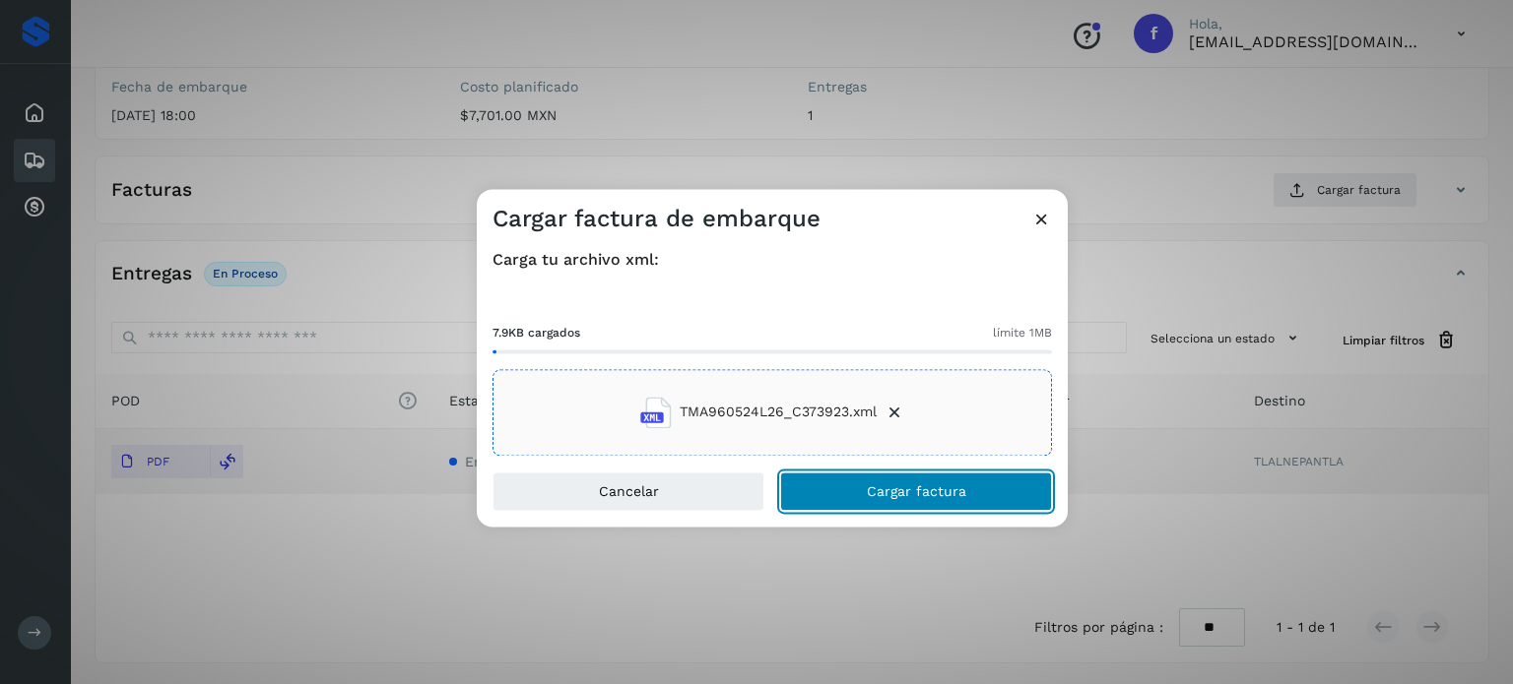
click at [858, 487] on button "Cargar factura" at bounding box center [916, 491] width 272 height 39
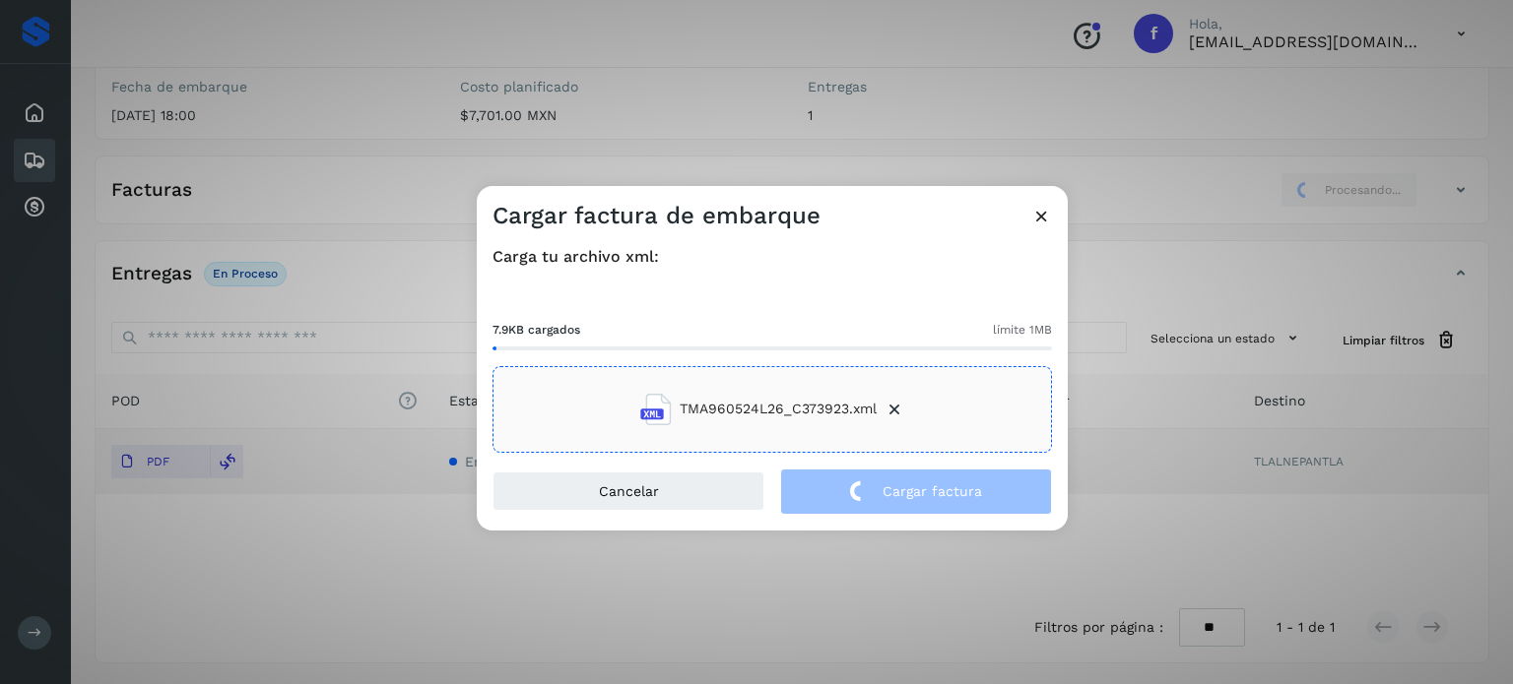
drag, startPoint x: 358, startPoint y: 116, endPoint x: 349, endPoint y: 86, distance: 32.1
click at [358, 115] on div "Cargar factura de embarque Carga tu archivo xml: 7.9KB cargados límite 1MB TMA9…" at bounding box center [756, 342] width 1513 height 684
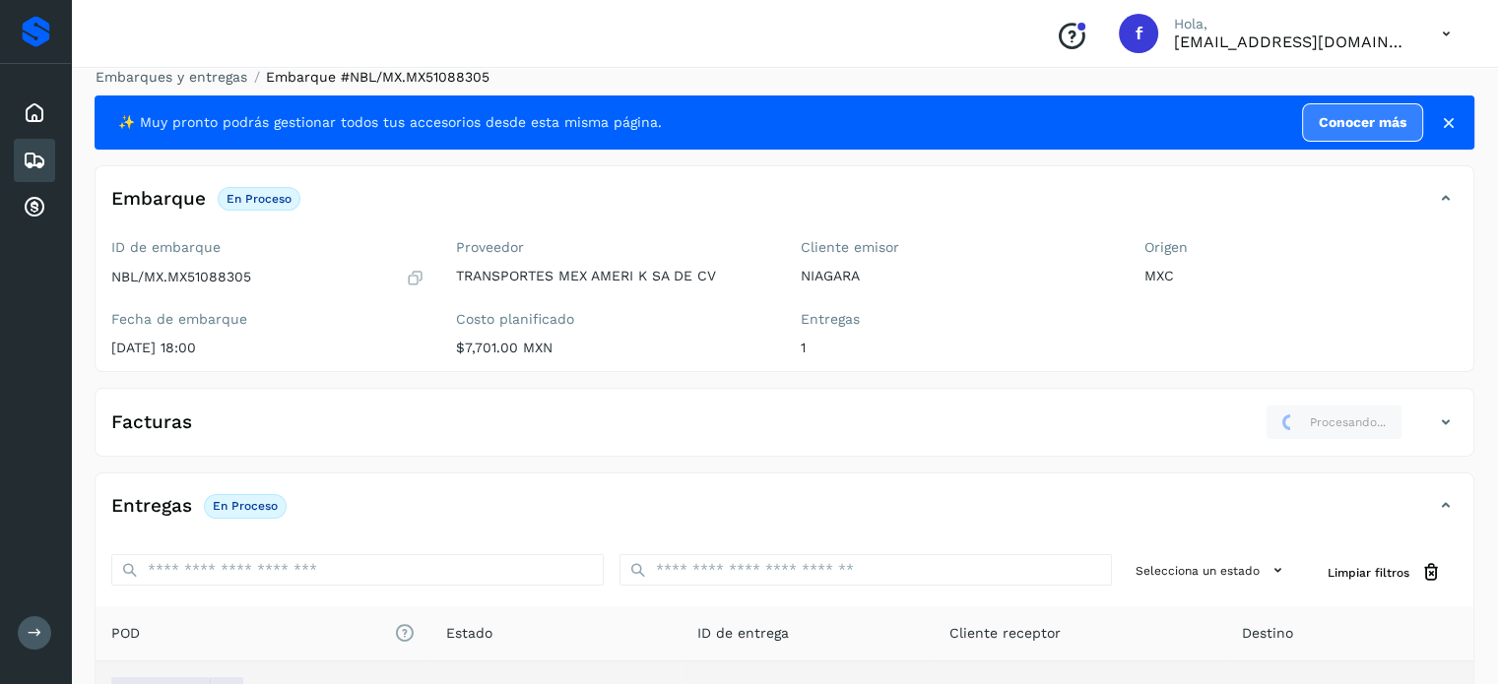
scroll to position [0, 0]
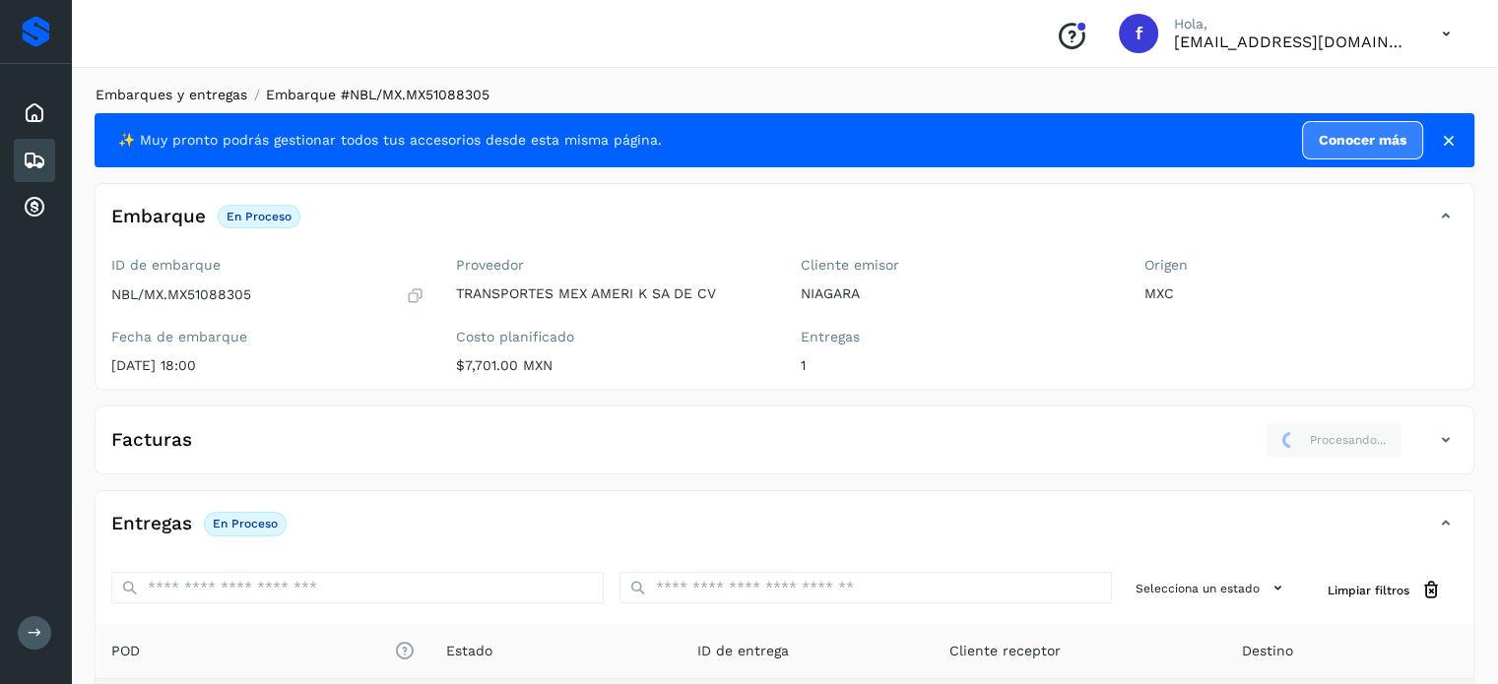
click at [229, 95] on link "Embarques y entregas" at bounding box center [172, 95] width 152 height 16
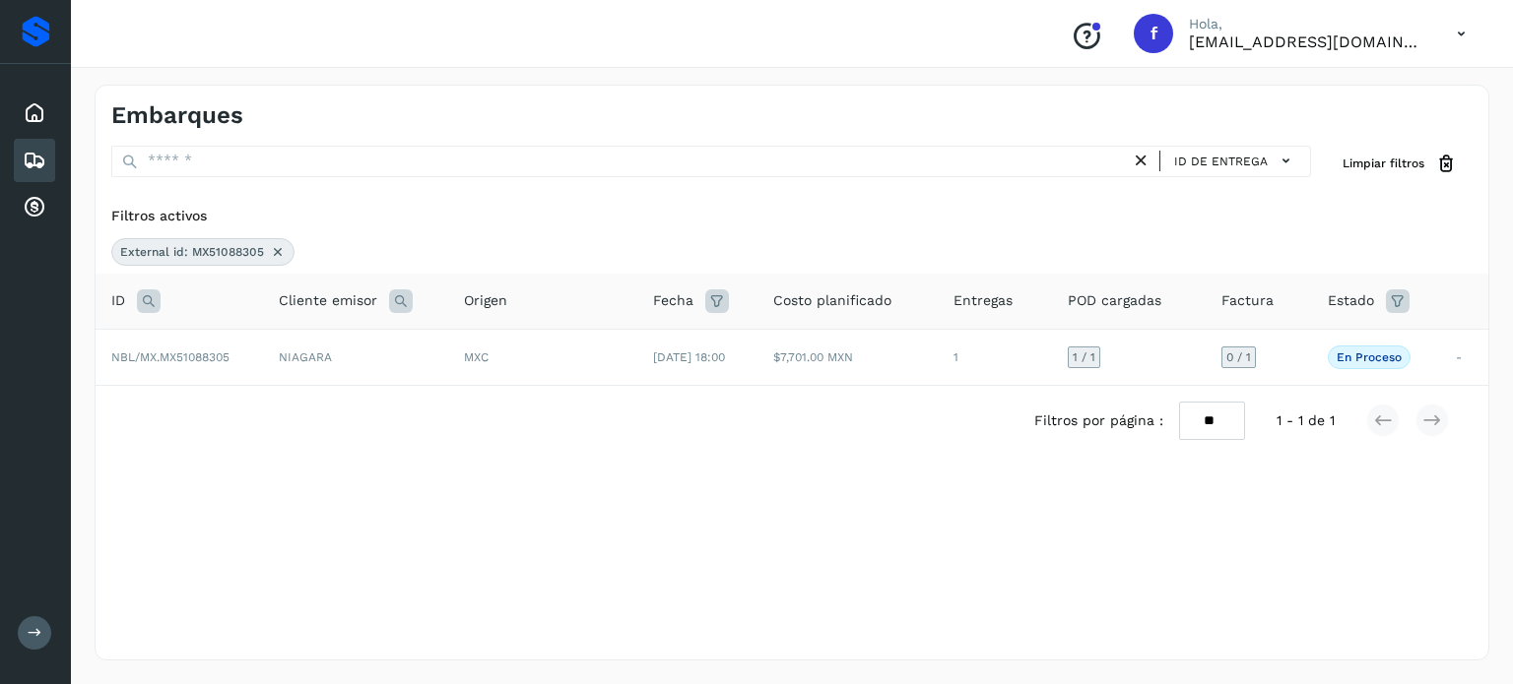
drag, startPoint x: 154, startPoint y: 298, endPoint x: 183, endPoint y: 313, distance: 33.0
click at [154, 299] on icon at bounding box center [149, 302] width 24 height 24
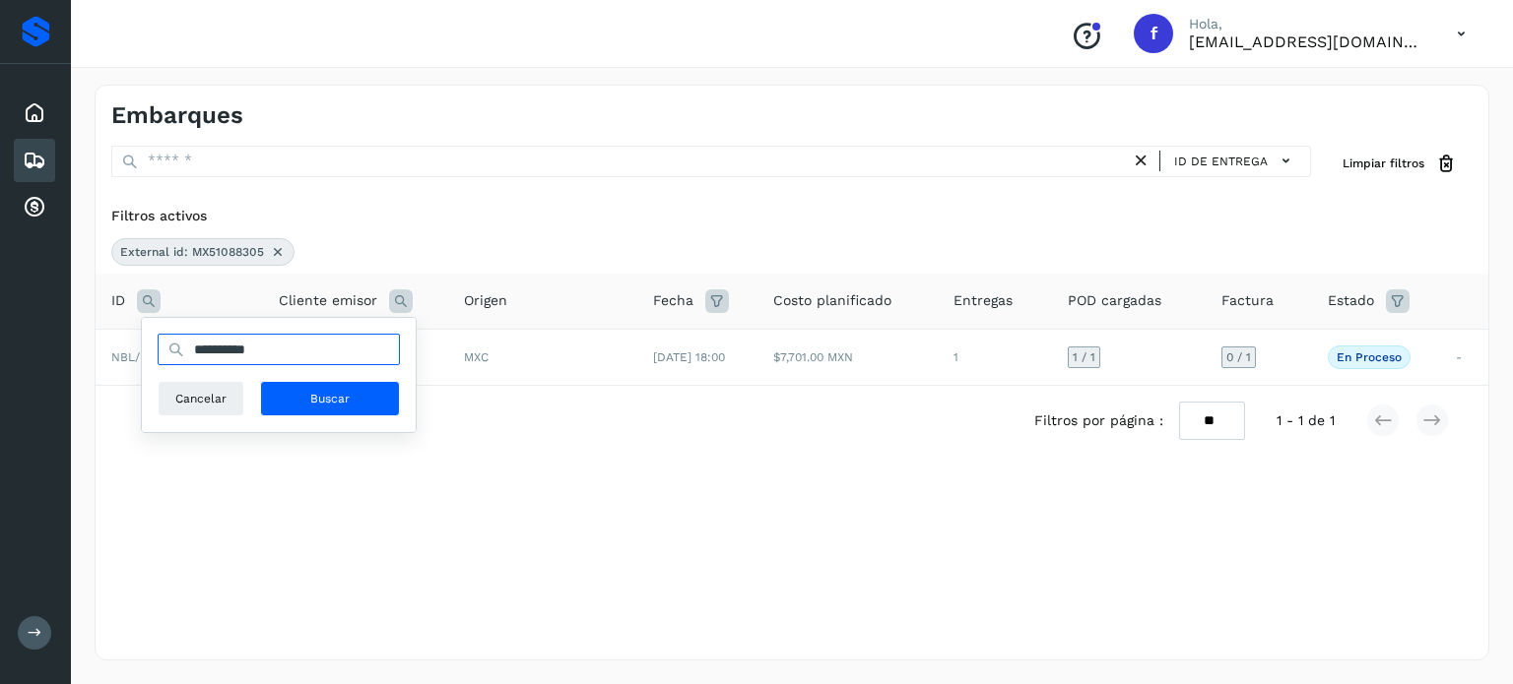
click at [250, 350] on input "**********" at bounding box center [279, 350] width 242 height 32
click at [249, 348] on input "**********" at bounding box center [279, 350] width 242 height 32
paste input "text"
type input "**********"
click at [325, 391] on span "Buscar" at bounding box center [329, 399] width 39 height 18
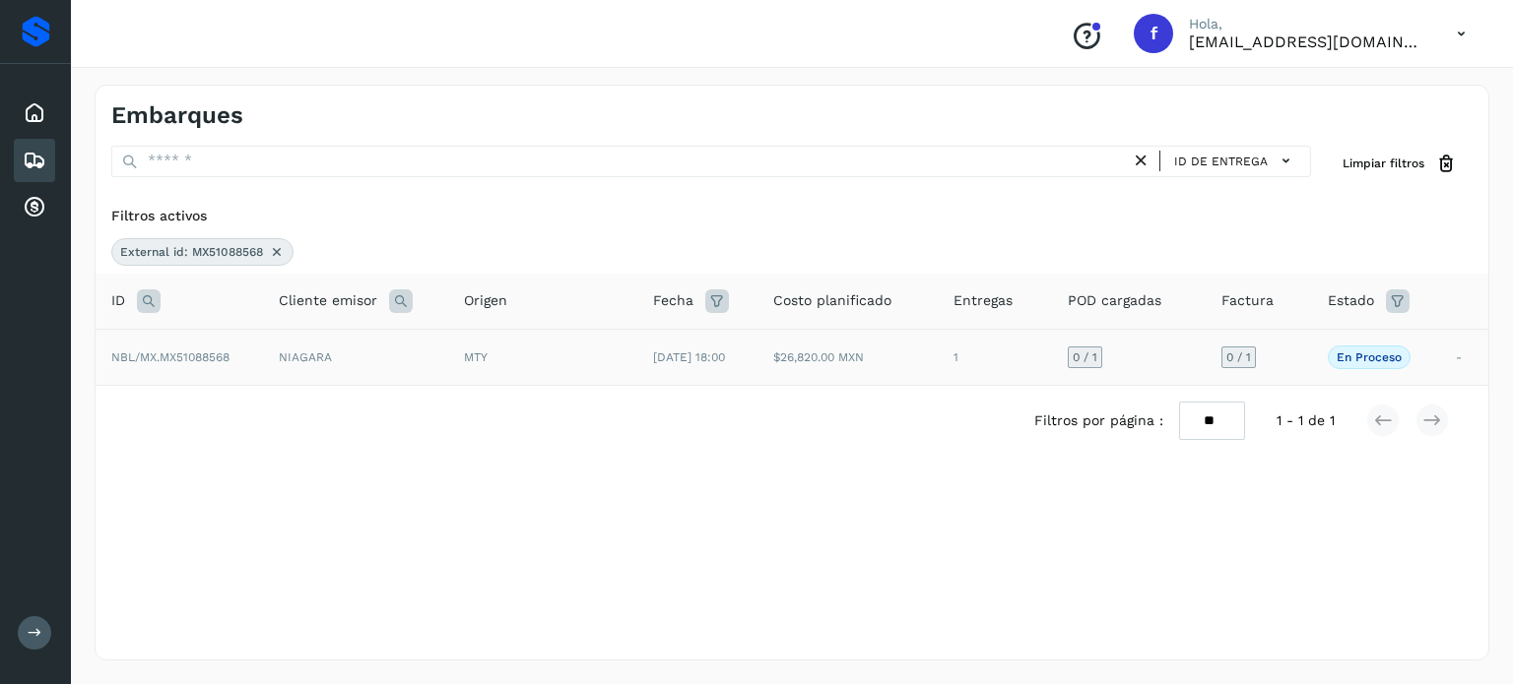
click at [733, 338] on td "[DATE] 18:00" at bounding box center [697, 357] width 120 height 56
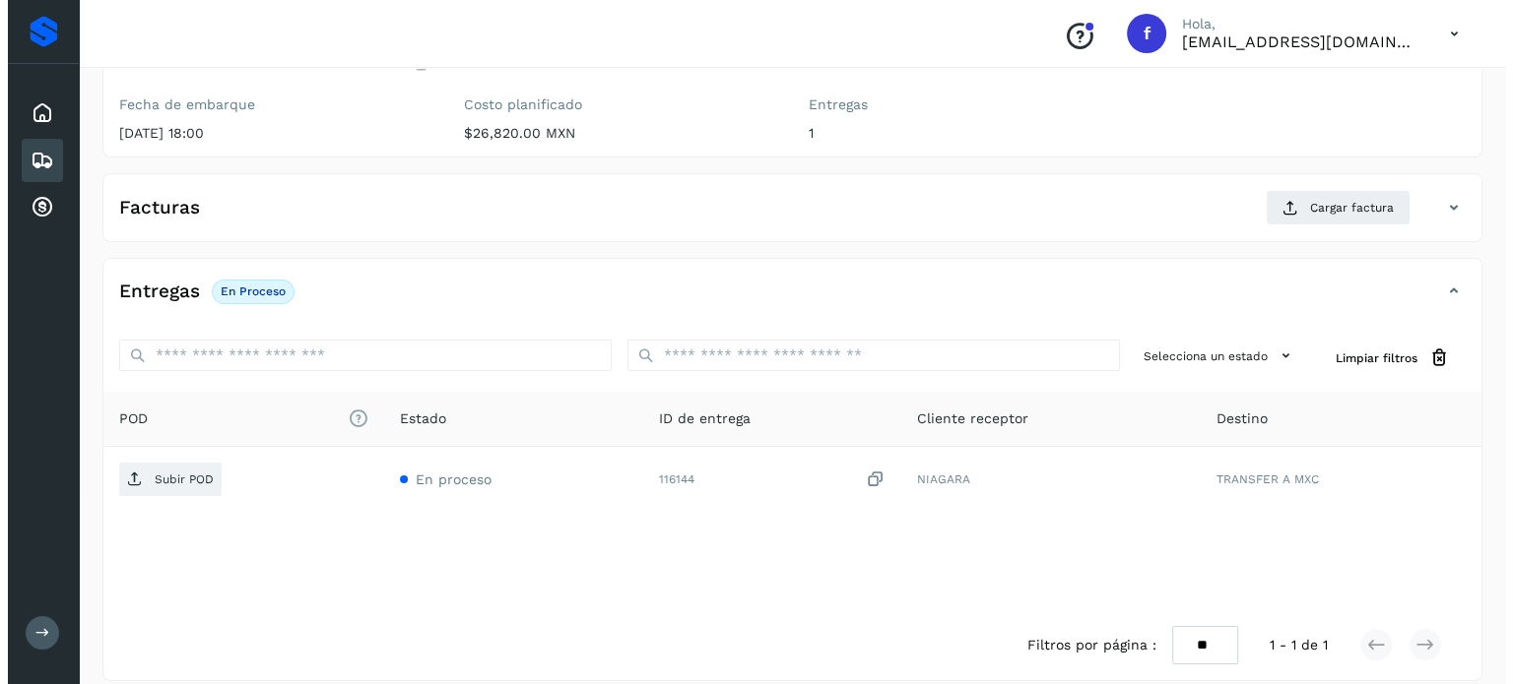
scroll to position [250, 0]
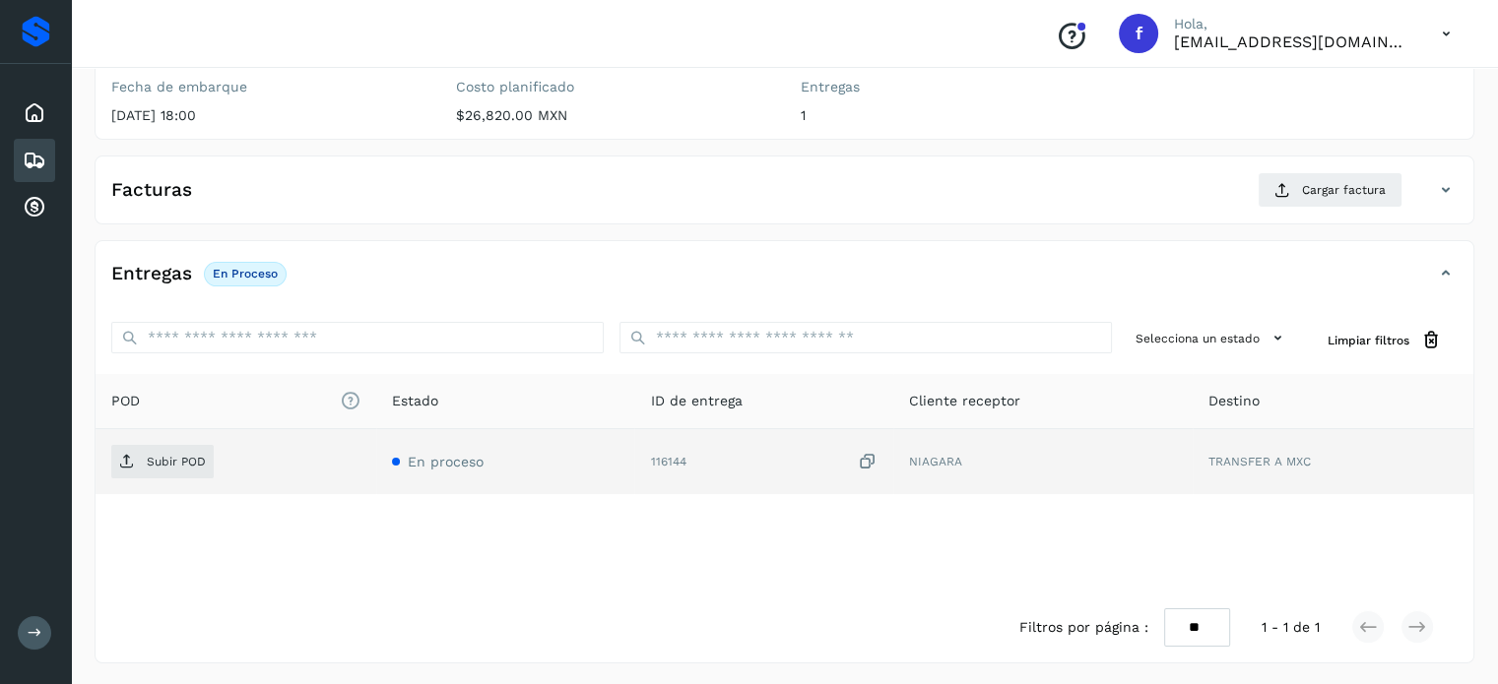
click at [863, 465] on icon at bounding box center [868, 462] width 20 height 21
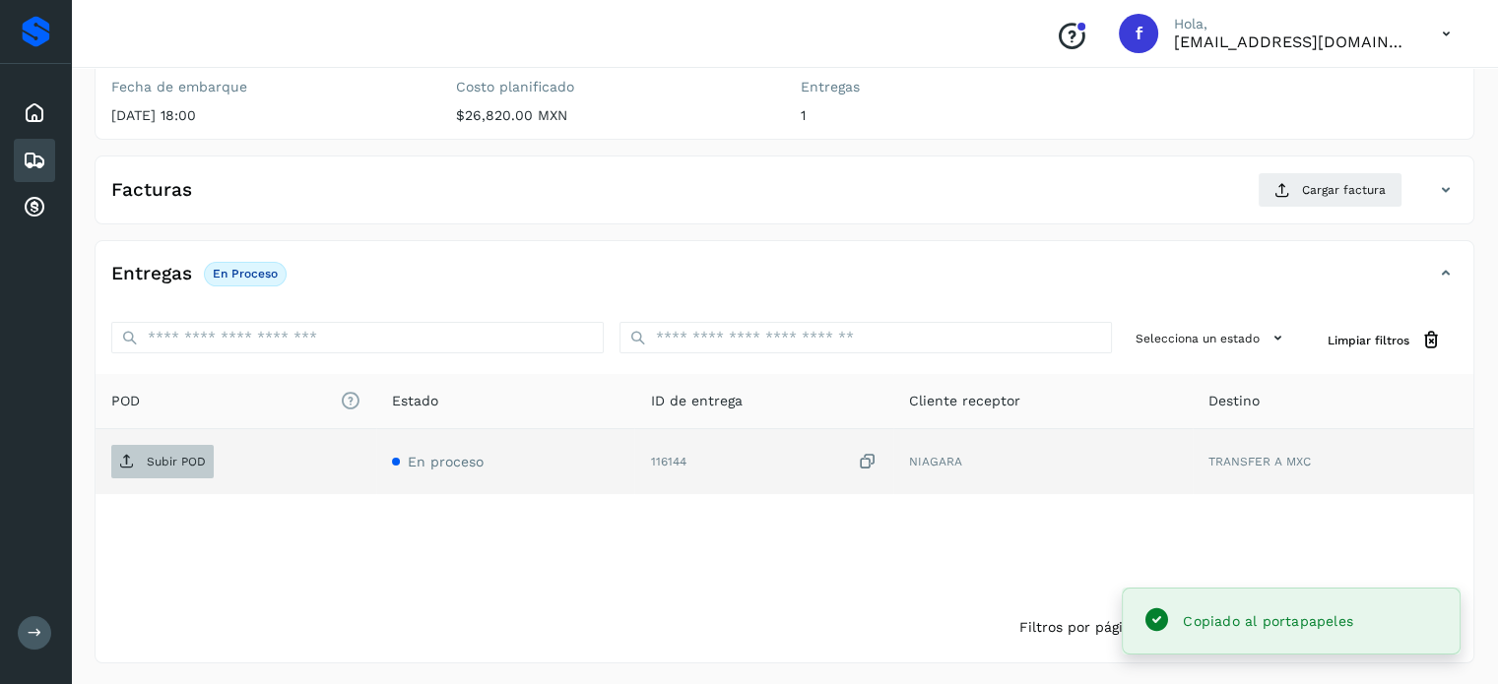
click at [174, 472] on span "Subir POD" at bounding box center [162, 462] width 102 height 32
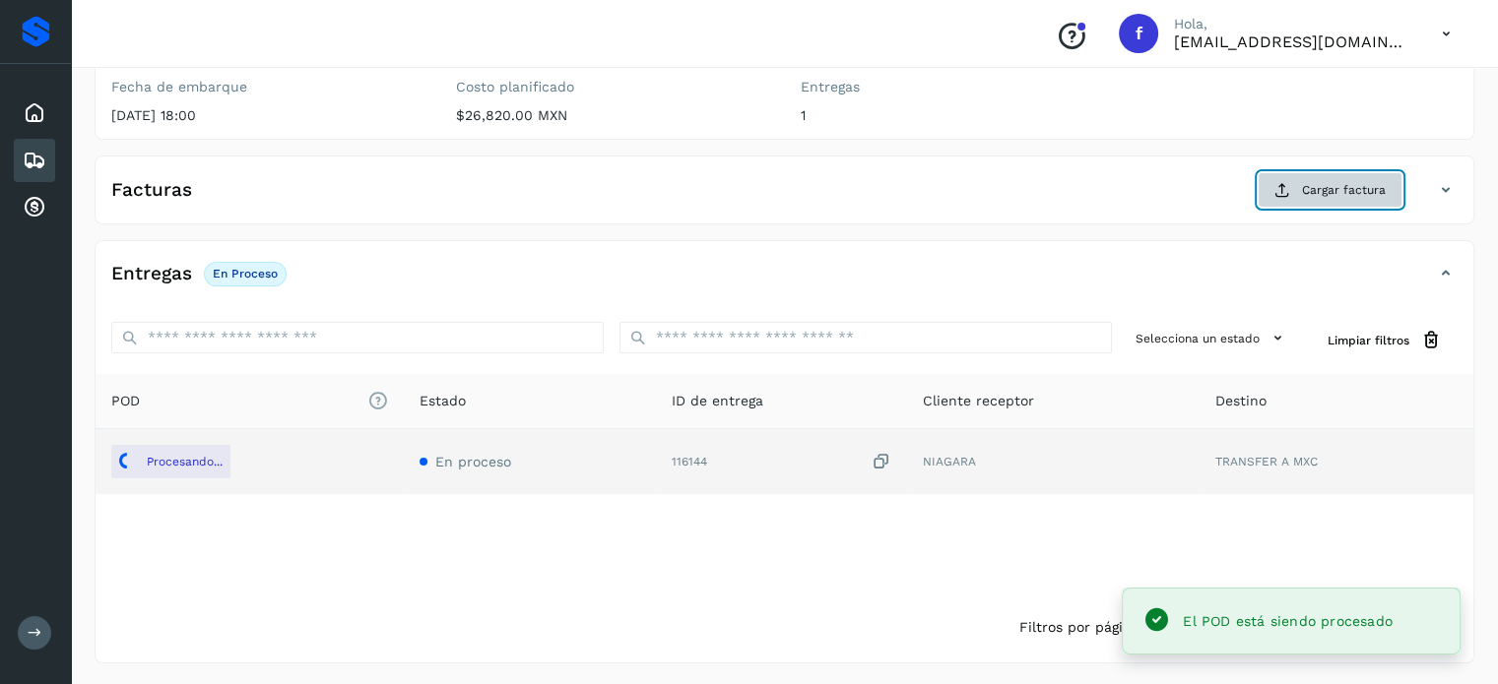
click at [1273, 204] on button "Cargar factura" at bounding box center [1330, 189] width 145 height 35
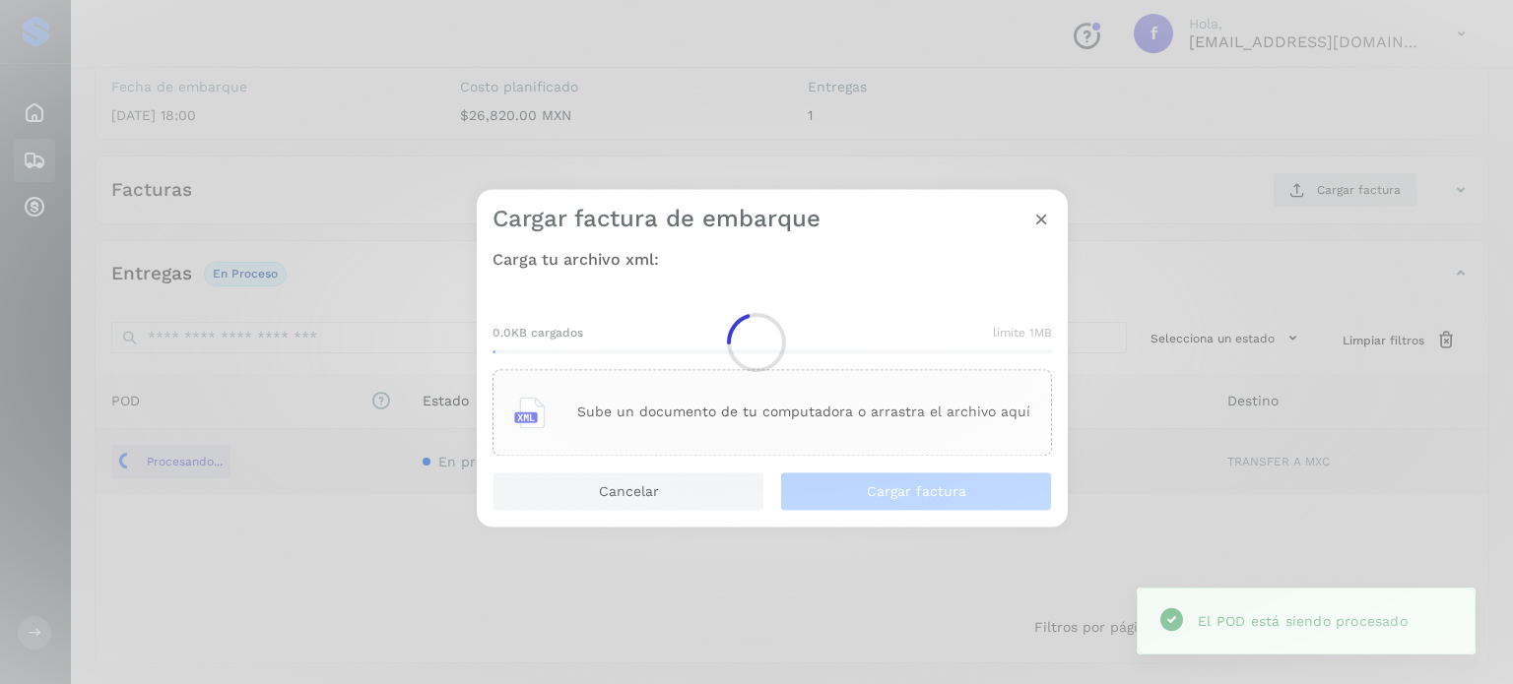
drag, startPoint x: 871, startPoint y: 401, endPoint x: 793, endPoint y: 401, distance: 77.8
click at [869, 401] on main "Proveedores Inicio Embarques Cuentas por cobrar Salir Conoce nuestros beneficio…" at bounding box center [756, 219] width 1513 height 938
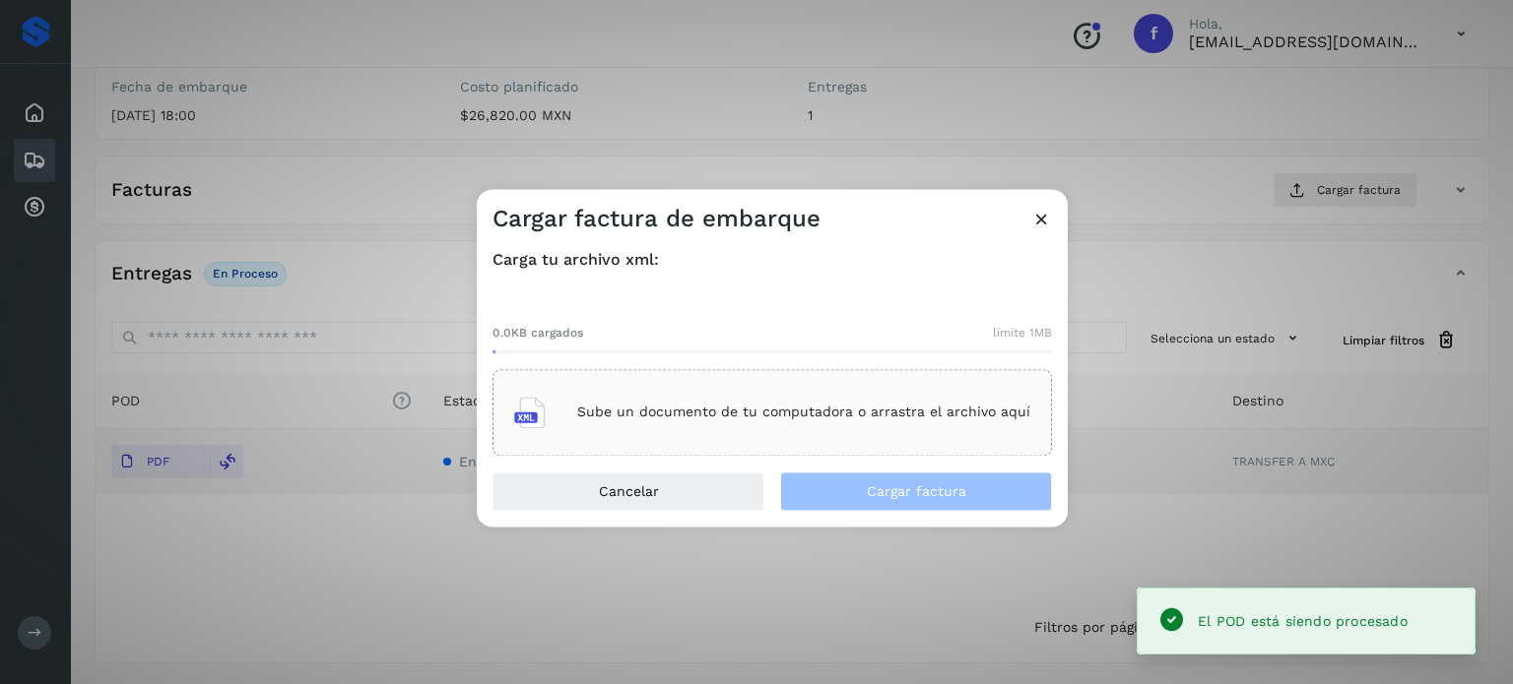
click at [689, 403] on div "Sube un documento de tu computadora o arrastra el archivo aquí" at bounding box center [772, 412] width 516 height 53
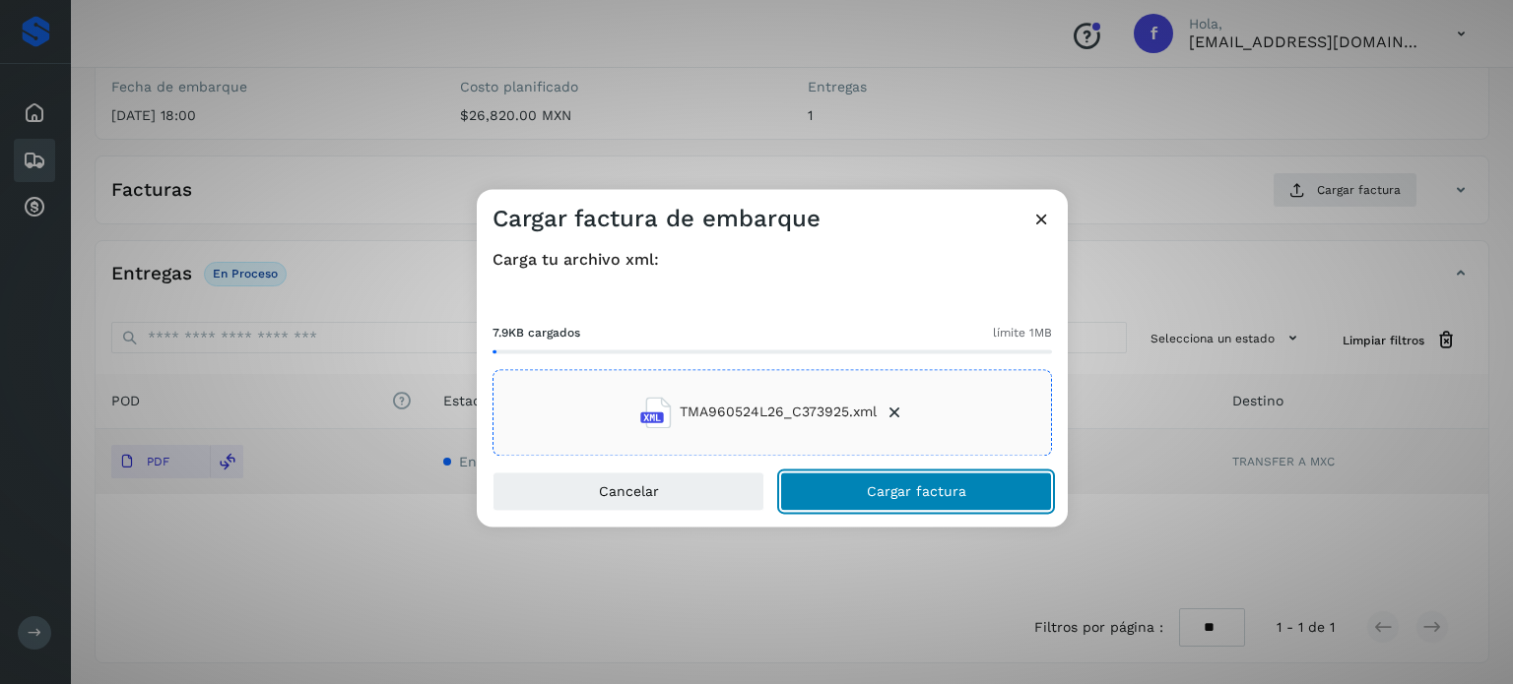
click at [942, 496] on span "Cargar factura" at bounding box center [916, 492] width 99 height 14
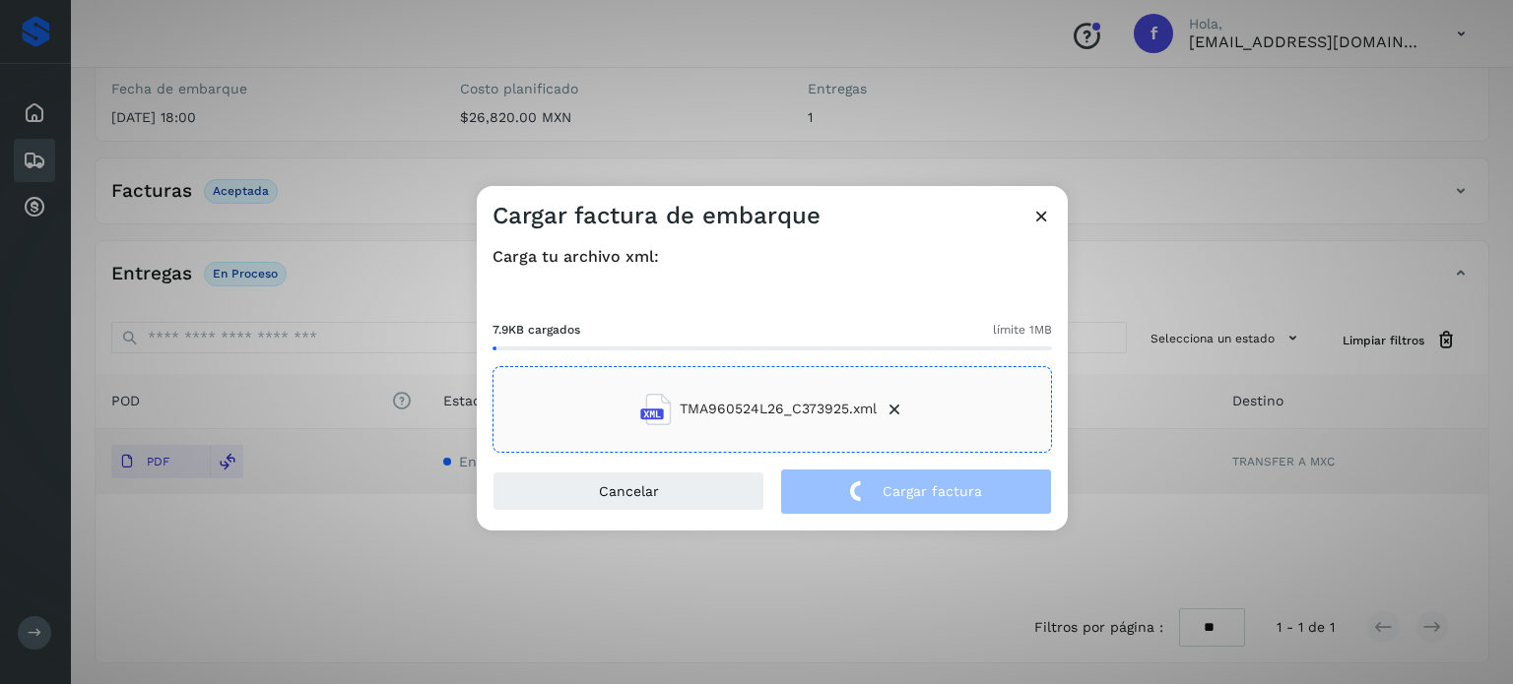
click at [324, 137] on div "Cargar factura de embarque Carga tu archivo xml: 7.9KB cargados límite 1MB TMA9…" at bounding box center [756, 342] width 1513 height 684
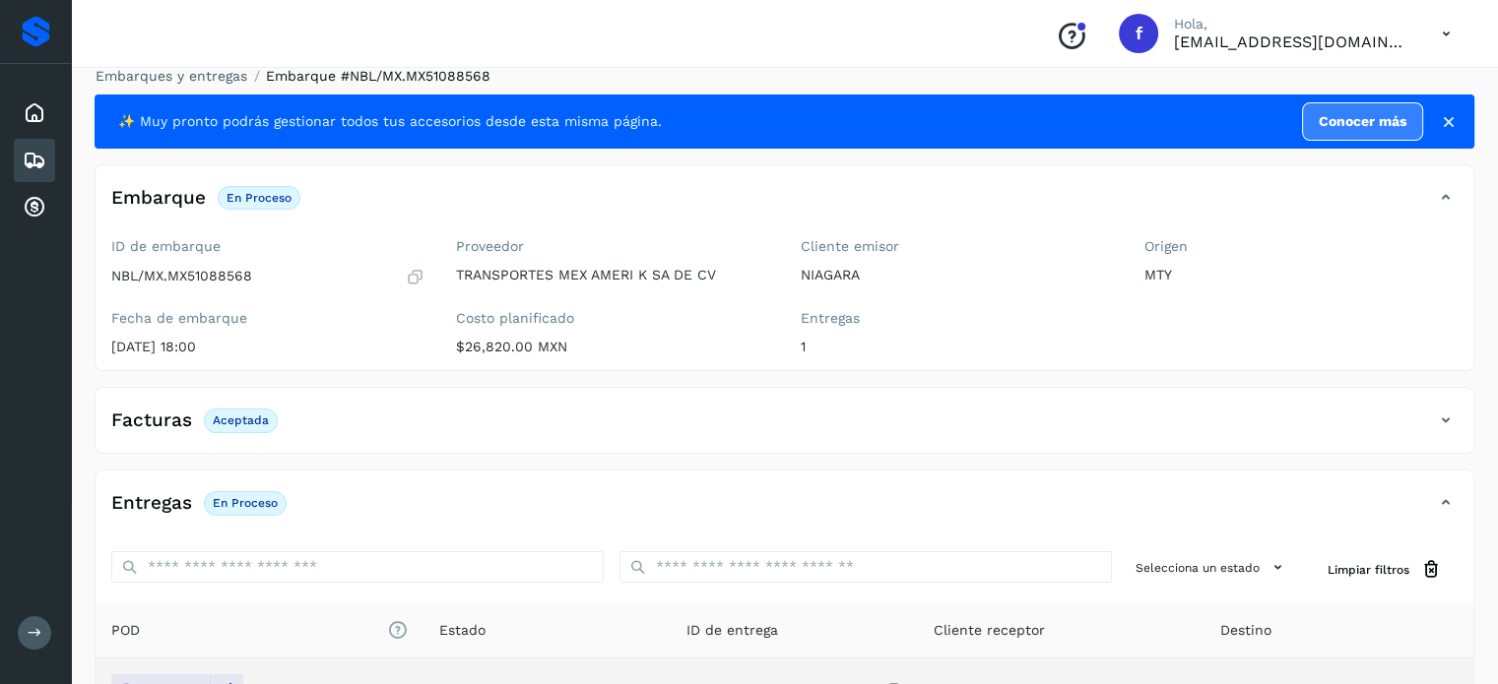
scroll to position [0, 0]
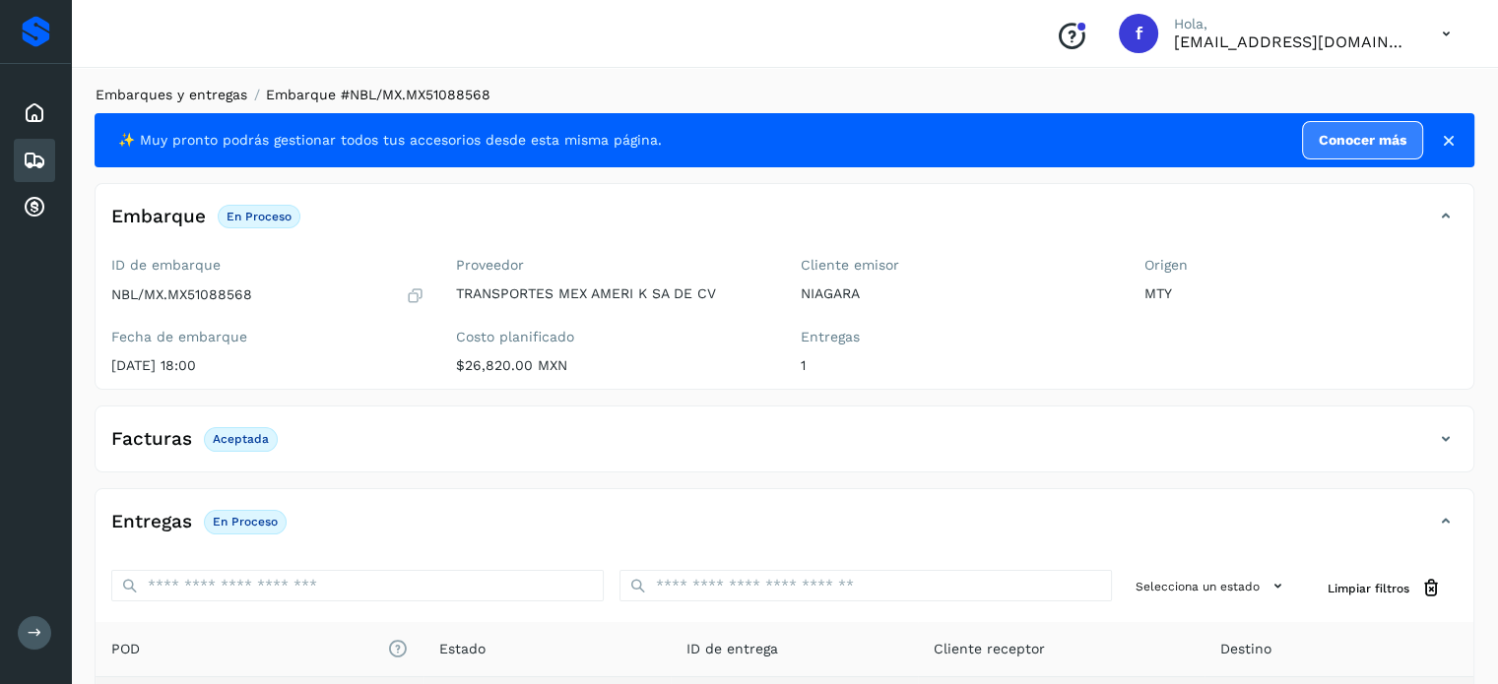
click at [192, 96] on link "Embarques y entregas" at bounding box center [172, 95] width 152 height 16
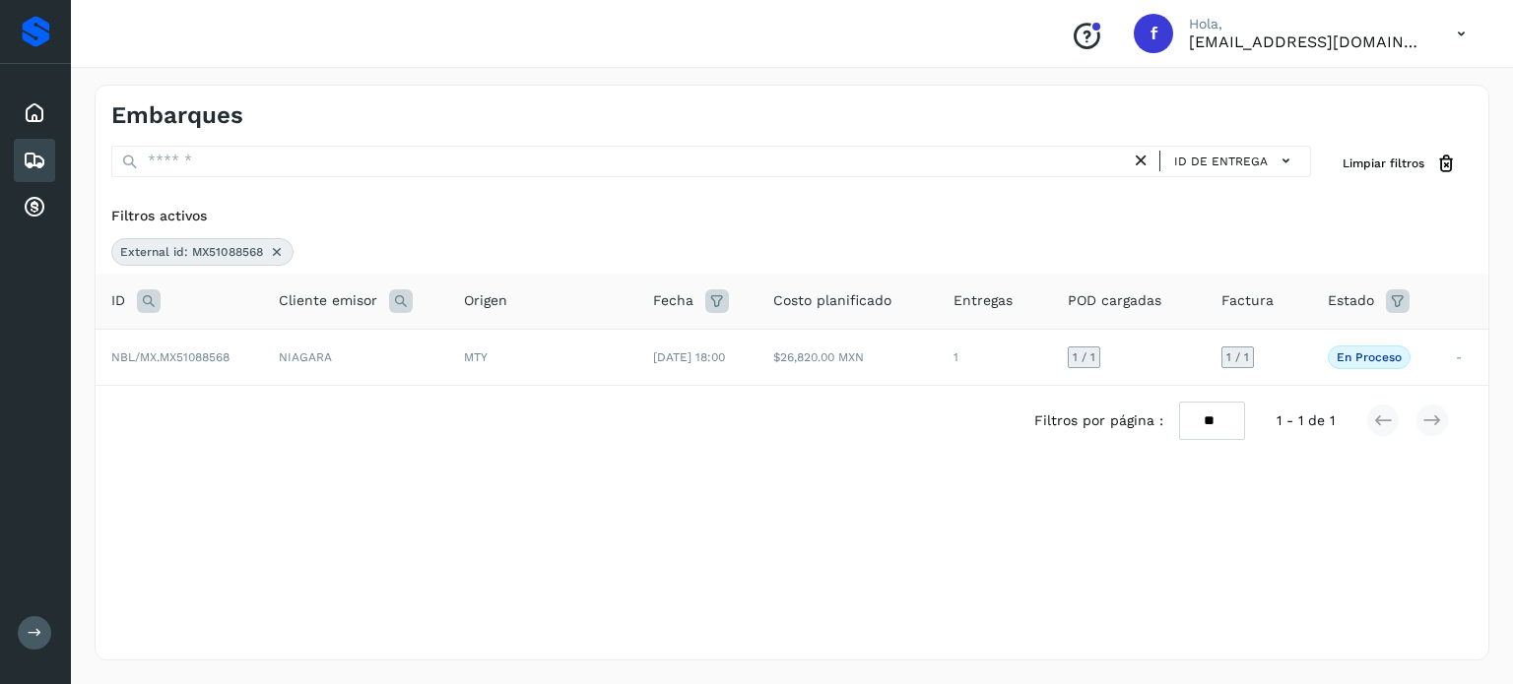
click at [142, 295] on icon at bounding box center [149, 302] width 24 height 24
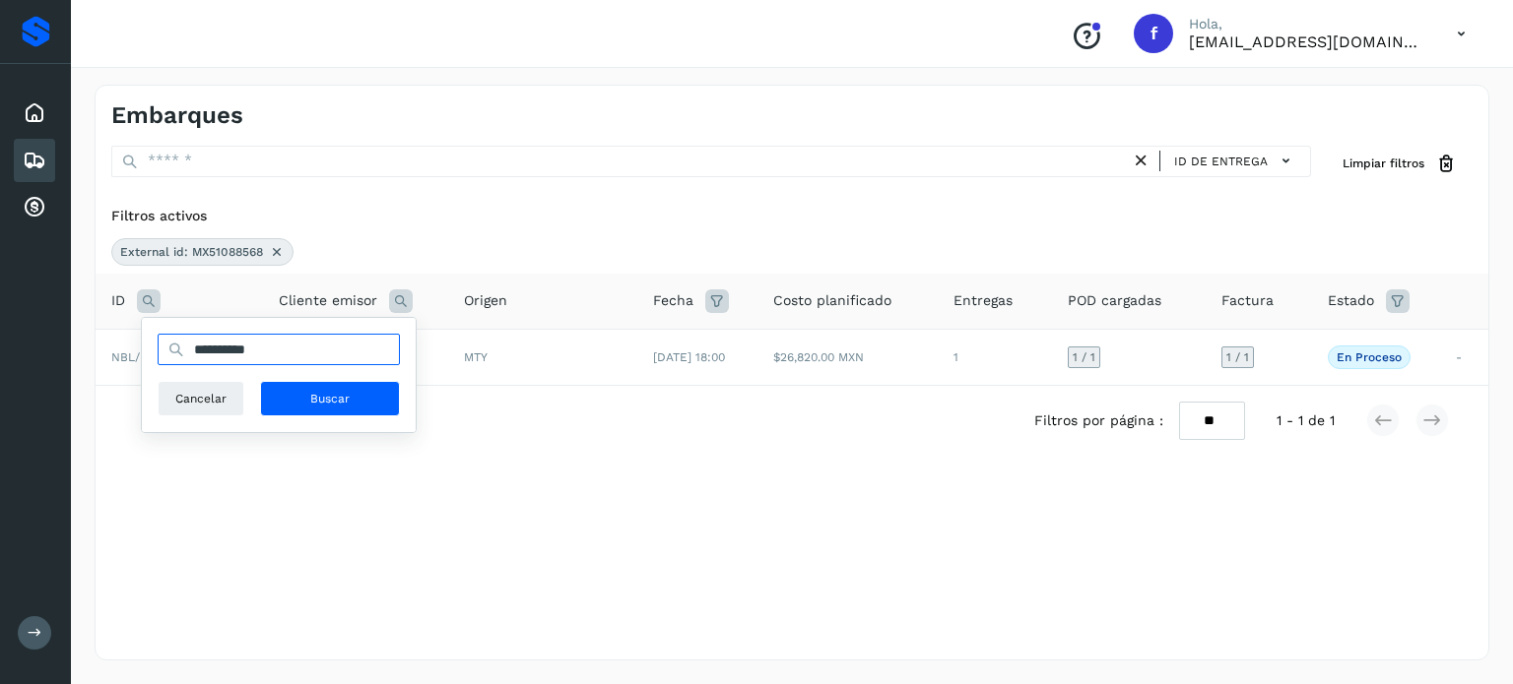
click at [240, 344] on input "**********" at bounding box center [279, 350] width 242 height 32
paste input "text"
type input "**********"
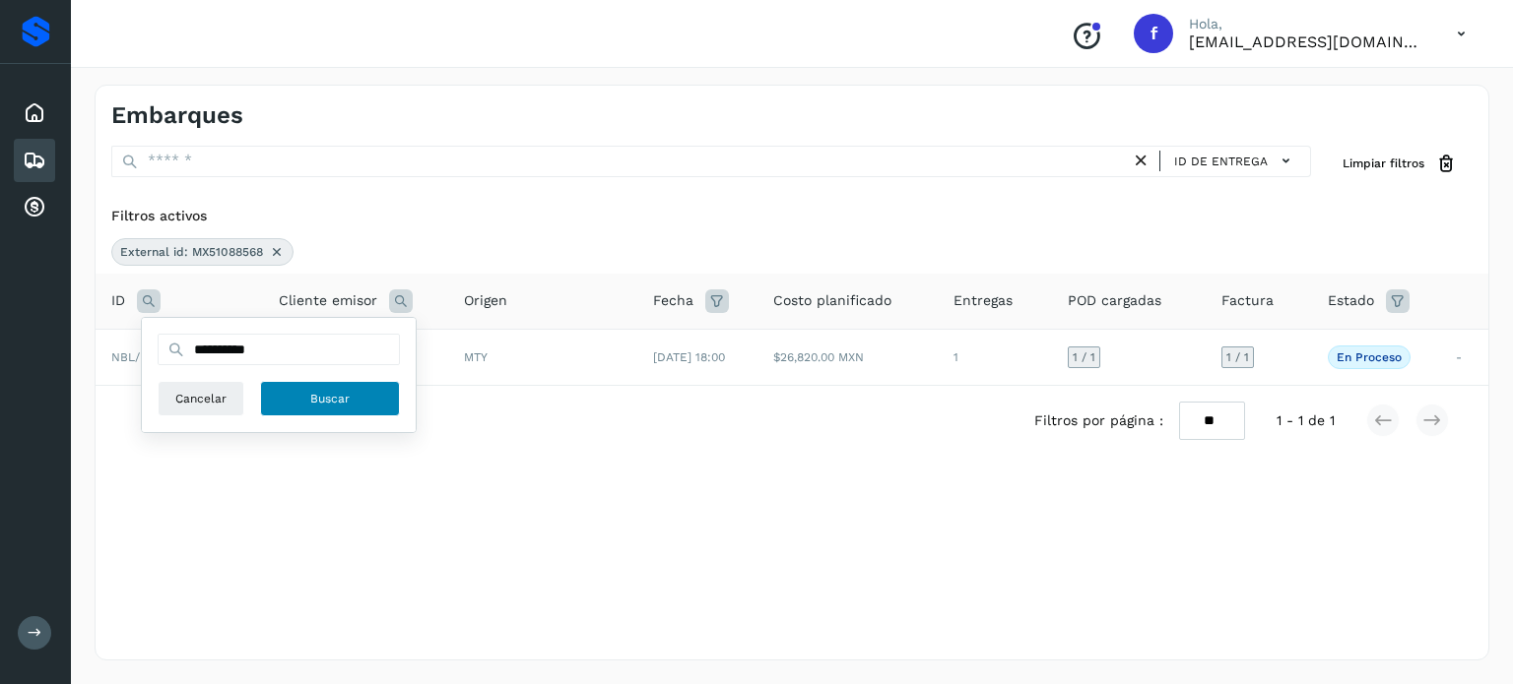
click at [333, 401] on span "Buscar" at bounding box center [329, 399] width 39 height 18
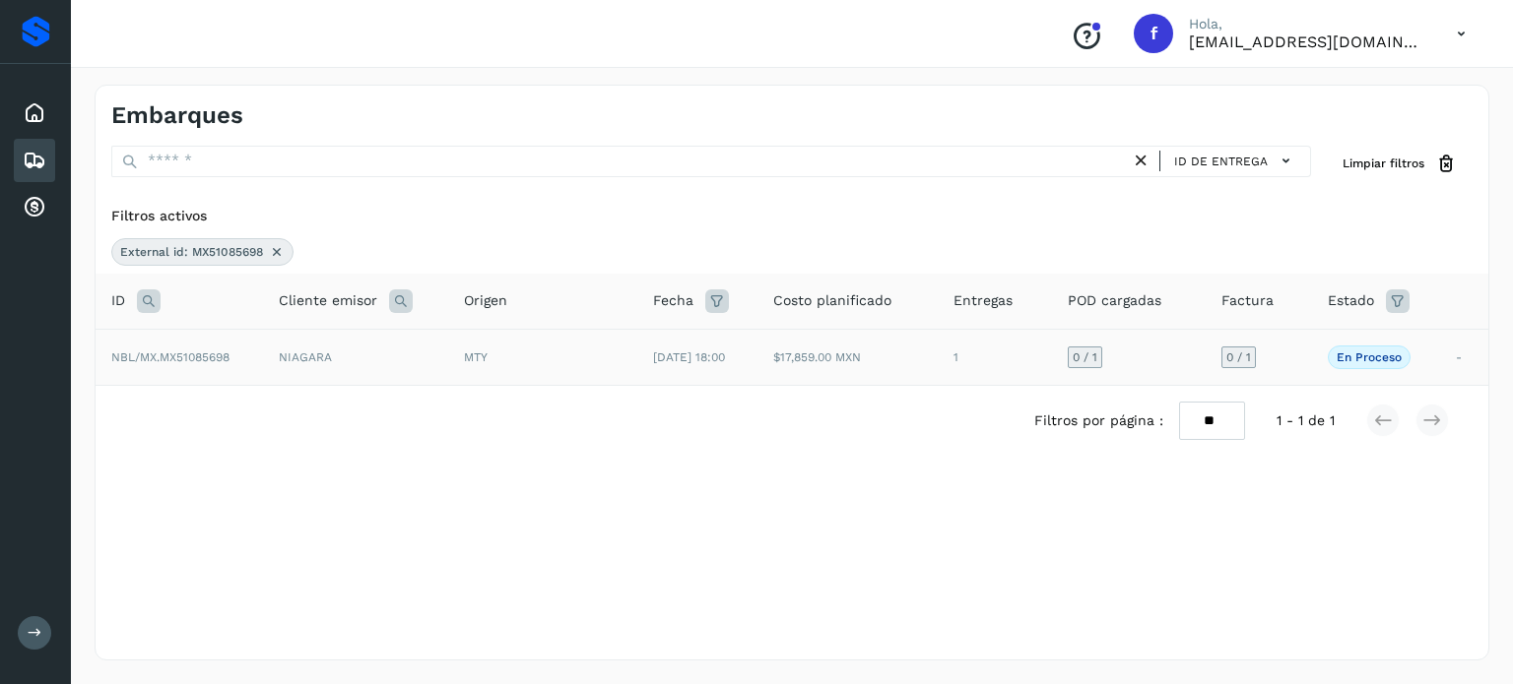
click at [564, 358] on div "MTY" at bounding box center [543, 358] width 158 height 18
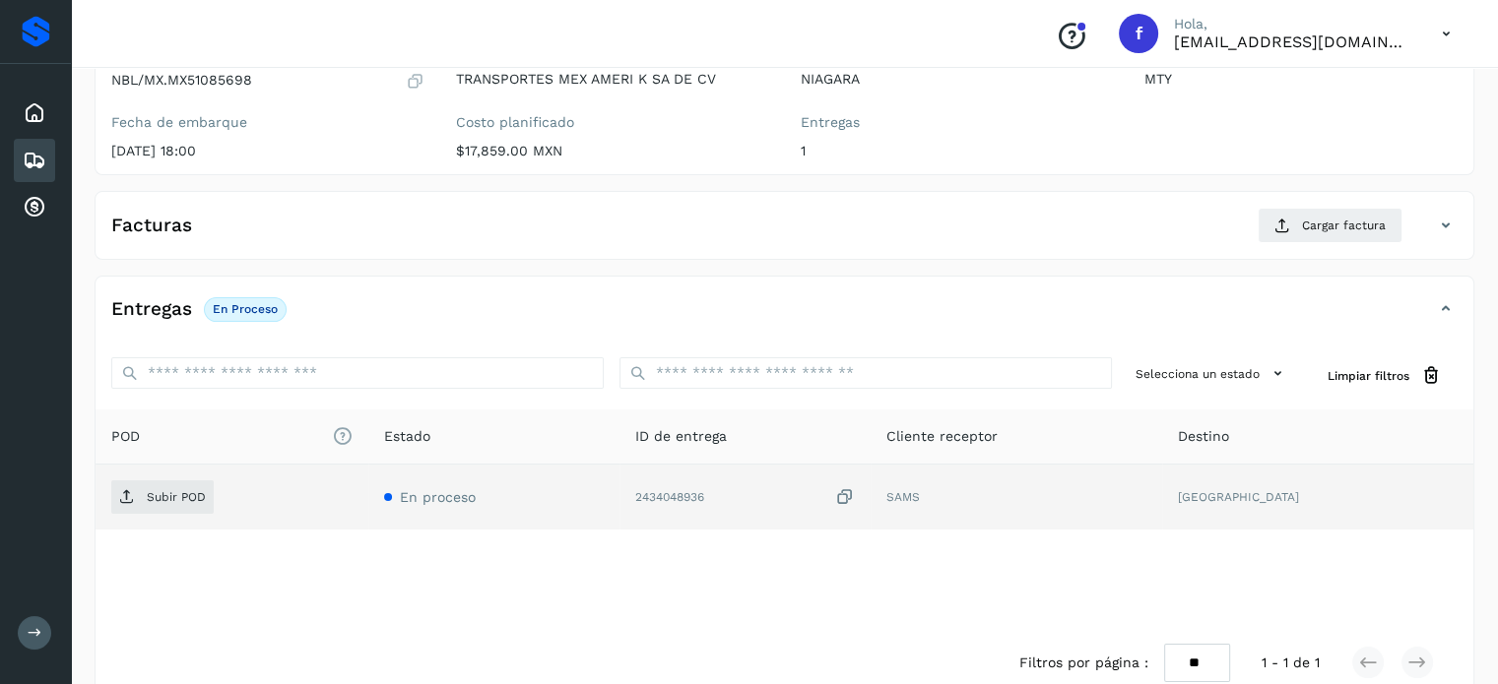
scroll to position [250, 0]
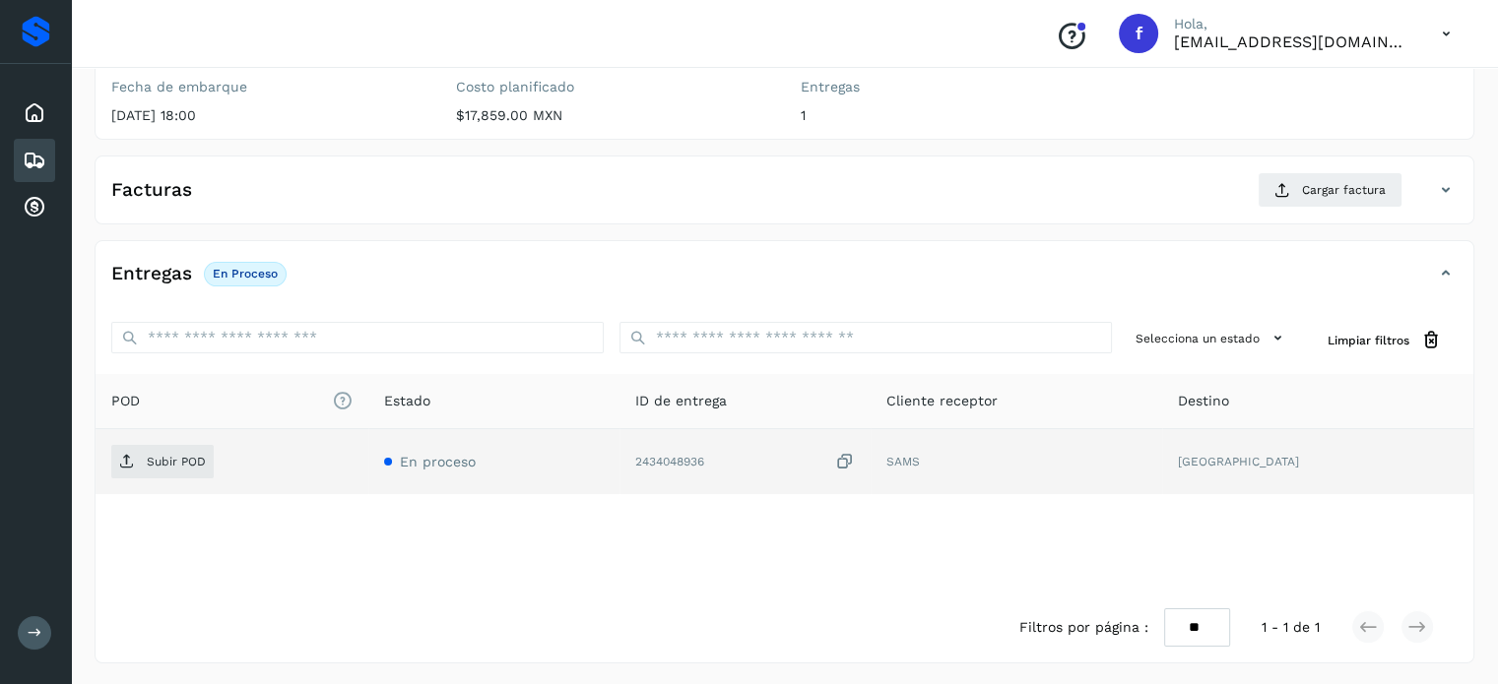
click at [855, 459] on icon at bounding box center [845, 462] width 20 height 21
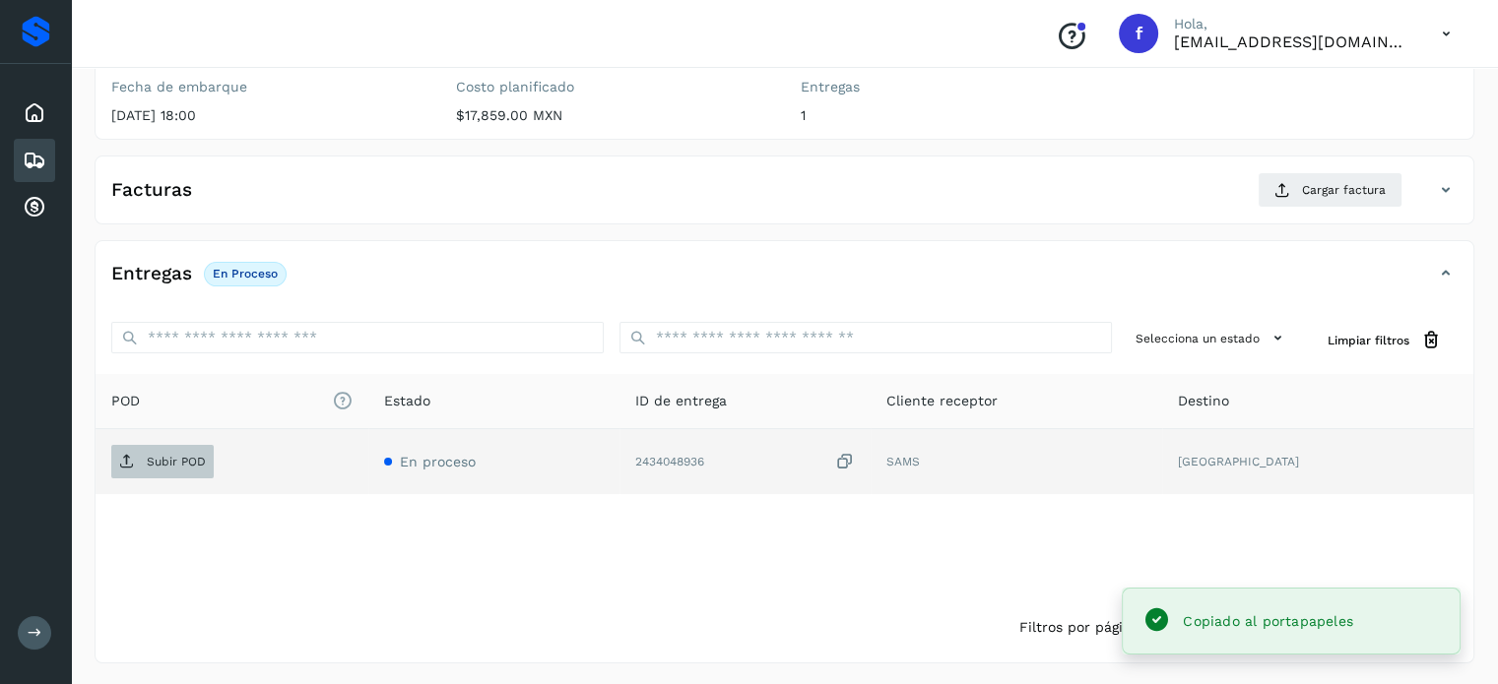
click at [188, 457] on p "Subir POD" at bounding box center [176, 462] width 59 height 14
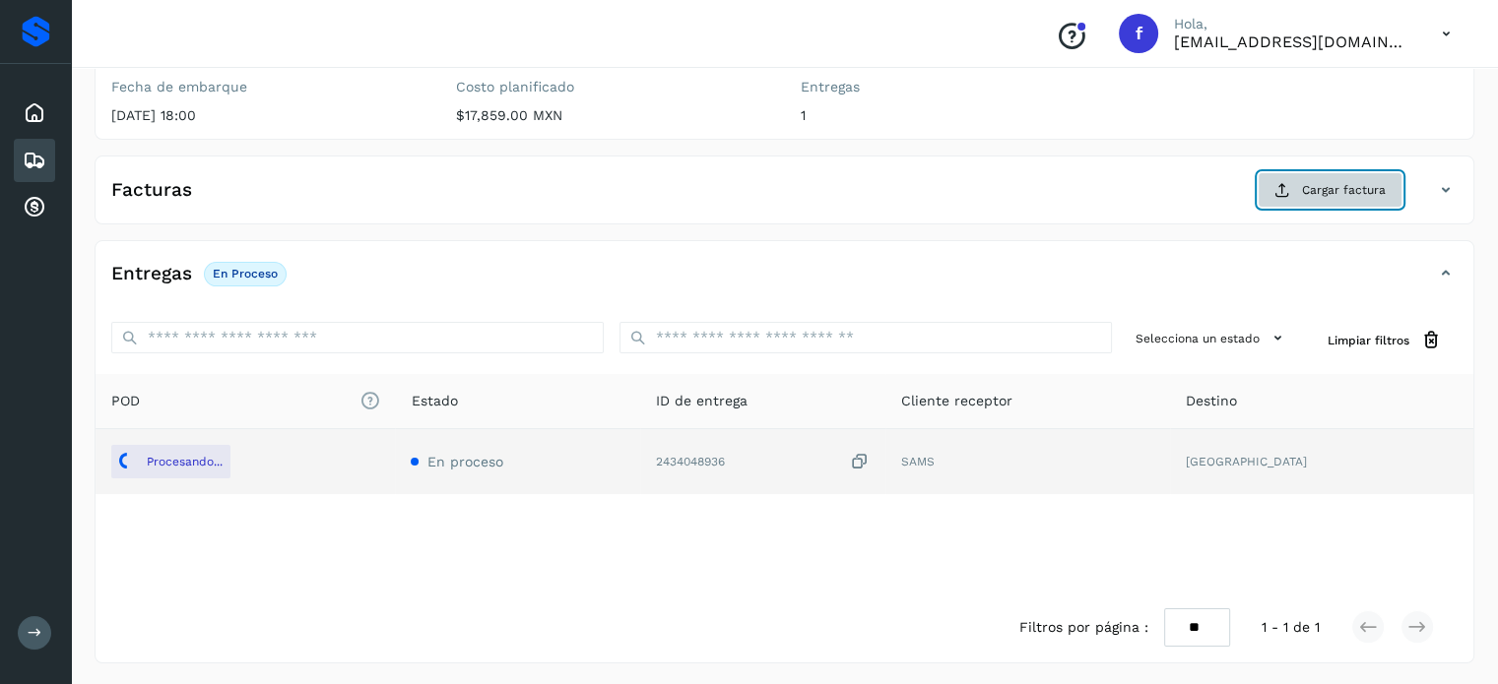
click at [1344, 189] on span "Cargar factura" at bounding box center [1344, 190] width 84 height 18
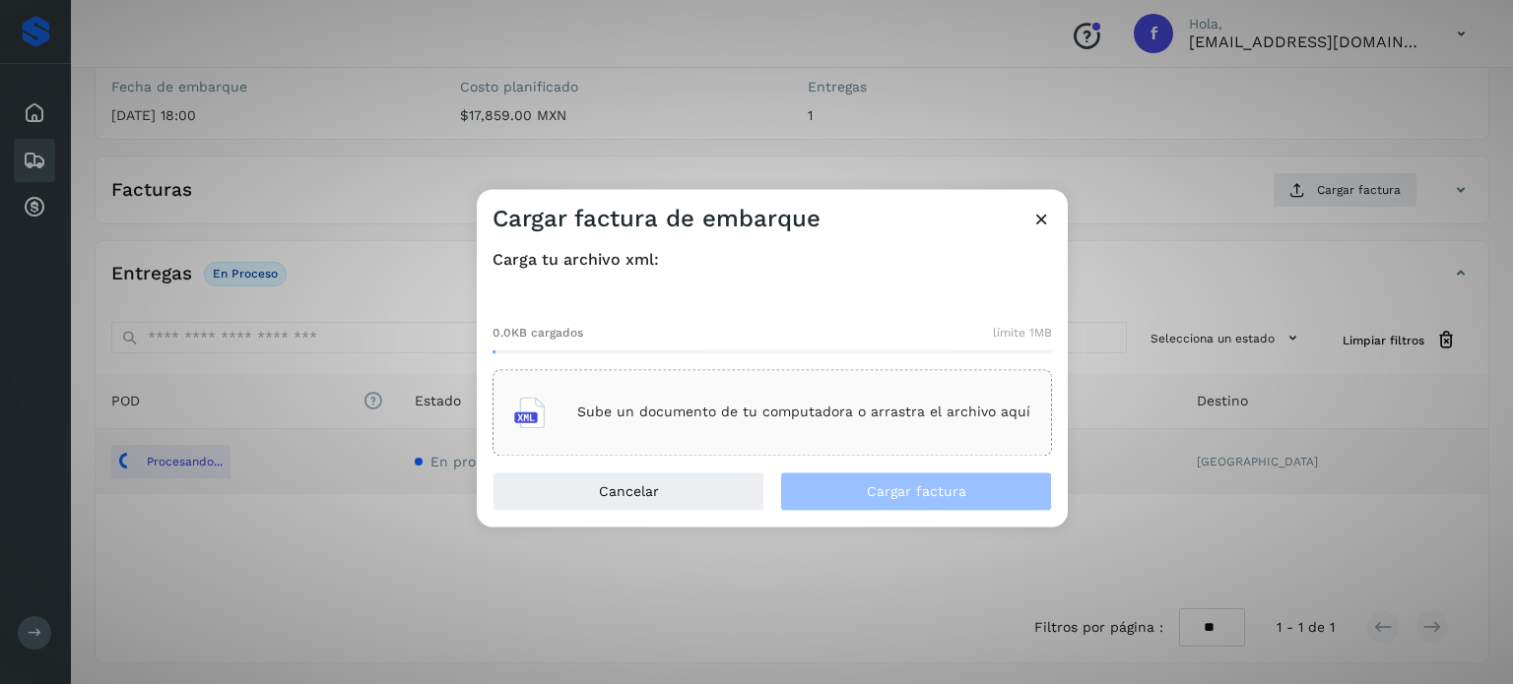
click at [876, 403] on div "Sube un documento de tu computadora o arrastra el archivo aquí" at bounding box center [772, 412] width 516 height 53
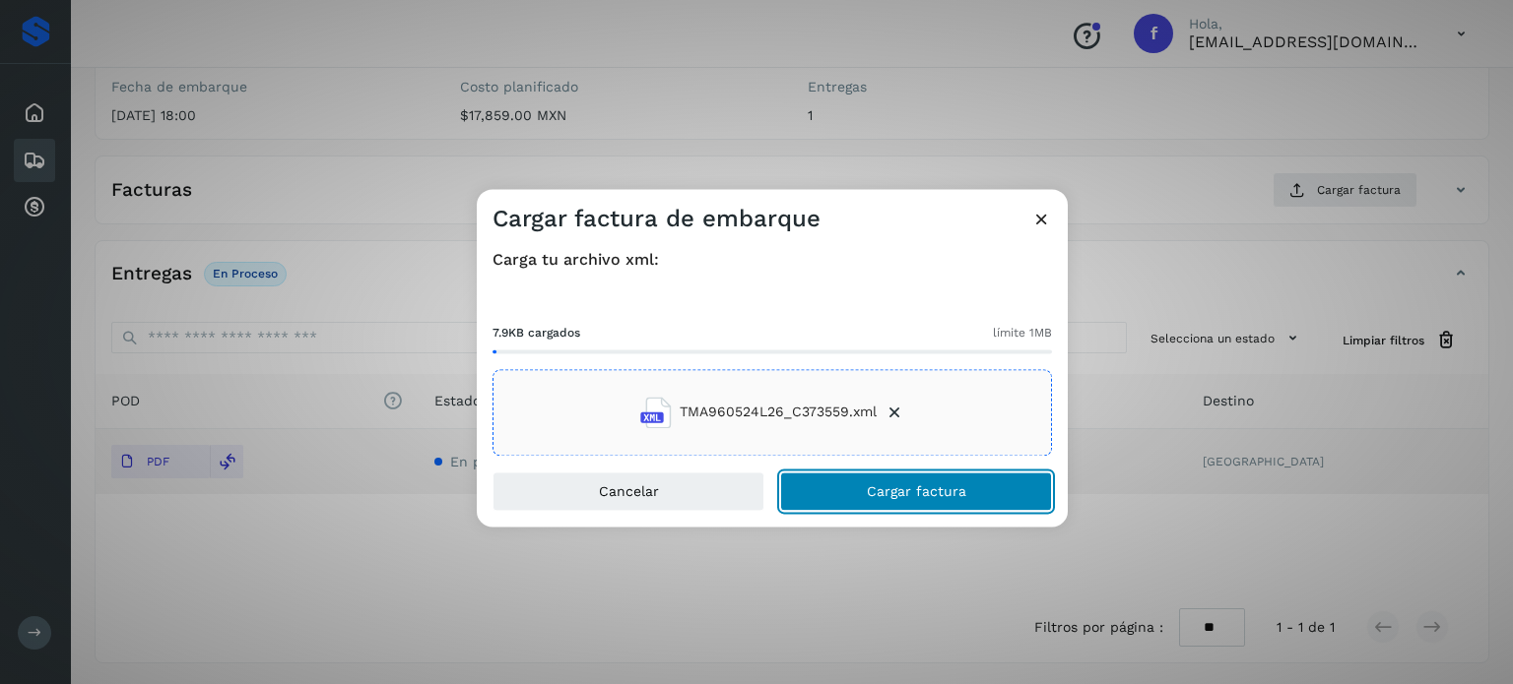
click at [918, 502] on button "Cargar factura" at bounding box center [916, 491] width 272 height 39
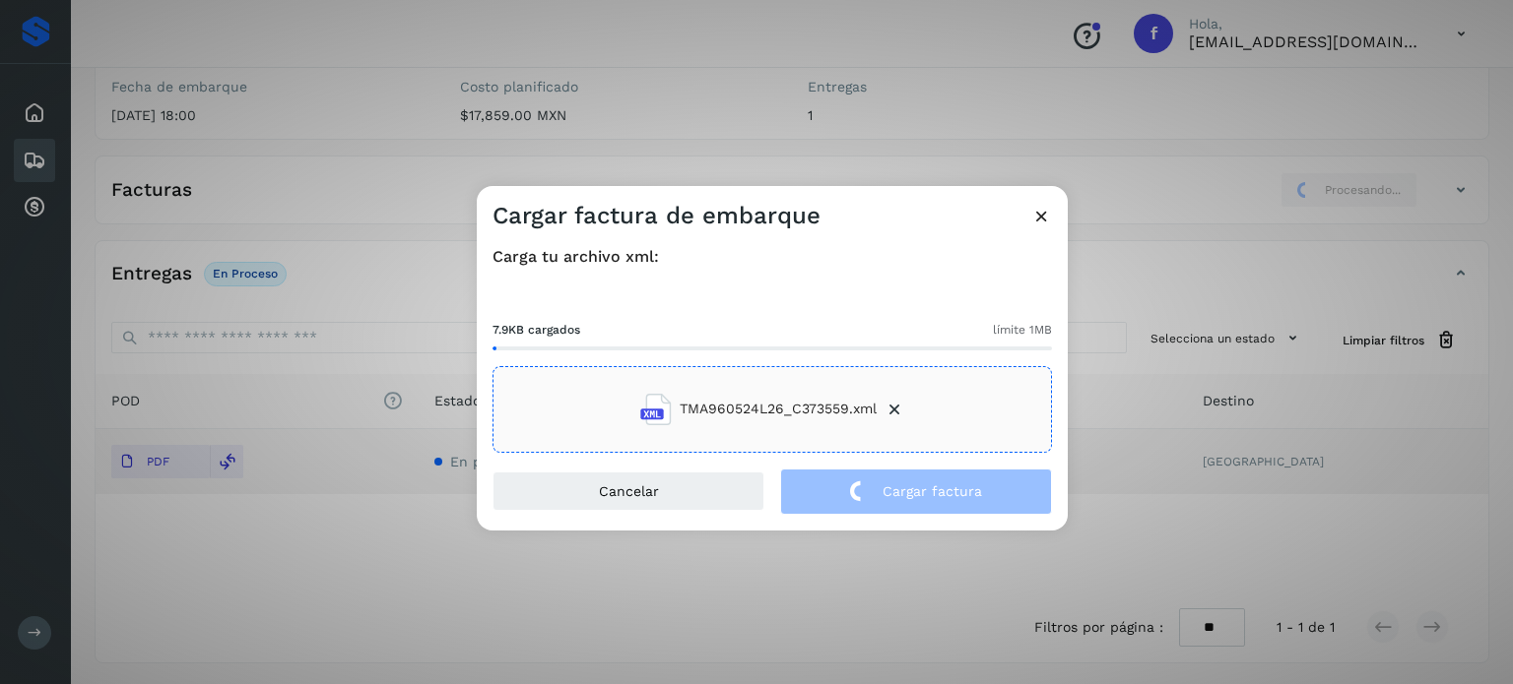
click at [488, 174] on div "Cargar factura de embarque Carga tu archivo xml: 7.9KB cargados límite 1MB TMA9…" at bounding box center [756, 342] width 1513 height 684
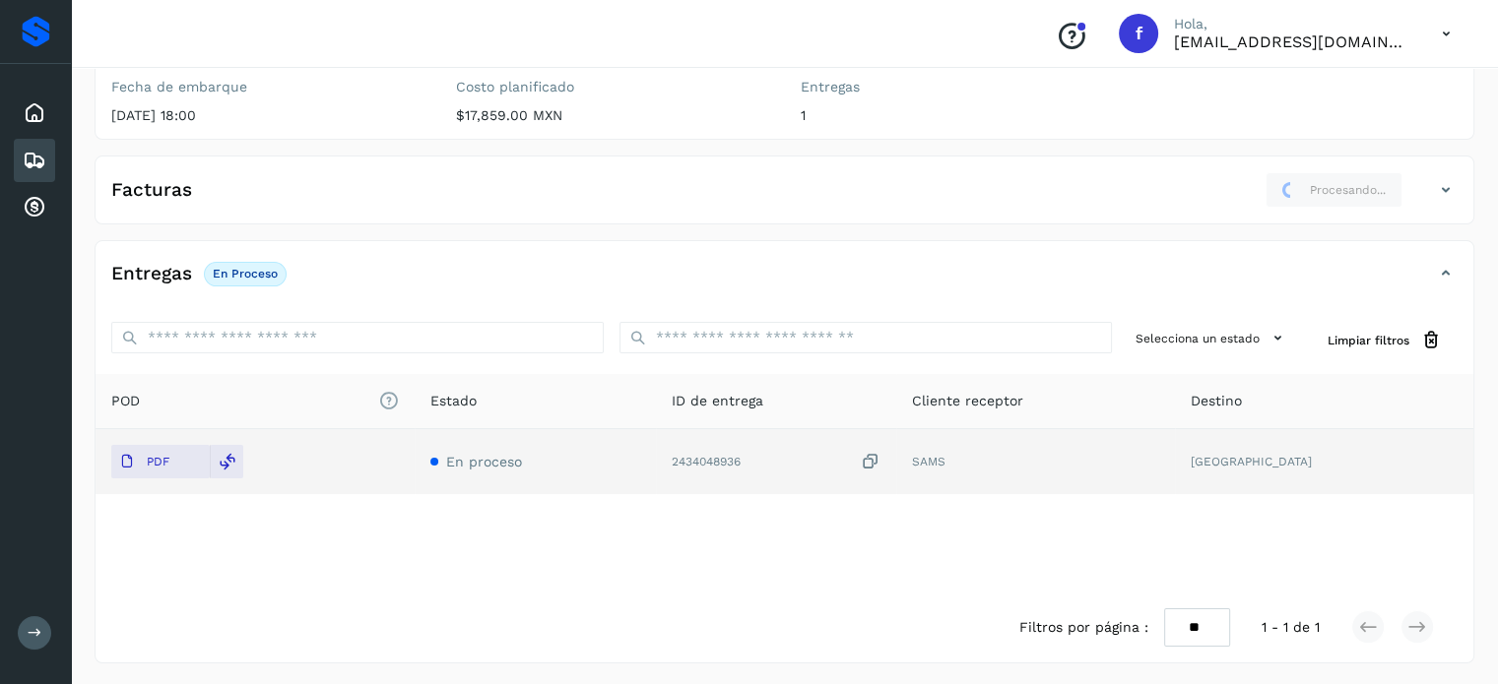
scroll to position [0, 0]
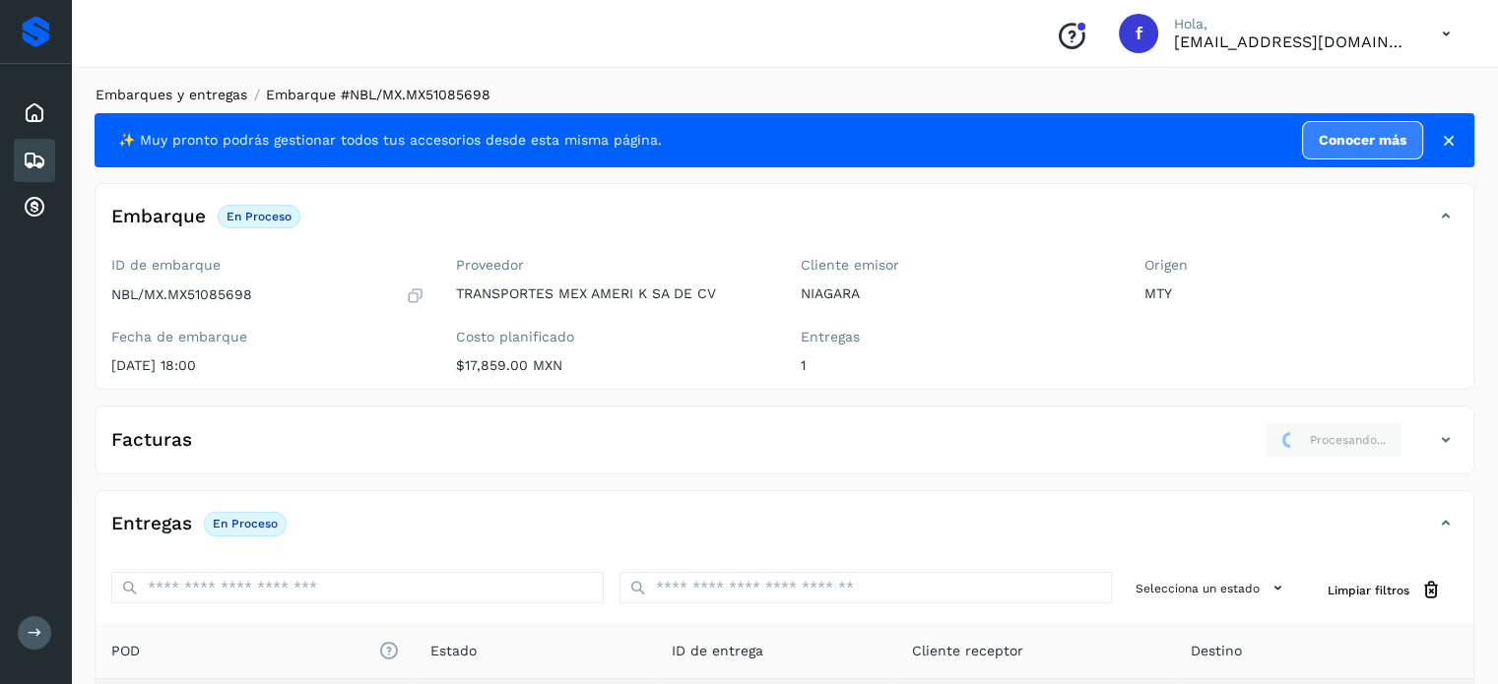
click at [197, 94] on link "Embarques y entregas" at bounding box center [172, 95] width 152 height 16
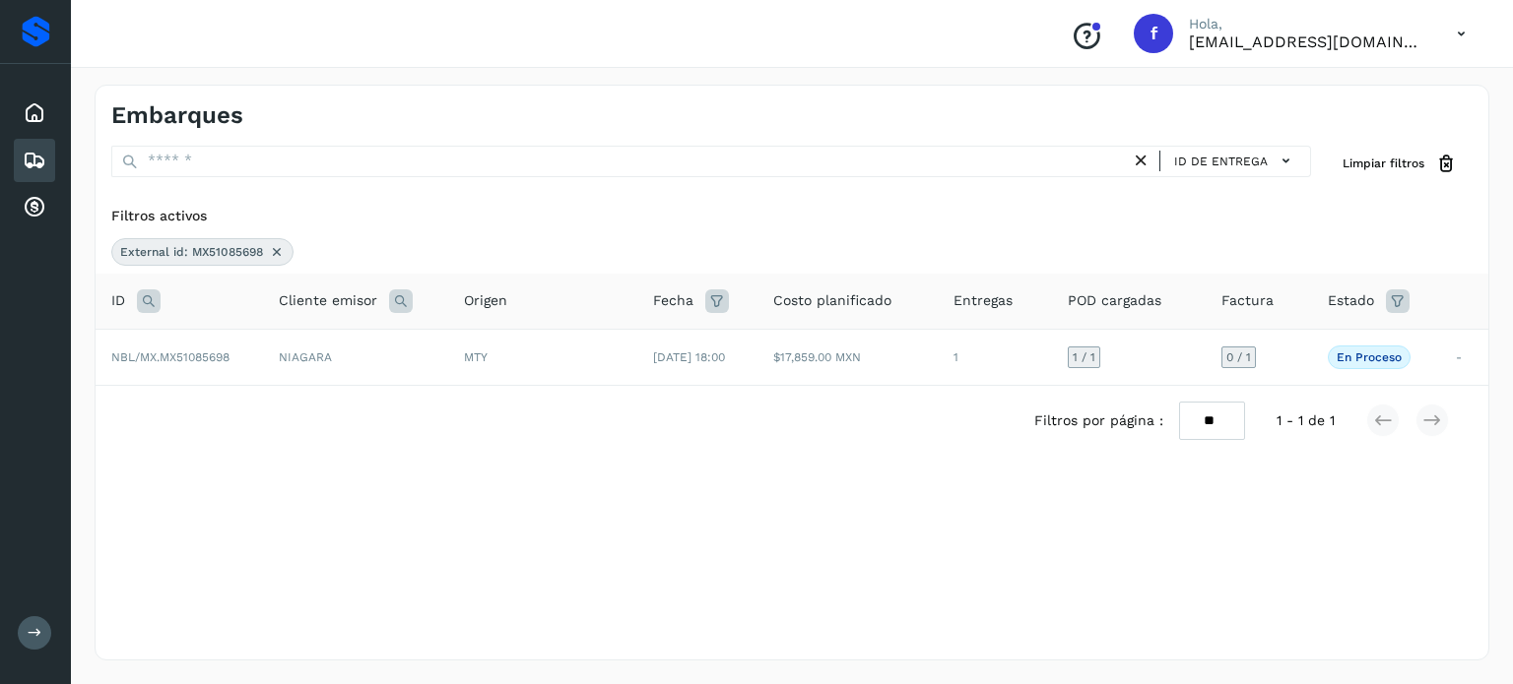
click at [138, 301] on icon at bounding box center [149, 302] width 24 height 24
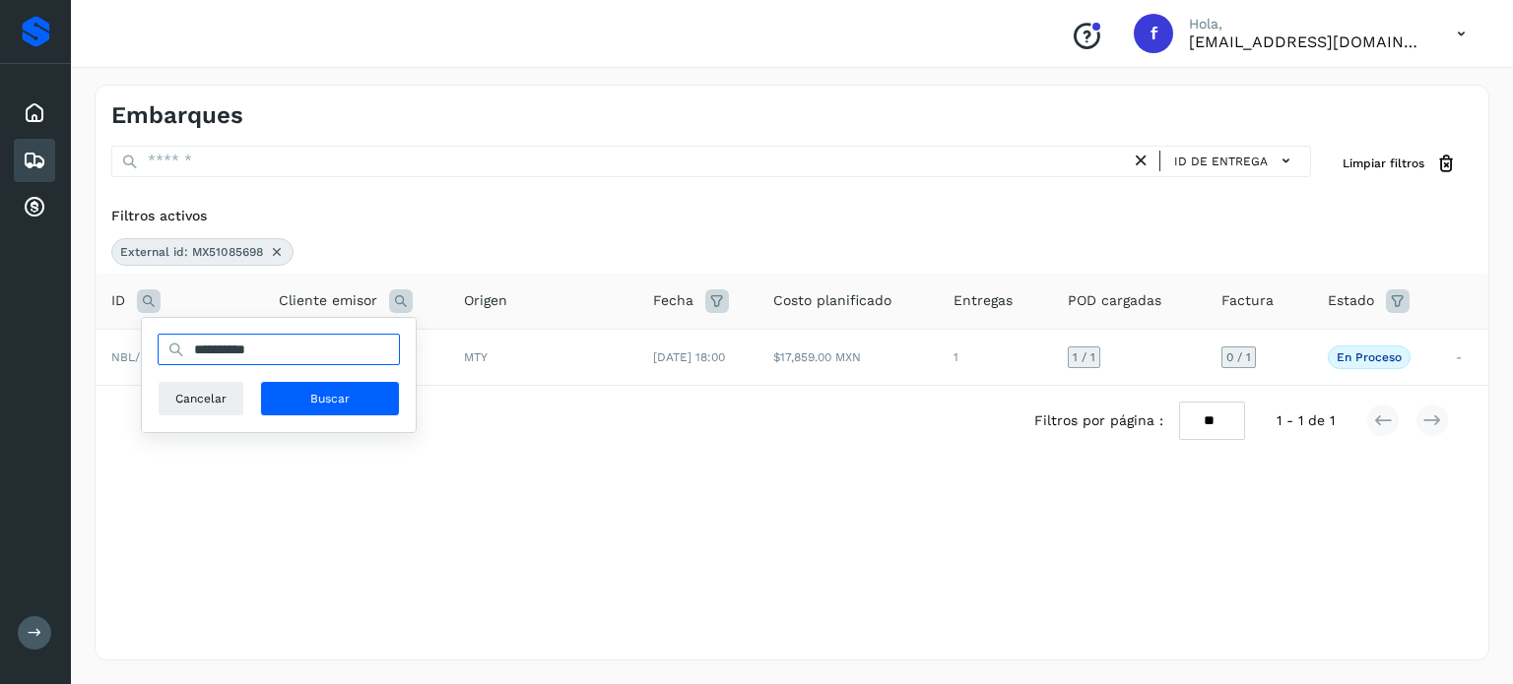
click at [236, 342] on input "**********" at bounding box center [279, 350] width 242 height 32
paste input "text"
type input "**********"
click at [303, 402] on button "Buscar" at bounding box center [330, 398] width 140 height 35
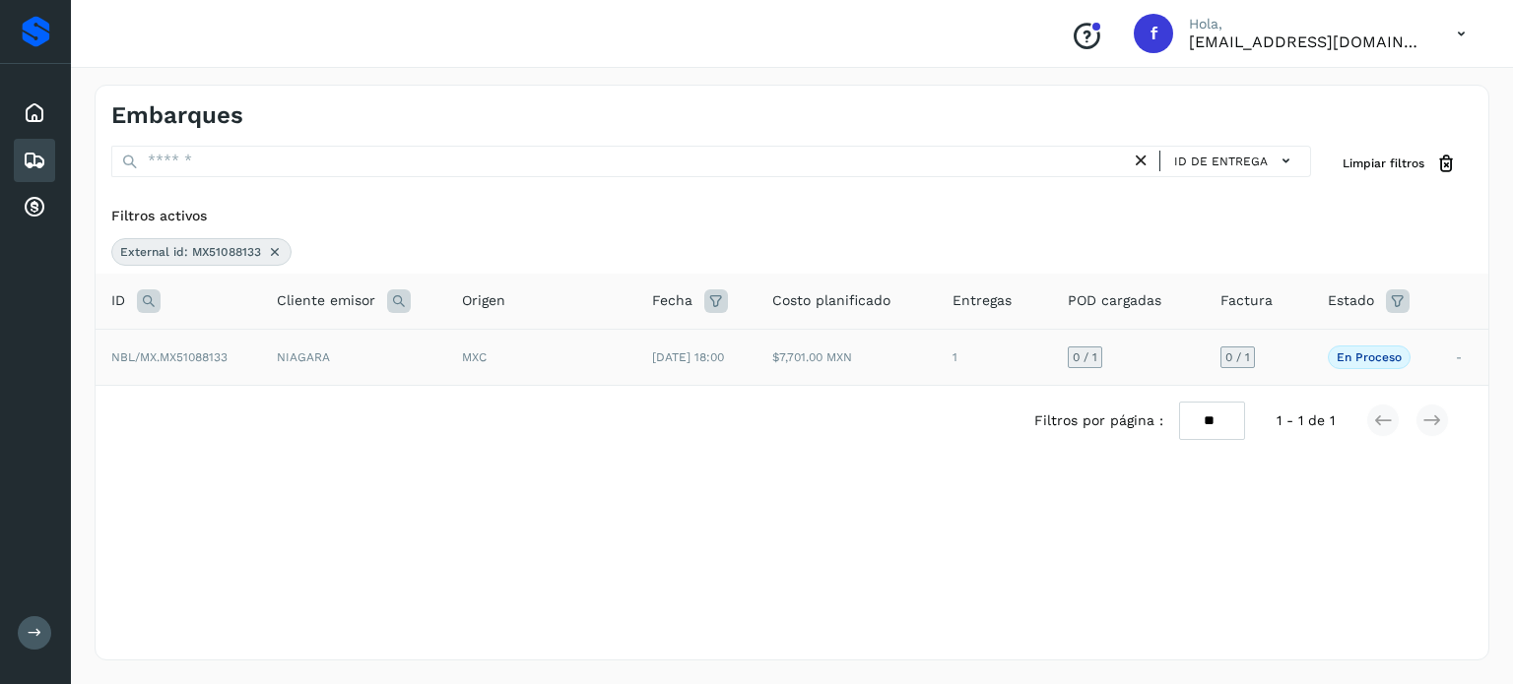
click at [591, 341] on td "MXC" at bounding box center [541, 357] width 190 height 56
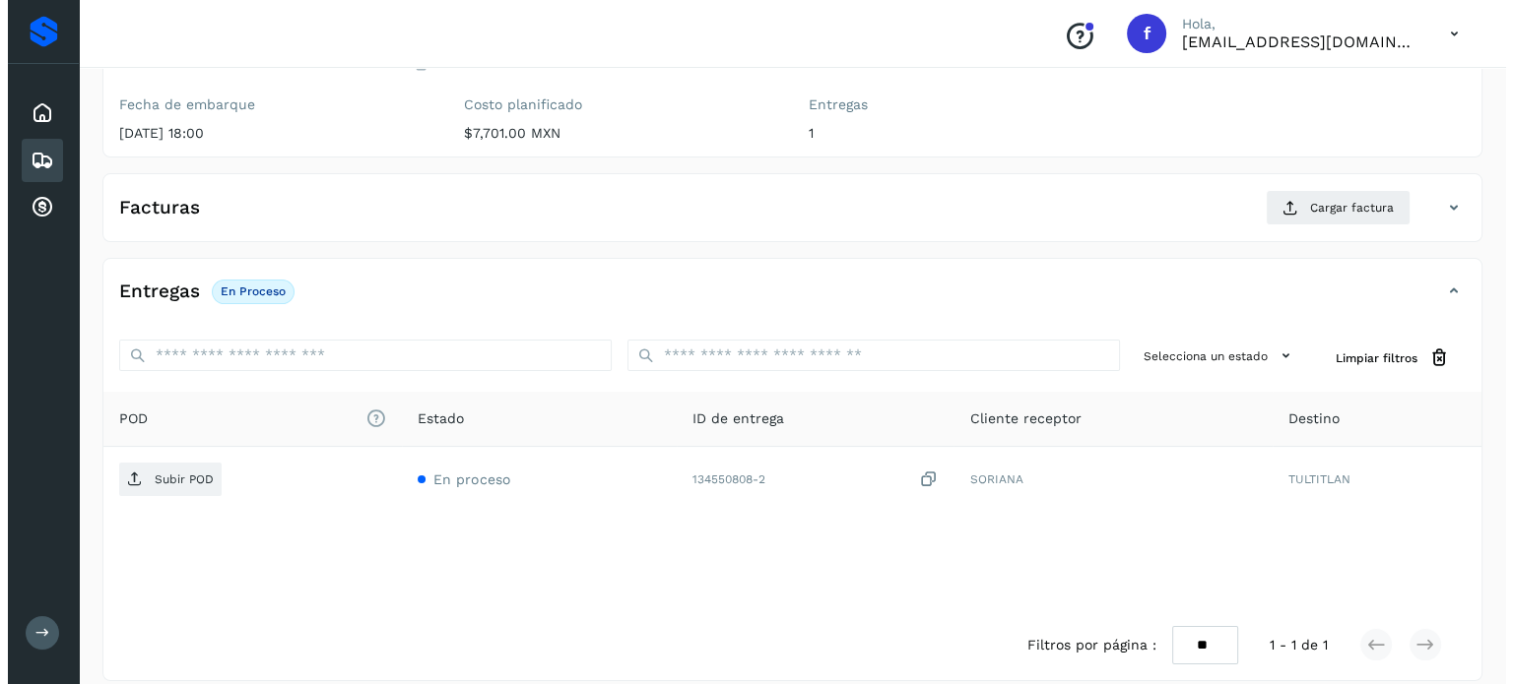
scroll to position [250, 0]
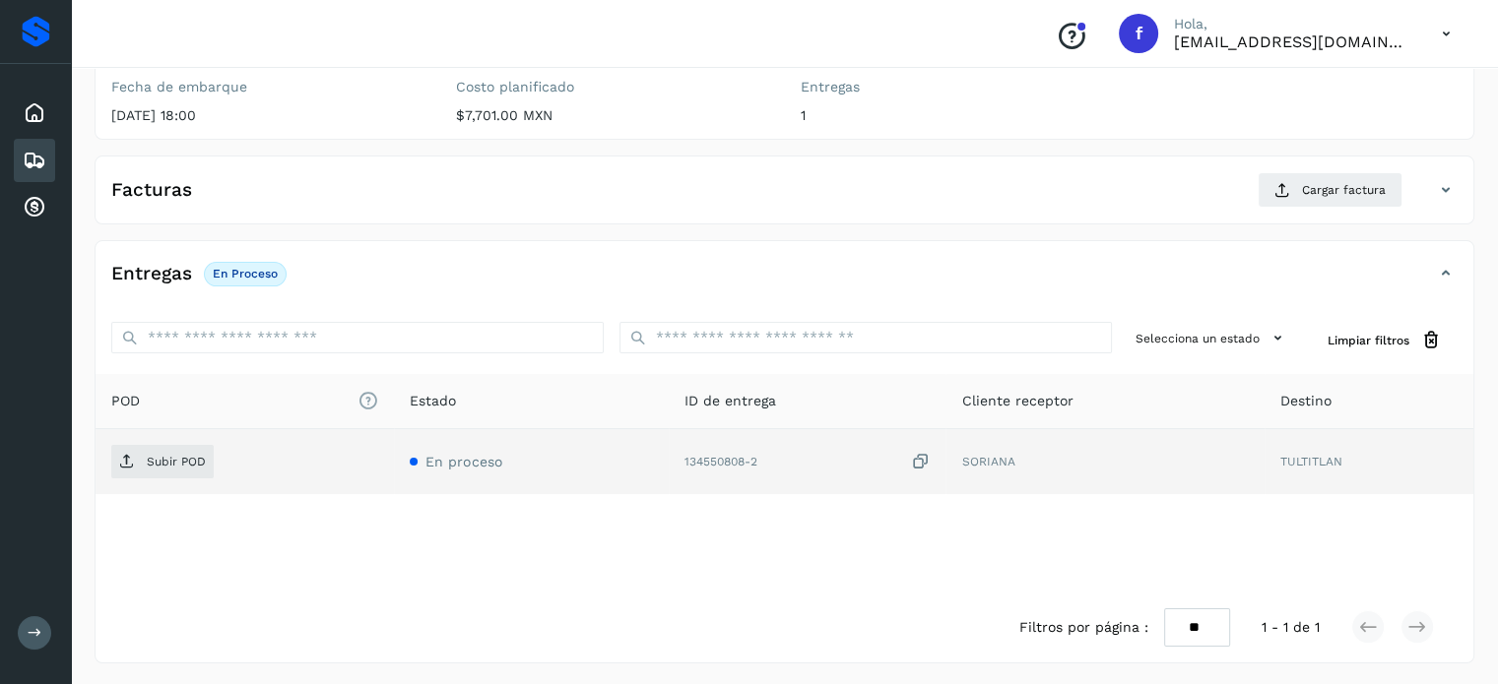
click at [924, 466] on icon at bounding box center [920, 462] width 20 height 21
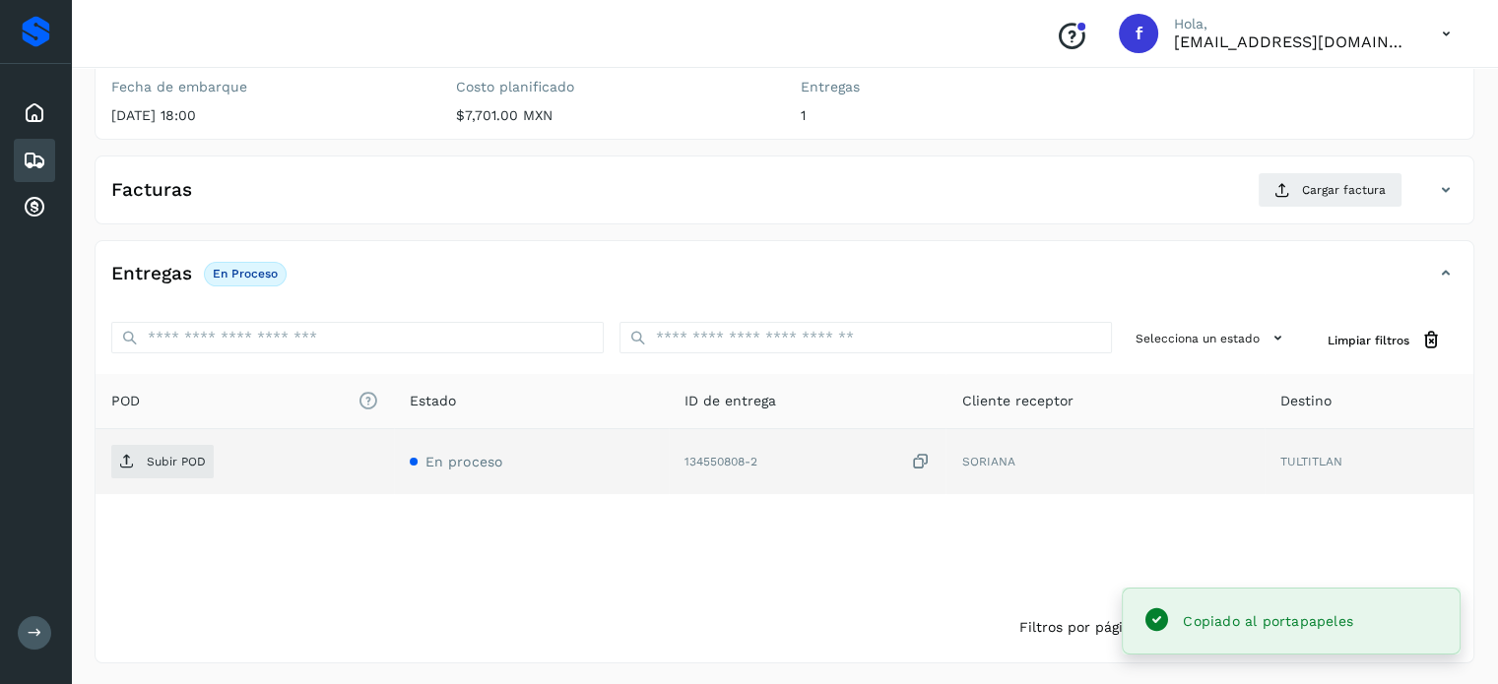
click at [923, 464] on icon at bounding box center [920, 462] width 20 height 21
click at [164, 466] on p "Subir POD" at bounding box center [176, 462] width 59 height 14
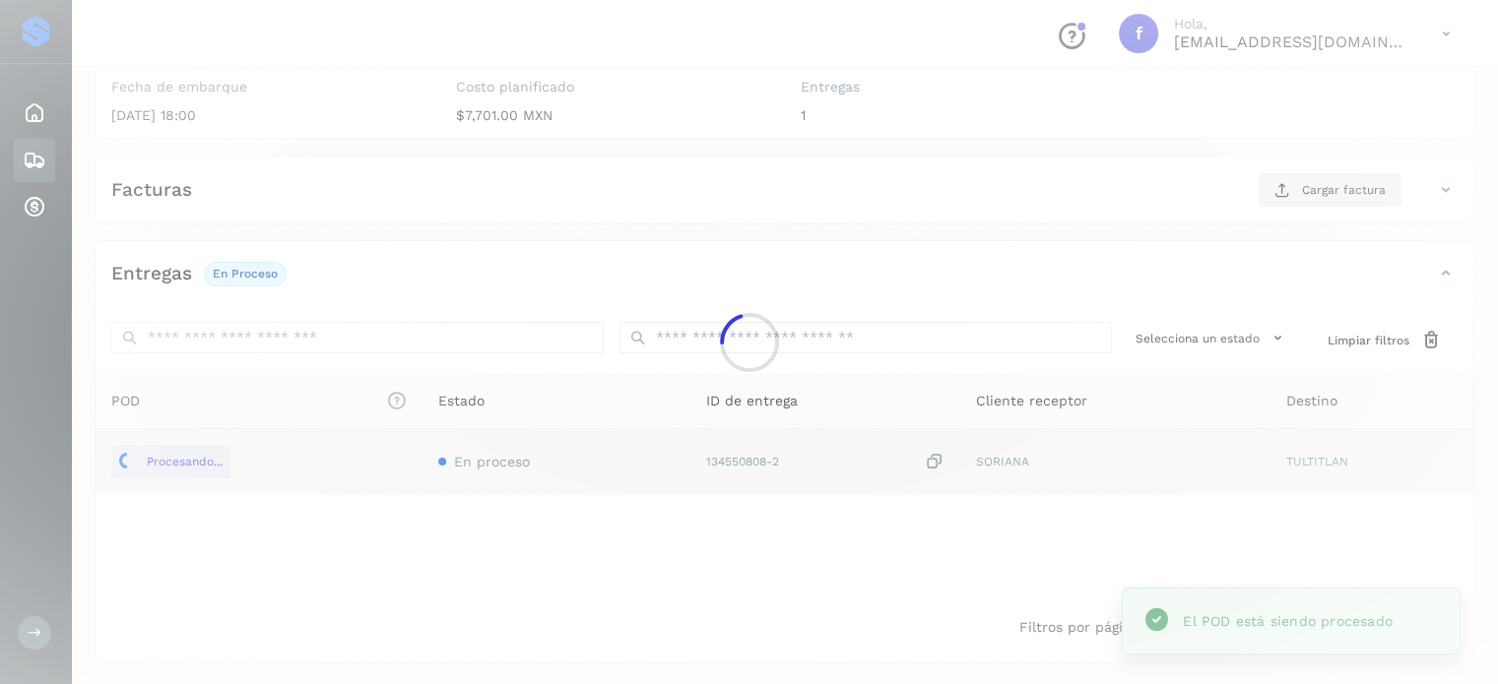
click at [1304, 188] on div at bounding box center [749, 342] width 1498 height 684
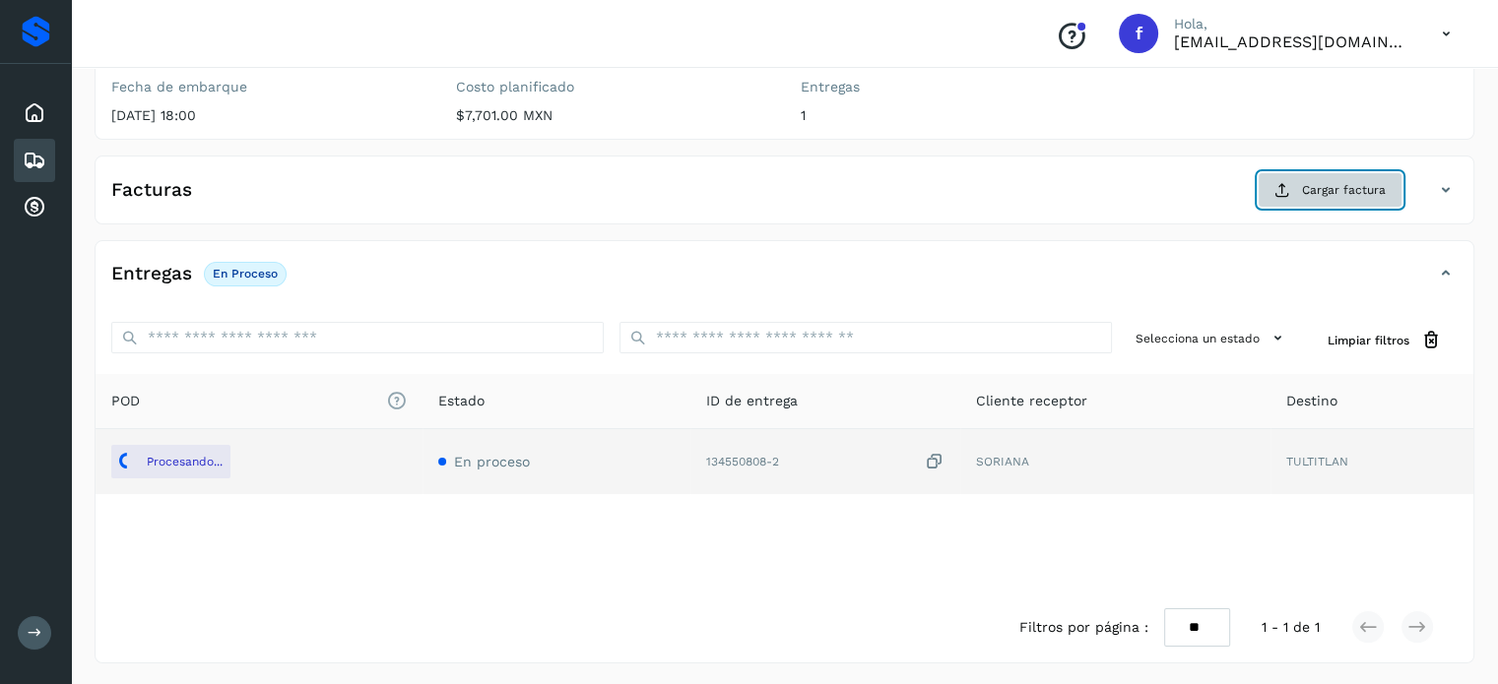
click at [1286, 189] on icon at bounding box center [1282, 190] width 16 height 16
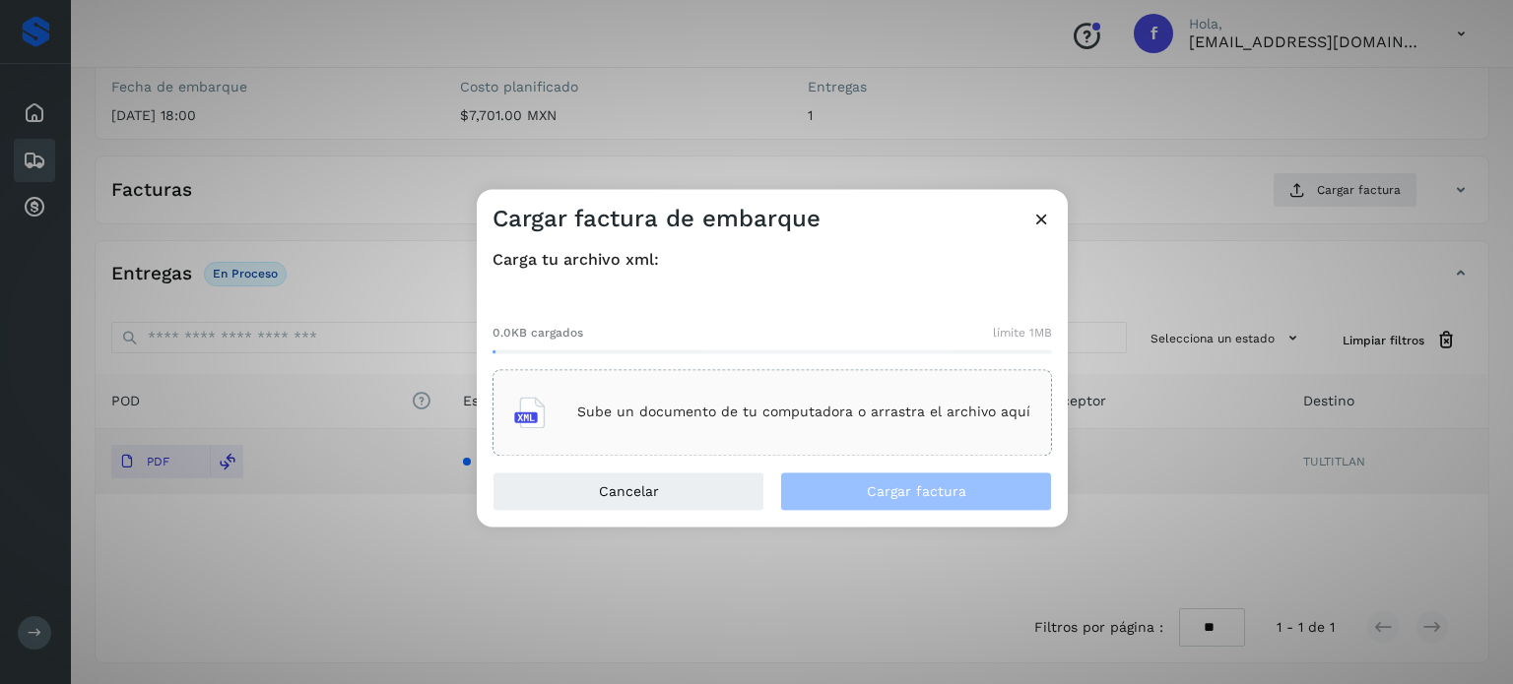
click at [808, 428] on div "Sube un documento de tu computadora o arrastra el archivo aquí" at bounding box center [772, 412] width 516 height 53
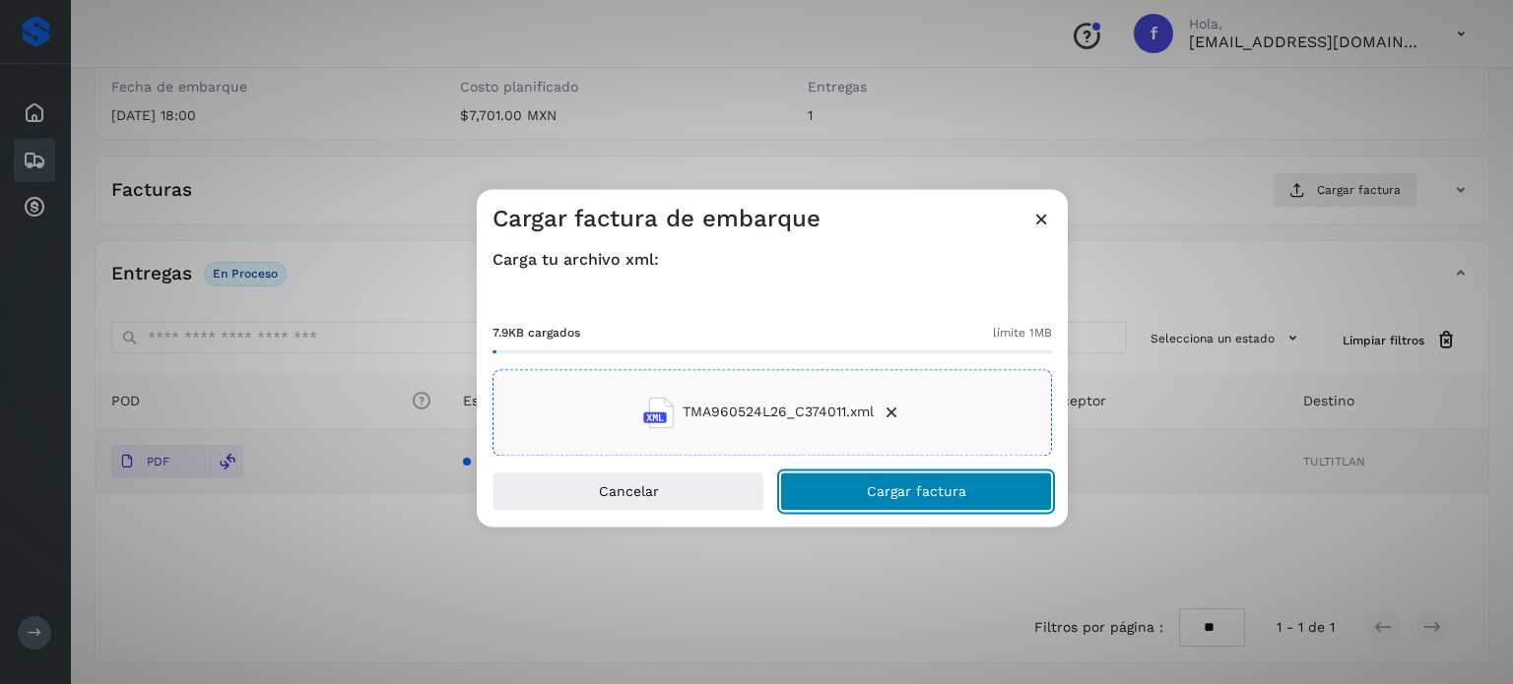
click at [890, 482] on button "Cargar factura" at bounding box center [916, 491] width 272 height 39
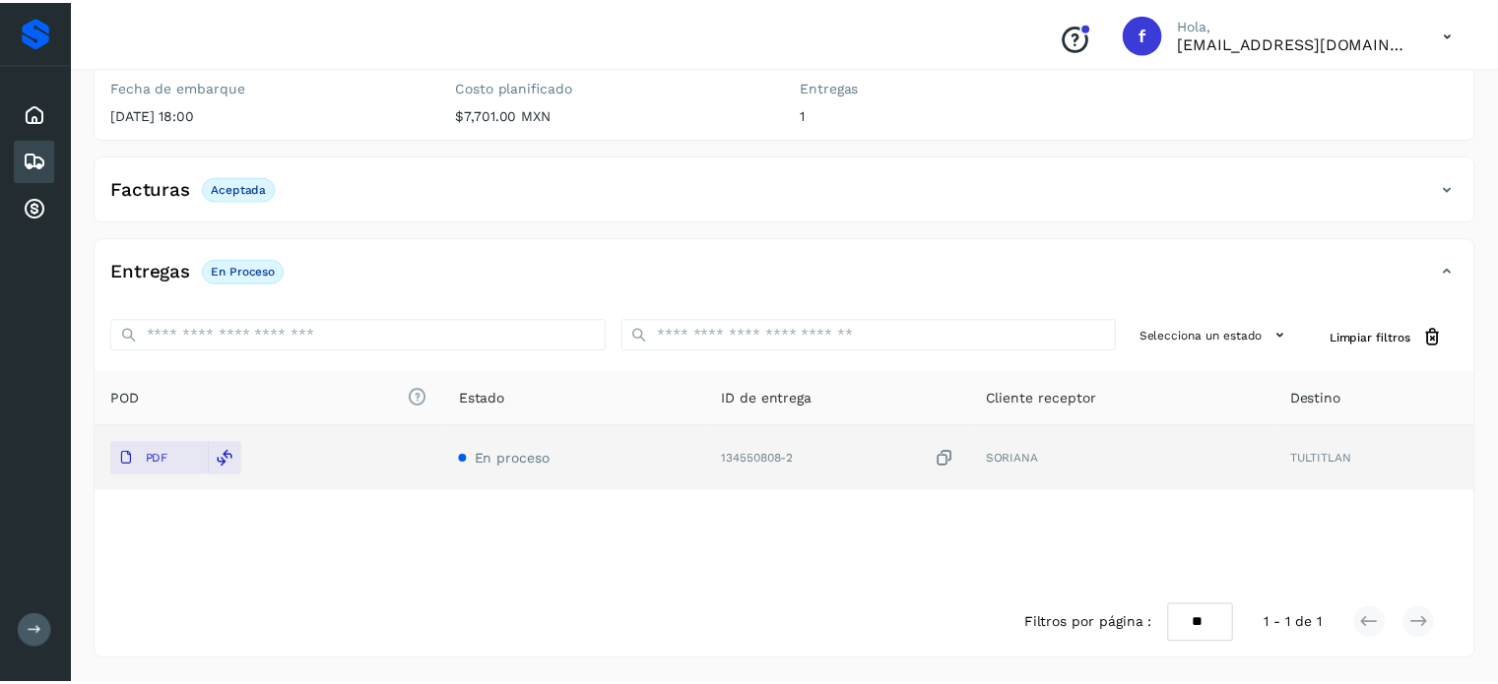
scroll to position [248, 0]
